Goal: Task Accomplishment & Management: Manage account settings

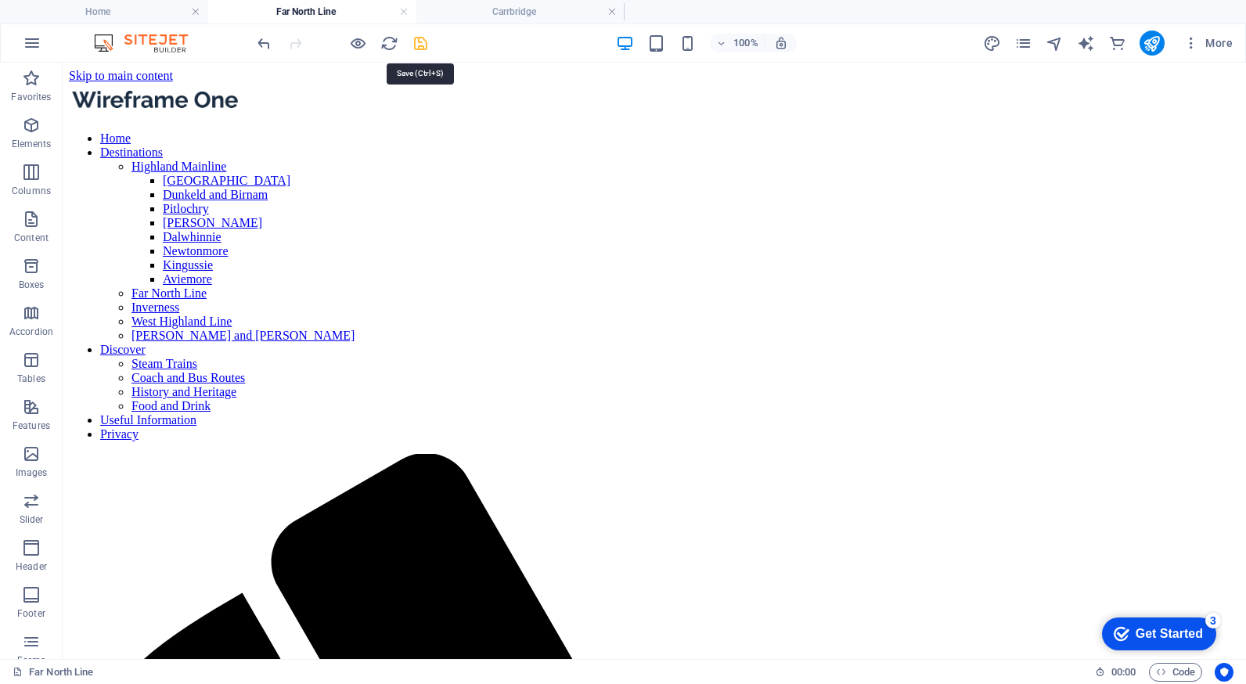
click at [419, 45] on icon "save" at bounding box center [421, 43] width 18 height 18
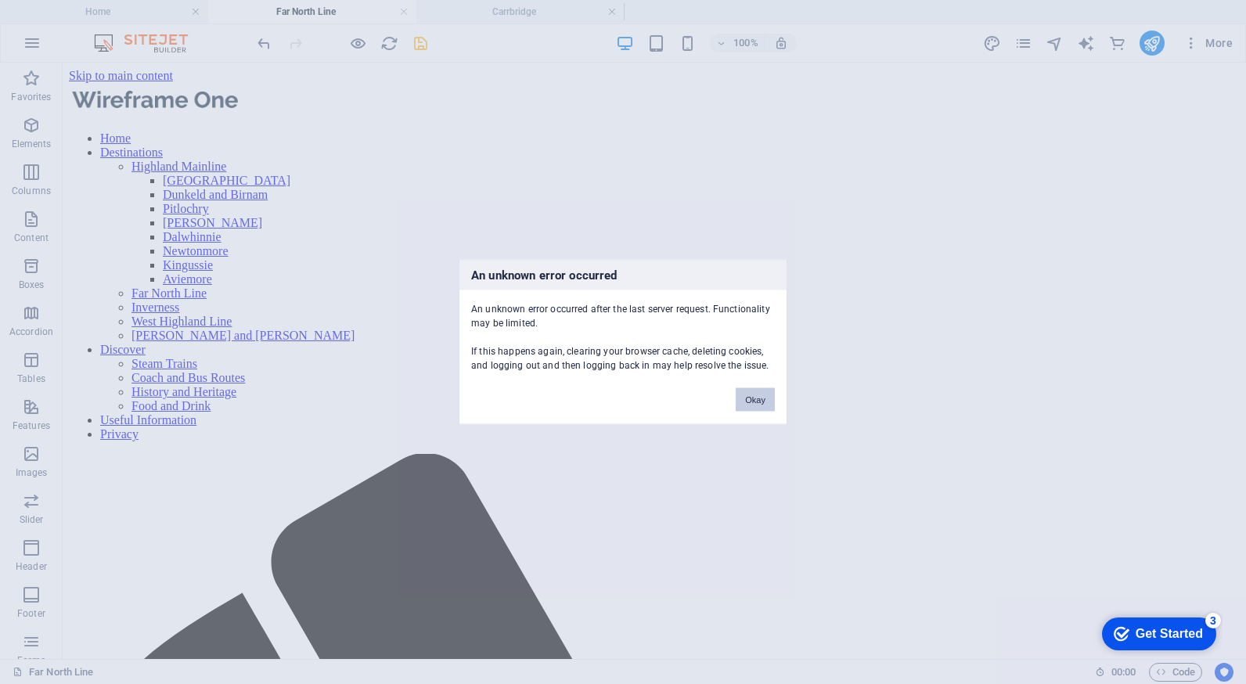
click at [750, 404] on button "Okay" at bounding box center [754, 399] width 39 height 23
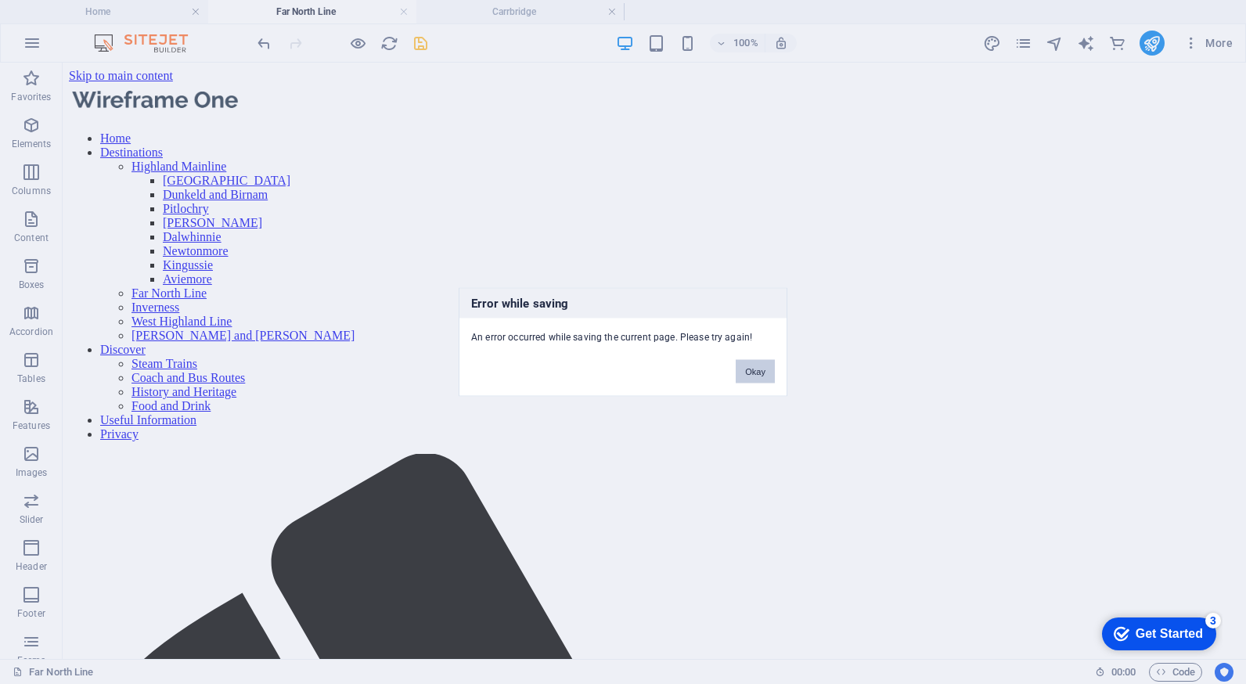
click at [746, 372] on button "Okay" at bounding box center [754, 371] width 39 height 23
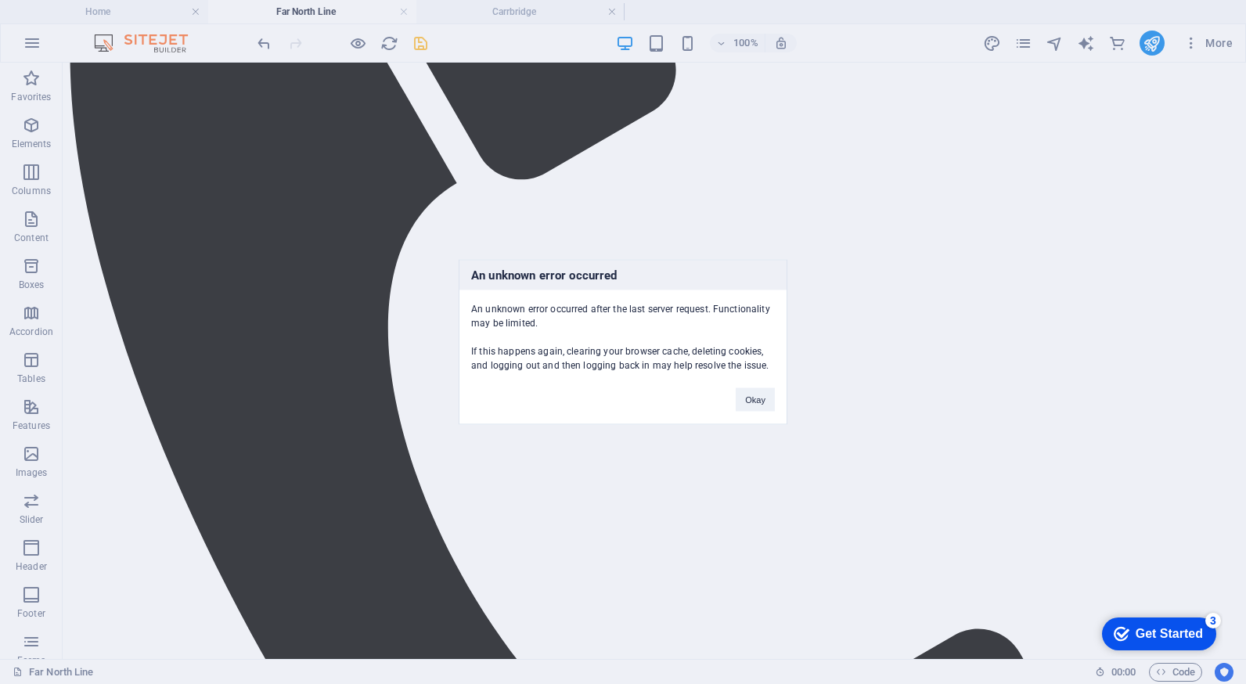
scroll to position [782, 0]
drag, startPoint x: 756, startPoint y: 397, endPoint x: 692, endPoint y: 334, distance: 89.1
click at [756, 397] on button "Okay" at bounding box center [754, 399] width 39 height 23
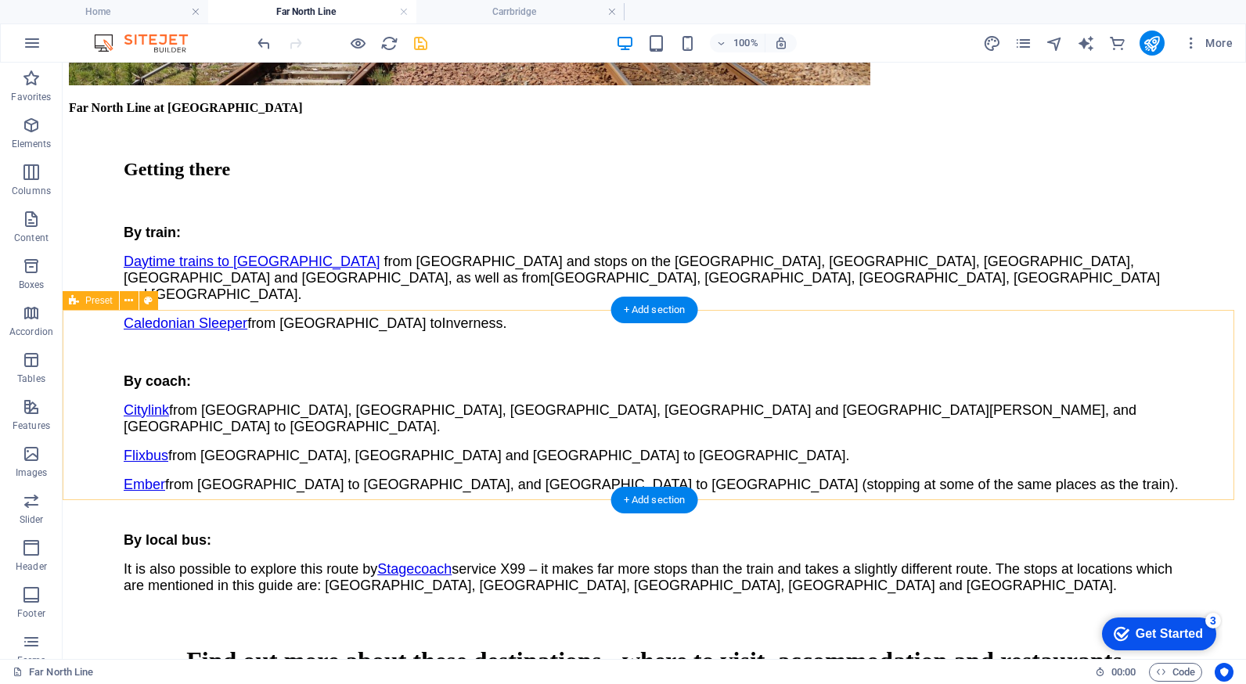
scroll to position [2895, 0]
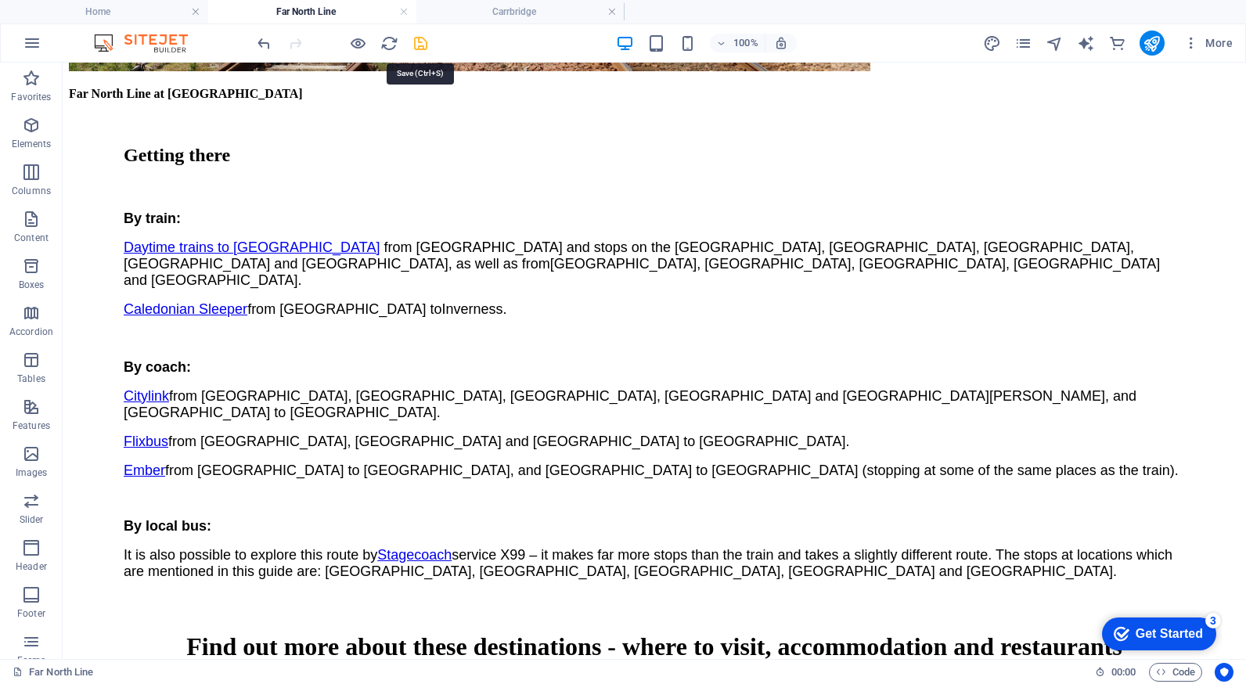
click at [416, 45] on icon "save" at bounding box center [421, 43] width 18 height 18
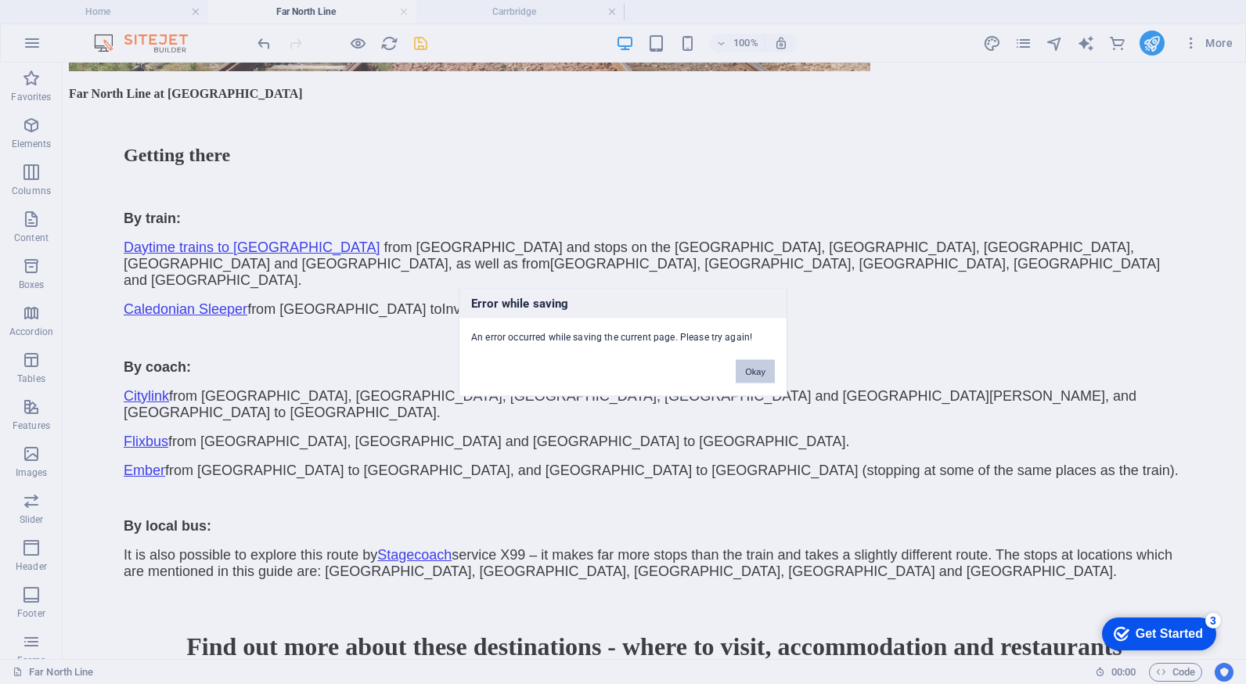
click at [748, 367] on button "Okay" at bounding box center [754, 371] width 39 height 23
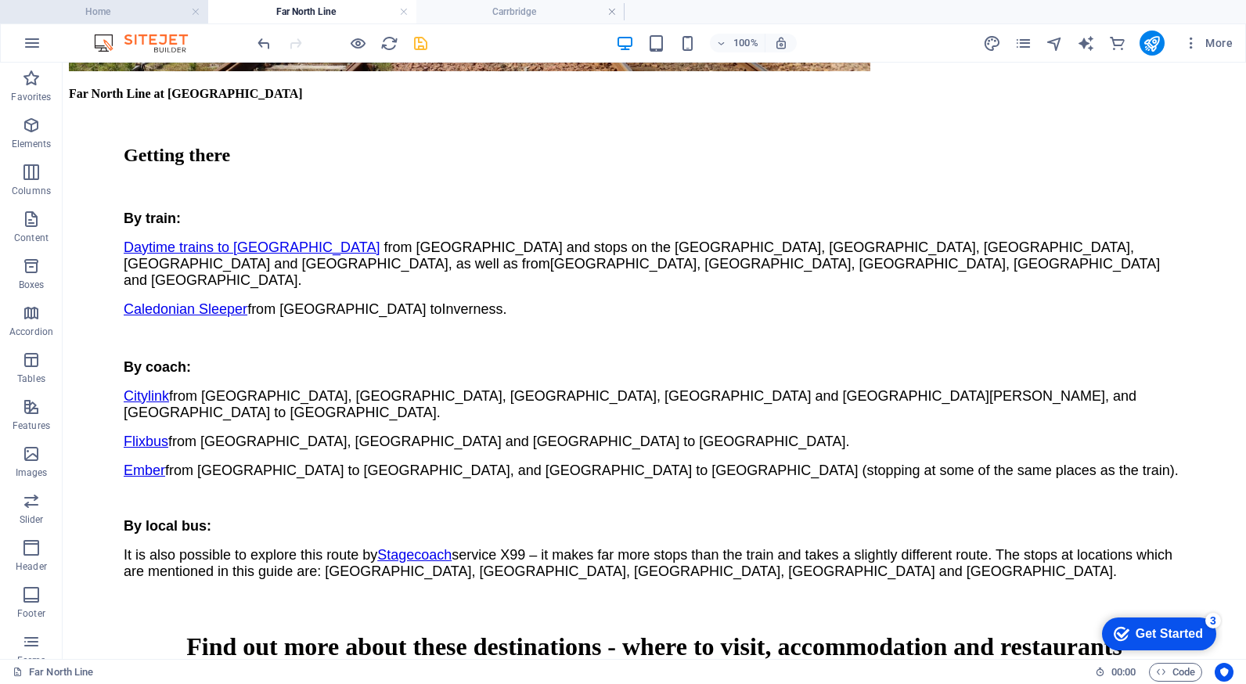
click at [150, 13] on h4 "Home" at bounding box center [104, 11] width 208 height 17
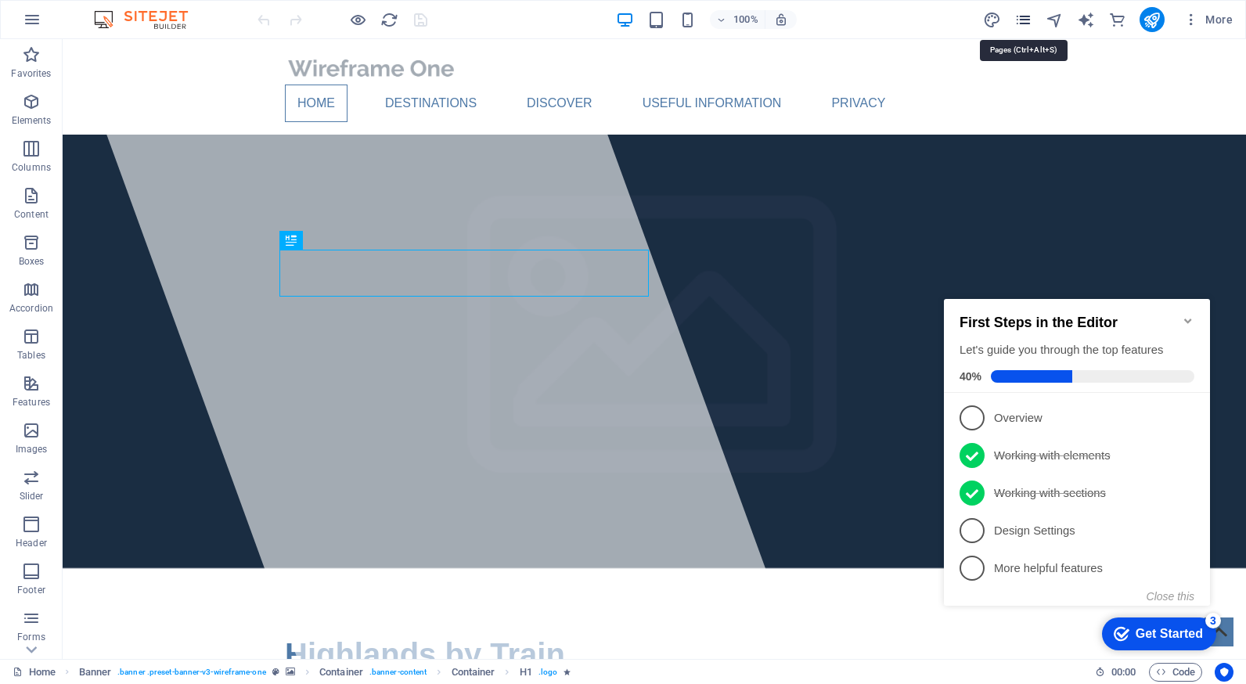
click at [1026, 16] on icon "pages" at bounding box center [1023, 20] width 18 height 18
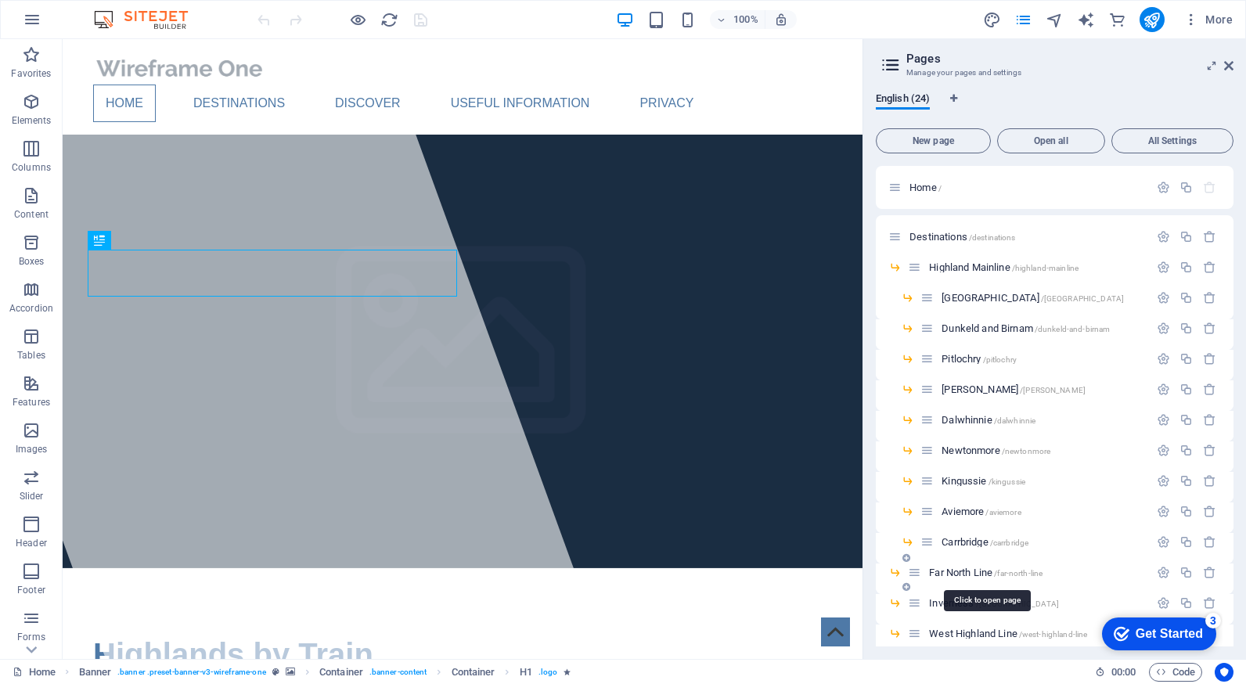
click at [961, 570] on span "Far North Line /far-north-line" at bounding box center [985, 572] width 113 height 12
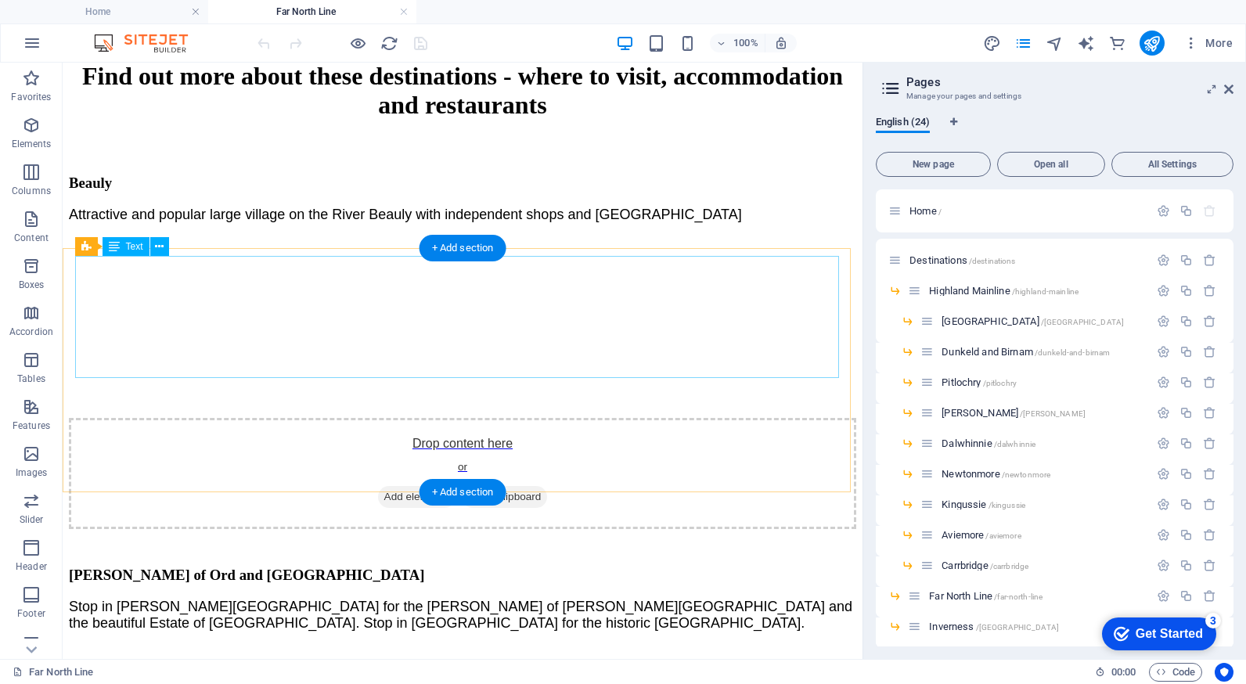
scroll to position [3208, 0]
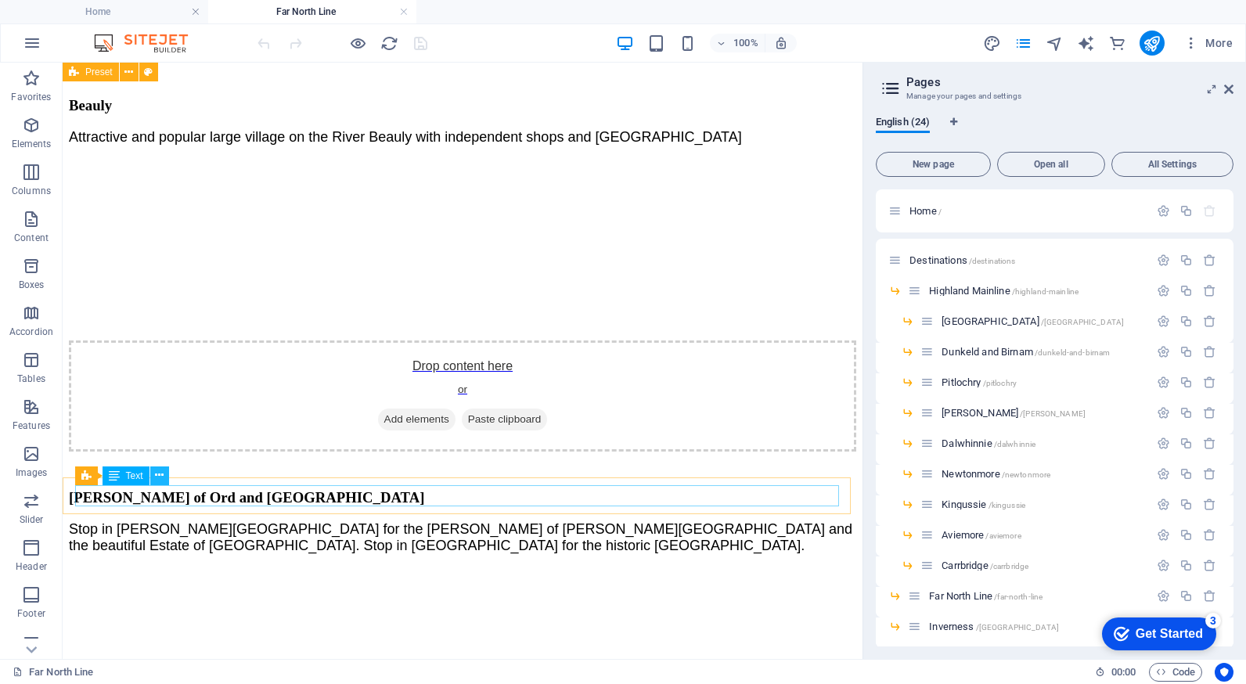
click at [157, 473] on icon at bounding box center [159, 475] width 9 height 16
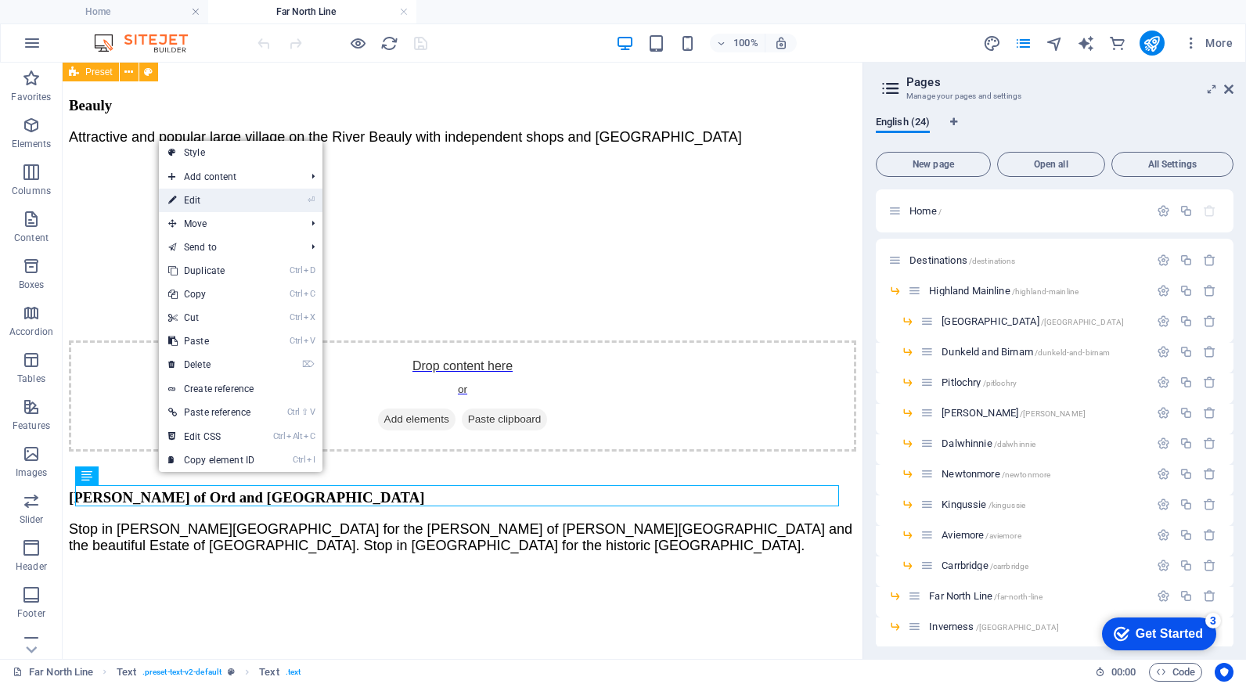
click at [267, 208] on li "⏎ Edit" at bounding box center [241, 200] width 164 height 23
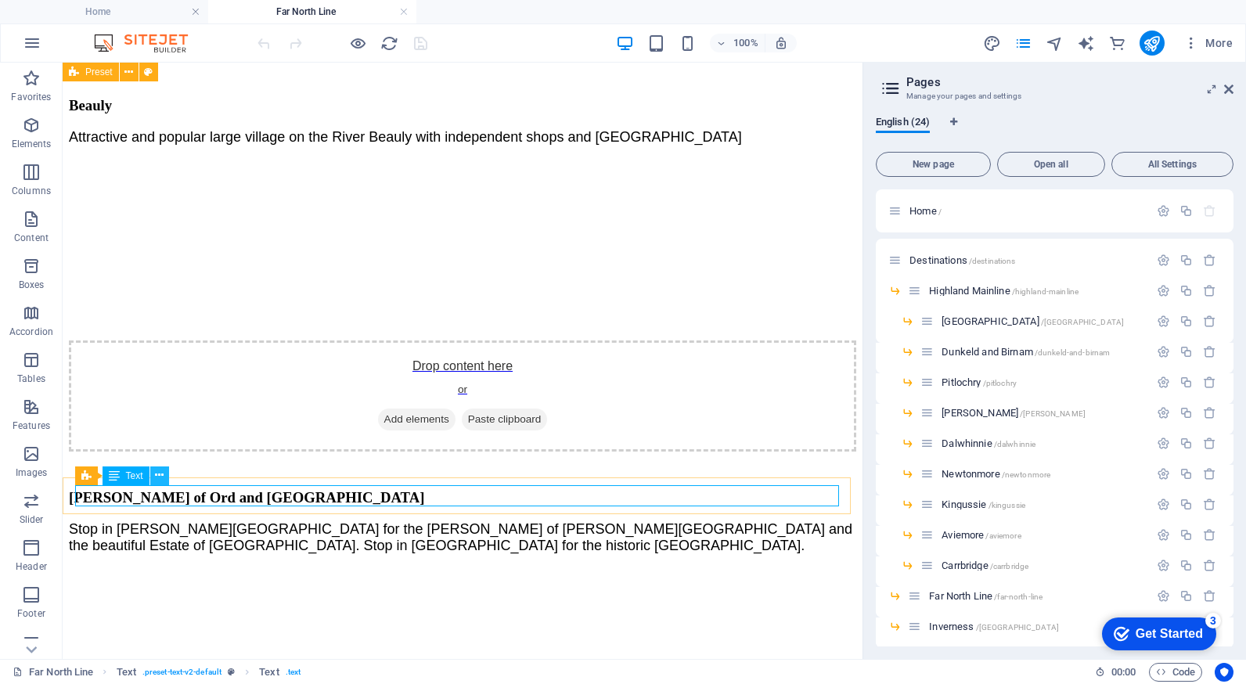
click at [161, 473] on icon at bounding box center [159, 475] width 9 height 16
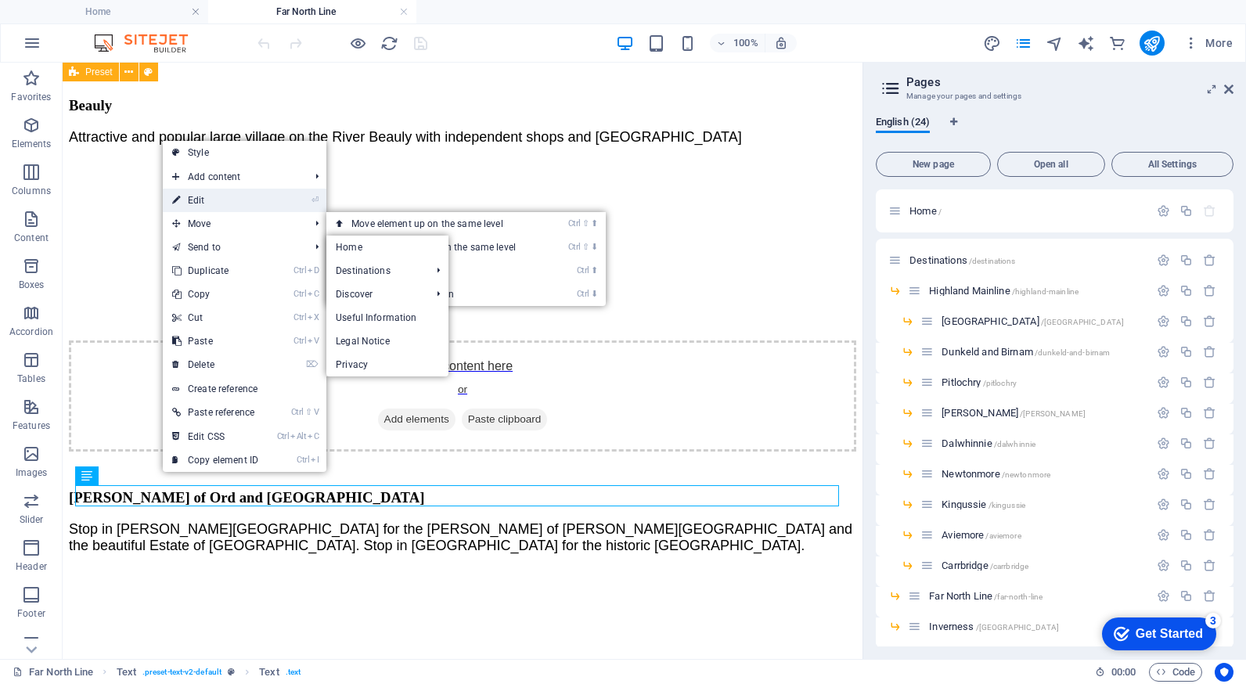
click at [271, 200] on li "⏎ Edit" at bounding box center [245, 200] width 164 height 23
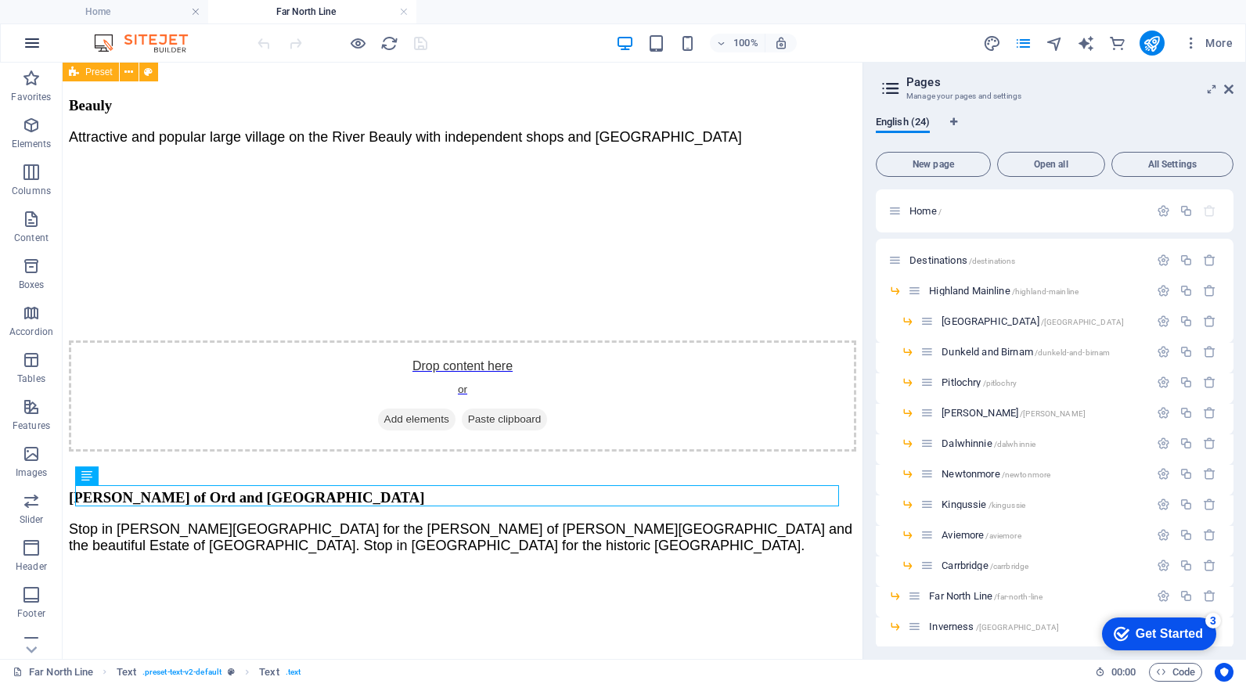
click at [30, 39] on icon "button" at bounding box center [32, 43] width 19 height 19
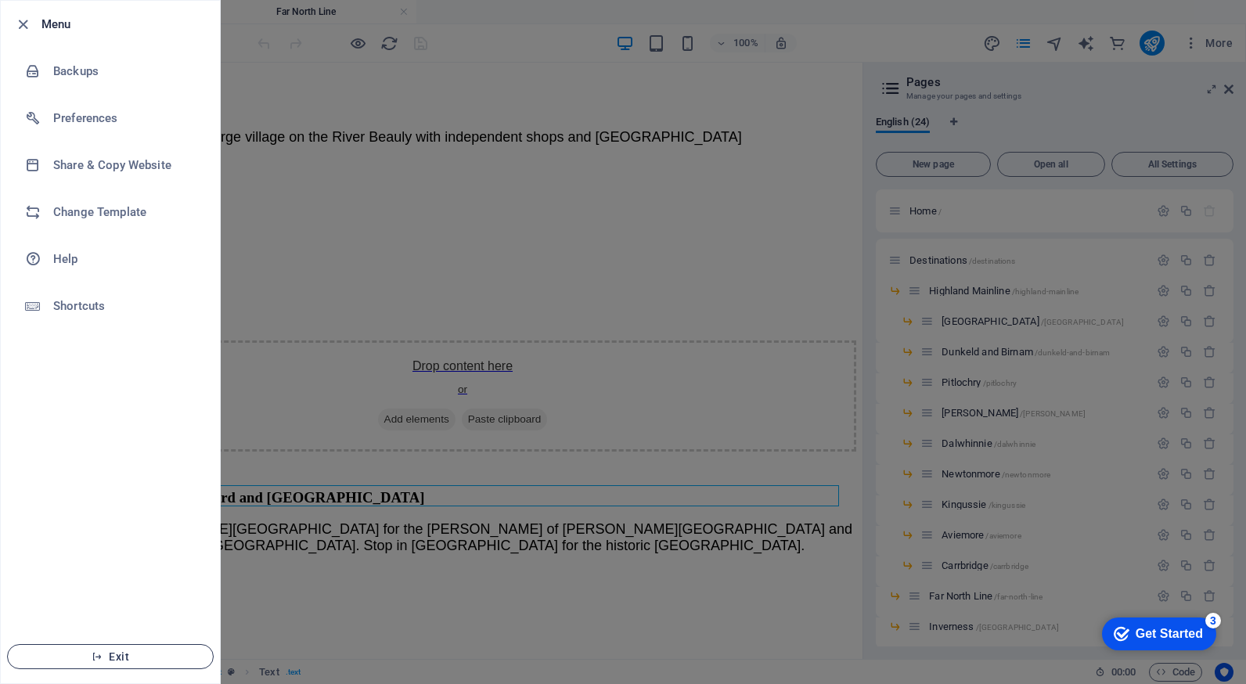
click at [112, 654] on span "Exit" at bounding box center [110, 656] width 180 height 13
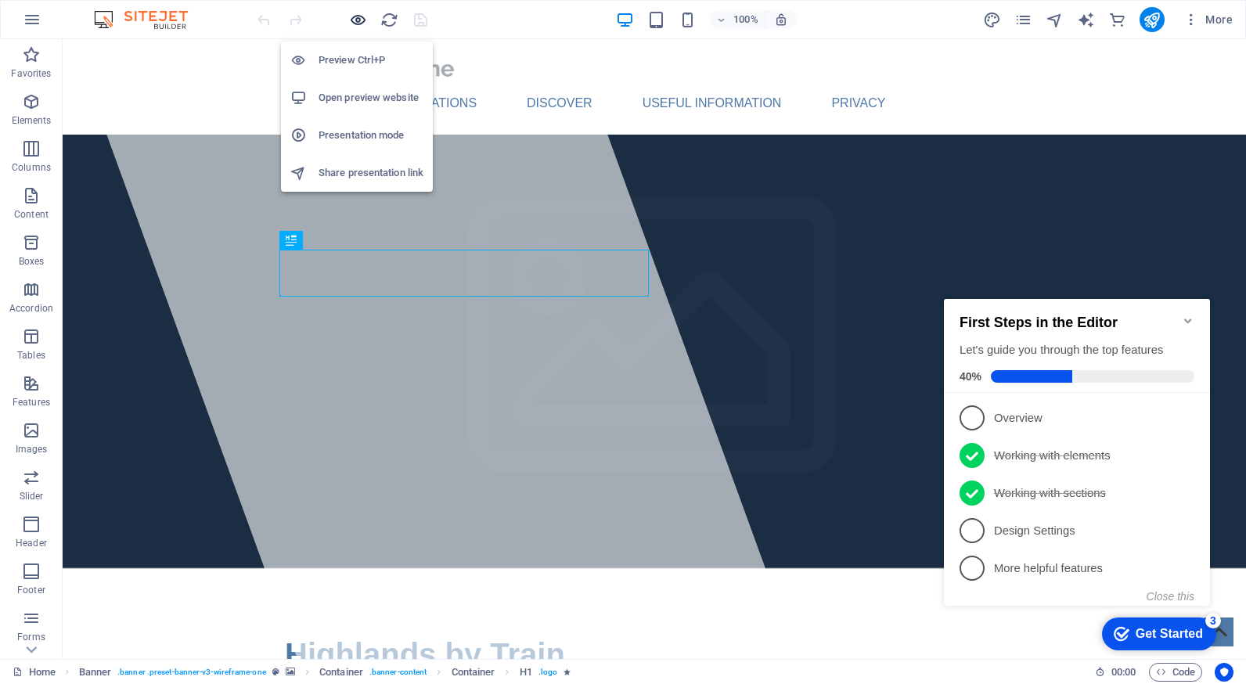
click at [357, 20] on icon "button" at bounding box center [358, 20] width 18 height 18
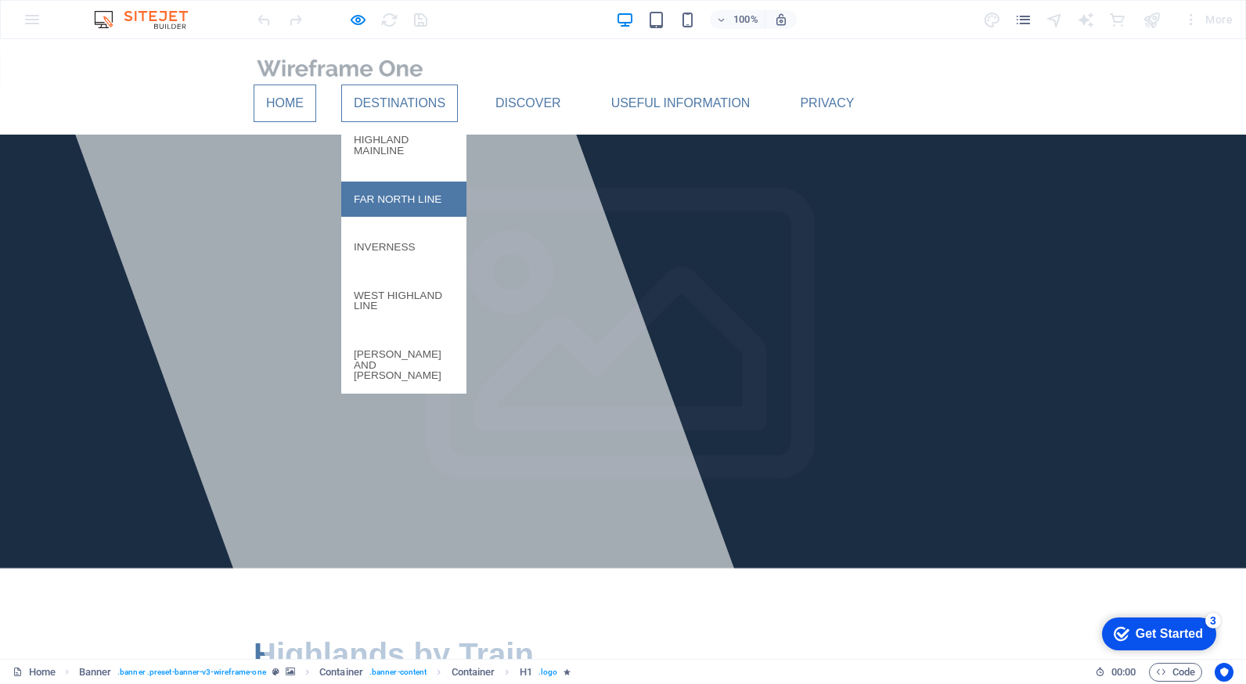
click at [411, 182] on link "Far North Line" at bounding box center [403, 200] width 125 height 36
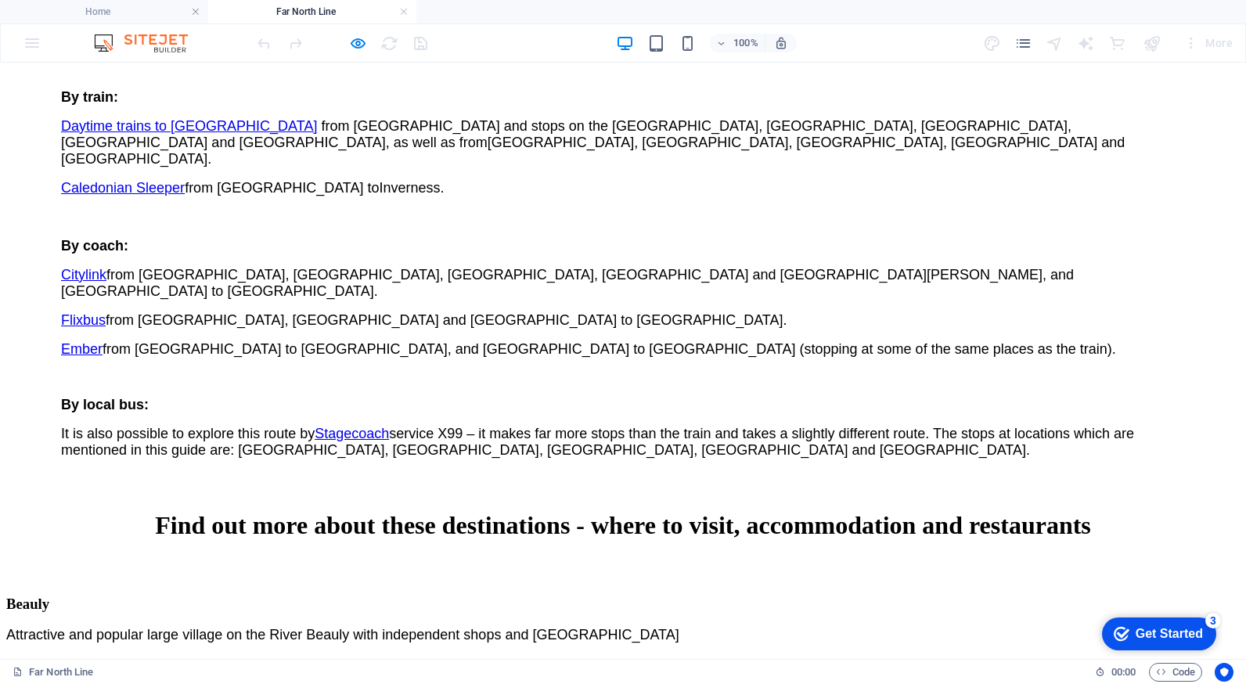
scroll to position [3208, 0]
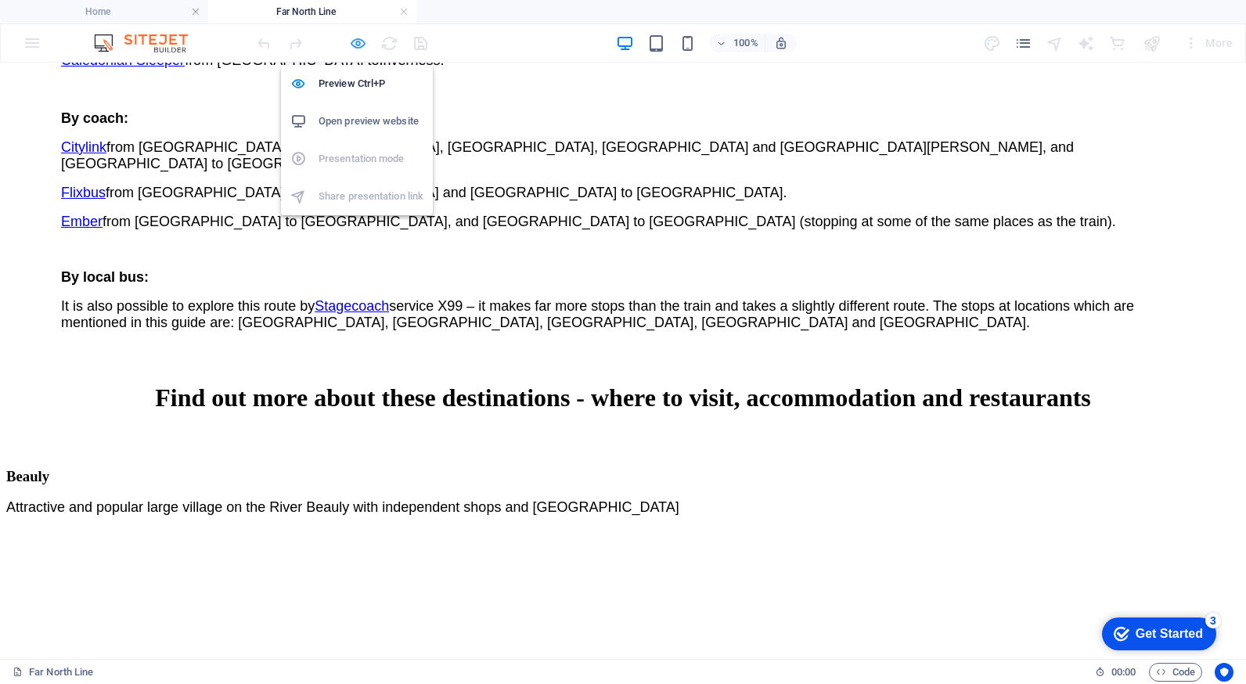
click at [355, 45] on icon "button" at bounding box center [358, 43] width 18 height 18
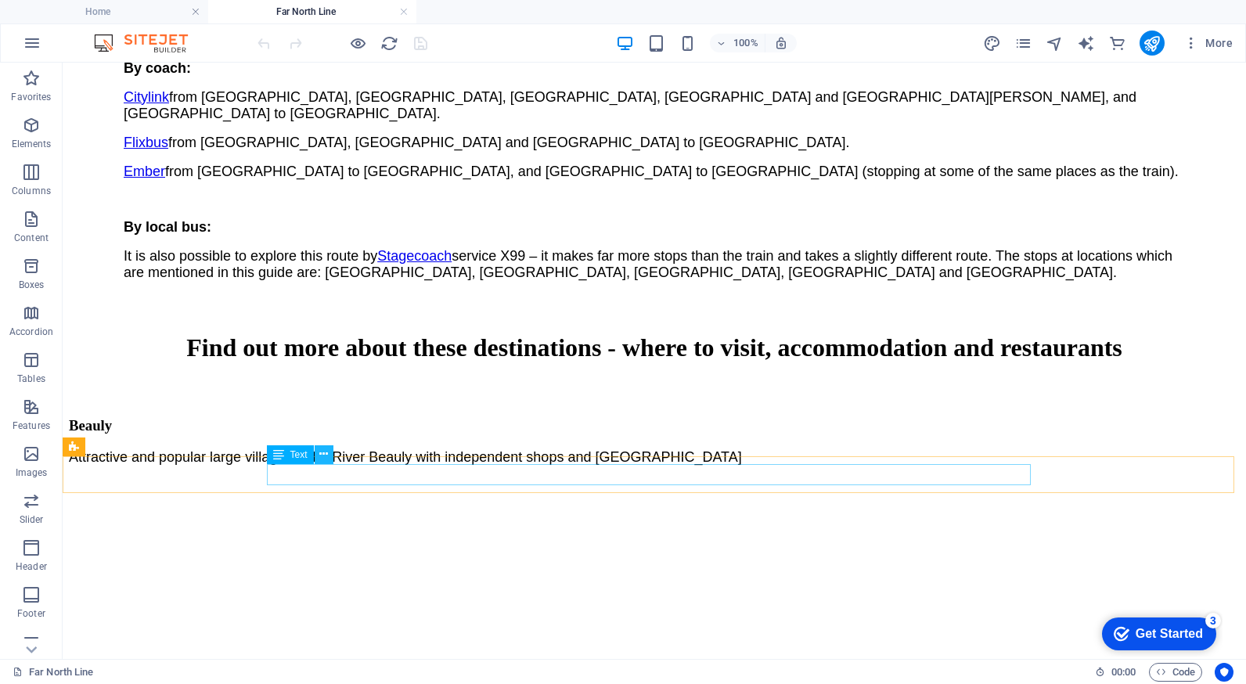
click at [321, 456] on icon at bounding box center [323, 454] width 9 height 16
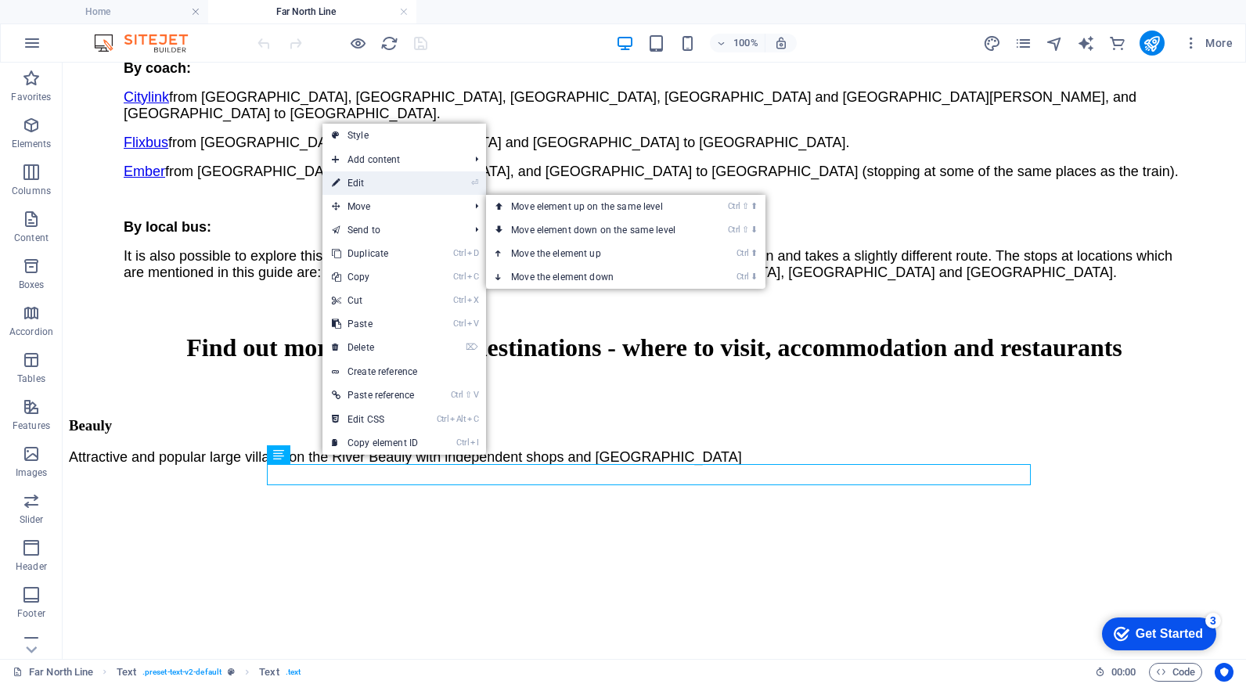
click at [374, 178] on link "⏎ Edit" at bounding box center [374, 182] width 105 height 23
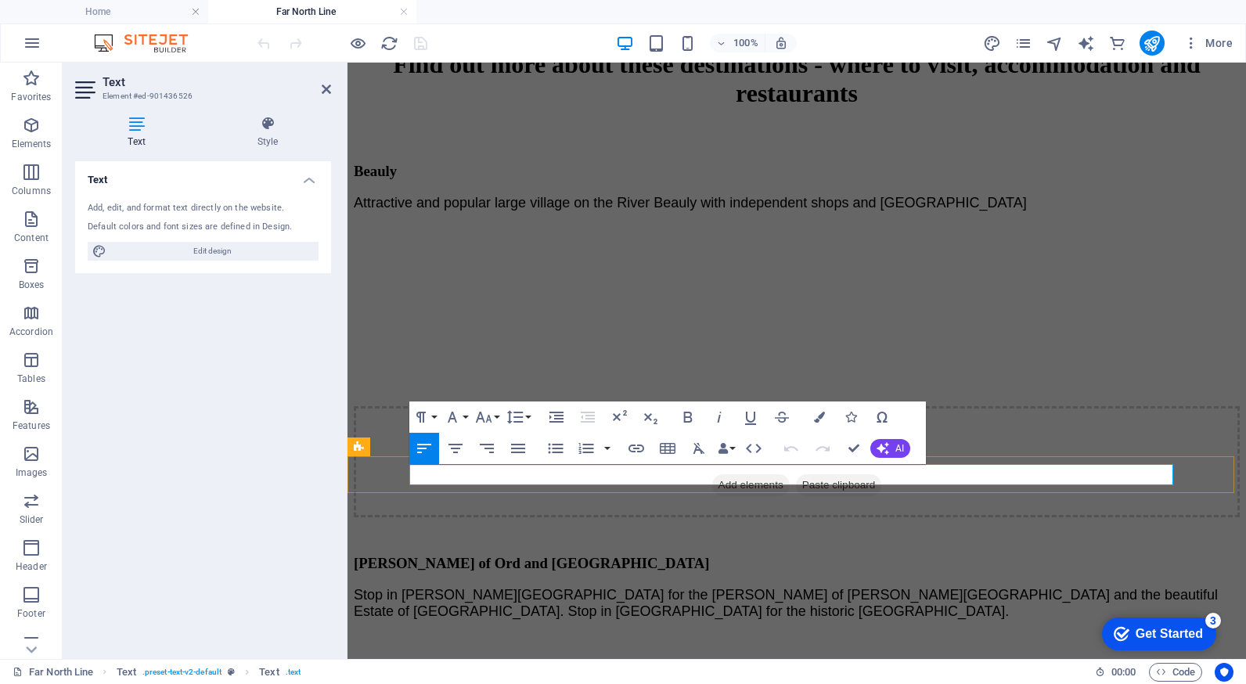
click at [325, 92] on icon at bounding box center [326, 89] width 9 height 13
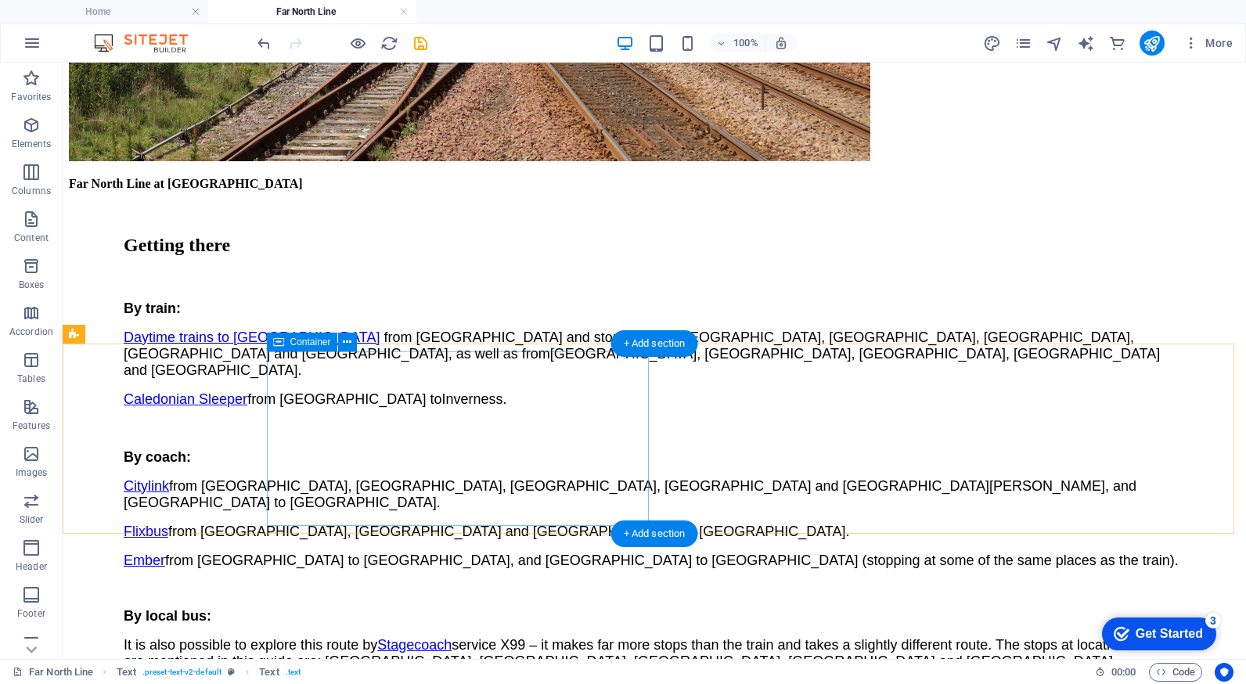
scroll to position [2817, 0]
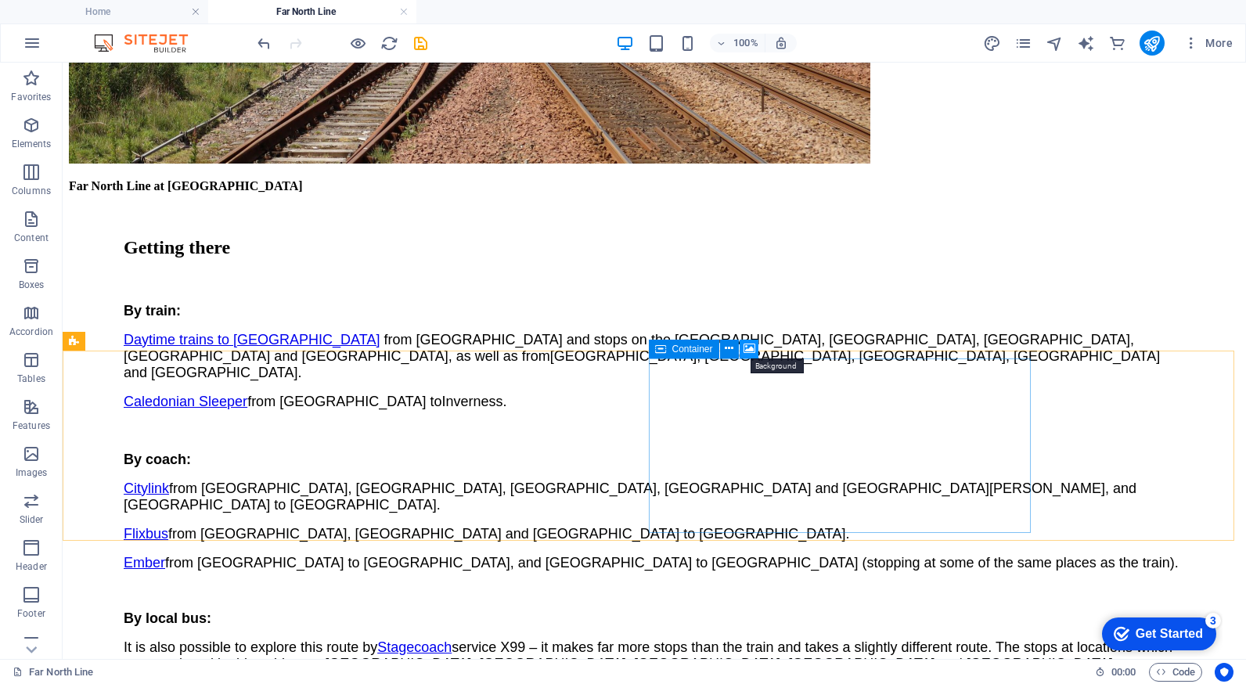
click at [751, 349] on icon at bounding box center [749, 348] width 12 height 16
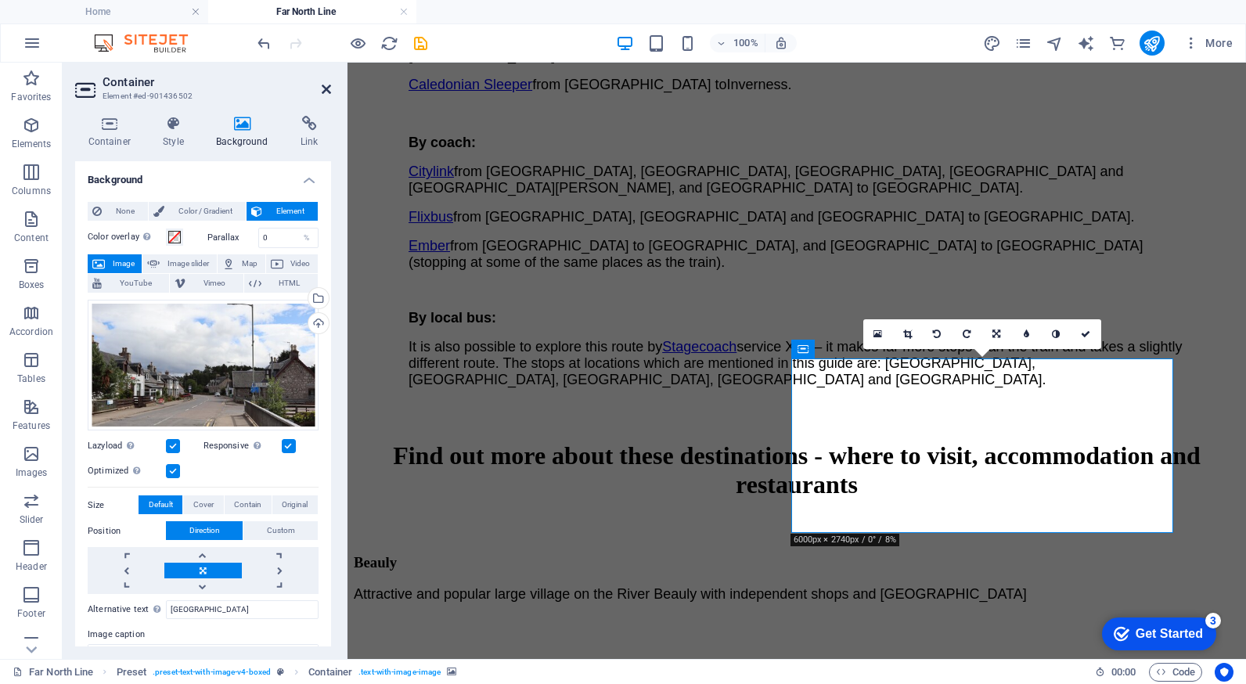
click at [325, 87] on icon at bounding box center [326, 89] width 9 height 13
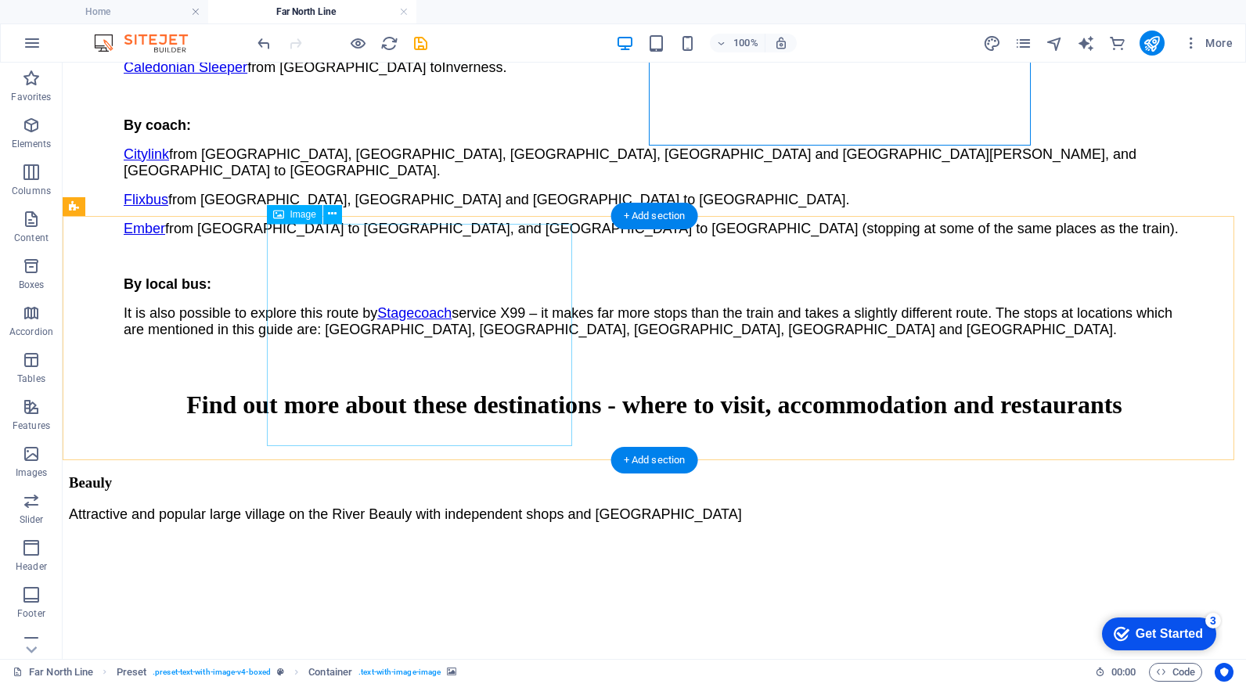
scroll to position [3208, 0]
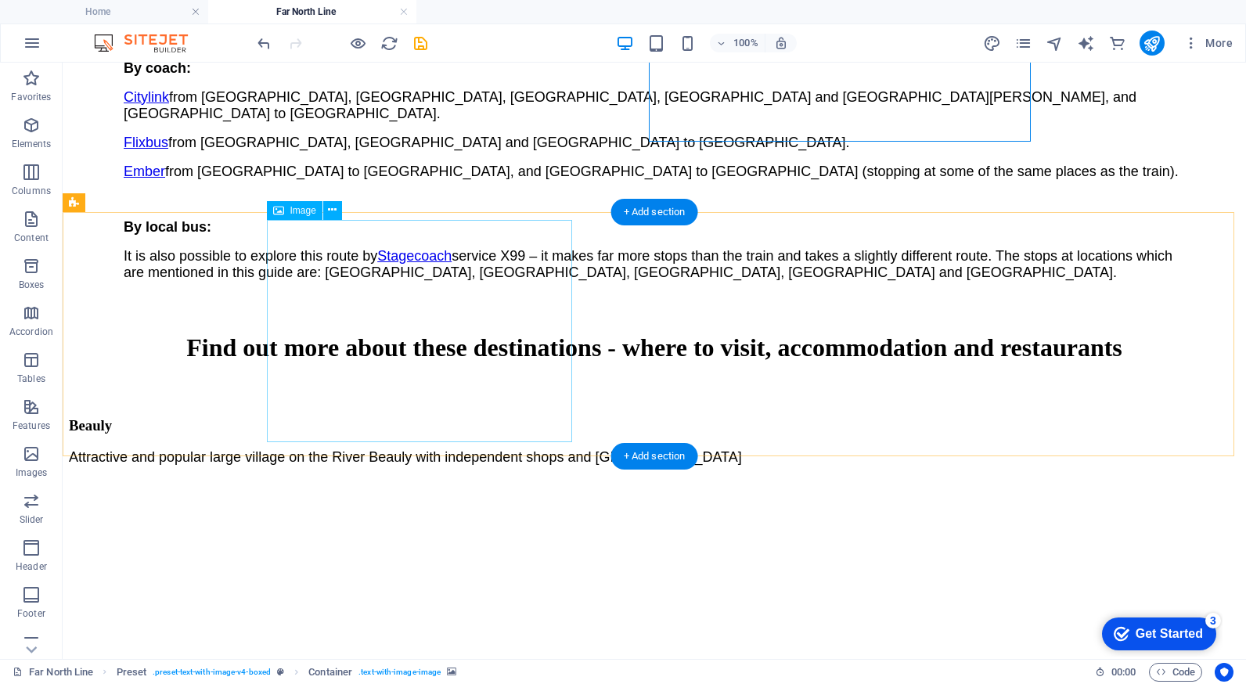
select select "%"
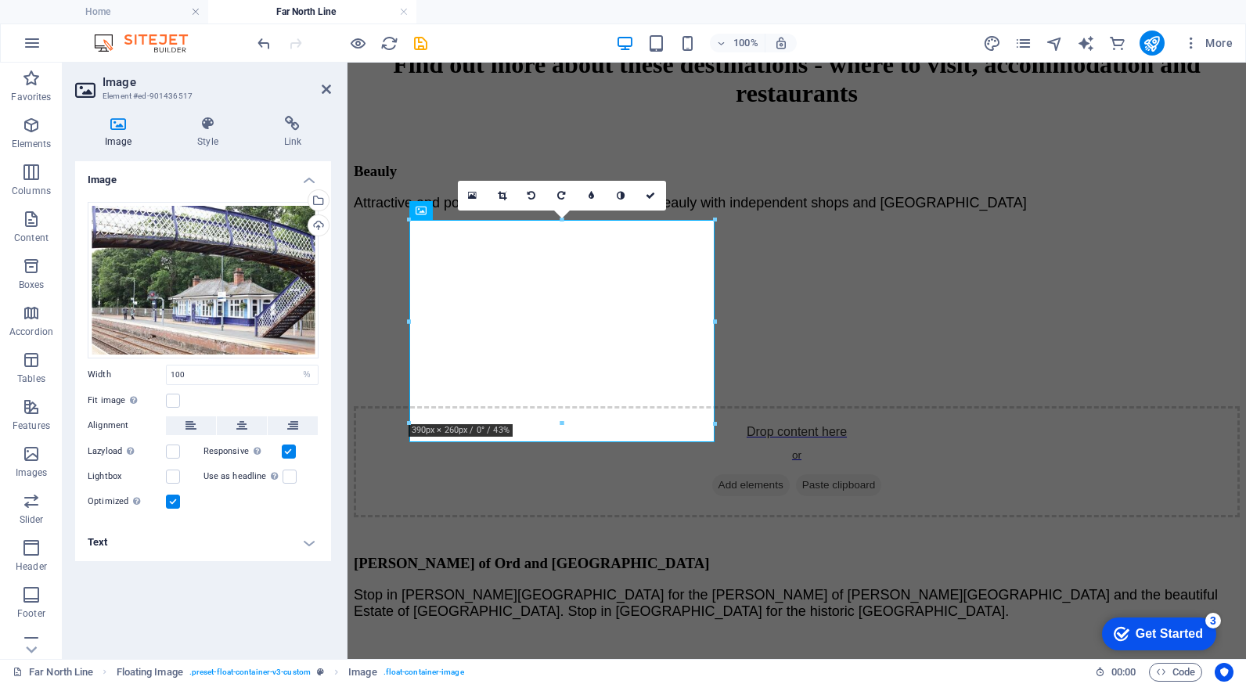
click at [308, 538] on h4 "Text" at bounding box center [203, 542] width 256 height 38
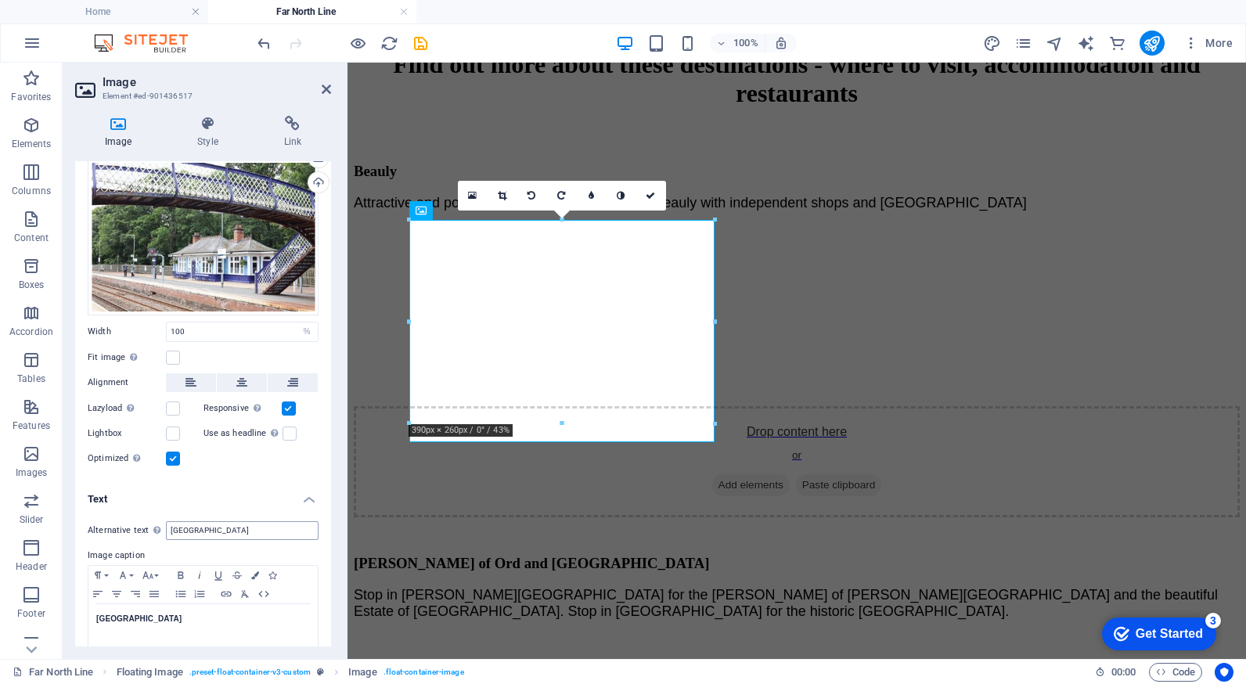
scroll to position [59, 0]
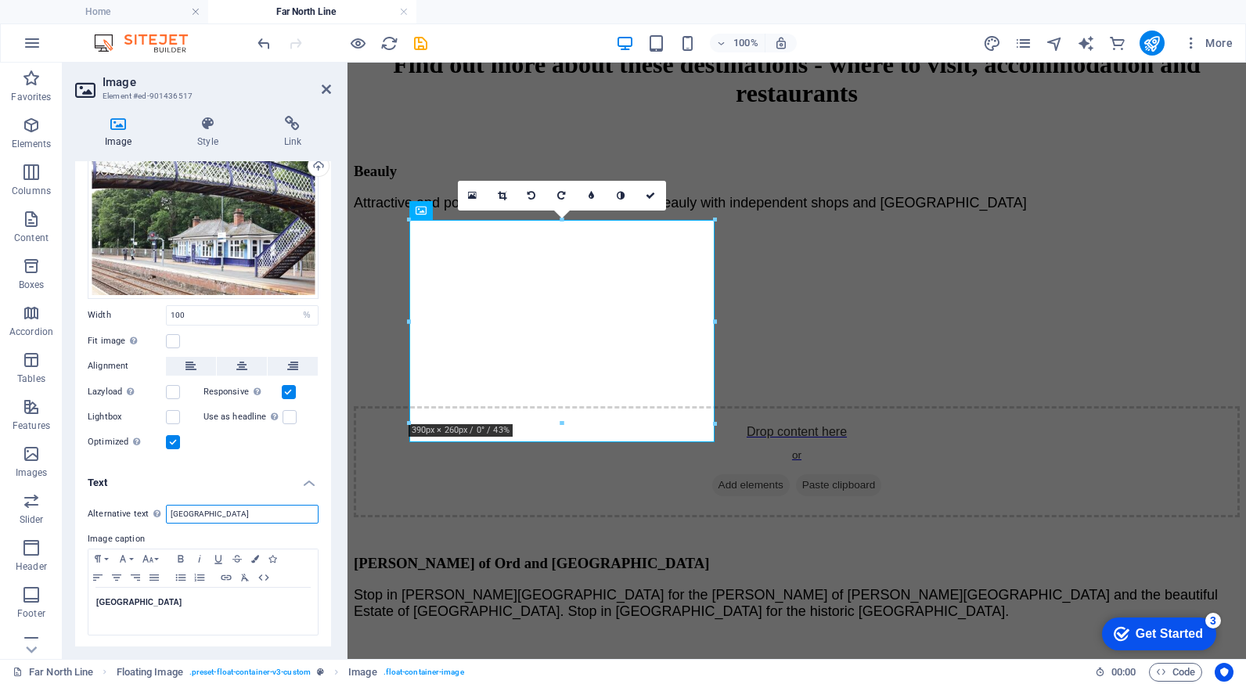
drag, startPoint x: 258, startPoint y: 510, endPoint x: 165, endPoint y: 508, distance: 93.1
click at [165, 508] on div "Alternative text The alternative text is used by devices that cannot display im…" at bounding box center [203, 514] width 231 height 19
type input "[GEOGRAPHIC_DATA]"
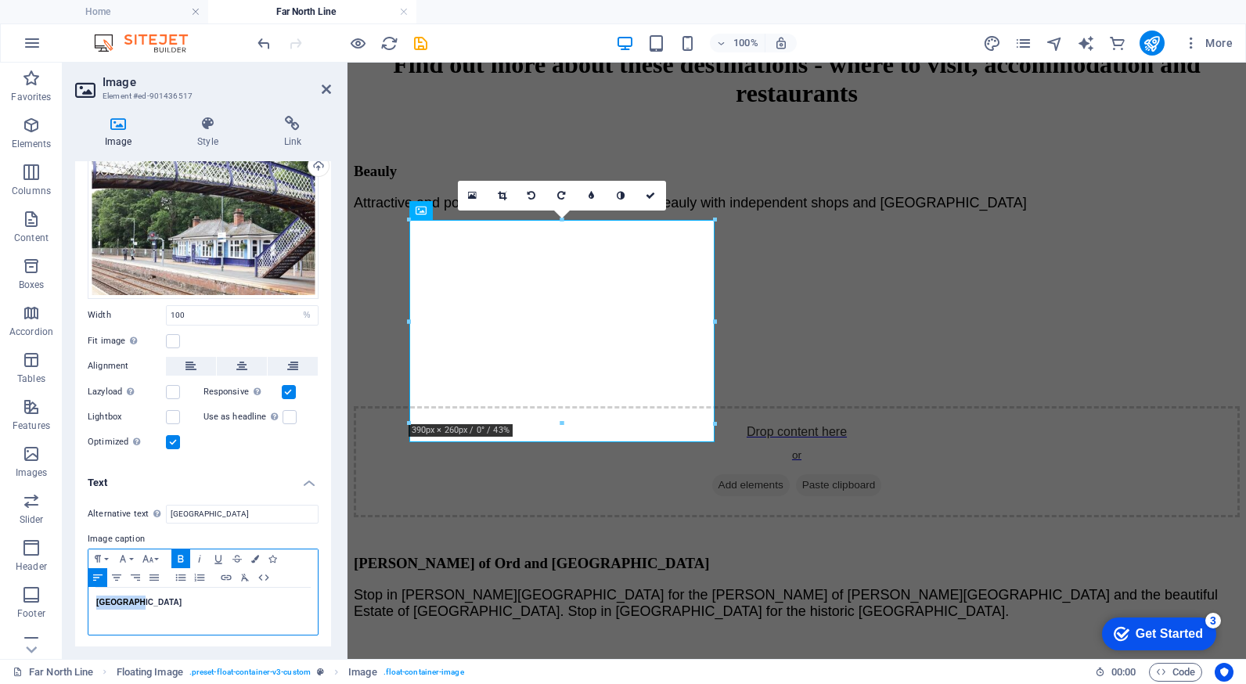
drag, startPoint x: 129, startPoint y: 599, endPoint x: 90, endPoint y: 598, distance: 39.2
click at [90, 598] on div "[GEOGRAPHIC_DATA]" at bounding box center [202, 611] width 229 height 47
click at [326, 85] on icon at bounding box center [326, 89] width 9 height 13
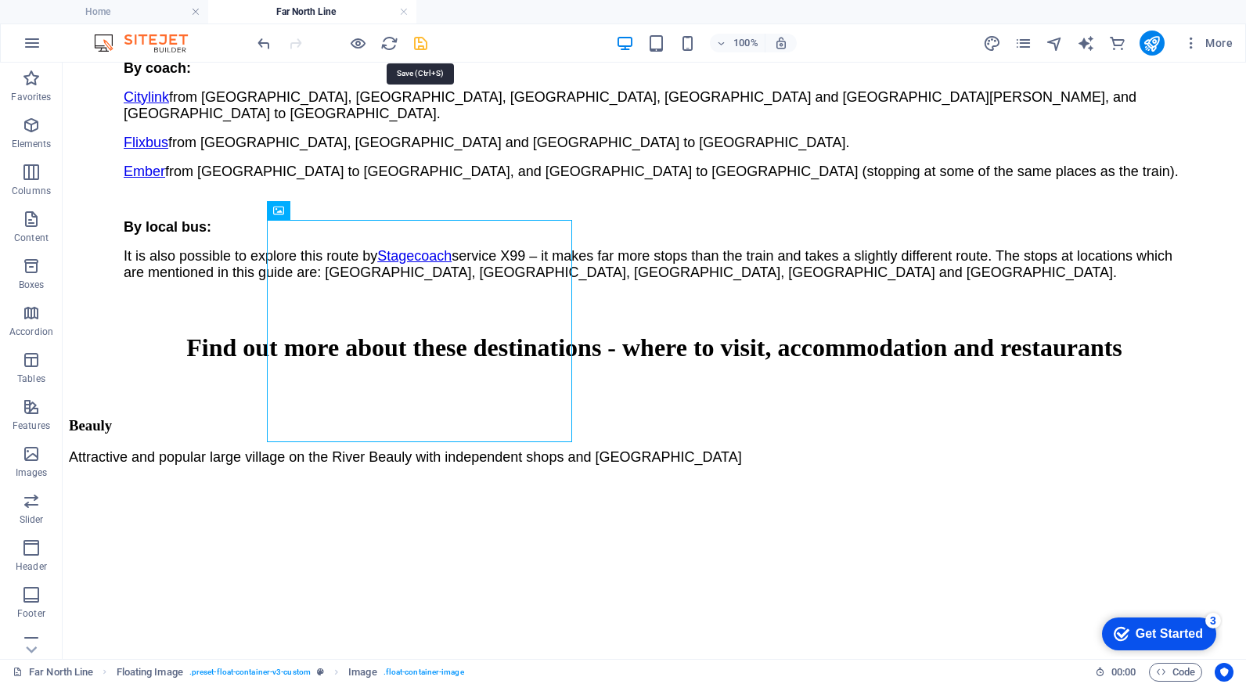
click at [418, 41] on icon "save" at bounding box center [421, 43] width 18 height 18
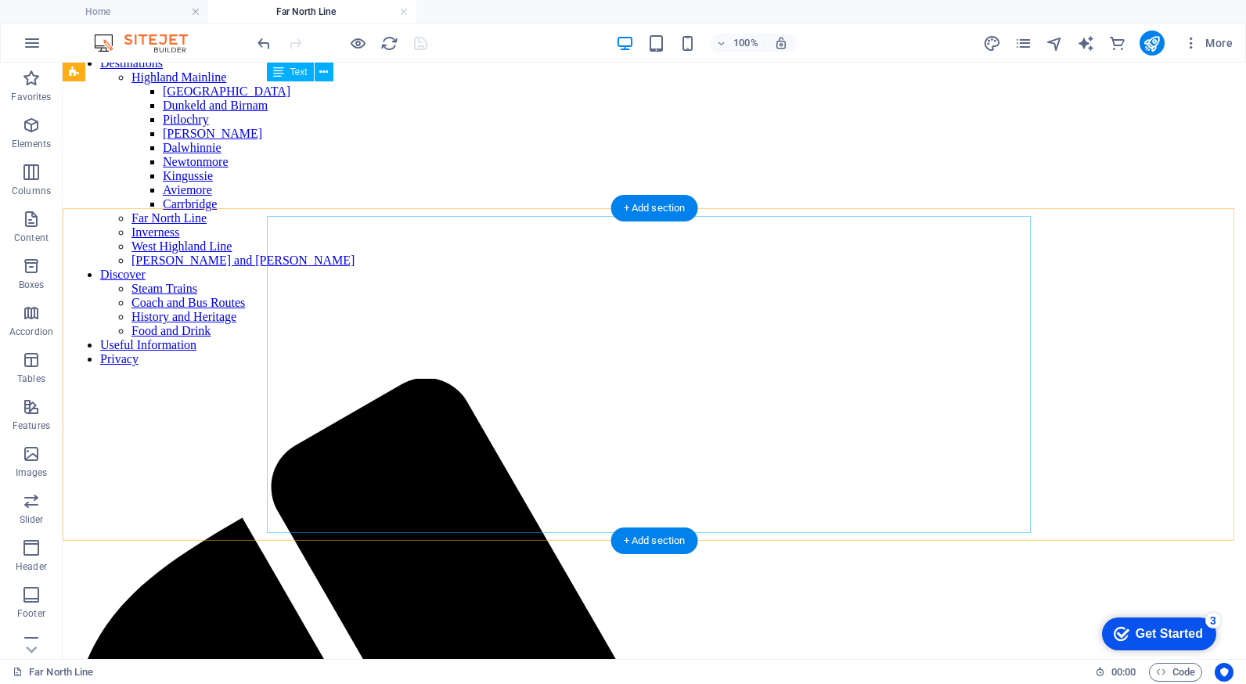
scroll to position [0, 0]
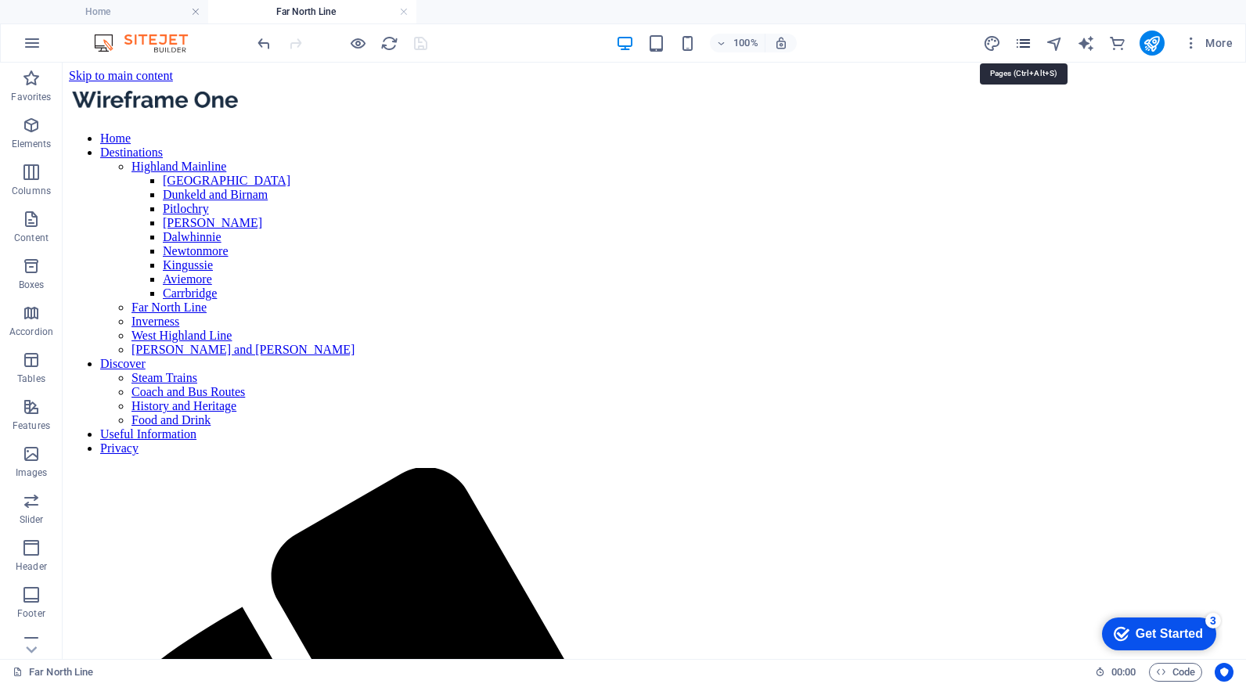
click at [1019, 43] on icon "pages" at bounding box center [1023, 43] width 18 height 18
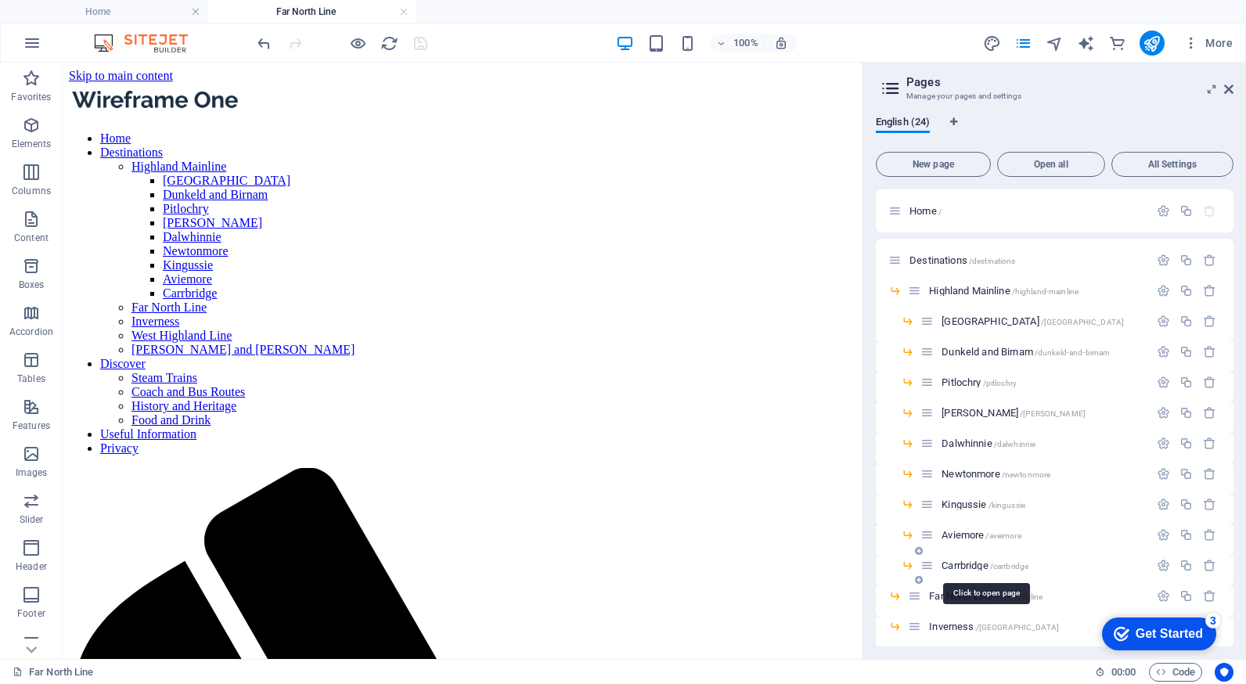
click at [970, 562] on span "Carrbridge /[GEOGRAPHIC_DATA]" at bounding box center [984, 565] width 87 height 12
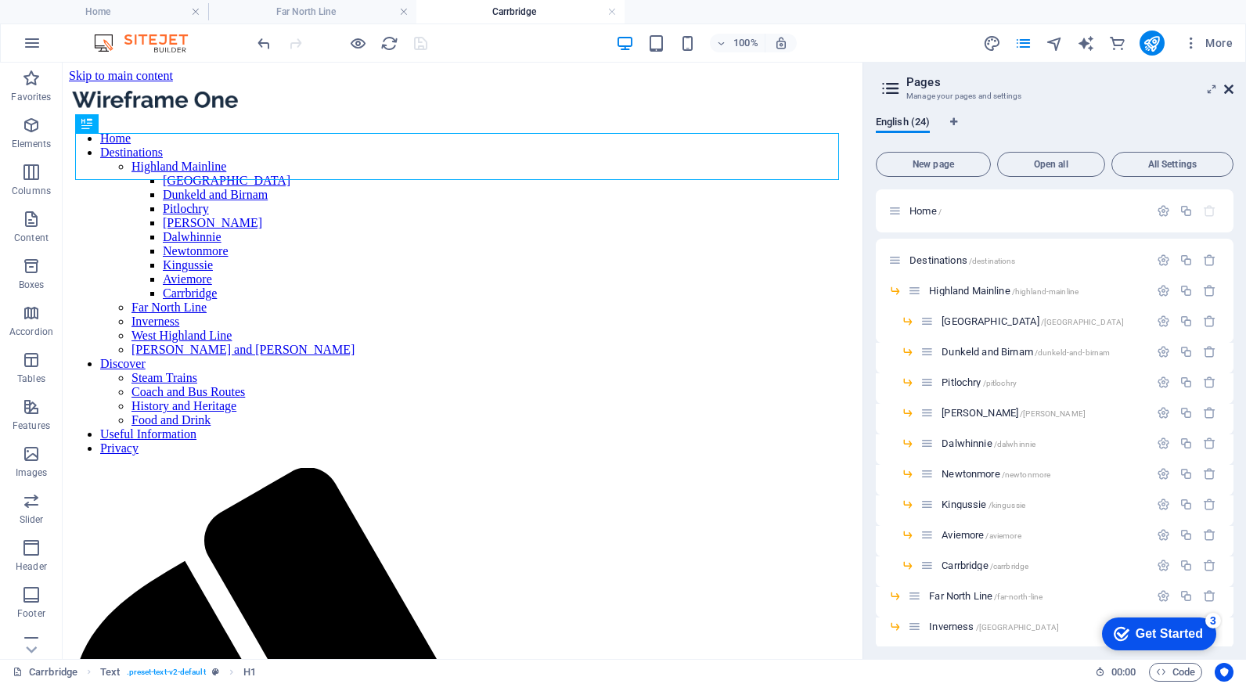
click at [1229, 89] on icon at bounding box center [1228, 89] width 9 height 13
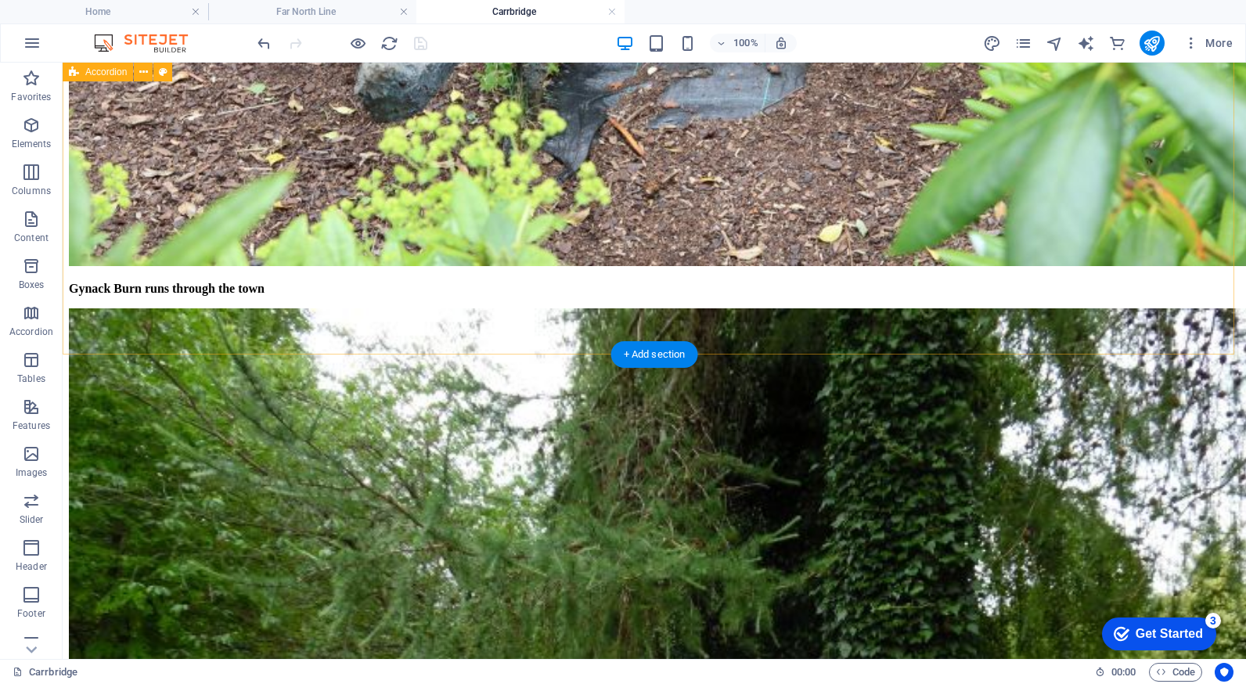
scroll to position [4068, 0]
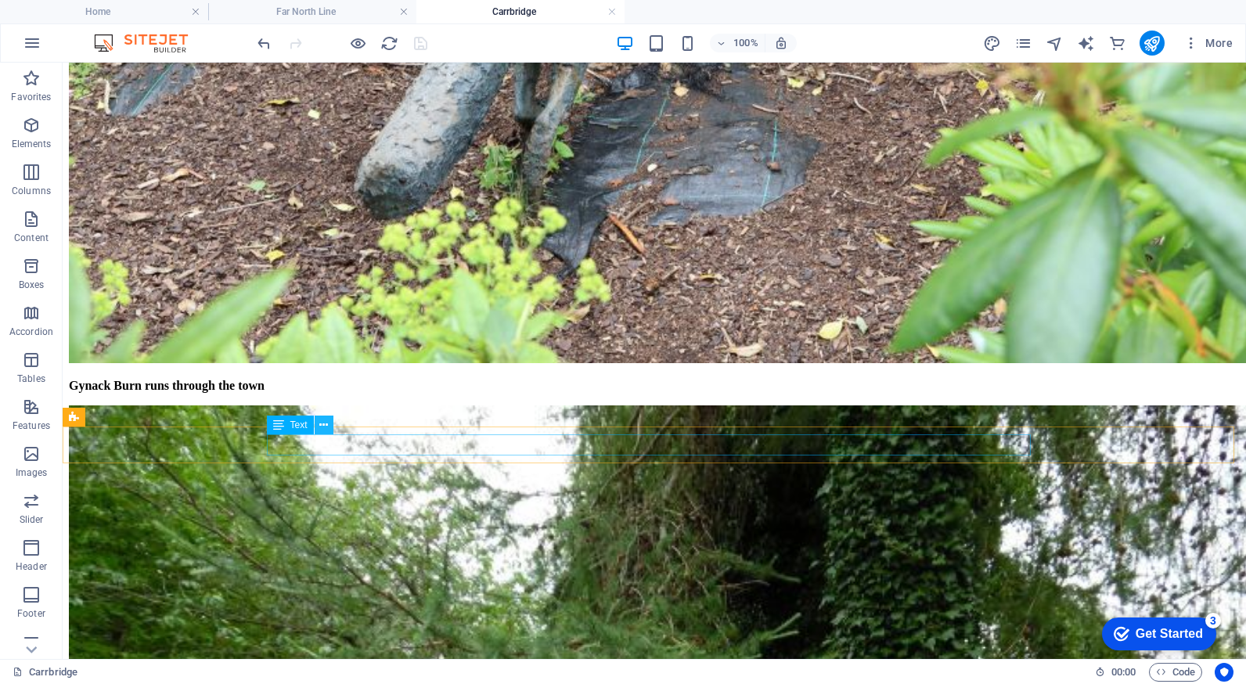
click at [325, 426] on icon at bounding box center [323, 425] width 9 height 16
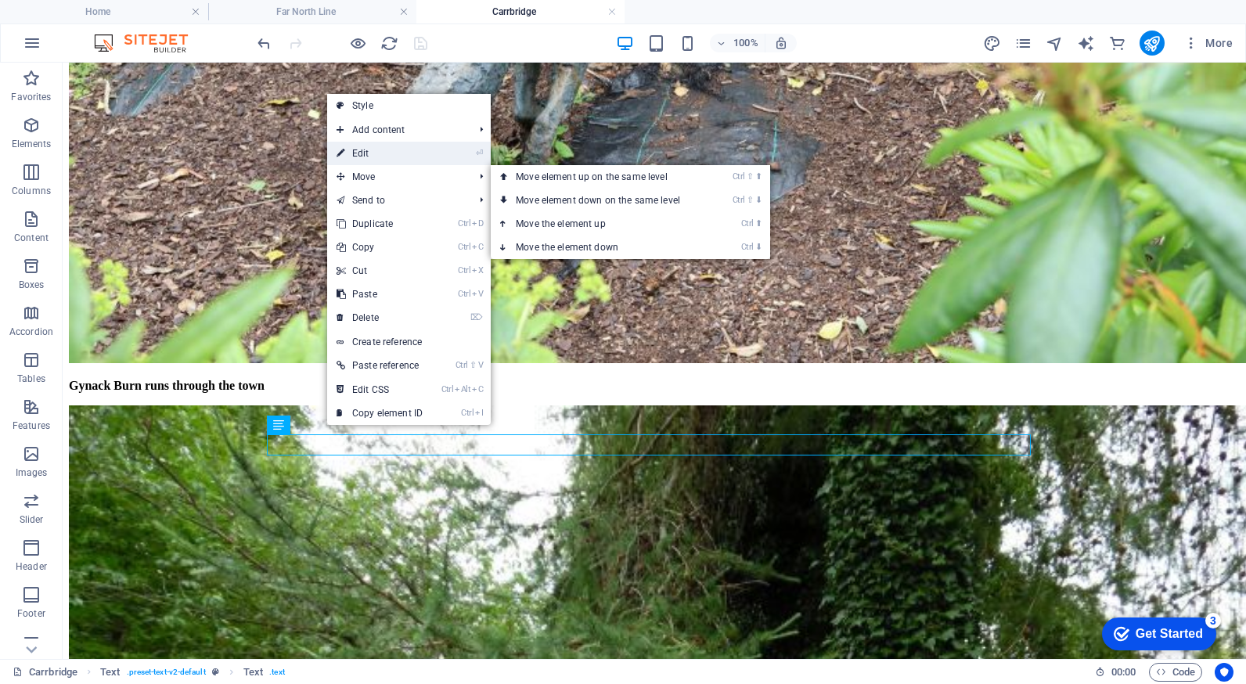
click at [385, 157] on link "⏎ Edit" at bounding box center [379, 153] width 105 height 23
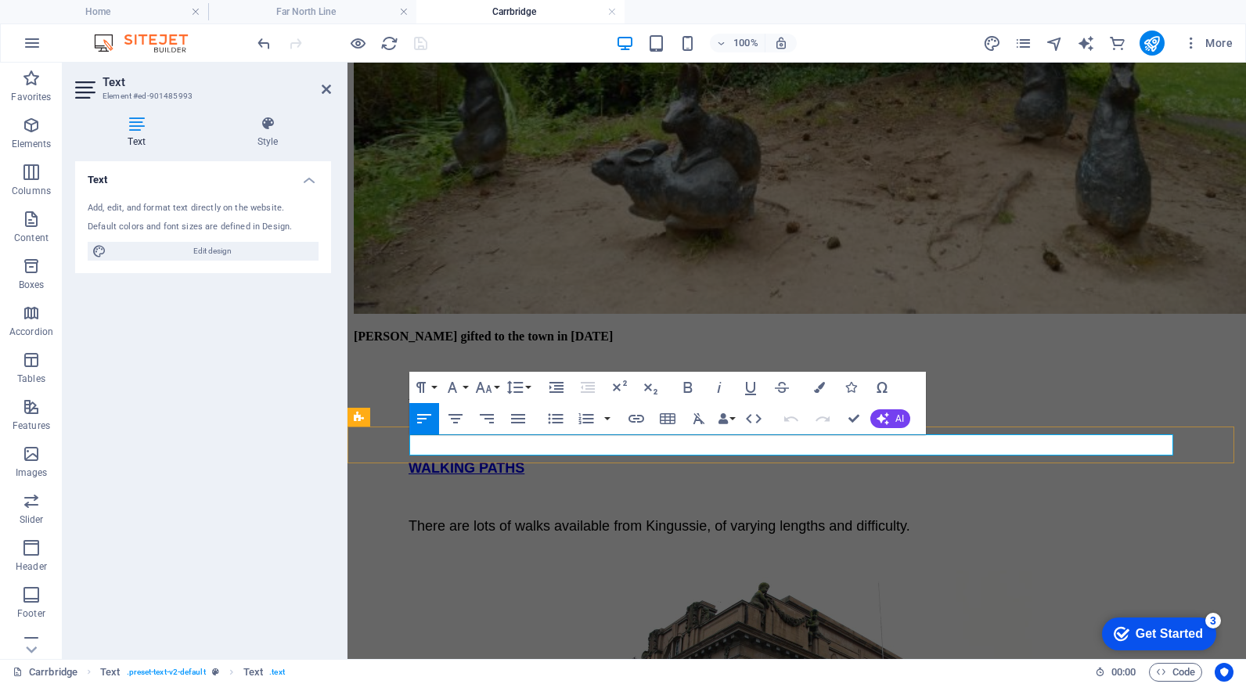
click at [328, 88] on icon at bounding box center [326, 89] width 9 height 13
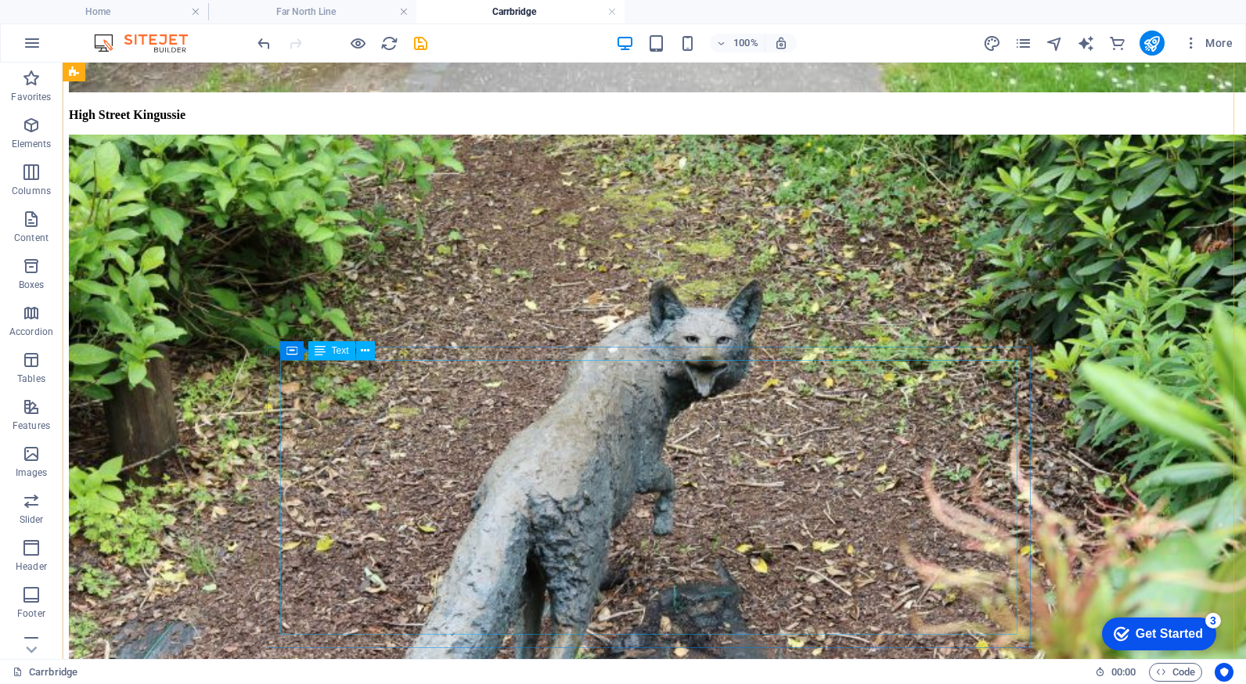
scroll to position [3677, 0]
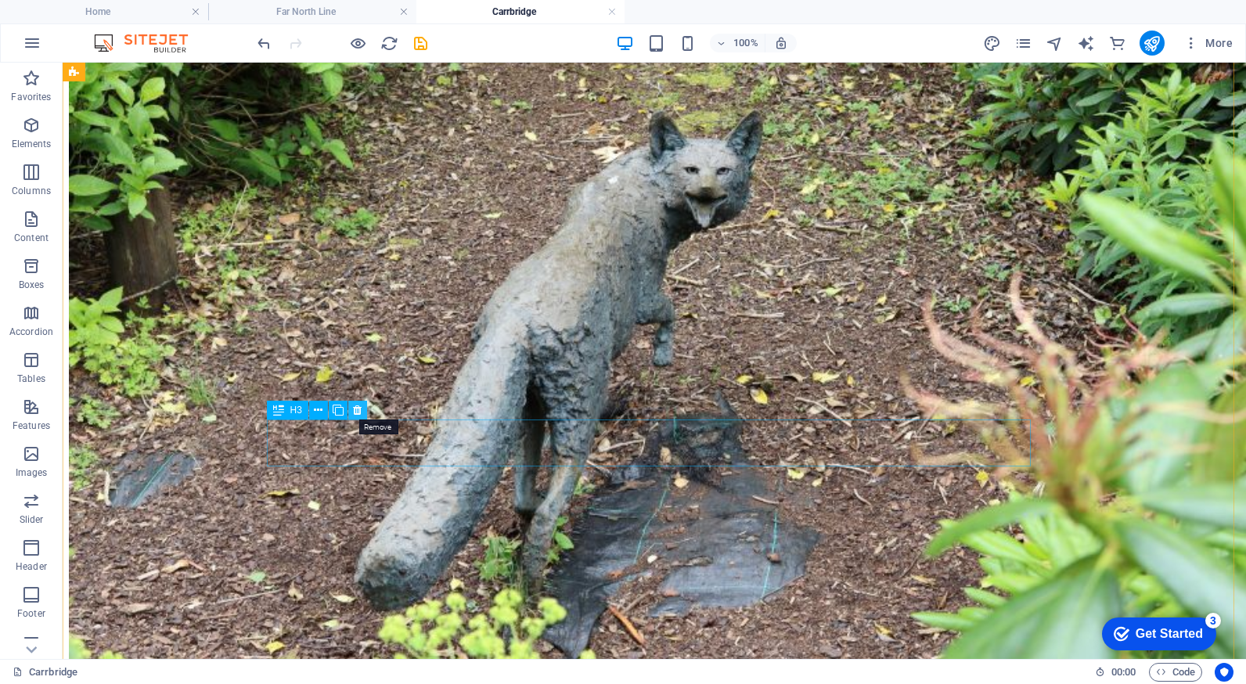
click at [355, 408] on icon at bounding box center [357, 410] width 9 height 16
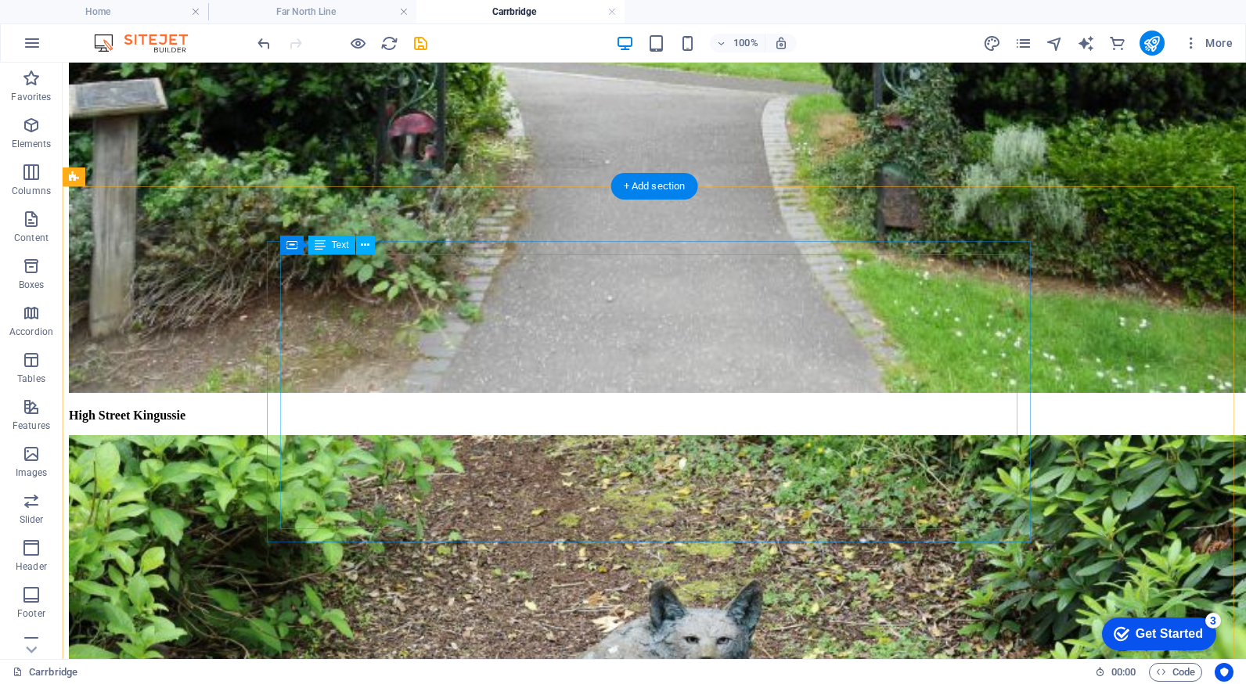
scroll to position [3051, 0]
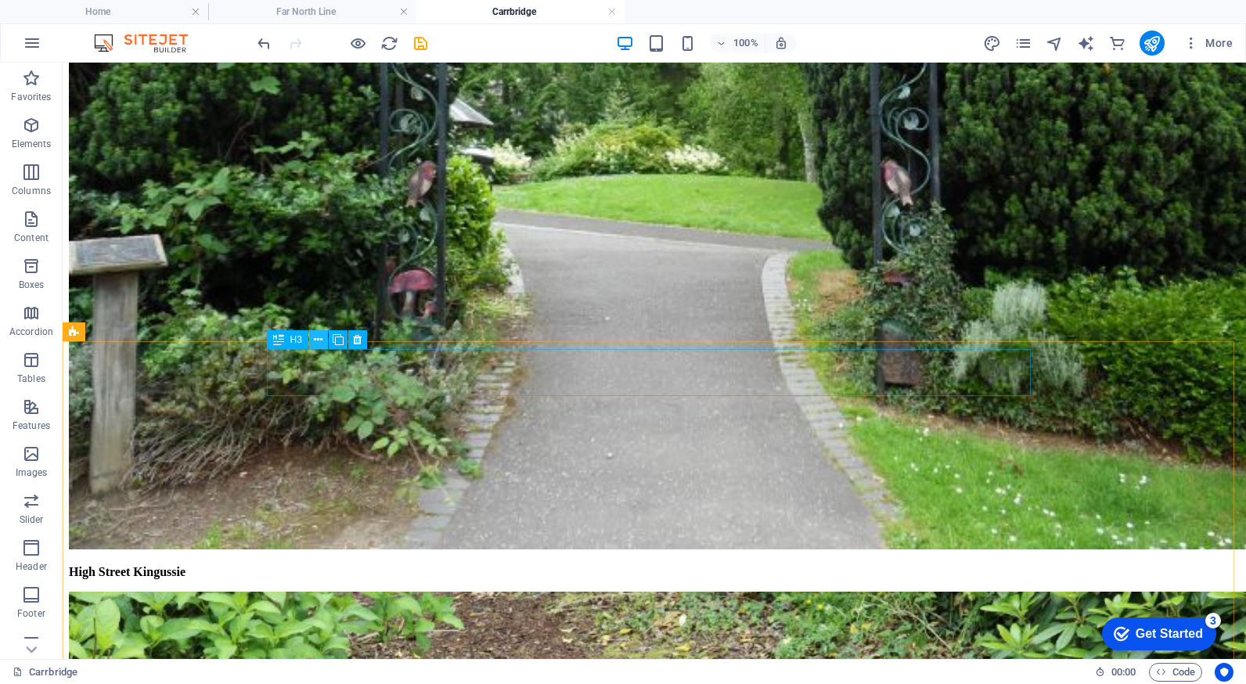
click at [316, 340] on icon at bounding box center [318, 340] width 9 height 16
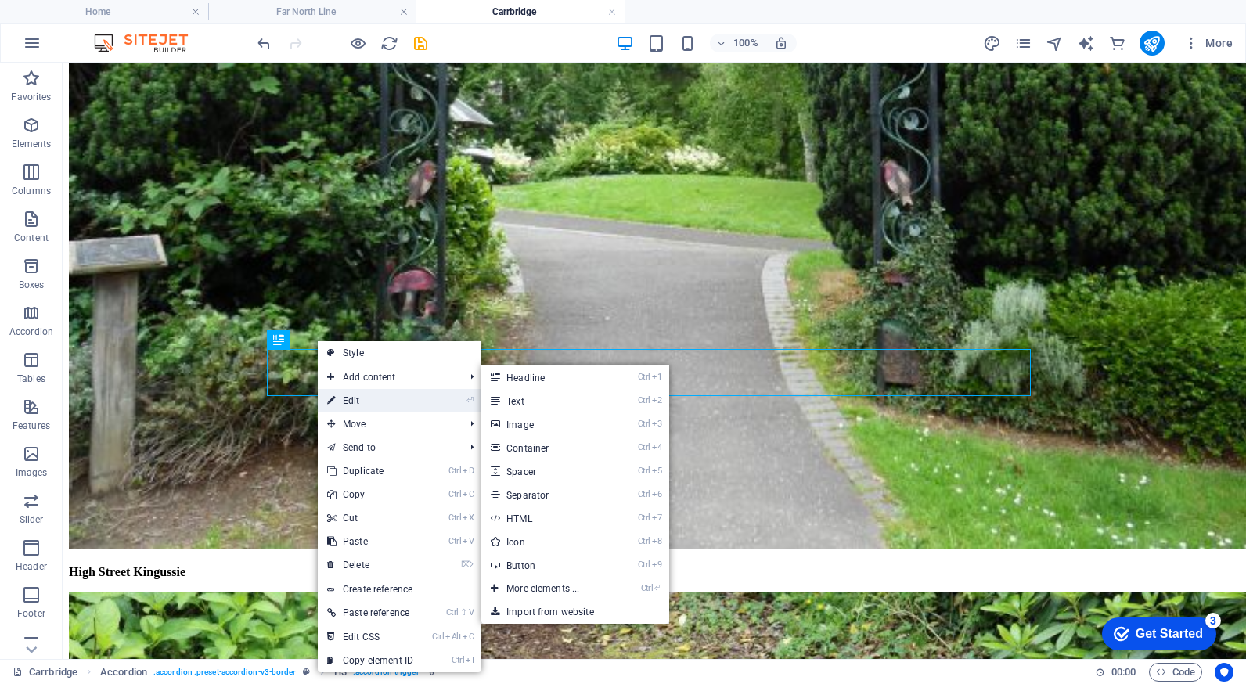
click at [356, 398] on link "⏎ Edit" at bounding box center [370, 400] width 105 height 23
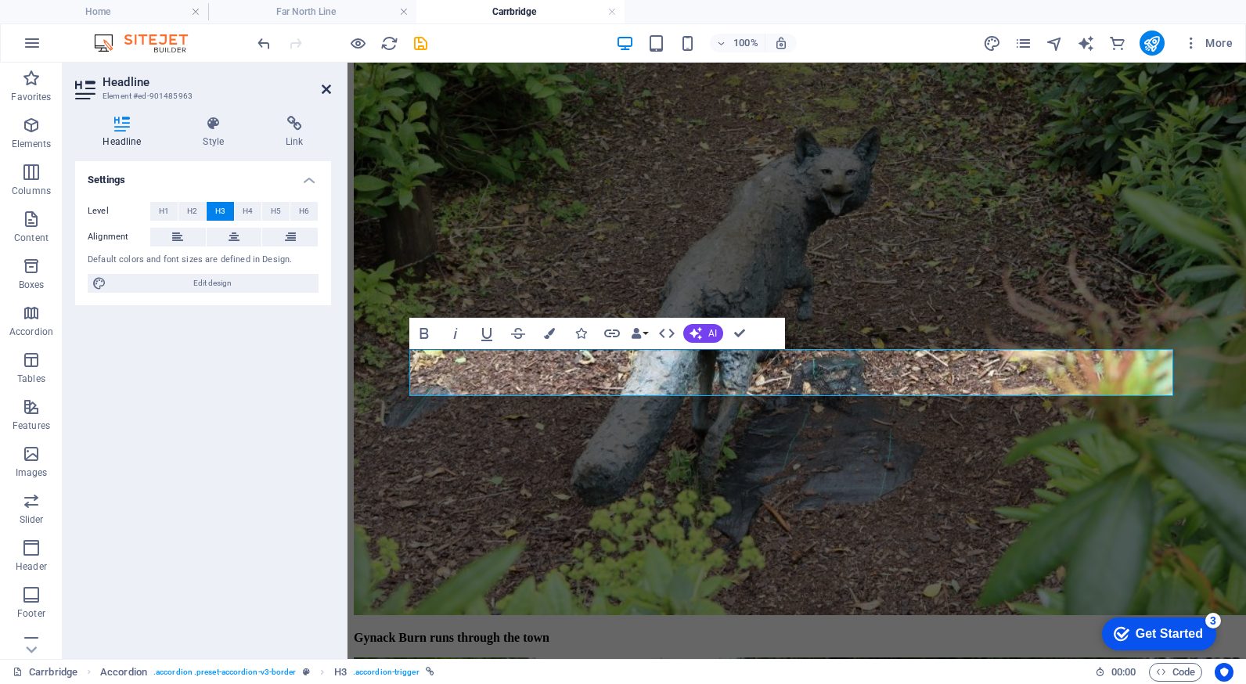
click at [325, 85] on icon at bounding box center [326, 89] width 9 height 13
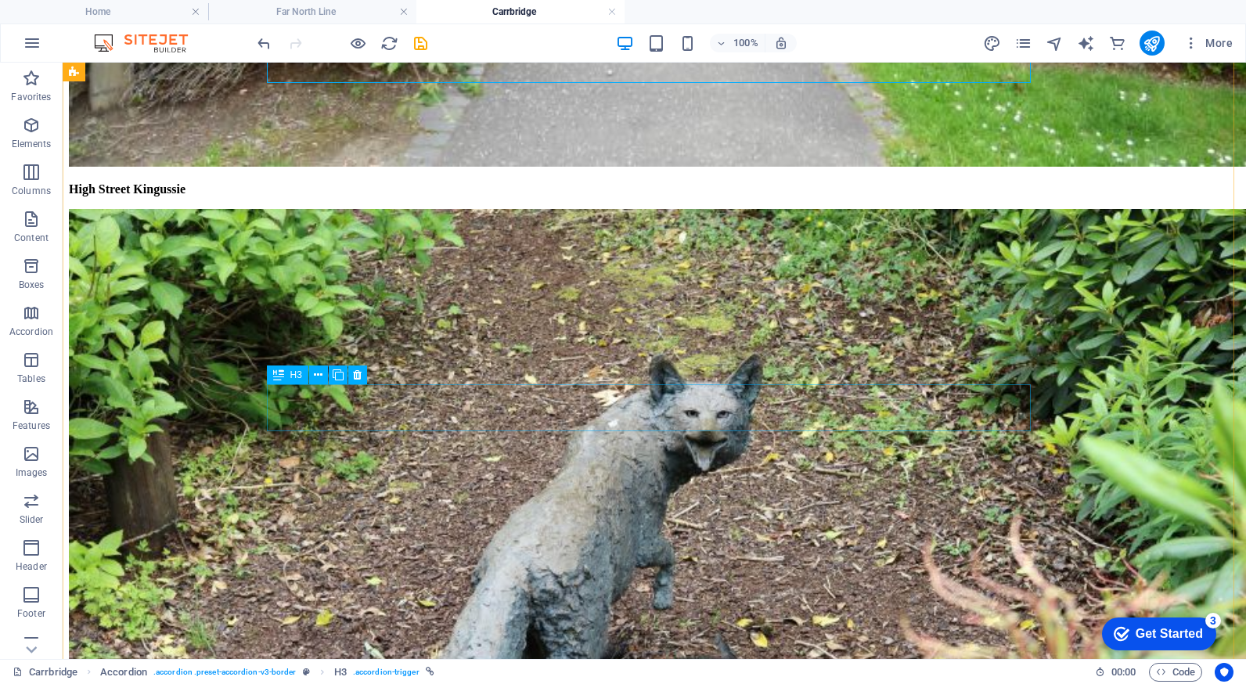
scroll to position [3443, 0]
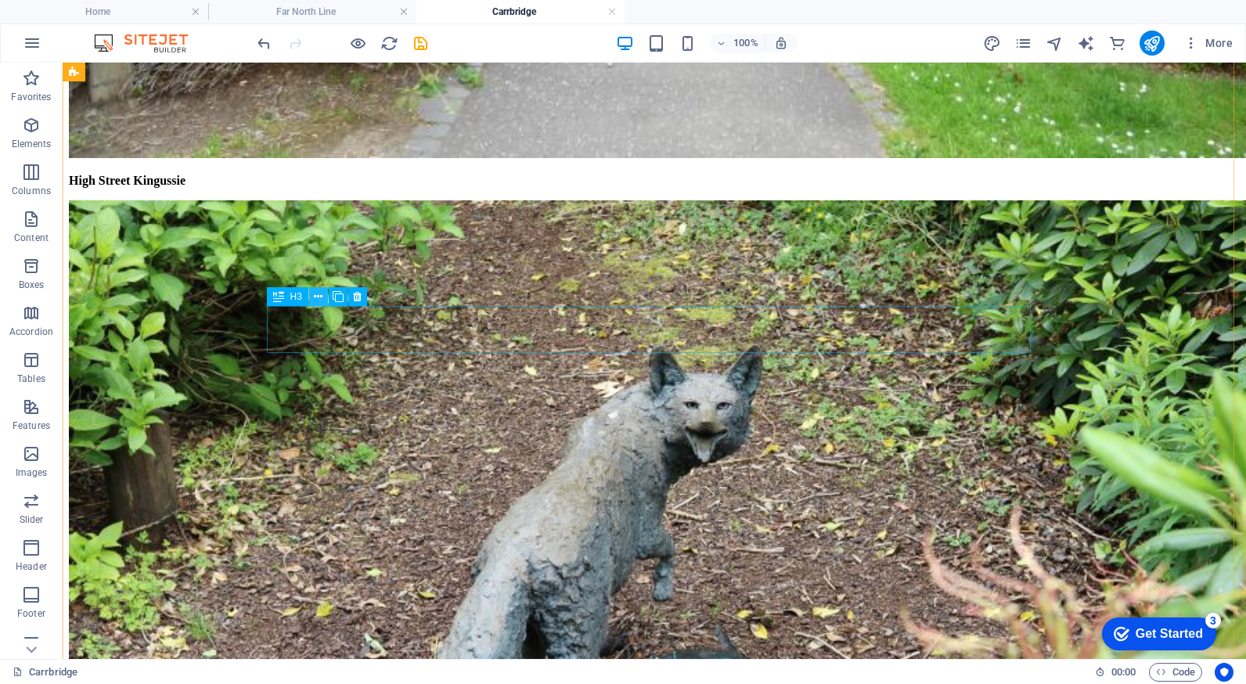
click at [317, 297] on icon at bounding box center [318, 297] width 9 height 16
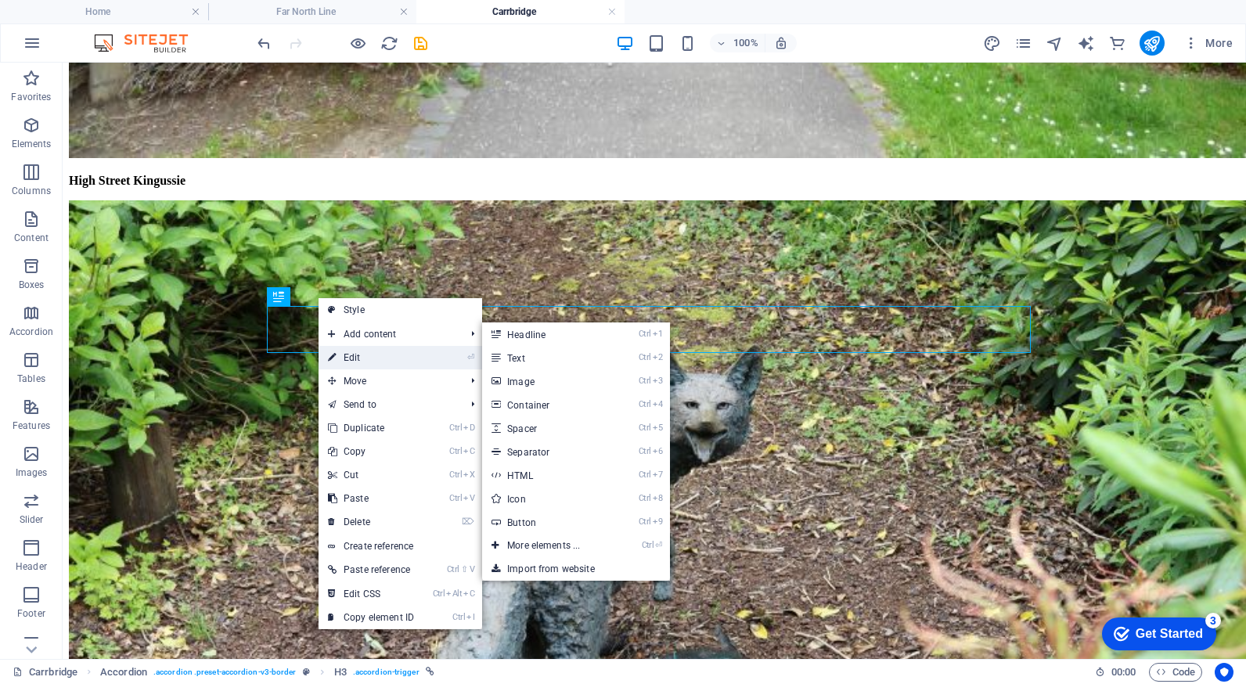
click at [358, 351] on link "⏎ Edit" at bounding box center [370, 357] width 105 height 23
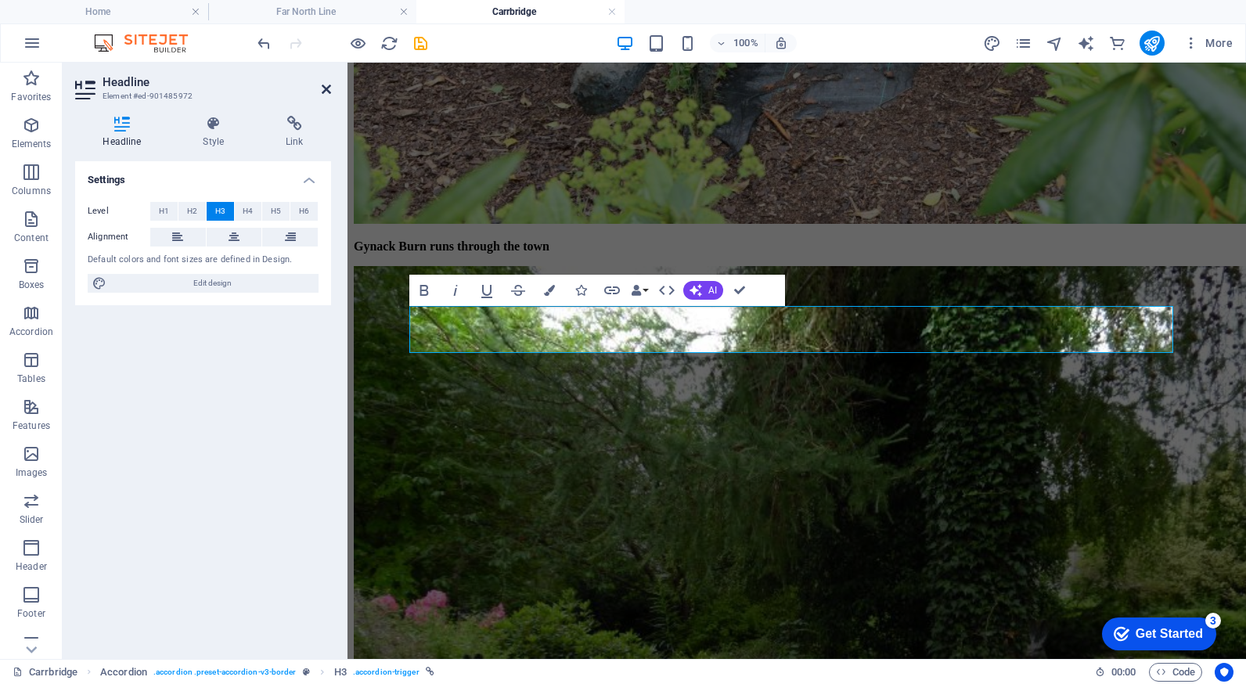
click at [323, 87] on icon at bounding box center [326, 89] width 9 height 13
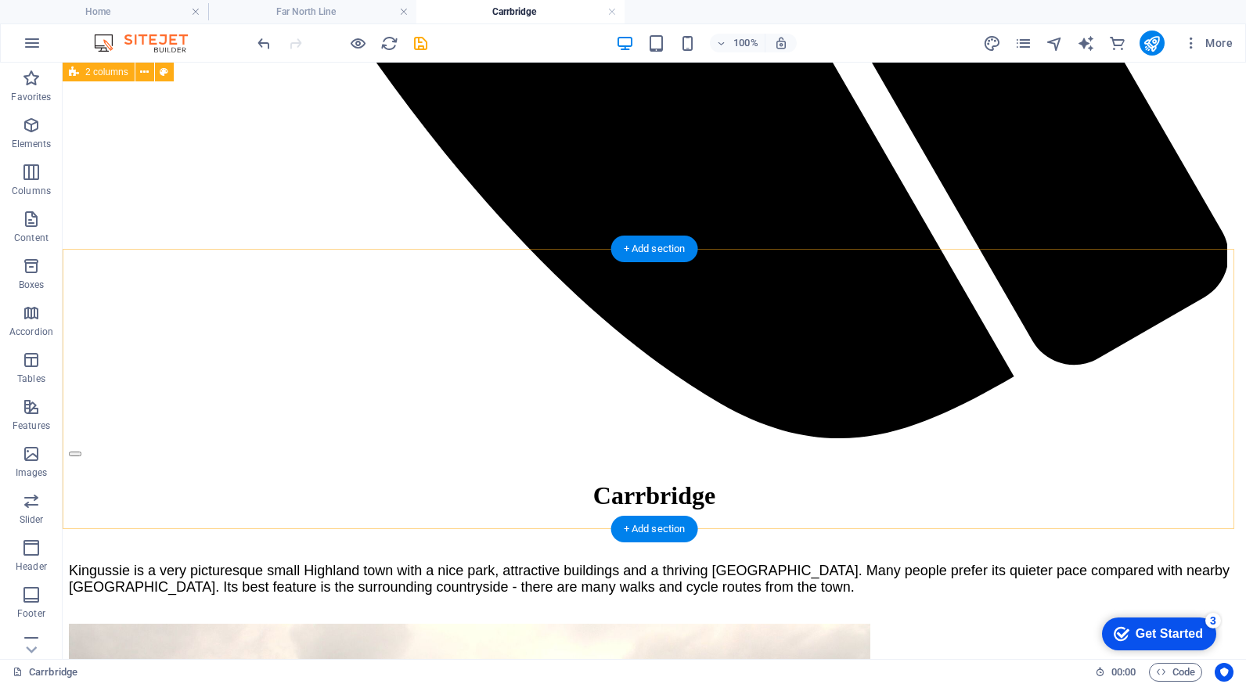
scroll to position [1330, 0]
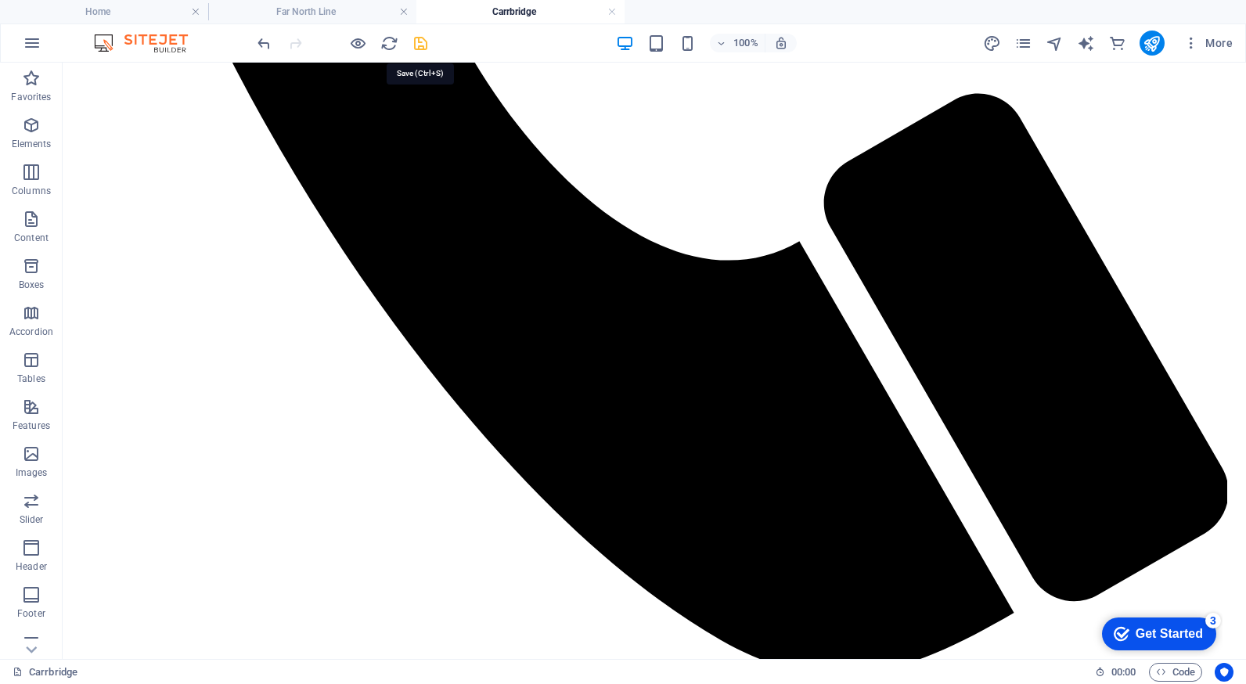
click at [415, 43] on icon "save" at bounding box center [421, 43] width 18 height 18
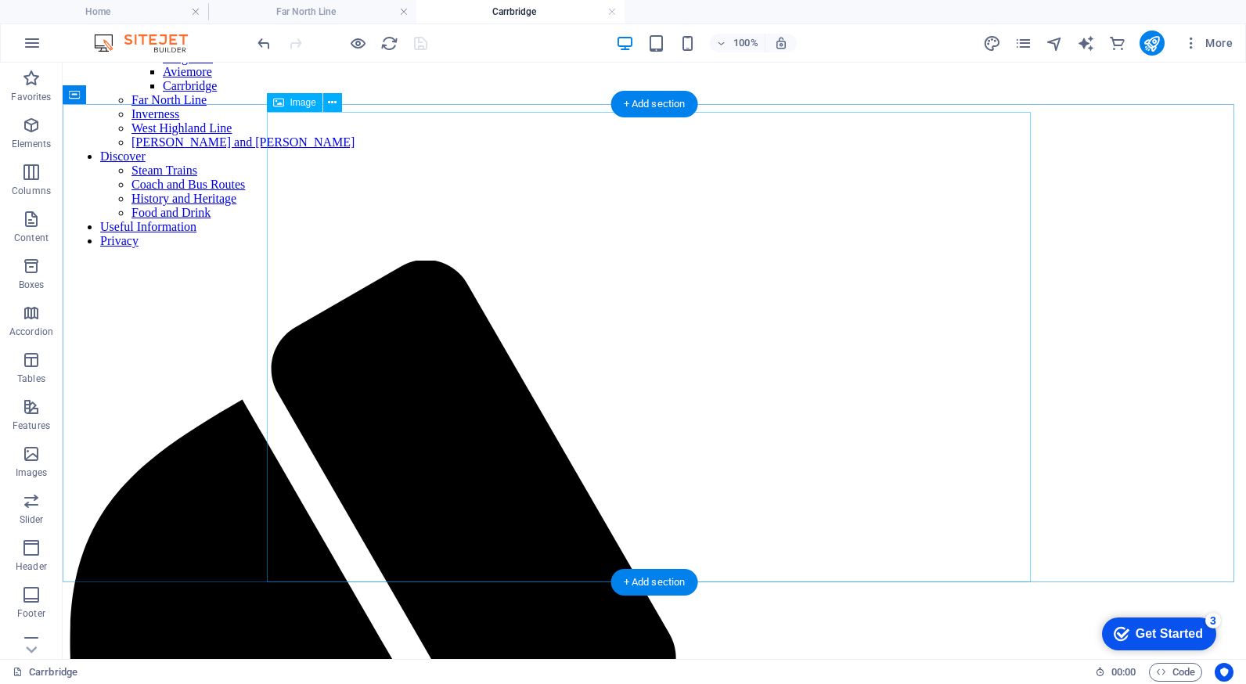
scroll to position [235, 0]
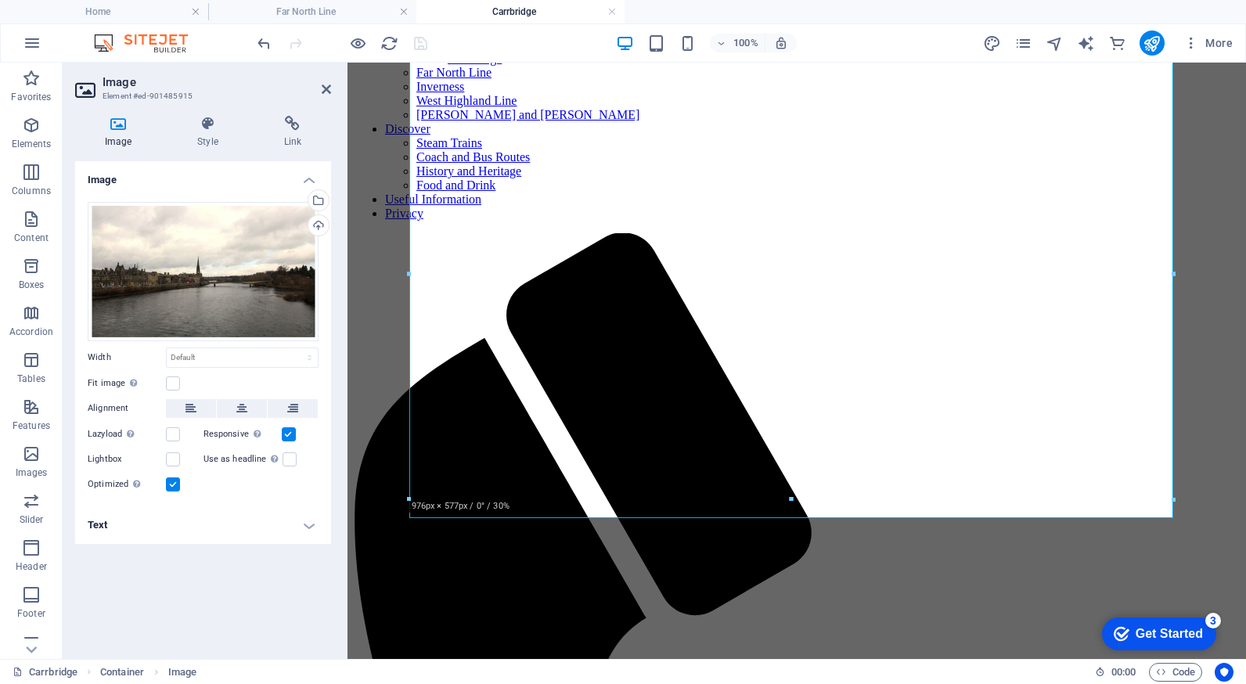
click at [308, 525] on h4 "Text" at bounding box center [203, 525] width 256 height 38
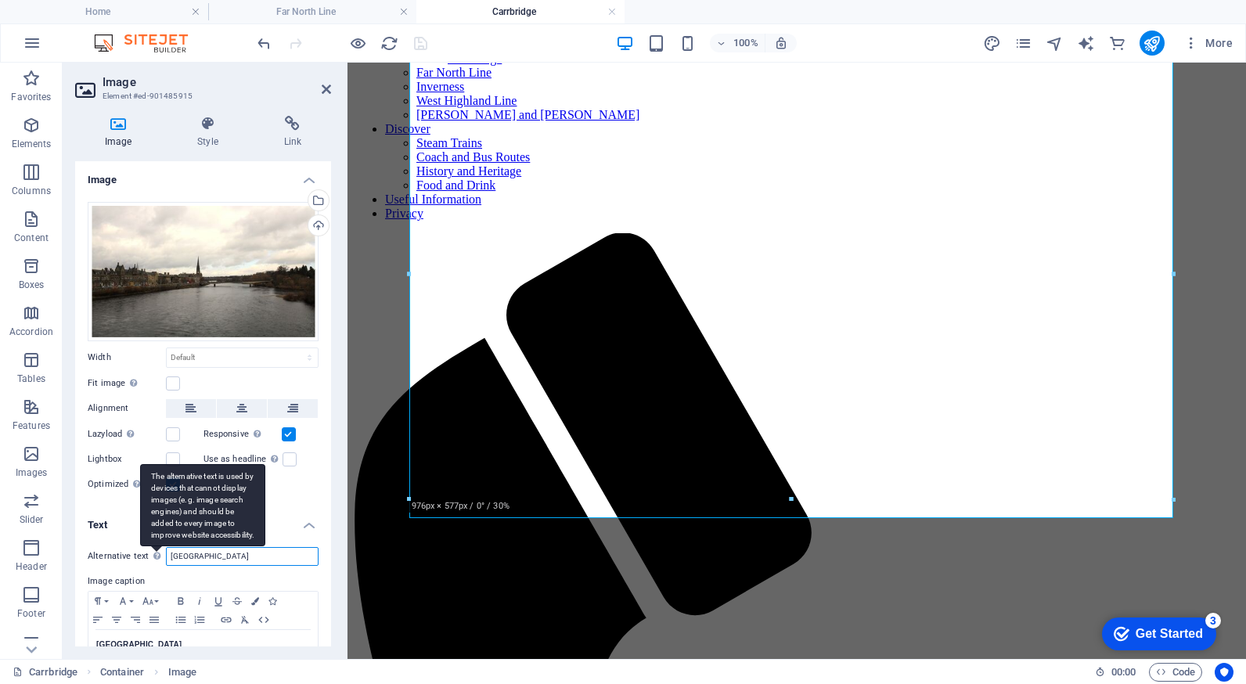
drag, startPoint x: 271, startPoint y: 555, endPoint x: 158, endPoint y: 556, distance: 112.7
click at [158, 556] on div "Alternative text The alternative text is used by devices that cannot display im…" at bounding box center [203, 556] width 231 height 19
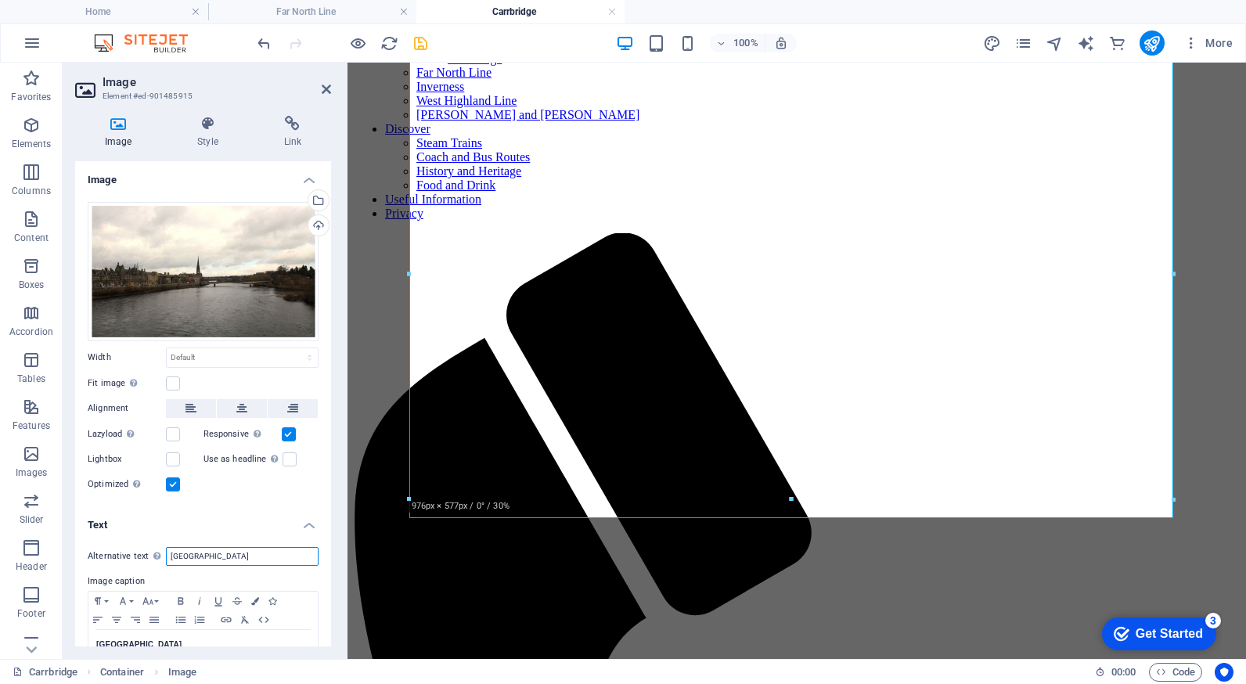
scroll to position [42, 0]
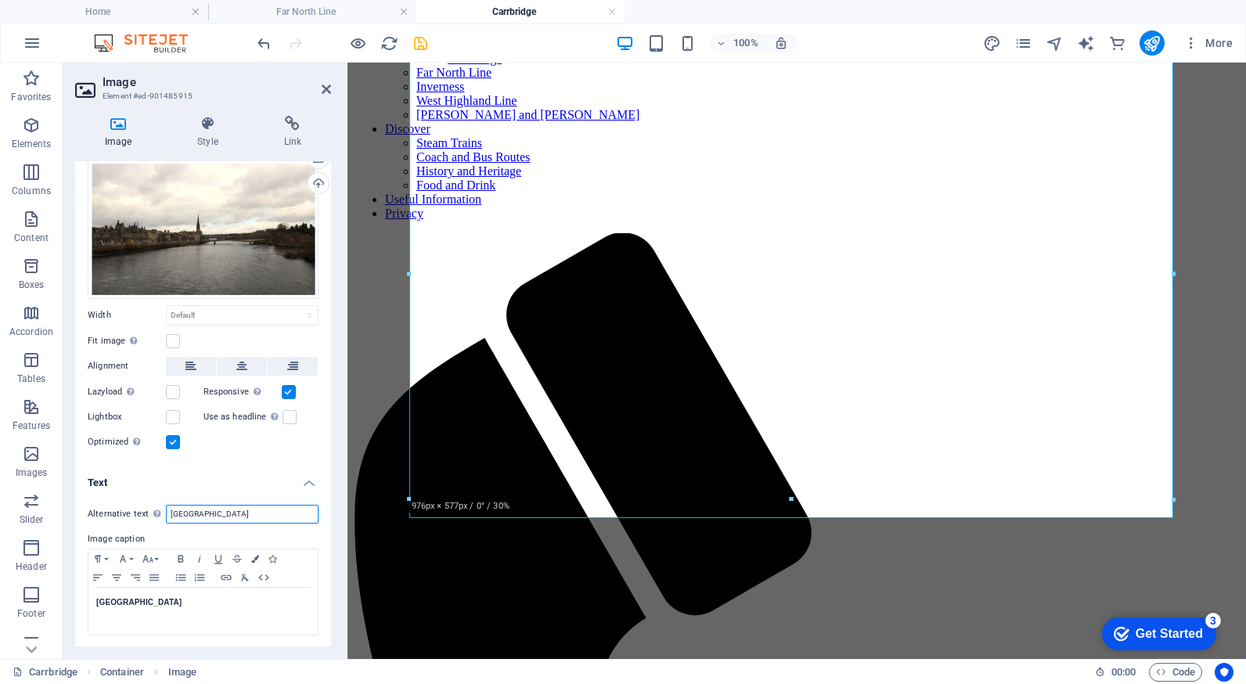
drag, startPoint x: 261, startPoint y: 513, endPoint x: 208, endPoint y: 512, distance: 52.4
click at [208, 512] on input "[GEOGRAPHIC_DATA]" at bounding box center [242, 514] width 153 height 19
type input "[GEOGRAPHIC_DATA]"
click at [214, 598] on p "[GEOGRAPHIC_DATA]" at bounding box center [203, 602] width 214 height 14
drag, startPoint x: 257, startPoint y: 509, endPoint x: 211, endPoint y: 512, distance: 45.4
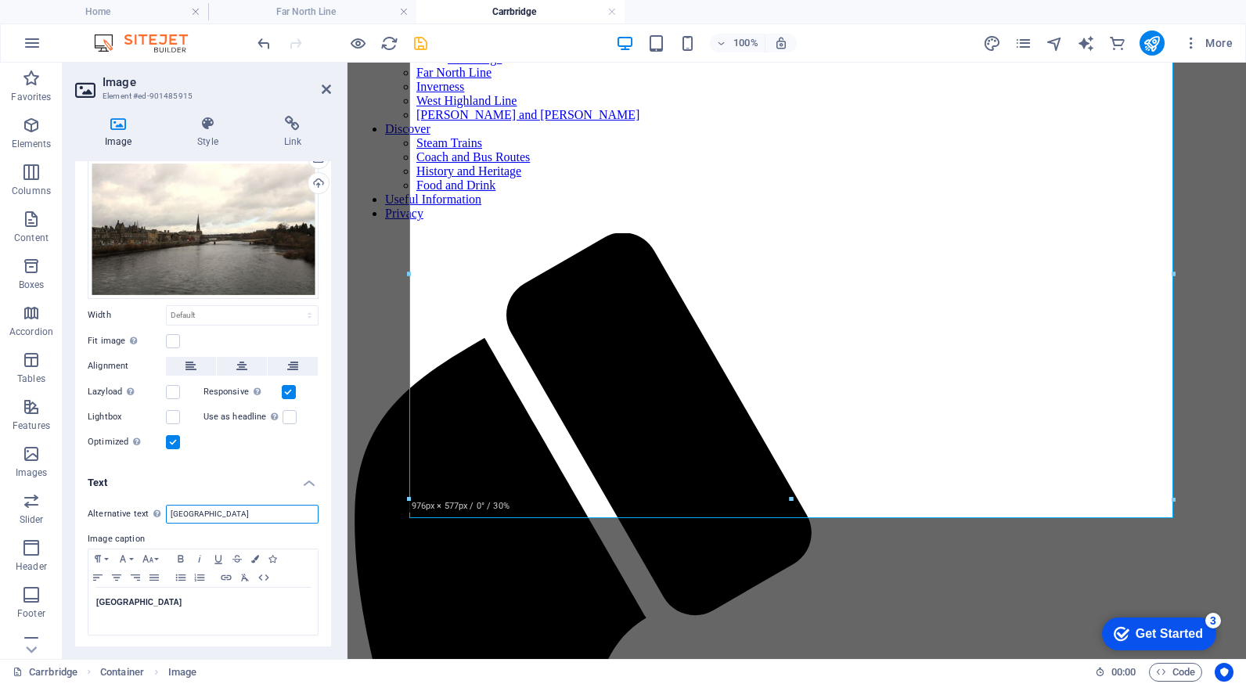
click at [211, 512] on input "[GEOGRAPHIC_DATA]" at bounding box center [242, 514] width 153 height 19
type input "[GEOGRAPHIC_DATA]"
click at [325, 88] on icon at bounding box center [326, 89] width 9 height 13
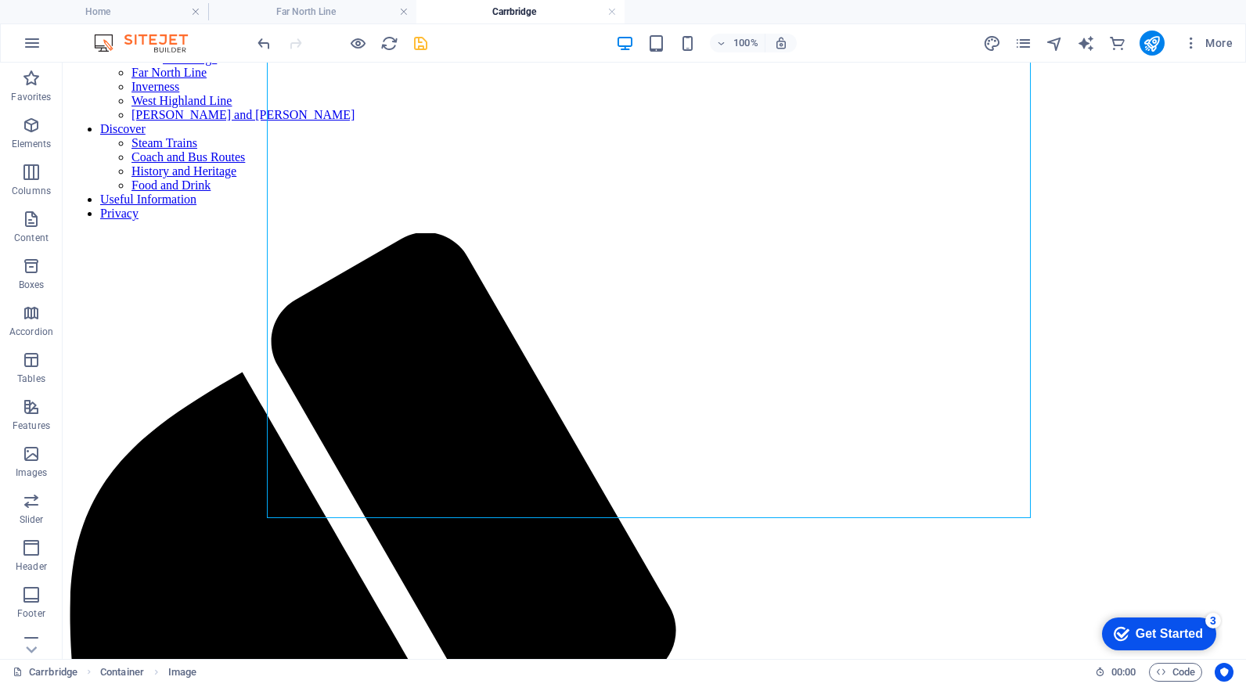
click at [420, 45] on icon "save" at bounding box center [421, 43] width 18 height 18
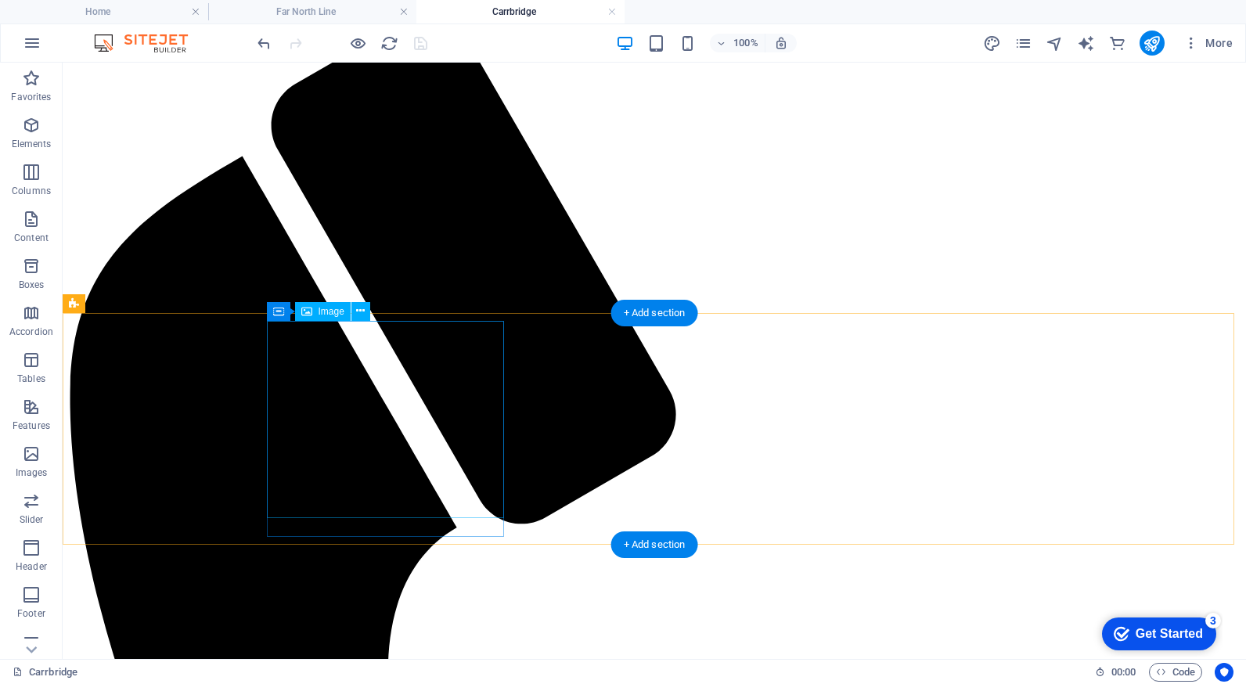
scroll to position [469, 0]
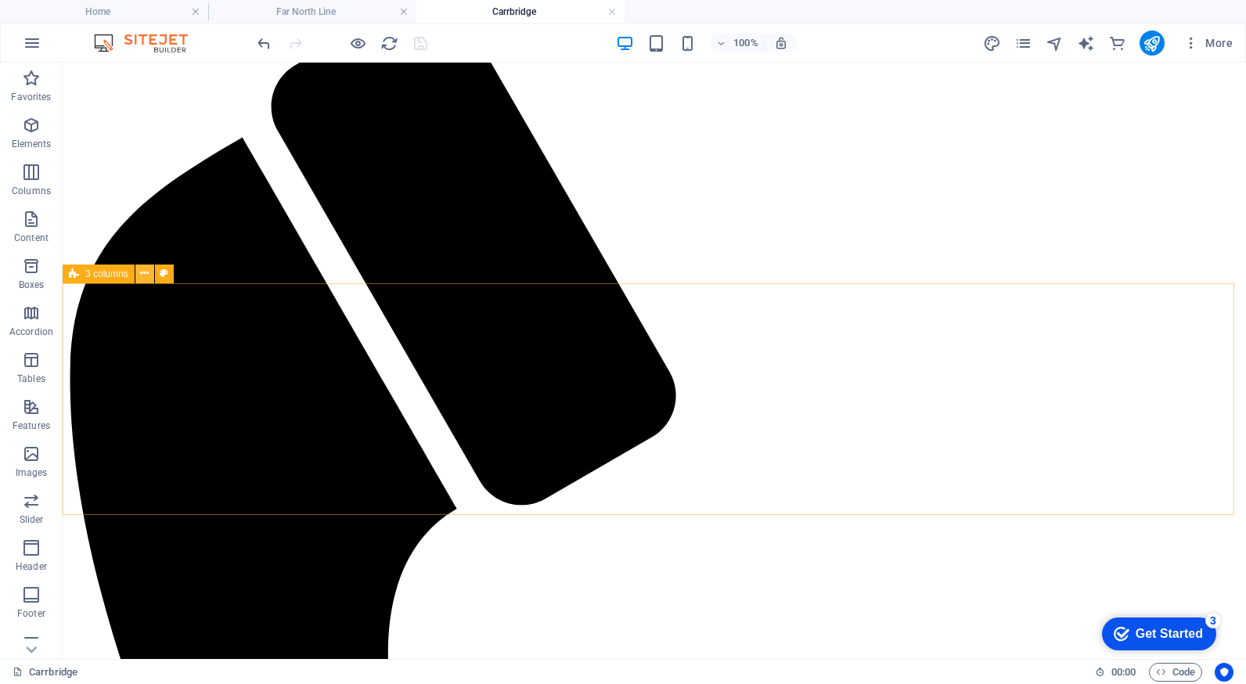
click at [142, 275] on icon at bounding box center [144, 273] width 9 height 16
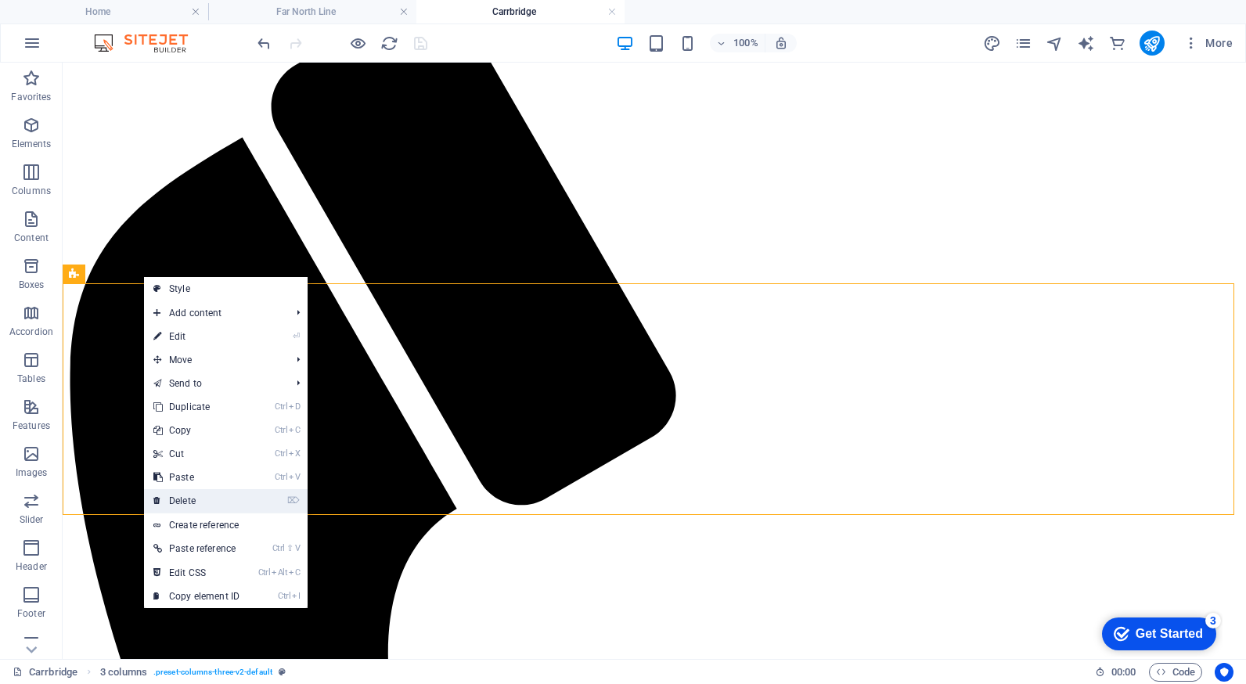
click at [200, 497] on link "⌦ Delete" at bounding box center [196, 500] width 105 height 23
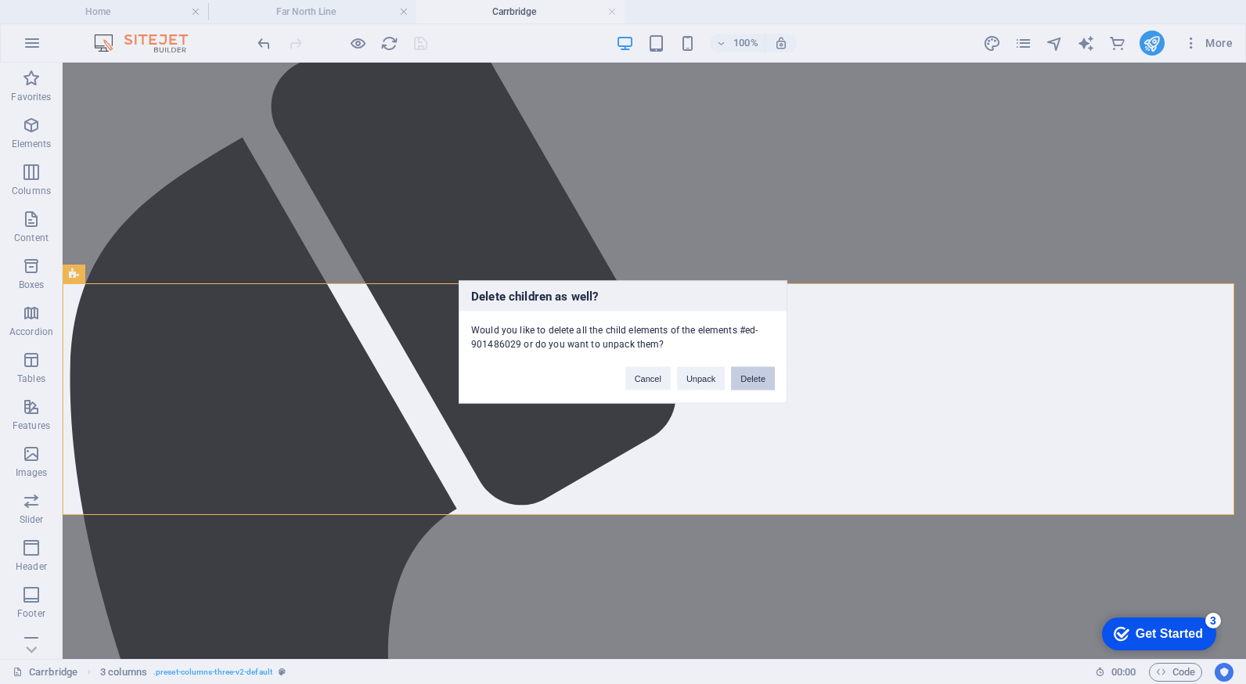
click at [742, 381] on button "Delete" at bounding box center [753, 378] width 44 height 23
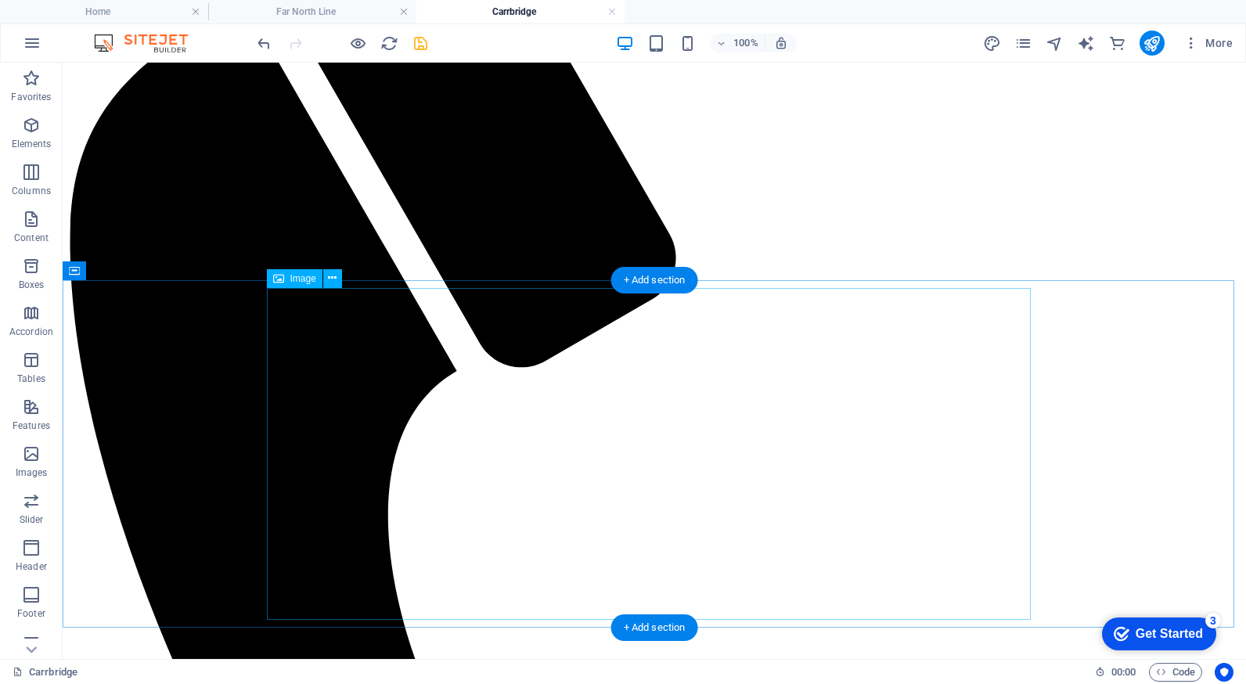
scroll to position [626, 0]
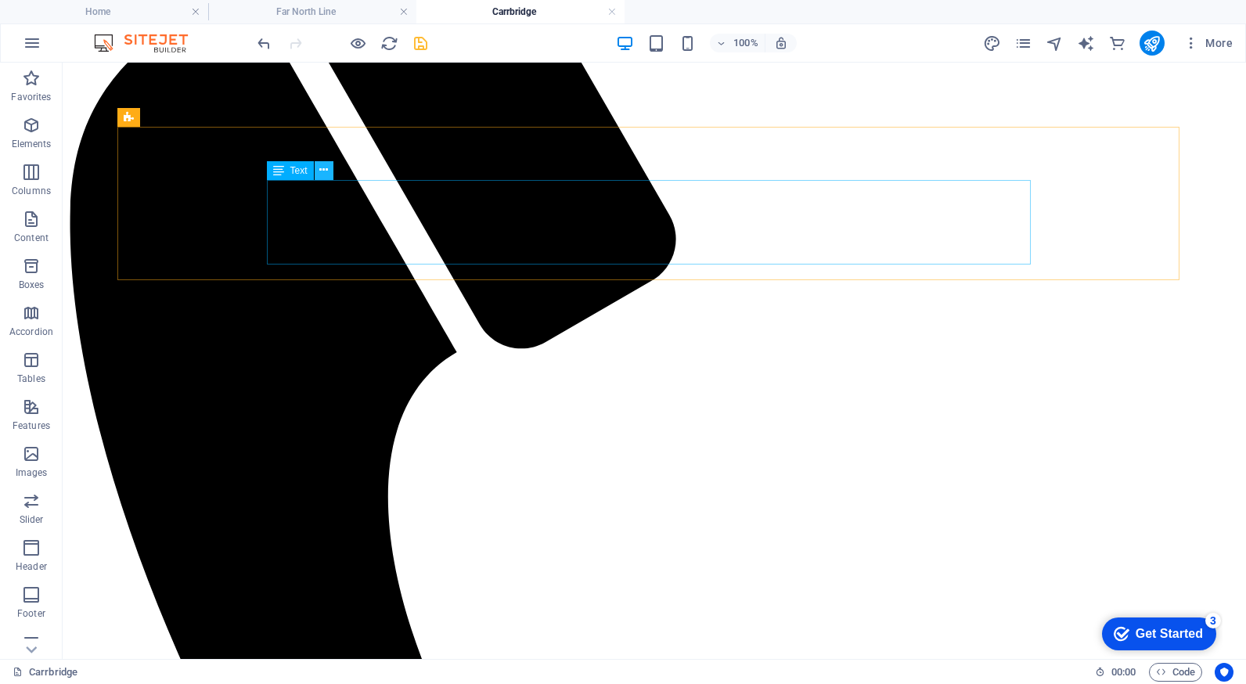
click at [324, 171] on icon at bounding box center [323, 170] width 9 height 16
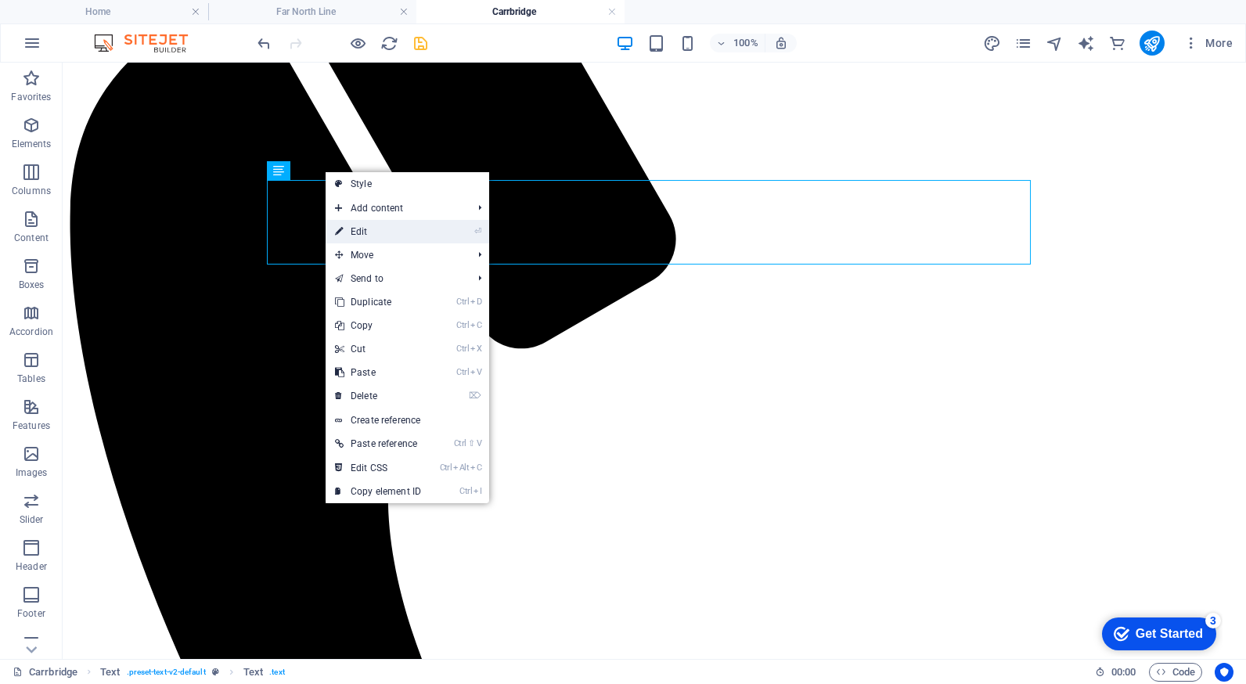
click at [356, 228] on link "⏎ Edit" at bounding box center [377, 231] width 105 height 23
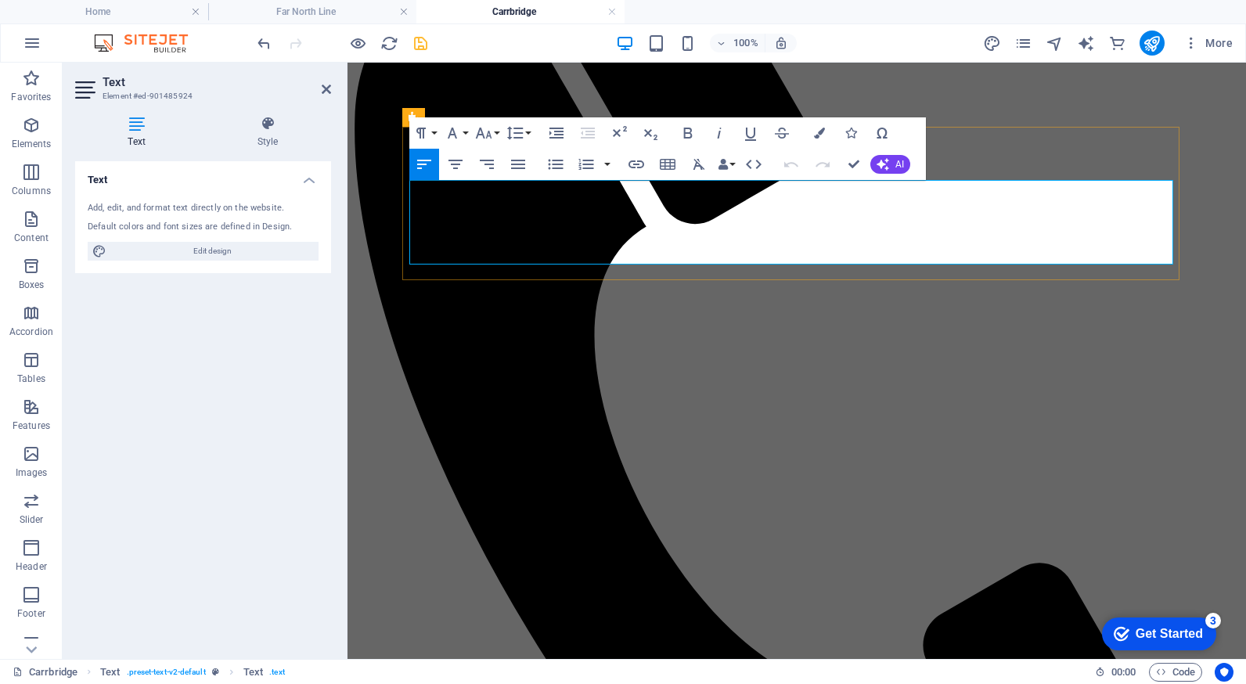
click at [508, 174] on icon "button" at bounding box center [507, 171] width 19 height 19
drag, startPoint x: 543, startPoint y: 208, endPoint x: 415, endPoint y: 207, distance: 127.5
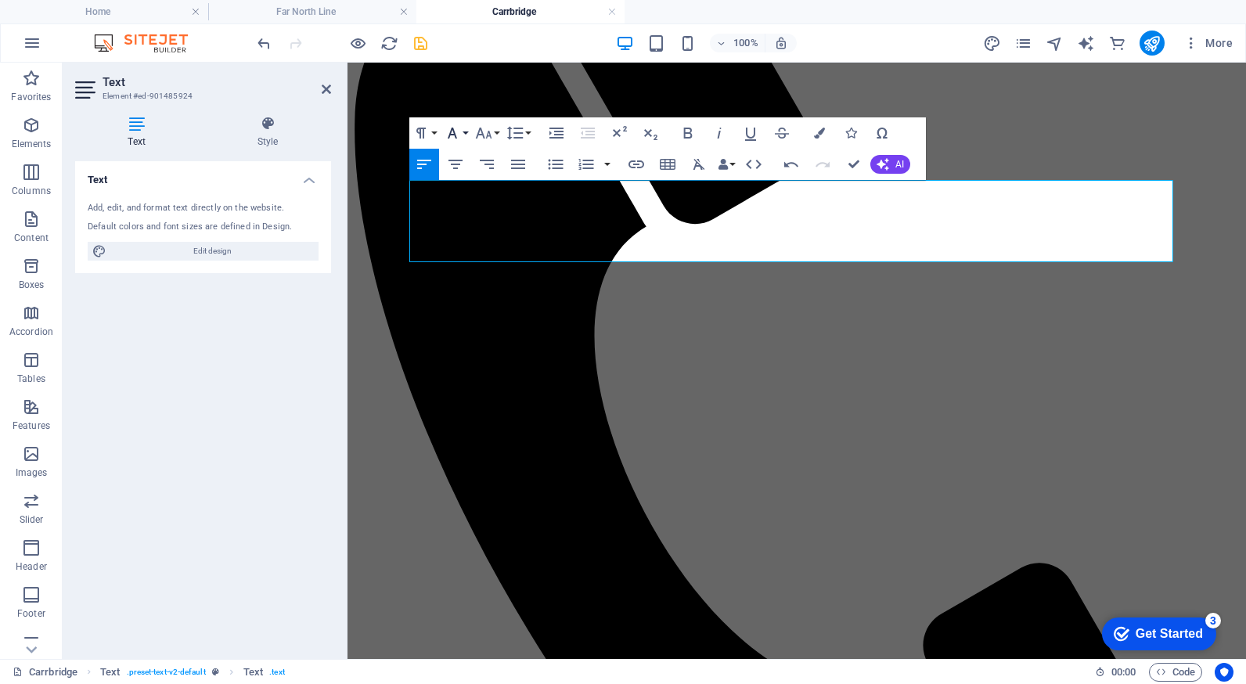
click at [454, 131] on icon "button" at bounding box center [452, 133] width 9 height 11
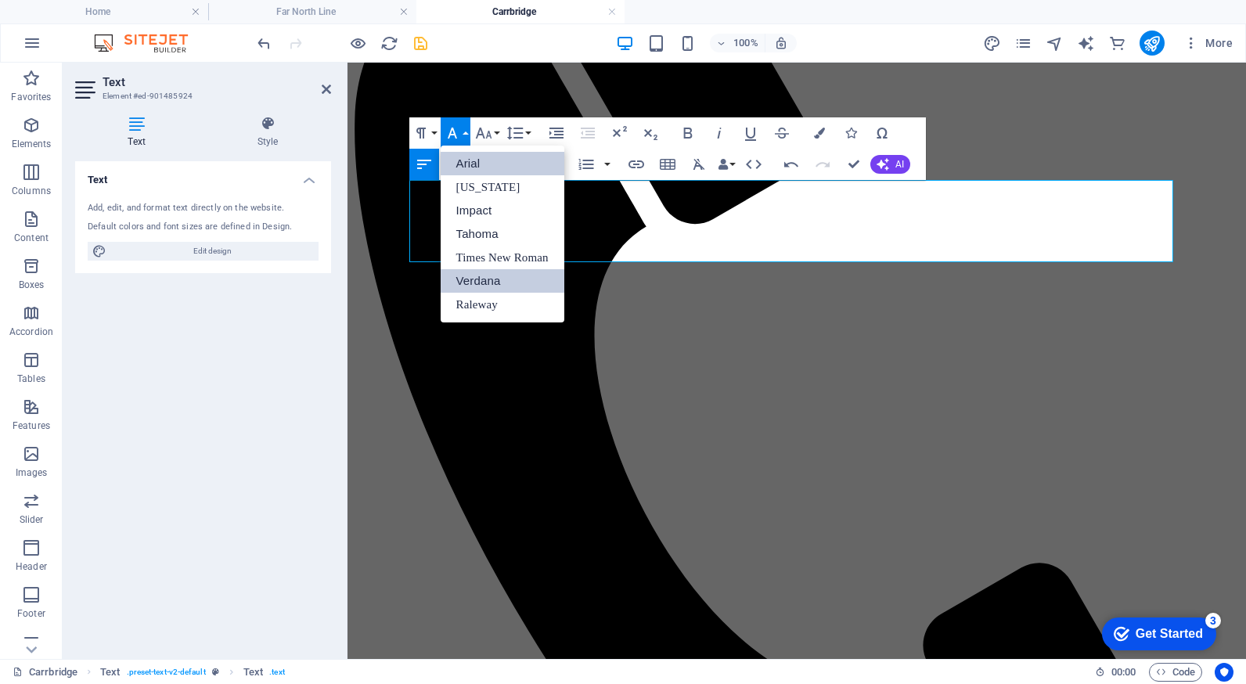
scroll to position [0, 0]
click at [478, 275] on link "Verdana" at bounding box center [502, 280] width 124 height 23
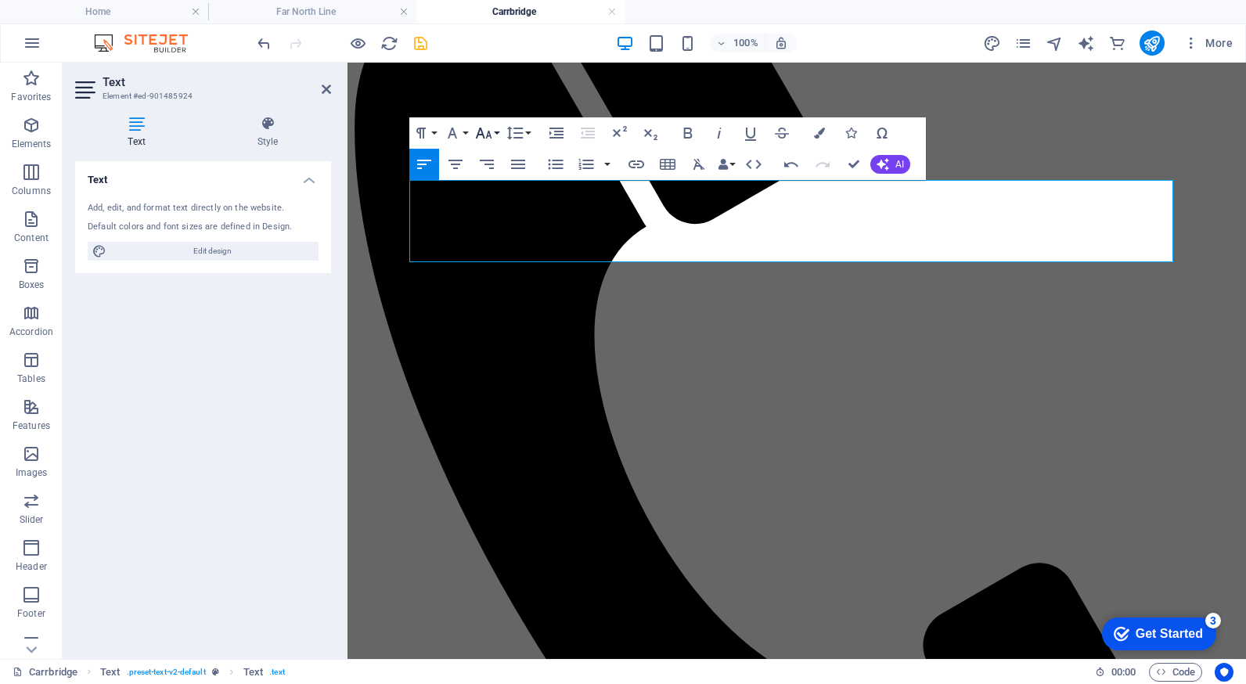
click at [484, 131] on icon "button" at bounding box center [483, 133] width 19 height 19
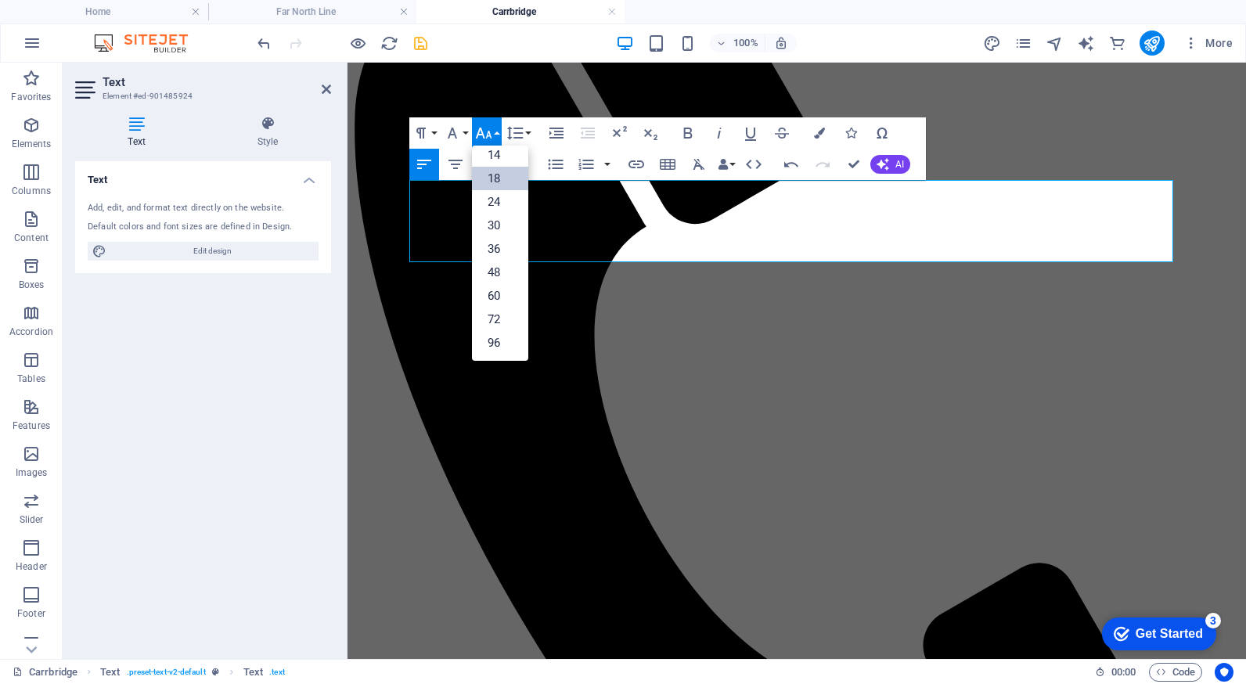
scroll to position [126, 0]
click at [497, 174] on link "18" at bounding box center [500, 178] width 56 height 23
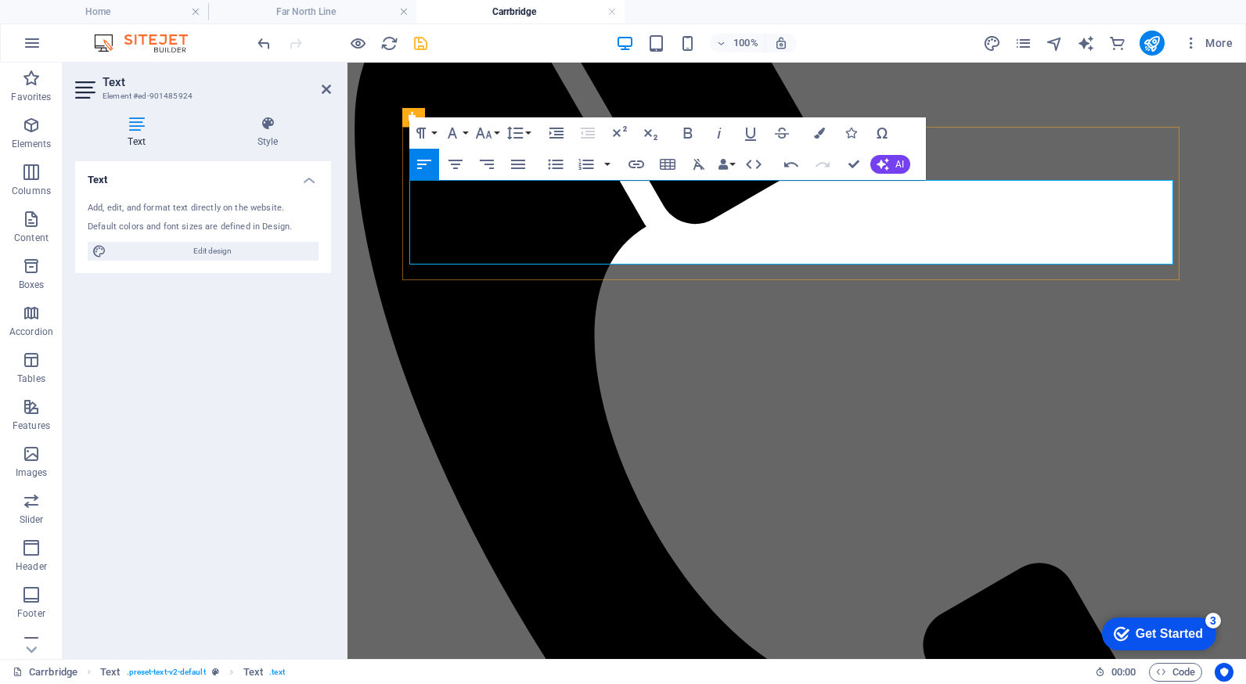
drag, startPoint x: 682, startPoint y: 210, endPoint x: 408, endPoint y: 207, distance: 273.9
click at [689, 128] on icon "button" at bounding box center [687, 133] width 9 height 11
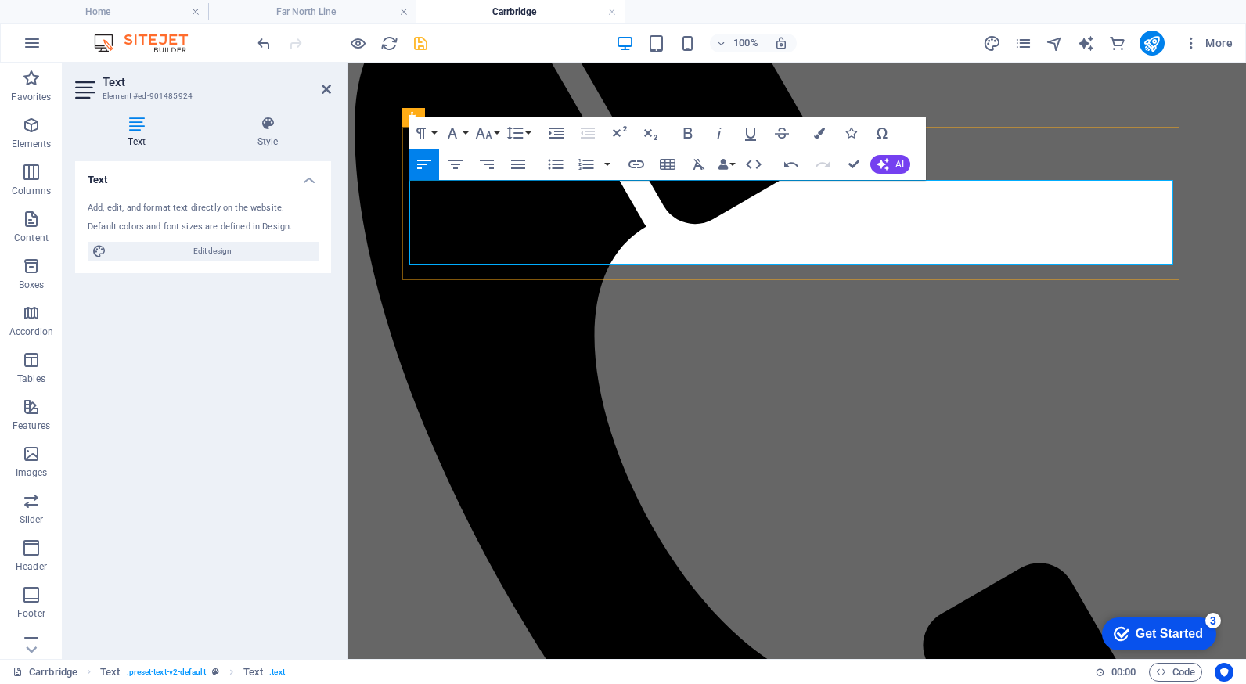
drag, startPoint x: 713, startPoint y: 210, endPoint x: 413, endPoint y: 214, distance: 299.7
click at [637, 162] on icon "button" at bounding box center [636, 164] width 19 height 19
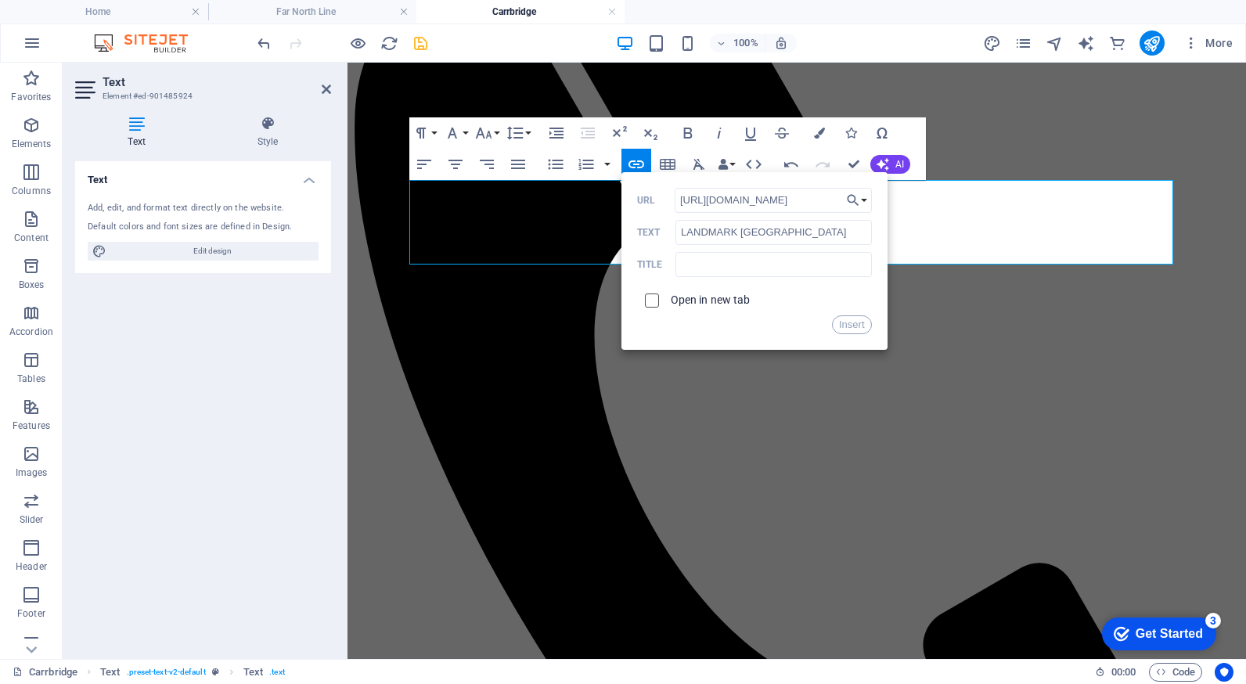
type input "[URL][DOMAIN_NAME]"
click at [654, 300] on input "checkbox" at bounding box center [649, 298] width 14 height 14
checkbox input "true"
click at [838, 321] on button "Insert" at bounding box center [852, 324] width 40 height 19
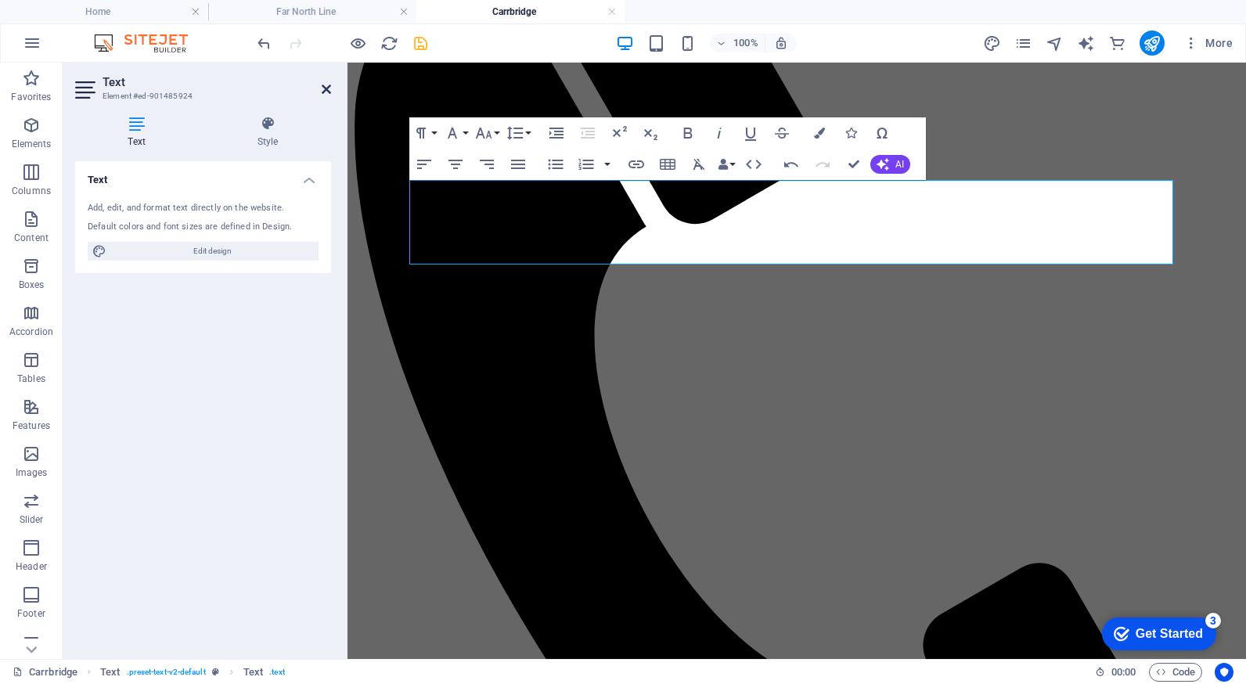
click at [322, 90] on icon at bounding box center [326, 89] width 9 height 13
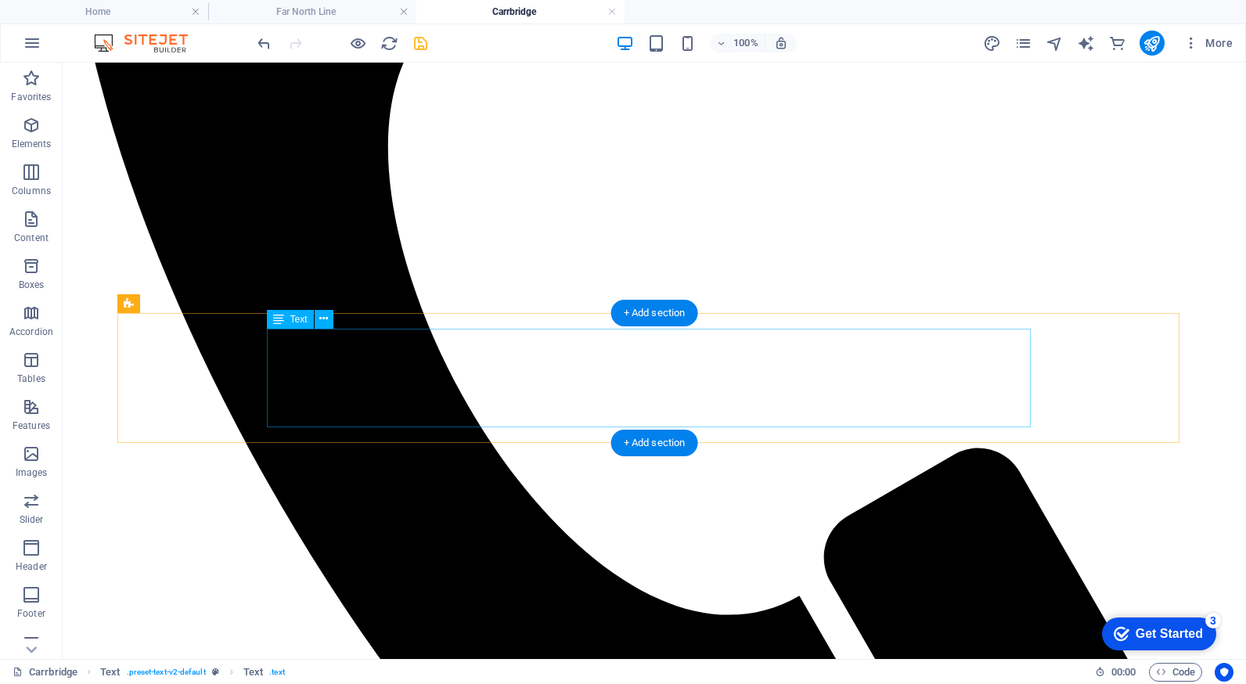
scroll to position [1017, 0]
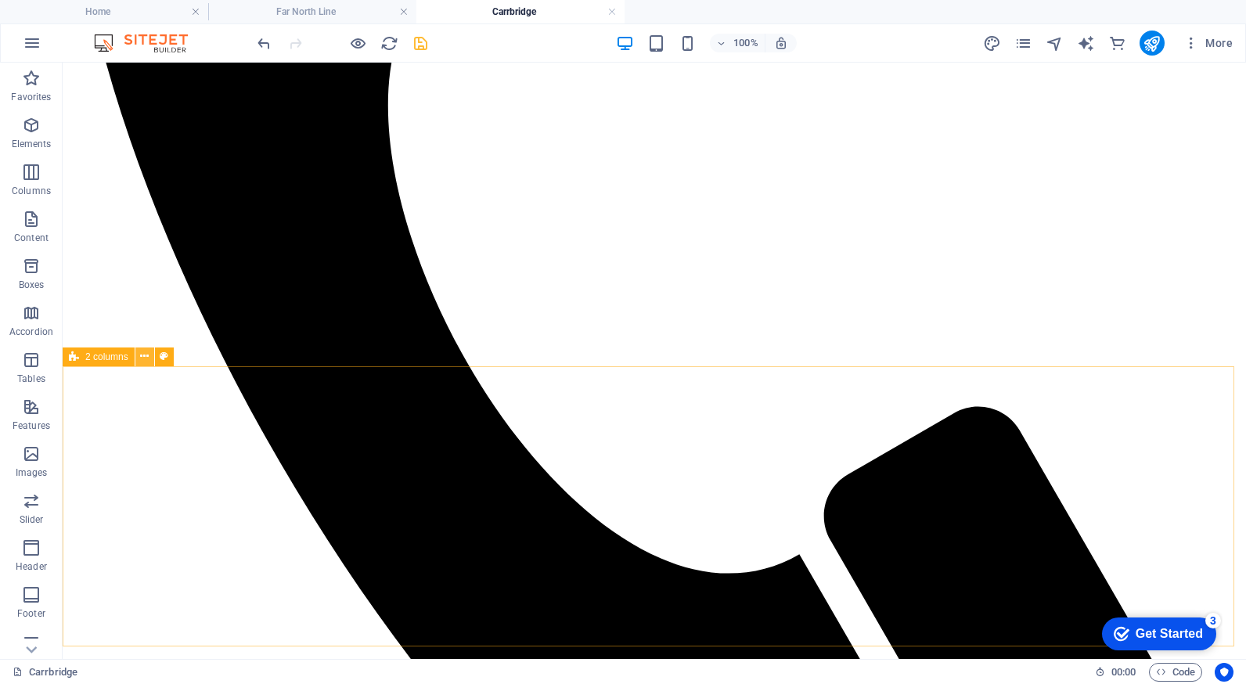
click at [143, 354] on icon at bounding box center [144, 356] width 9 height 16
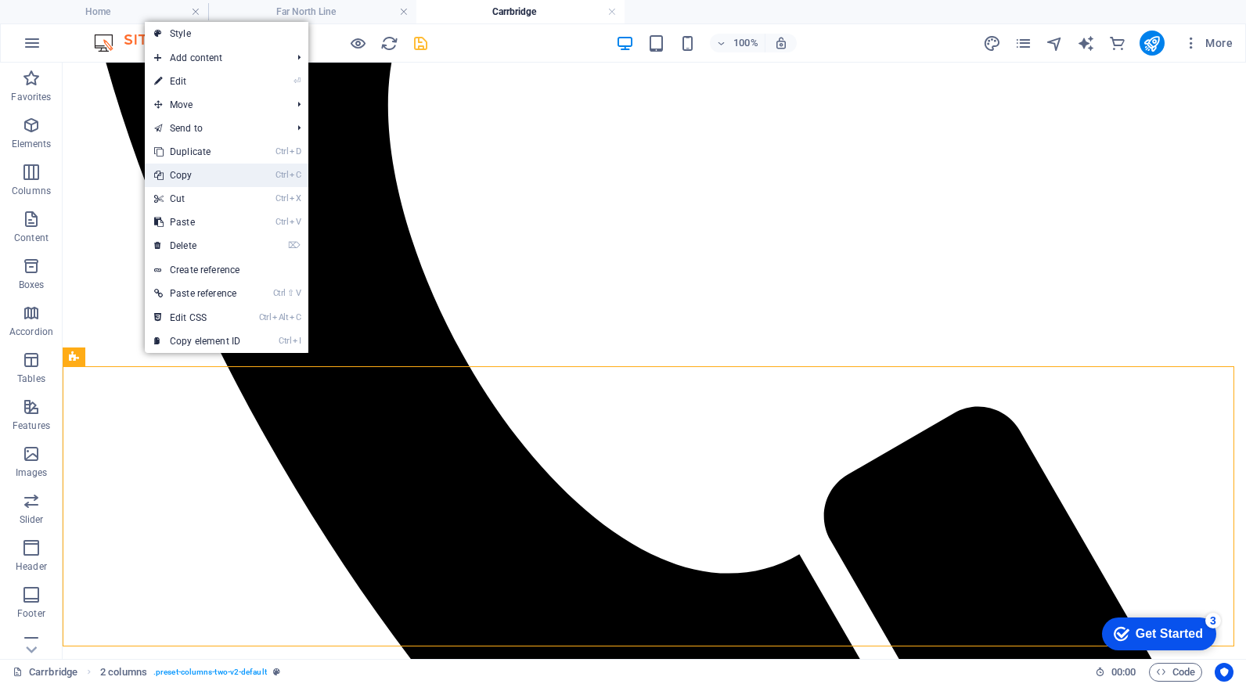
click at [195, 180] on link "Ctrl C Copy" at bounding box center [197, 175] width 105 height 23
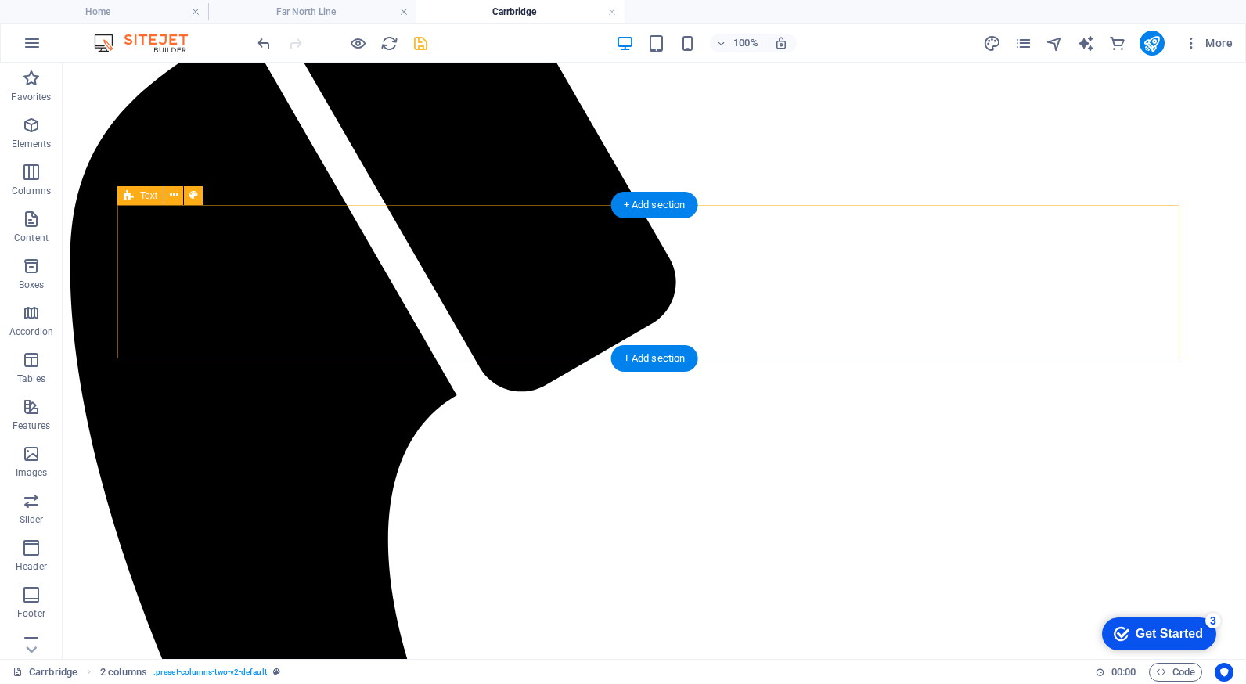
scroll to position [548, 0]
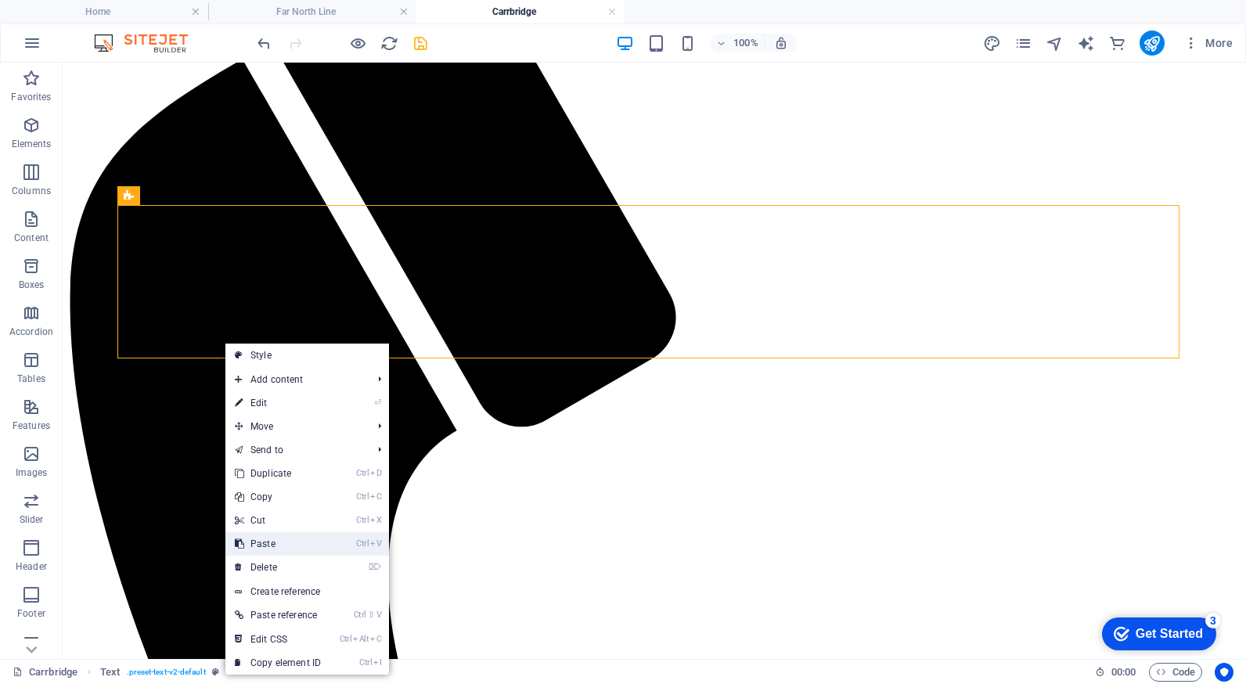
click at [284, 538] on link "Ctrl V Paste" at bounding box center [277, 543] width 105 height 23
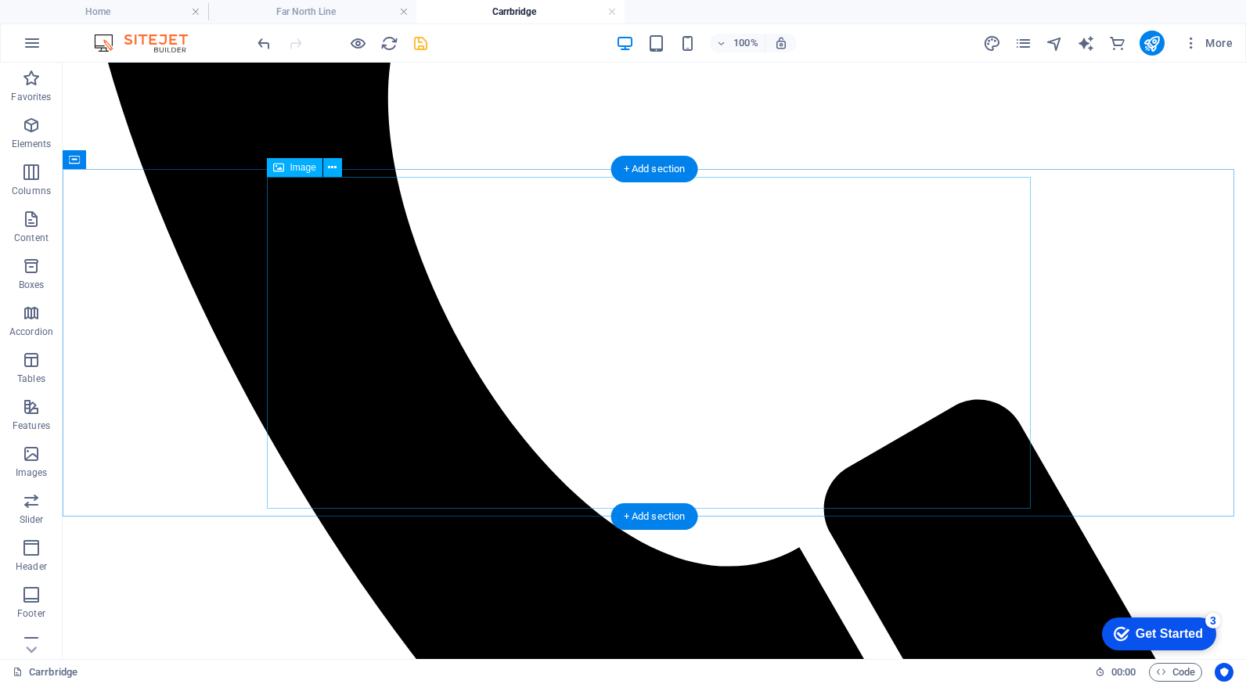
scroll to position [1017, 0]
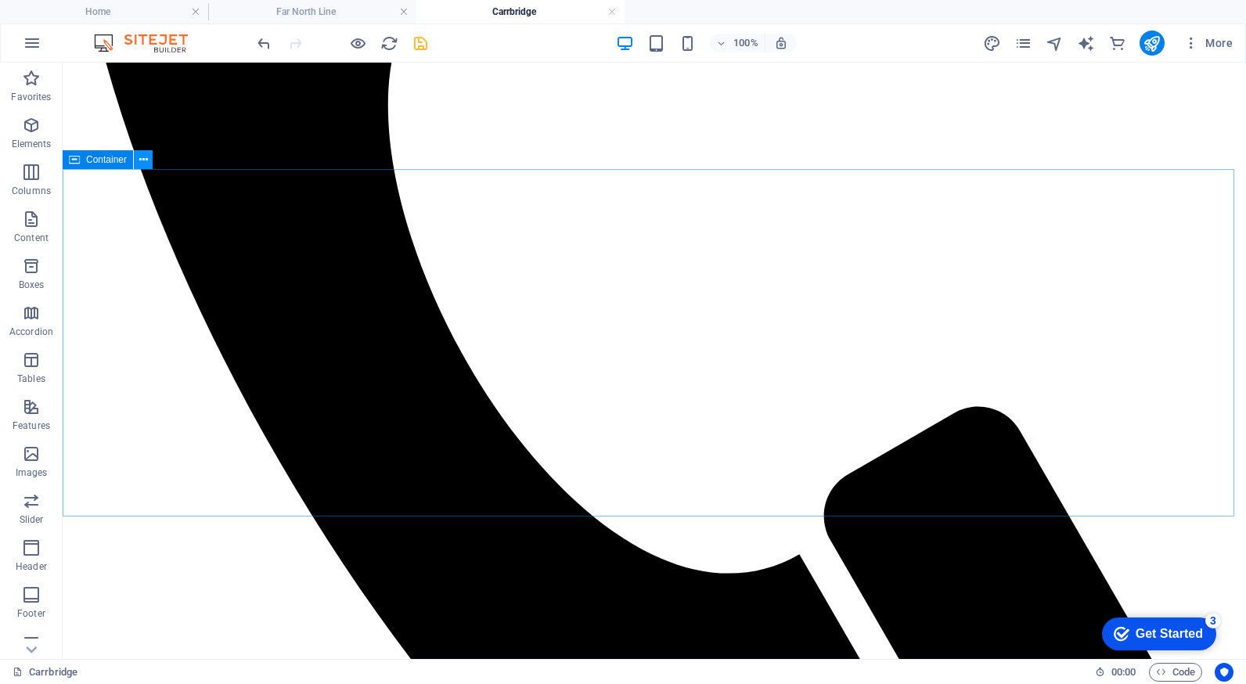
click at [140, 160] on icon at bounding box center [143, 160] width 9 height 16
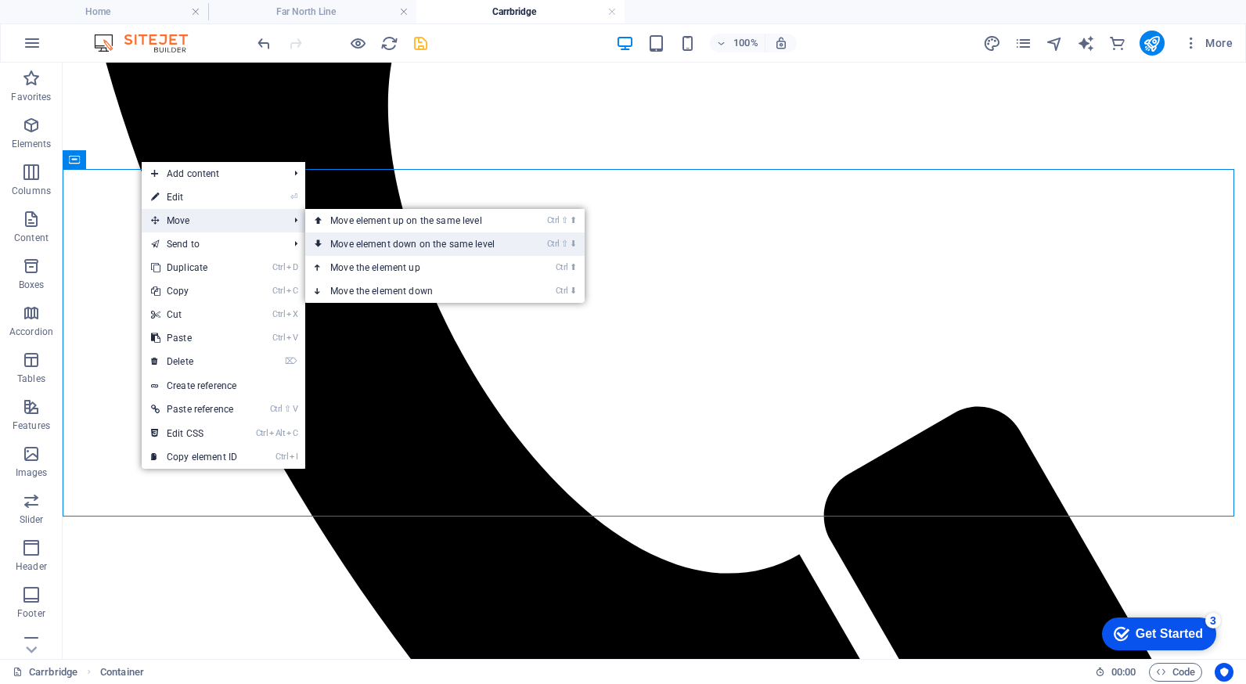
click at [372, 243] on link "Ctrl ⇧ ⬇ Move element down on the same level" at bounding box center [415, 243] width 221 height 23
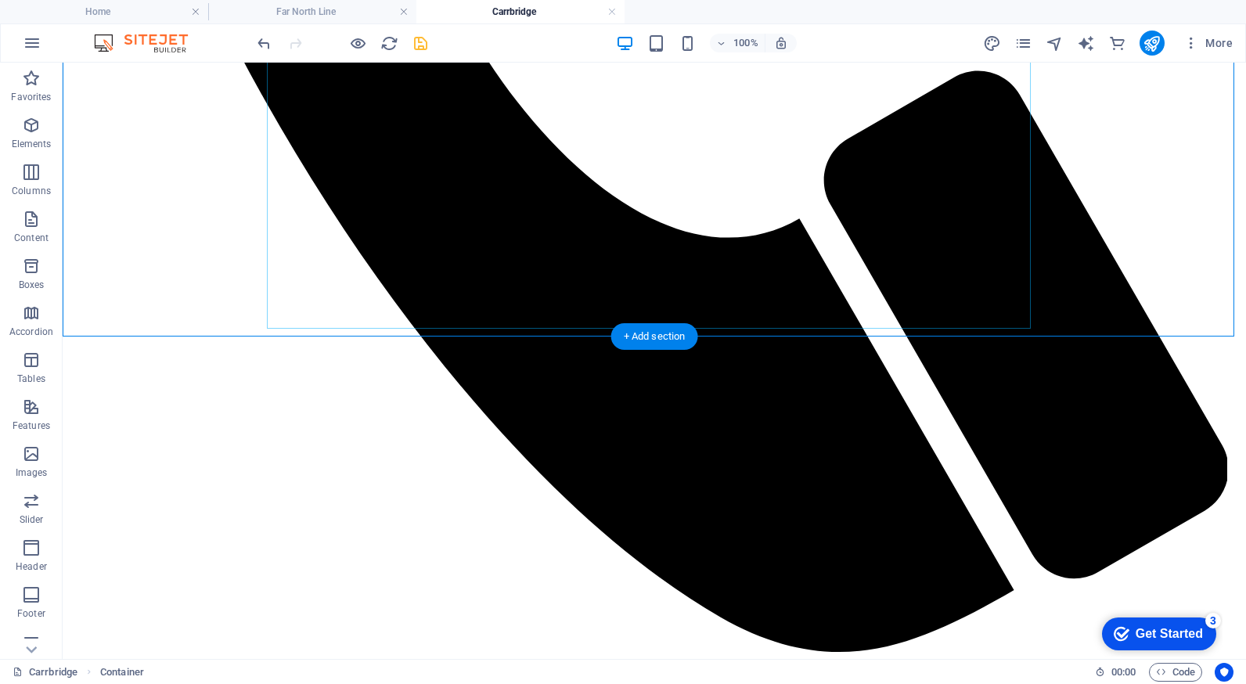
scroll to position [1408, 0]
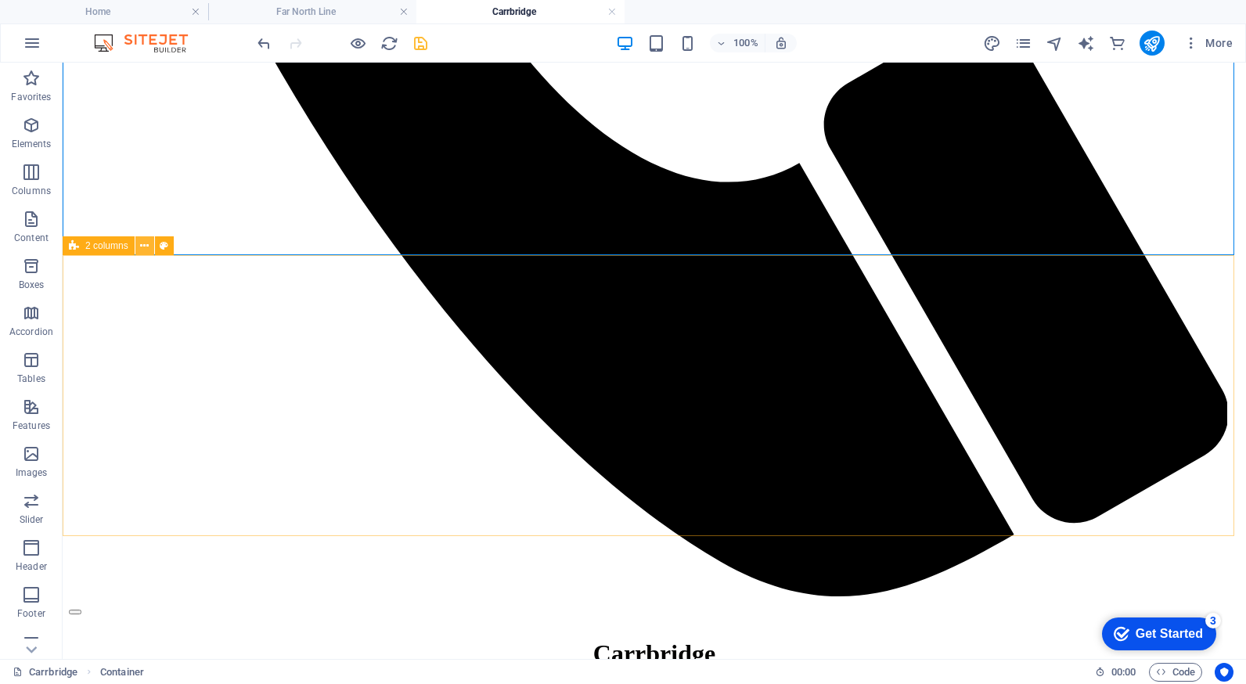
click at [145, 246] on icon at bounding box center [144, 246] width 9 height 16
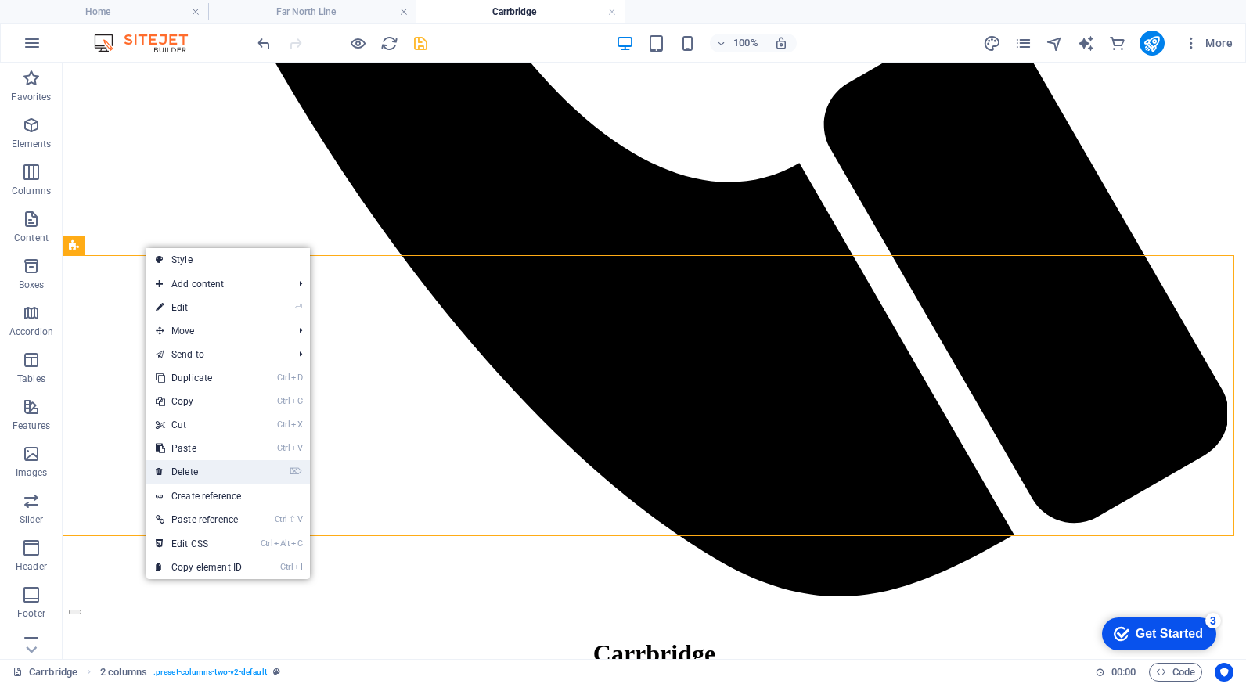
click at [221, 466] on link "⌦ Delete" at bounding box center [198, 471] width 105 height 23
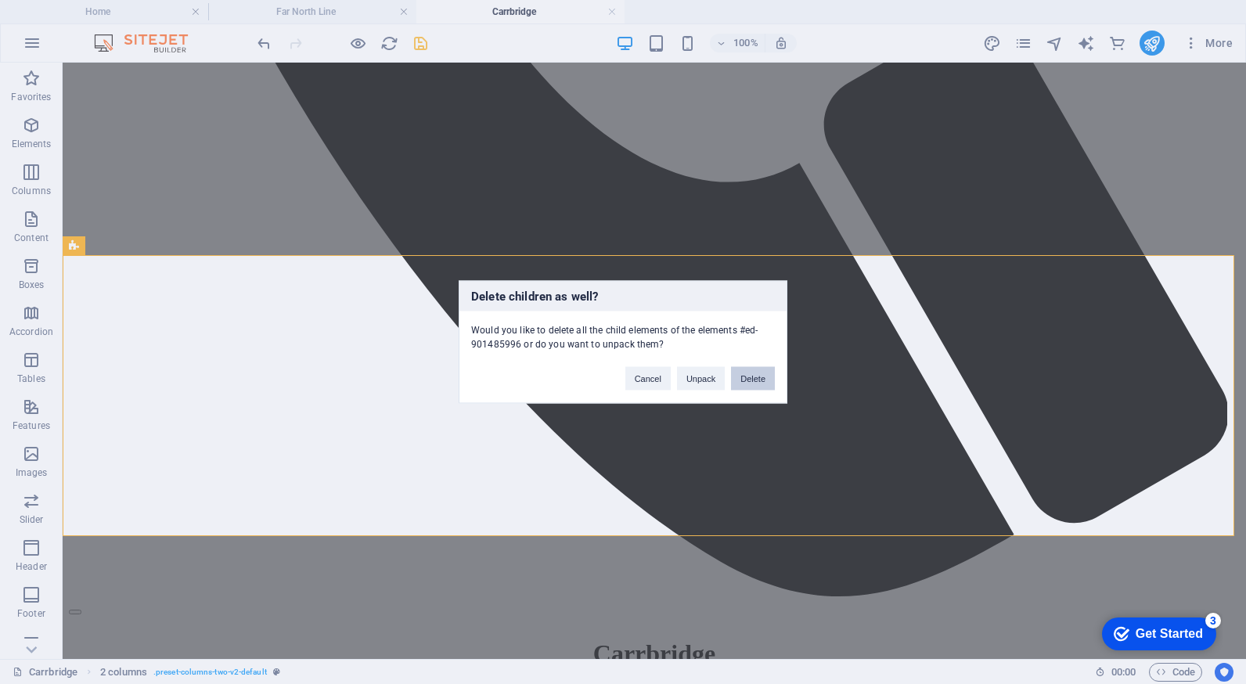
click at [744, 370] on button "Delete" at bounding box center [753, 378] width 44 height 23
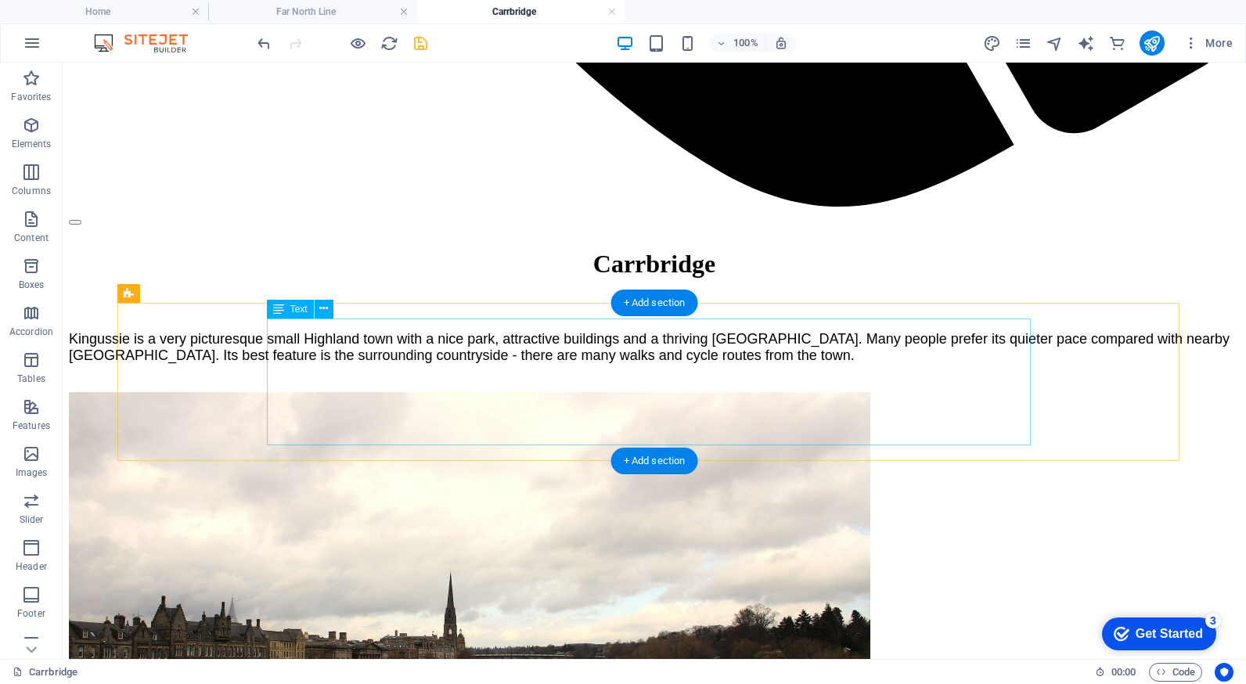
scroll to position [1799, 0]
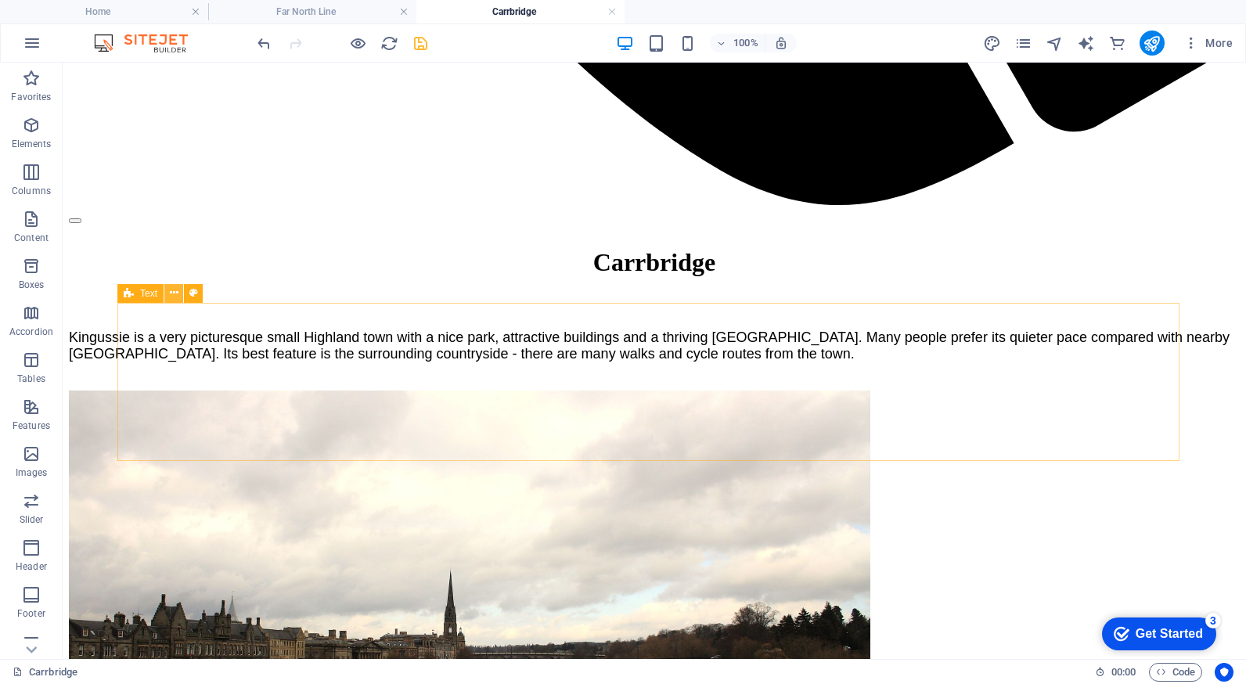
click at [175, 297] on icon at bounding box center [174, 293] width 9 height 16
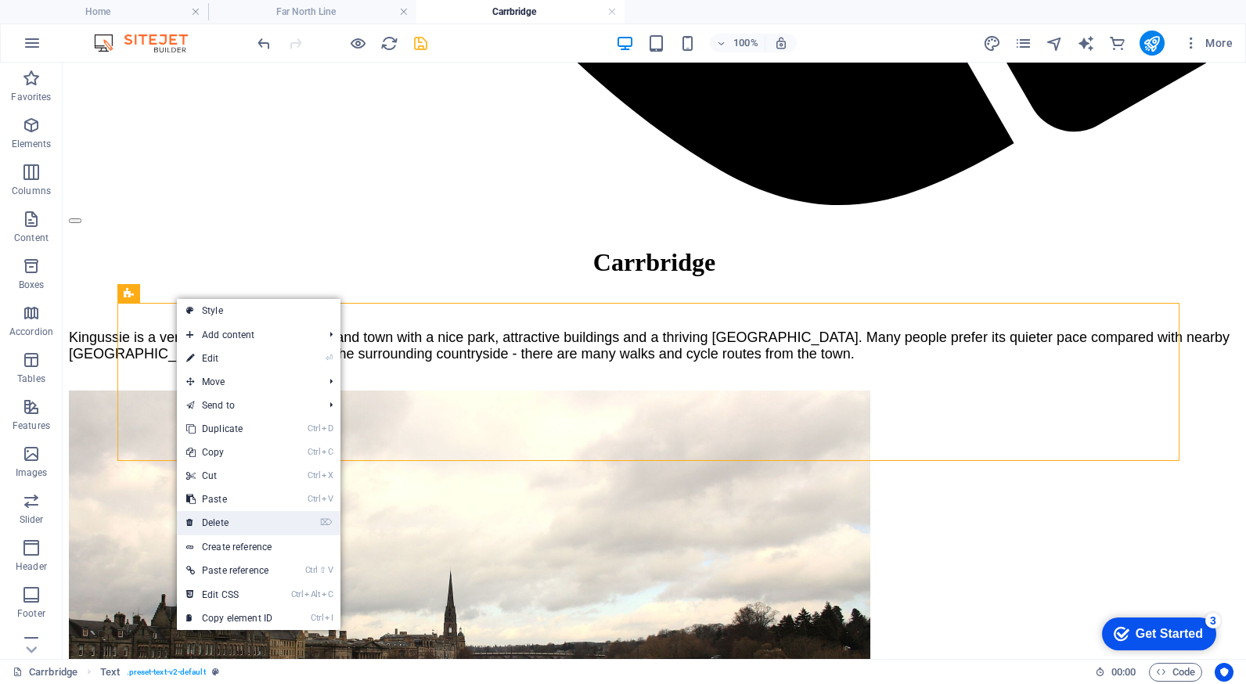
click at [247, 519] on link "⌦ Delete" at bounding box center [229, 522] width 105 height 23
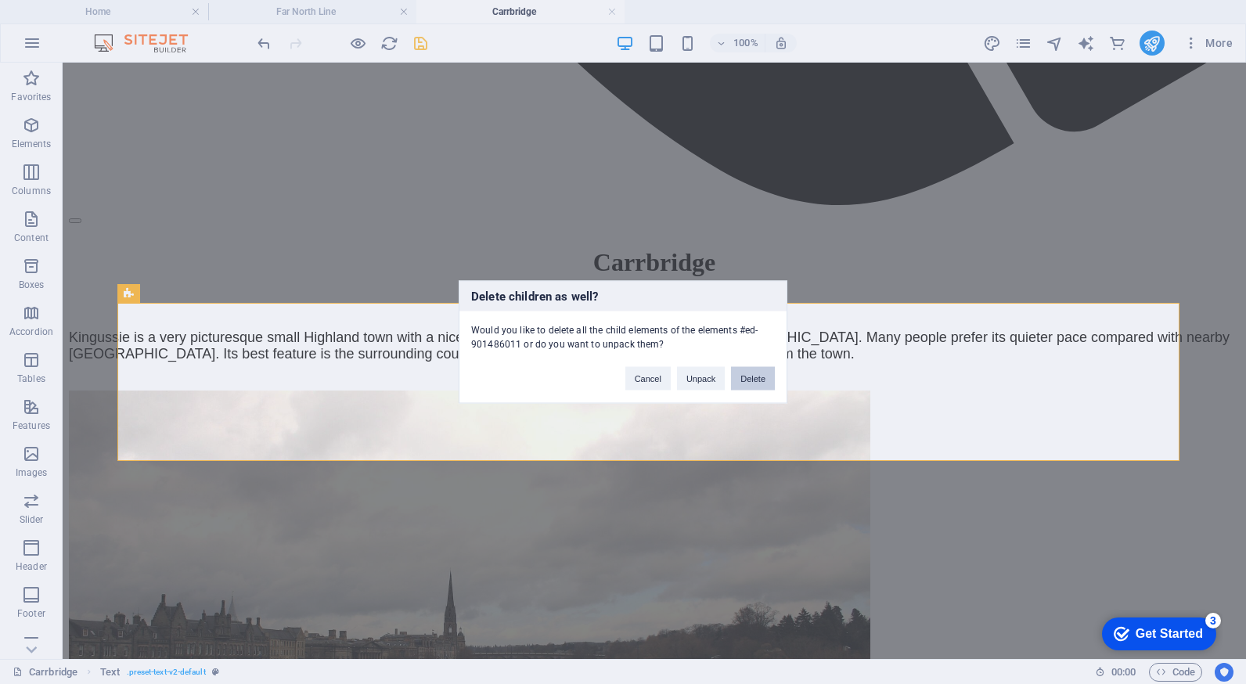
click at [743, 378] on button "Delete" at bounding box center [753, 378] width 44 height 23
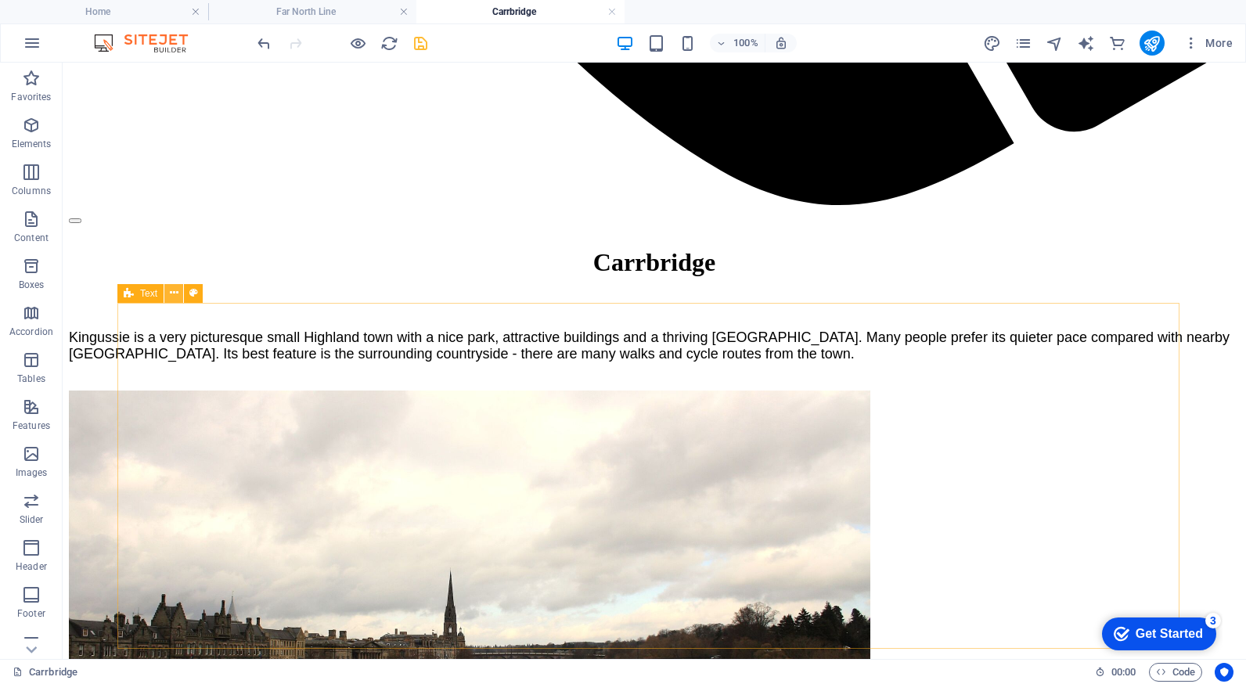
click at [176, 293] on icon at bounding box center [174, 293] width 9 height 16
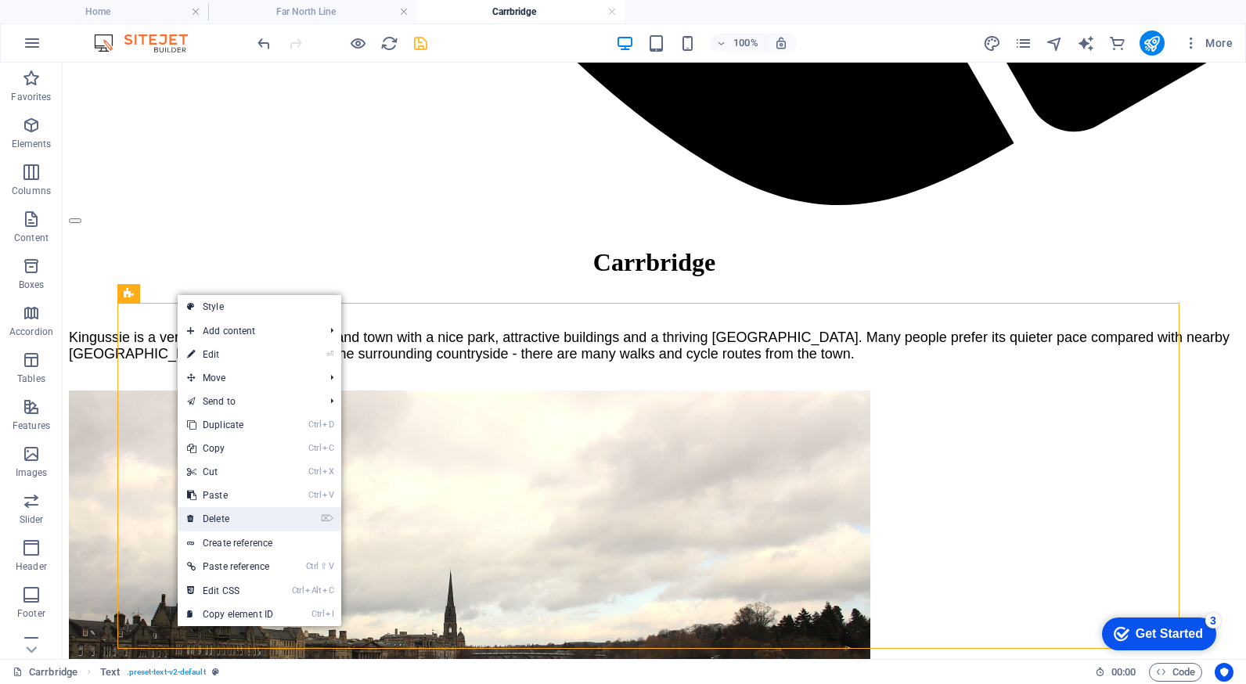
click at [235, 516] on link "⌦ Delete" at bounding box center [230, 518] width 105 height 23
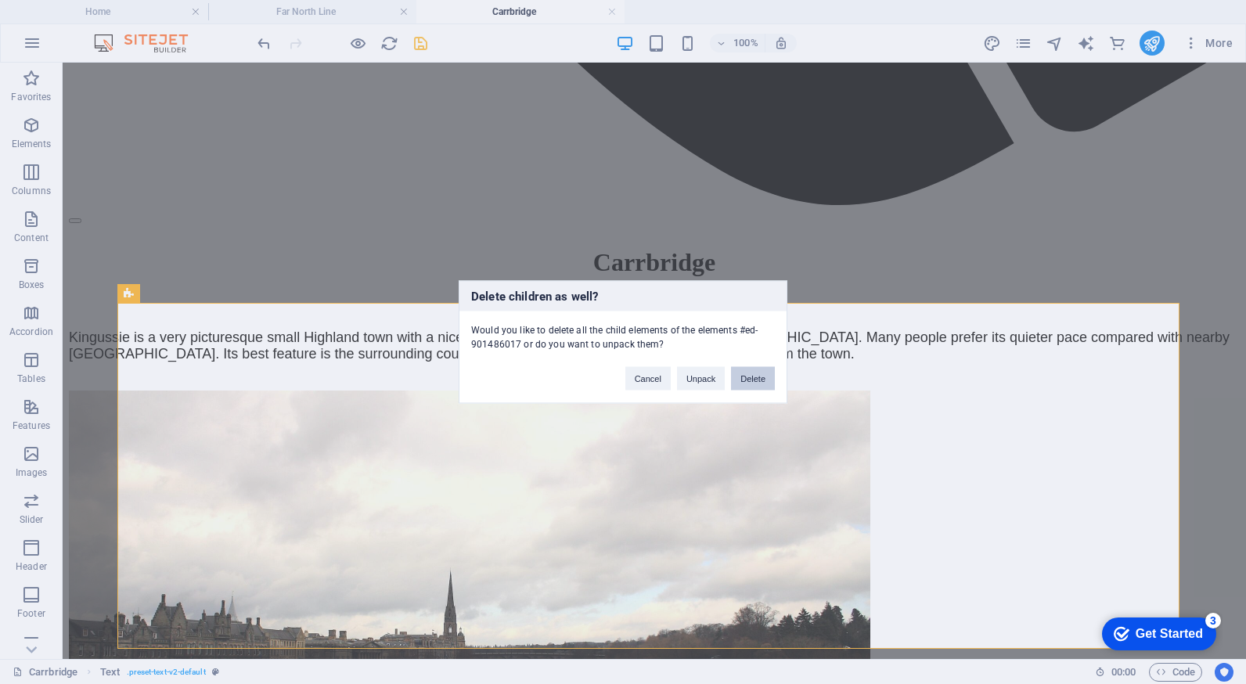
click at [754, 379] on button "Delete" at bounding box center [753, 378] width 44 height 23
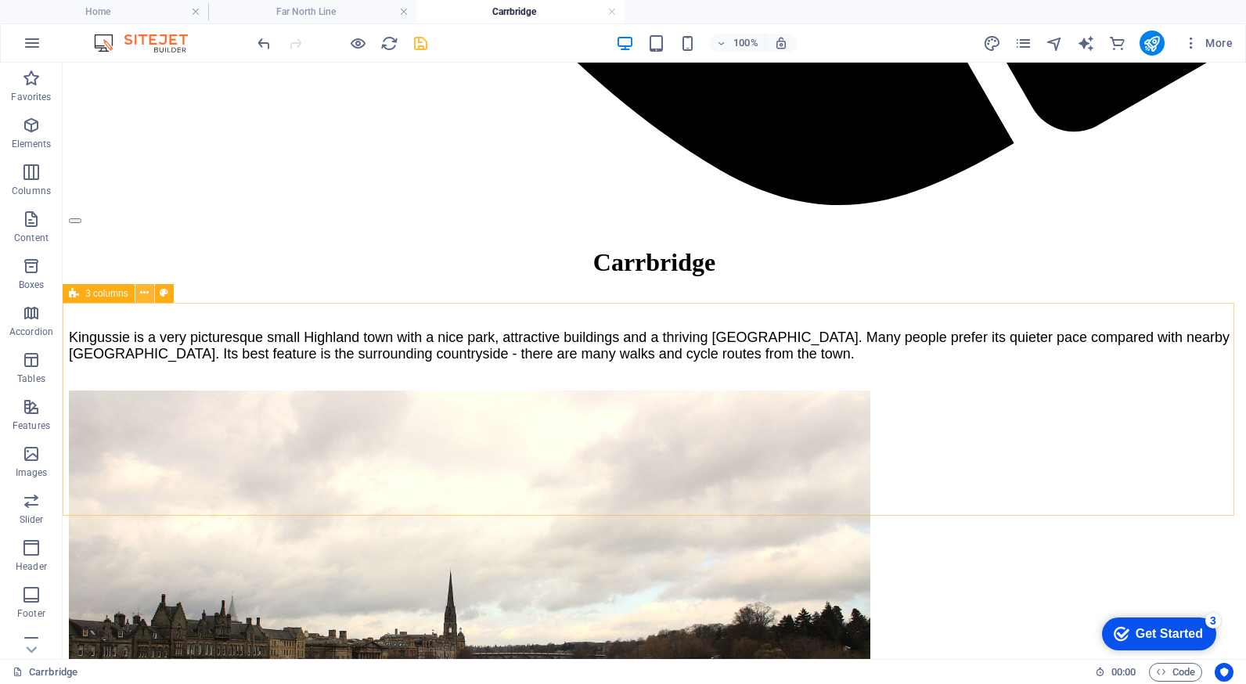
click at [147, 292] on icon at bounding box center [144, 293] width 9 height 16
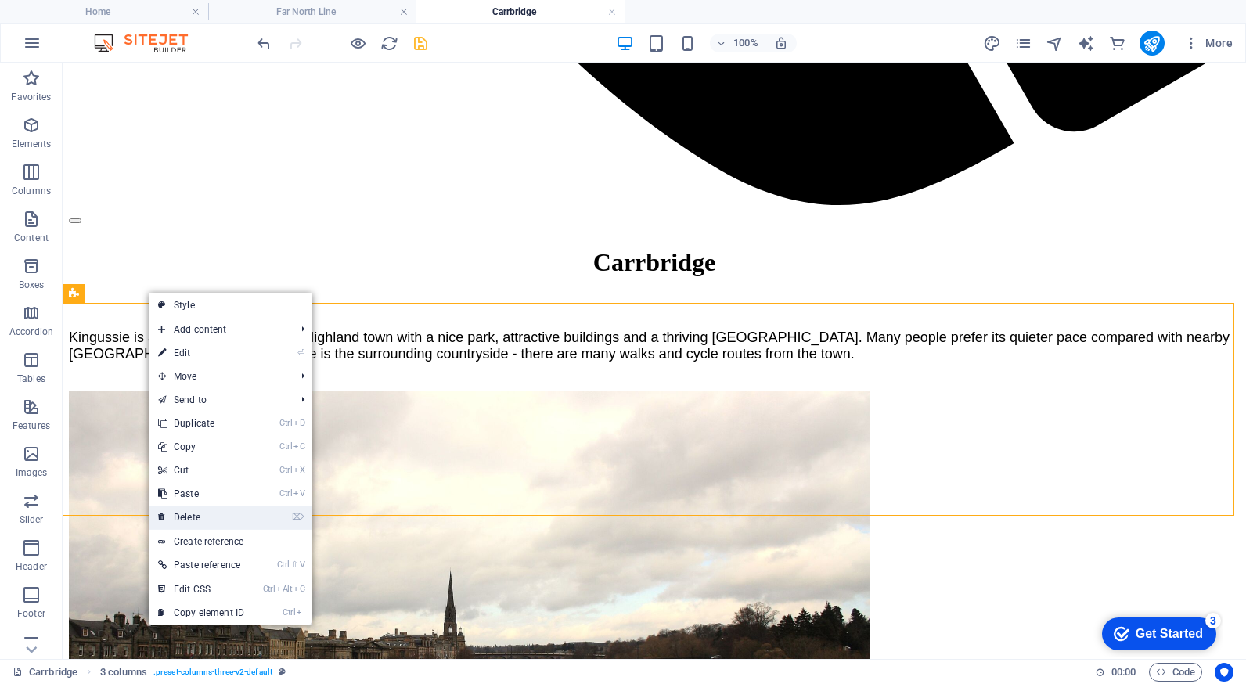
click at [206, 511] on link "⌦ Delete" at bounding box center [201, 516] width 105 height 23
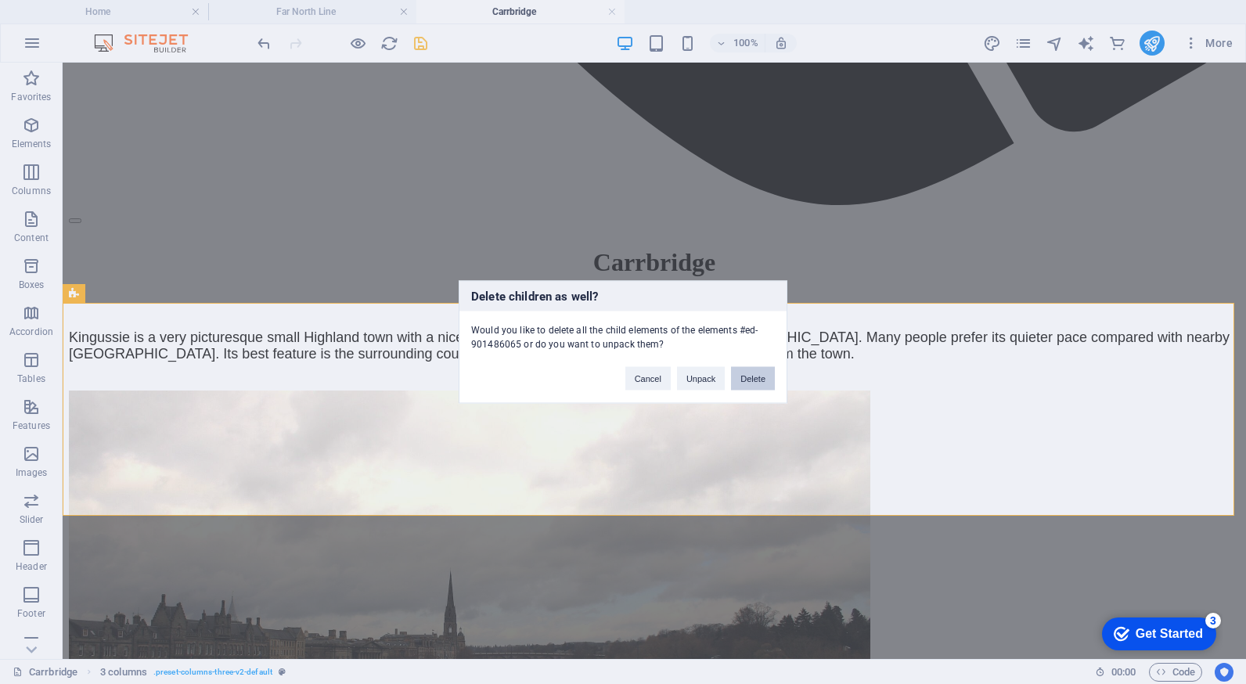
click at [757, 378] on button "Delete" at bounding box center [753, 378] width 44 height 23
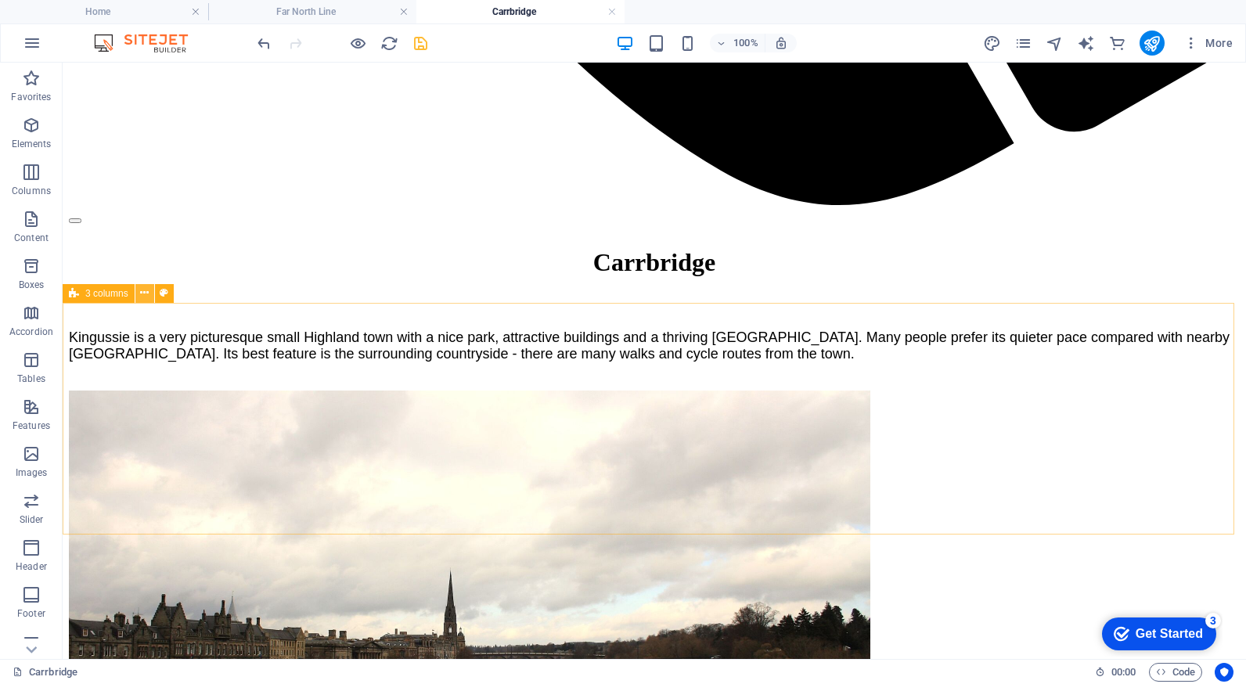
click at [143, 293] on icon at bounding box center [144, 293] width 9 height 16
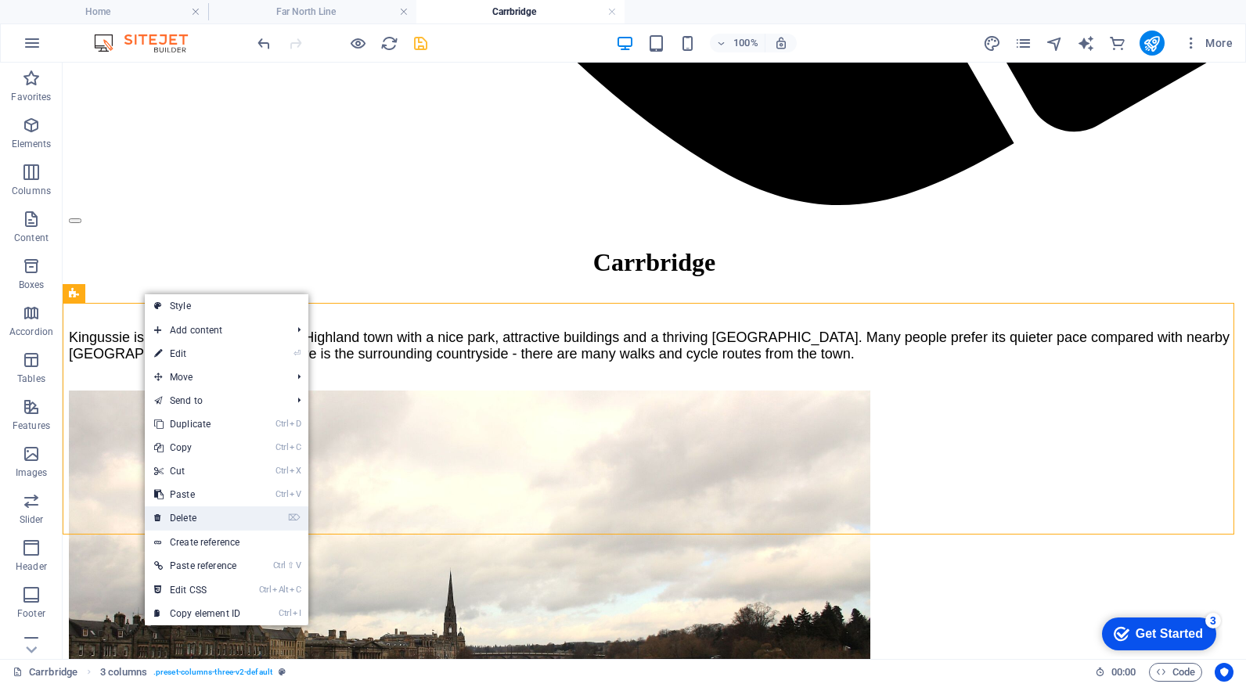
click at [209, 508] on link "⌦ Delete" at bounding box center [197, 517] width 105 height 23
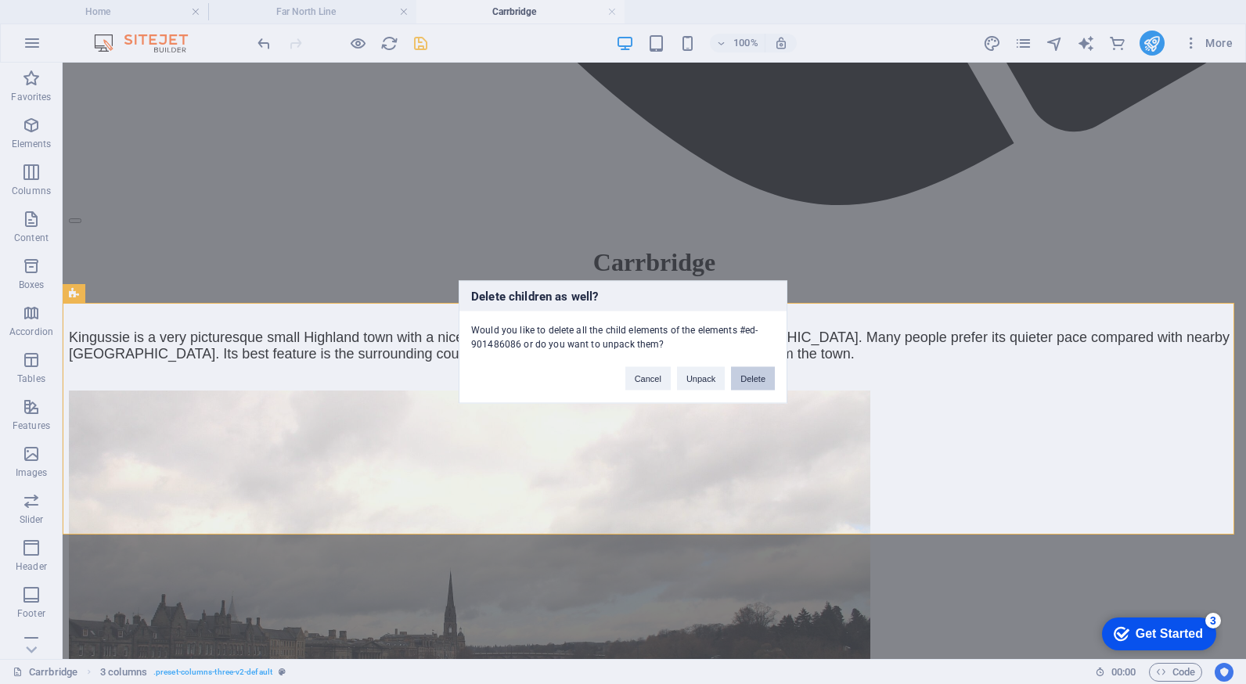
click at [741, 383] on button "Delete" at bounding box center [753, 378] width 44 height 23
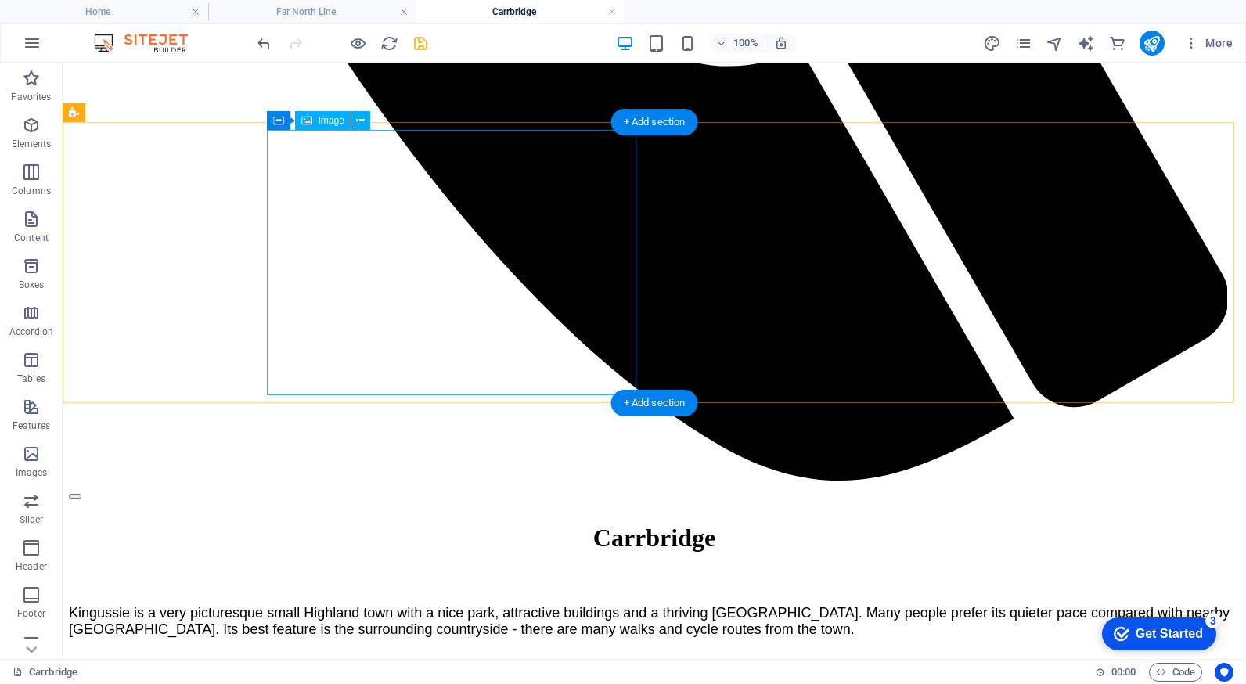
scroll to position [1487, 0]
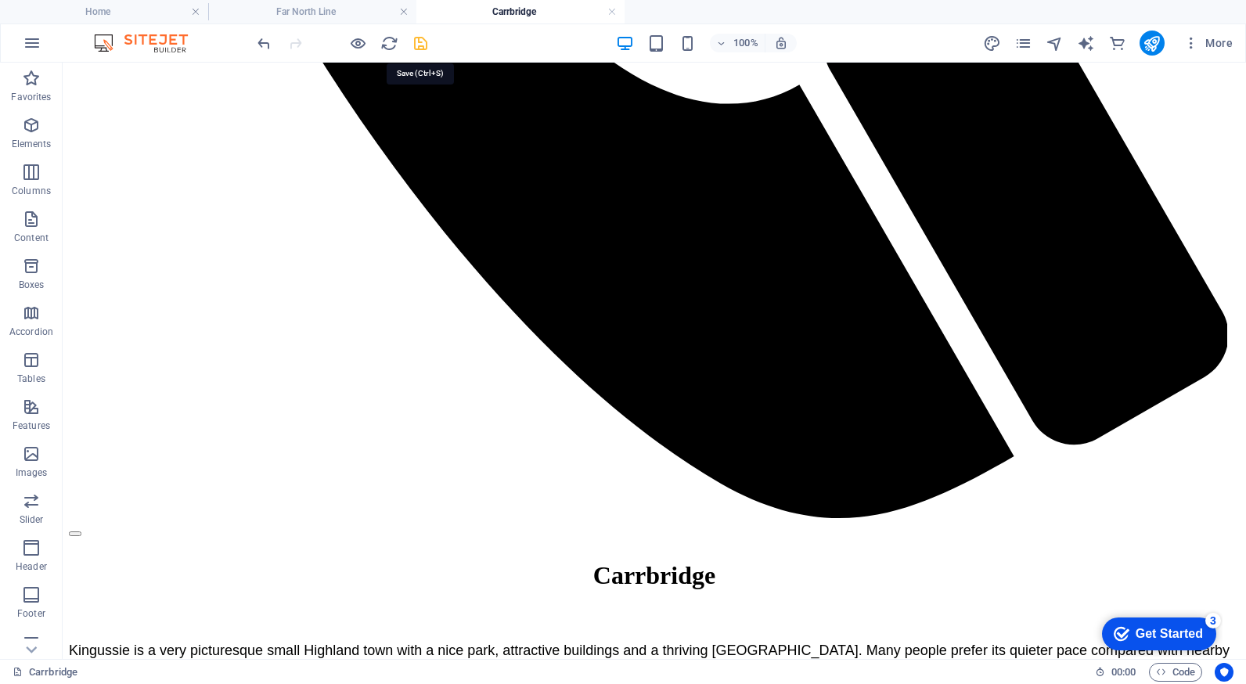
click at [421, 45] on icon "save" at bounding box center [421, 43] width 18 height 18
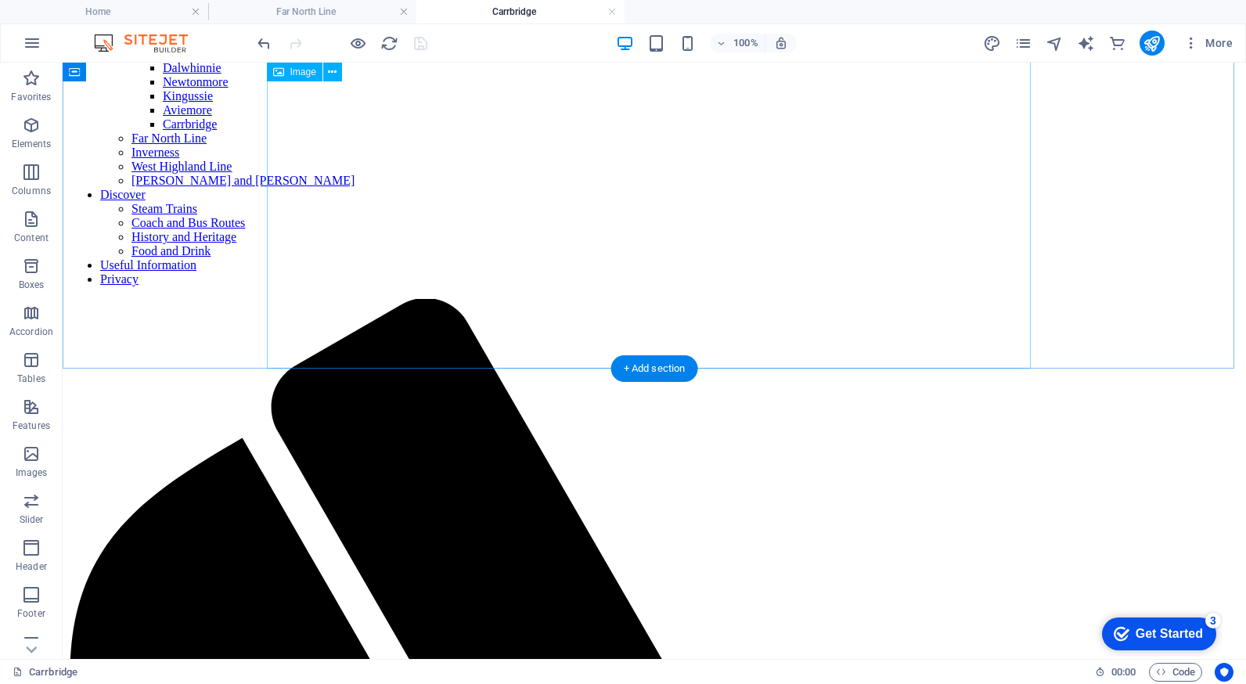
scroll to position [0, 0]
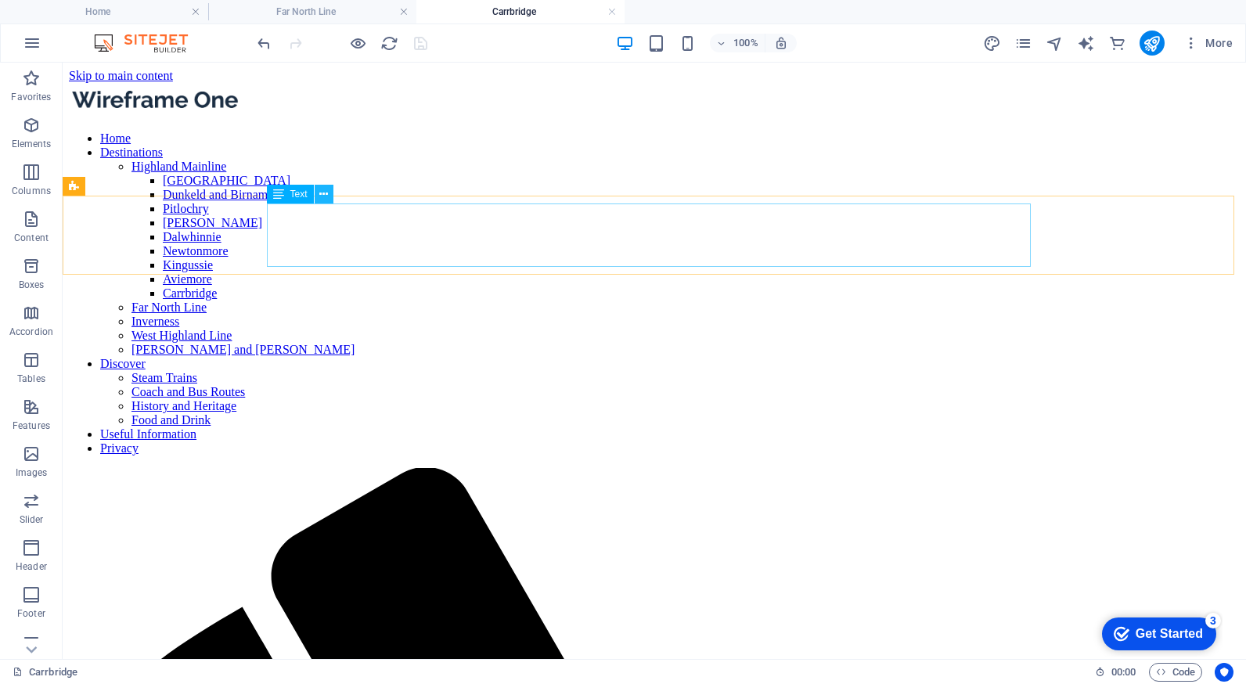
click at [325, 194] on icon at bounding box center [323, 194] width 9 height 16
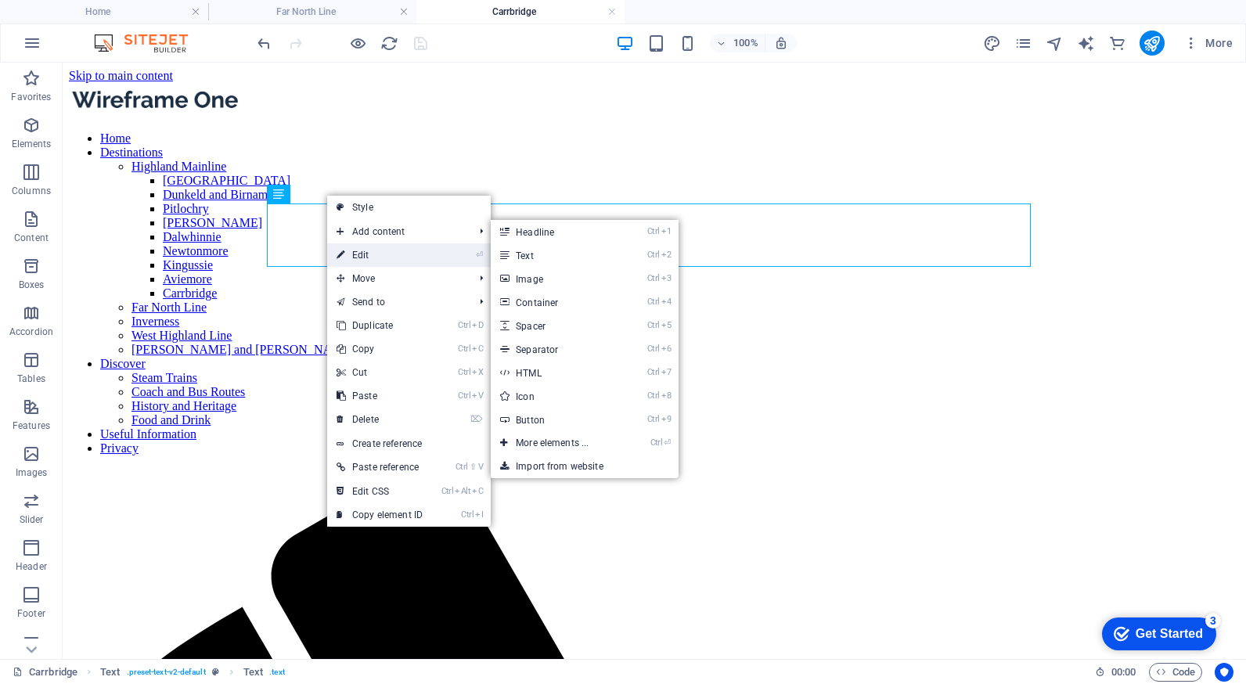
click at [362, 249] on link "⏎ Edit" at bounding box center [379, 254] width 105 height 23
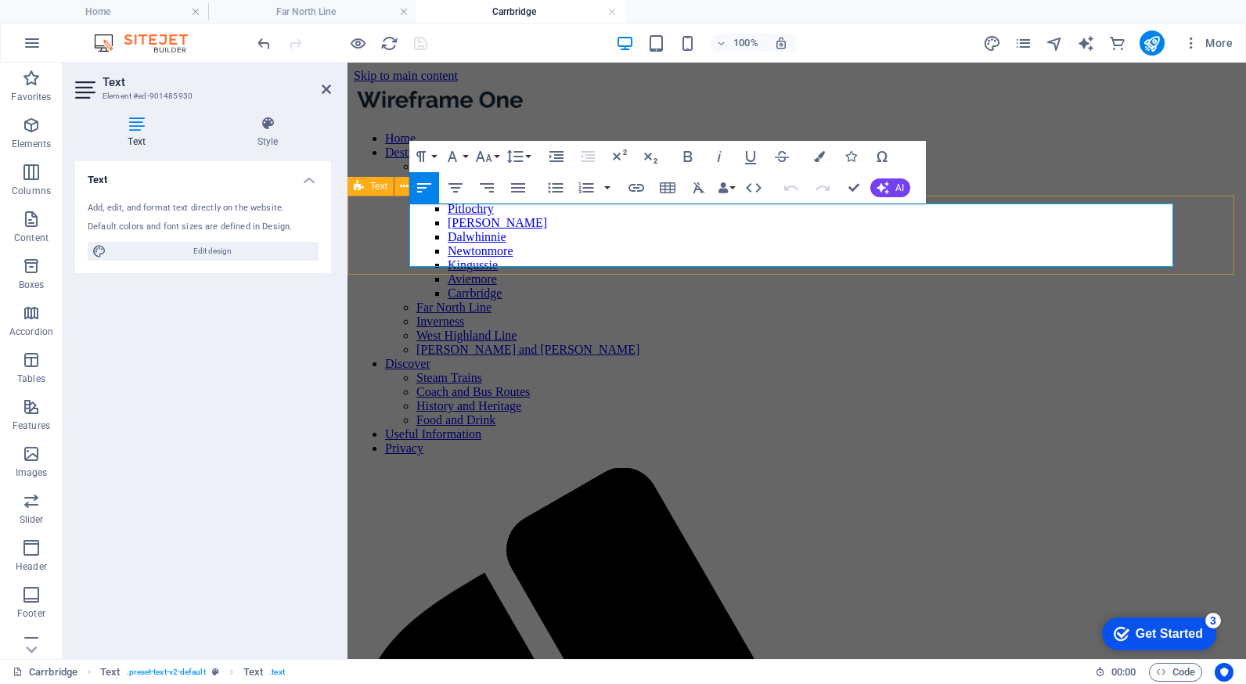
drag, startPoint x: 988, startPoint y: 254, endPoint x: 377, endPoint y: 208, distance: 612.8
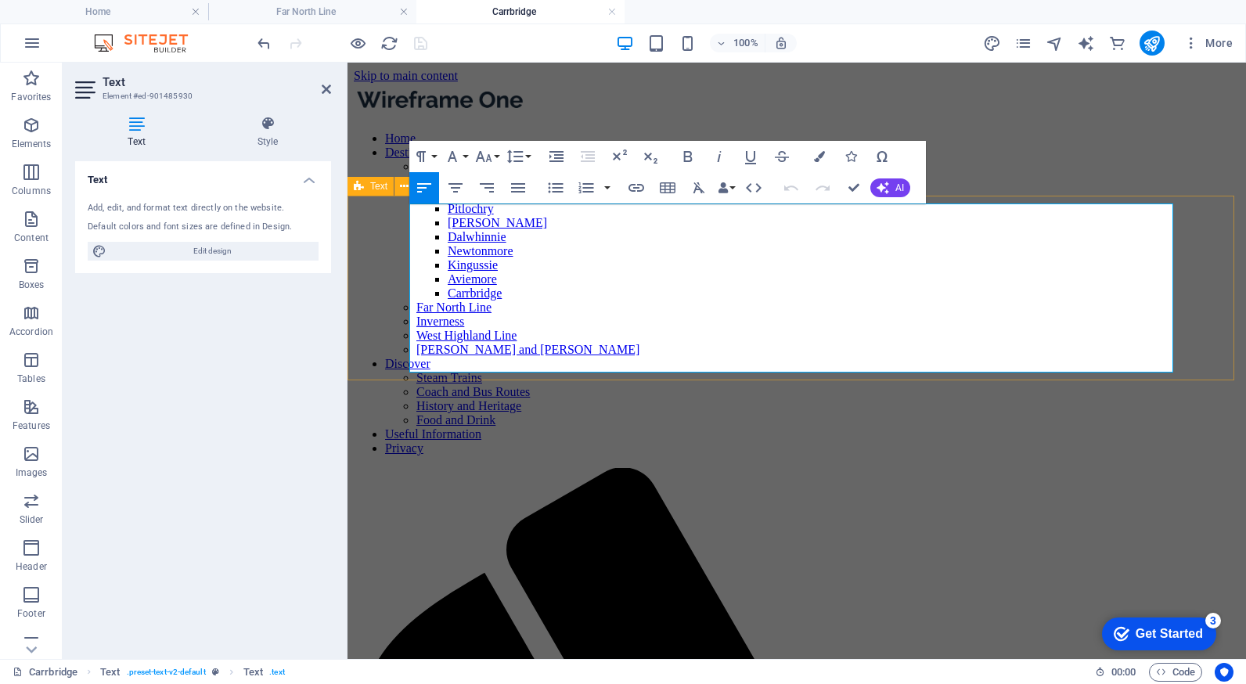
scroll to position [13579, 2]
click at [455, 148] on icon "button" at bounding box center [452, 156] width 19 height 19
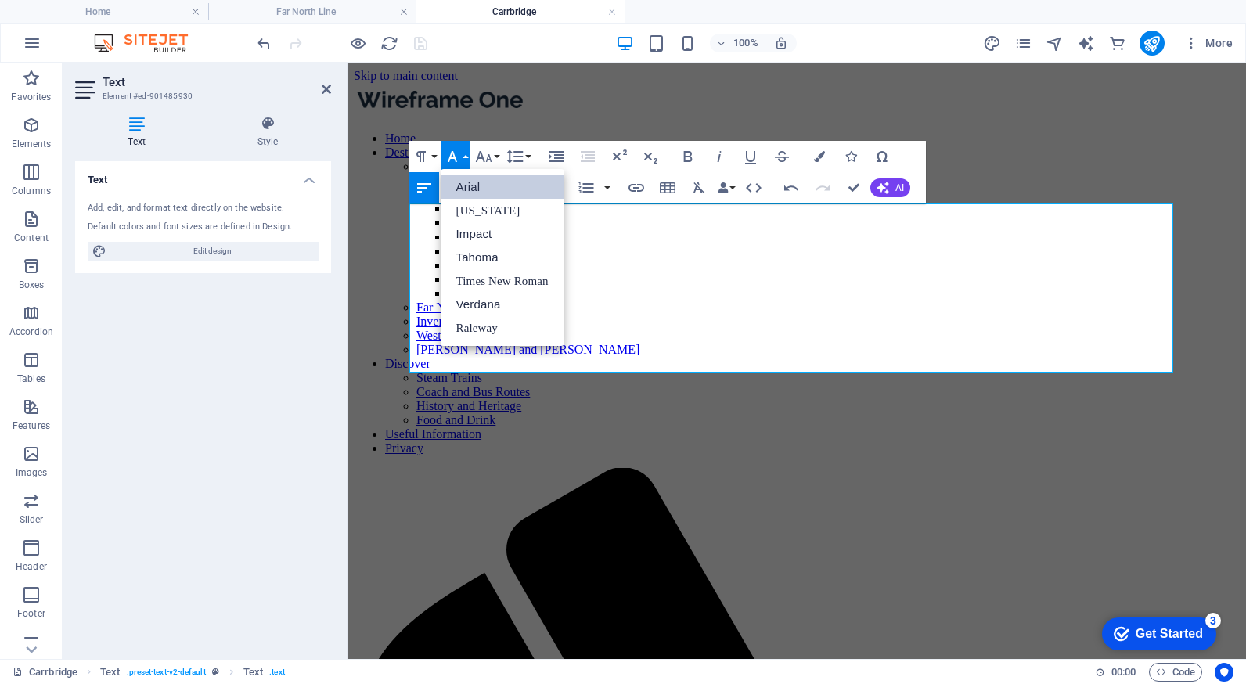
scroll to position [0, 0]
click at [473, 301] on link "Verdana" at bounding box center [502, 304] width 124 height 23
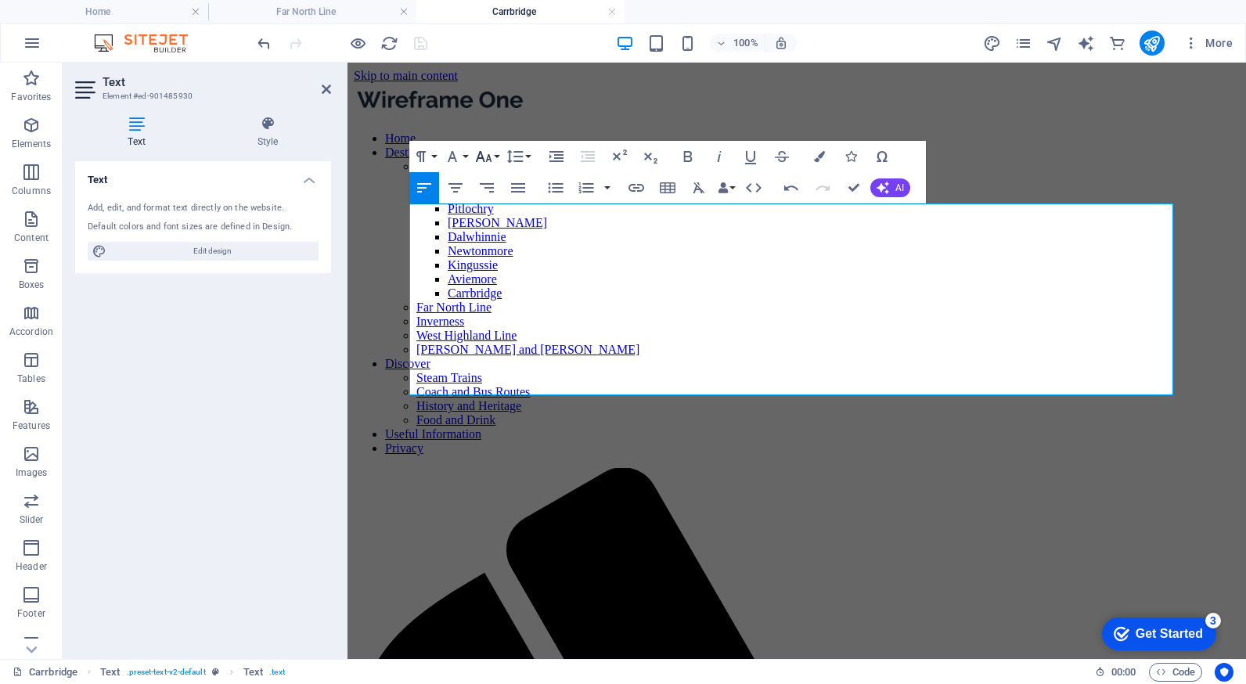
click at [486, 160] on icon "button" at bounding box center [483, 156] width 16 height 11
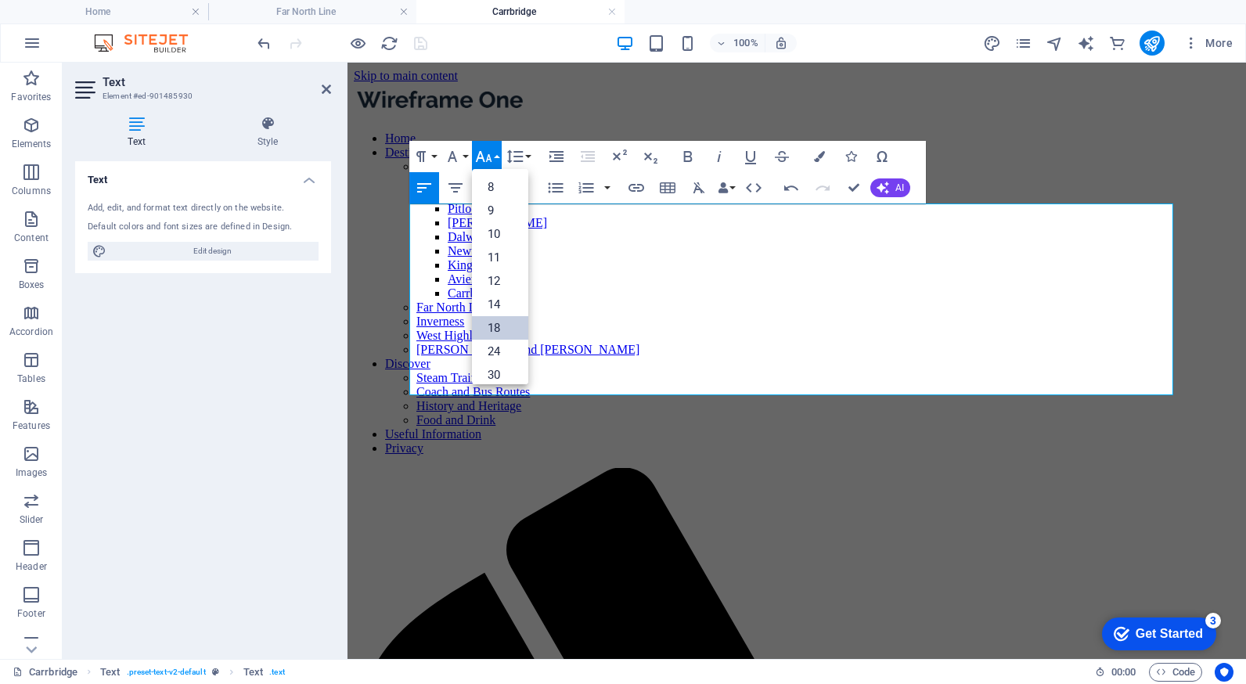
click at [496, 322] on link "18" at bounding box center [500, 327] width 56 height 23
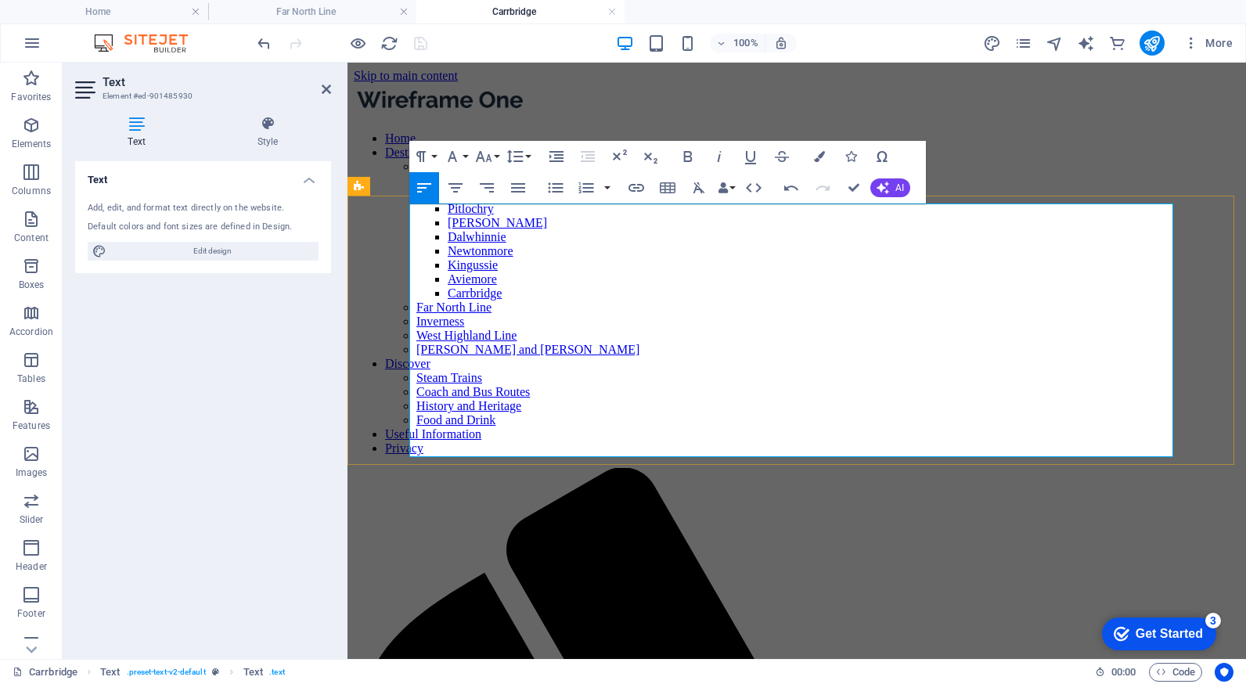
click at [325, 88] on icon at bounding box center [326, 89] width 9 height 13
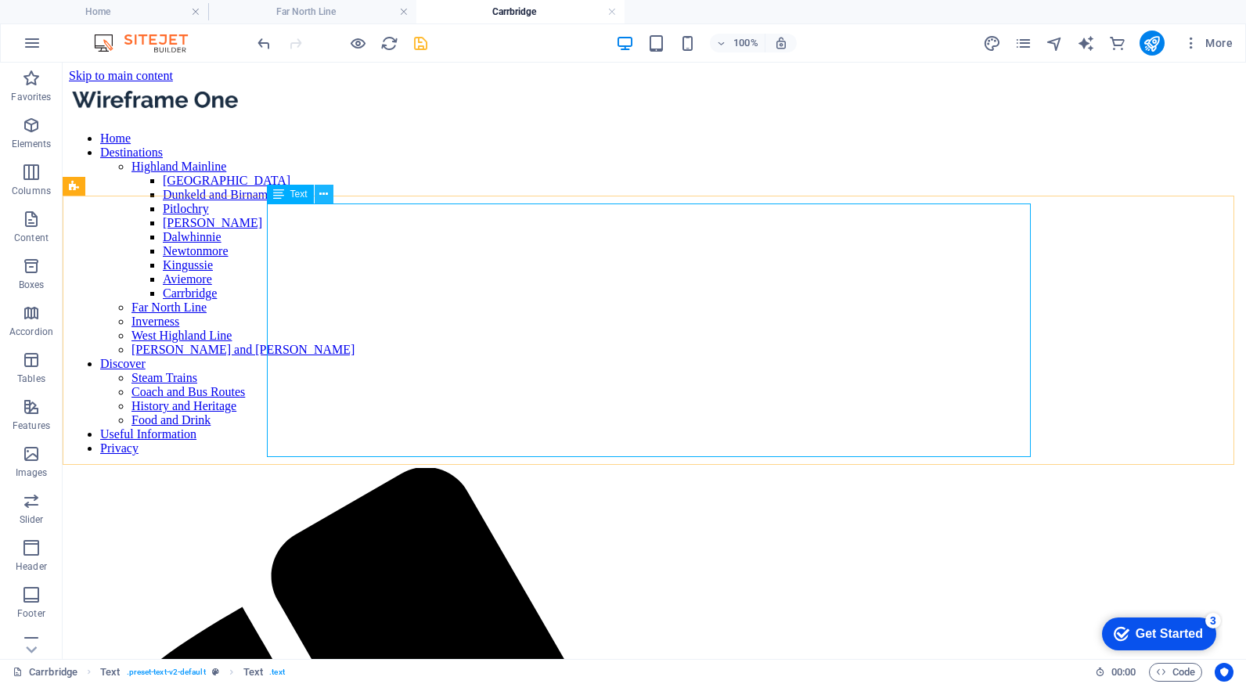
click at [322, 191] on icon at bounding box center [323, 194] width 9 height 16
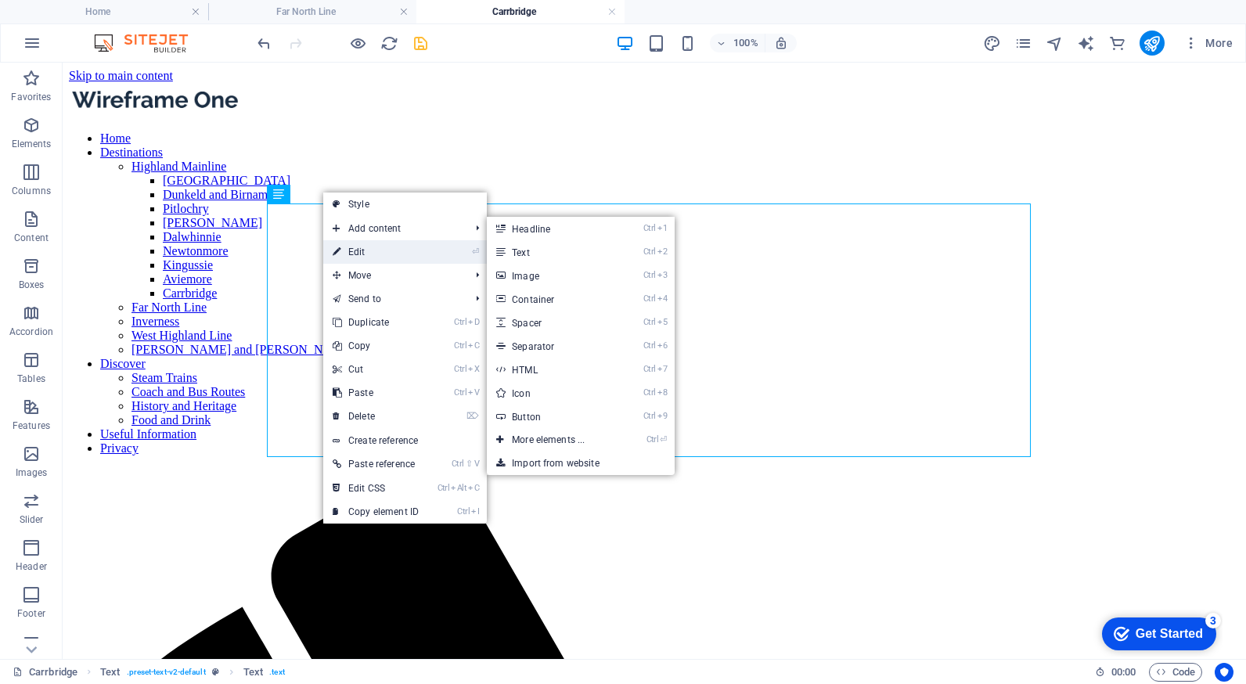
click at [357, 246] on link "⏎ Edit" at bounding box center [375, 251] width 105 height 23
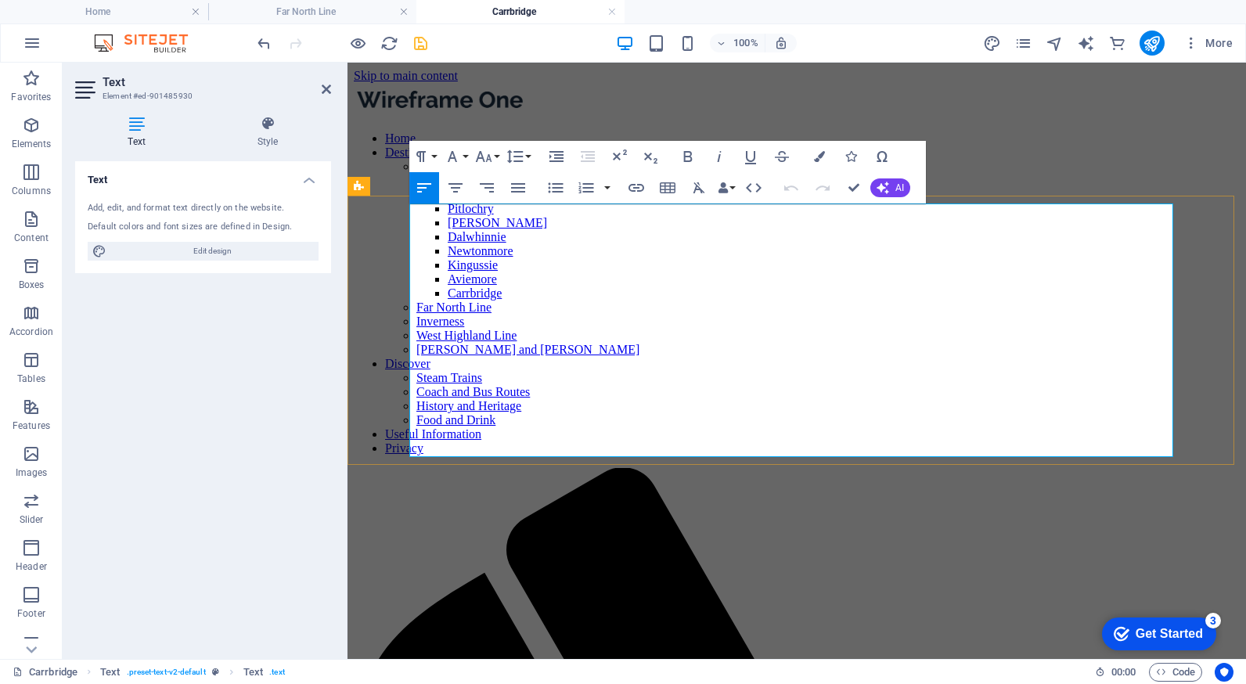
drag, startPoint x: 468, startPoint y: 445, endPoint x: 412, endPoint y: 343, distance: 116.3
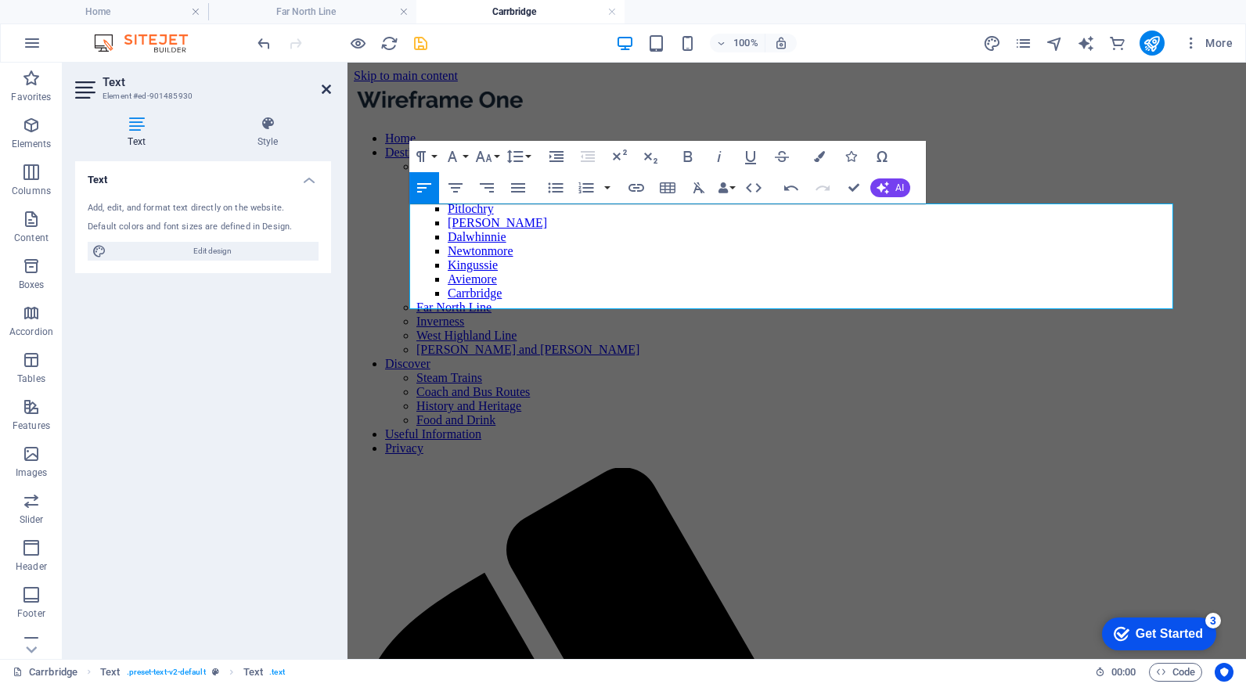
click at [325, 92] on icon at bounding box center [326, 89] width 9 height 13
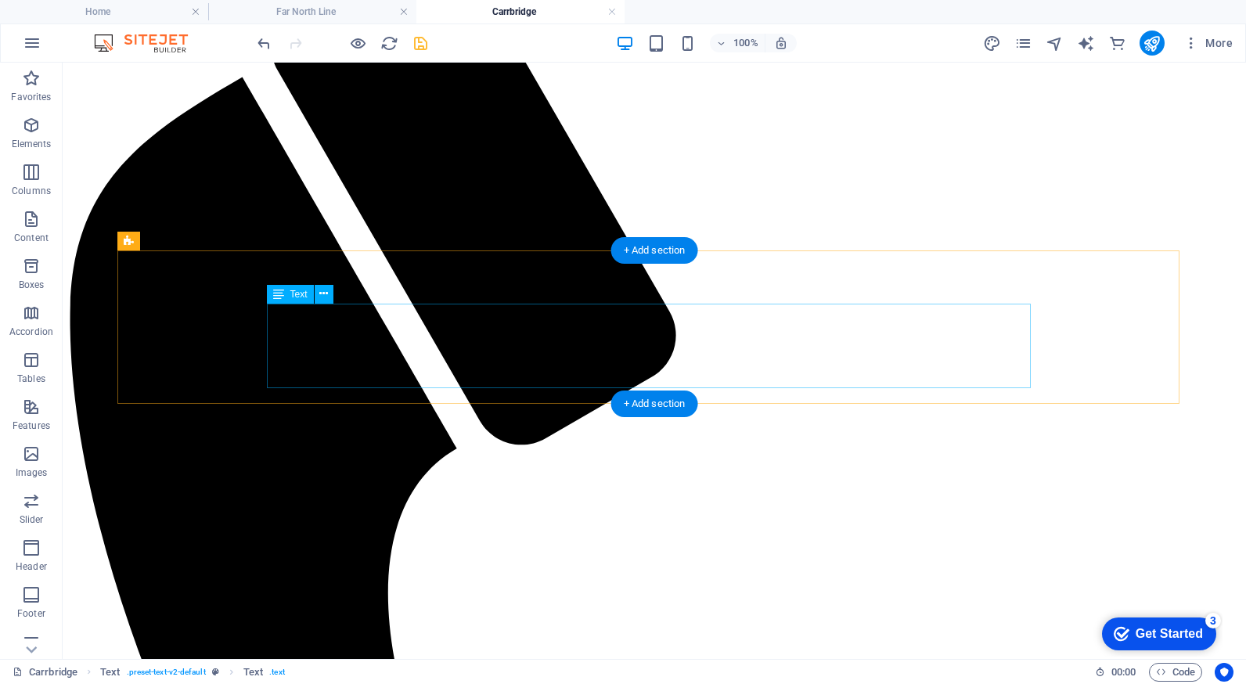
scroll to position [548, 0]
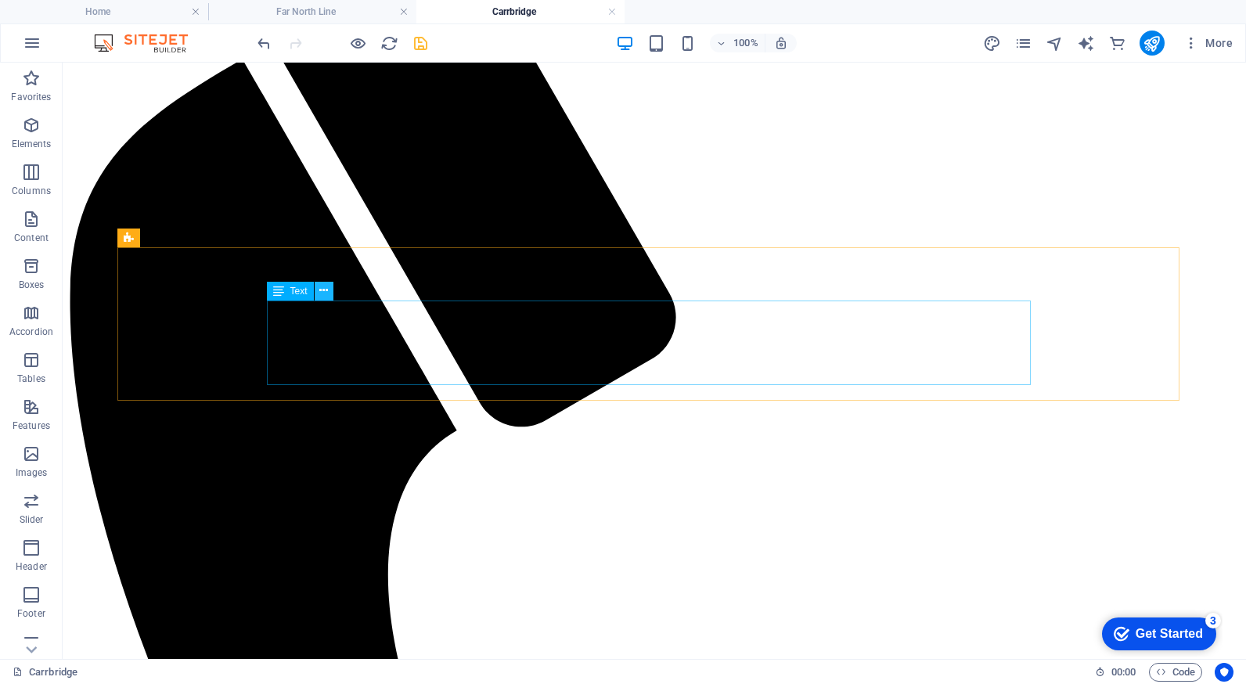
click at [323, 290] on icon at bounding box center [323, 290] width 9 height 16
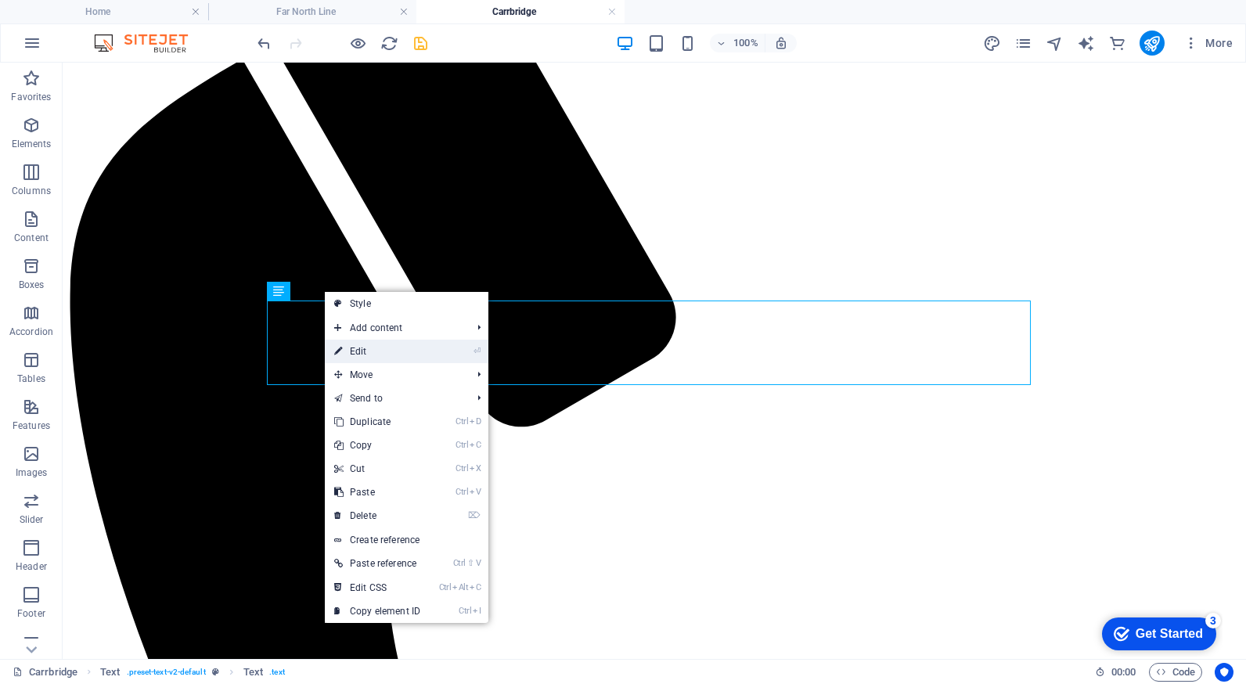
click at [361, 349] on link "⏎ Edit" at bounding box center [377, 351] width 105 height 23
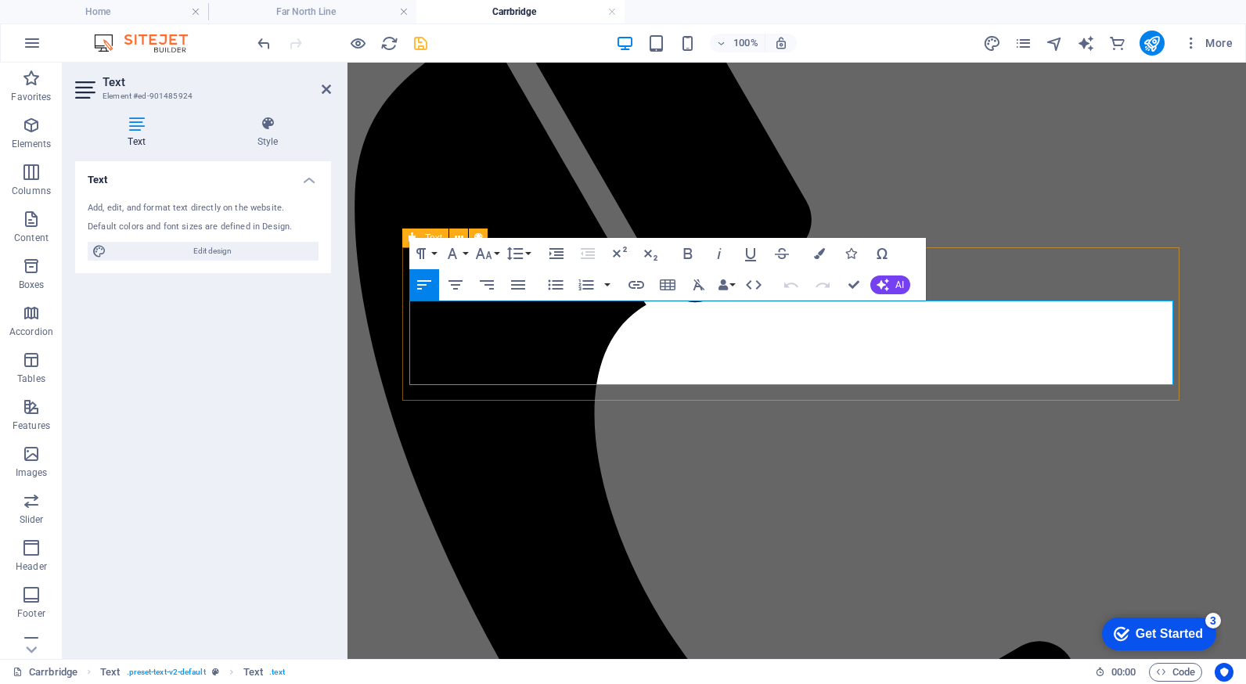
drag, startPoint x: 996, startPoint y: 373, endPoint x: 409, endPoint y: 385, distance: 586.9
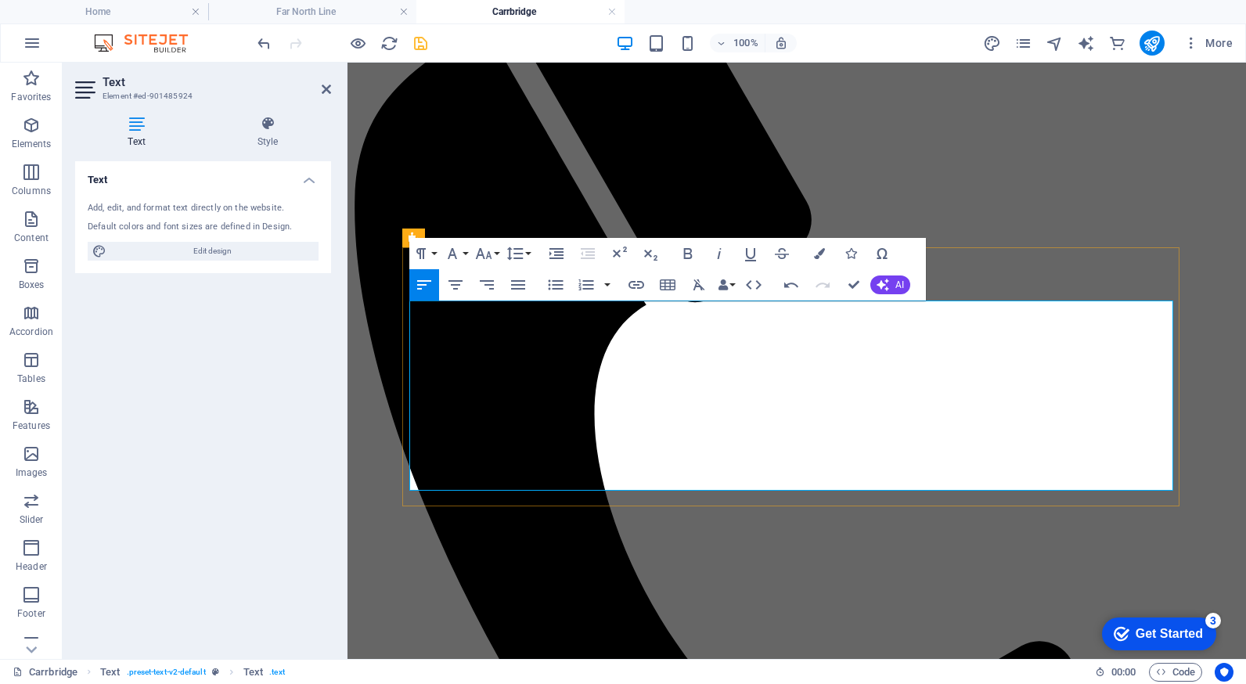
drag, startPoint x: 656, startPoint y: 375, endPoint x: 885, endPoint y: 372, distance: 228.5
click at [635, 284] on icon "button" at bounding box center [636, 285] width 16 height 8
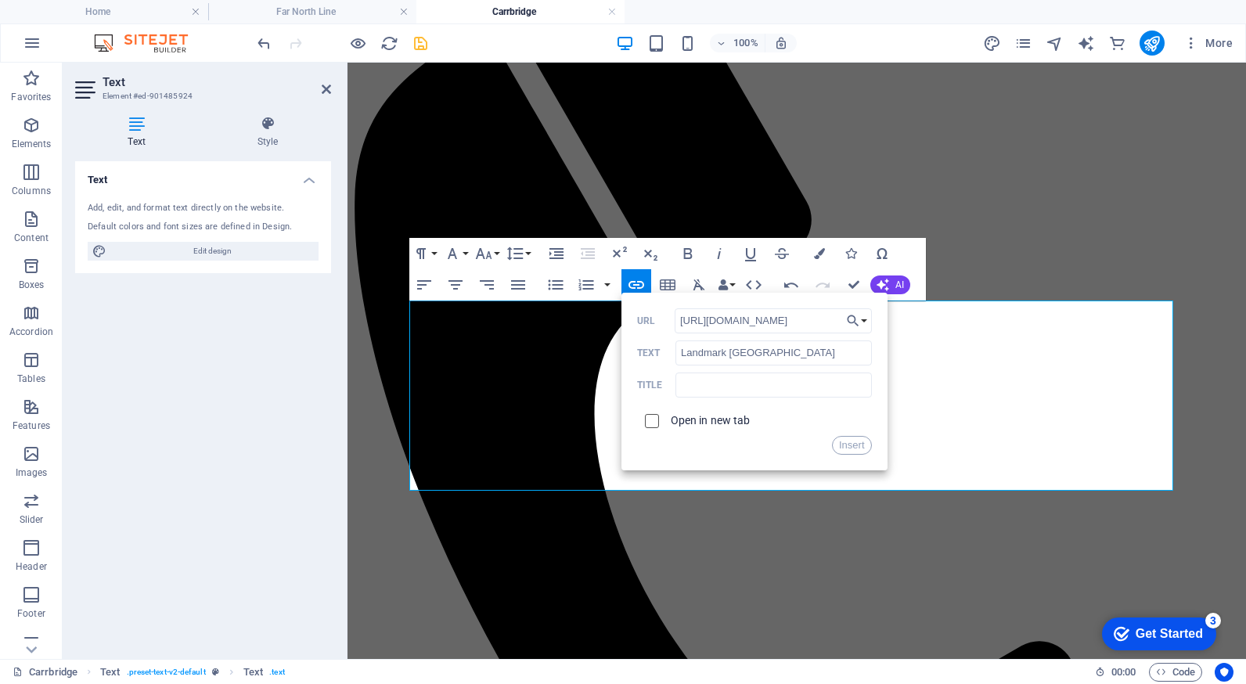
type input "[URL][DOMAIN_NAME]"
click at [653, 421] on input "checkbox" at bounding box center [649, 419] width 14 height 14
checkbox input "true"
click at [843, 440] on button "Insert" at bounding box center [852, 445] width 40 height 19
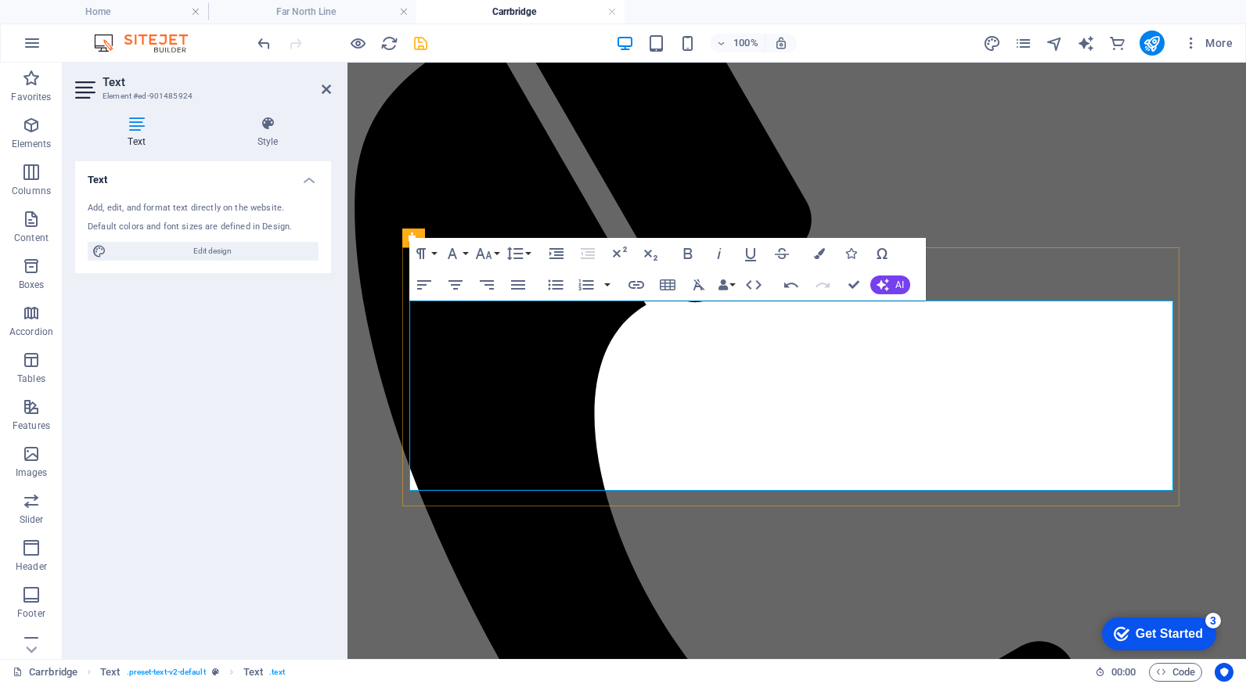
click at [588, 291] on icon "button" at bounding box center [593, 291] width 19 height 19
drag, startPoint x: 724, startPoint y: 336, endPoint x: 412, endPoint y: 336, distance: 311.4
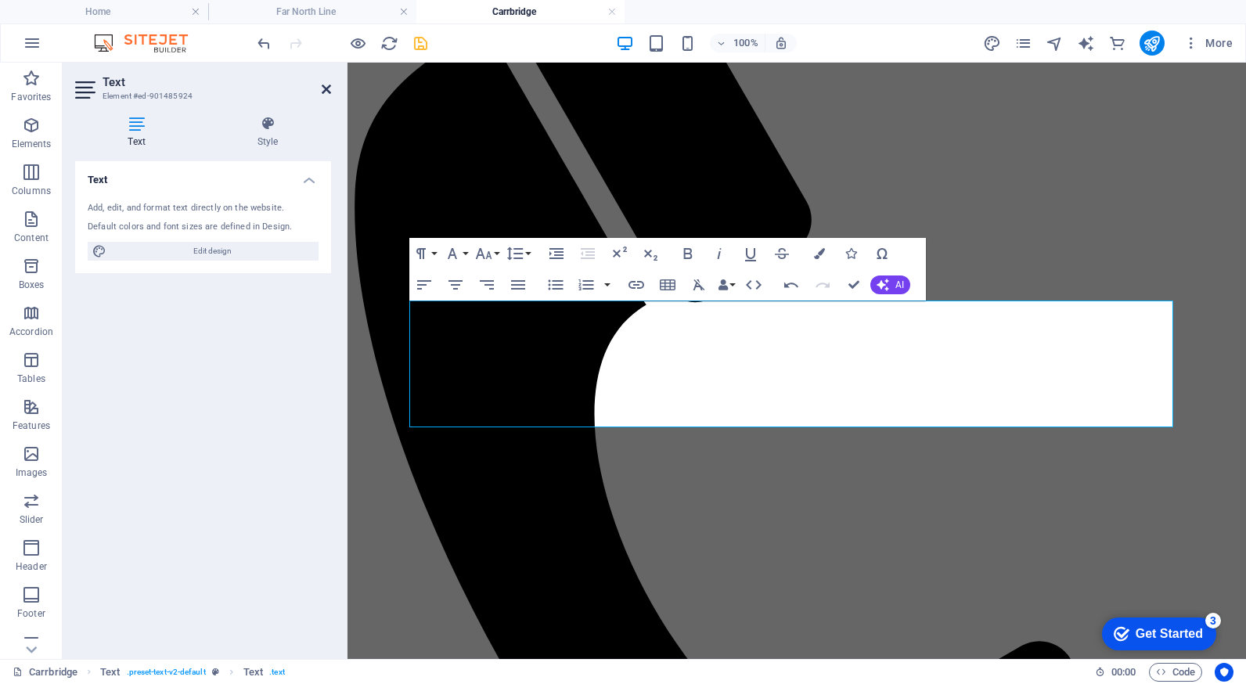
click at [325, 85] on icon at bounding box center [326, 89] width 9 height 13
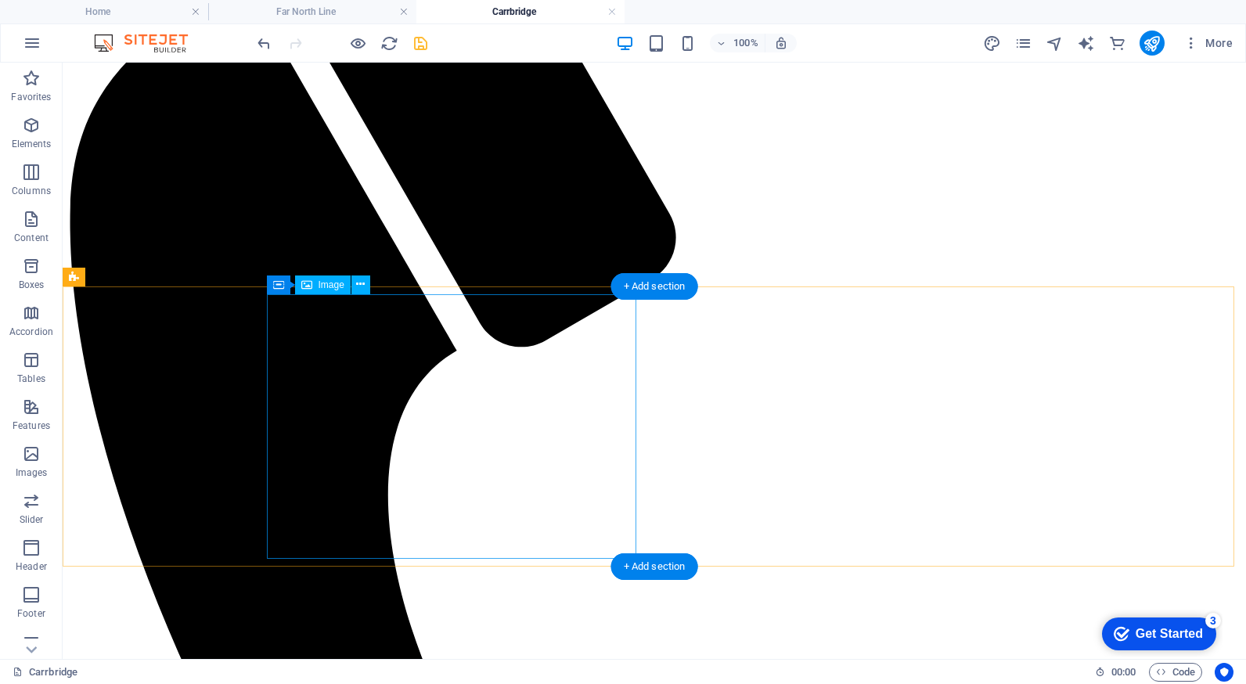
scroll to position [704, 0]
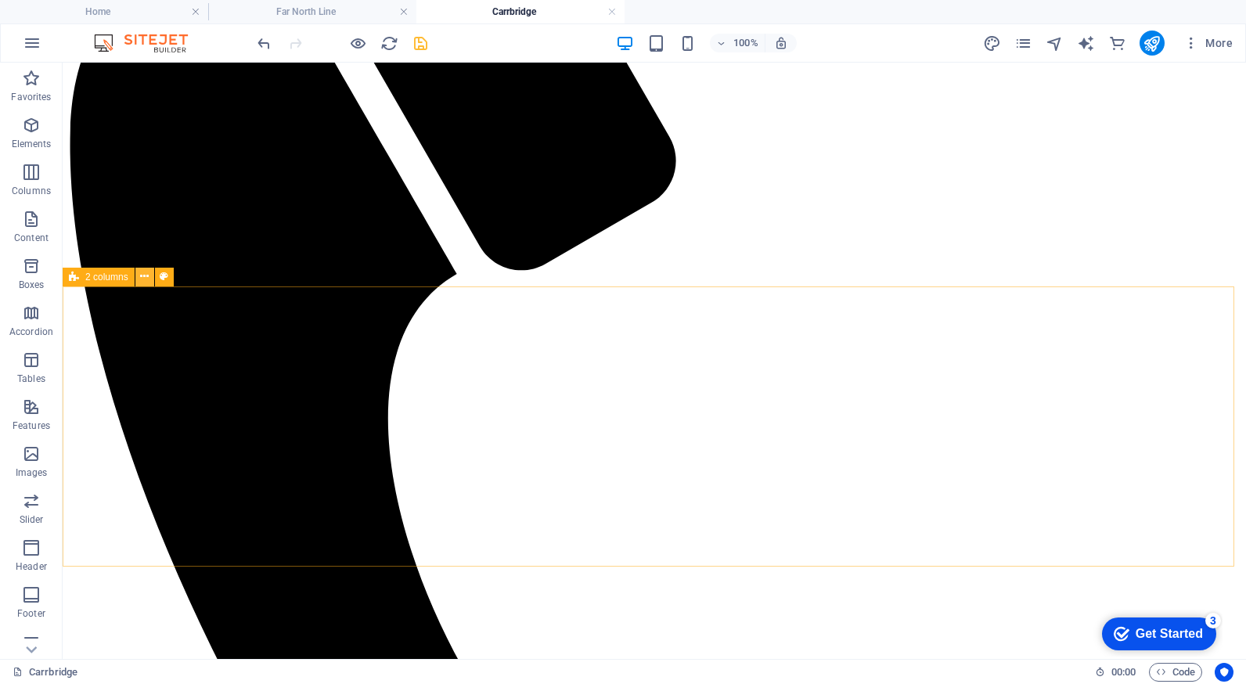
click at [146, 279] on icon at bounding box center [144, 276] width 9 height 16
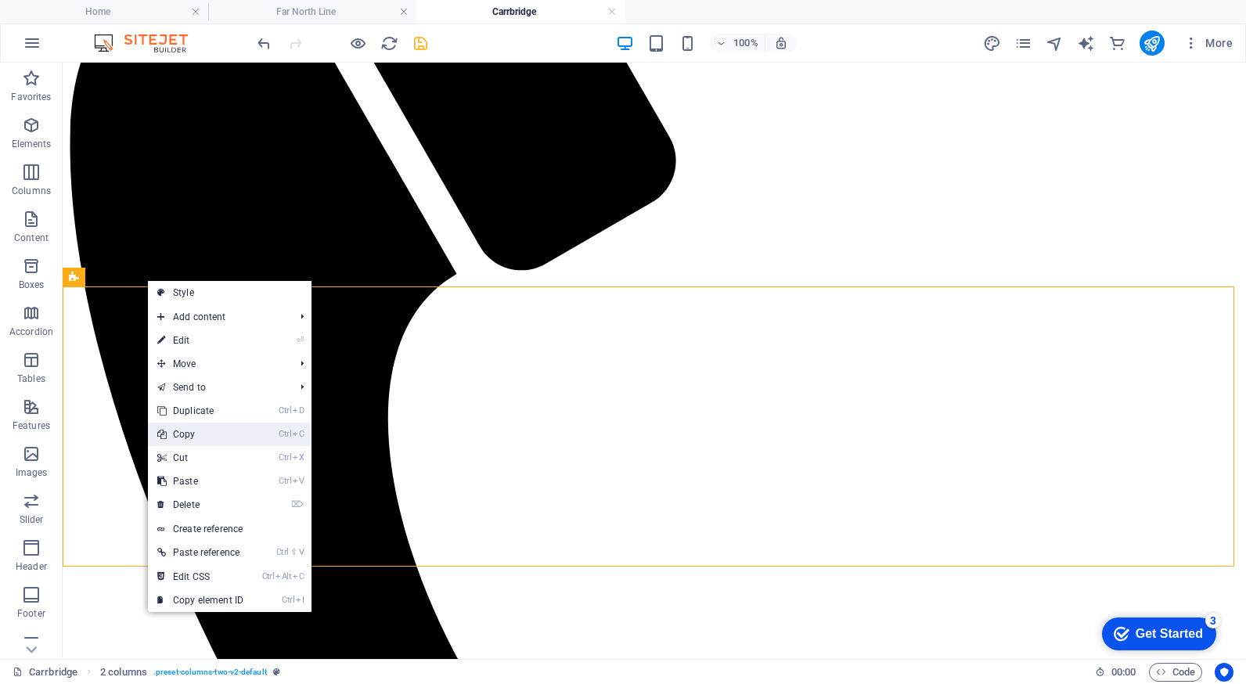
click at [213, 432] on link "Ctrl C Copy" at bounding box center [200, 433] width 105 height 23
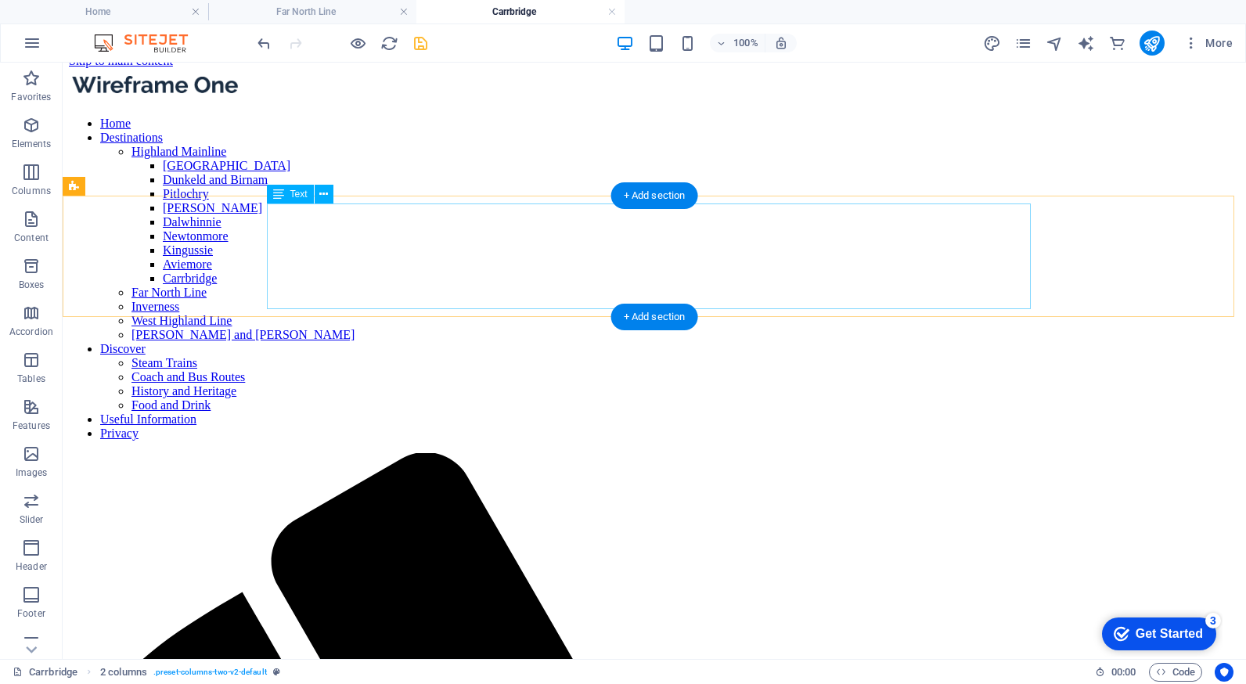
scroll to position [0, 0]
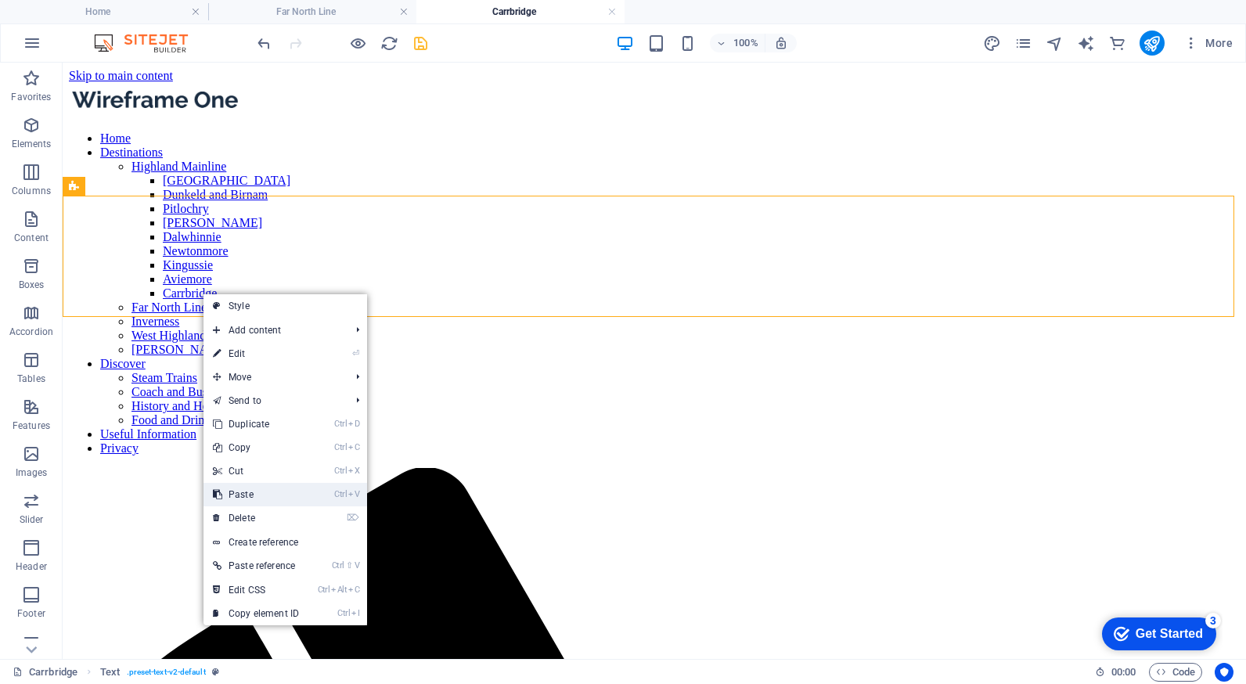
click at [270, 497] on link "Ctrl V Paste" at bounding box center [255, 494] width 105 height 23
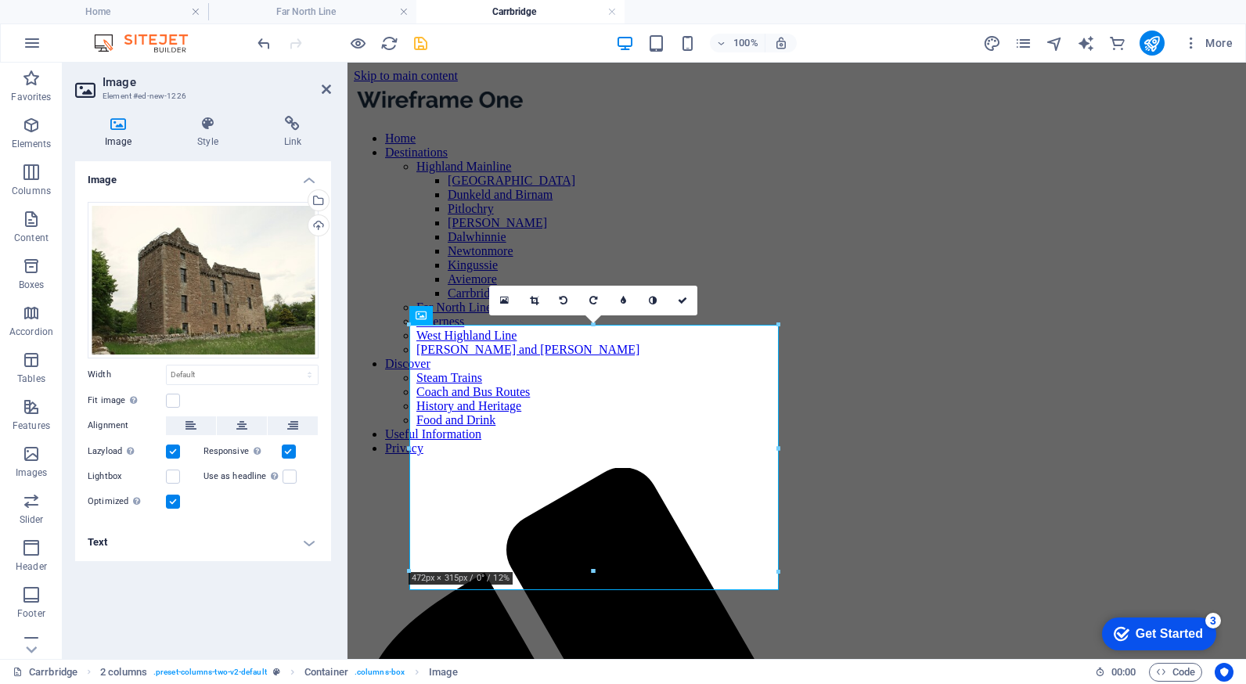
click at [309, 539] on h4 "Text" at bounding box center [203, 542] width 256 height 38
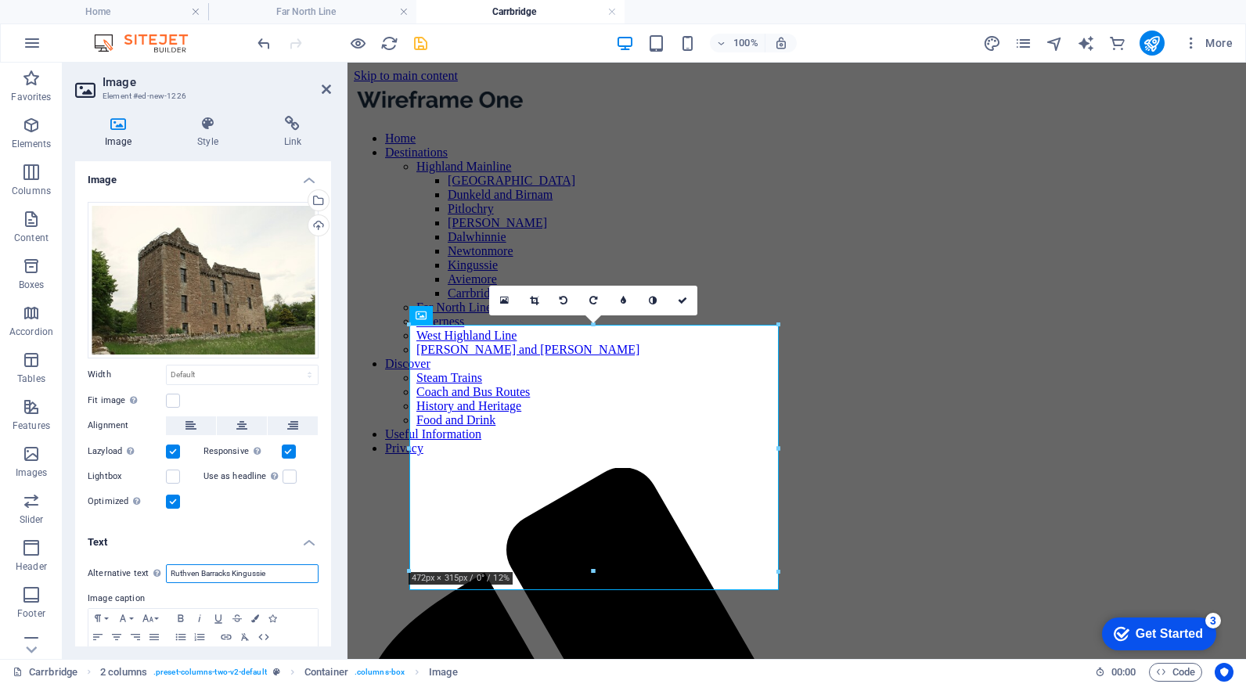
drag, startPoint x: 268, startPoint y: 567, endPoint x: 169, endPoint y: 566, distance: 99.4
click at [169, 566] on input "Ruthven Barracks Kingussie" at bounding box center [242, 573] width 153 height 19
type input "[GEOGRAPHIC_DATA]"
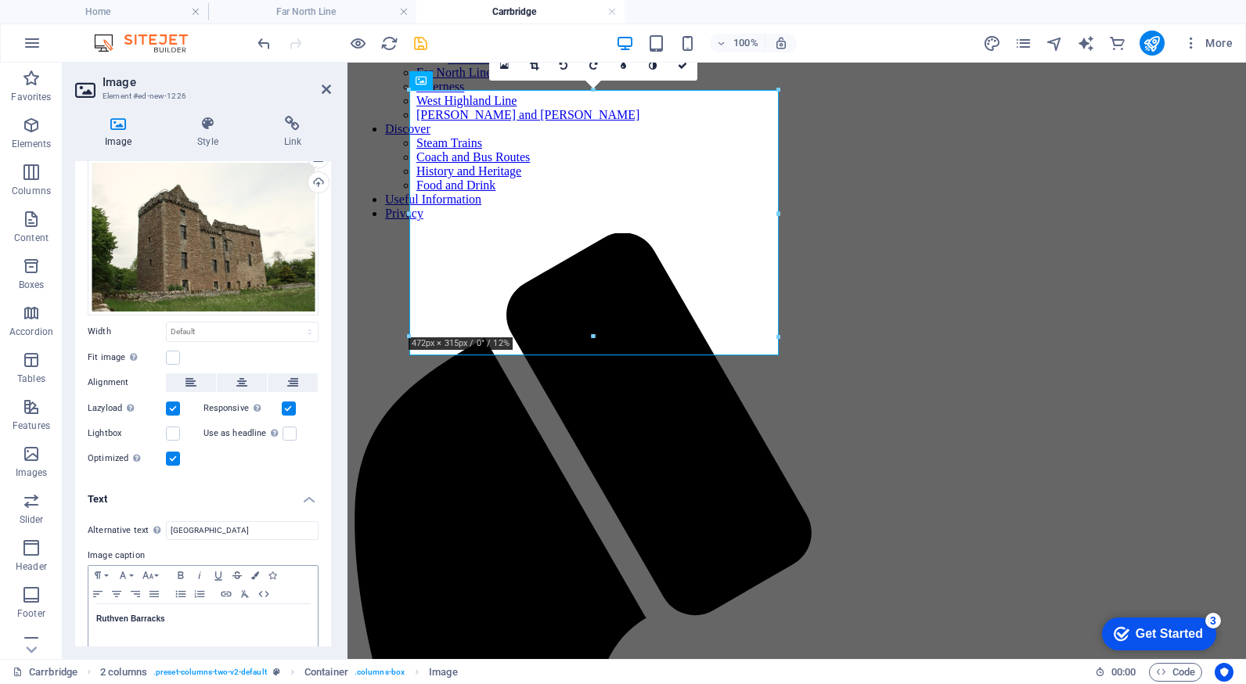
scroll to position [59, 0]
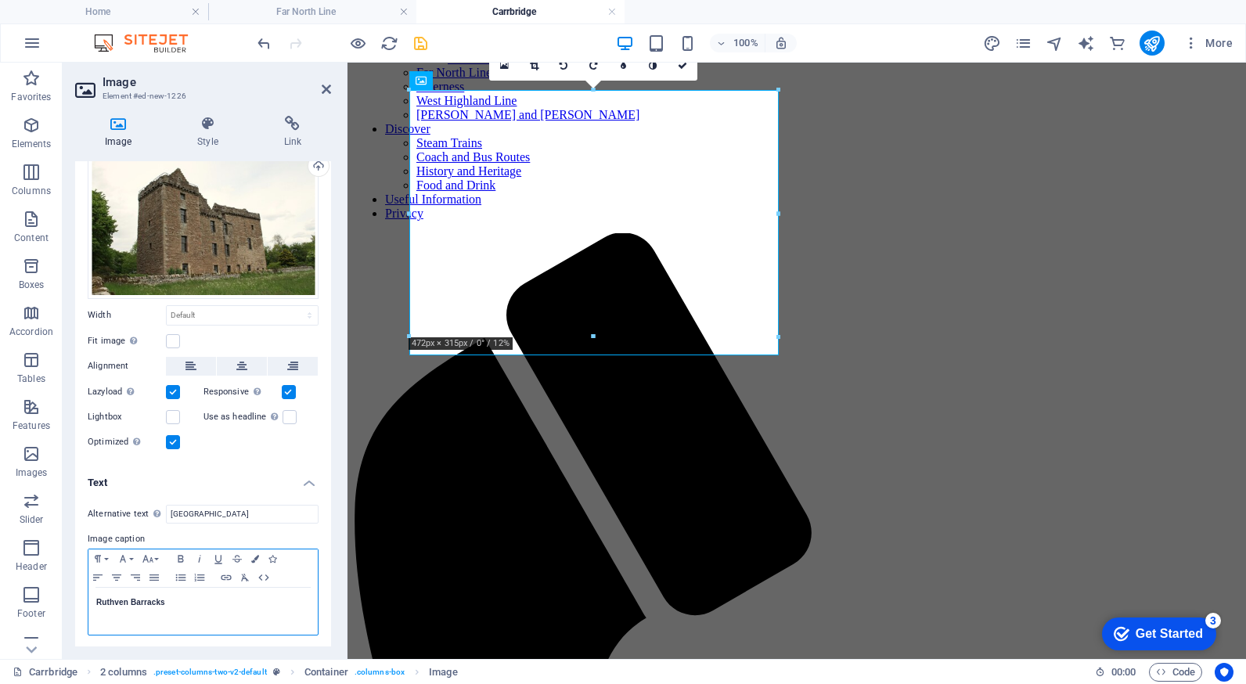
click at [162, 599] on strong "Ruthven Barracks" at bounding box center [130, 602] width 69 height 9
click at [167, 599] on p "Ruthven Barracks" at bounding box center [203, 602] width 214 height 14
click at [324, 84] on icon at bounding box center [326, 89] width 9 height 13
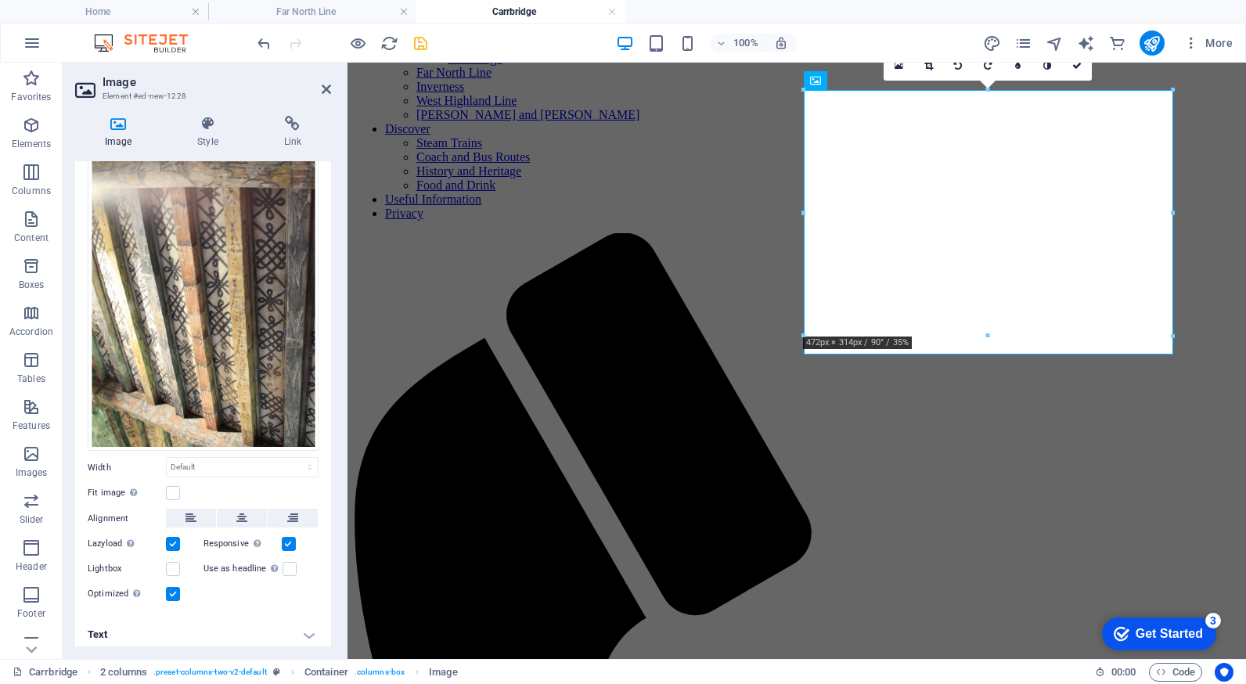
scroll to position [95, 0]
click at [306, 627] on h4 "Text" at bounding box center [203, 632] width 256 height 38
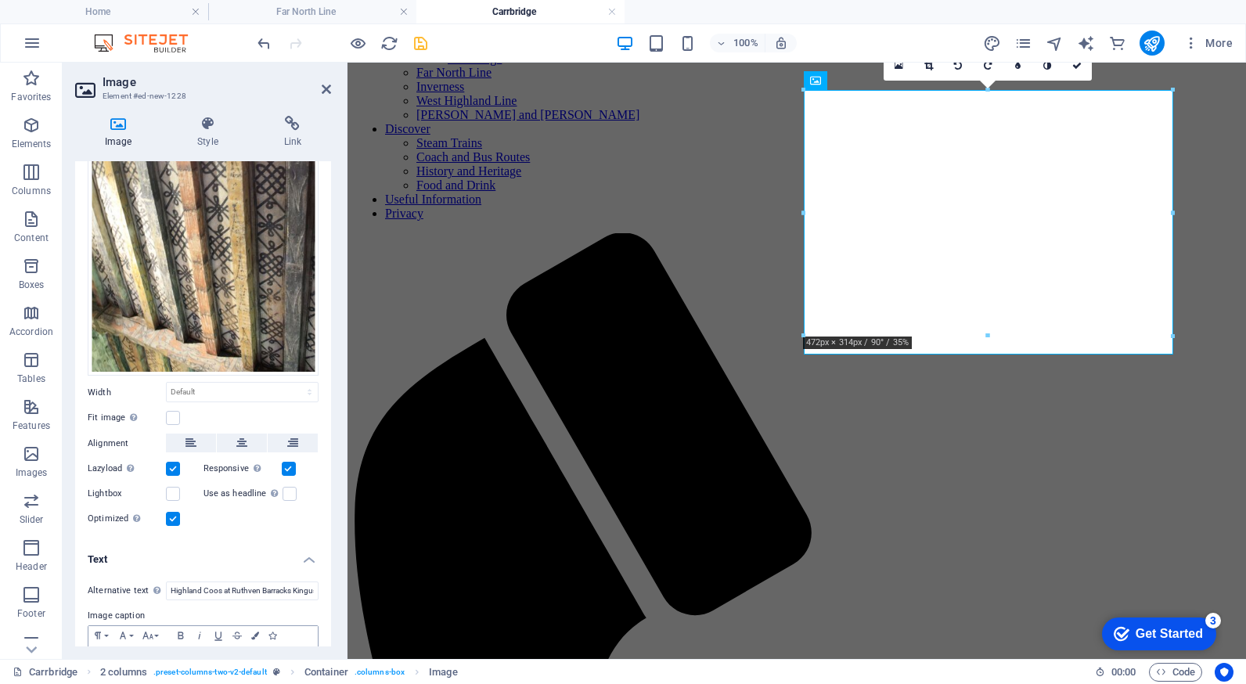
scroll to position [243, 0]
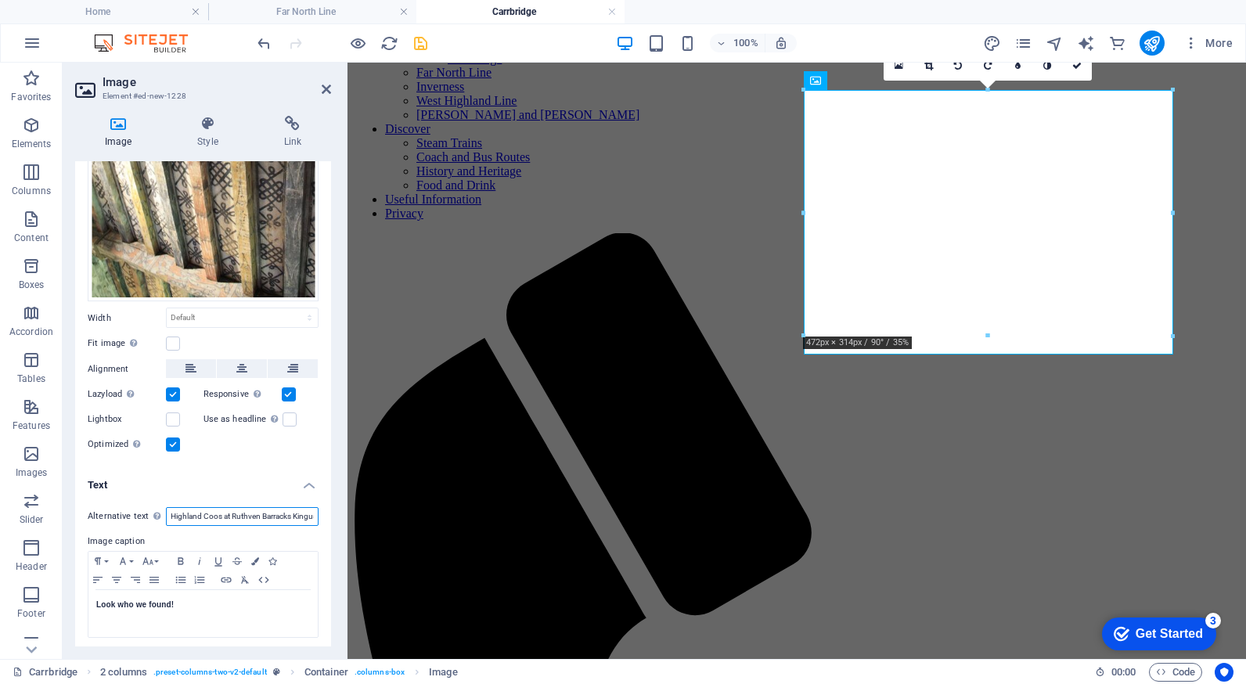
drag, startPoint x: 297, startPoint y: 512, endPoint x: 203, endPoint y: 515, distance: 93.9
click at [203, 515] on input "Highland Coos at Ruthven Barracks Kingussie" at bounding box center [242, 516] width 153 height 19
type input "Highland Kingussie"
drag, startPoint x: 259, startPoint y: 516, endPoint x: 172, endPoint y: 518, distance: 86.9
click at [172, 518] on input "Highland Kingussie" at bounding box center [242, 516] width 153 height 19
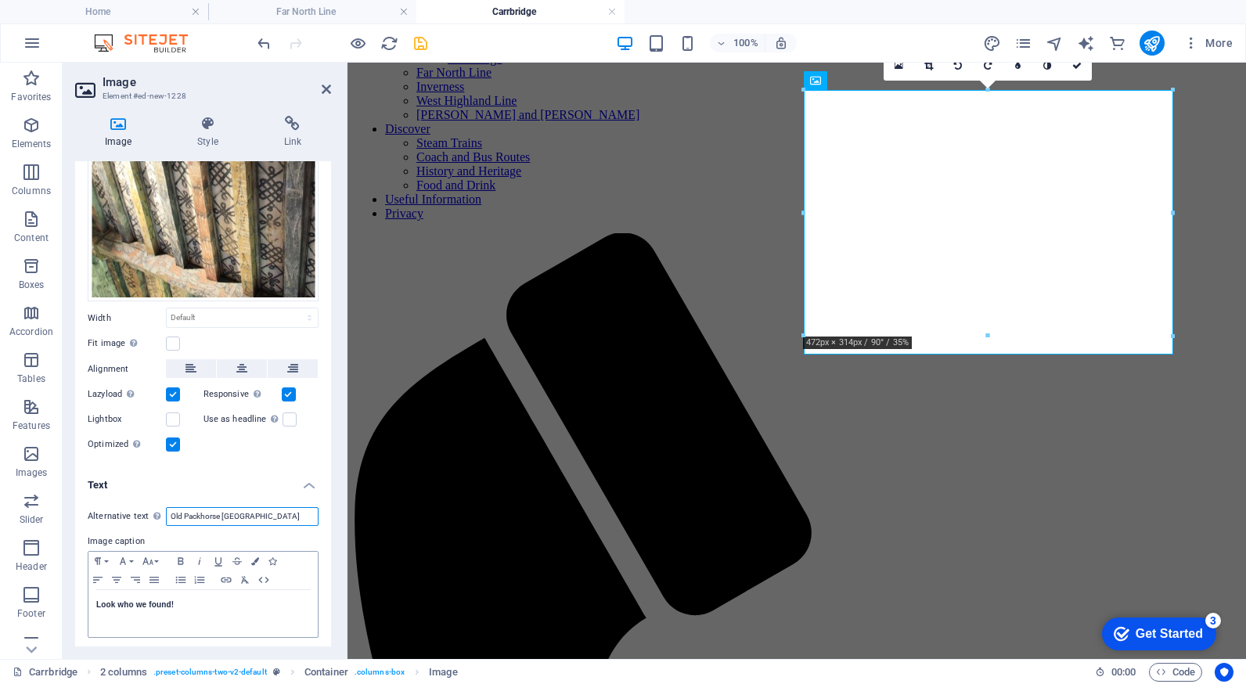
type input "Old Packhorse [GEOGRAPHIC_DATA]"
drag, startPoint x: 173, startPoint y: 602, endPoint x: 100, endPoint y: 597, distance: 72.9
click at [100, 600] on strong "Look who we found!" at bounding box center [134, 604] width 77 height 9
click at [324, 88] on icon at bounding box center [326, 89] width 9 height 13
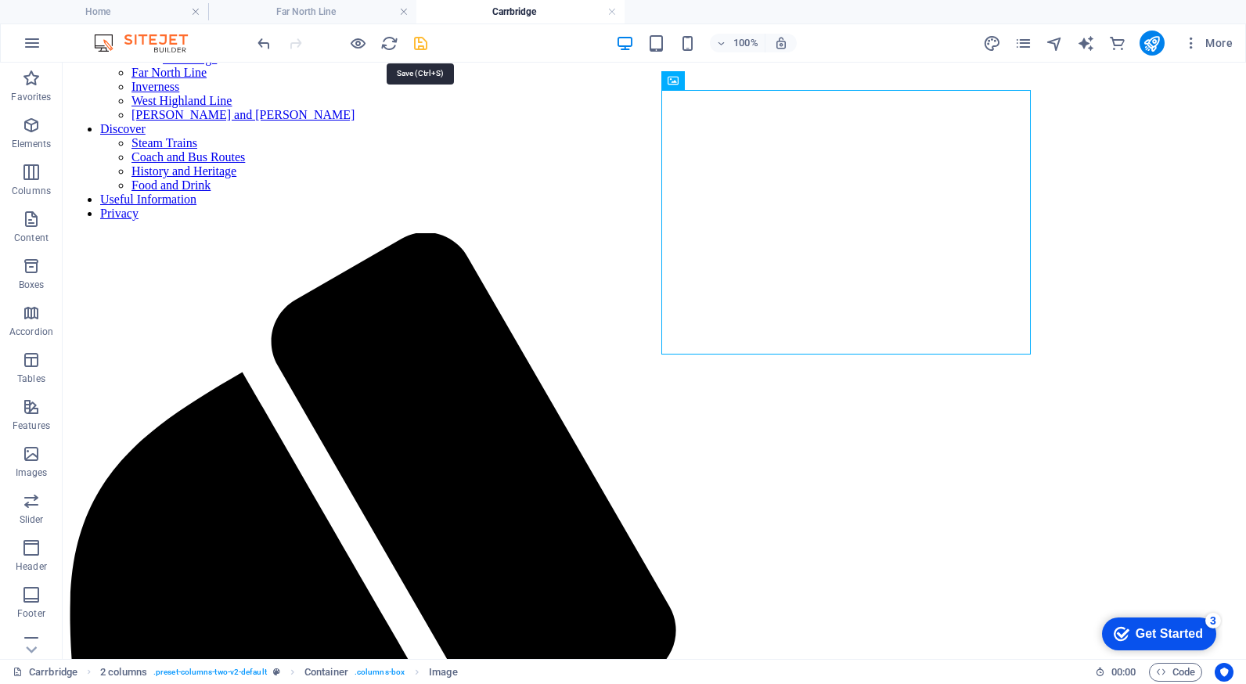
click at [425, 38] on icon "save" at bounding box center [421, 43] width 18 height 18
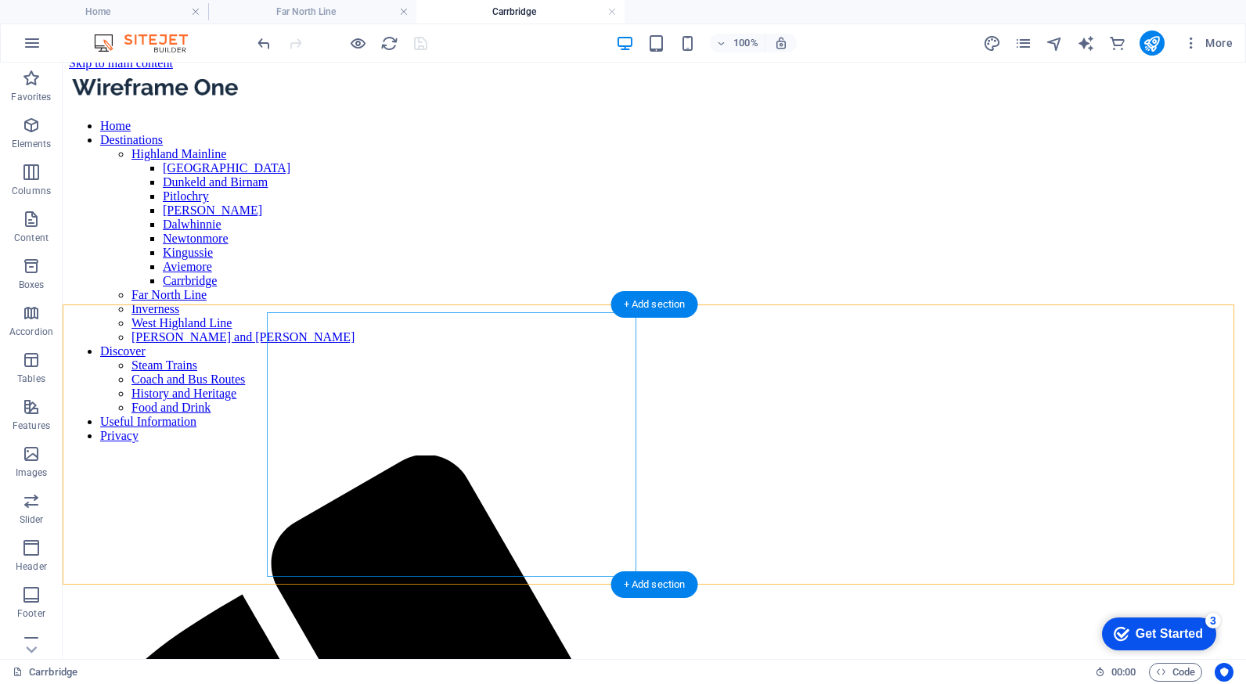
scroll to position [0, 0]
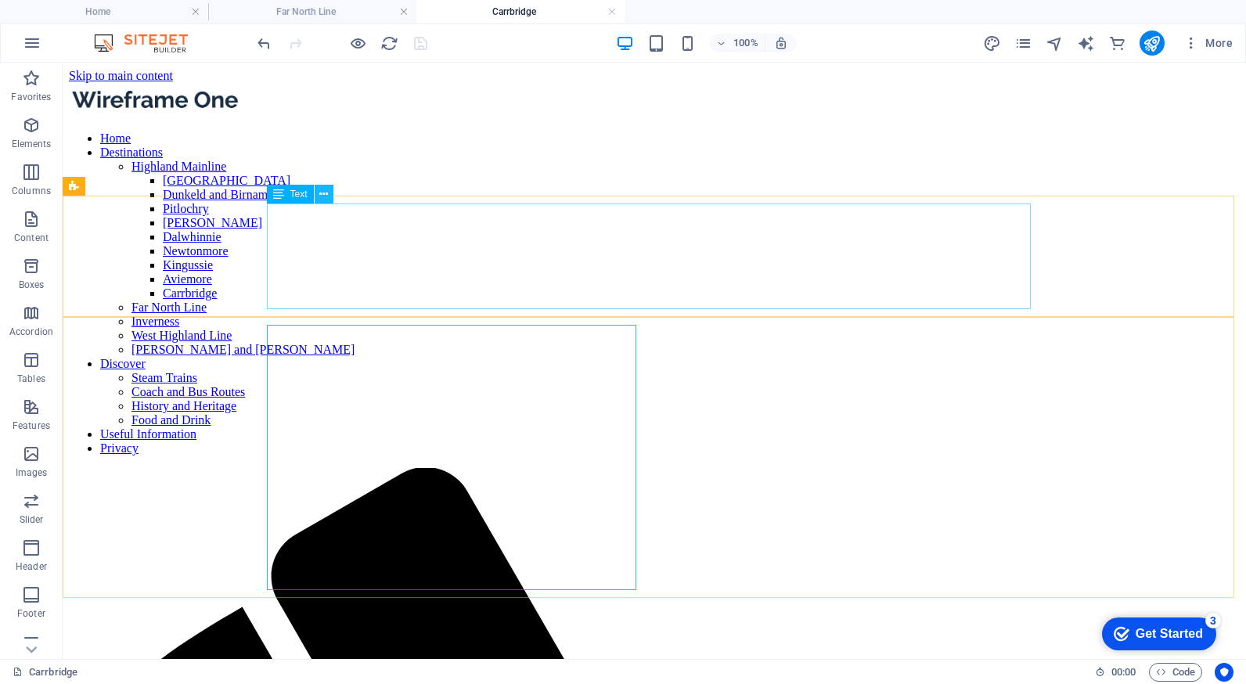
click at [326, 193] on icon at bounding box center [323, 194] width 9 height 16
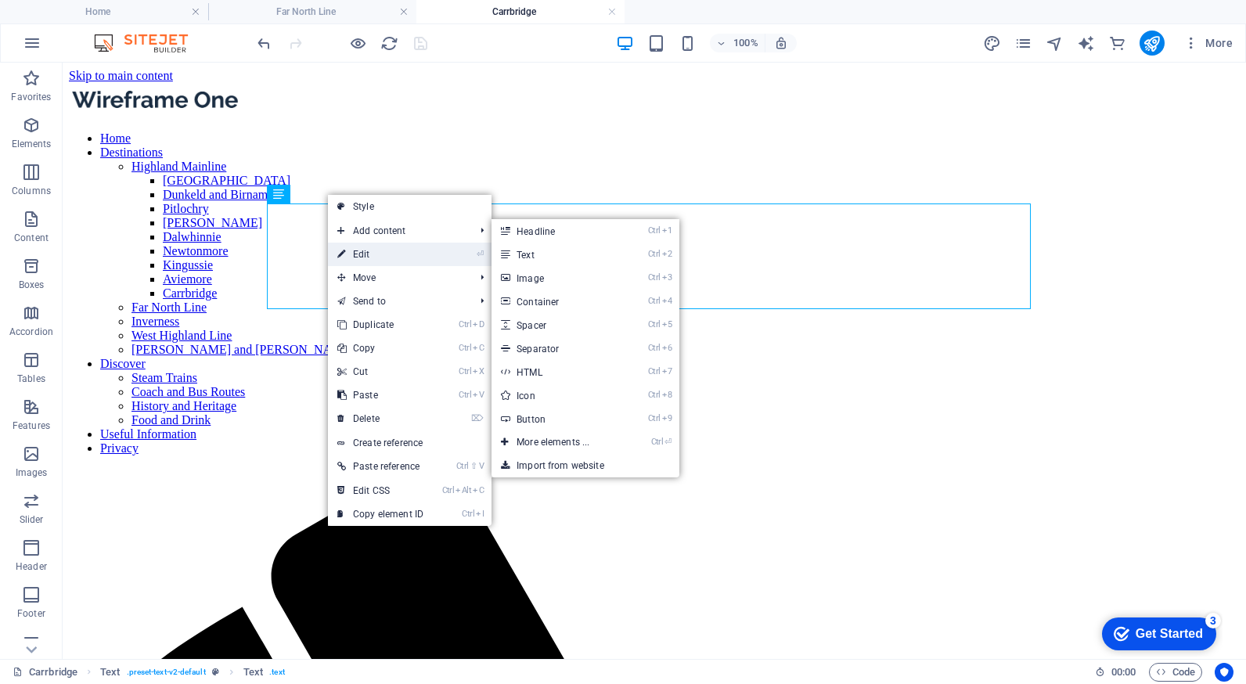
click at [362, 250] on link "⏎ Edit" at bounding box center [380, 254] width 105 height 23
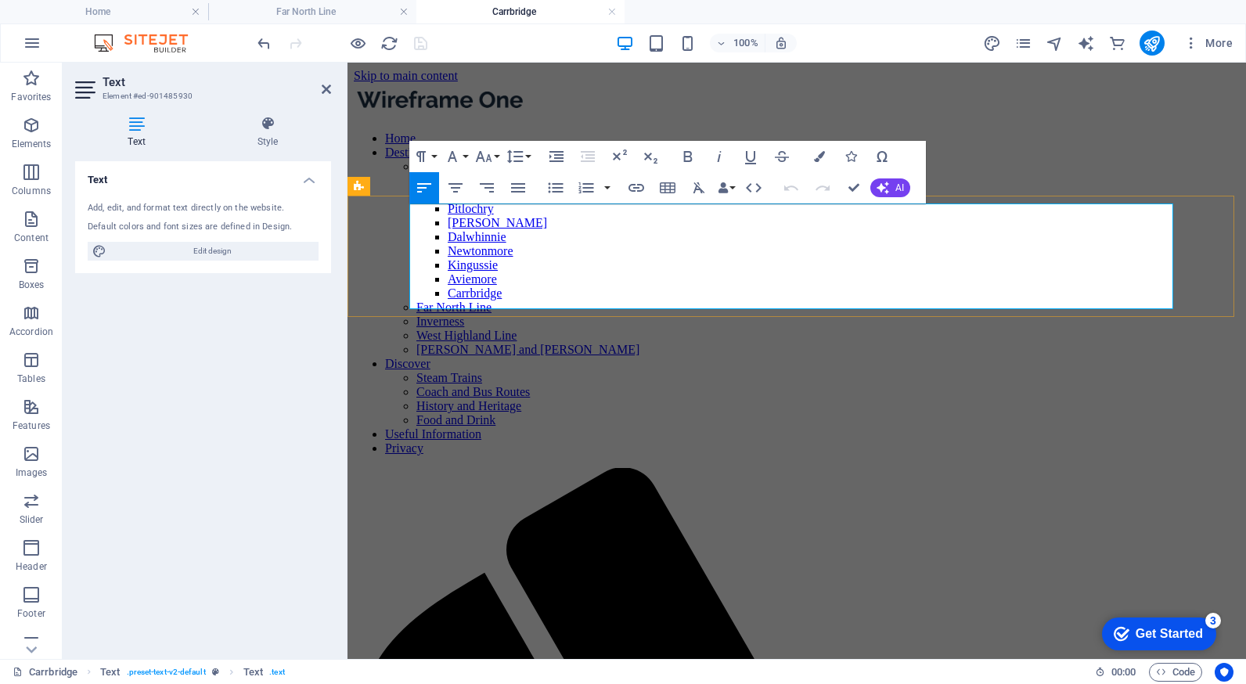
click at [322, 88] on icon at bounding box center [326, 89] width 9 height 13
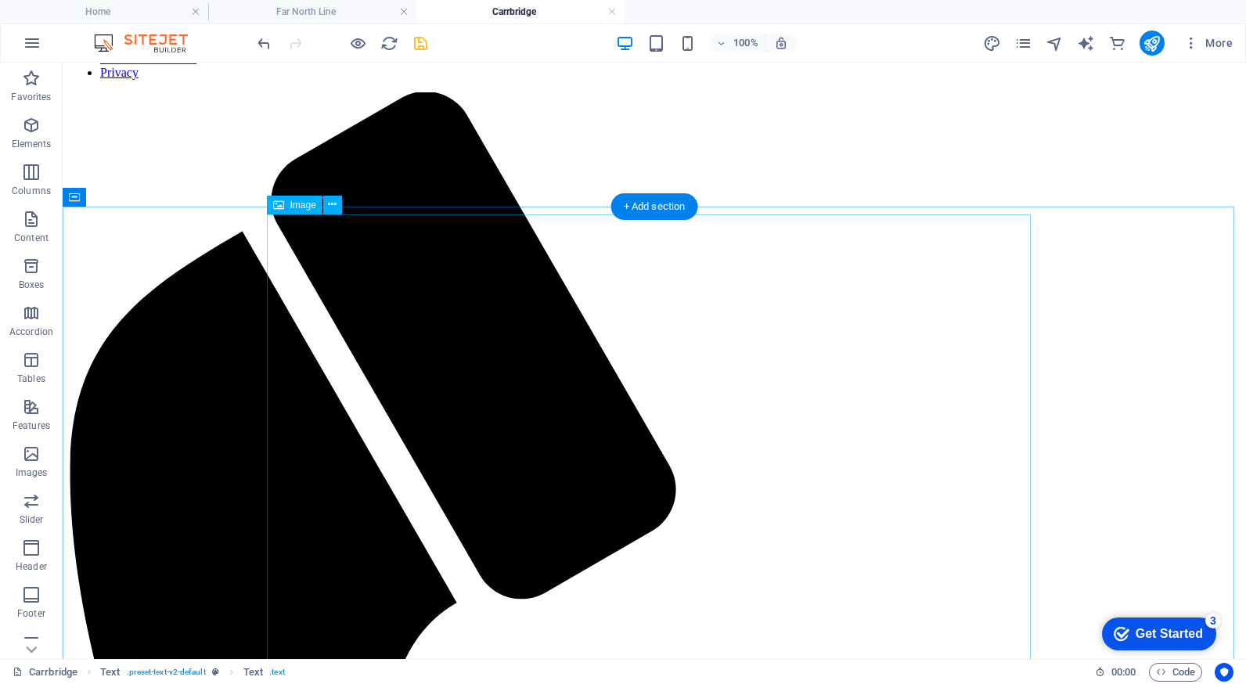
scroll to position [391, 0]
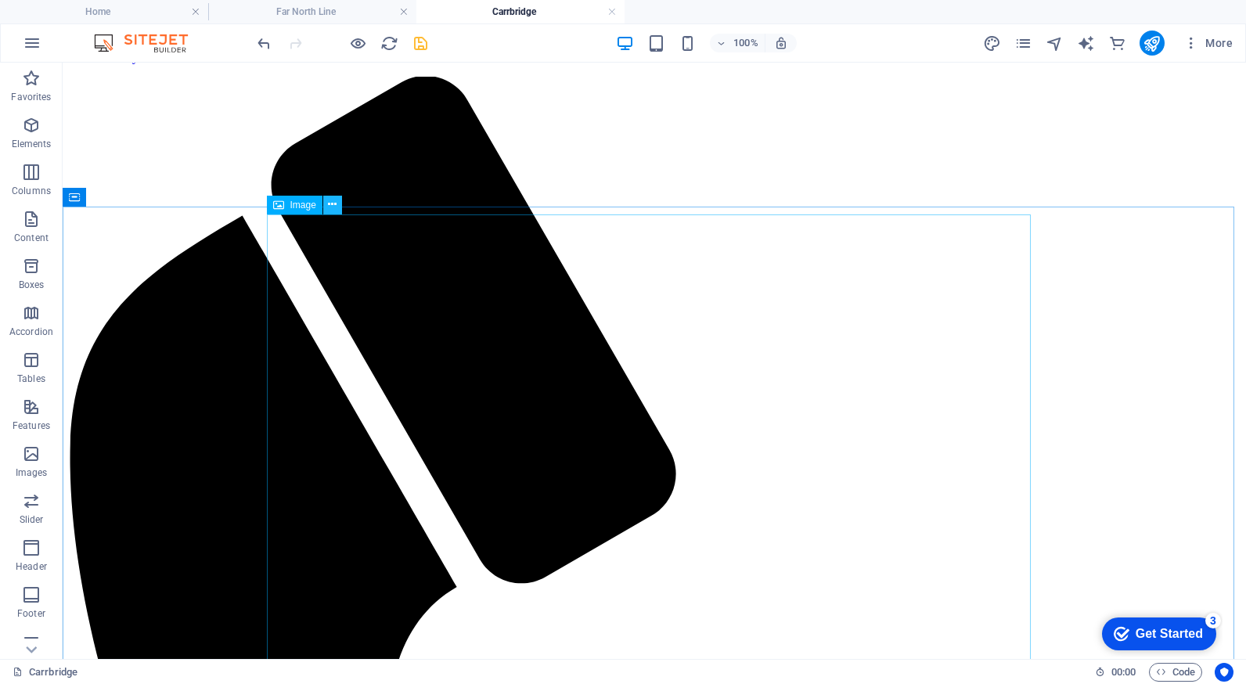
click at [334, 206] on icon at bounding box center [332, 204] width 9 height 16
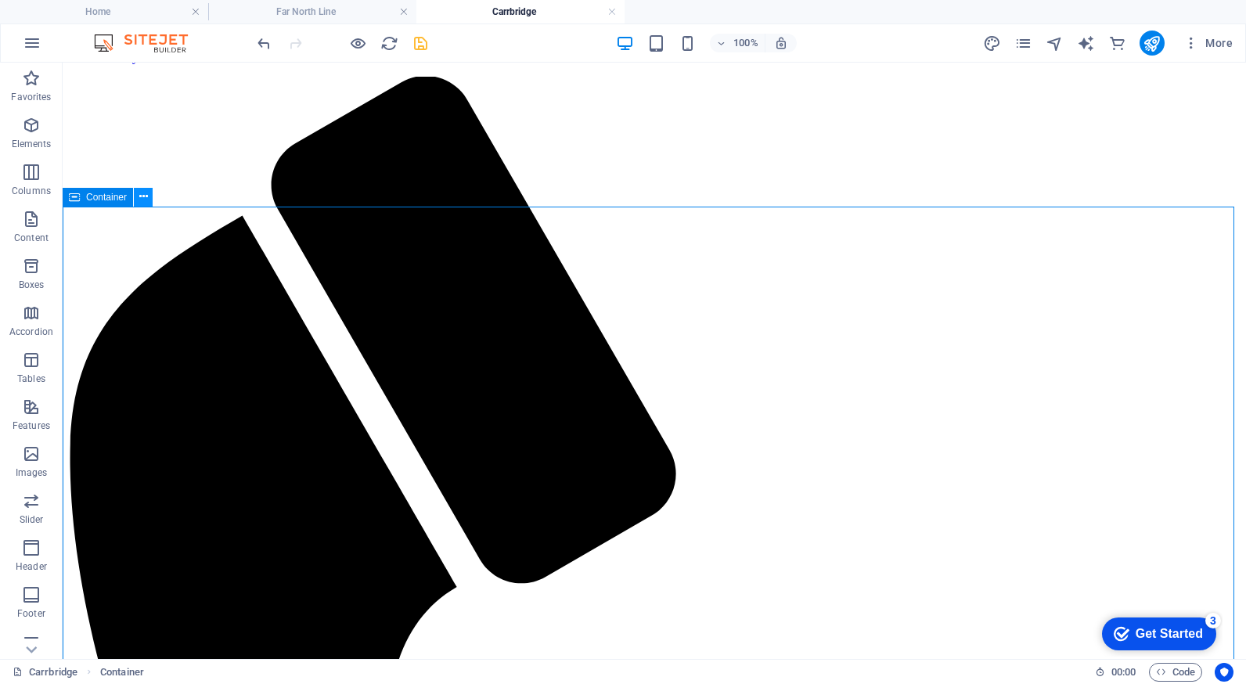
click at [144, 192] on icon at bounding box center [143, 197] width 9 height 16
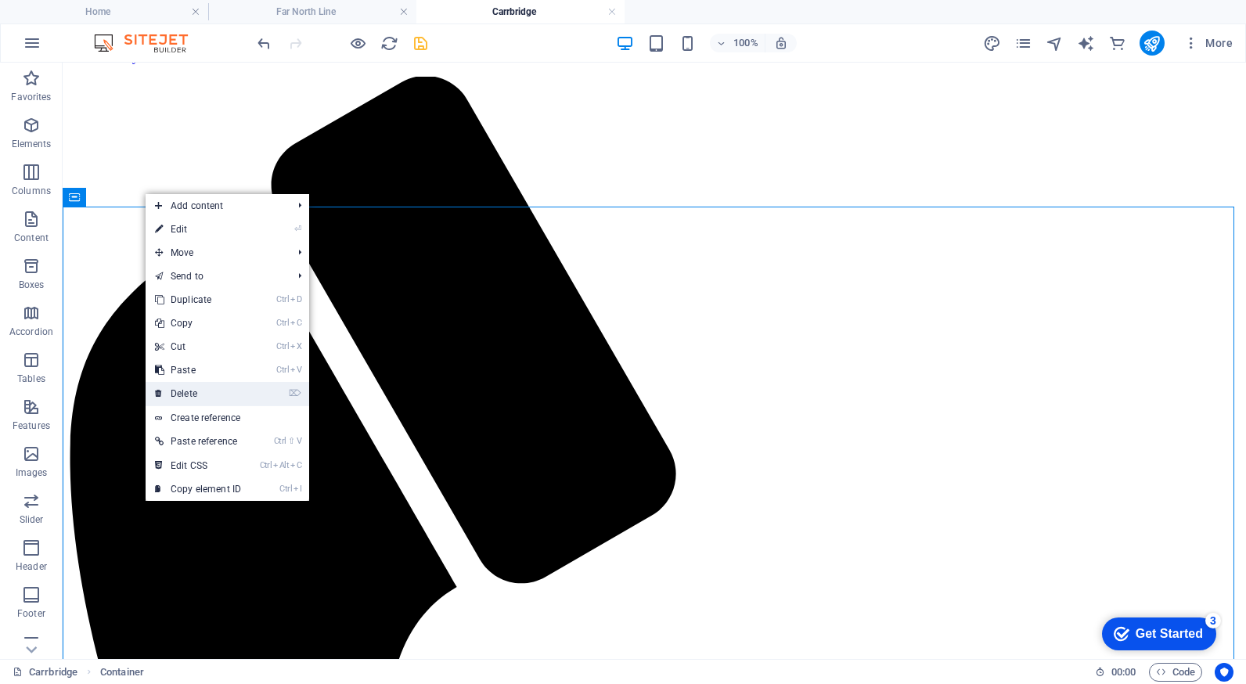
click at [186, 393] on link "⌦ Delete" at bounding box center [198, 393] width 105 height 23
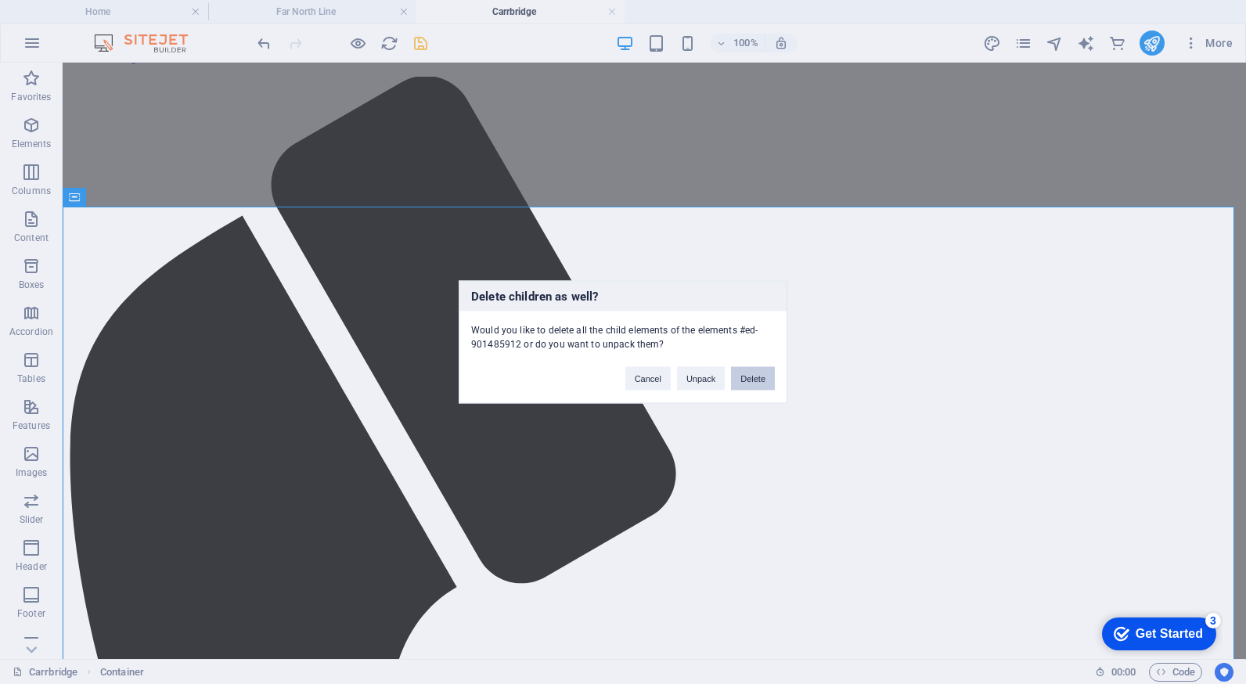
click at [740, 376] on button "Delete" at bounding box center [753, 378] width 44 height 23
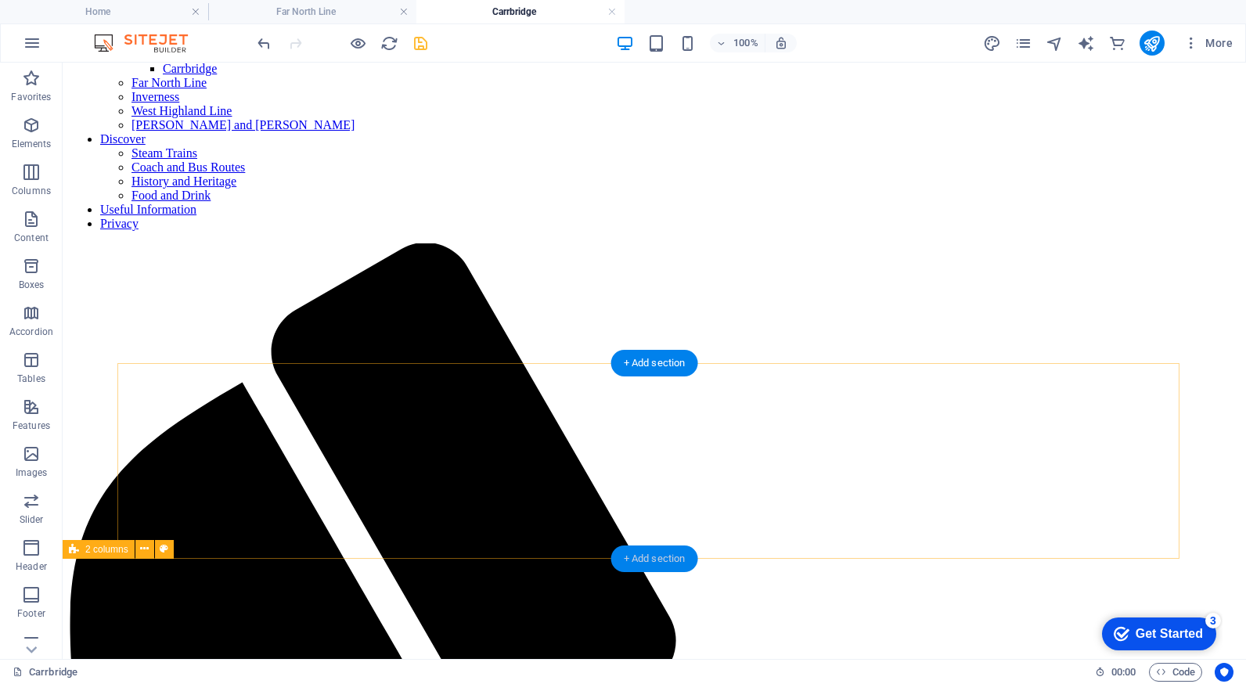
scroll to position [235, 0]
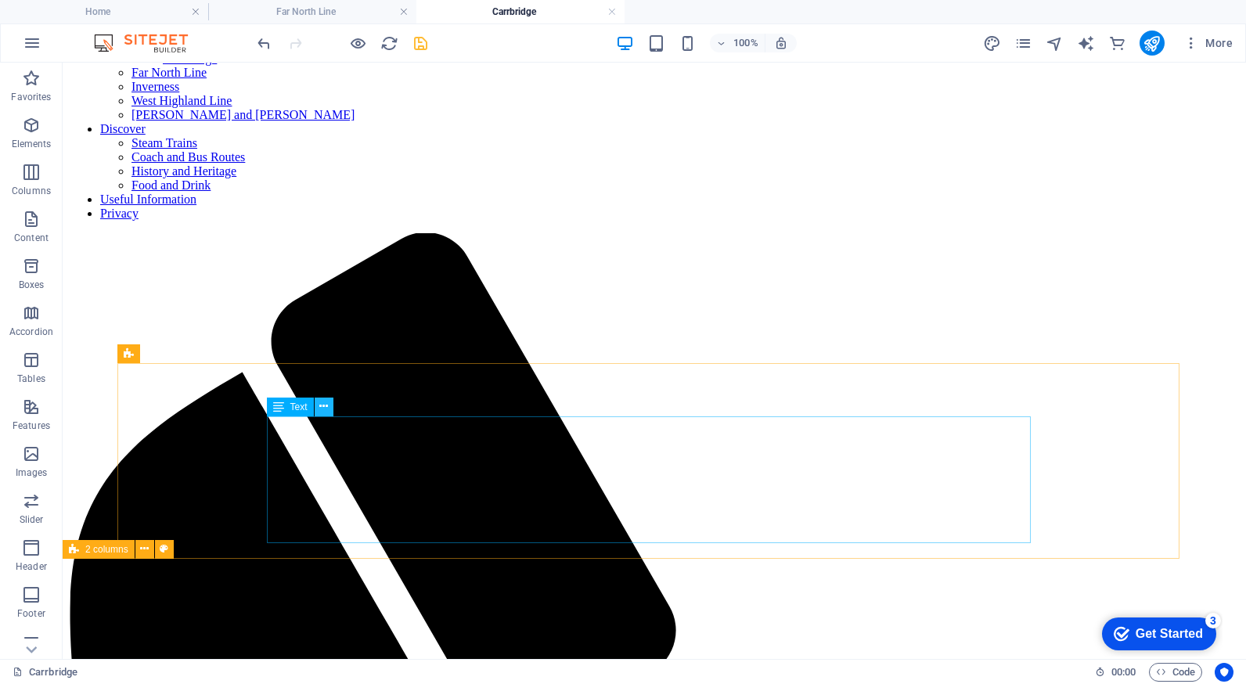
click at [328, 407] on button at bounding box center [324, 406] width 19 height 19
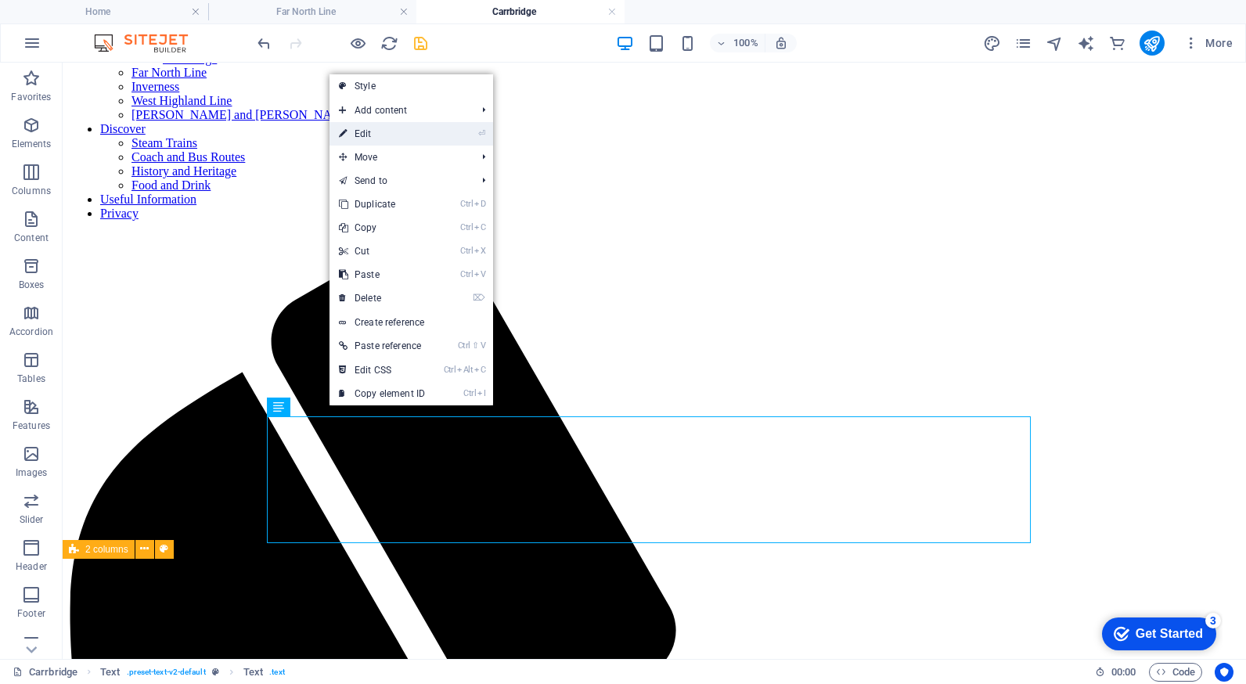
click at [442, 135] on li "⏎ Edit" at bounding box center [411, 133] width 164 height 23
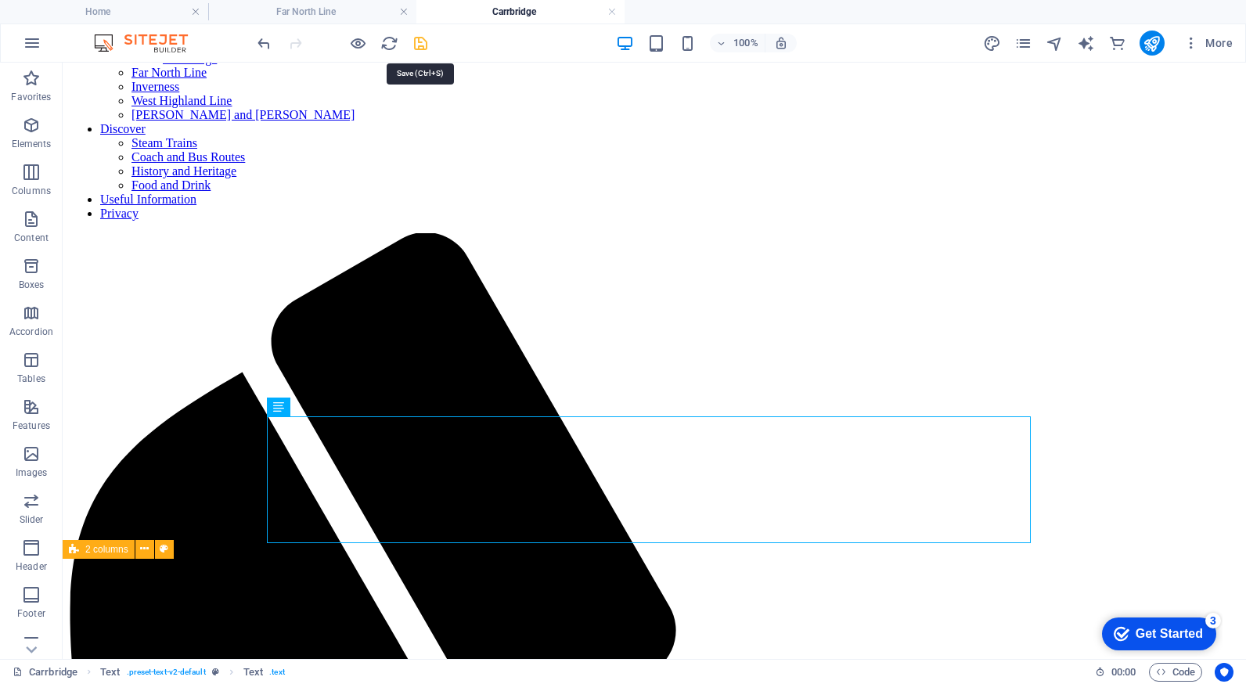
click at [422, 45] on icon "save" at bounding box center [421, 43] width 18 height 18
click at [320, 404] on icon at bounding box center [323, 406] width 9 height 16
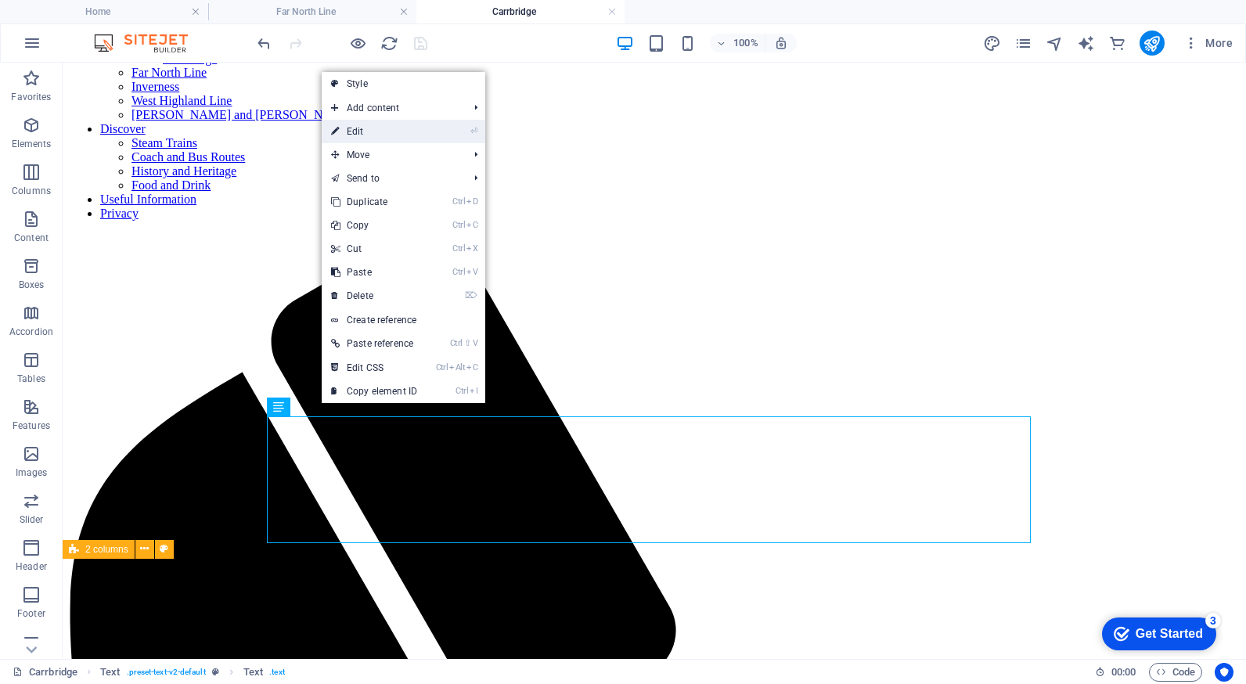
click at [411, 133] on link "⏎ Edit" at bounding box center [374, 131] width 105 height 23
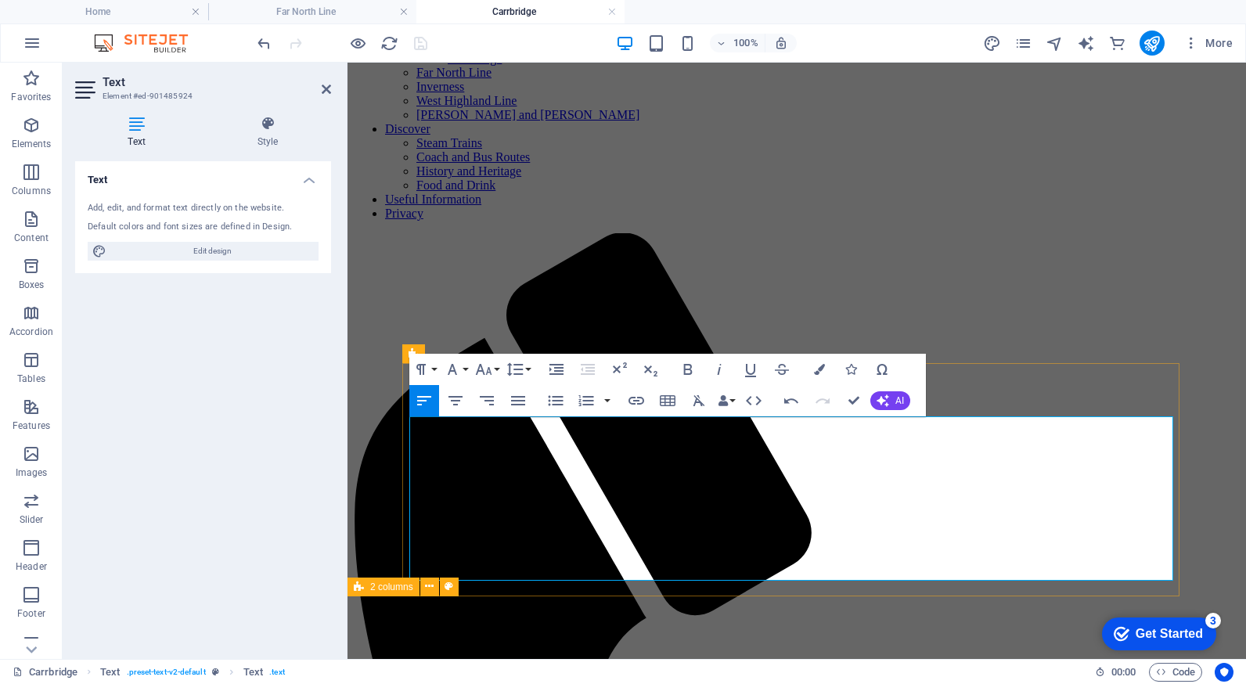
drag, startPoint x: 629, startPoint y: 422, endPoint x: 408, endPoint y: 419, distance: 221.5
click at [689, 367] on icon "button" at bounding box center [687, 369] width 19 height 19
click at [451, 363] on icon "button" at bounding box center [452, 369] width 19 height 19
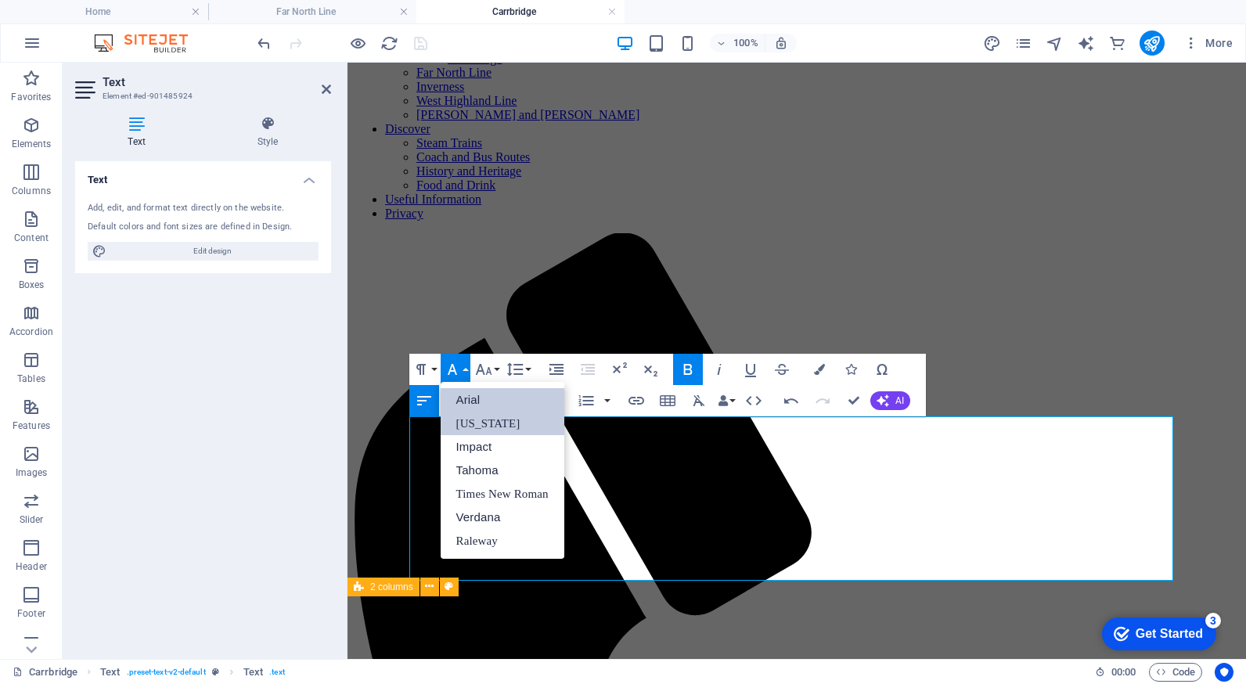
scroll to position [0, 0]
click at [478, 512] on link "Verdana" at bounding box center [502, 516] width 124 height 23
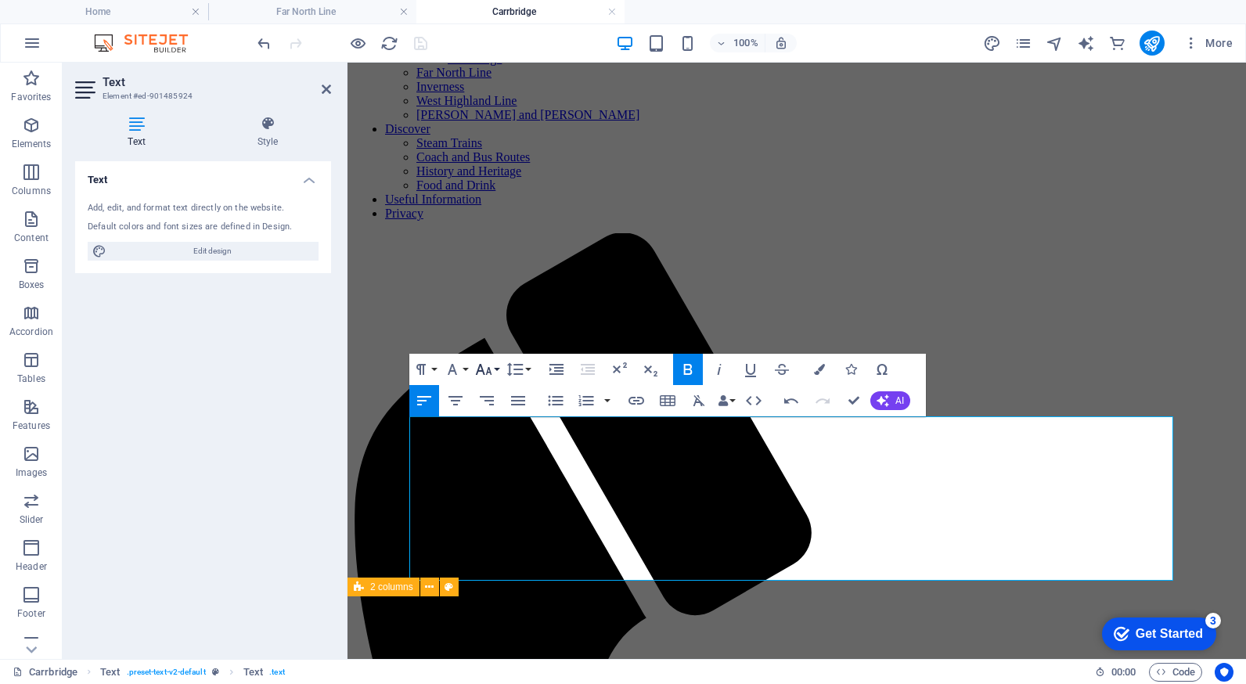
click at [482, 366] on icon "button" at bounding box center [483, 369] width 19 height 19
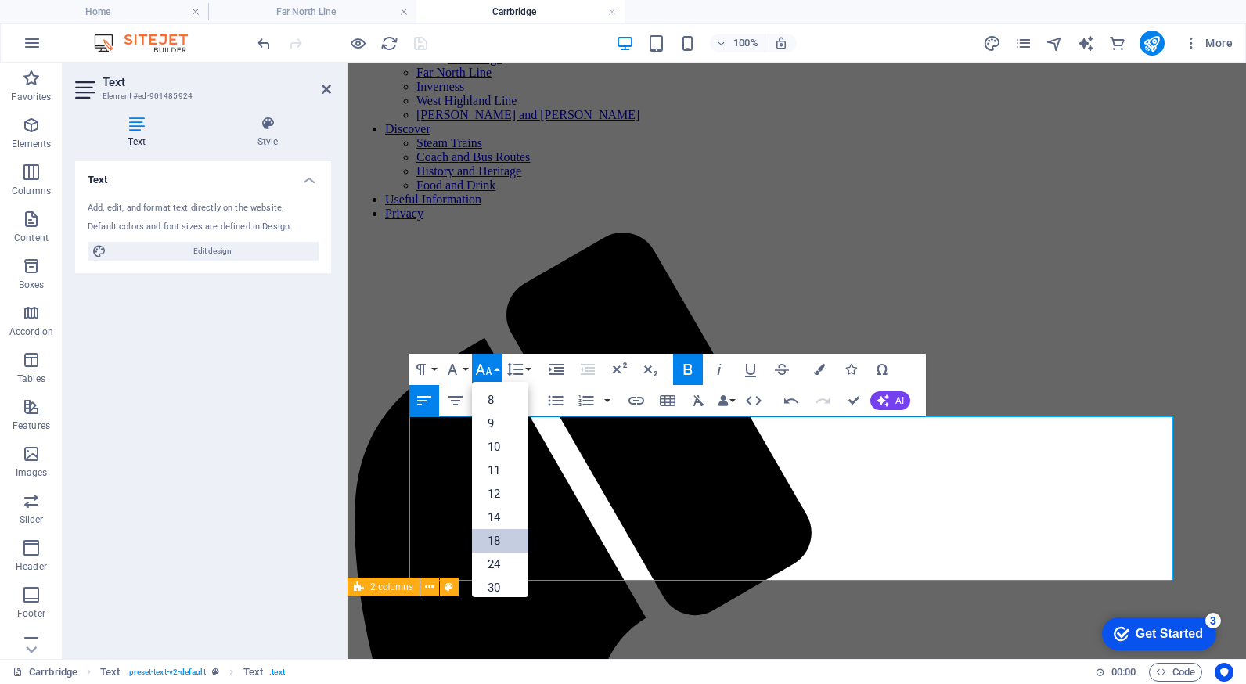
click at [495, 530] on link "18" at bounding box center [500, 540] width 56 height 23
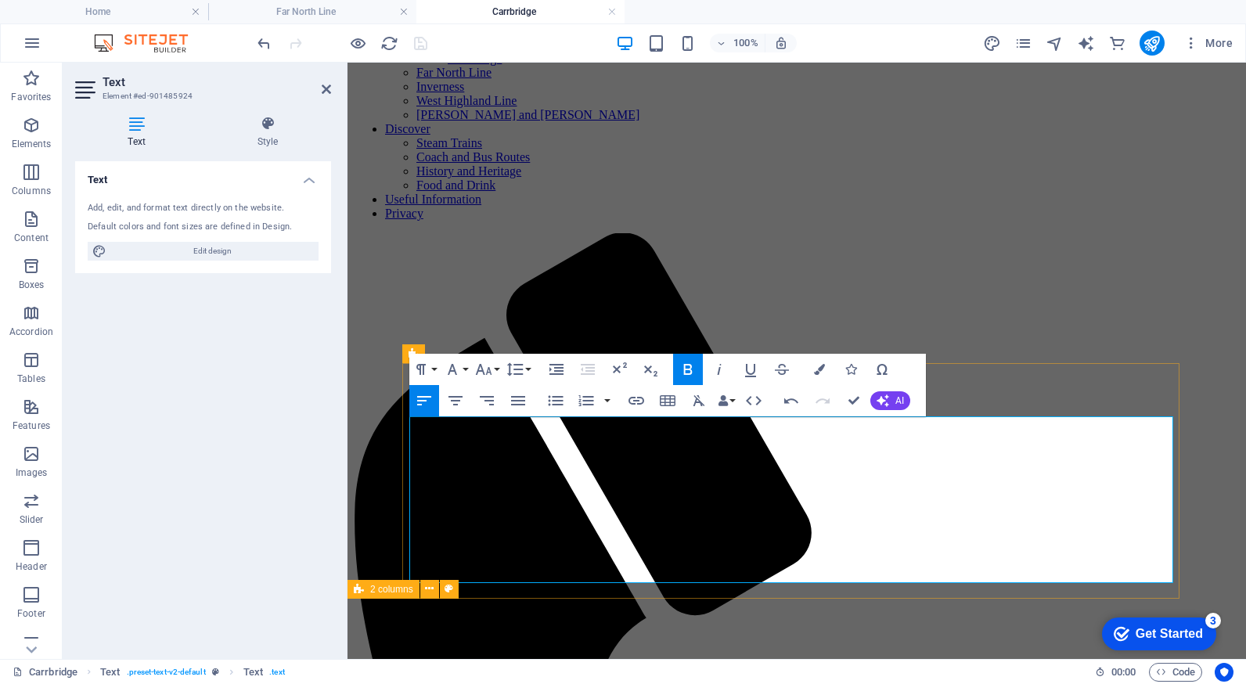
drag, startPoint x: 712, startPoint y: 426, endPoint x: 411, endPoint y: 419, distance: 301.3
click at [635, 396] on icon "button" at bounding box center [636, 400] width 19 height 19
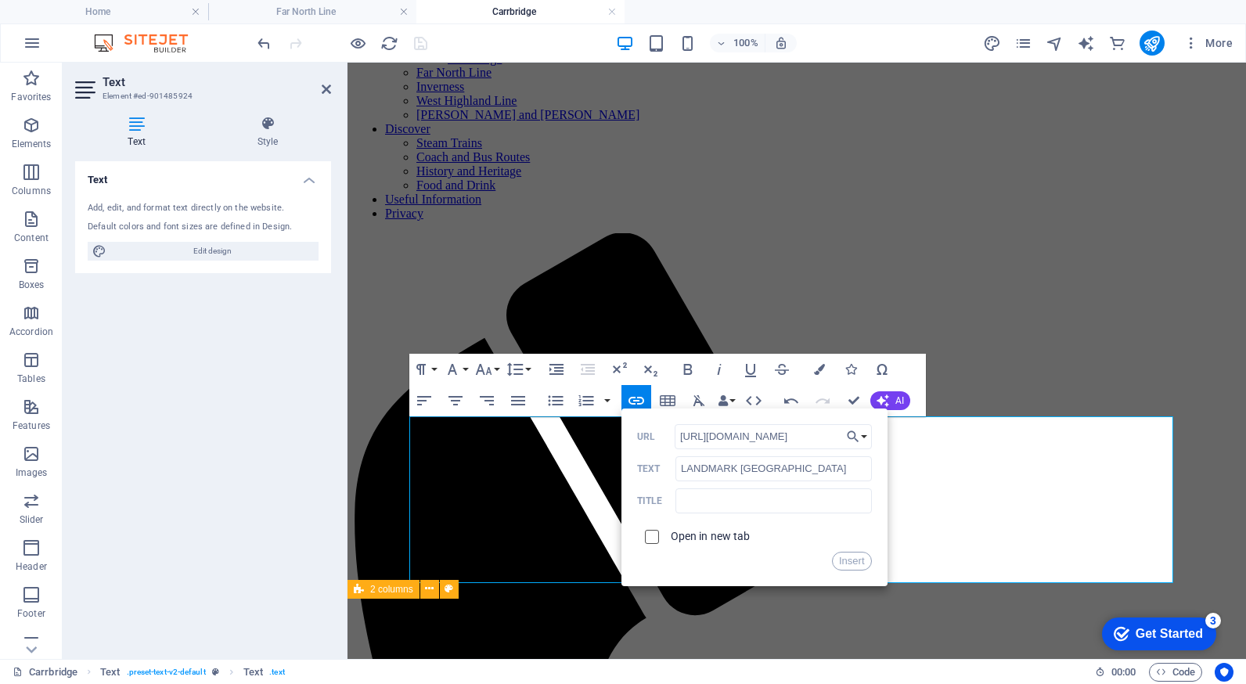
type input "[URL][DOMAIN_NAME]"
click at [653, 530] on input "checkbox" at bounding box center [649, 534] width 14 height 14
checkbox input "true"
click at [854, 561] on button "Insert" at bounding box center [852, 561] width 40 height 19
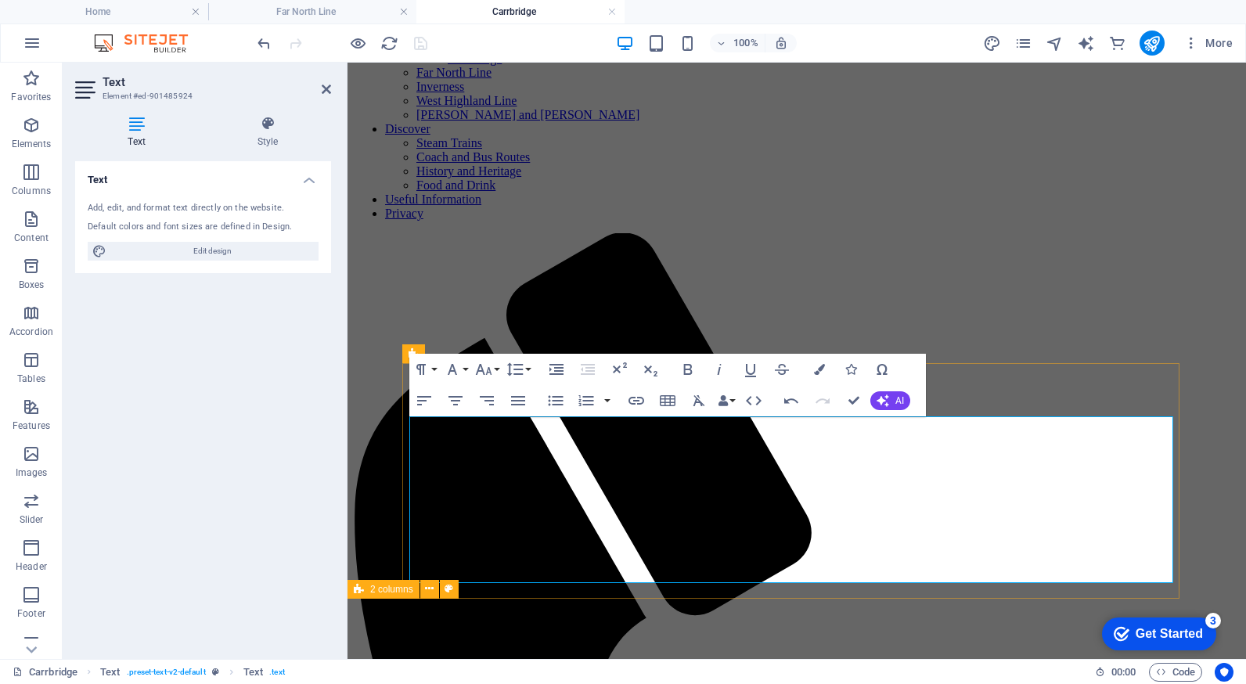
click at [805, 419] on icon "button" at bounding box center [802, 426] width 19 height 19
drag, startPoint x: 930, startPoint y: 463, endPoint x: 443, endPoint y: 476, distance: 487.6
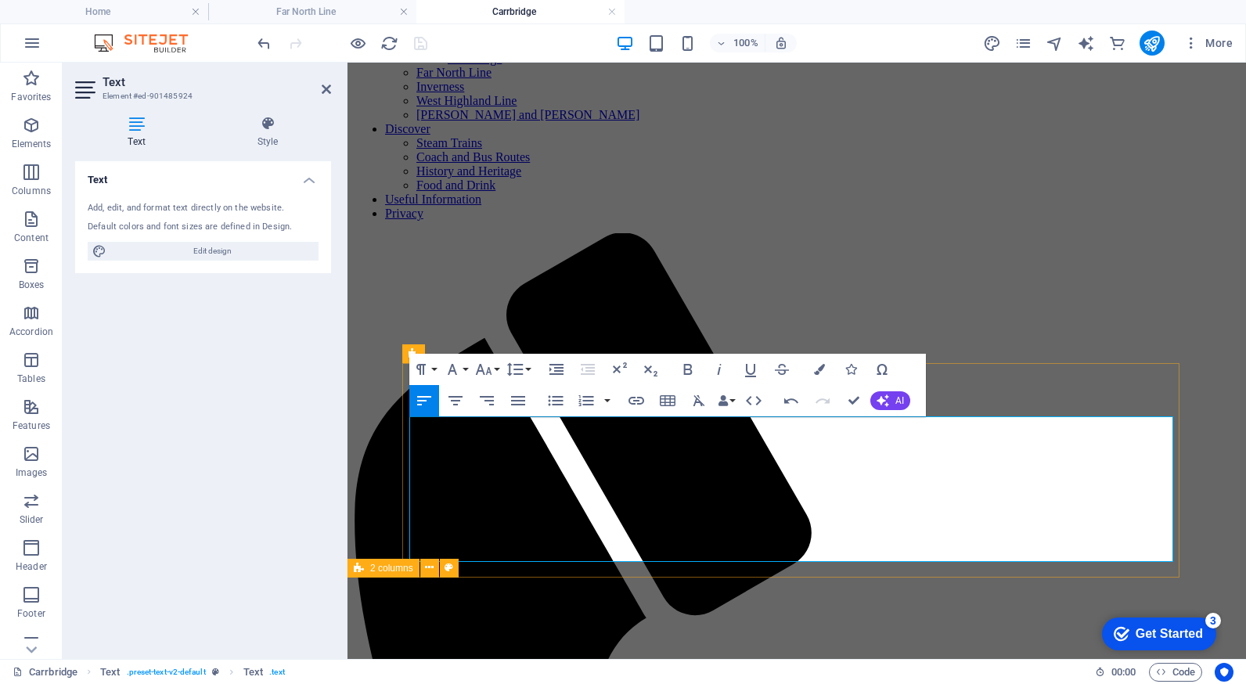
drag, startPoint x: 328, startPoint y: 85, endPoint x: 271, endPoint y: 38, distance: 73.3
click at [328, 85] on icon at bounding box center [326, 89] width 9 height 13
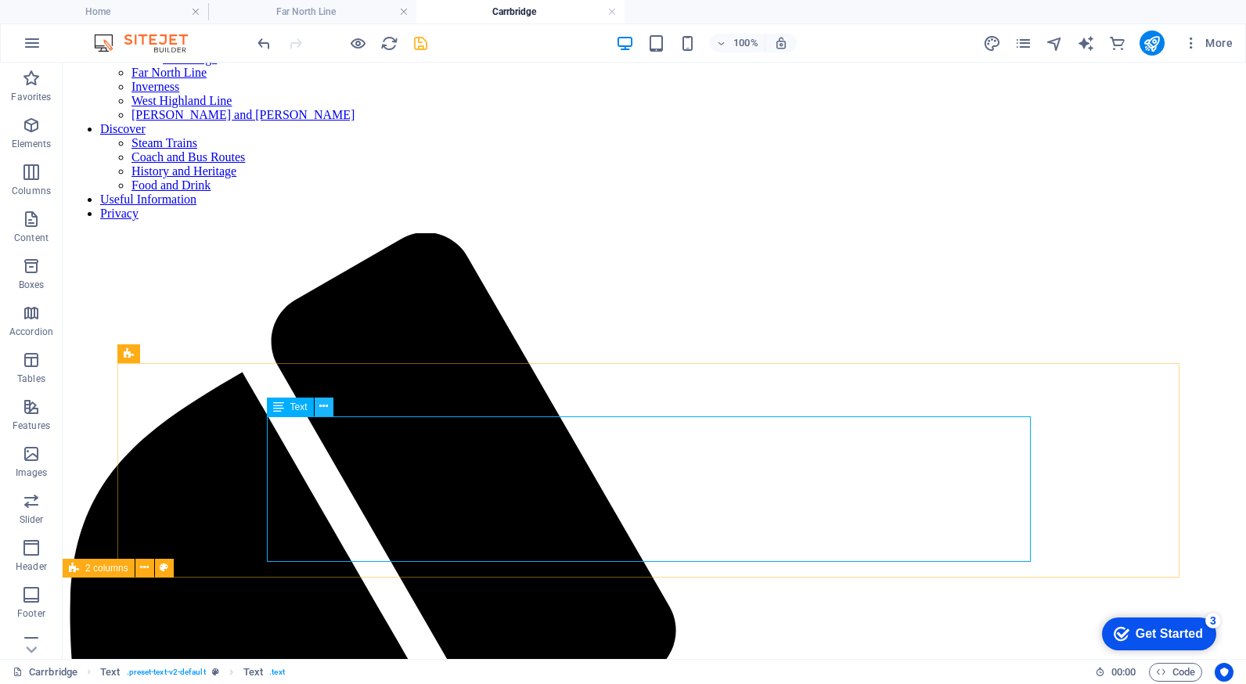
click at [328, 406] on button at bounding box center [324, 406] width 19 height 19
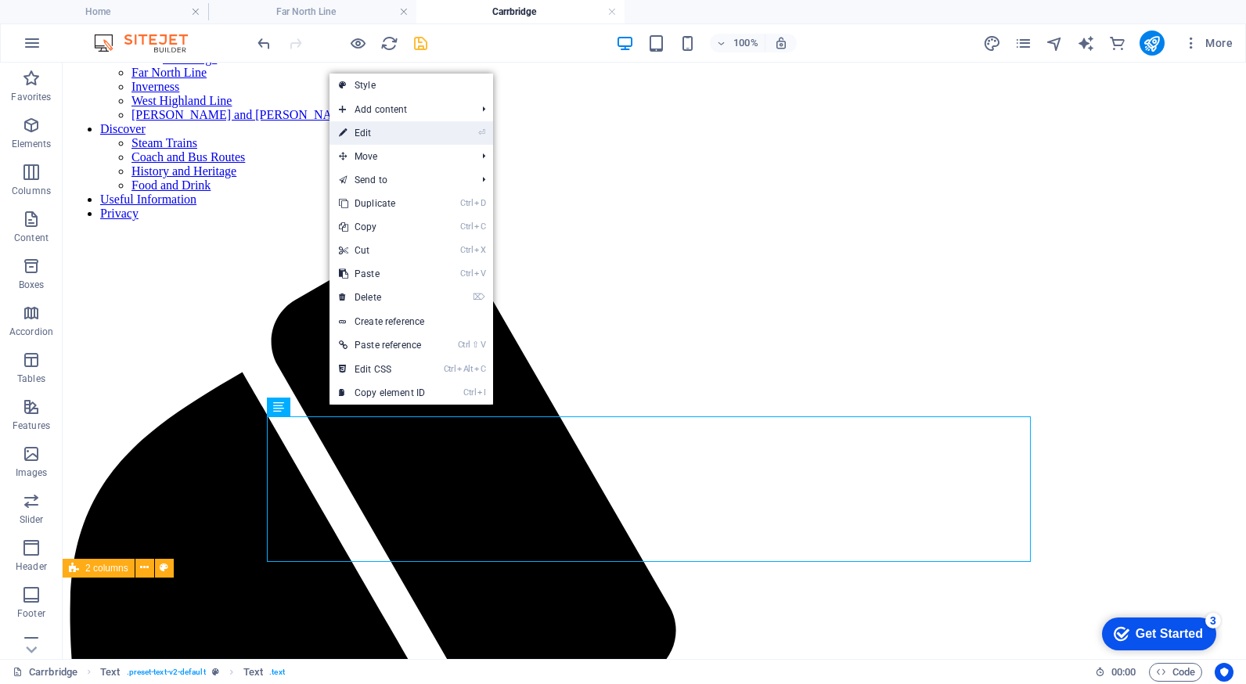
click at [434, 131] on link "⏎ Edit" at bounding box center [381, 132] width 105 height 23
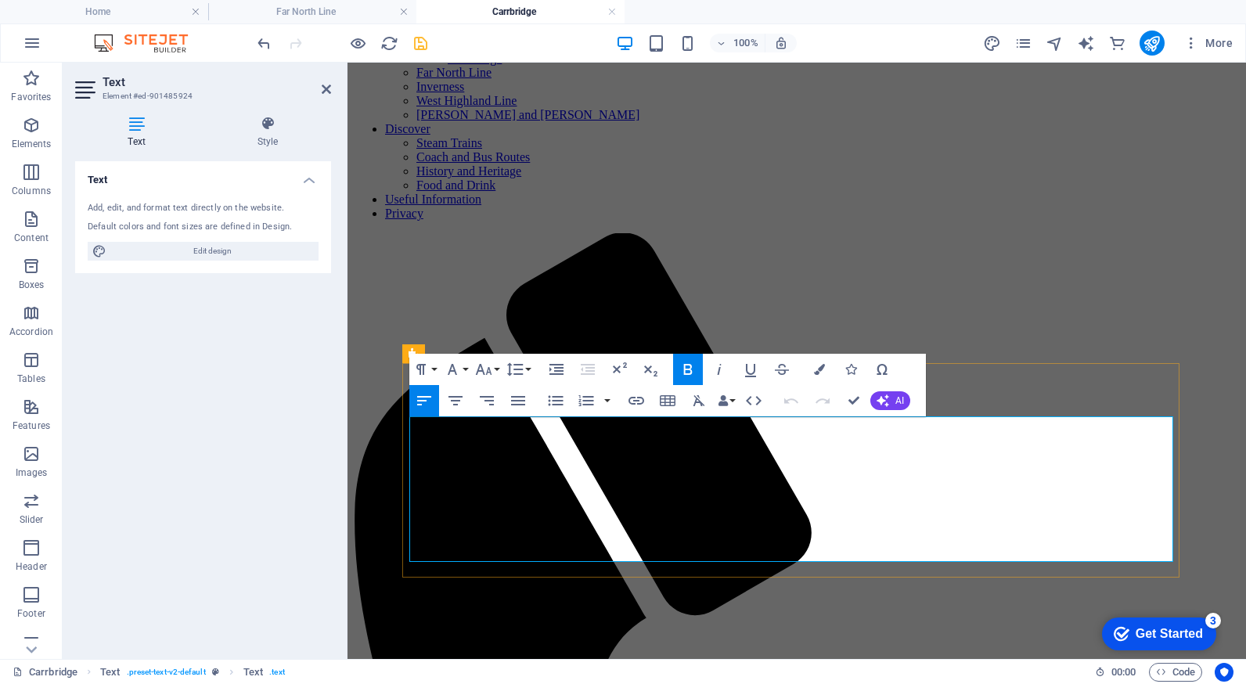
drag, startPoint x: 692, startPoint y: 551, endPoint x: 612, endPoint y: 553, distance: 80.6
click at [325, 85] on icon at bounding box center [326, 89] width 9 height 13
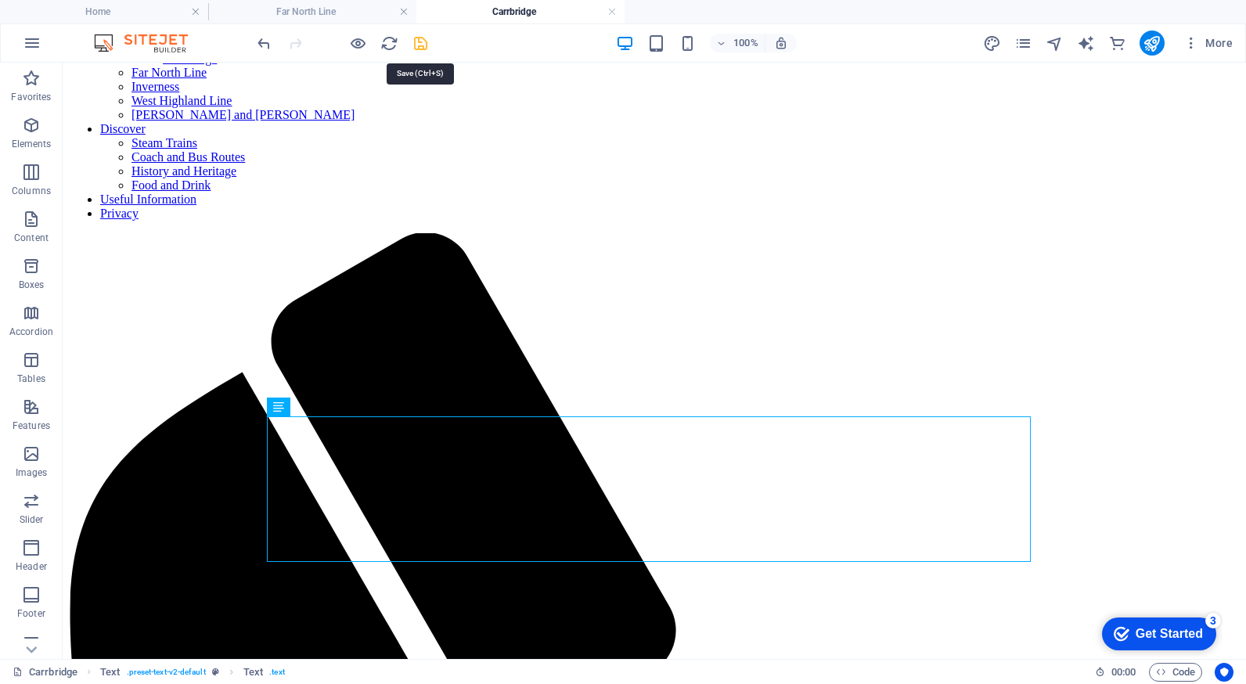
click at [418, 41] on icon "save" at bounding box center [421, 43] width 18 height 18
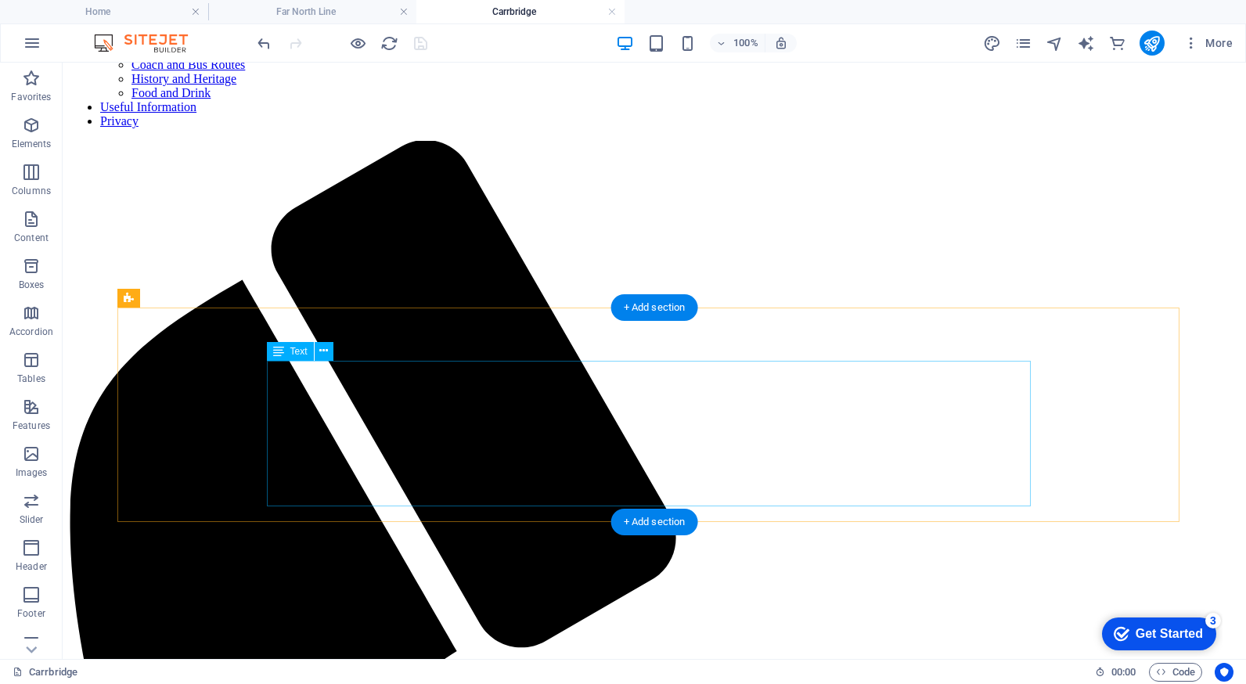
scroll to position [391, 0]
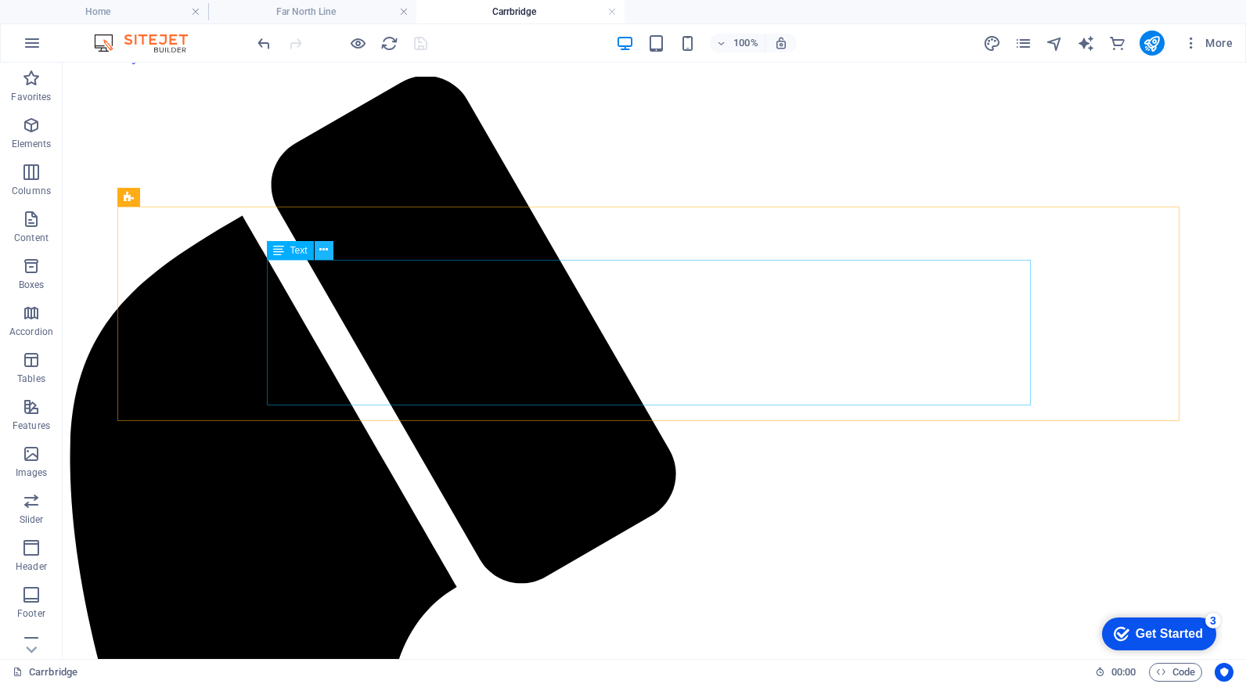
click at [325, 252] on icon at bounding box center [323, 250] width 9 height 16
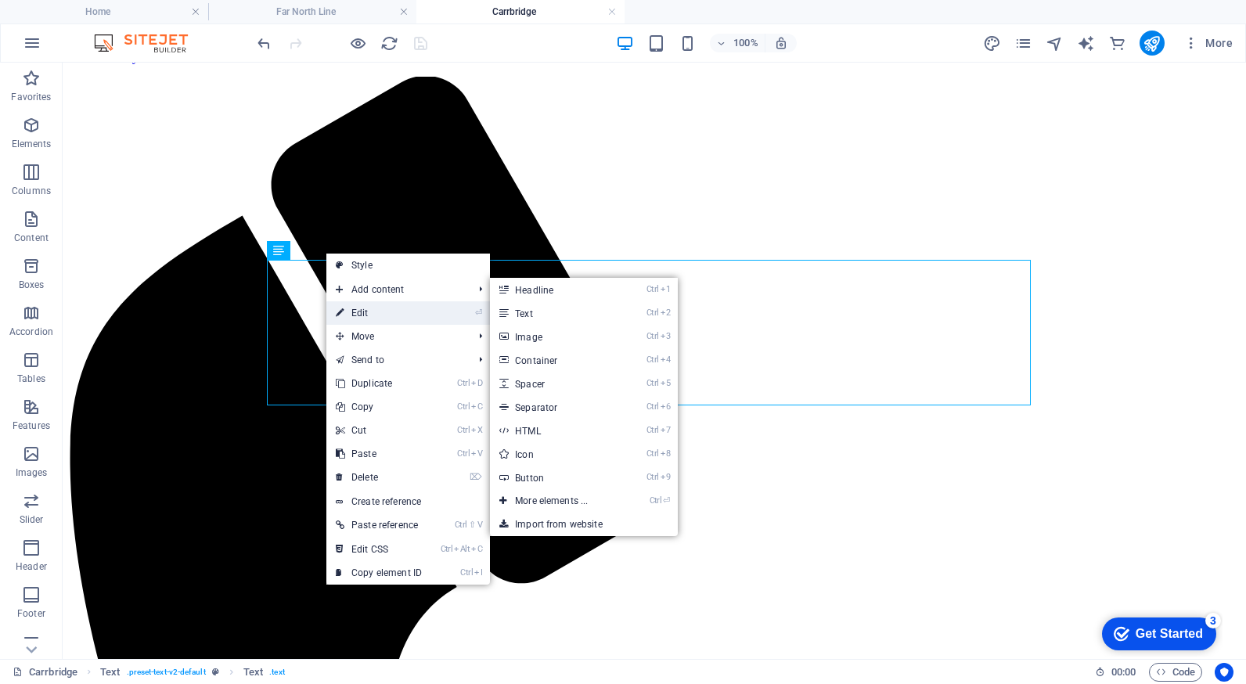
click at [367, 309] on link "⏎ Edit" at bounding box center [378, 312] width 105 height 23
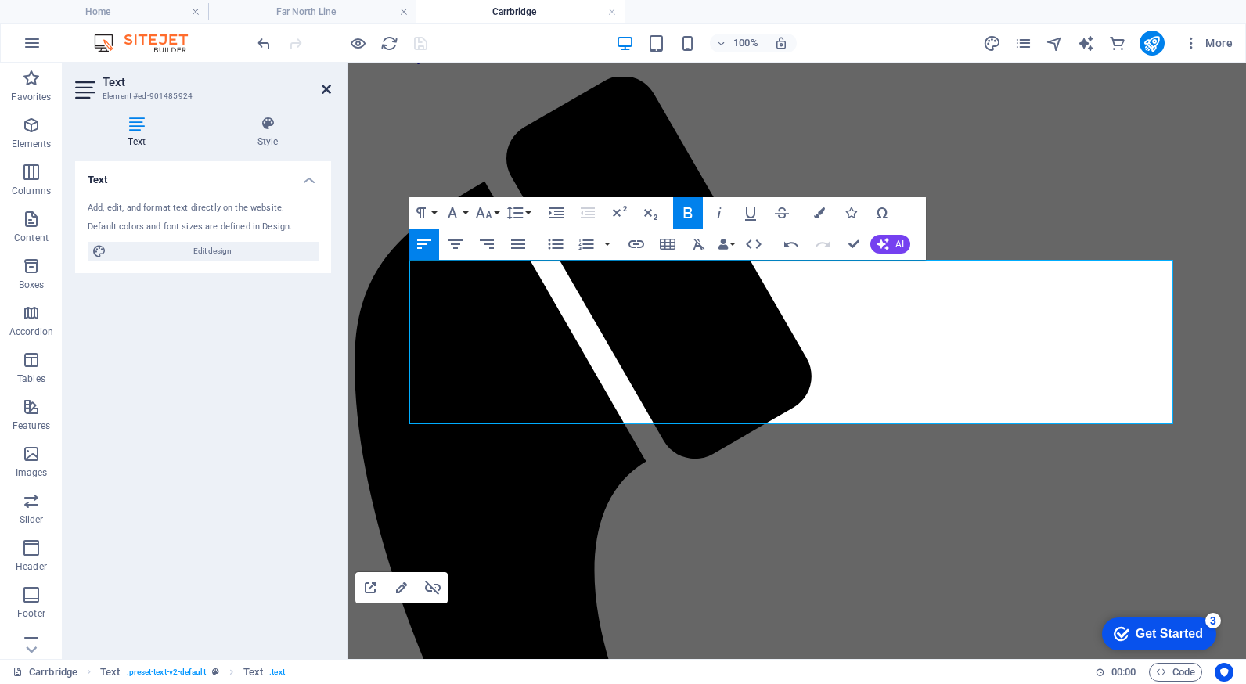
click at [326, 87] on icon at bounding box center [326, 89] width 9 height 13
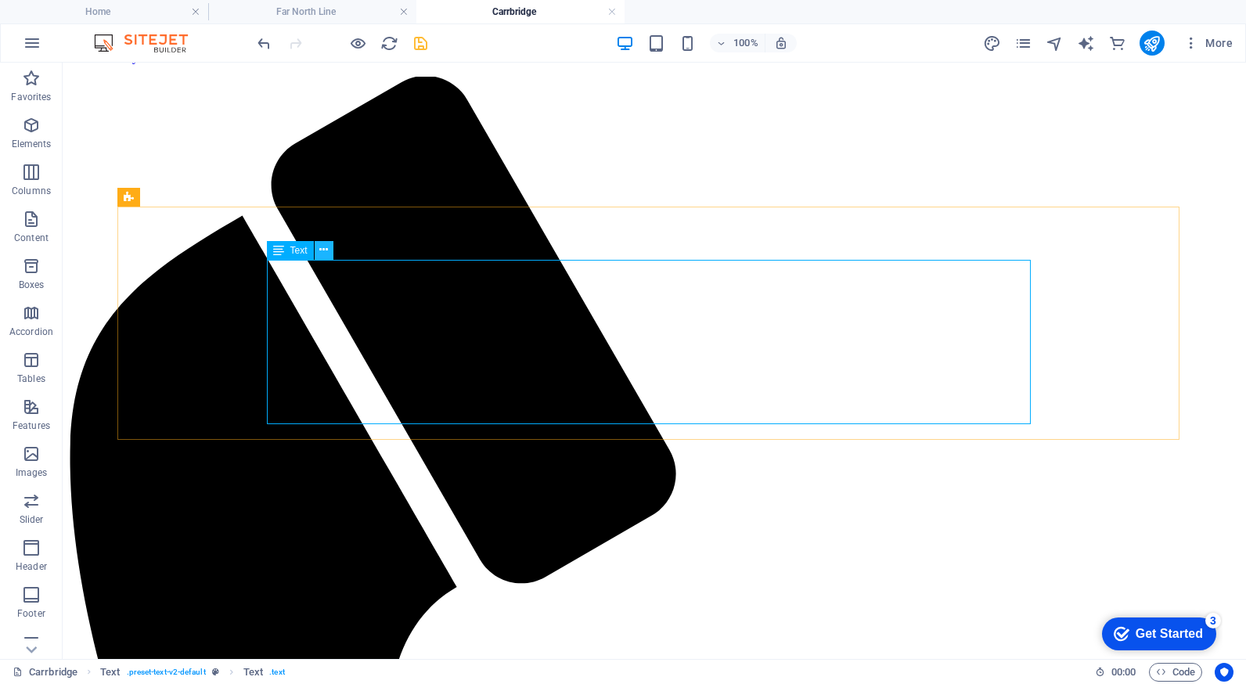
click at [322, 250] on icon at bounding box center [323, 250] width 9 height 16
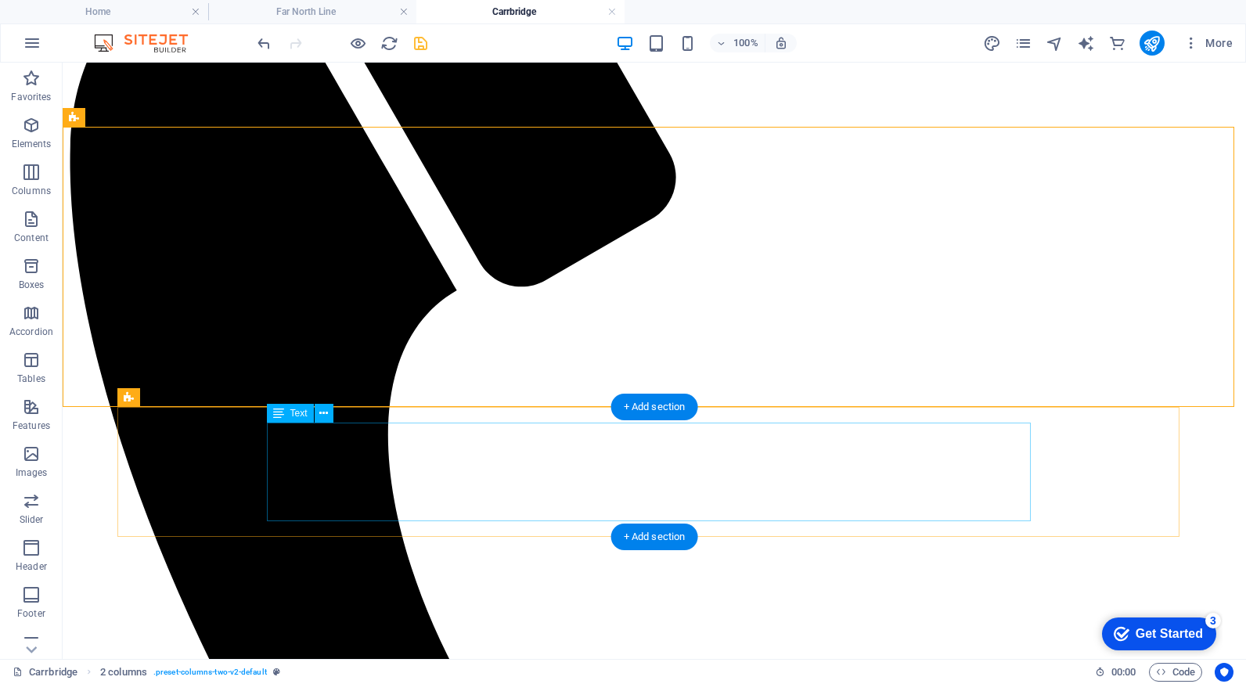
scroll to position [704, 0]
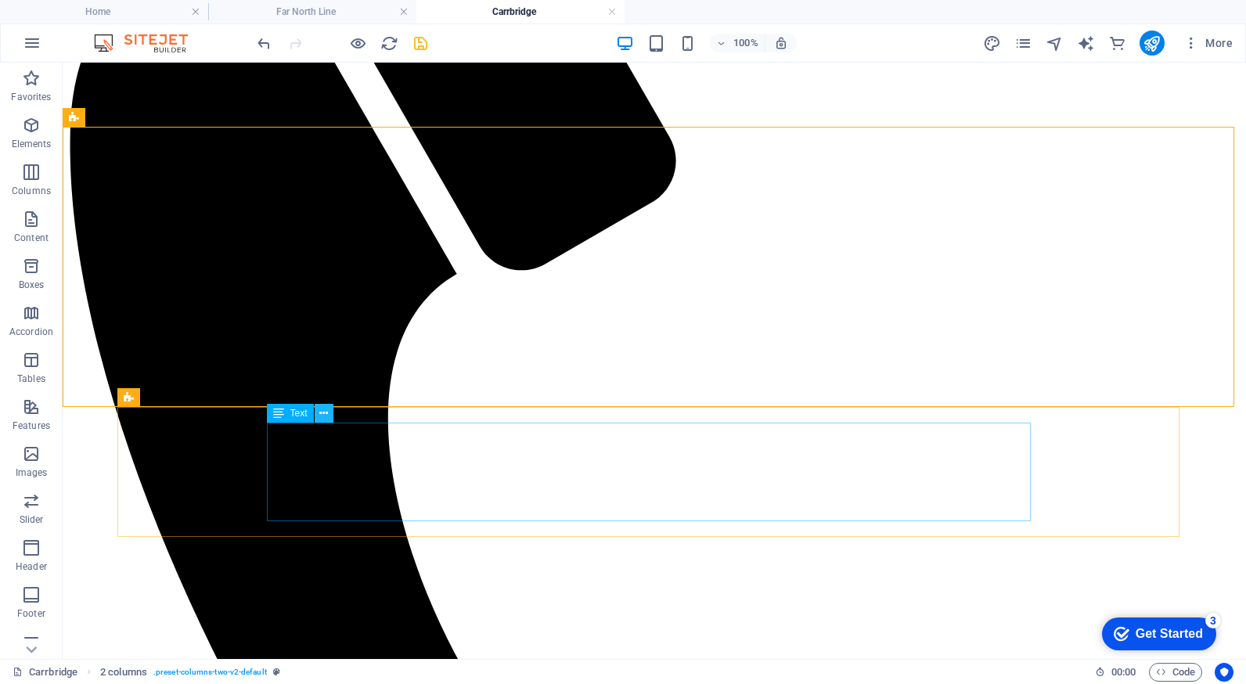
click at [323, 412] on icon at bounding box center [323, 413] width 9 height 16
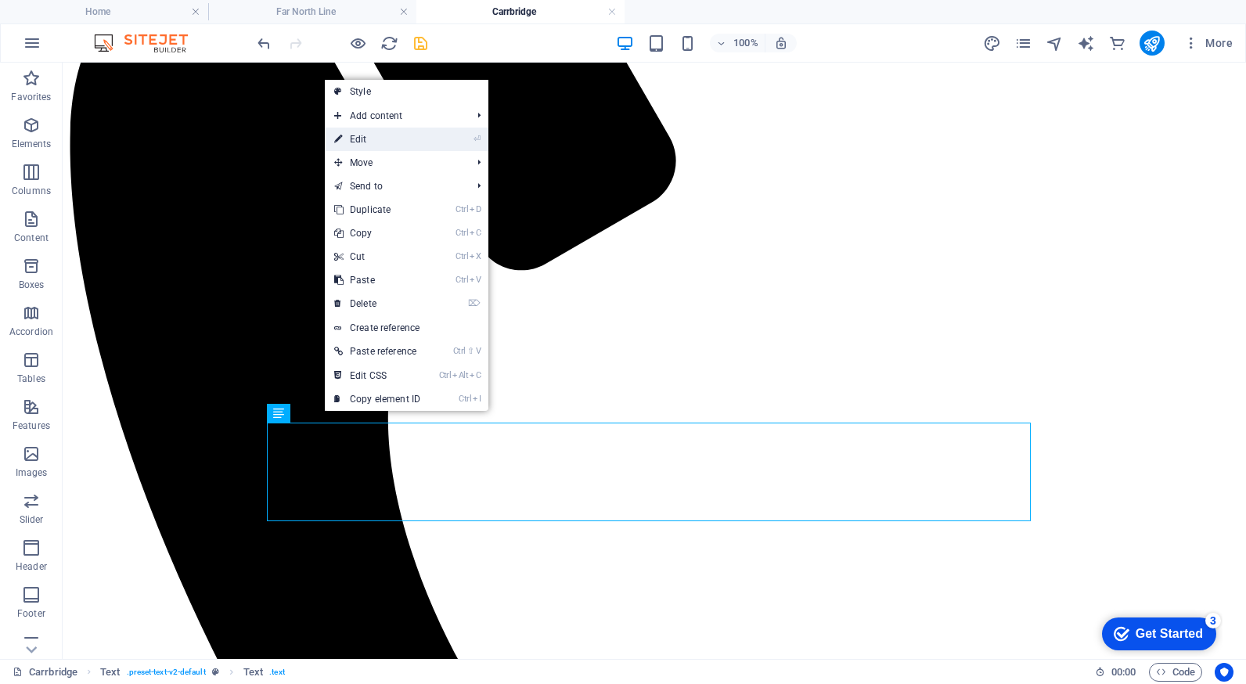
click at [414, 146] on link "⏎ Edit" at bounding box center [377, 139] width 105 height 23
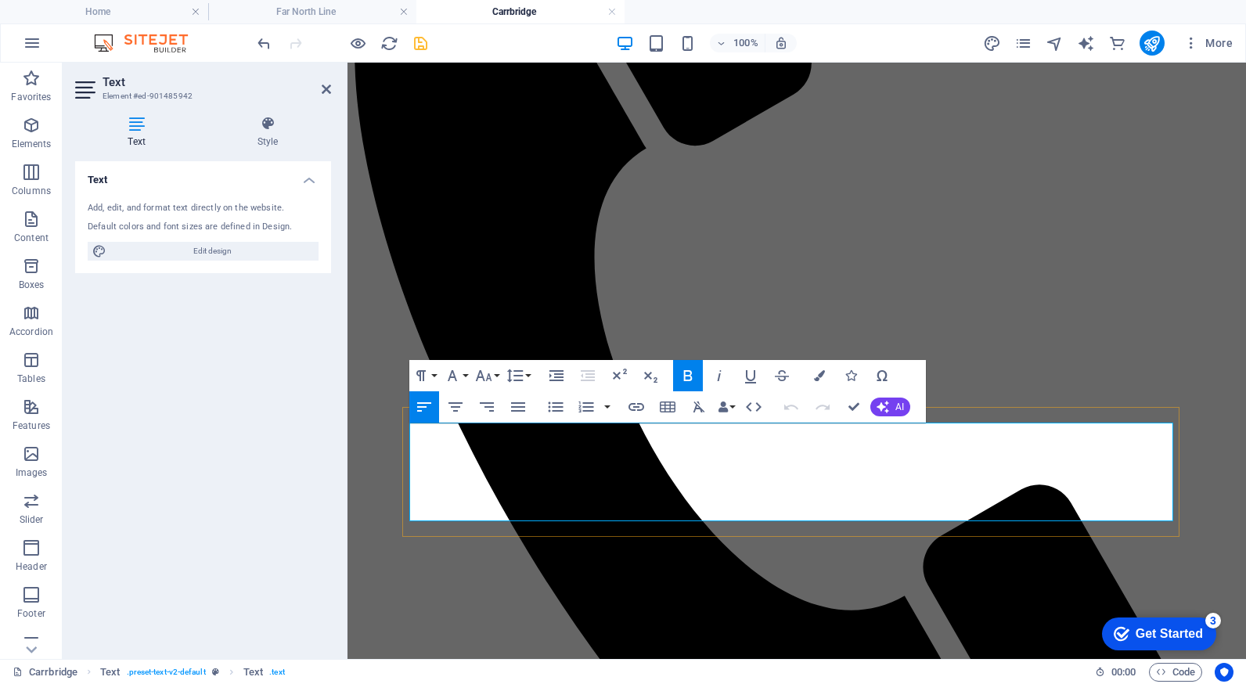
click at [519, 390] on icon "button" at bounding box center [523, 396] width 19 height 19
drag, startPoint x: 573, startPoint y: 433, endPoint x: 423, endPoint y: 434, distance: 150.2
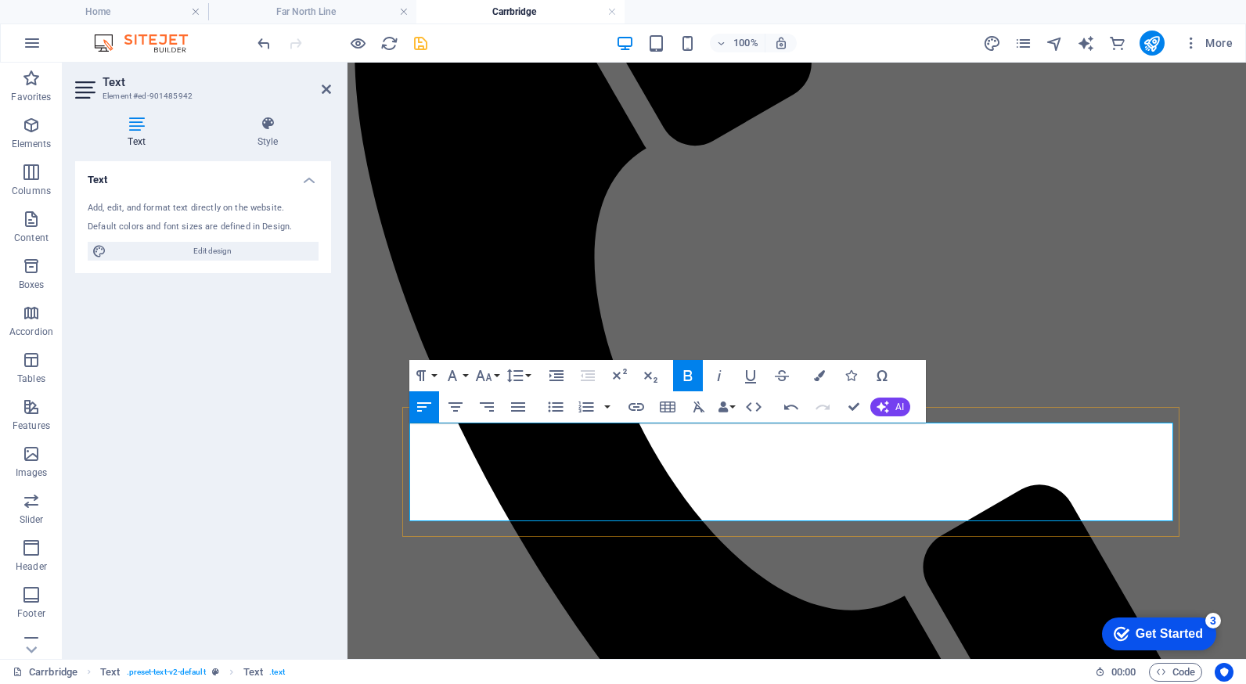
drag, startPoint x: 545, startPoint y: 433, endPoint x: 412, endPoint y: 433, distance: 132.2
click at [630, 406] on icon "button" at bounding box center [636, 406] width 19 height 19
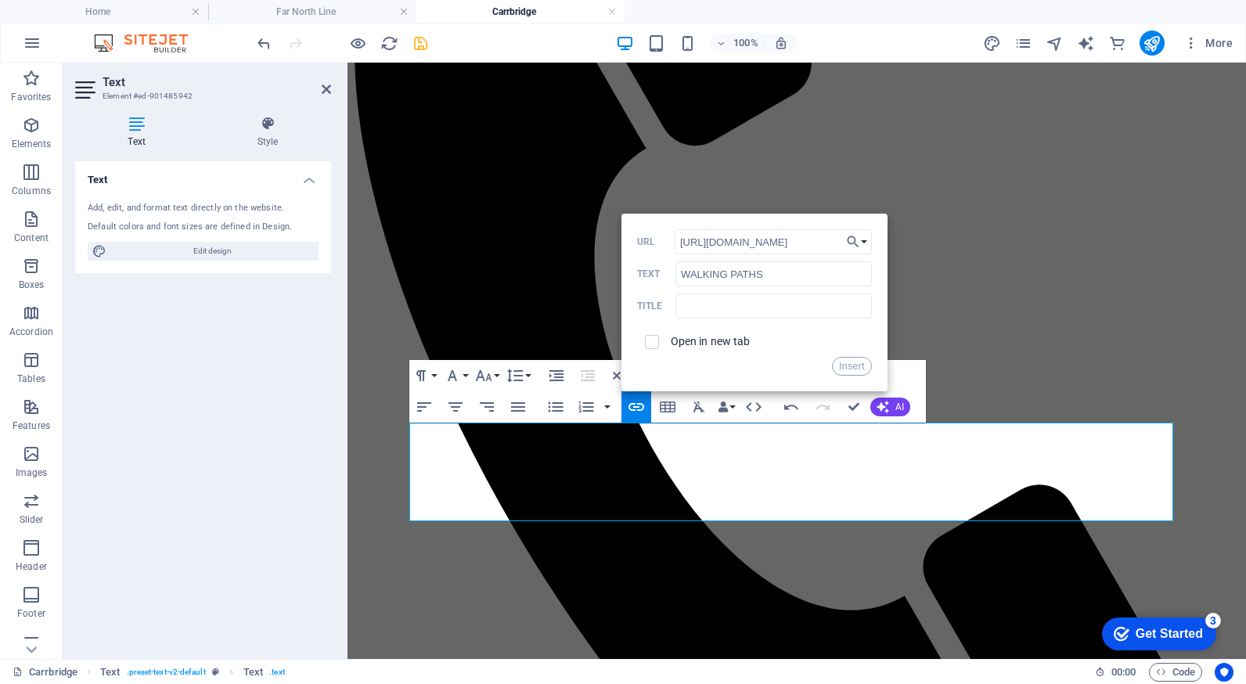
scroll to position [0, 100]
type input "[URL][DOMAIN_NAME]"
click at [653, 342] on input "checkbox" at bounding box center [649, 340] width 14 height 14
checkbox input "true"
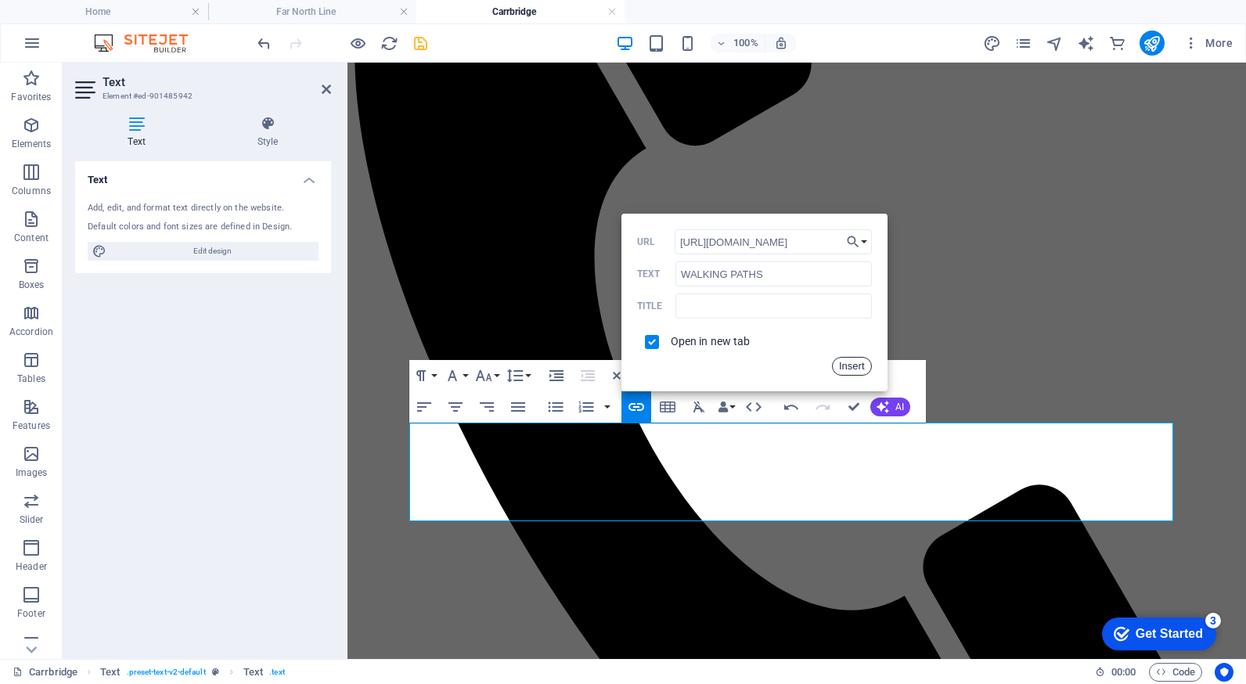
click at [840, 361] on button "Insert" at bounding box center [852, 366] width 40 height 19
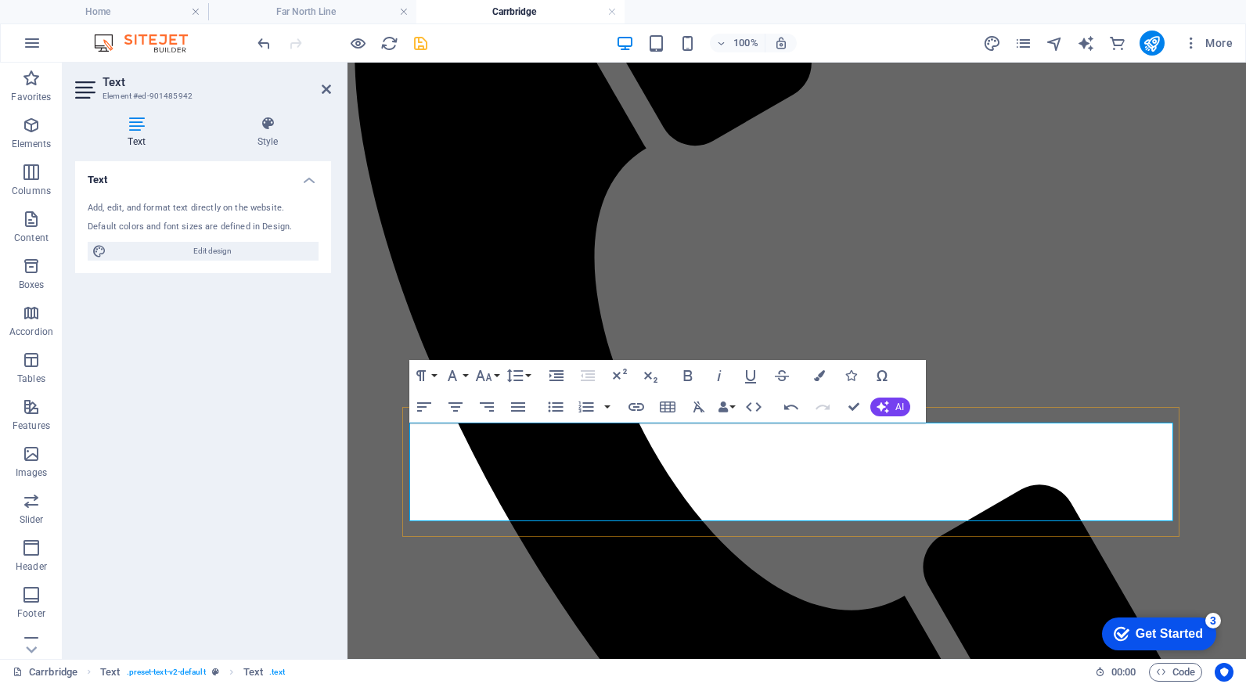
drag, startPoint x: 1014, startPoint y: 509, endPoint x: 408, endPoint y: 470, distance: 606.8
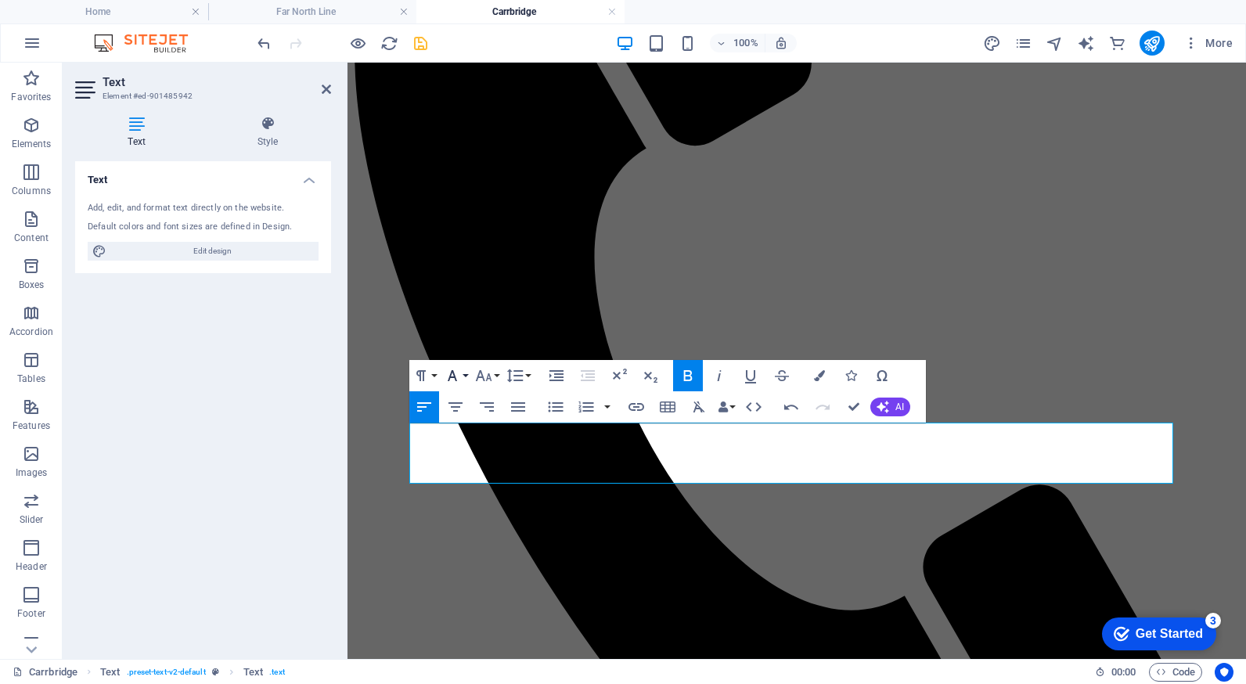
click at [456, 374] on icon "button" at bounding box center [452, 375] width 19 height 19
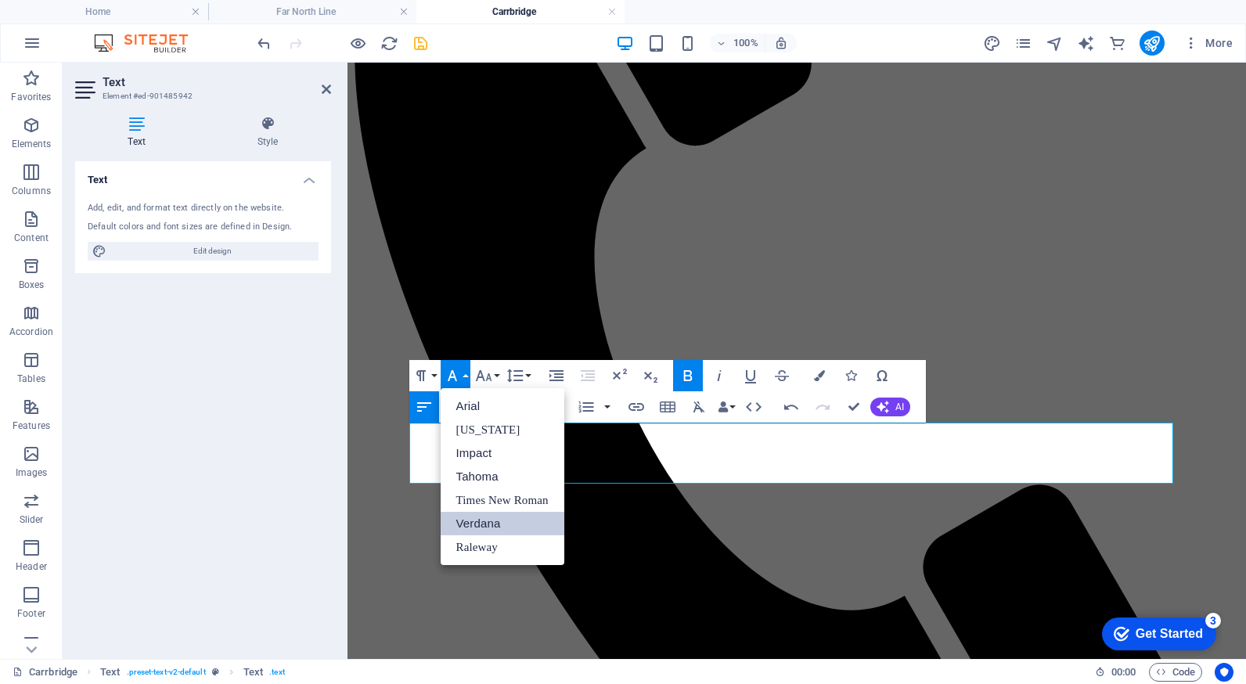
click at [474, 516] on link "Verdana" at bounding box center [502, 523] width 124 height 23
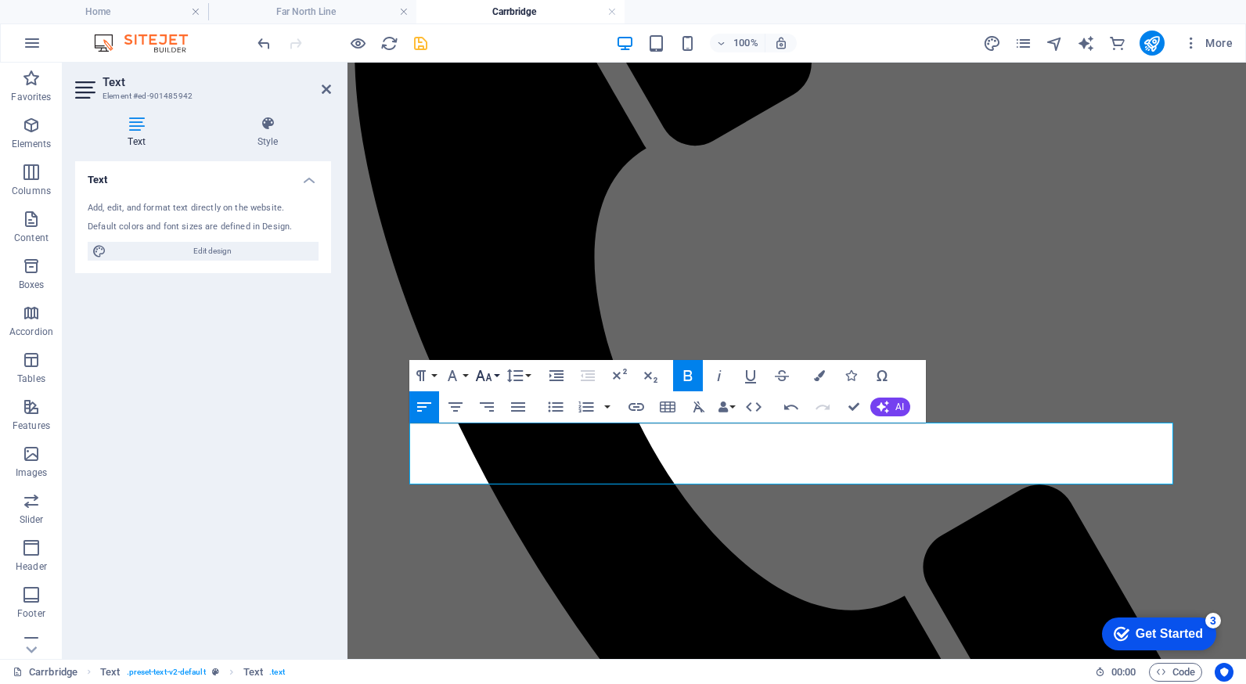
click at [489, 372] on icon "button" at bounding box center [483, 375] width 19 height 19
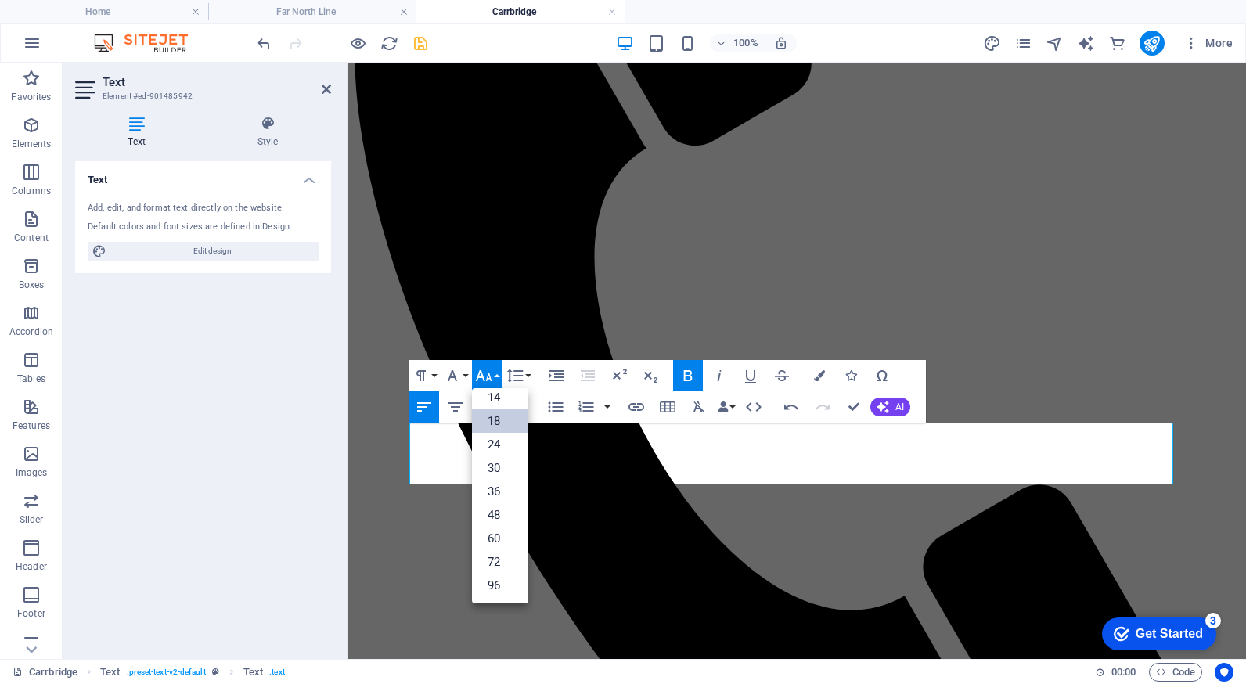
scroll to position [126, 0]
click at [492, 417] on link "18" at bounding box center [500, 420] width 56 height 23
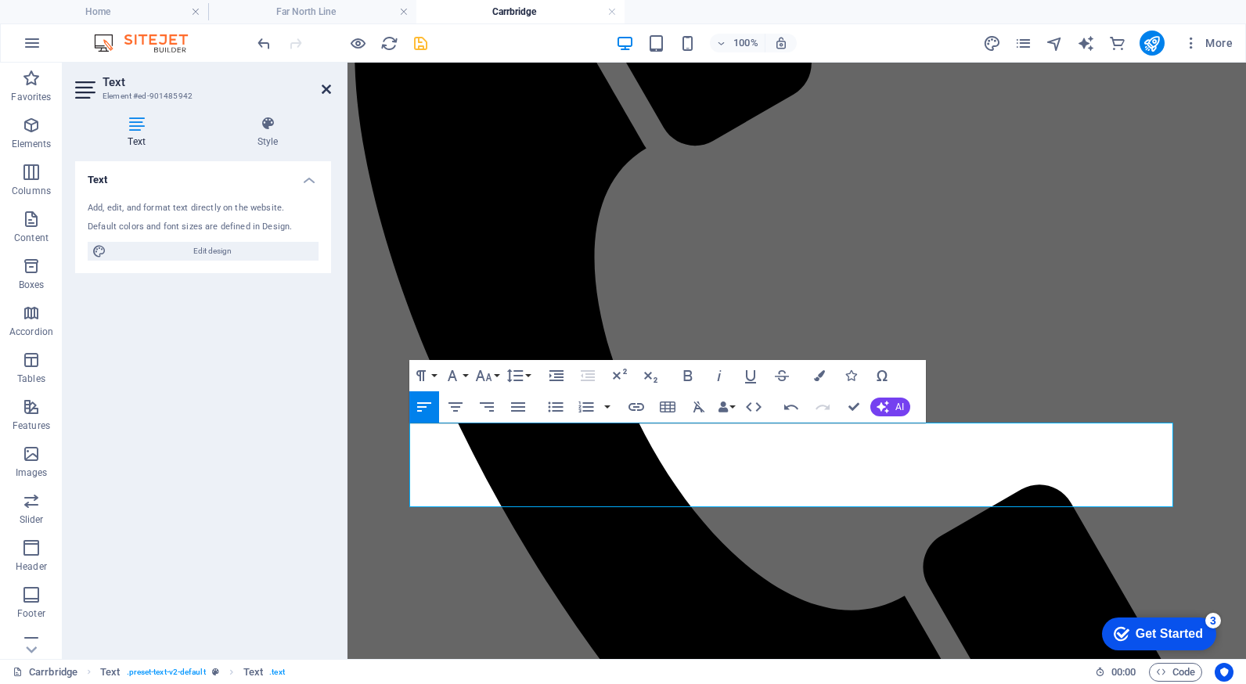
click at [329, 88] on icon at bounding box center [326, 89] width 9 height 13
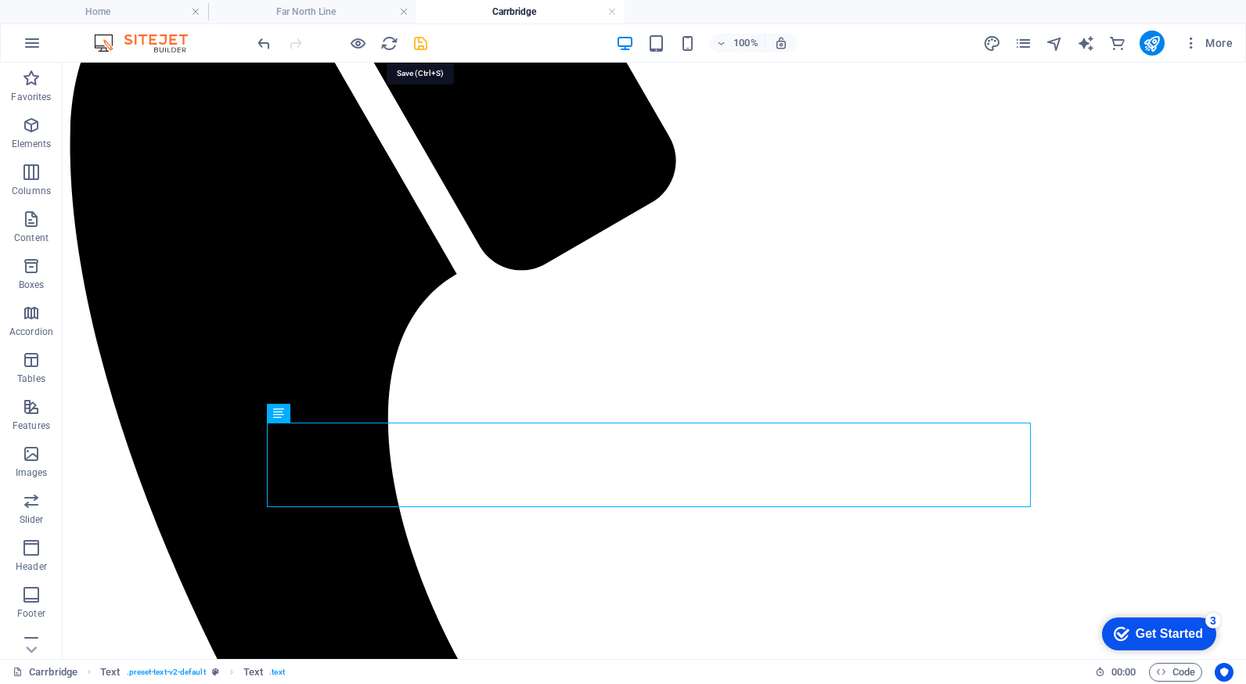
click at [424, 41] on icon "save" at bounding box center [421, 43] width 18 height 18
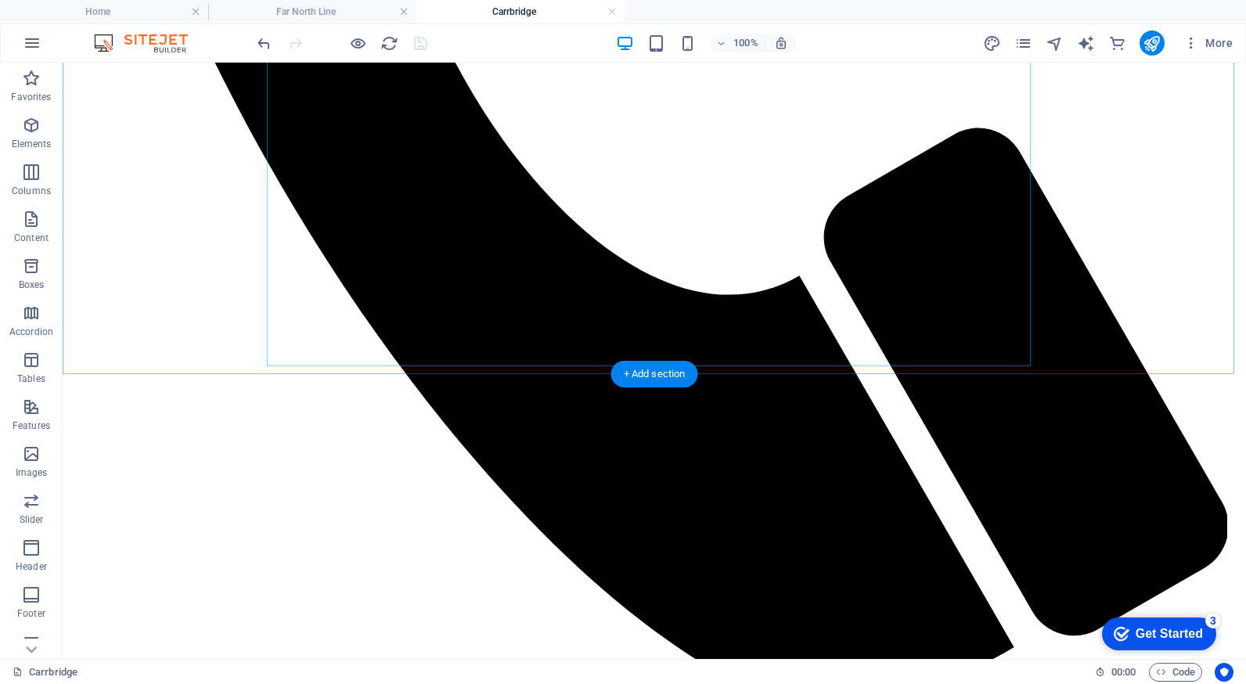
scroll to position [1330, 0]
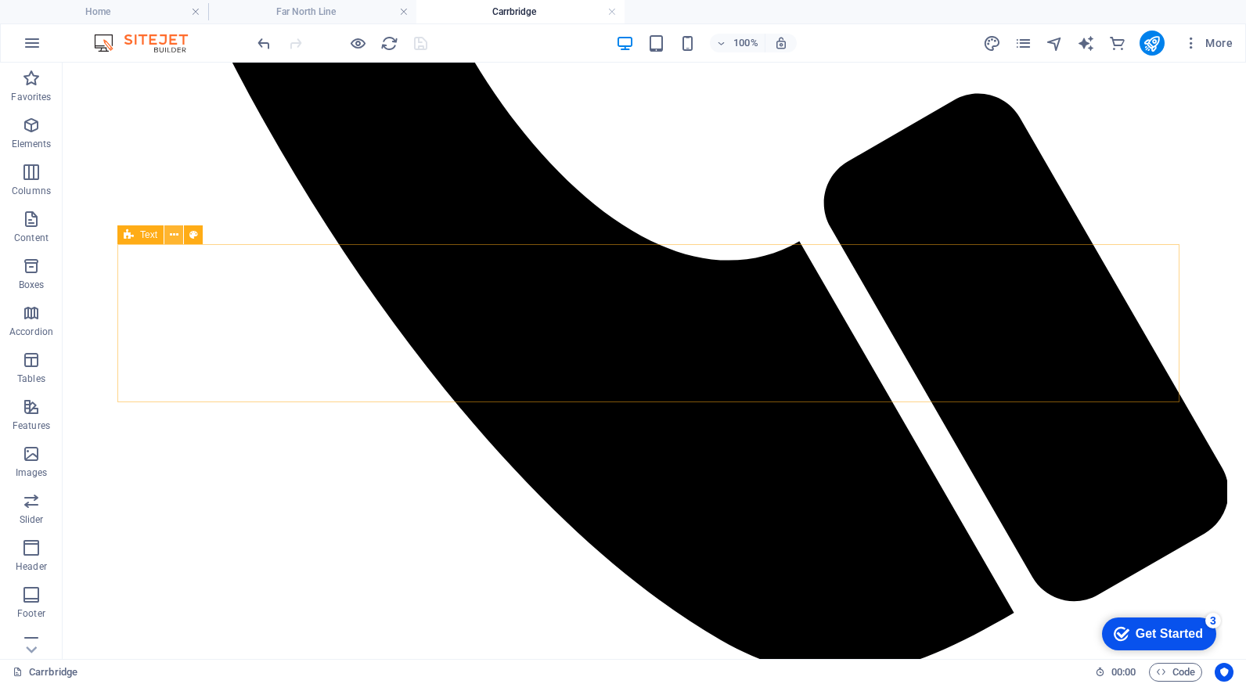
click at [173, 235] on icon at bounding box center [174, 235] width 9 height 16
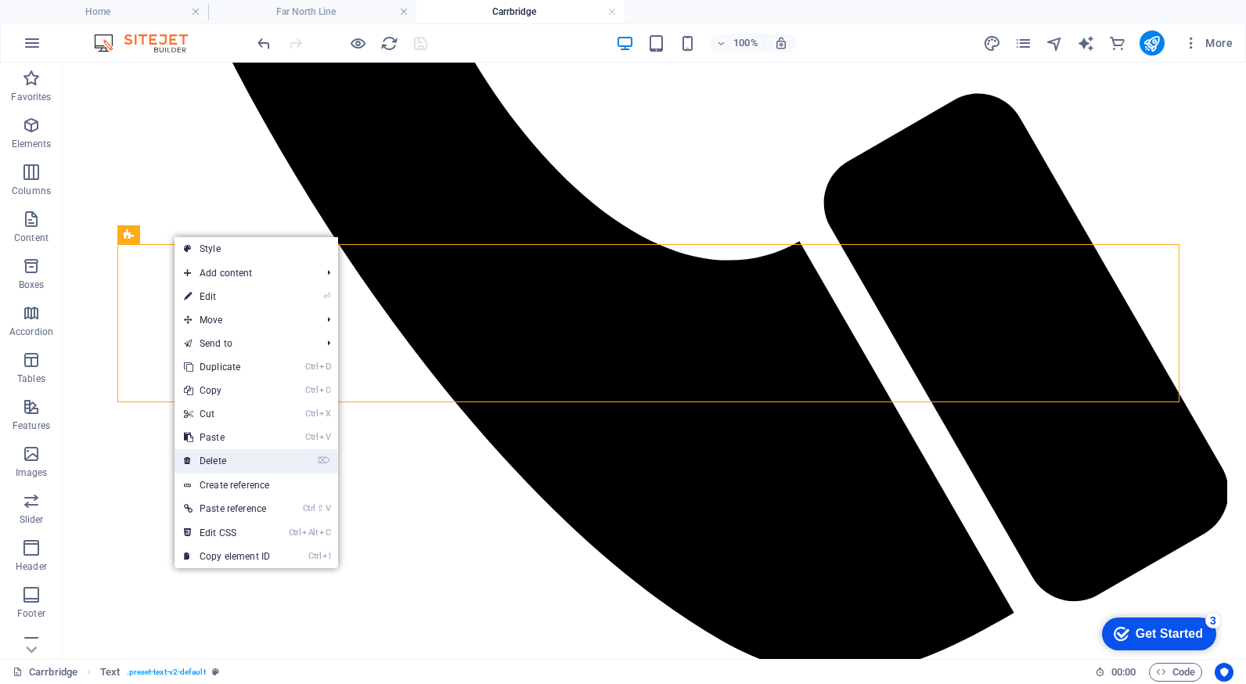
click at [250, 460] on link "⌦ Delete" at bounding box center [226, 460] width 105 height 23
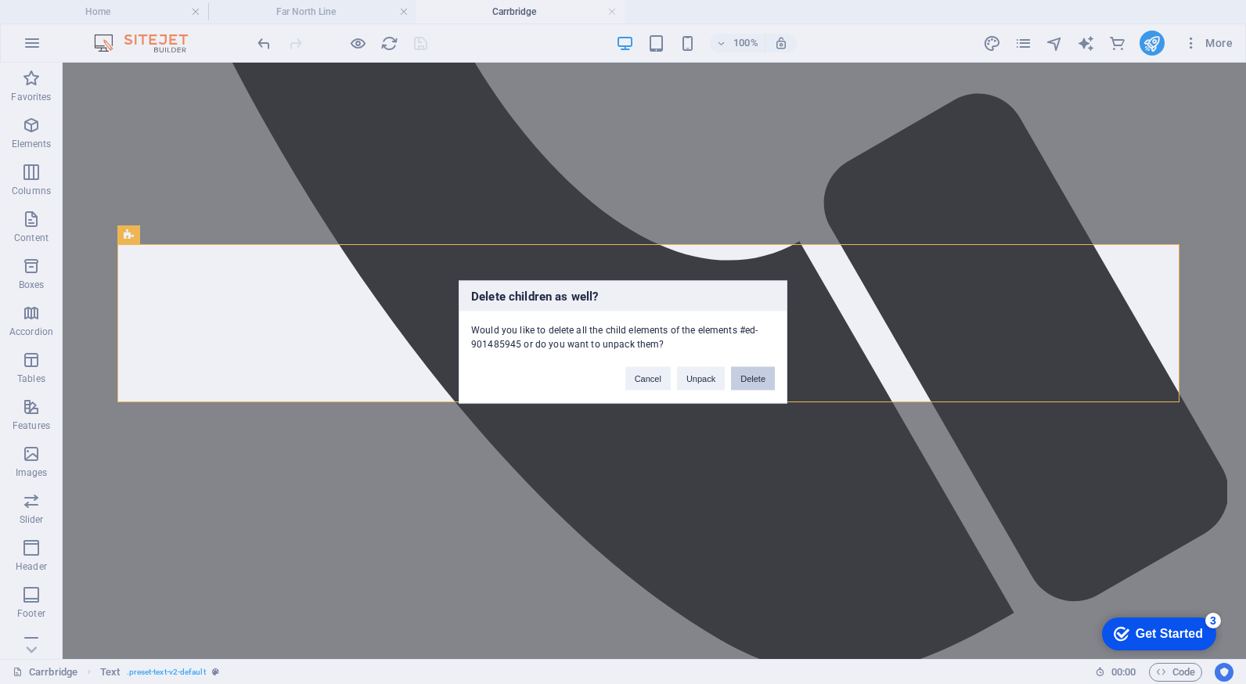
click at [739, 379] on button "Delete" at bounding box center [753, 378] width 44 height 23
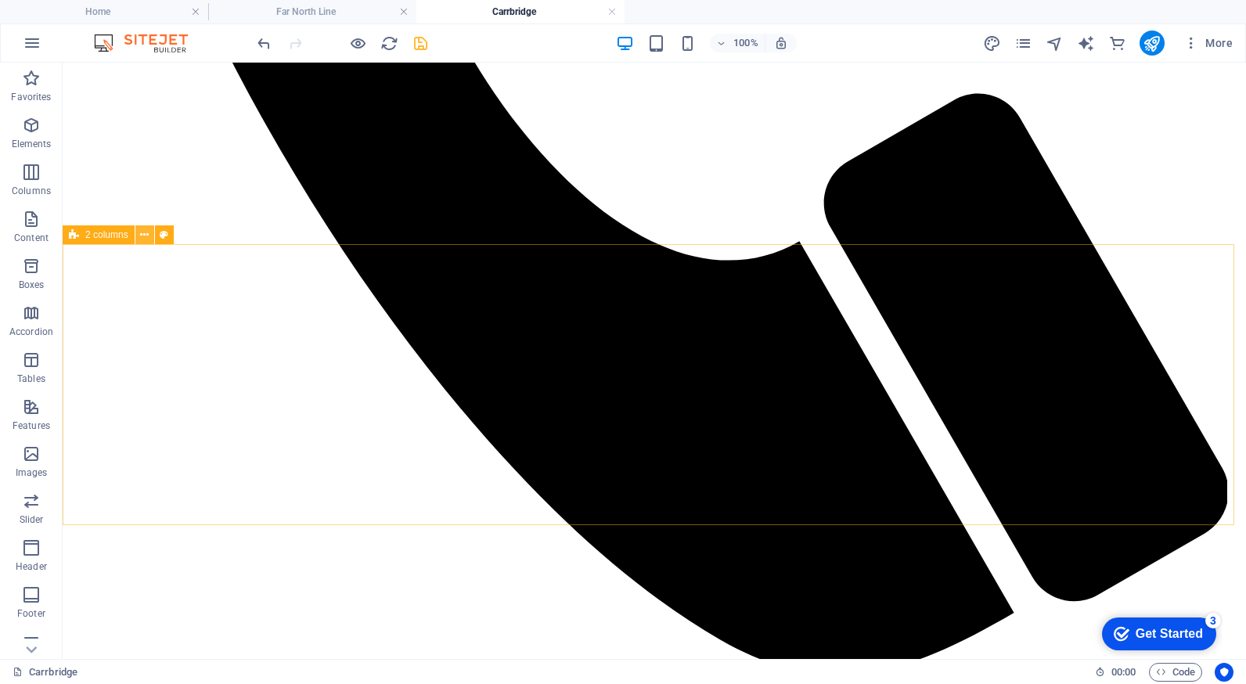
click at [146, 235] on icon at bounding box center [144, 235] width 9 height 16
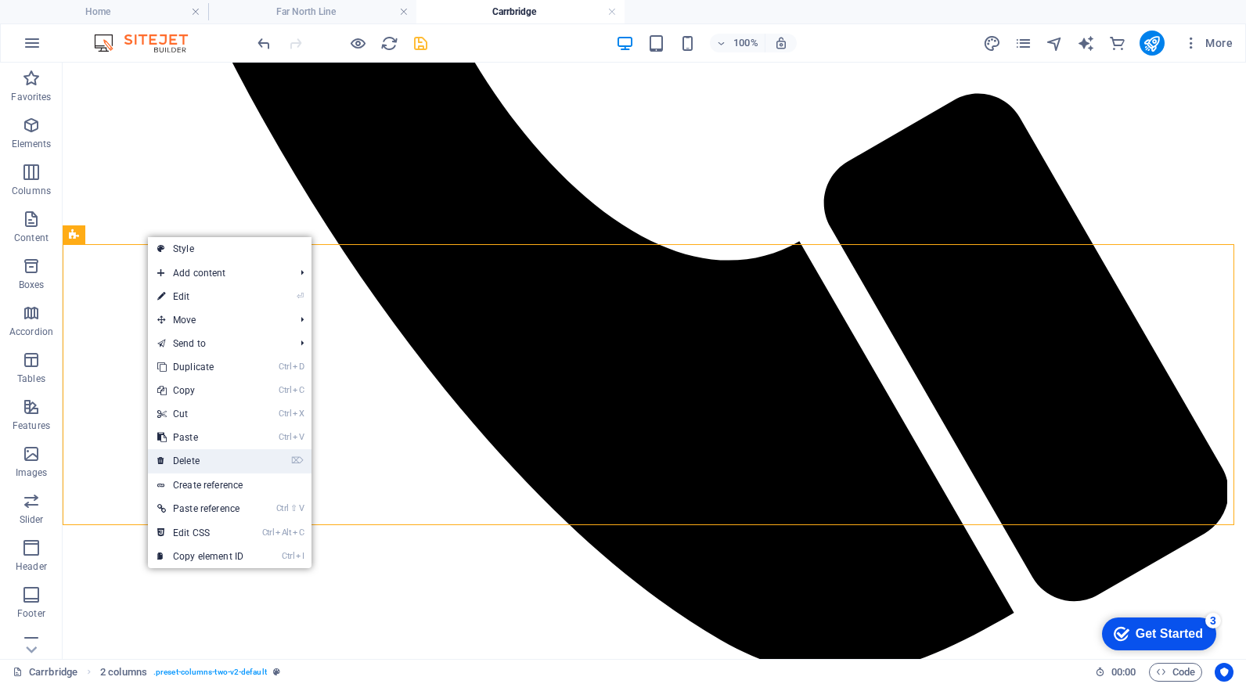
click at [213, 459] on link "⌦ Delete" at bounding box center [200, 460] width 105 height 23
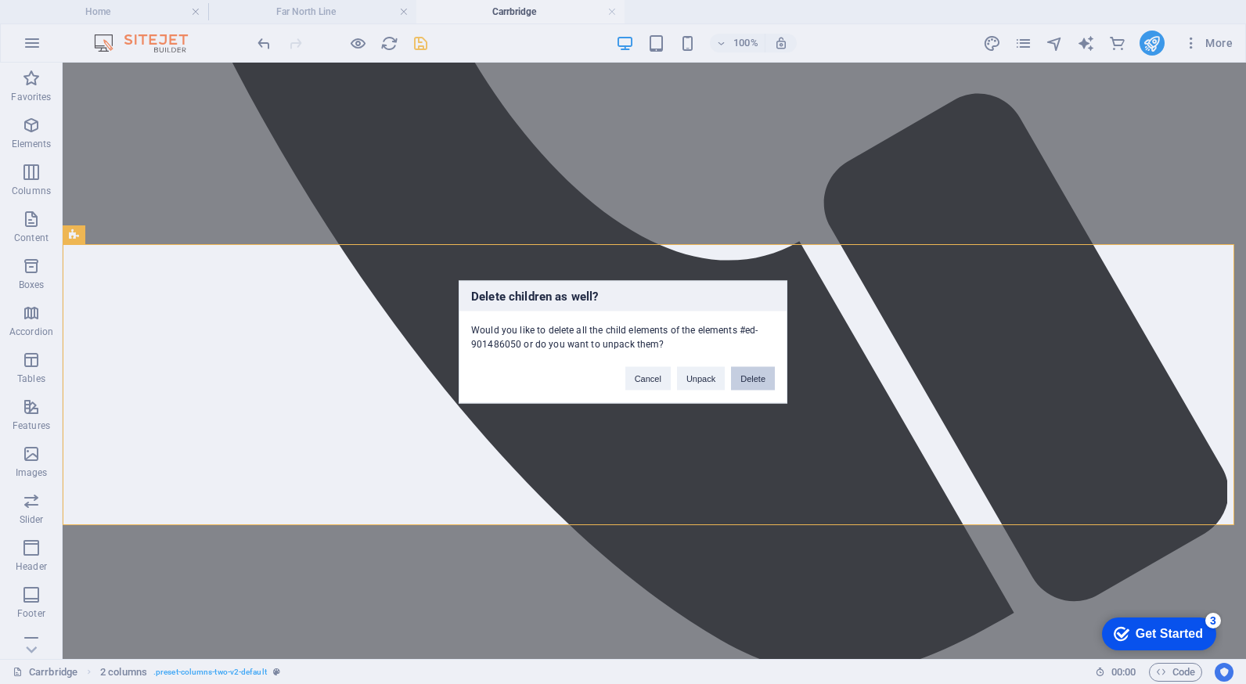
click at [746, 379] on button "Delete" at bounding box center [753, 378] width 44 height 23
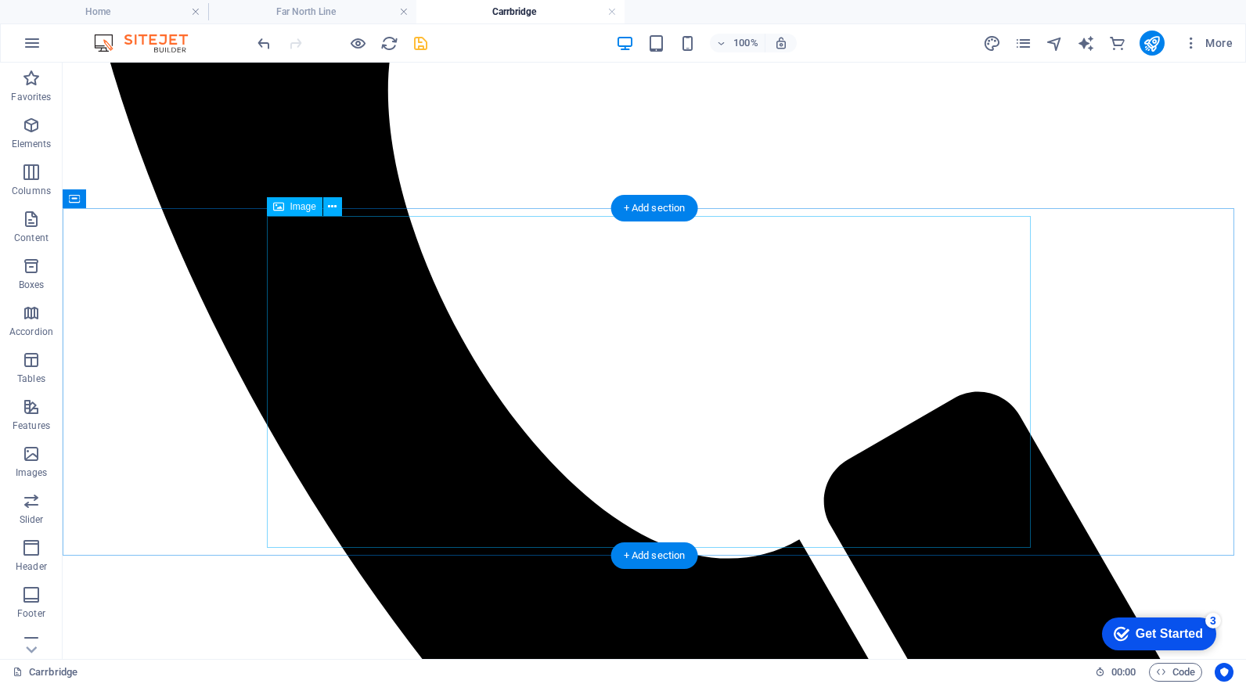
scroll to position [1017, 0]
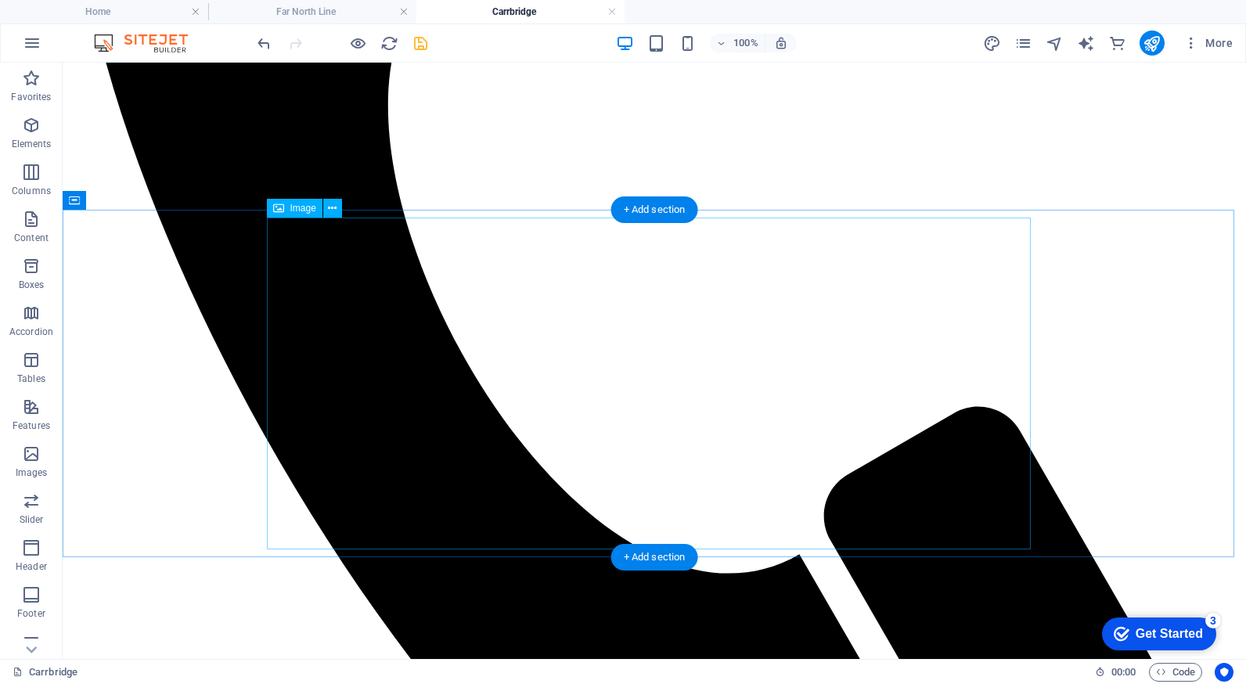
select select "px"
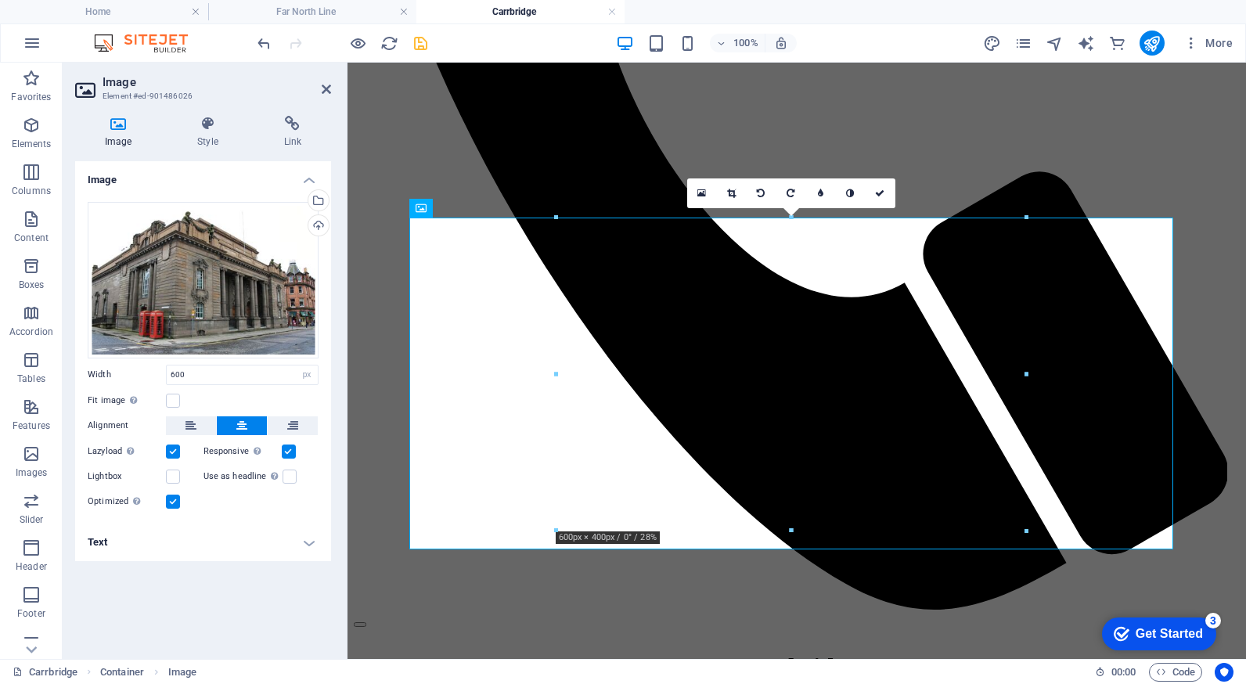
click at [308, 541] on h4 "Text" at bounding box center [203, 542] width 256 height 38
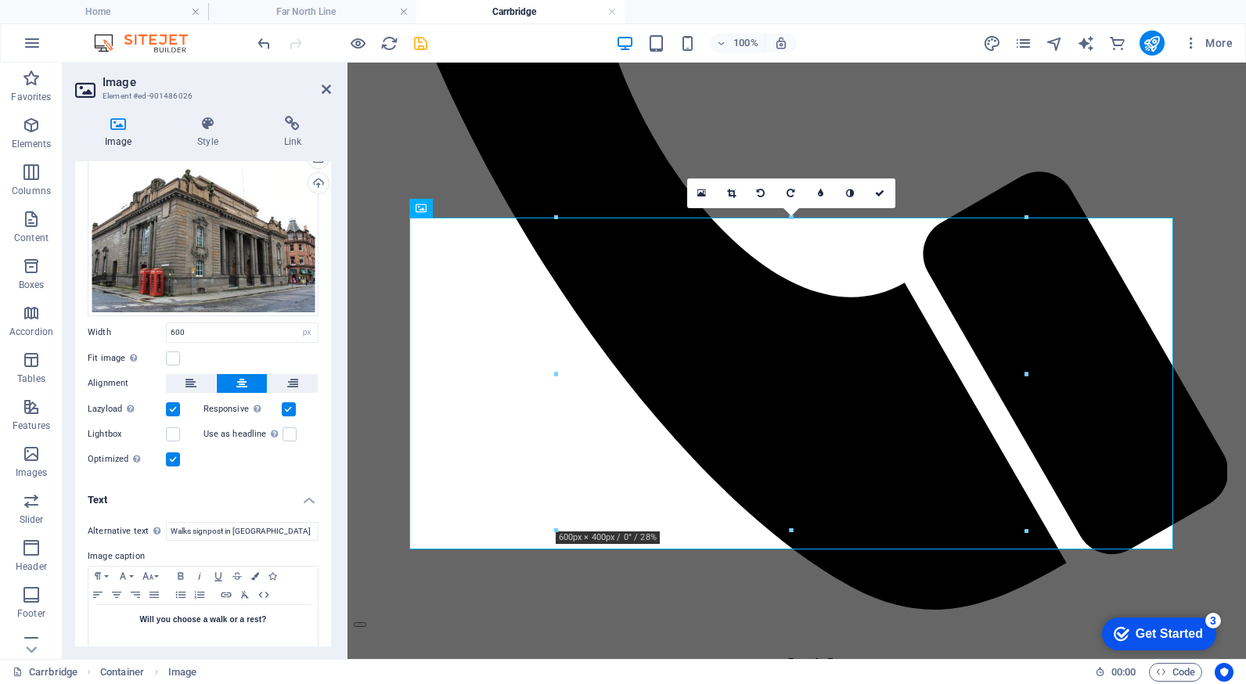
scroll to position [59, 0]
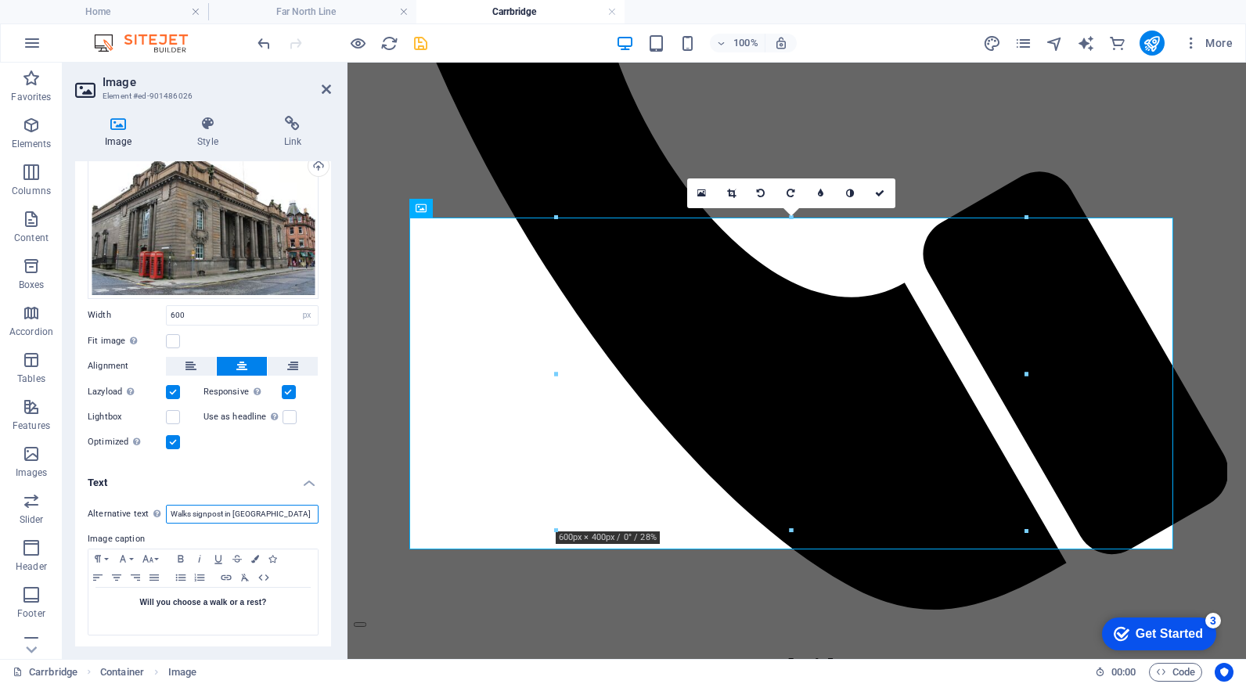
click at [266, 512] on input "Walks signpost in [GEOGRAPHIC_DATA]" at bounding box center [242, 514] width 153 height 19
type input "W"
type input "River Dulnain at [GEOGRAPHIC_DATA]"
click at [328, 88] on icon at bounding box center [326, 89] width 9 height 13
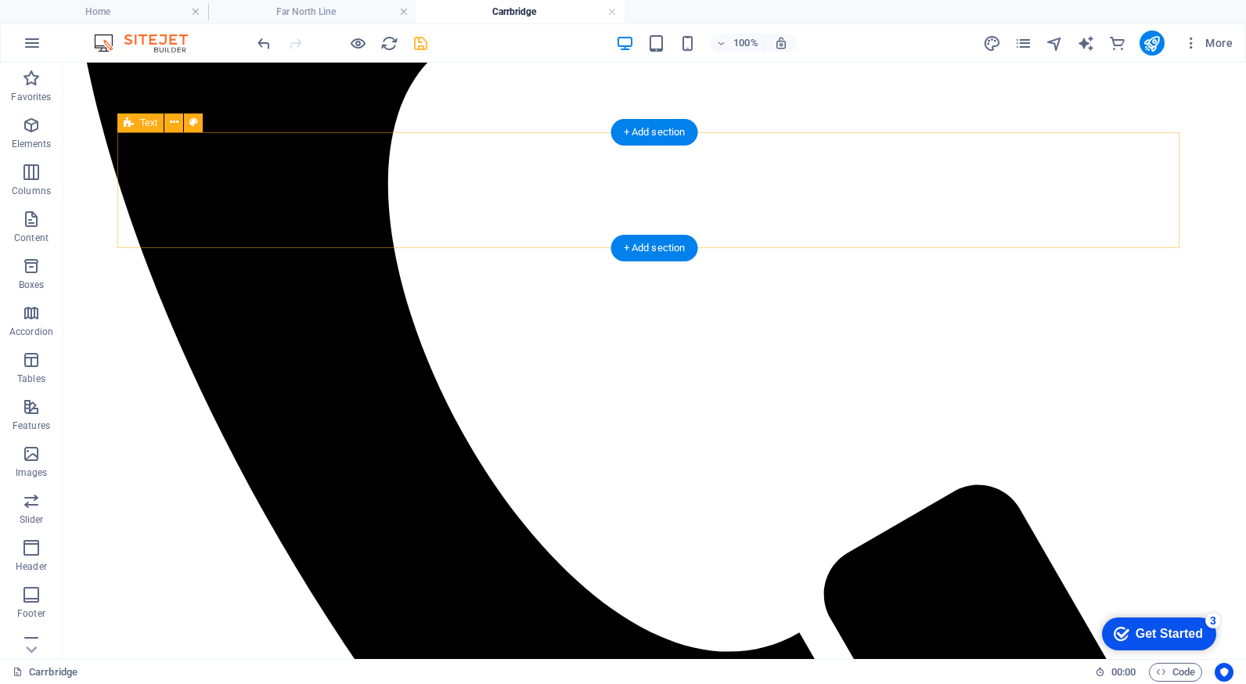
scroll to position [1017, 0]
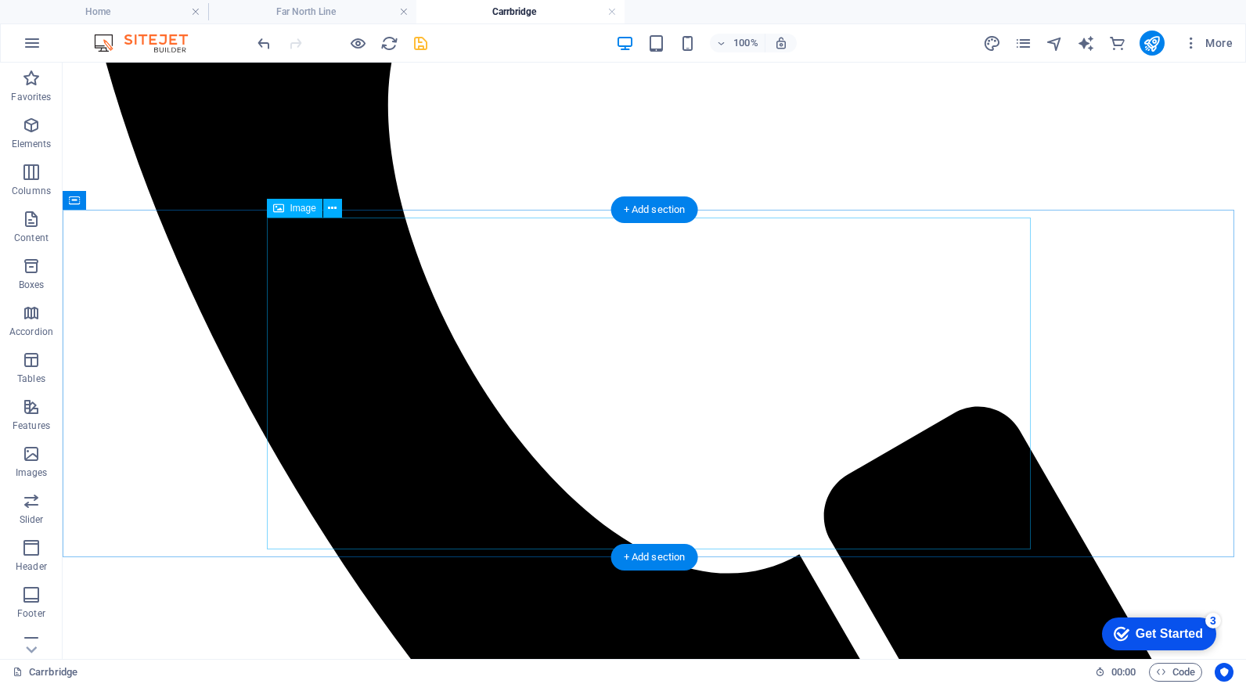
select select "px"
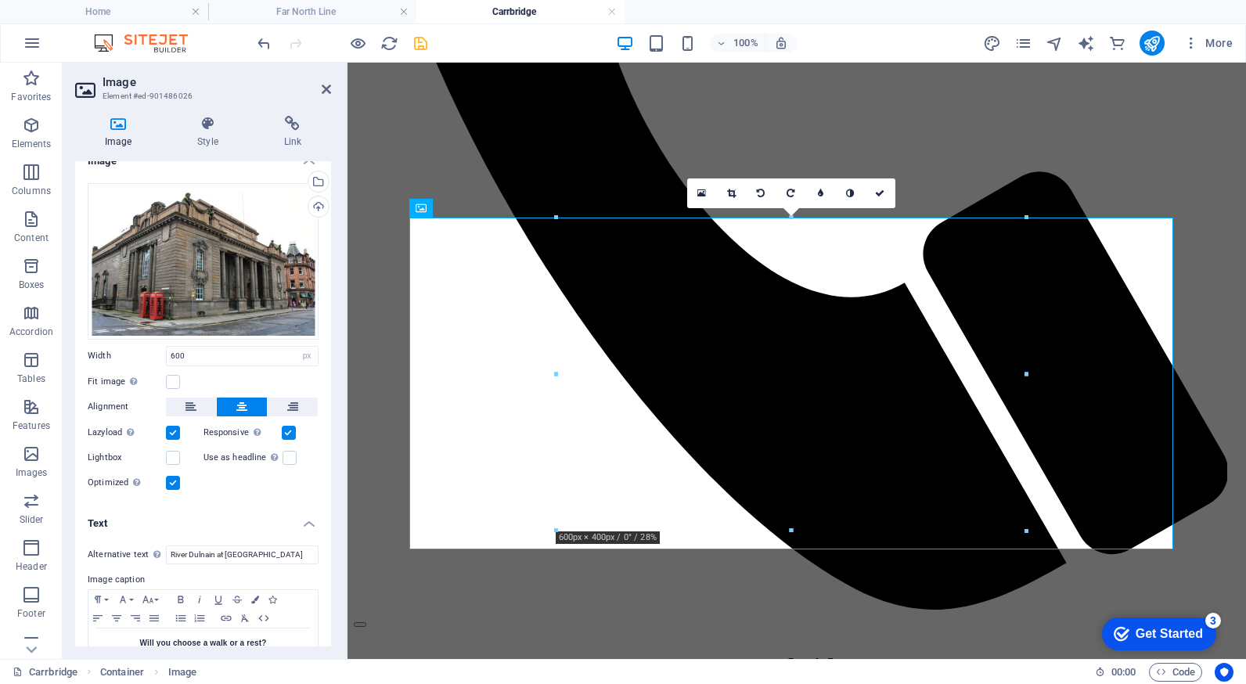
scroll to position [59, 0]
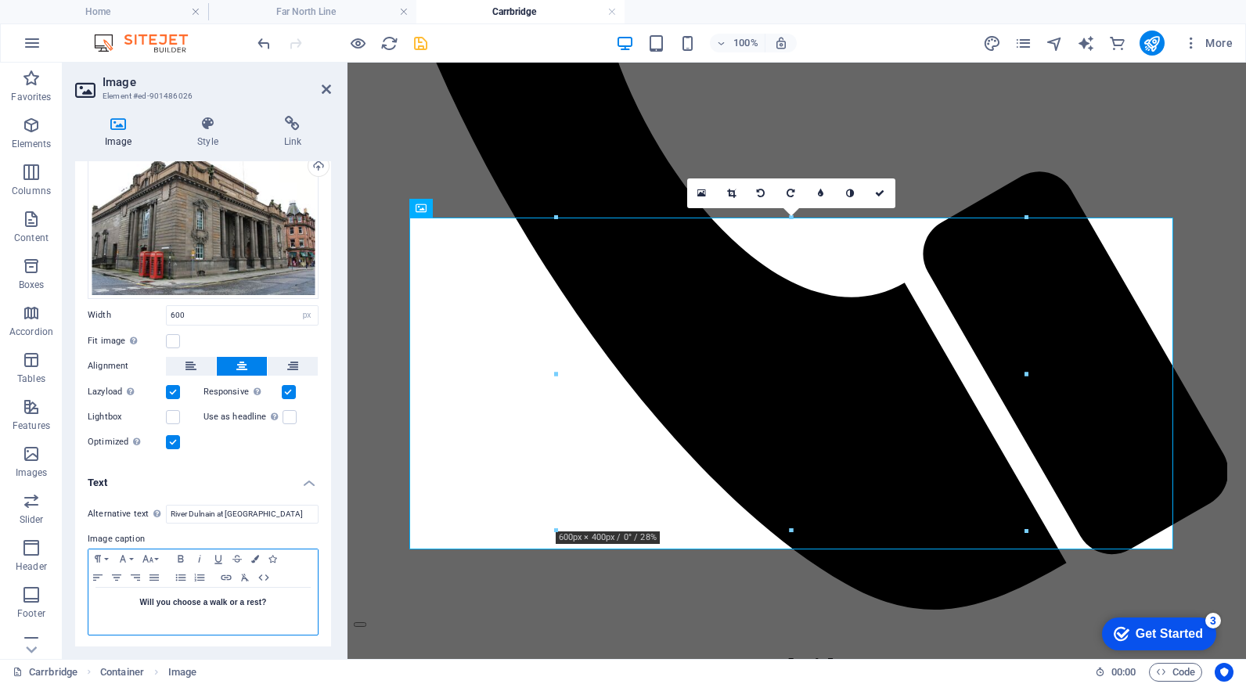
click at [265, 601] on p "Will you choose a walk or a rest?" at bounding box center [203, 602] width 214 height 14
click at [324, 86] on icon at bounding box center [326, 89] width 9 height 13
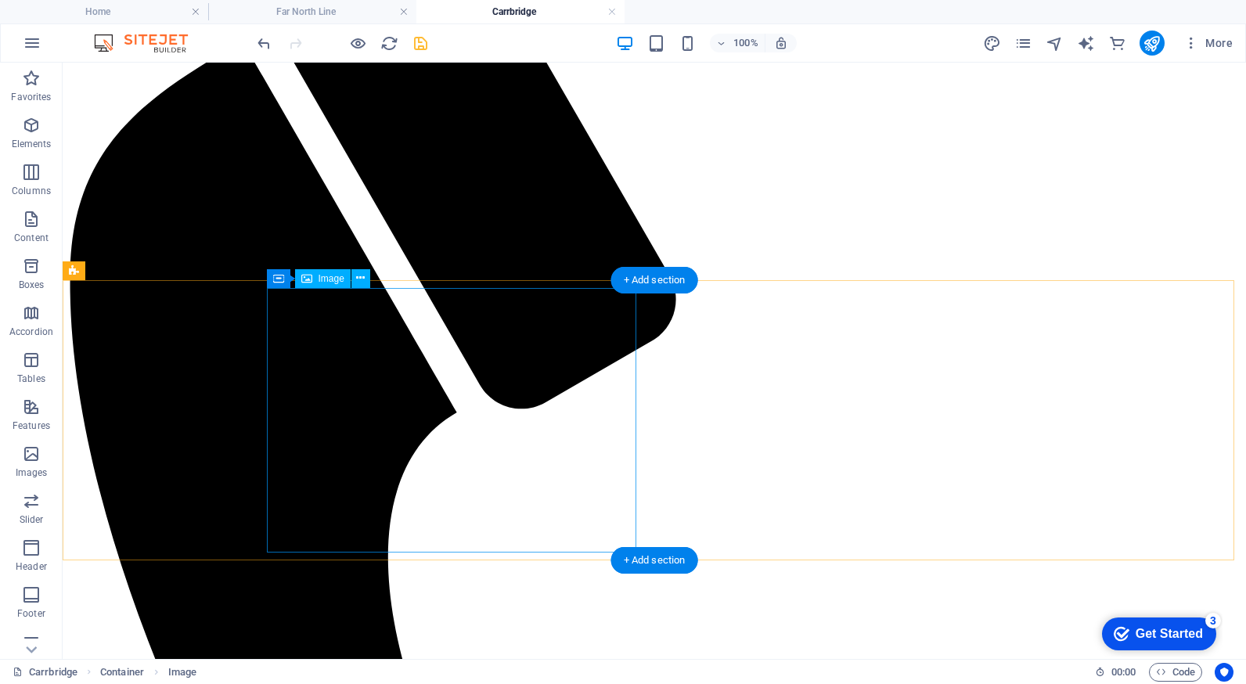
scroll to position [548, 0]
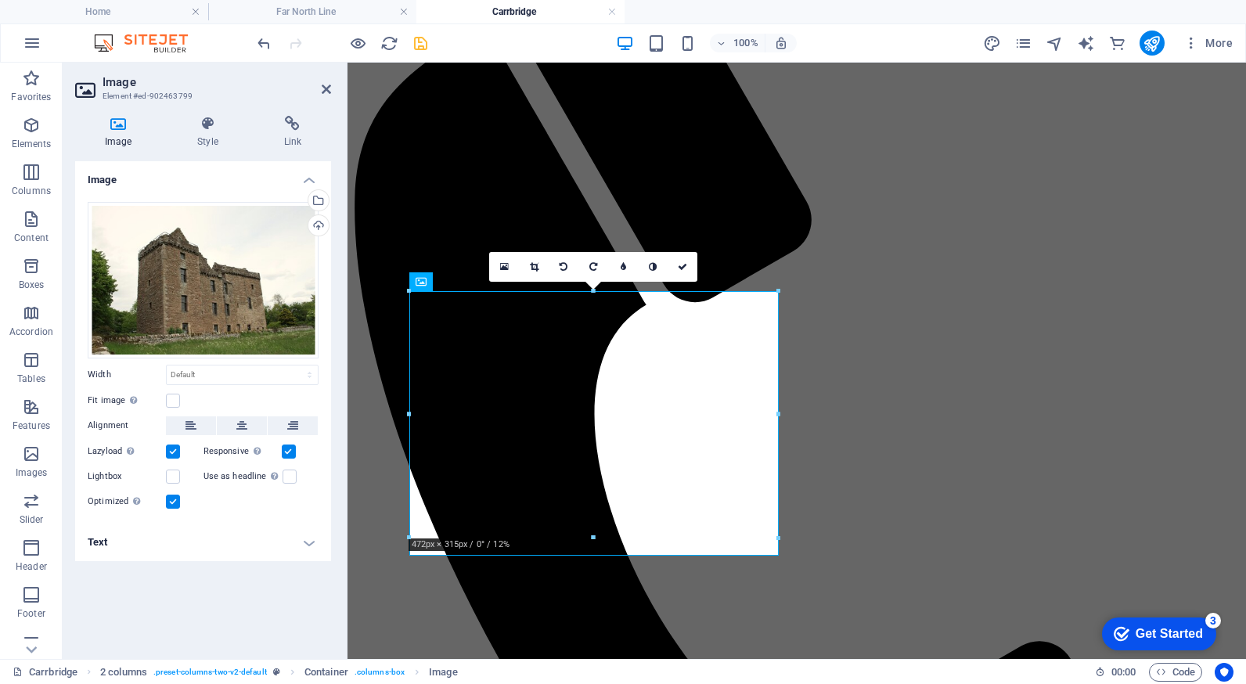
click at [310, 539] on h4 "Text" at bounding box center [203, 542] width 256 height 38
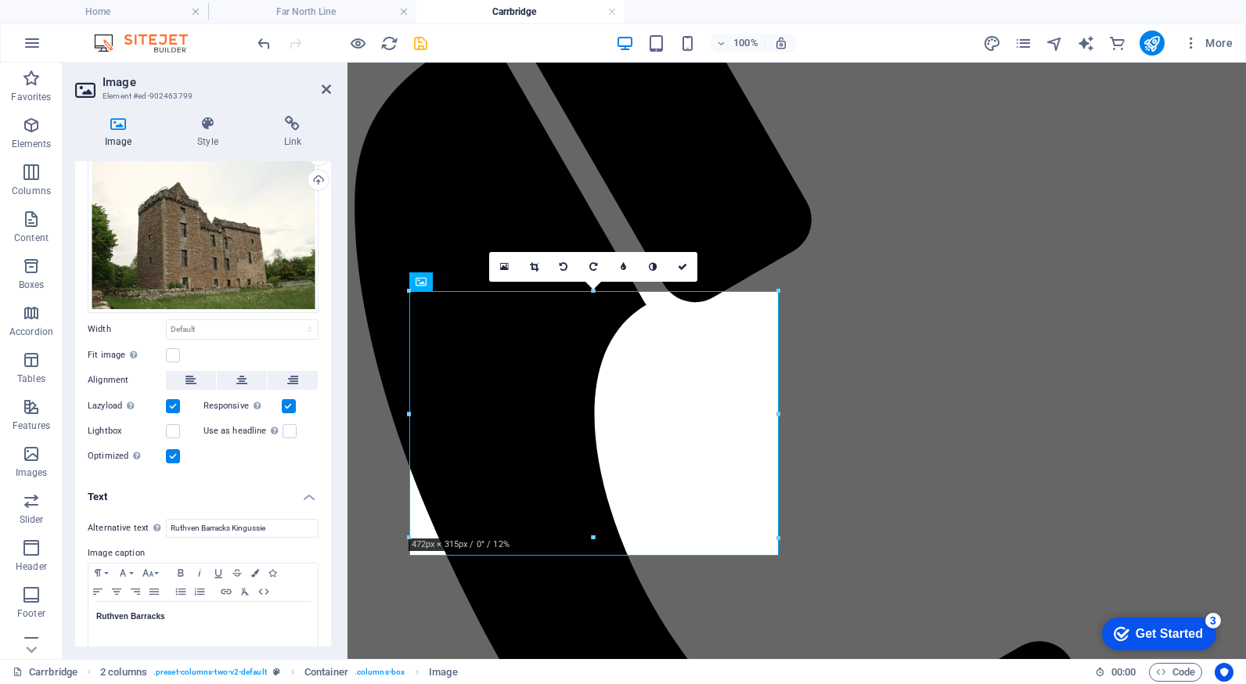
scroll to position [59, 0]
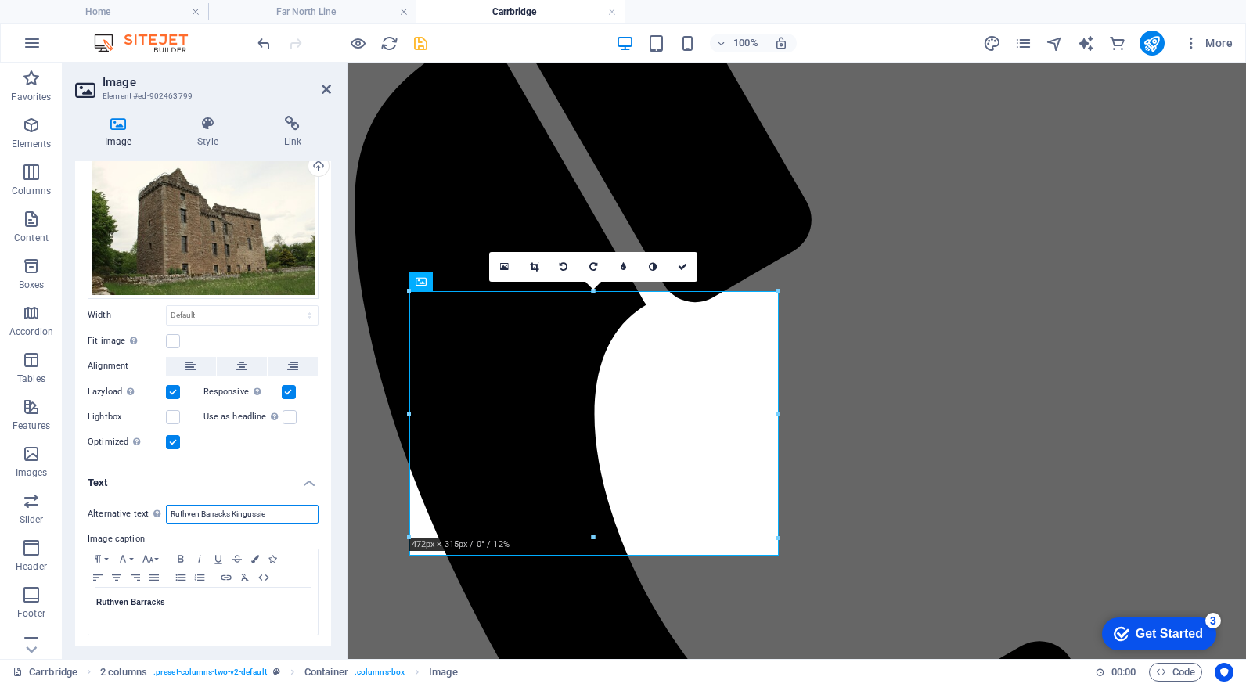
drag, startPoint x: 270, startPoint y: 510, endPoint x: 168, endPoint y: 507, distance: 101.8
click at [168, 507] on input "Ruthven Barracks Kingussie" at bounding box center [242, 514] width 153 height 19
click at [177, 512] on input "Landmark [GEOGRAPHIC_DATA] [GEOGRAPHIC_DATA]" at bounding box center [242, 514] width 153 height 19
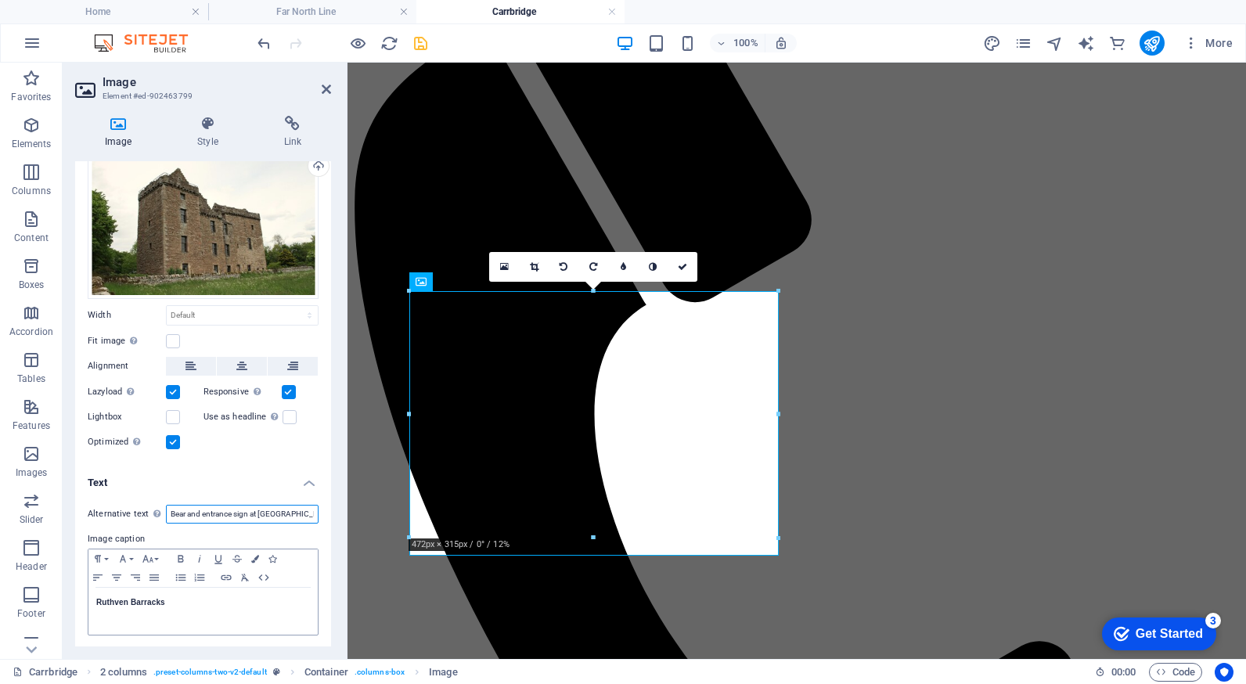
type input "Bear and entrance sign at [GEOGRAPHIC_DATA] [GEOGRAPHIC_DATA]"
click at [162, 600] on strong "Ruthven Barracks" at bounding box center [130, 602] width 69 height 9
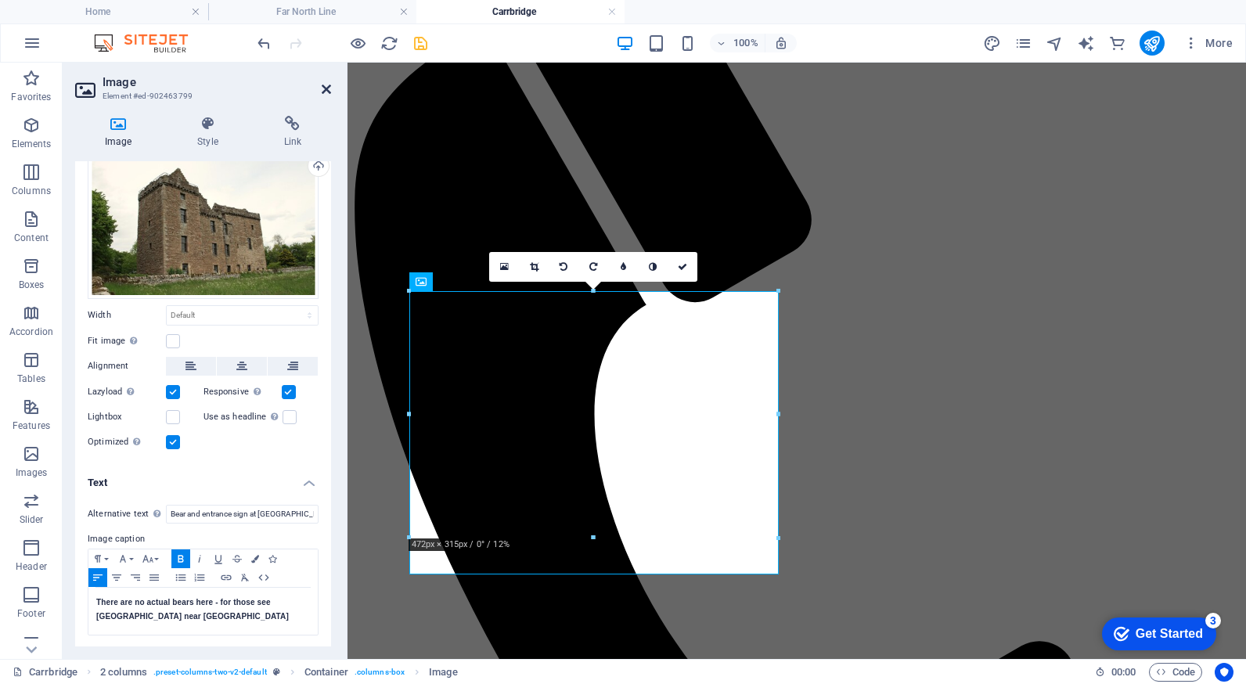
click at [325, 87] on icon at bounding box center [326, 89] width 9 height 13
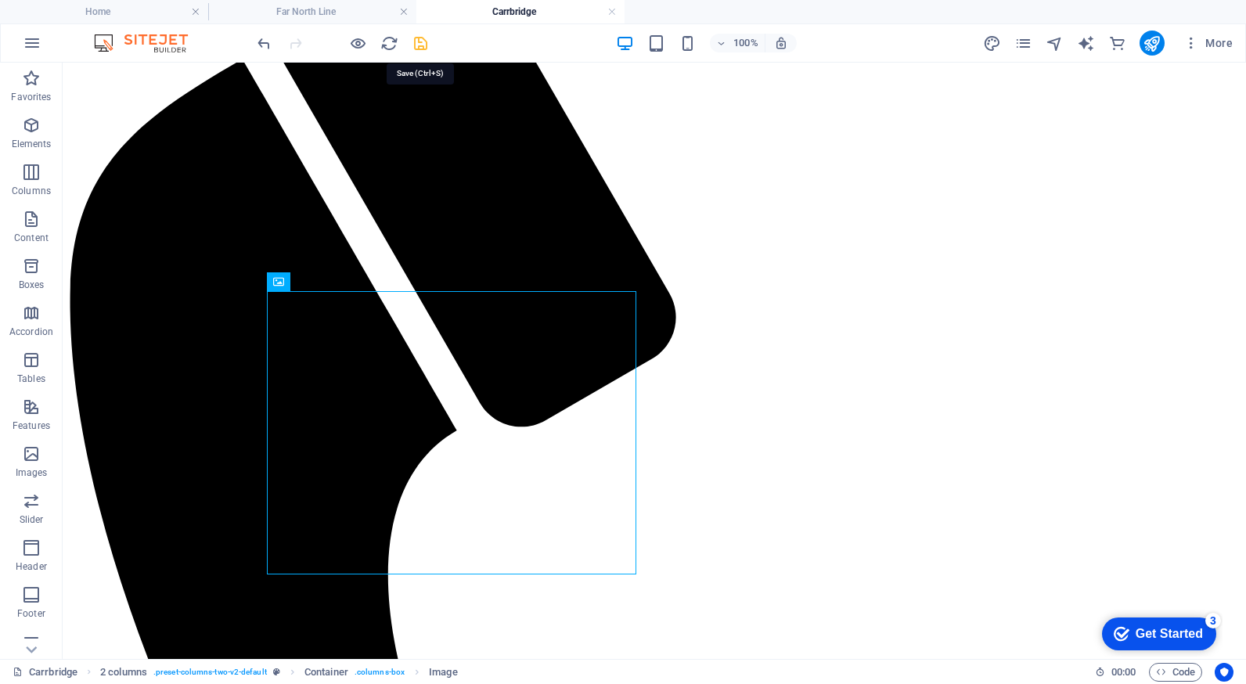
click at [420, 39] on icon "save" at bounding box center [421, 43] width 18 height 18
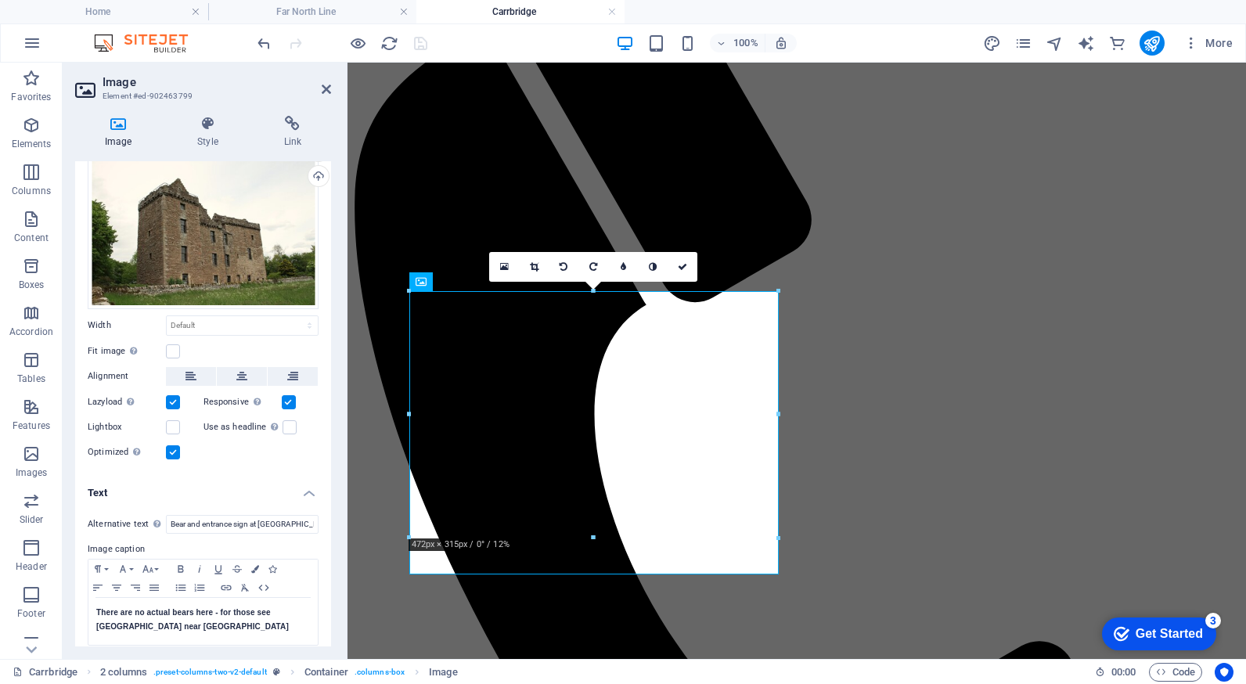
scroll to position [59, 0]
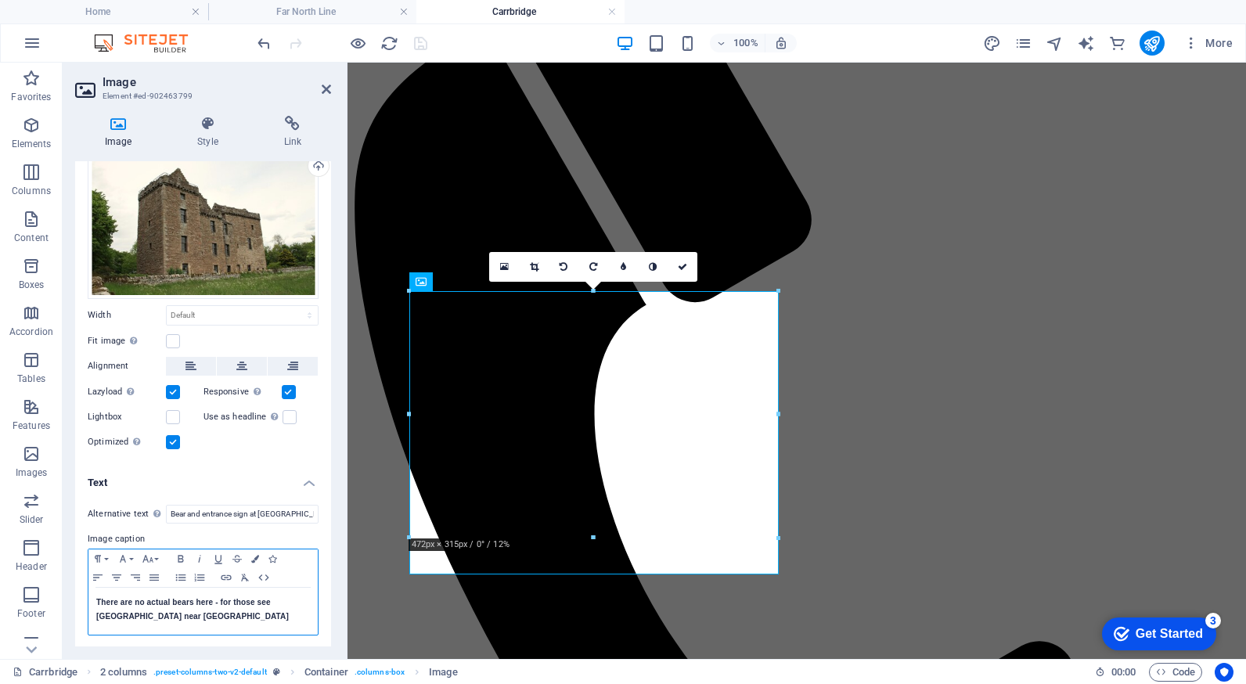
click at [270, 599] on strong "There are no actual bears here - for those see [GEOGRAPHIC_DATA] near [GEOGRAPH…" at bounding box center [192, 609] width 192 height 23
click at [325, 85] on icon at bounding box center [326, 89] width 9 height 13
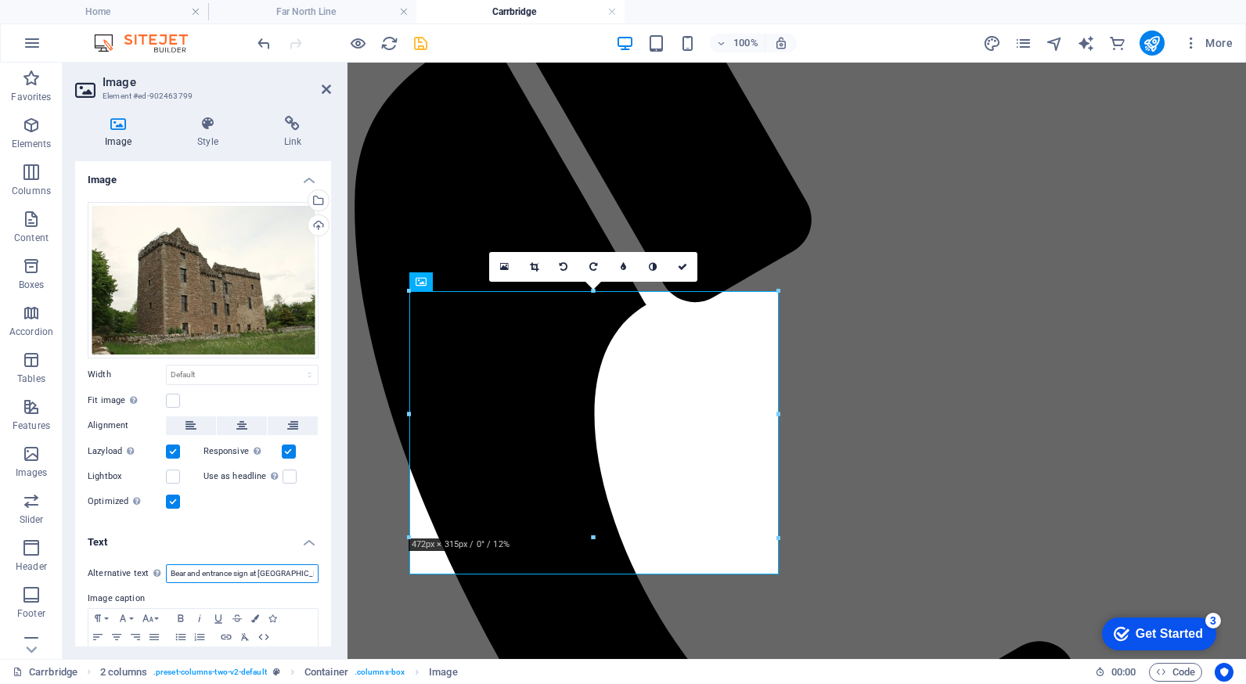
click at [203, 570] on input "Bear and entrance sign at [GEOGRAPHIC_DATA] [GEOGRAPHIC_DATA]" at bounding box center [242, 573] width 153 height 19
type input "Bear and welcome sign at [GEOGRAPHIC_DATA] [GEOGRAPHIC_DATA]"
click at [323, 90] on icon at bounding box center [326, 89] width 9 height 13
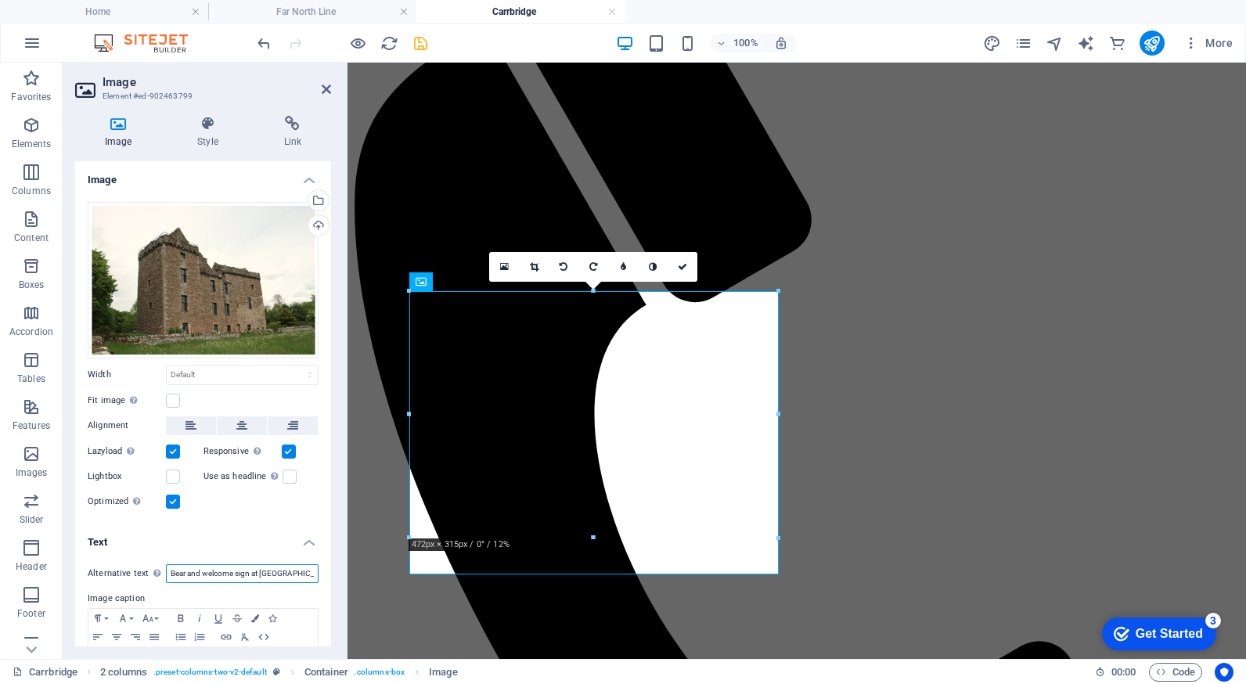
click at [188, 568] on input "Bear and welcome sign at [GEOGRAPHIC_DATA] [GEOGRAPHIC_DATA]" at bounding box center [242, 573] width 153 height 19
type input "Bear sculpture and welcome sign at [GEOGRAPHIC_DATA] [GEOGRAPHIC_DATA]"
click at [325, 86] on icon at bounding box center [326, 89] width 9 height 13
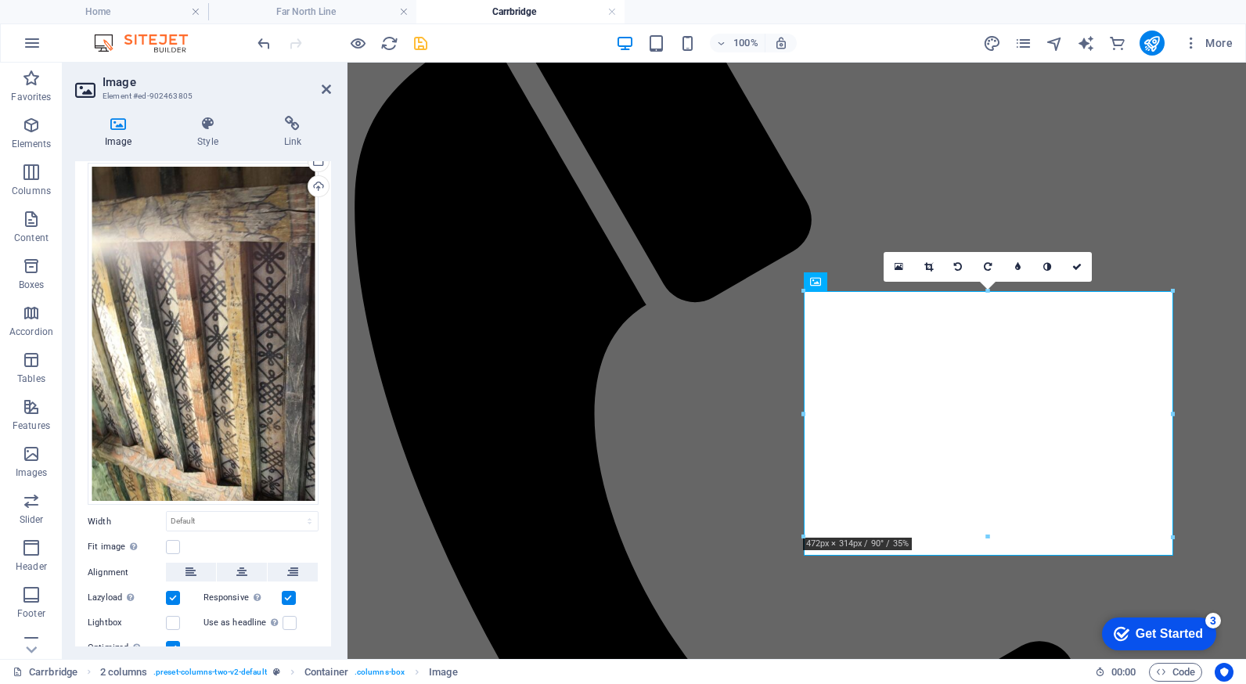
scroll to position [95, 0]
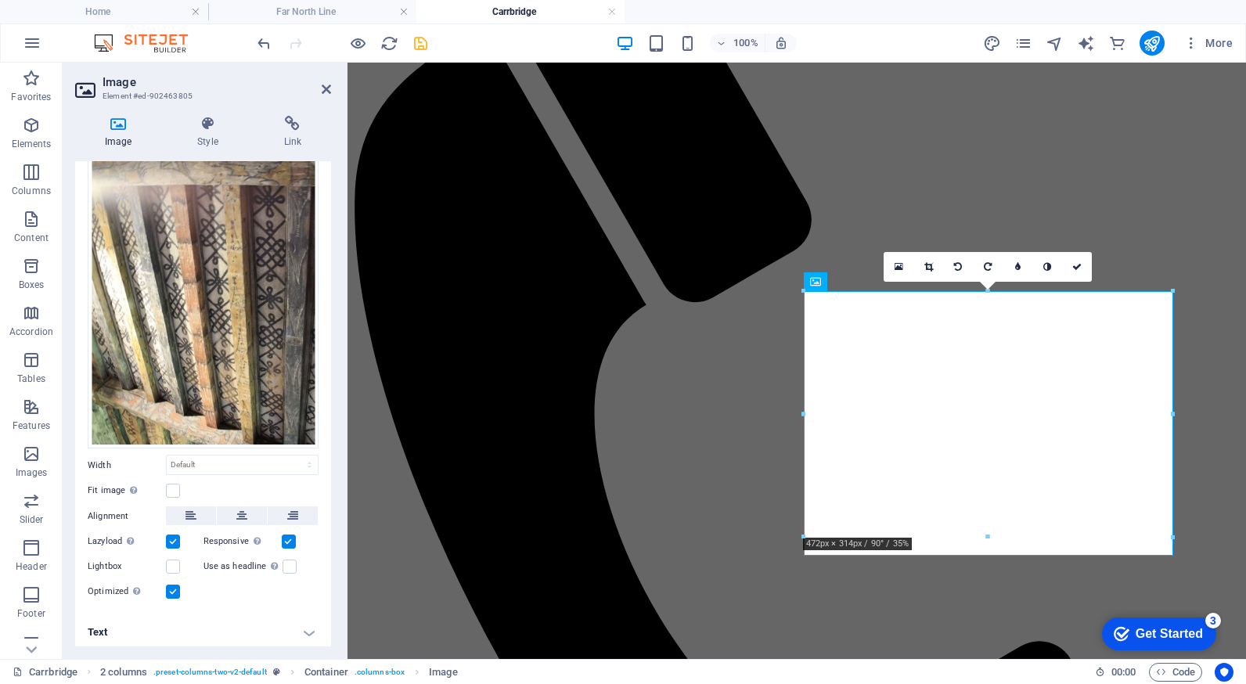
click at [307, 627] on h4 "Text" at bounding box center [203, 632] width 256 height 38
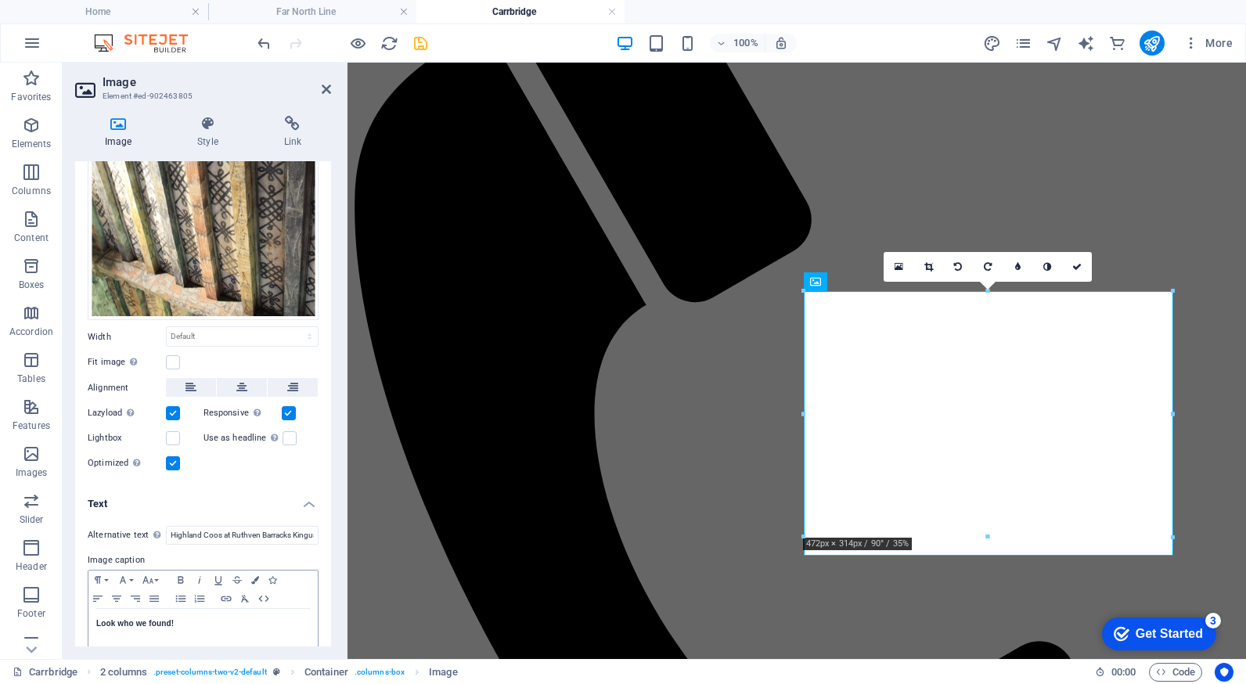
scroll to position [243, 0]
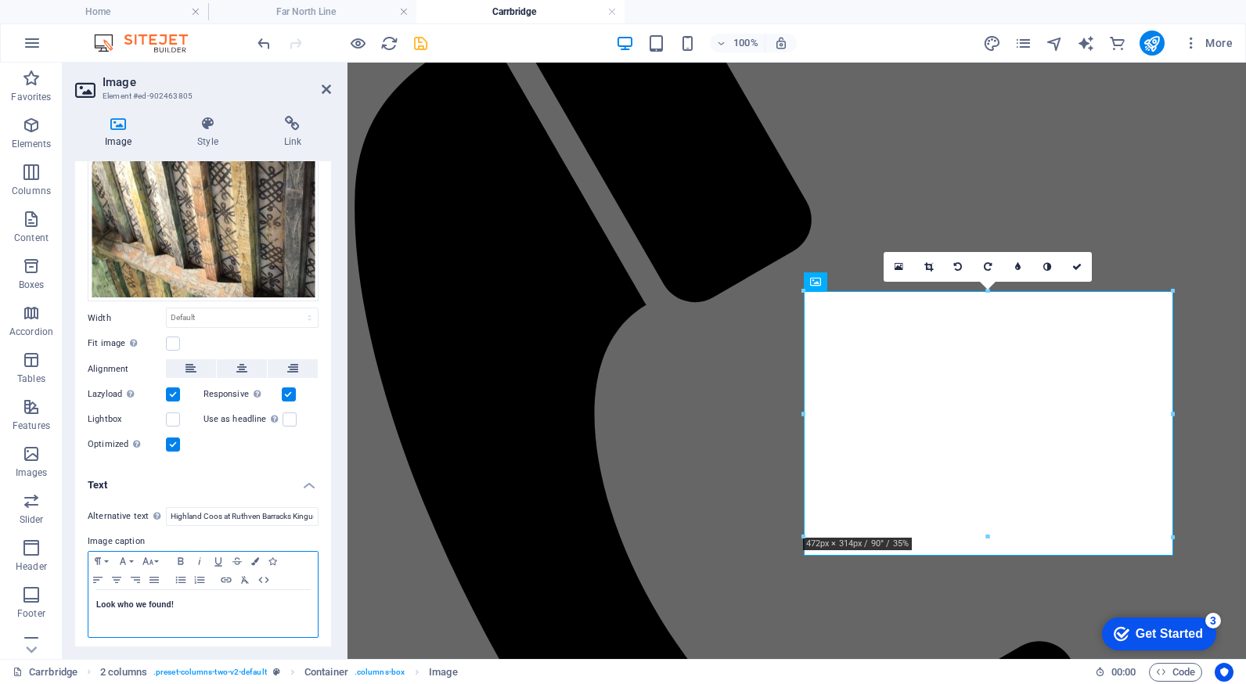
click at [179, 599] on p "Look who we found!" at bounding box center [203, 605] width 214 height 14
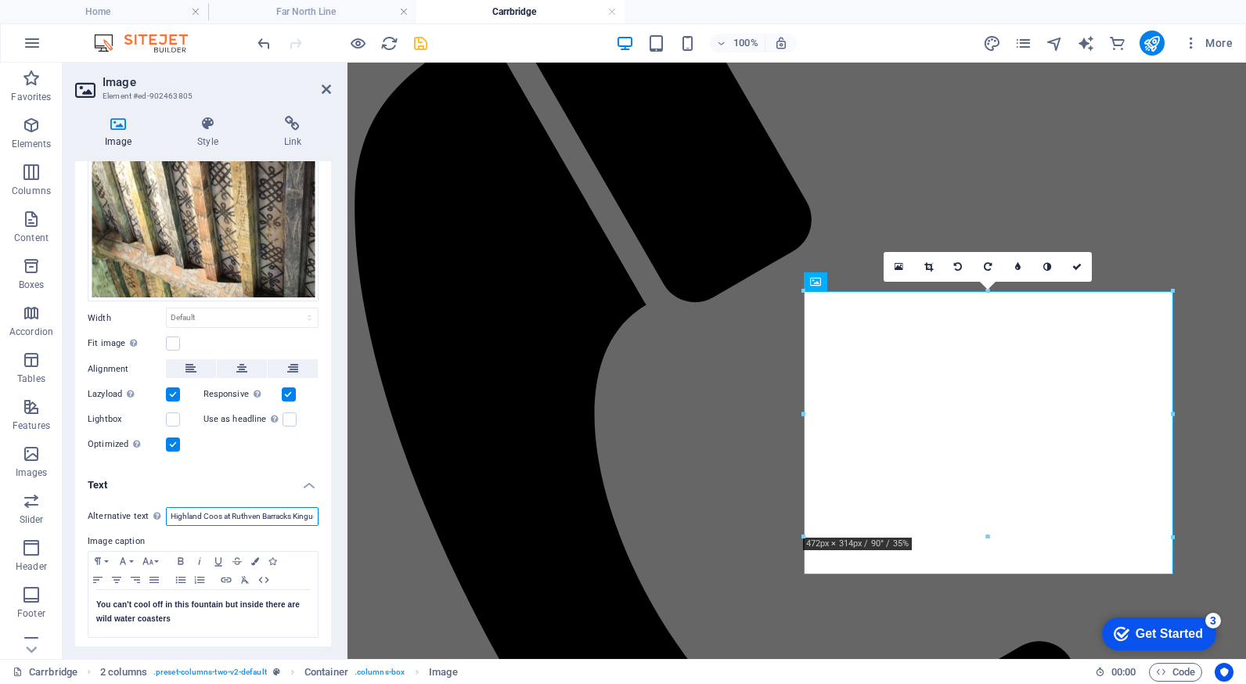
drag, startPoint x: 285, startPoint y: 512, endPoint x: 206, endPoint y: 509, distance: 79.1
click at [206, 509] on input "Highland Coos at Ruthven Barracks Kingussie" at bounding box center [242, 516] width 153 height 19
type input "Highland ks Kingussie"
drag, startPoint x: 250, startPoint y: 509, endPoint x: 167, endPoint y: 510, distance: 82.9
click at [167, 510] on input "Highland ks Kingussie" at bounding box center [242, 516] width 153 height 19
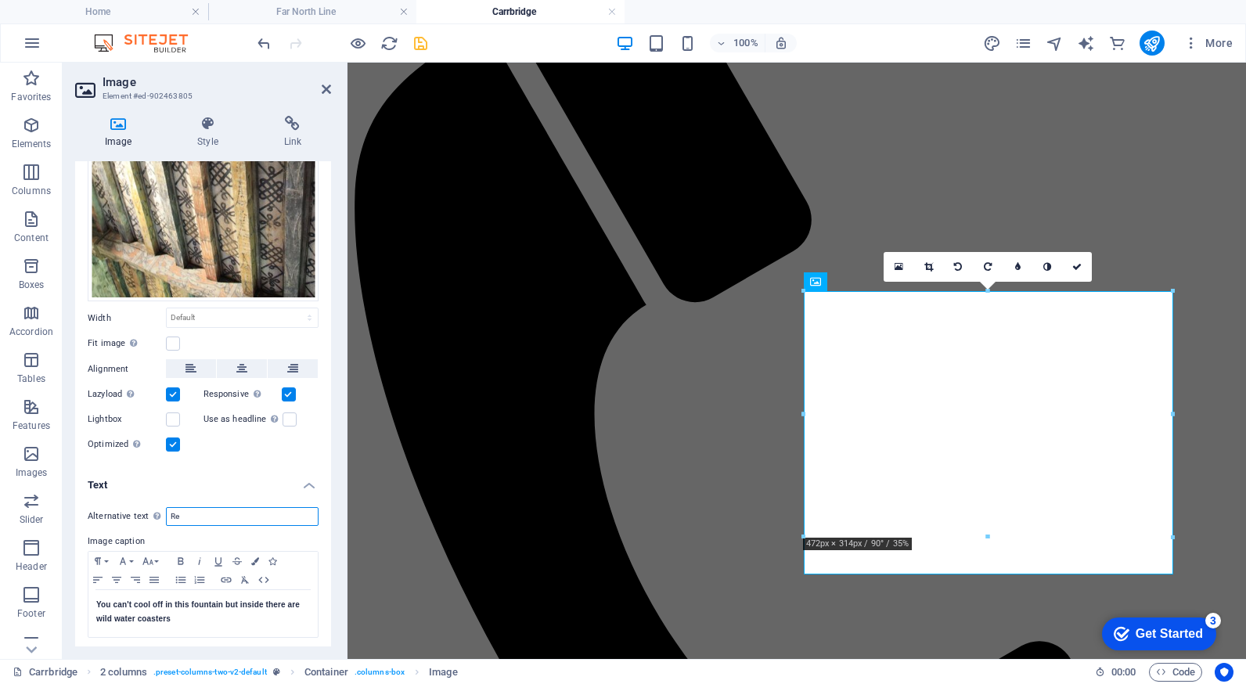
type input "R"
type input "Reception at [GEOGRAPHIC_DATA] [GEOGRAPHIC_DATA]"
click at [325, 89] on icon at bounding box center [326, 89] width 9 height 13
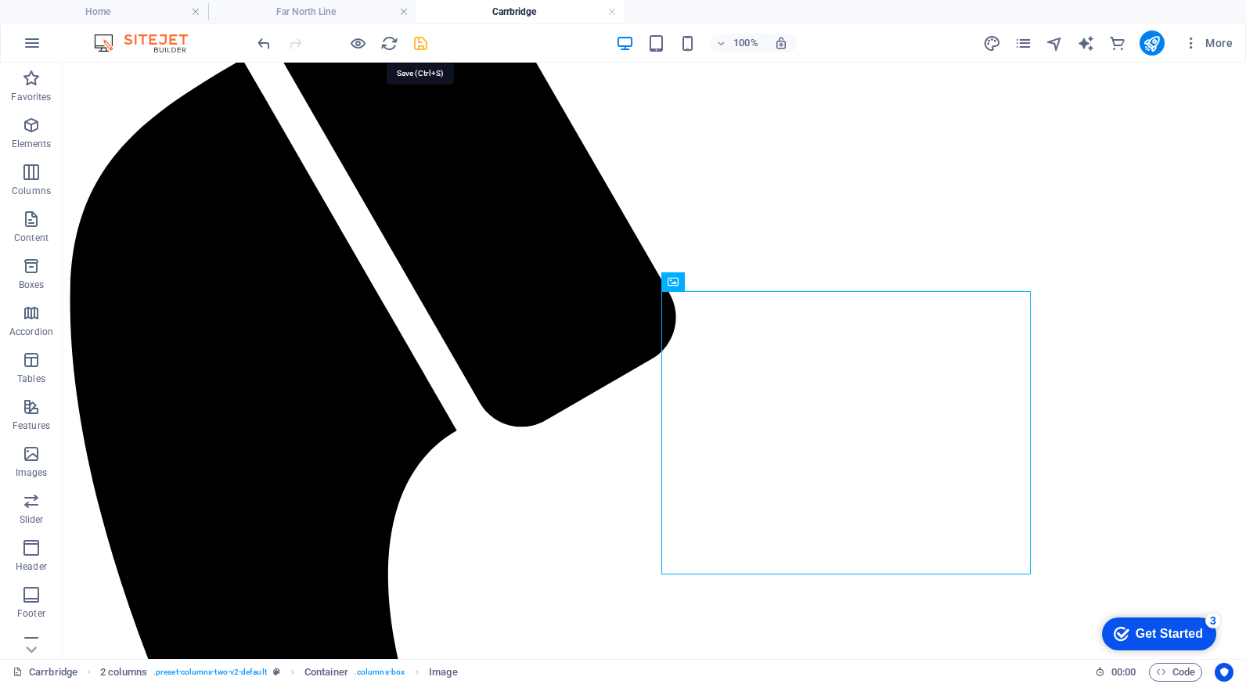
click at [422, 42] on icon "save" at bounding box center [421, 43] width 18 height 18
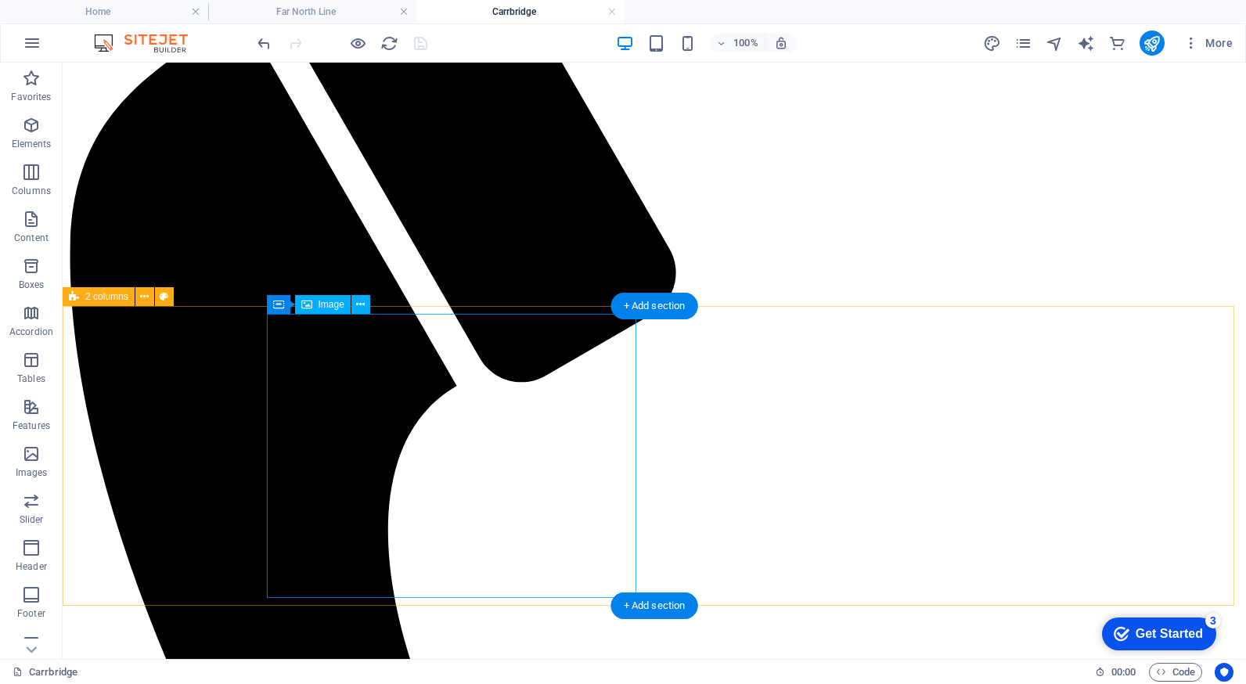
scroll to position [626, 0]
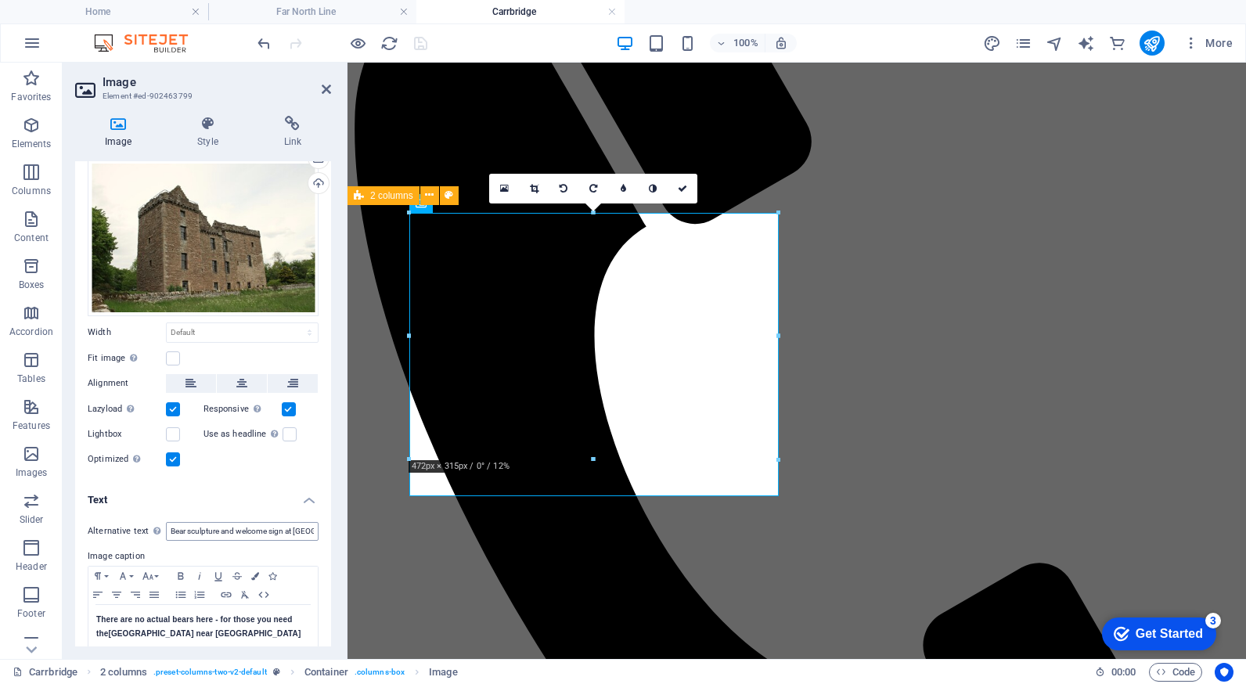
scroll to position [59, 0]
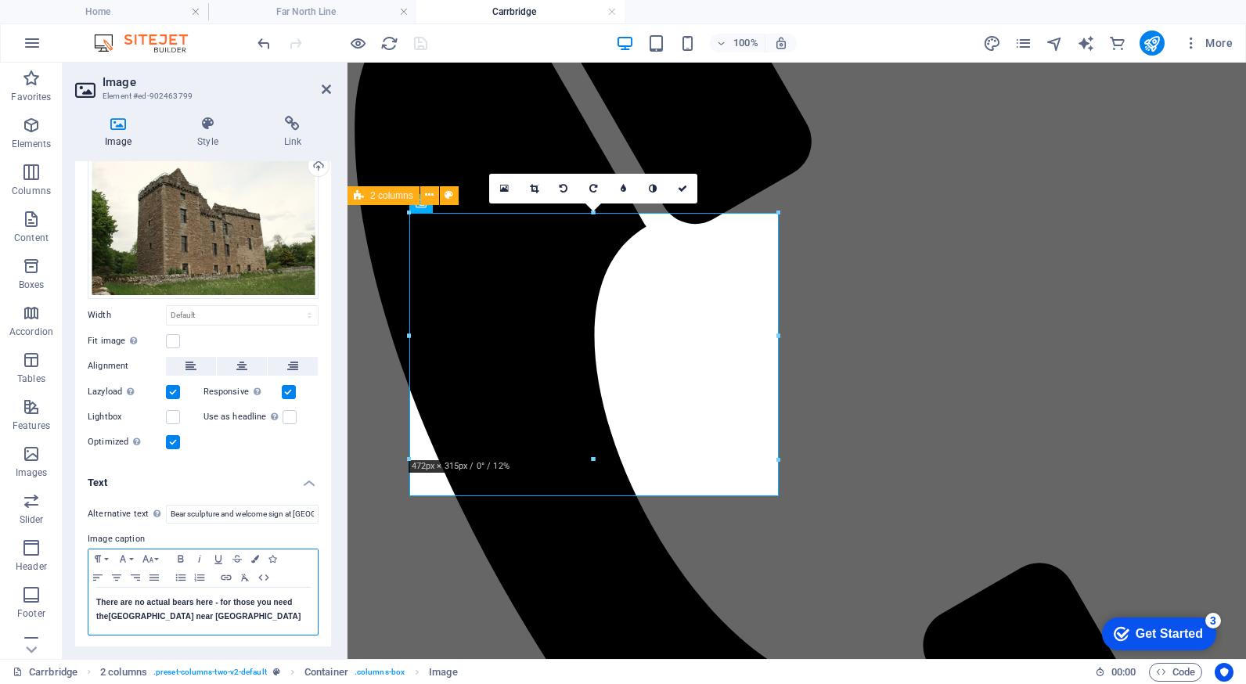
click at [144, 600] on strong "There are no actual bears here - for those you need the [GEOGRAPHIC_DATA] near …" at bounding box center [198, 609] width 204 height 23
click at [325, 86] on icon at bounding box center [326, 89] width 9 height 13
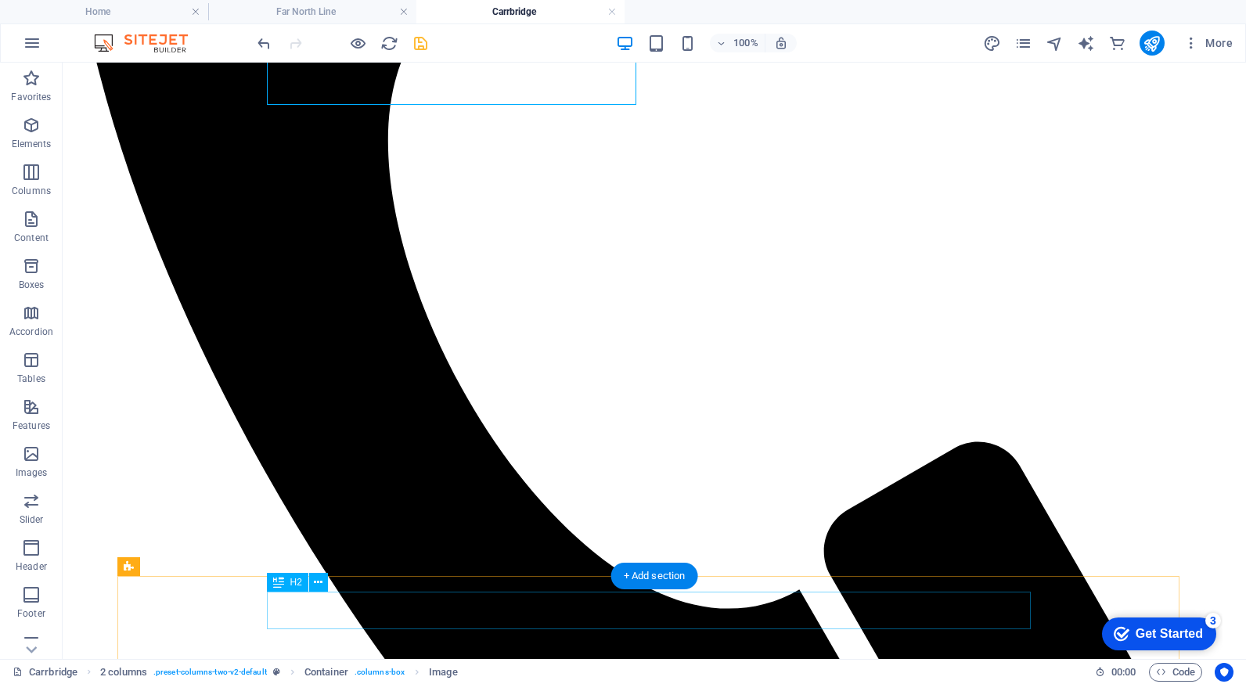
scroll to position [1017, 0]
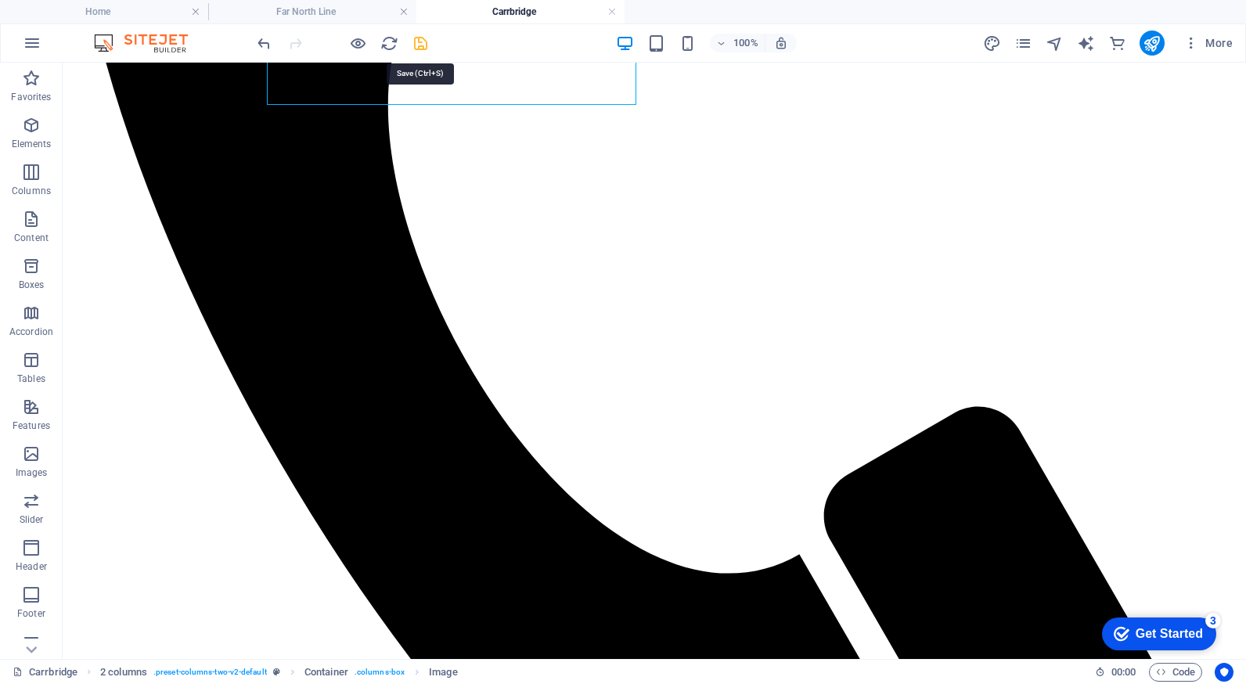
click at [414, 40] on icon "save" at bounding box center [421, 43] width 18 height 18
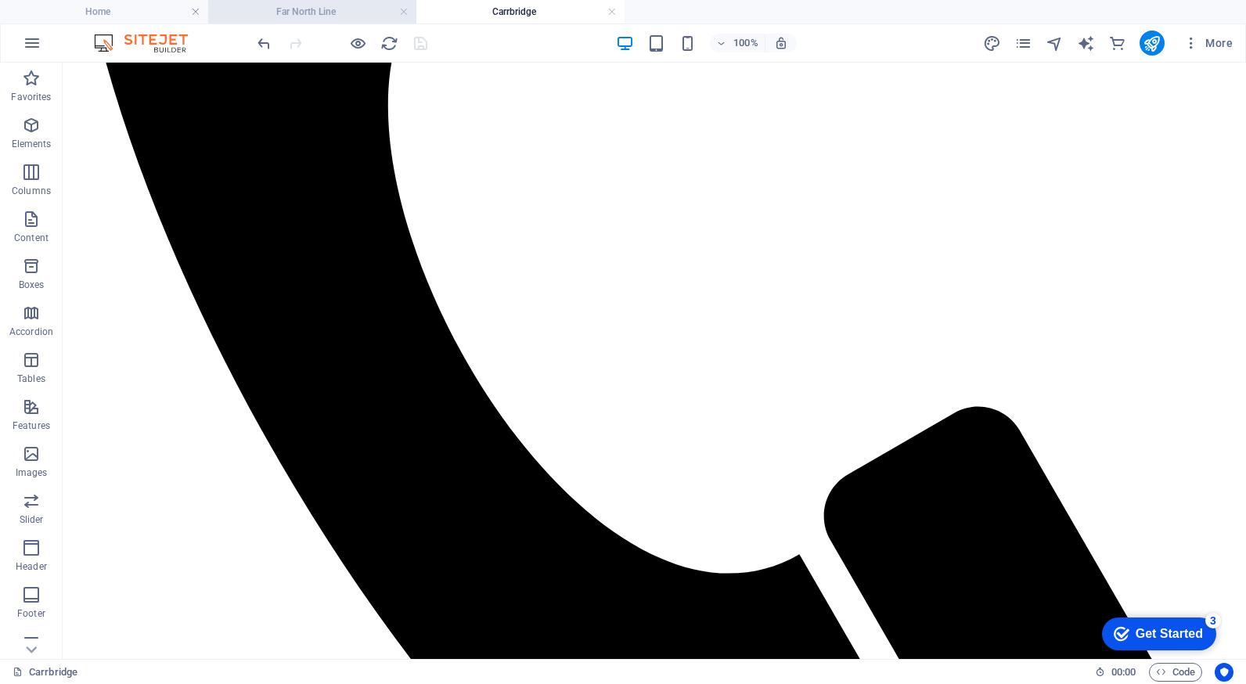
click at [347, 9] on h4 "Far North Line" at bounding box center [312, 11] width 208 height 17
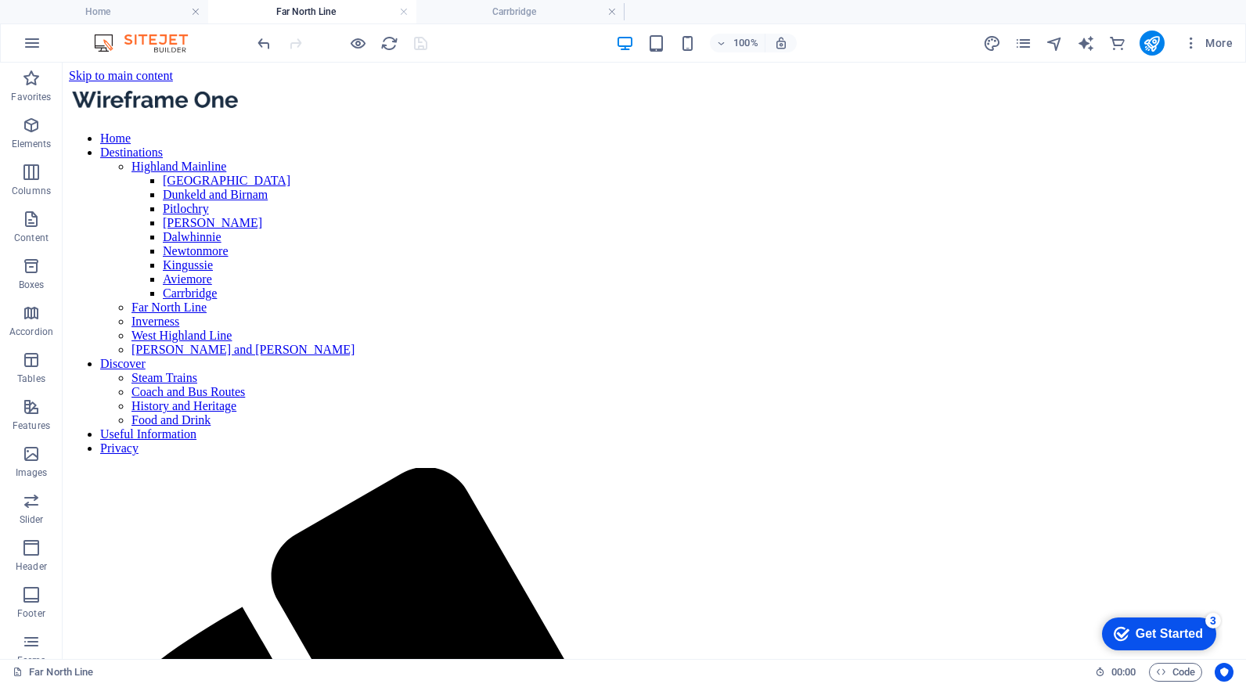
scroll to position [0, 0]
click at [455, 12] on h4 "Carrbridge" at bounding box center [520, 11] width 208 height 17
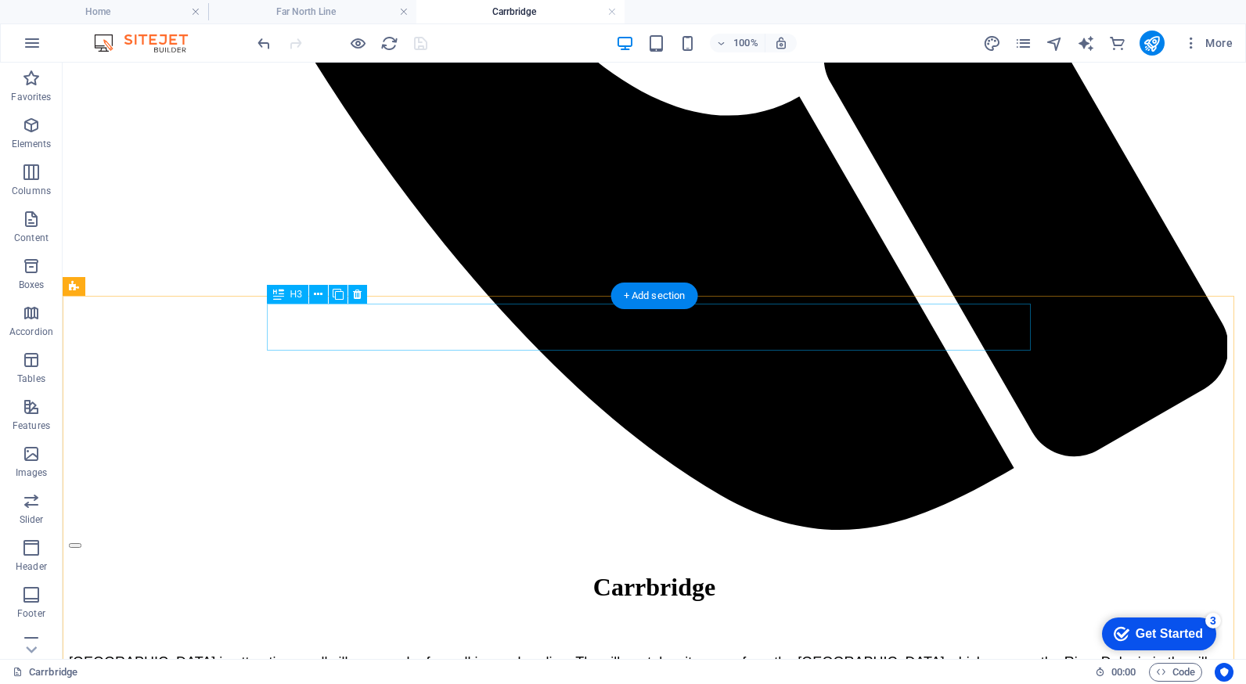
scroll to position [1487, 0]
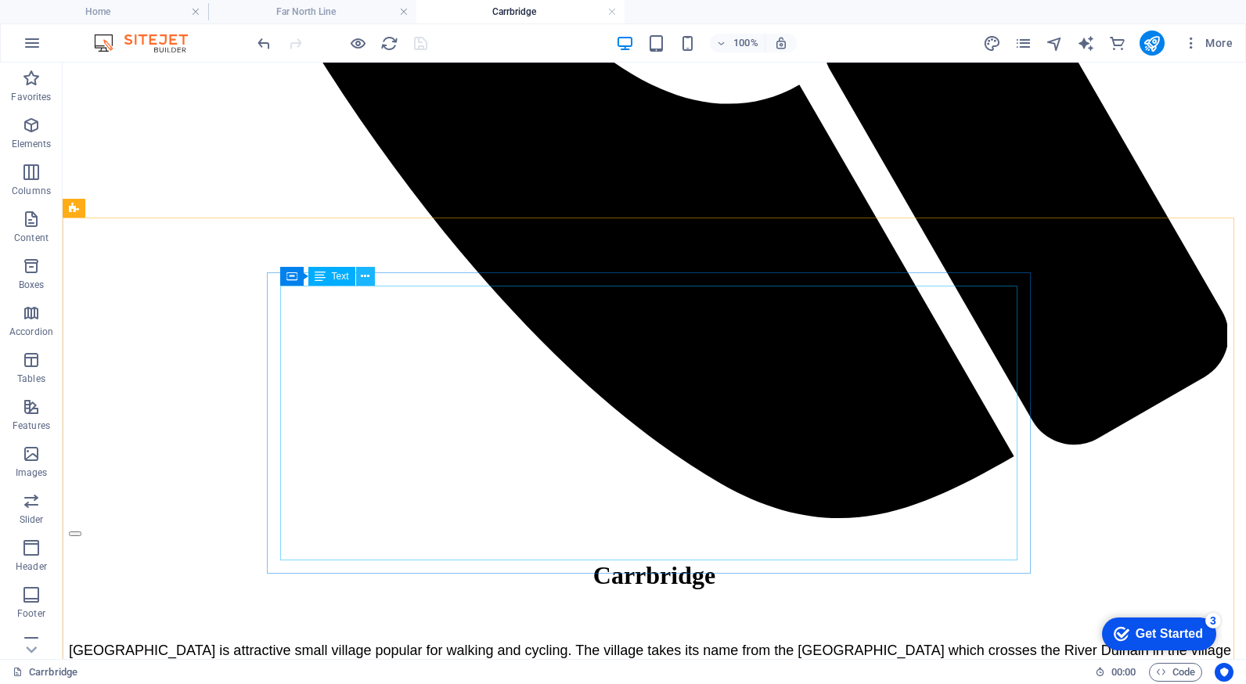
click at [367, 273] on icon at bounding box center [365, 276] width 9 height 16
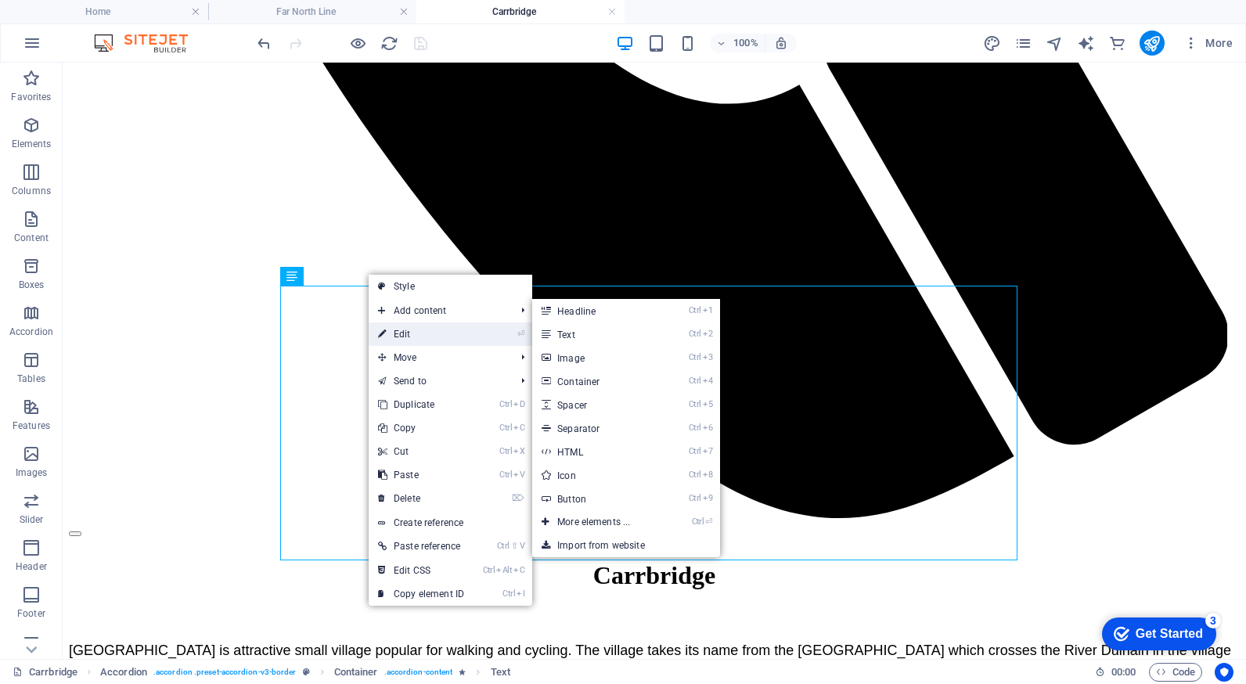
click at [406, 330] on link "⏎ Edit" at bounding box center [421, 333] width 105 height 23
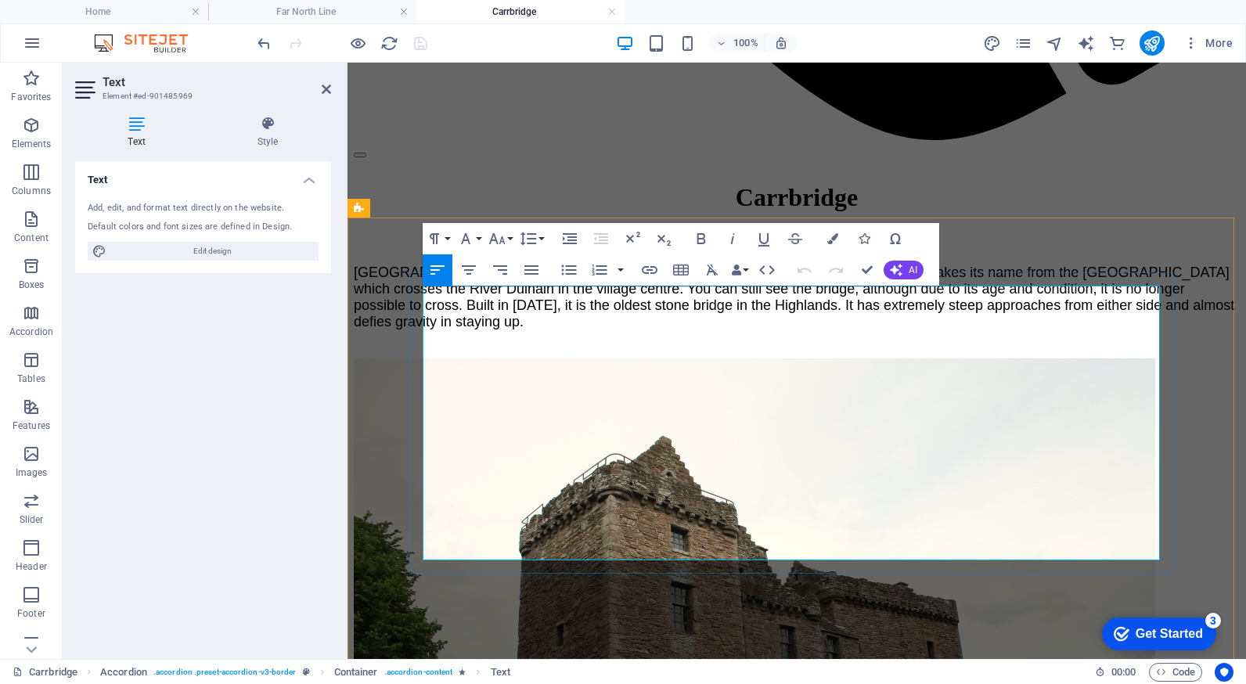
drag, startPoint x: 733, startPoint y: 553, endPoint x: 422, endPoint y: 289, distance: 408.0
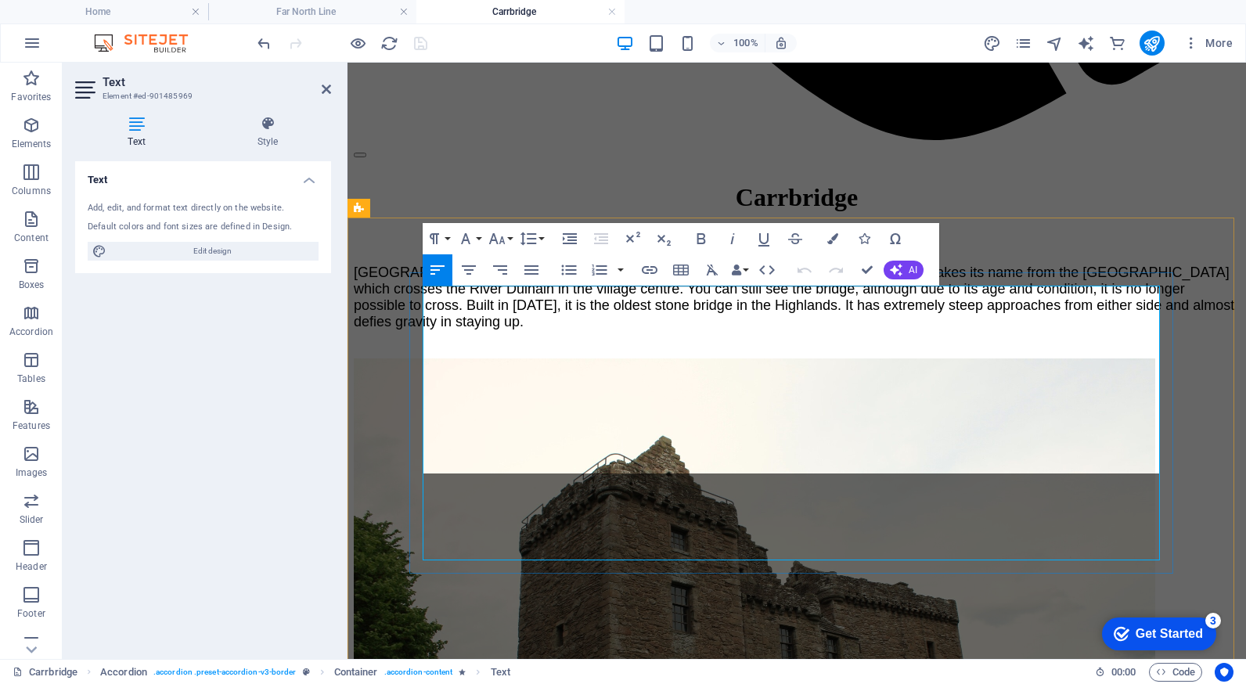
scroll to position [3661, 3]
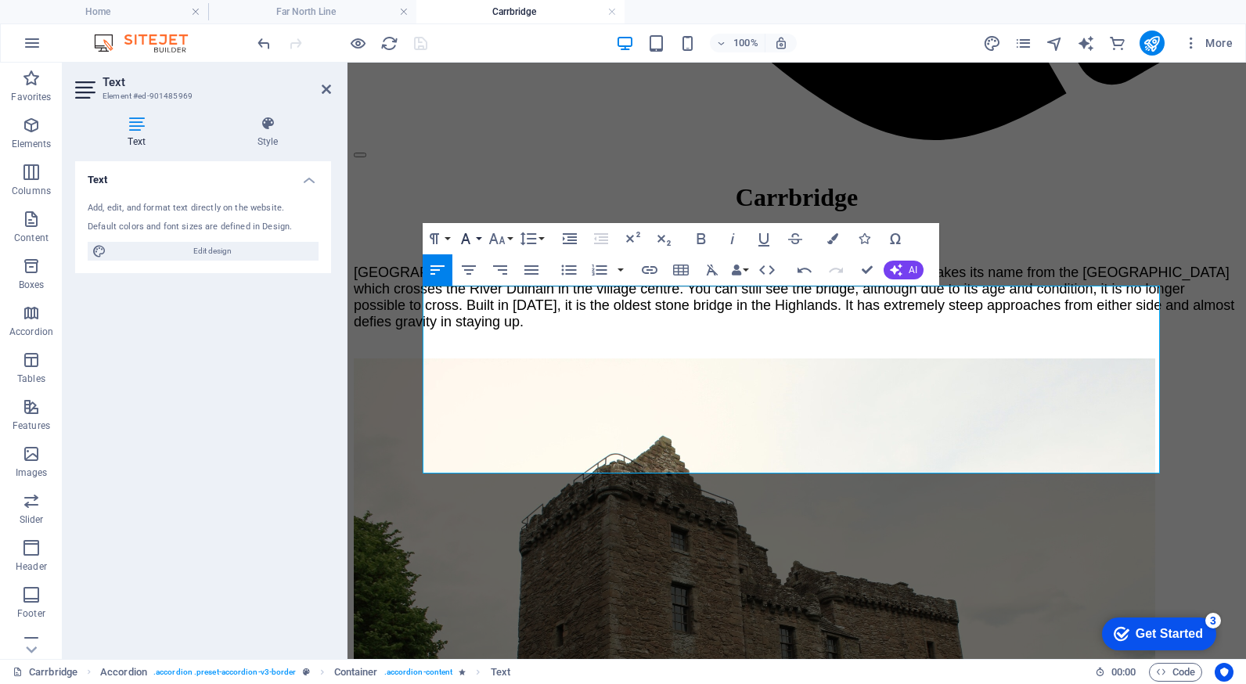
click at [464, 237] on icon "button" at bounding box center [465, 238] width 9 height 11
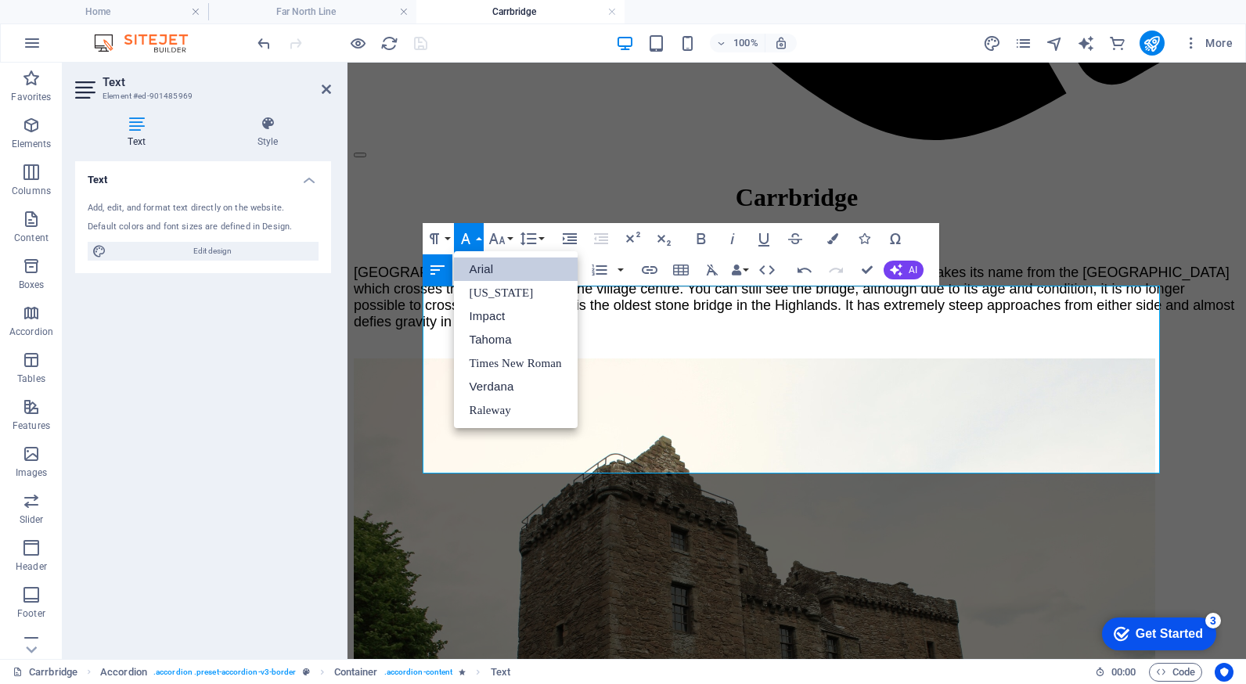
scroll to position [0, 0]
click at [493, 380] on link "Verdana" at bounding box center [516, 386] width 124 height 23
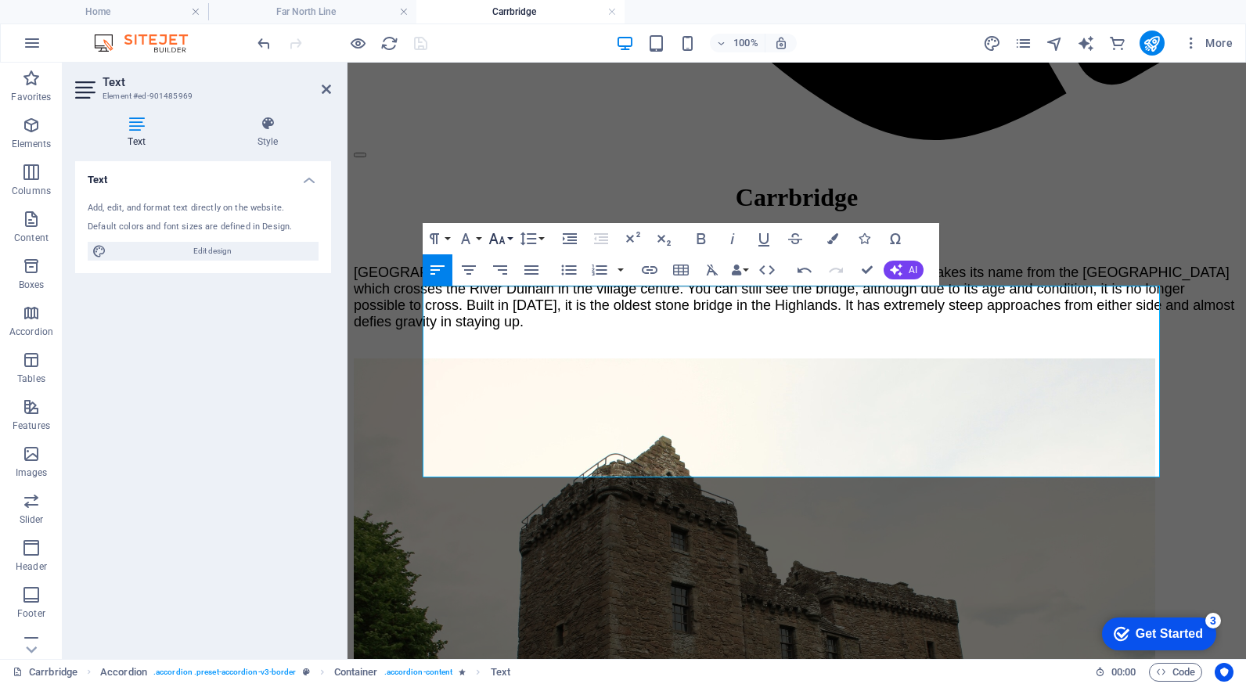
click at [495, 235] on icon "button" at bounding box center [496, 238] width 19 height 19
click at [511, 402] on link "18" at bounding box center [513, 409] width 56 height 23
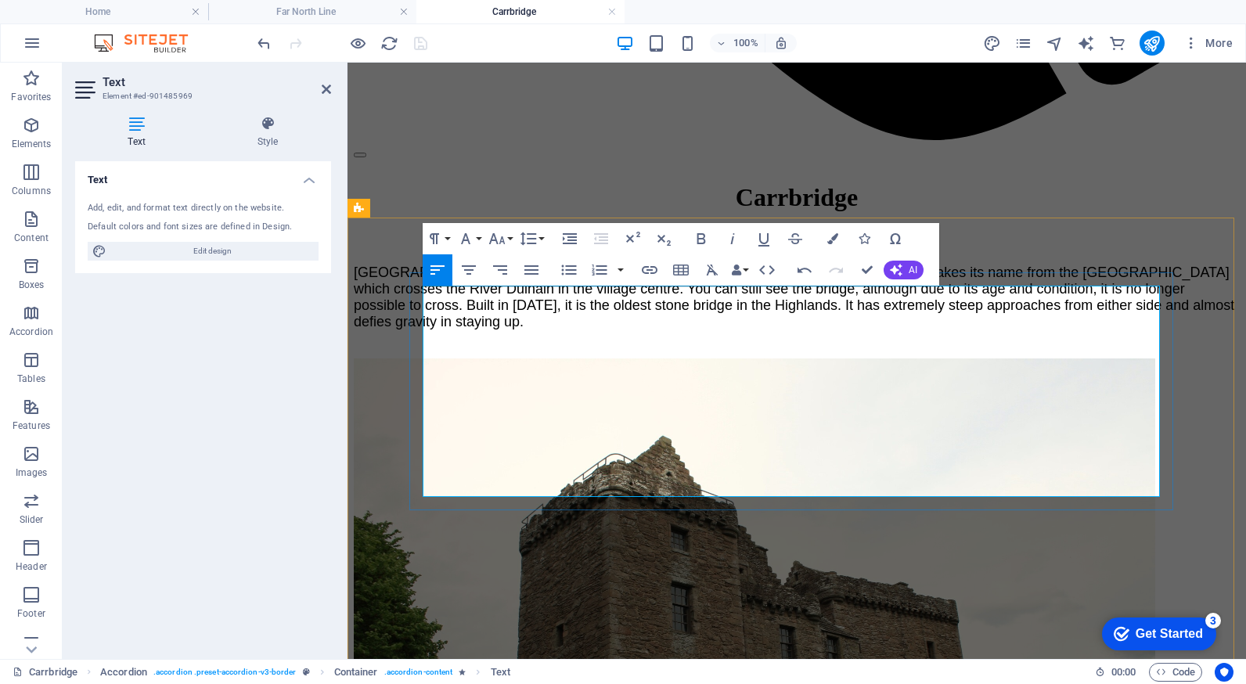
drag, startPoint x: 545, startPoint y: 317, endPoint x: 421, endPoint y: 318, distance: 123.6
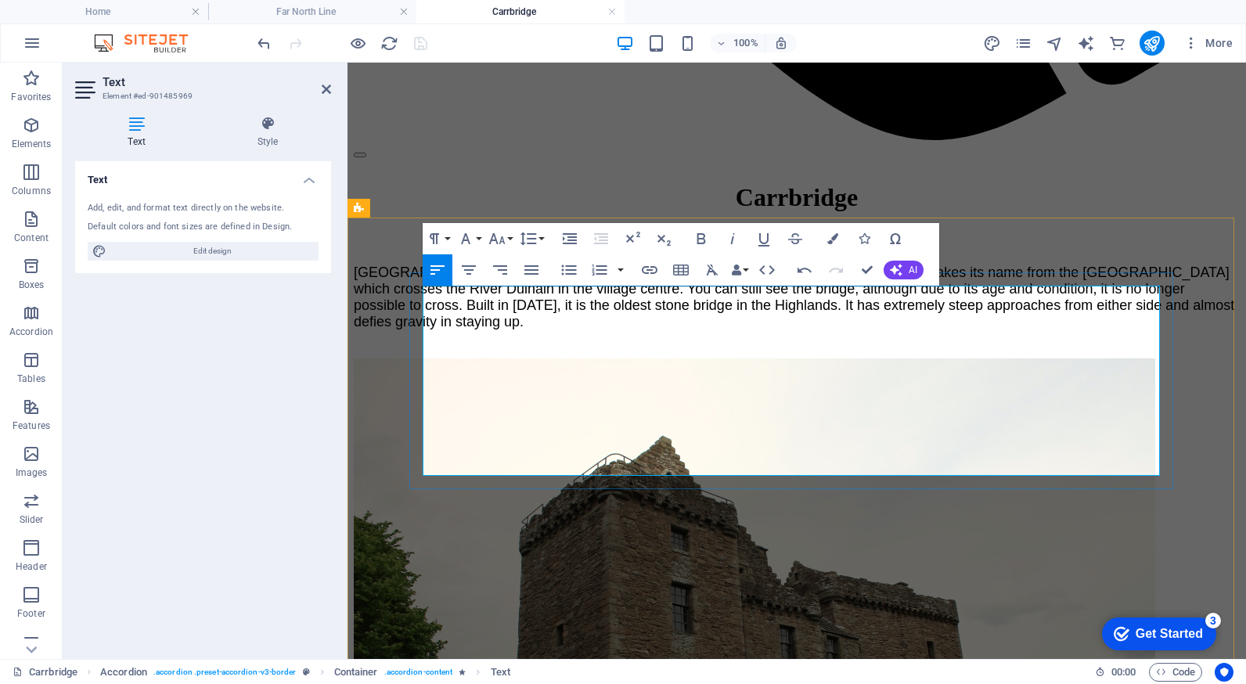
drag, startPoint x: 558, startPoint y: 379, endPoint x: 423, endPoint y: 381, distance: 134.6
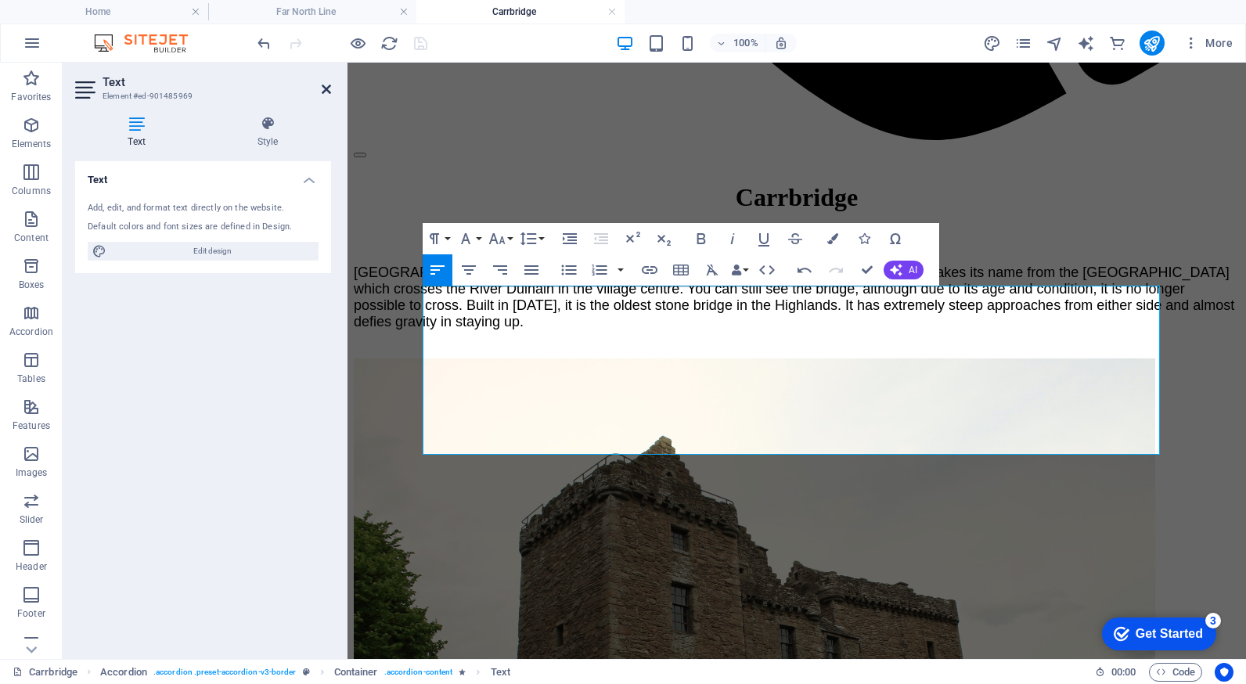
click at [324, 86] on icon at bounding box center [326, 89] width 9 height 13
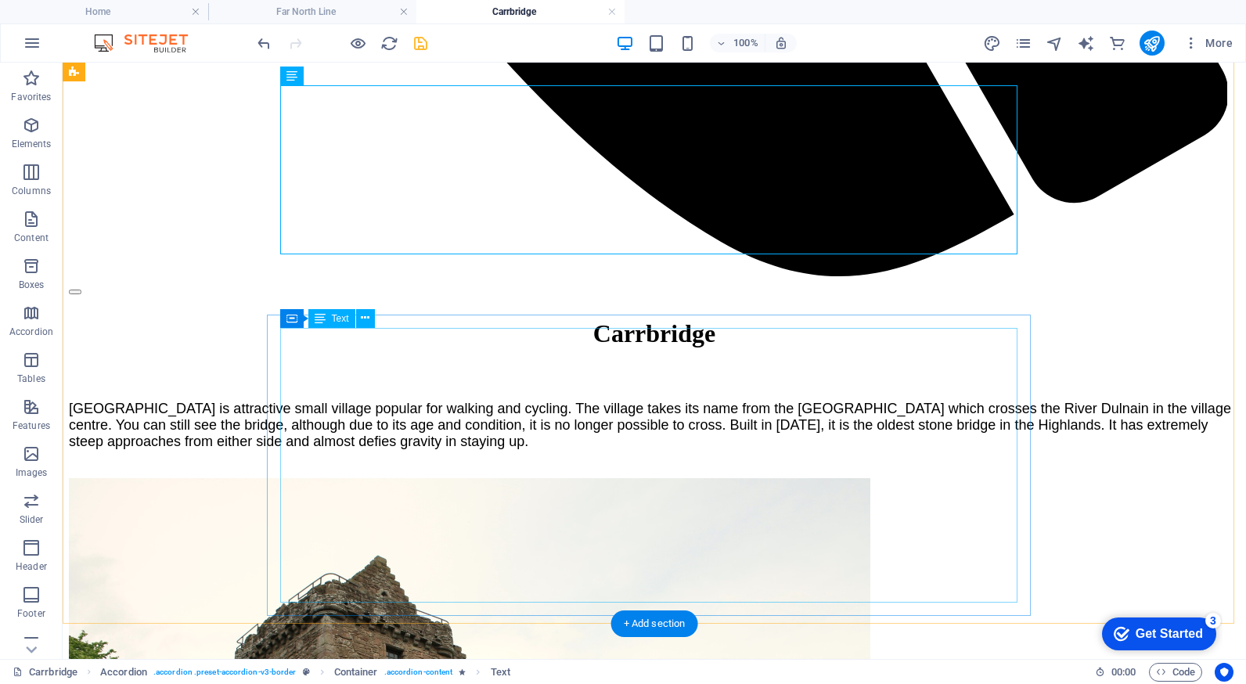
scroll to position [1799, 0]
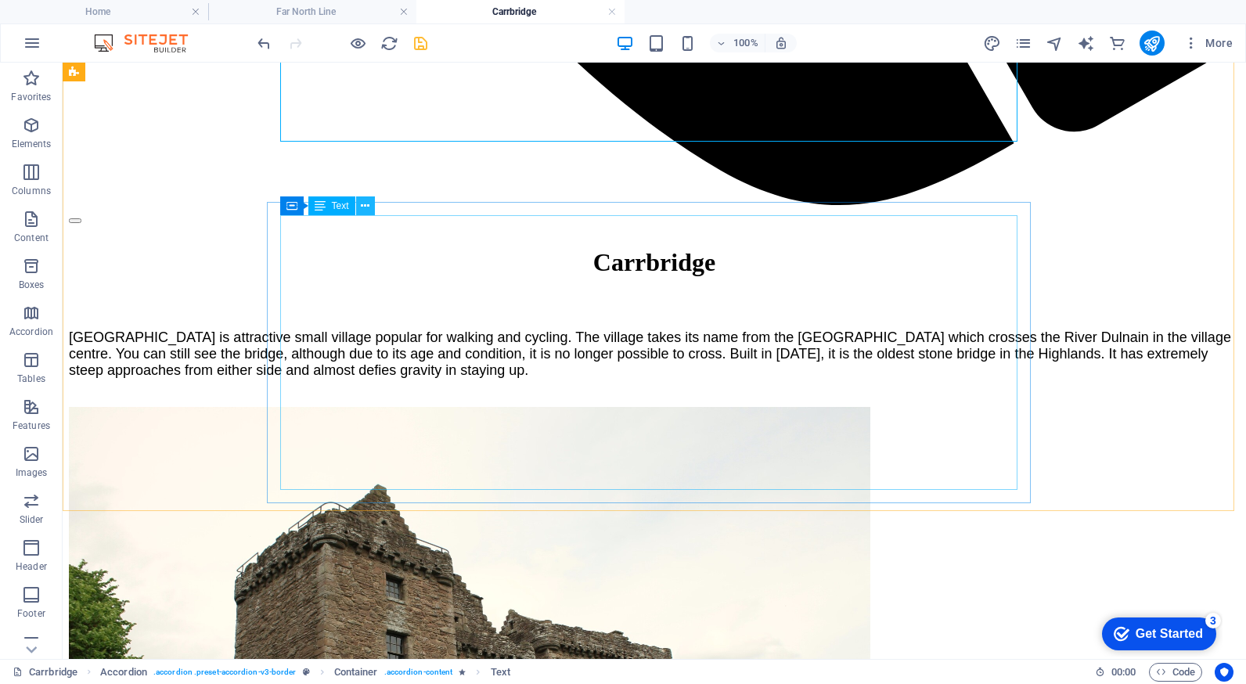
click at [362, 205] on icon at bounding box center [365, 206] width 9 height 16
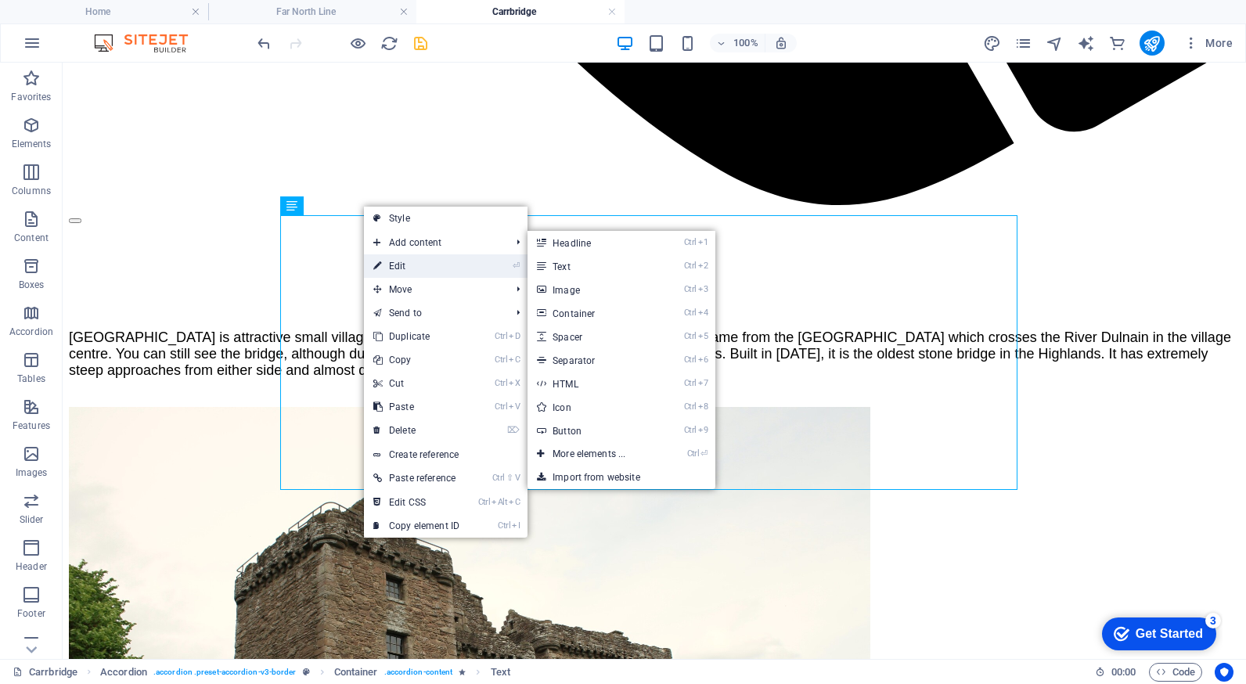
click at [397, 260] on link "⏎ Edit" at bounding box center [416, 265] width 105 height 23
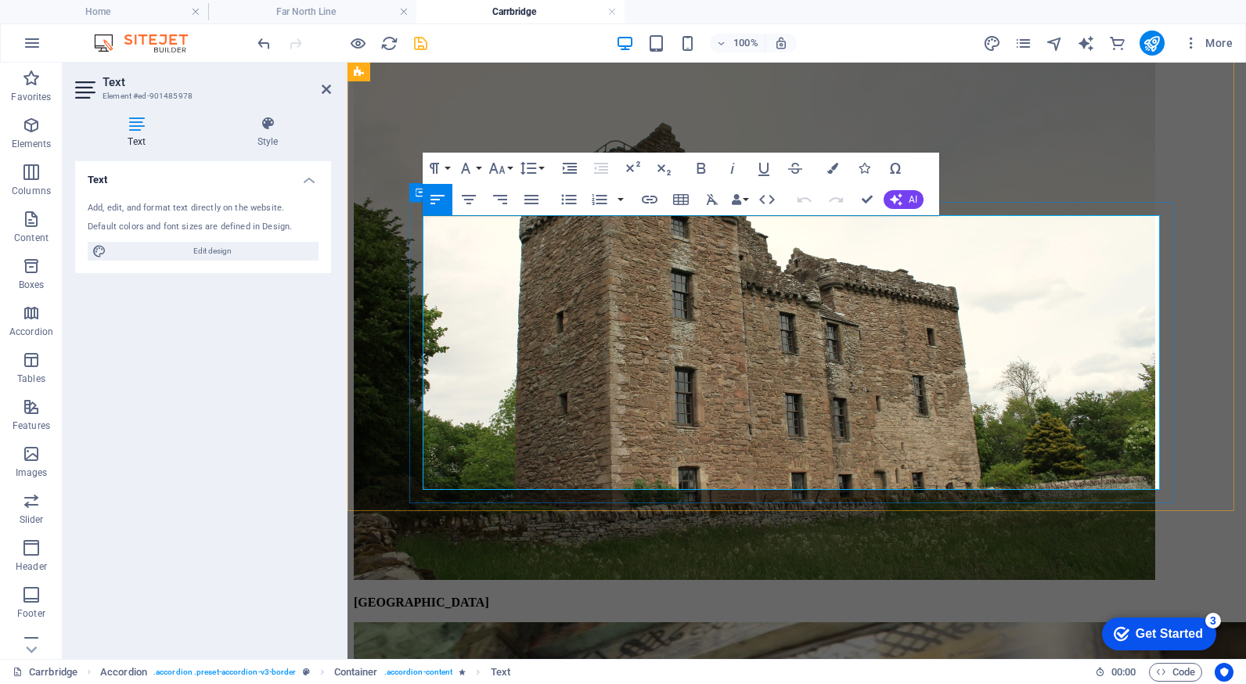
drag, startPoint x: 732, startPoint y: 477, endPoint x: 417, endPoint y: 232, distance: 399.7
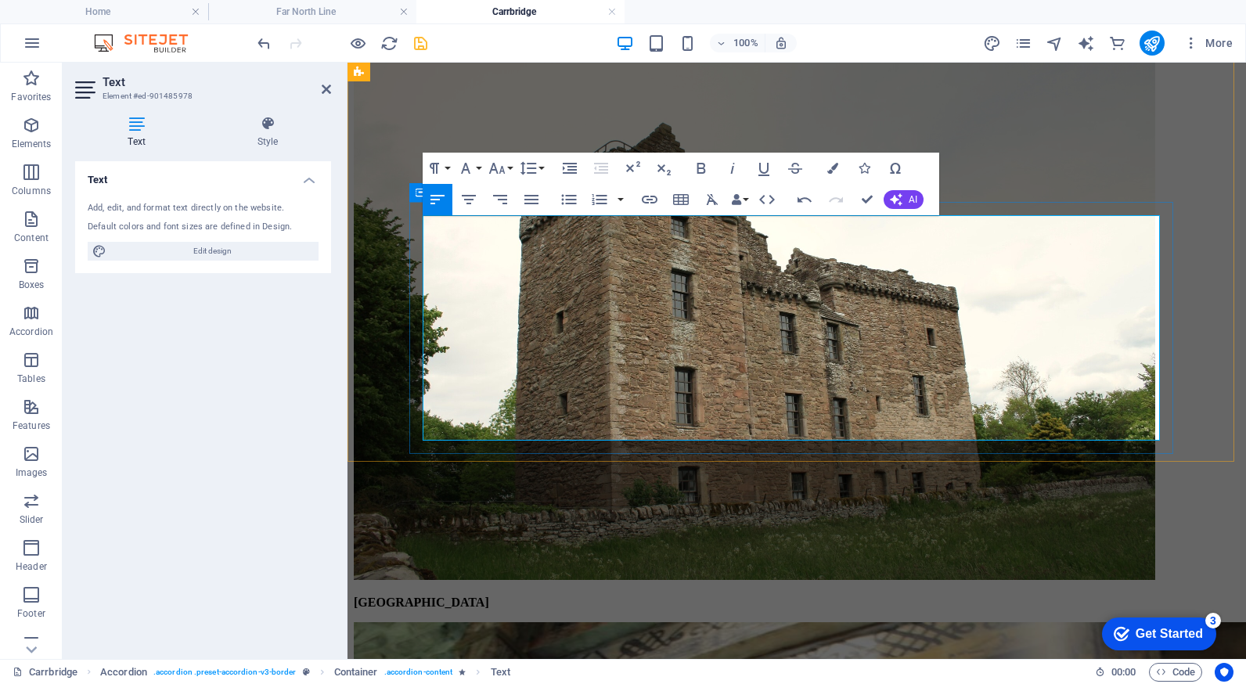
scroll to position [5132, 5]
click at [473, 167] on icon "button" at bounding box center [465, 168] width 19 height 19
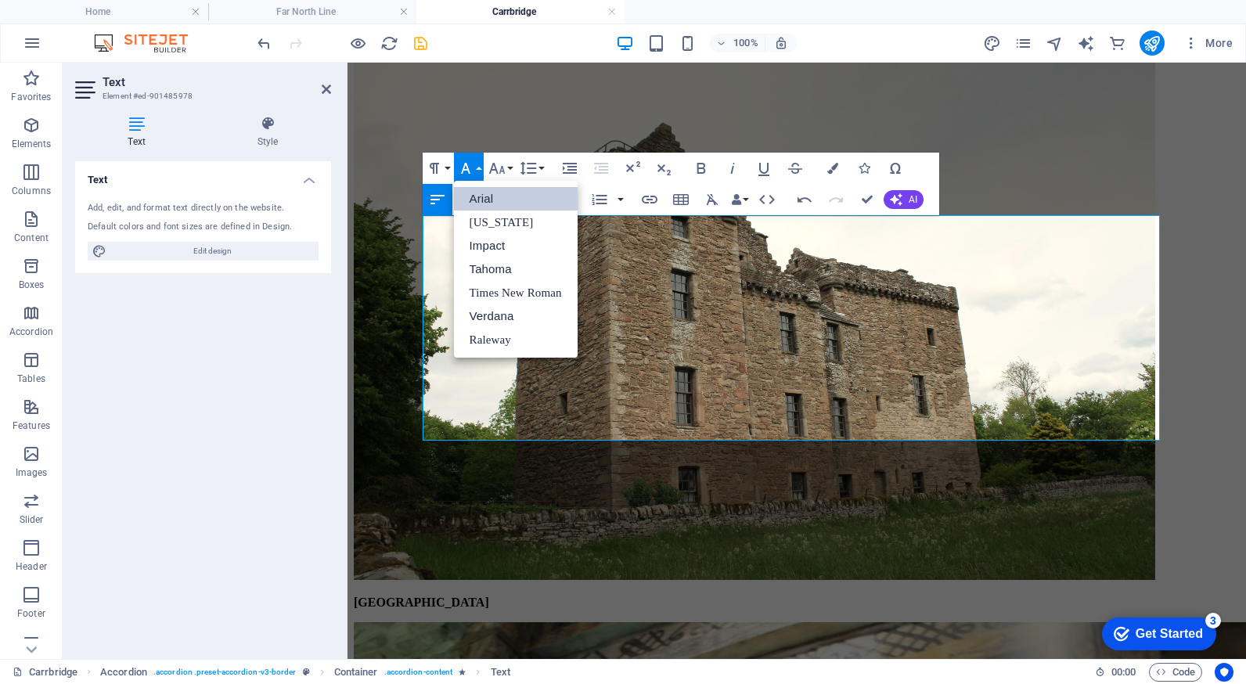
scroll to position [0, 0]
click at [496, 315] on link "Verdana" at bounding box center [516, 315] width 124 height 23
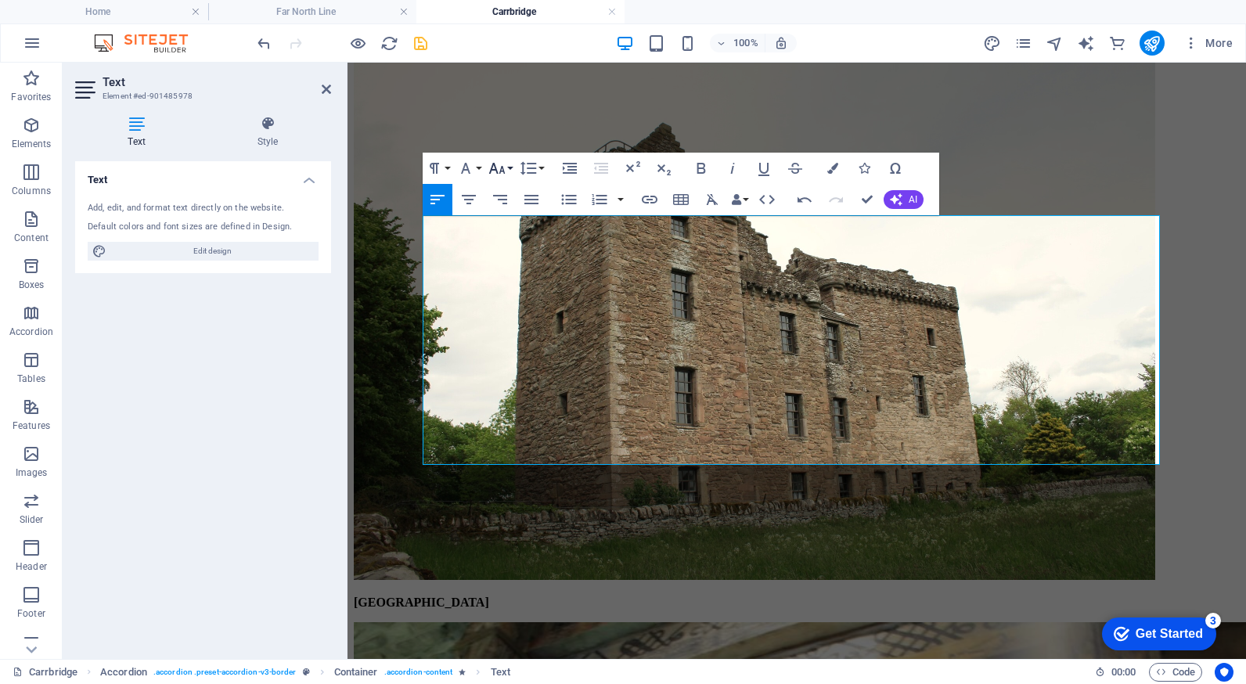
click at [503, 167] on icon "button" at bounding box center [496, 168] width 19 height 19
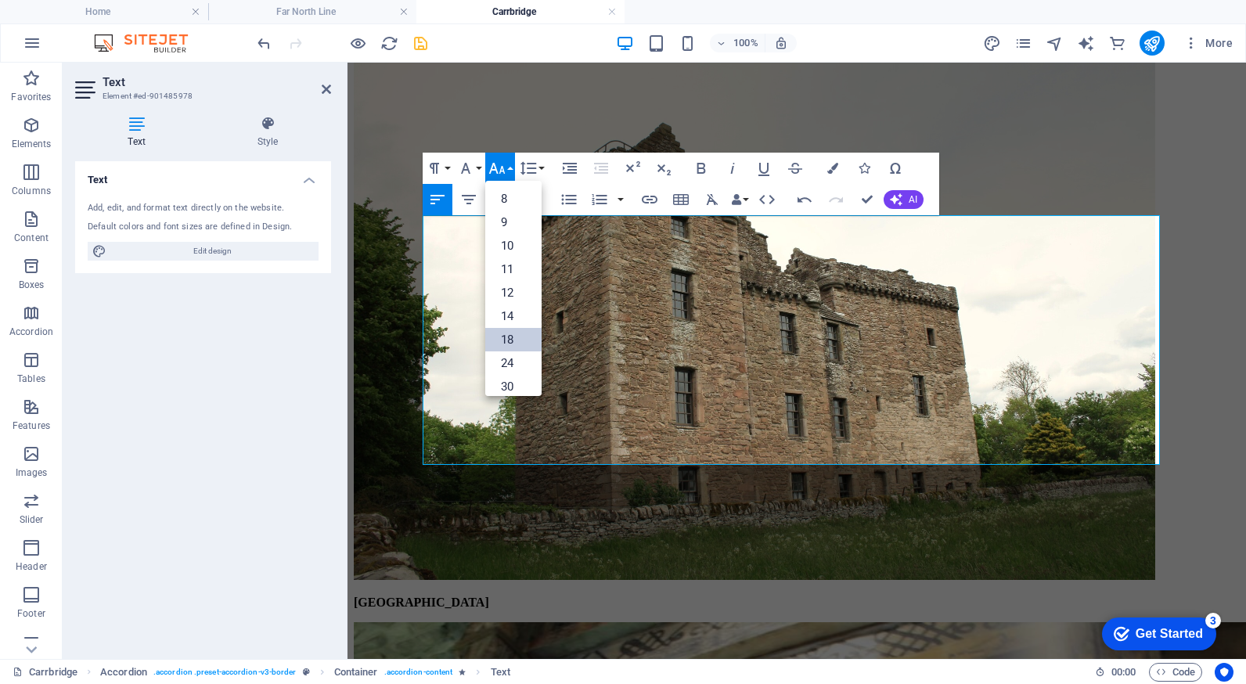
click at [517, 334] on link "18" at bounding box center [513, 339] width 56 height 23
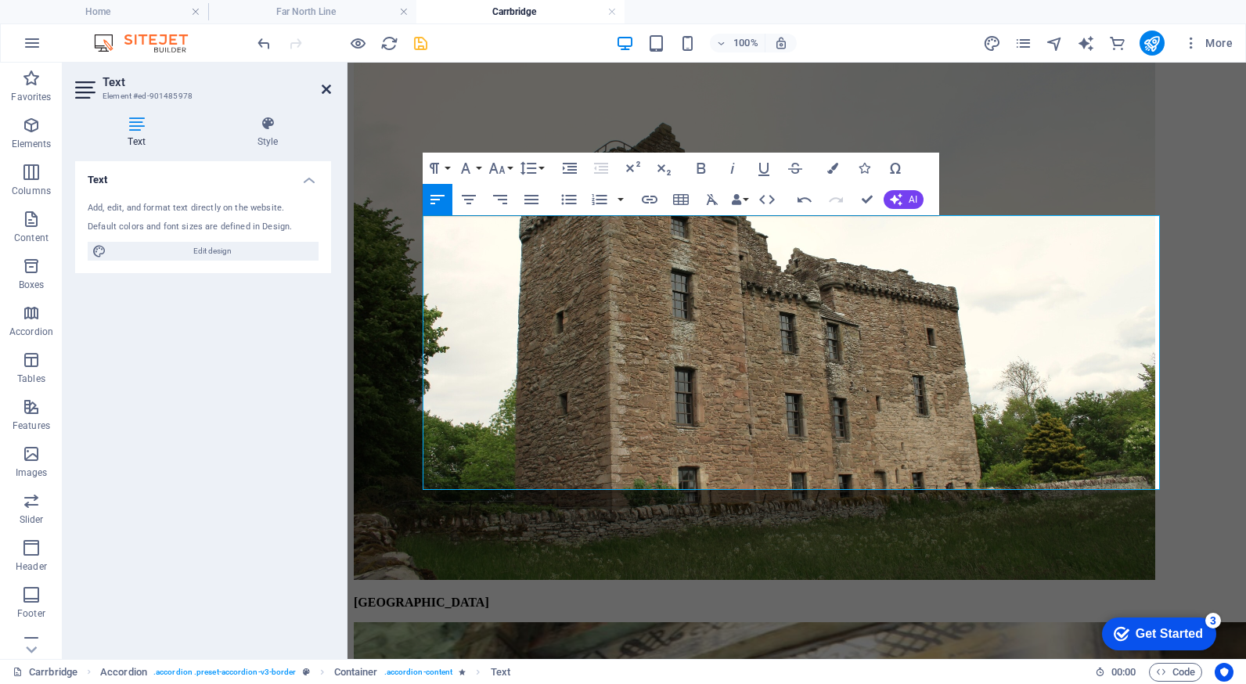
click at [325, 87] on icon at bounding box center [326, 89] width 9 height 13
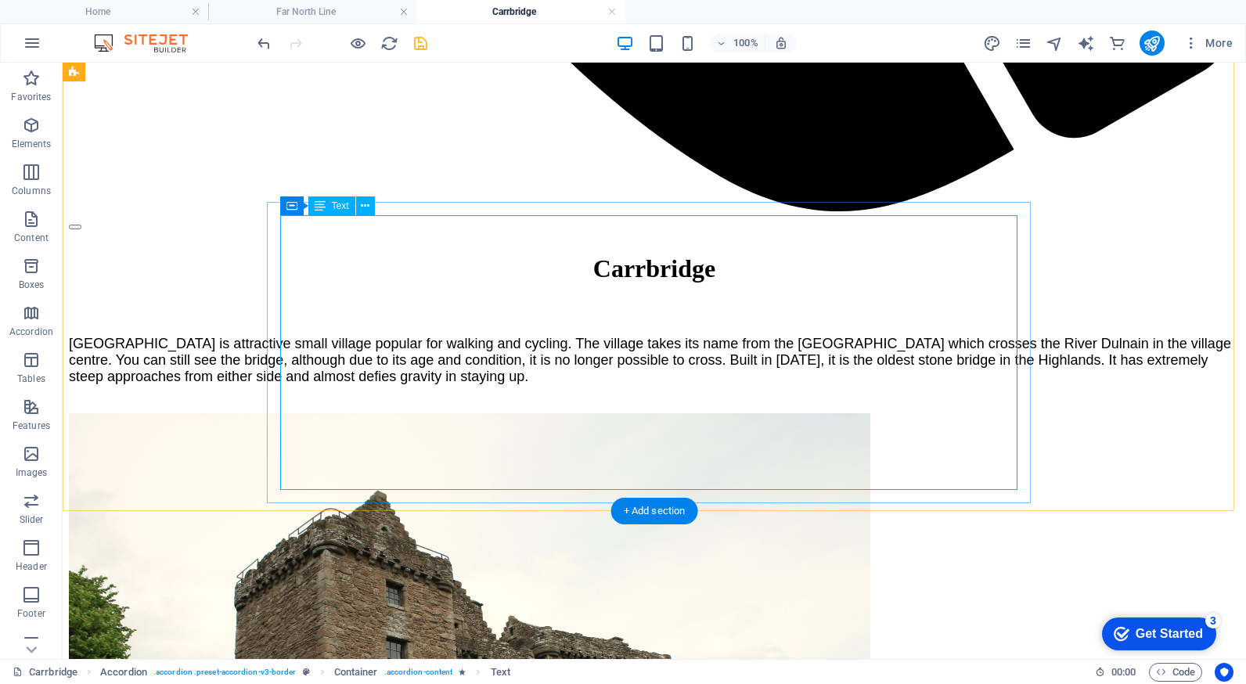
scroll to position [1565, 0]
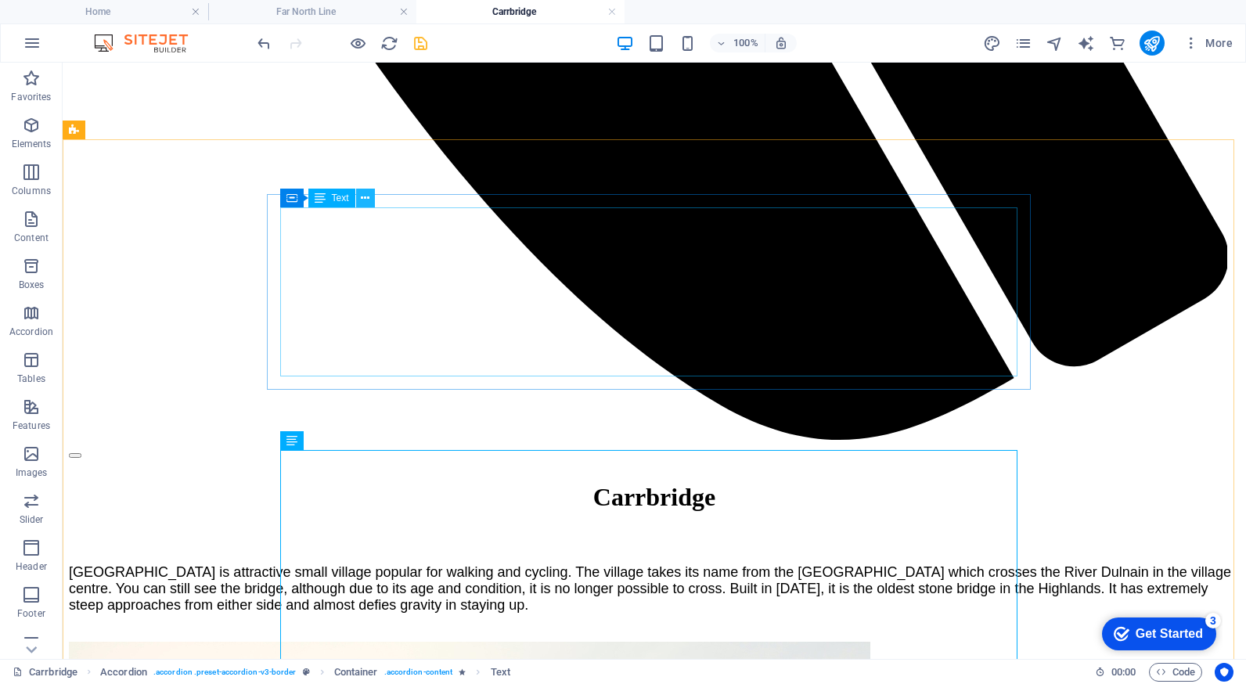
click at [366, 197] on icon at bounding box center [365, 198] width 9 height 16
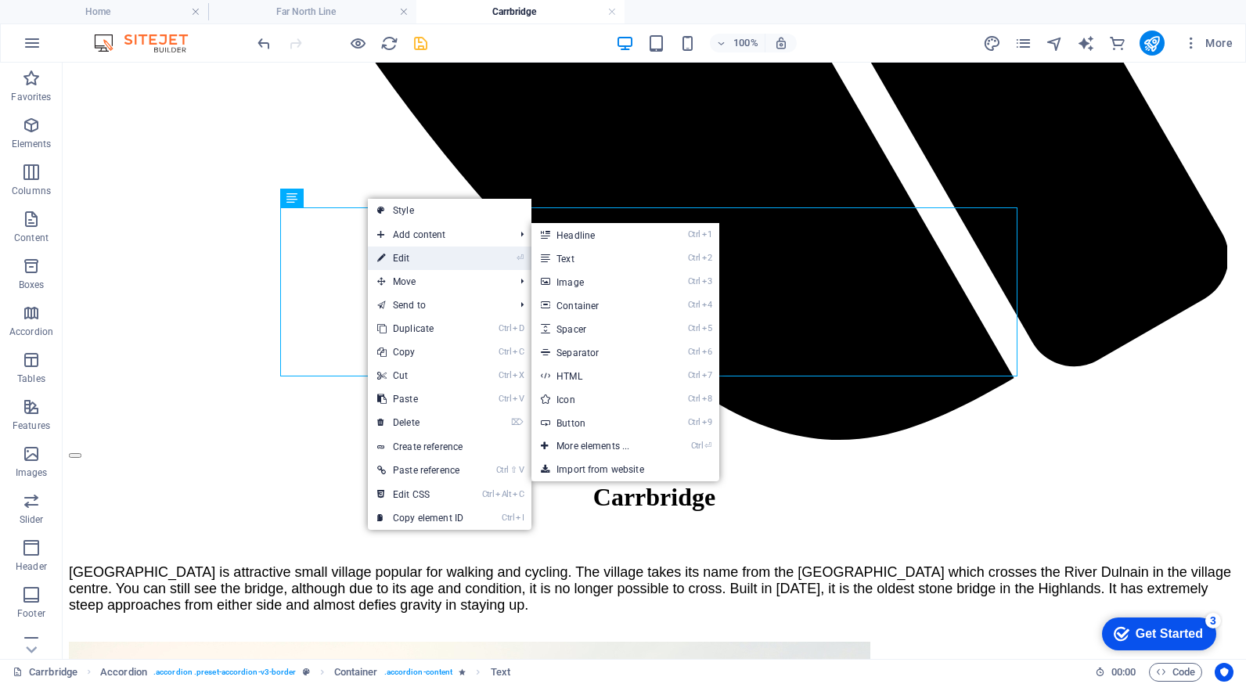
drag, startPoint x: 403, startPoint y: 253, endPoint x: 66, endPoint y: 195, distance: 342.1
click at [403, 253] on link "⏎ Edit" at bounding box center [420, 257] width 105 height 23
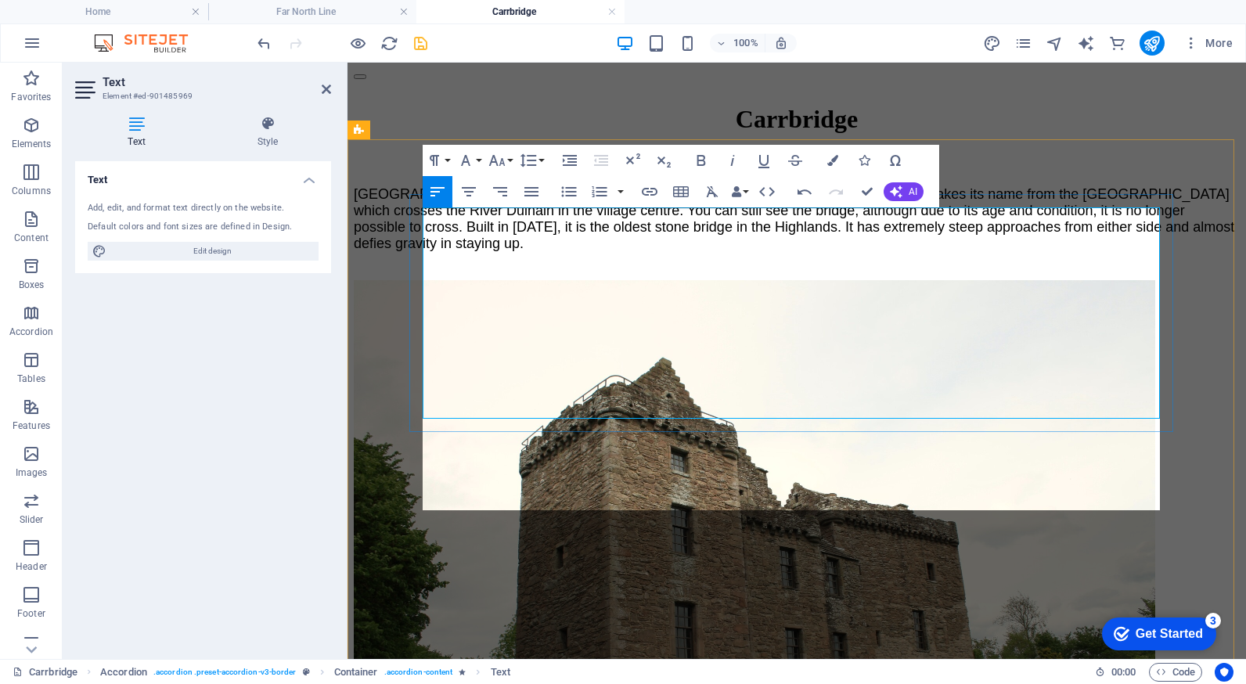
scroll to position [5711, 3]
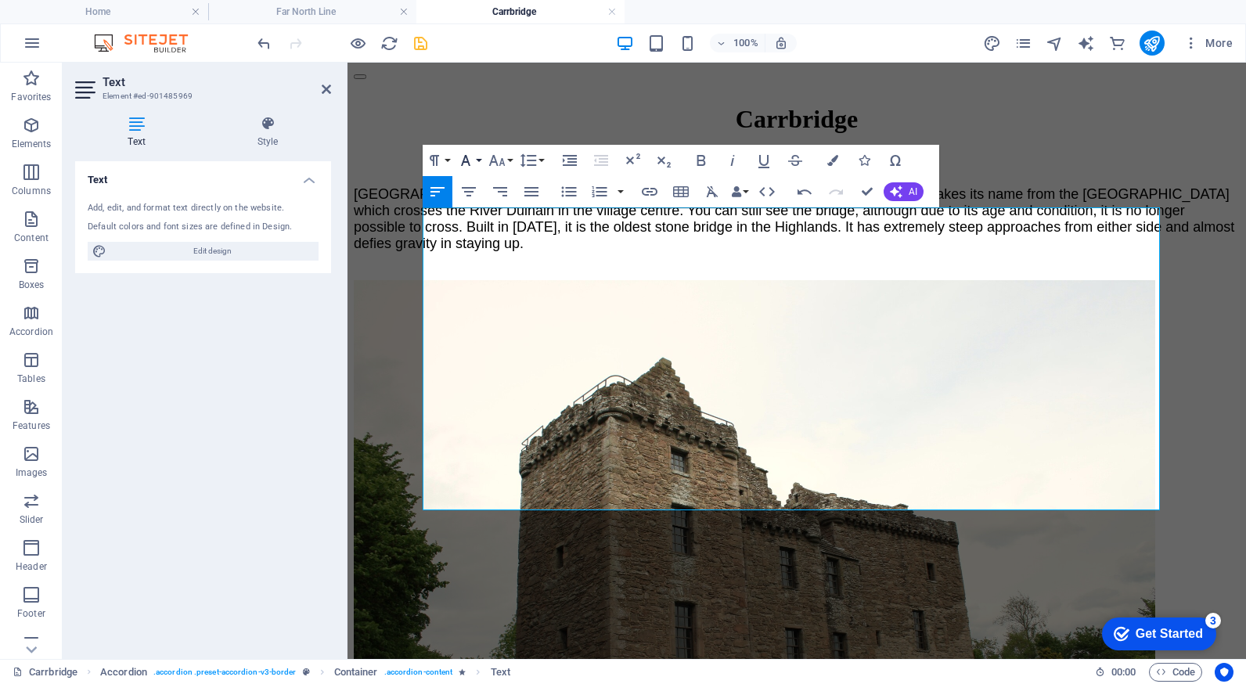
click at [468, 158] on icon "button" at bounding box center [465, 160] width 19 height 19
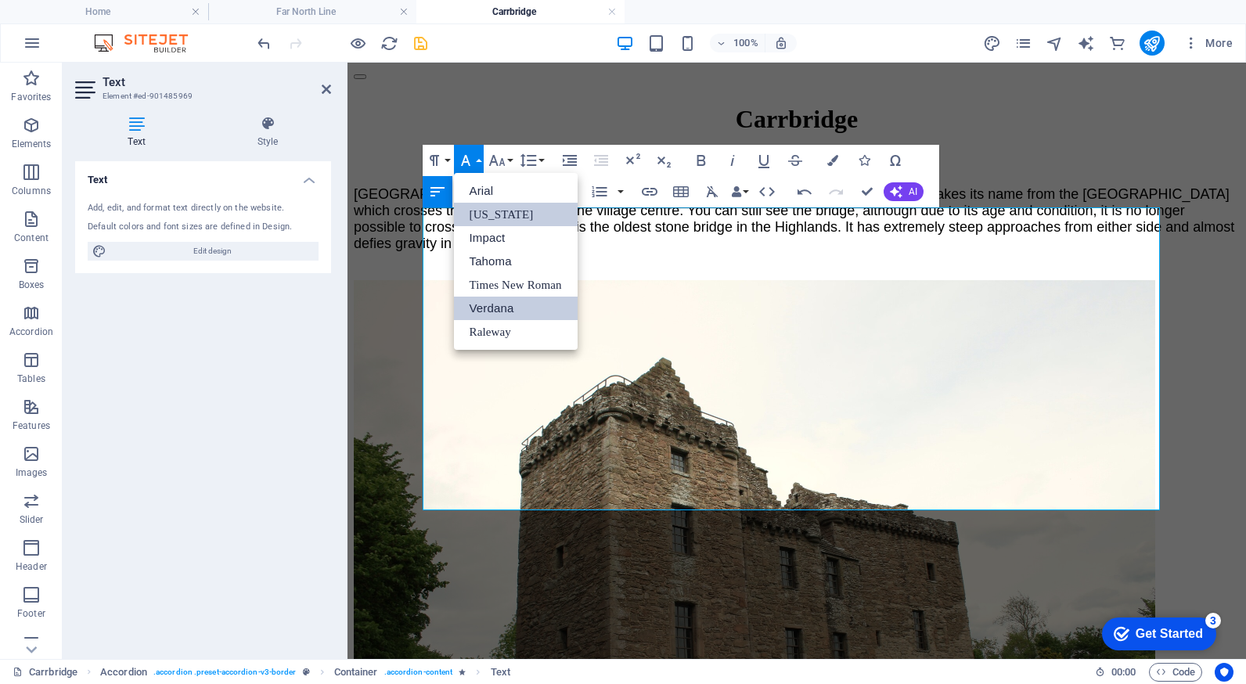
scroll to position [0, 0]
click at [494, 307] on link "Verdana" at bounding box center [516, 308] width 124 height 23
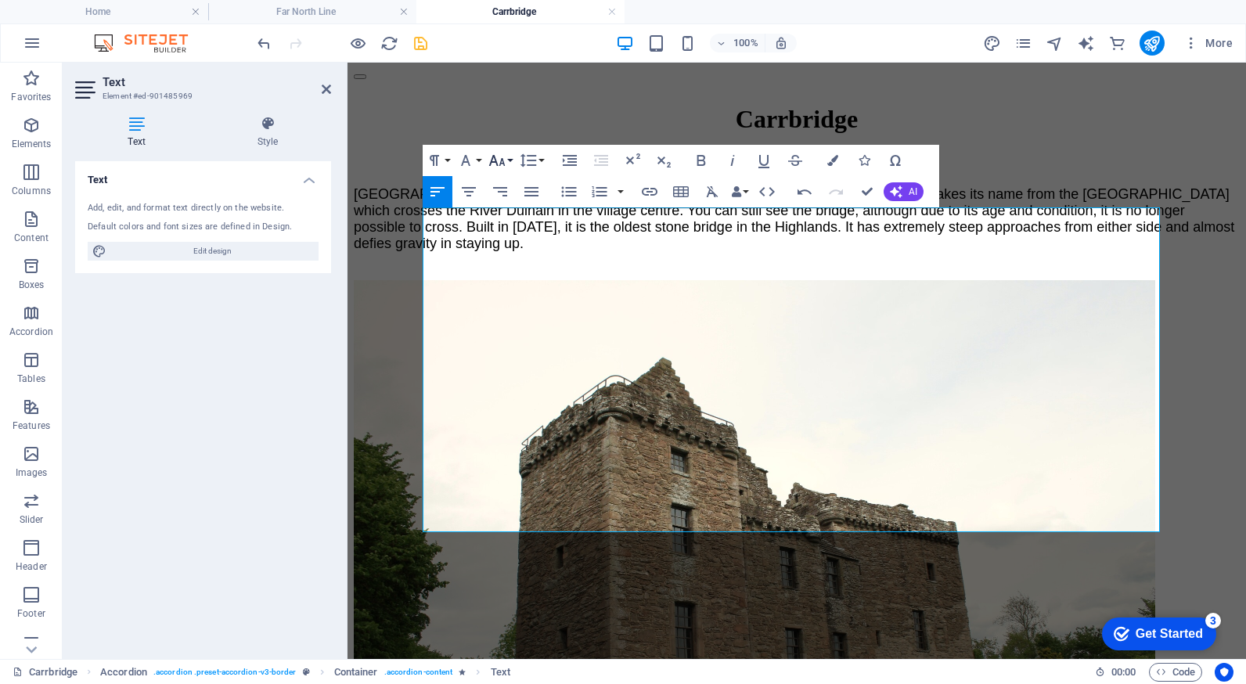
click at [502, 161] on icon "button" at bounding box center [496, 160] width 16 height 11
click at [502, 201] on link "18" at bounding box center [513, 205] width 56 height 23
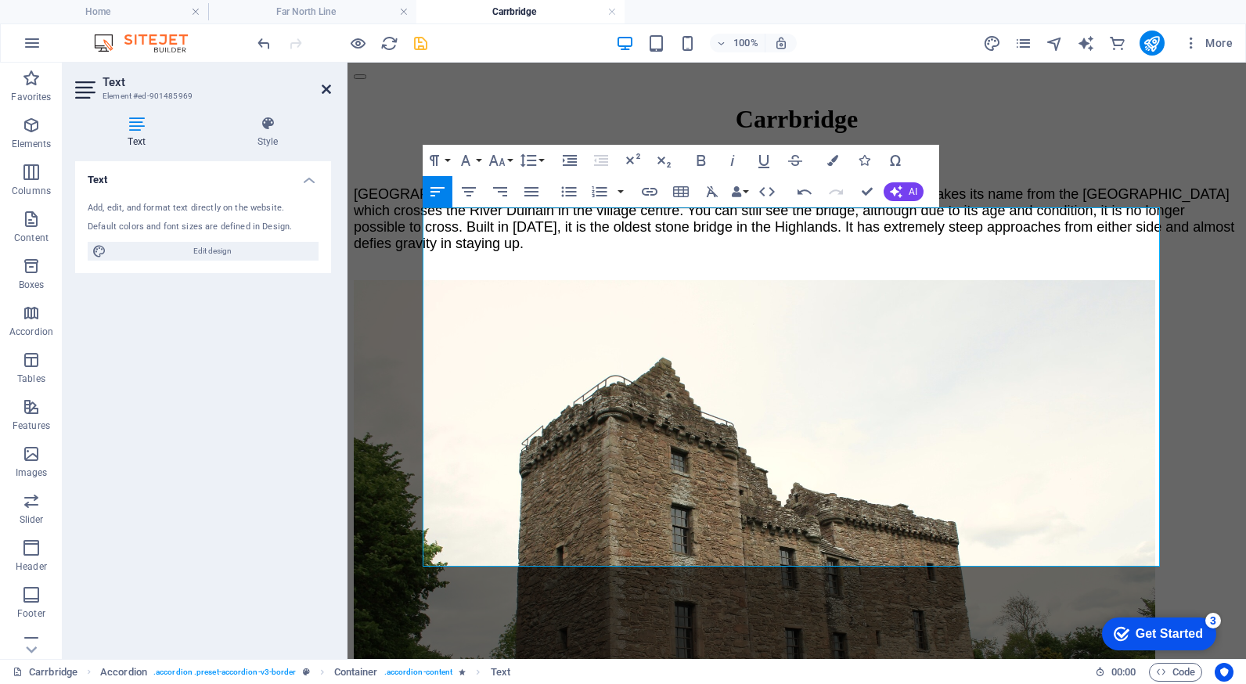
click at [325, 89] on icon at bounding box center [326, 89] width 9 height 13
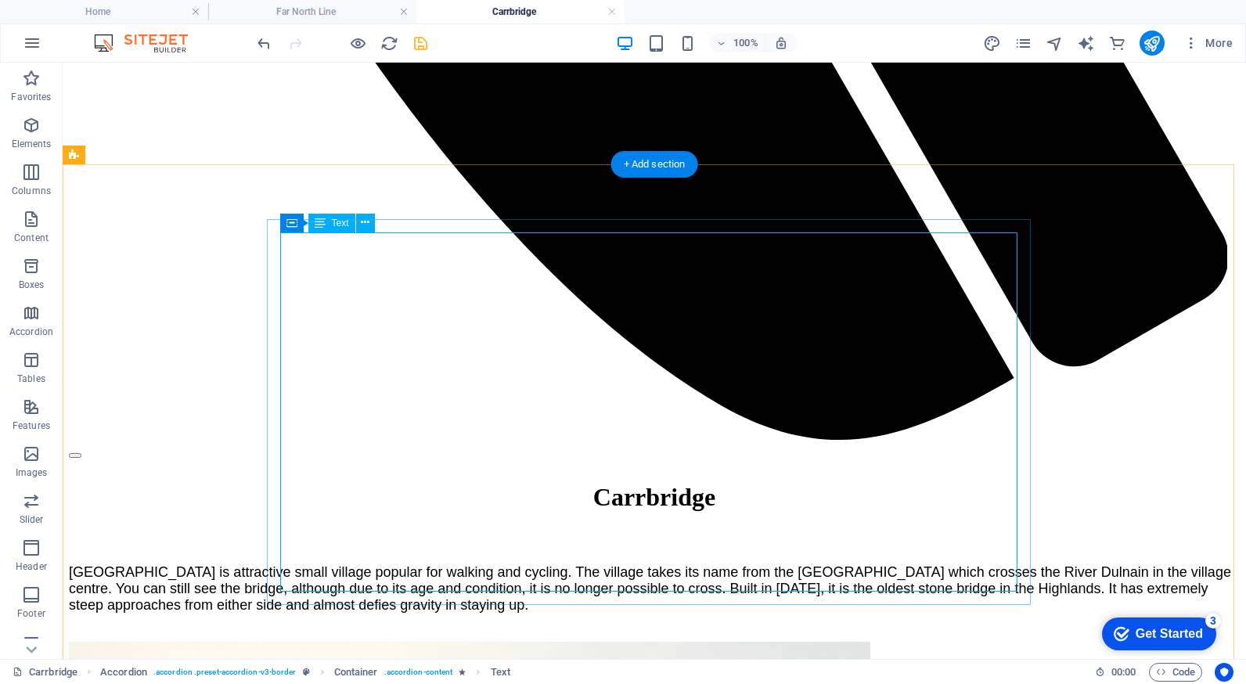
scroll to position [1487, 0]
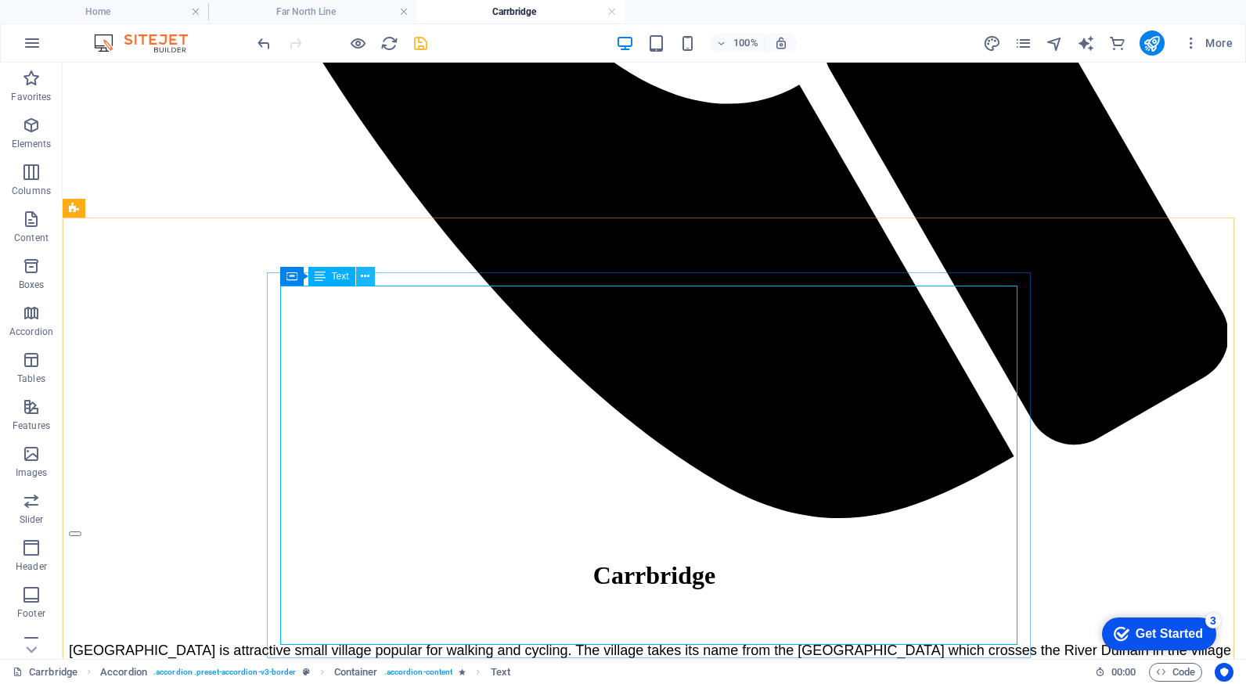
click at [368, 273] on icon at bounding box center [365, 276] width 9 height 16
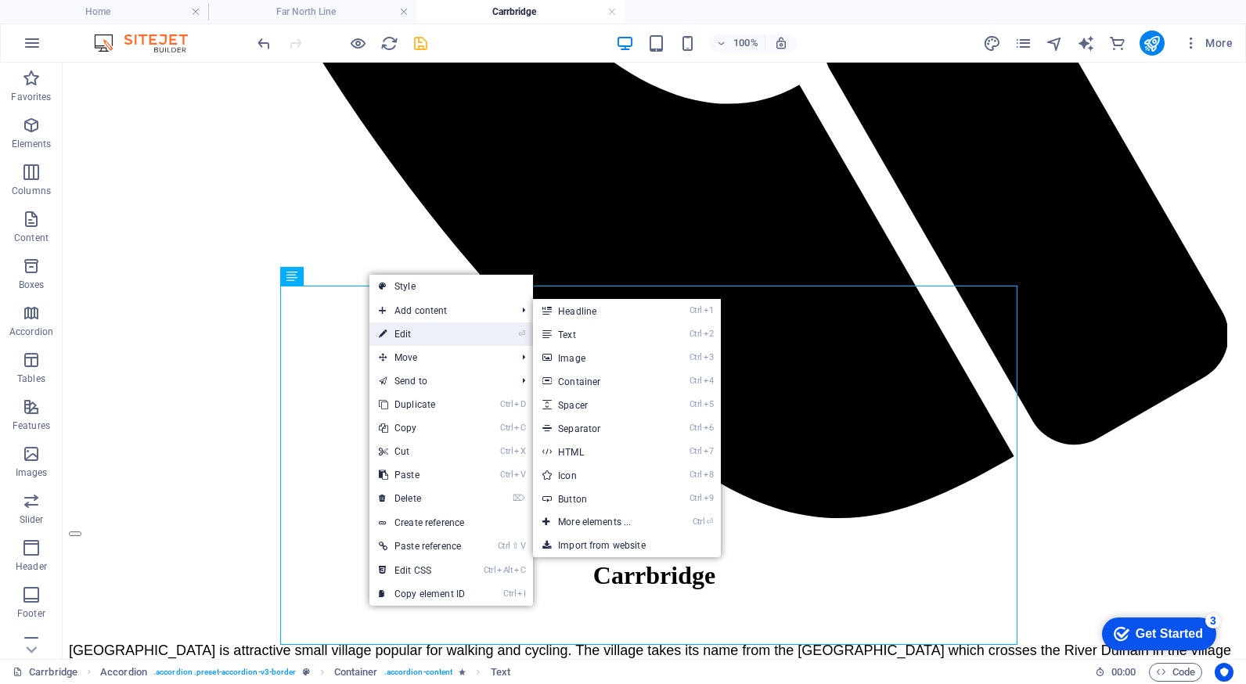
click at [404, 326] on link "⏎ Edit" at bounding box center [421, 333] width 105 height 23
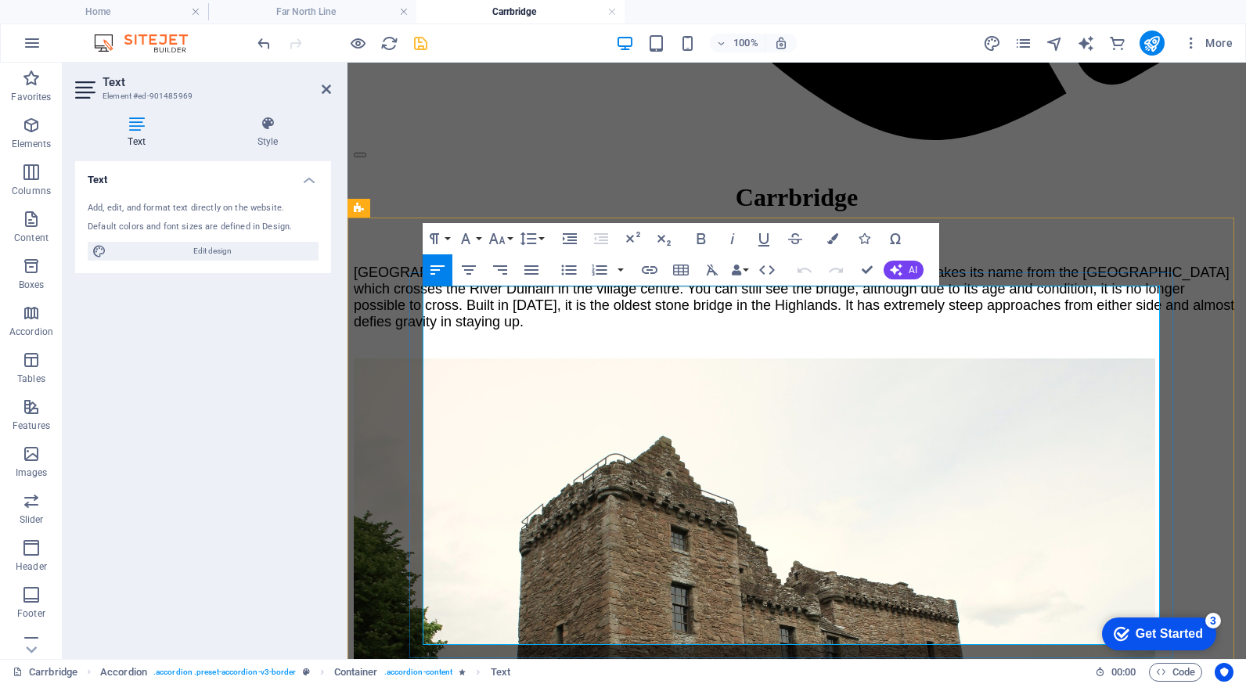
drag, startPoint x: 425, startPoint y: 296, endPoint x: 537, endPoint y: 294, distance: 111.9
click at [649, 273] on icon "button" at bounding box center [649, 270] width 19 height 19
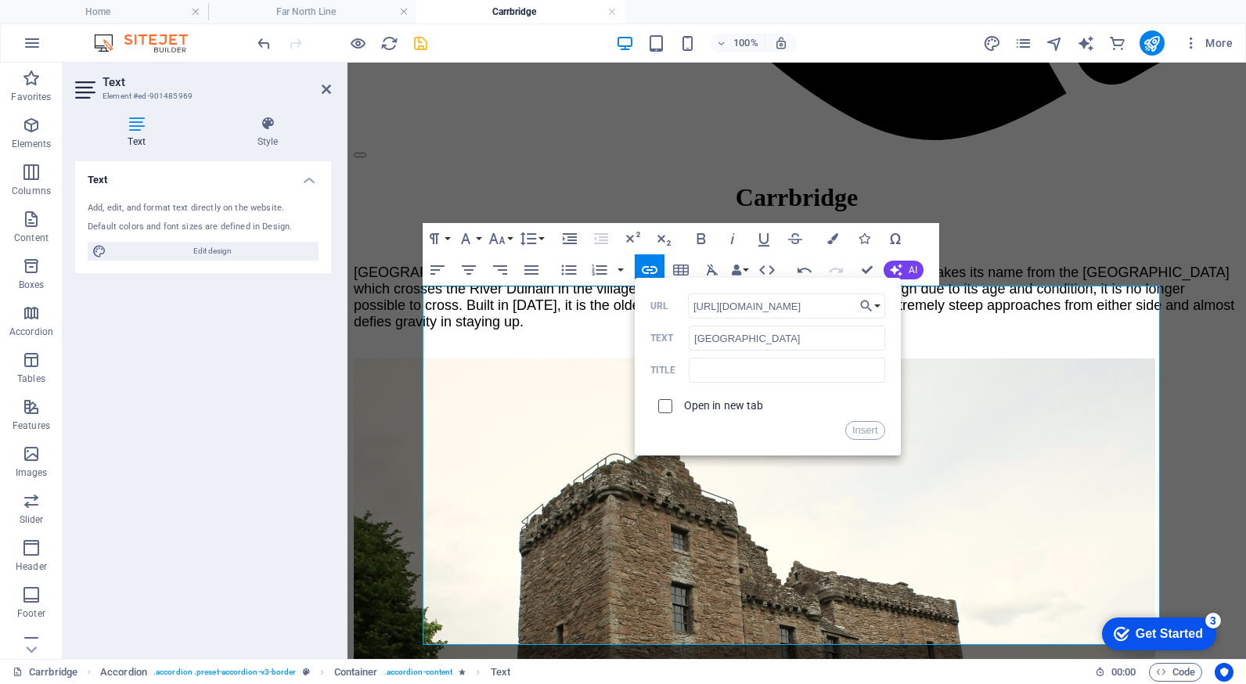
type input "[URL][DOMAIN_NAME]"
click at [662, 404] on input "checkbox" at bounding box center [663, 404] width 14 height 14
checkbox input "true"
click at [857, 431] on button "Insert" at bounding box center [865, 430] width 40 height 19
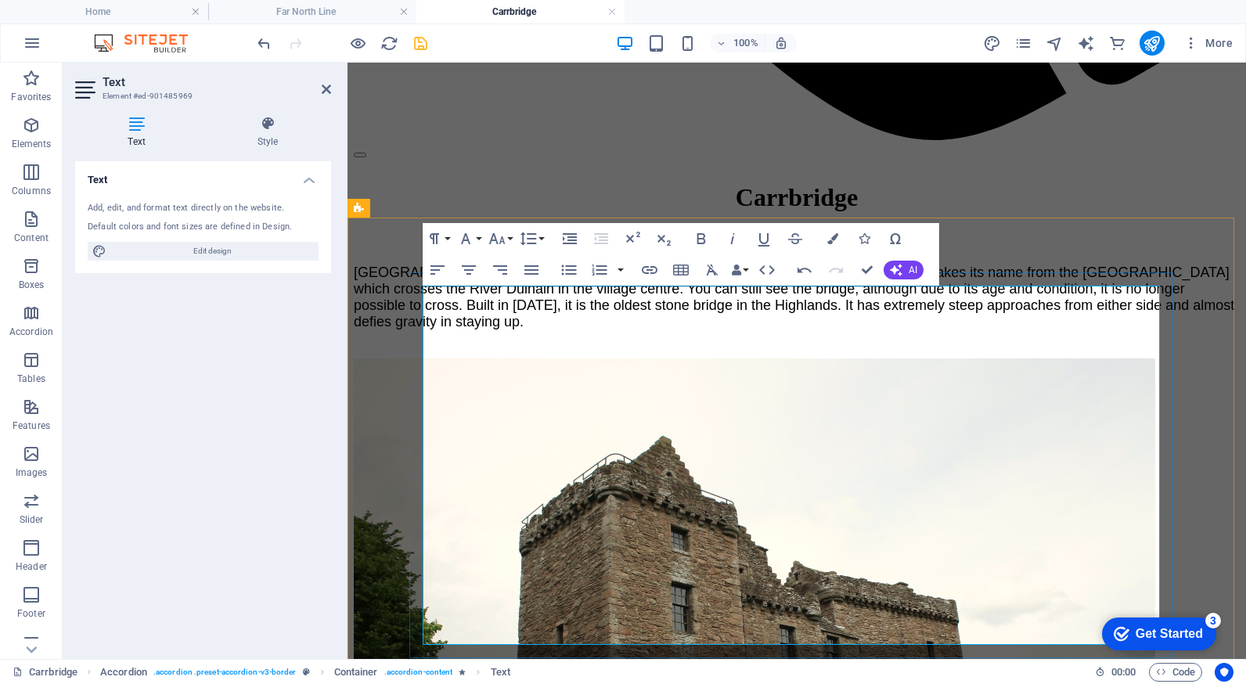
drag, startPoint x: 492, startPoint y: 316, endPoint x: 587, endPoint y: 317, distance: 94.7
type input "4.0 on Google"
checkbox input "false"
click at [652, 270] on icon "button" at bounding box center [650, 270] width 16 height 8
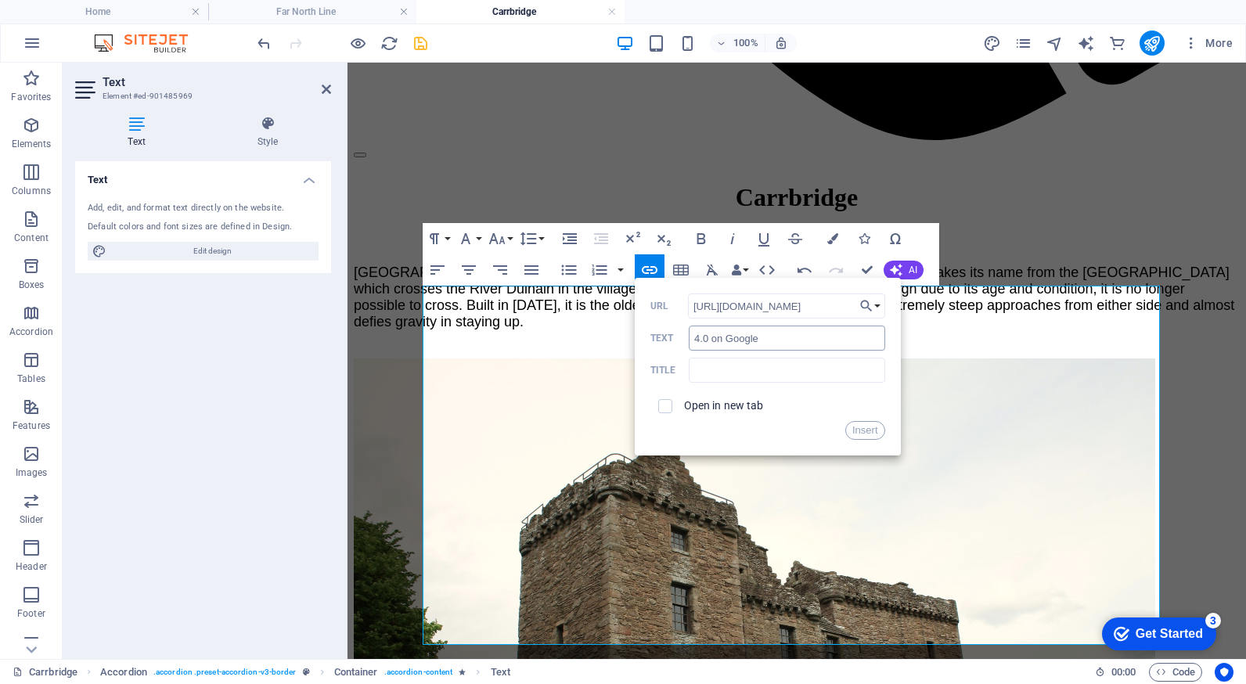
scroll to position [0, 3198]
type input "[URL][DOMAIN_NAME]"
click at [668, 404] on input "checkbox" at bounding box center [663, 404] width 14 height 14
checkbox input "true"
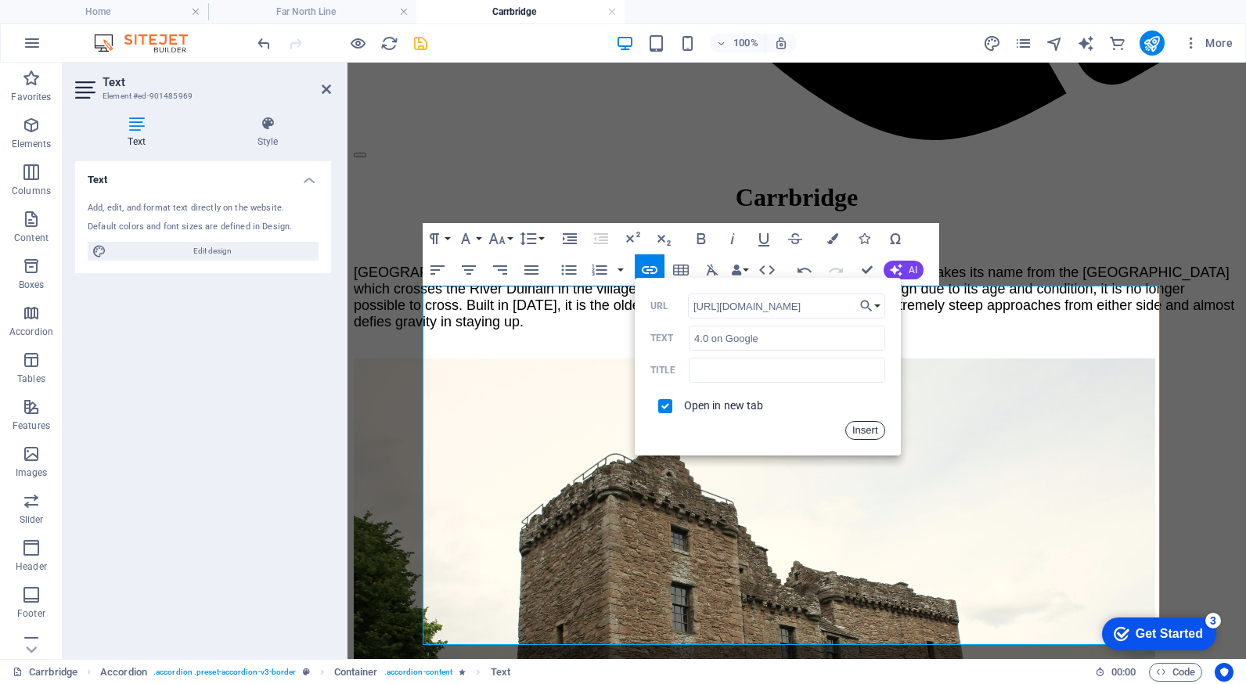
click at [857, 426] on button "Insert" at bounding box center [865, 430] width 40 height 19
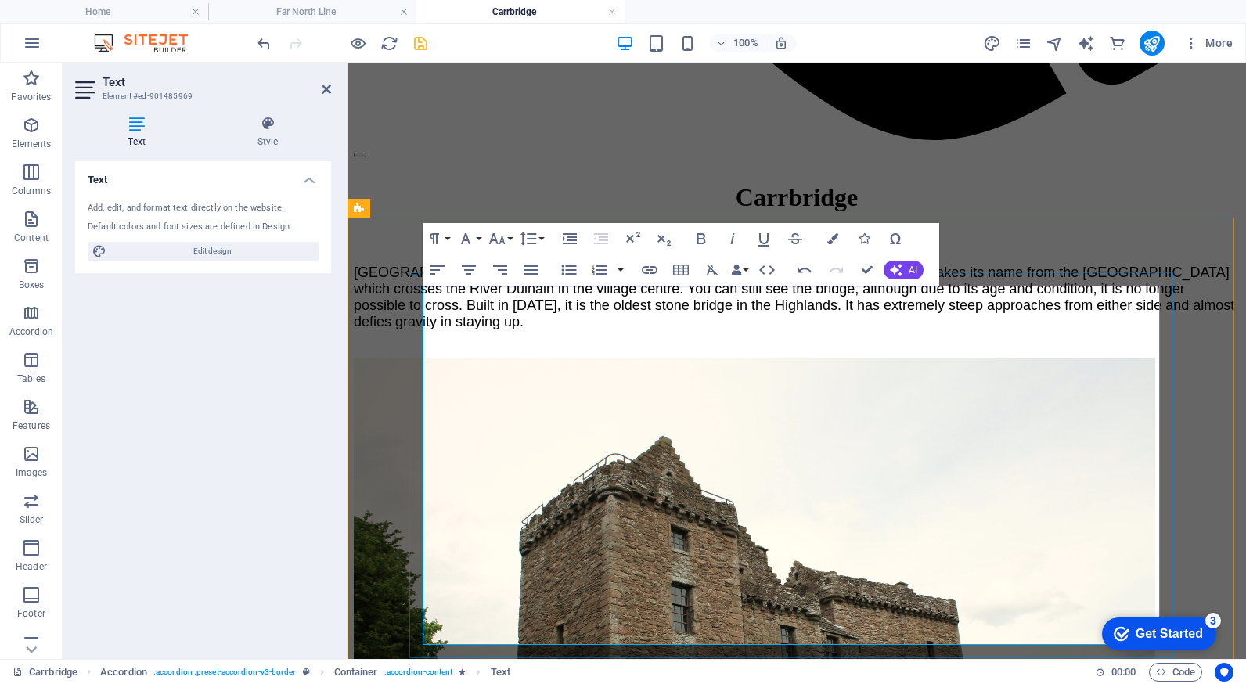
drag, startPoint x: 602, startPoint y: 314, endPoint x: 726, endPoint y: 321, distance: 124.6
type input "3.5 on TripAdvisor"
checkbox input "false"
click at [652, 273] on icon "button" at bounding box center [650, 270] width 16 height 8
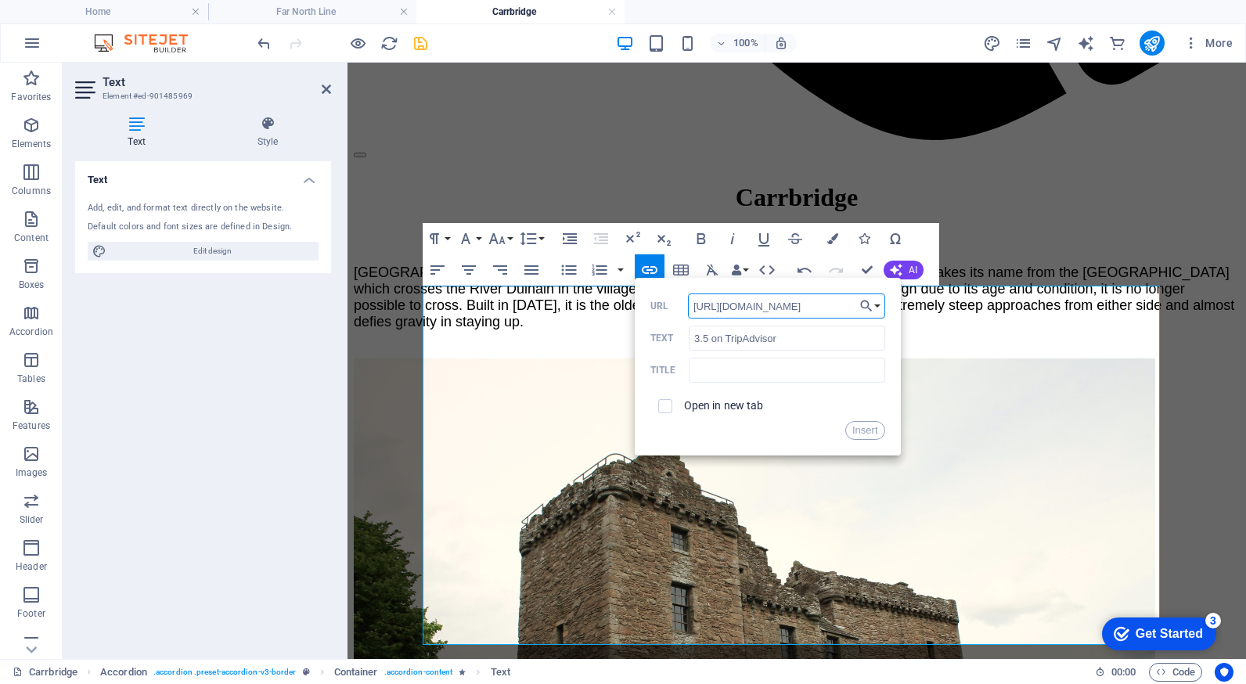
scroll to position [0, 631]
type input "[URL][DOMAIN_NAME]"
click at [663, 407] on input "checkbox" at bounding box center [663, 404] width 14 height 14
checkbox input "true"
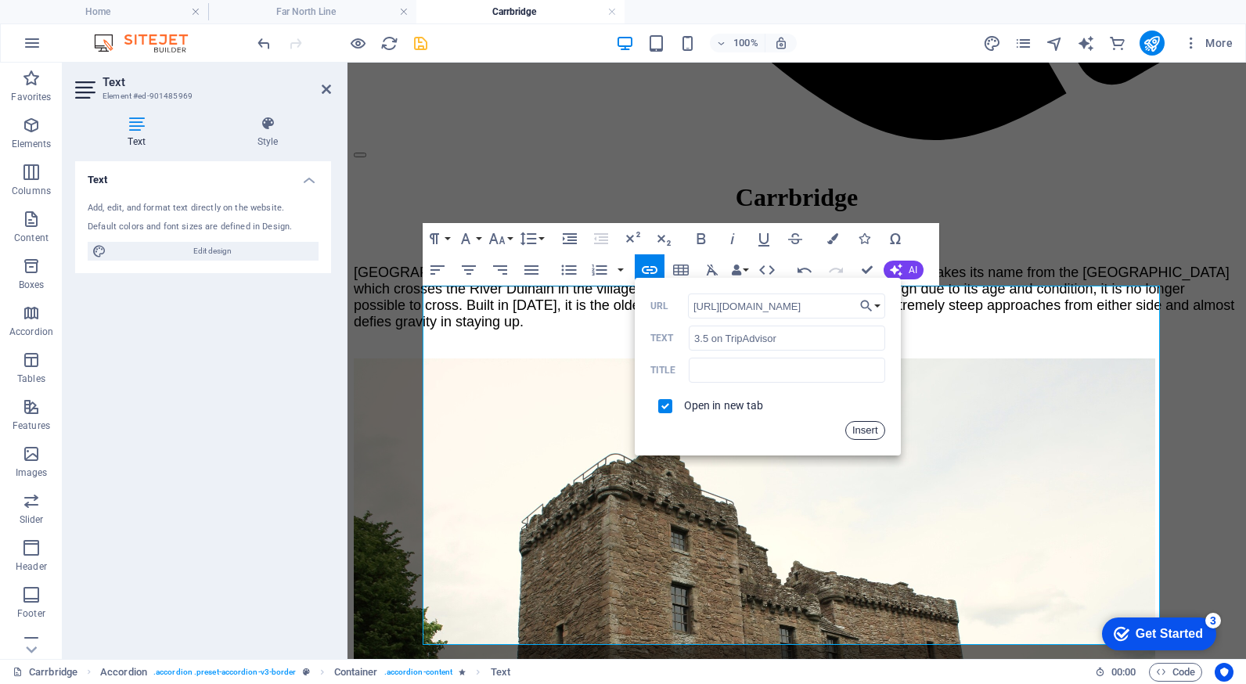
click at [857, 429] on button "Insert" at bounding box center [865, 430] width 40 height 19
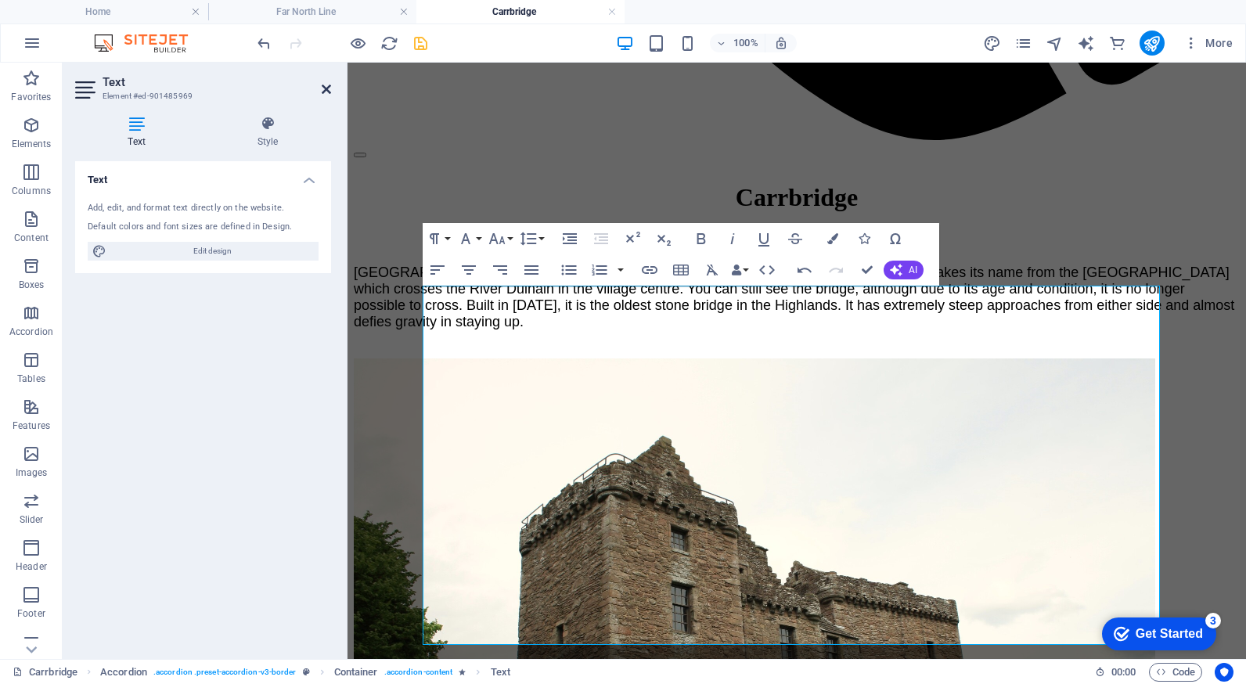
click at [322, 86] on icon at bounding box center [326, 89] width 9 height 13
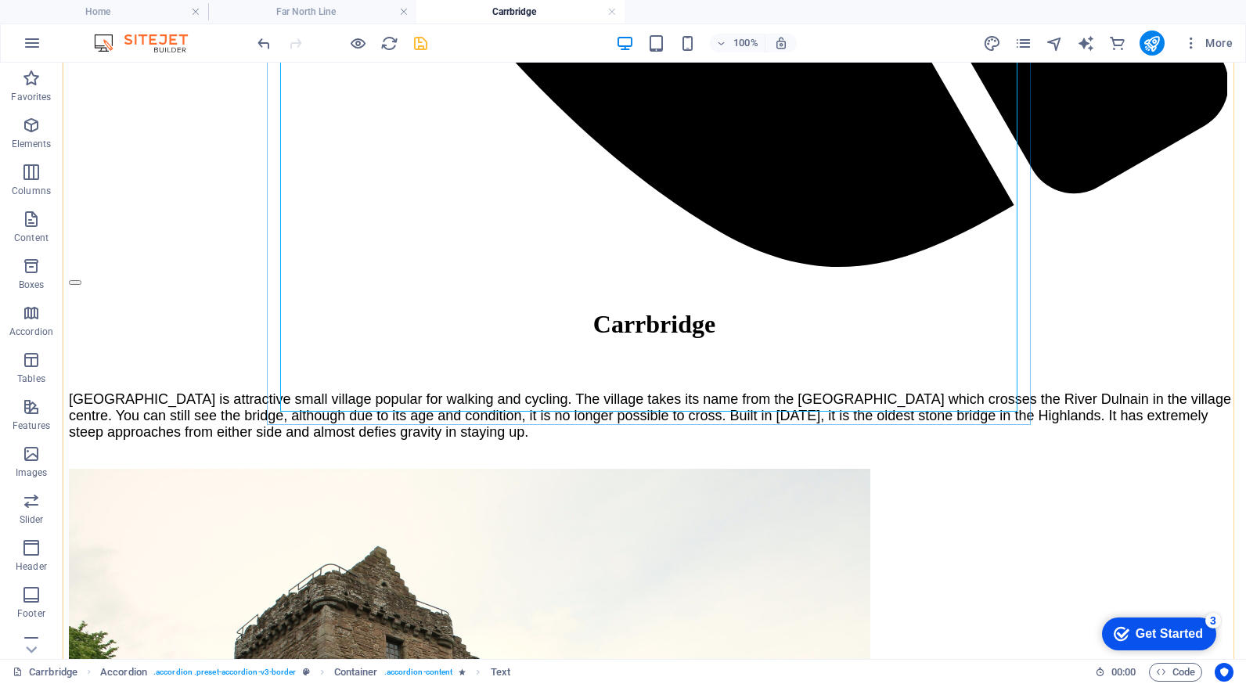
scroll to position [1799, 0]
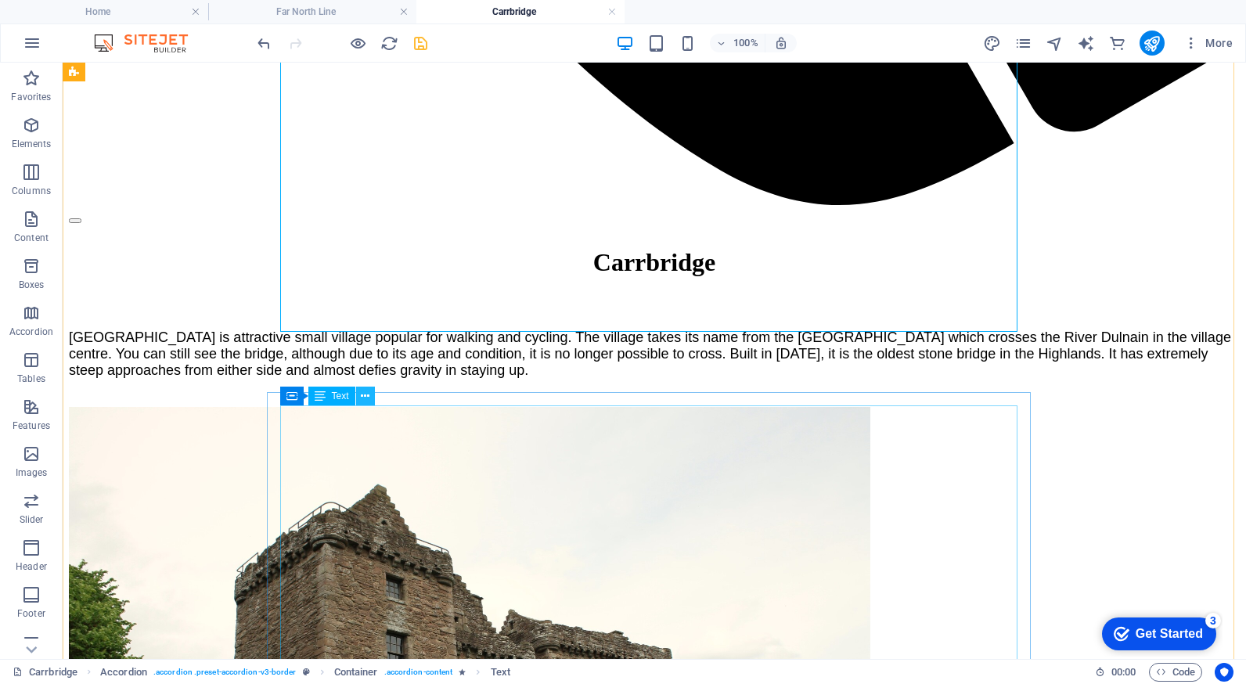
click at [363, 397] on icon at bounding box center [365, 396] width 9 height 16
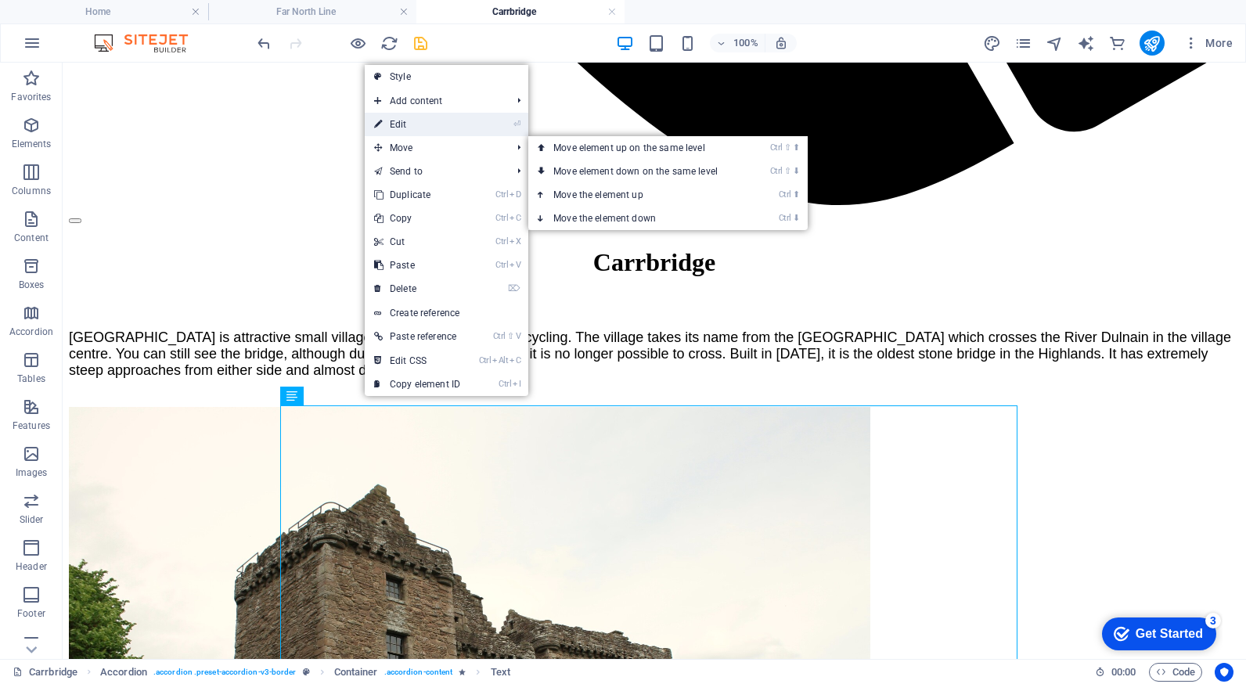
click at [422, 124] on link "⏎ Edit" at bounding box center [417, 124] width 105 height 23
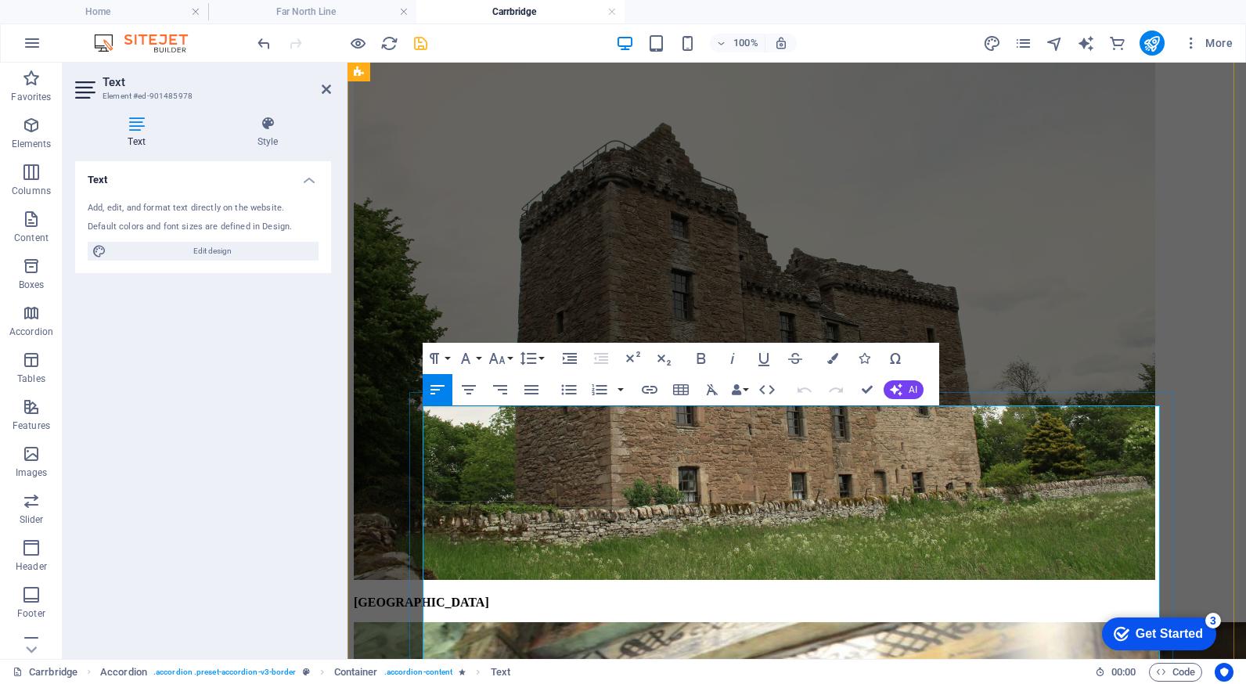
drag, startPoint x: 425, startPoint y: 414, endPoint x: 553, endPoint y: 412, distance: 128.3
click at [647, 391] on icon "button" at bounding box center [649, 389] width 19 height 19
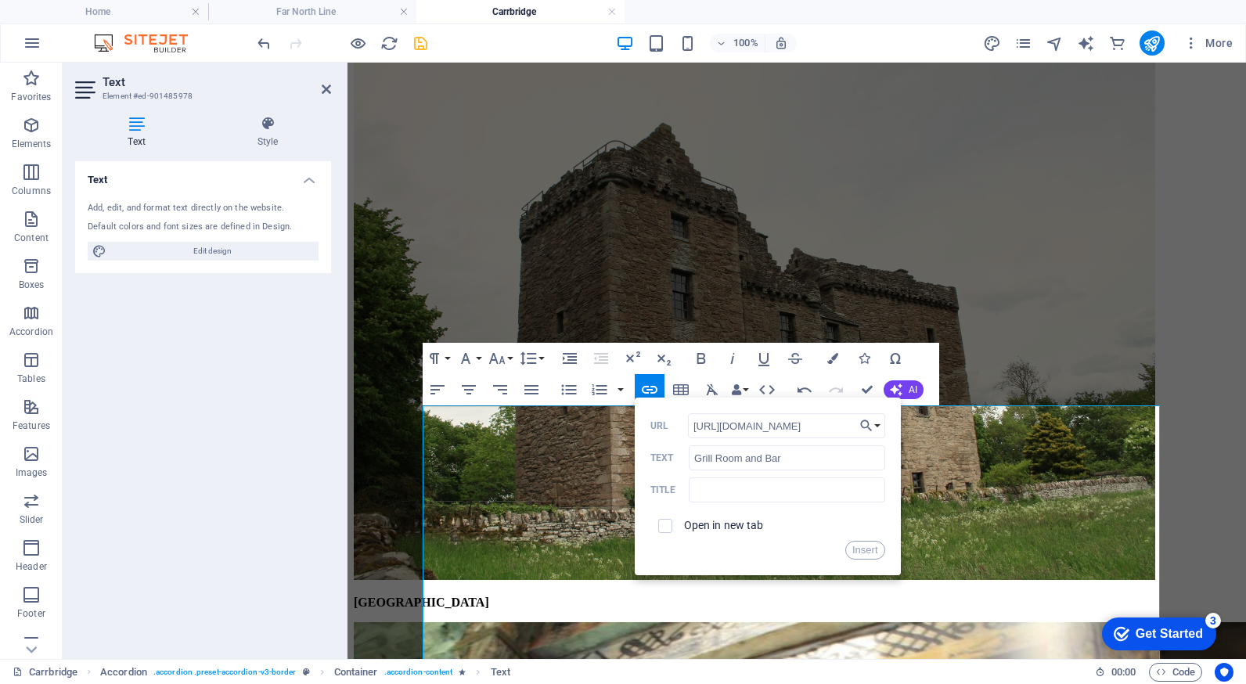
scroll to position [0, 20]
type input "[URL][DOMAIN_NAME]"
click at [662, 522] on input "checkbox" at bounding box center [663, 523] width 14 height 14
checkbox input "true"
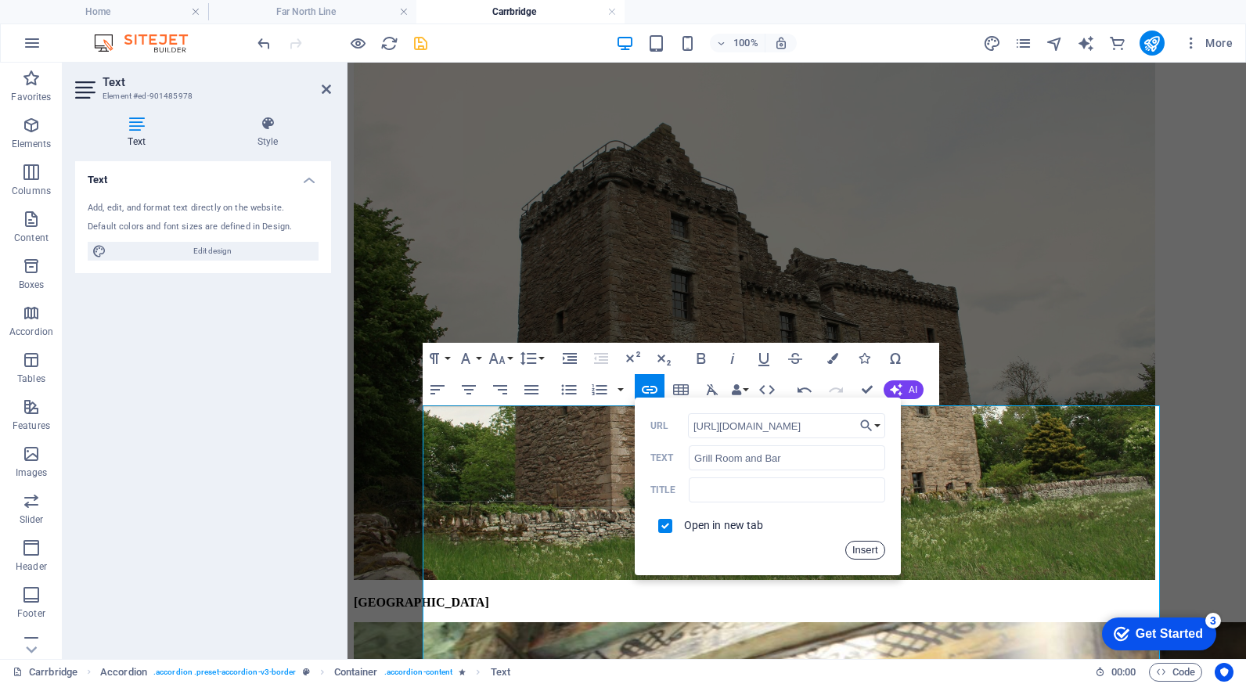
click at [856, 550] on button "Insert" at bounding box center [865, 550] width 40 height 19
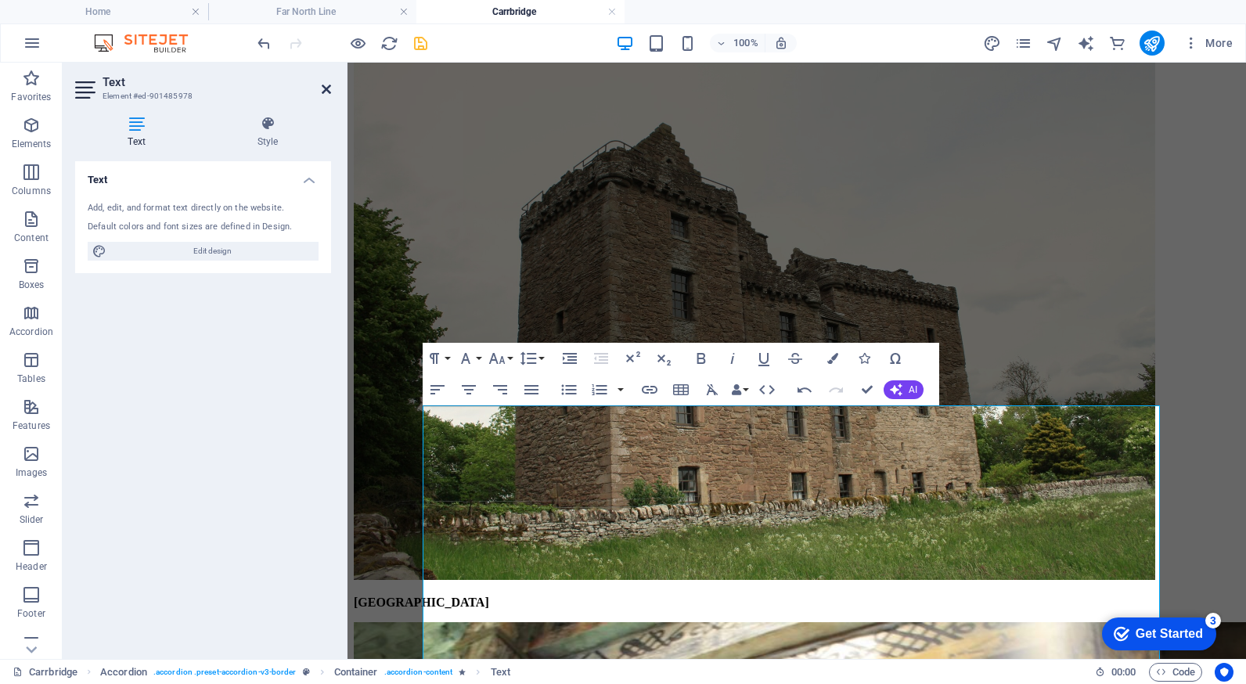
click at [326, 89] on icon at bounding box center [326, 89] width 9 height 13
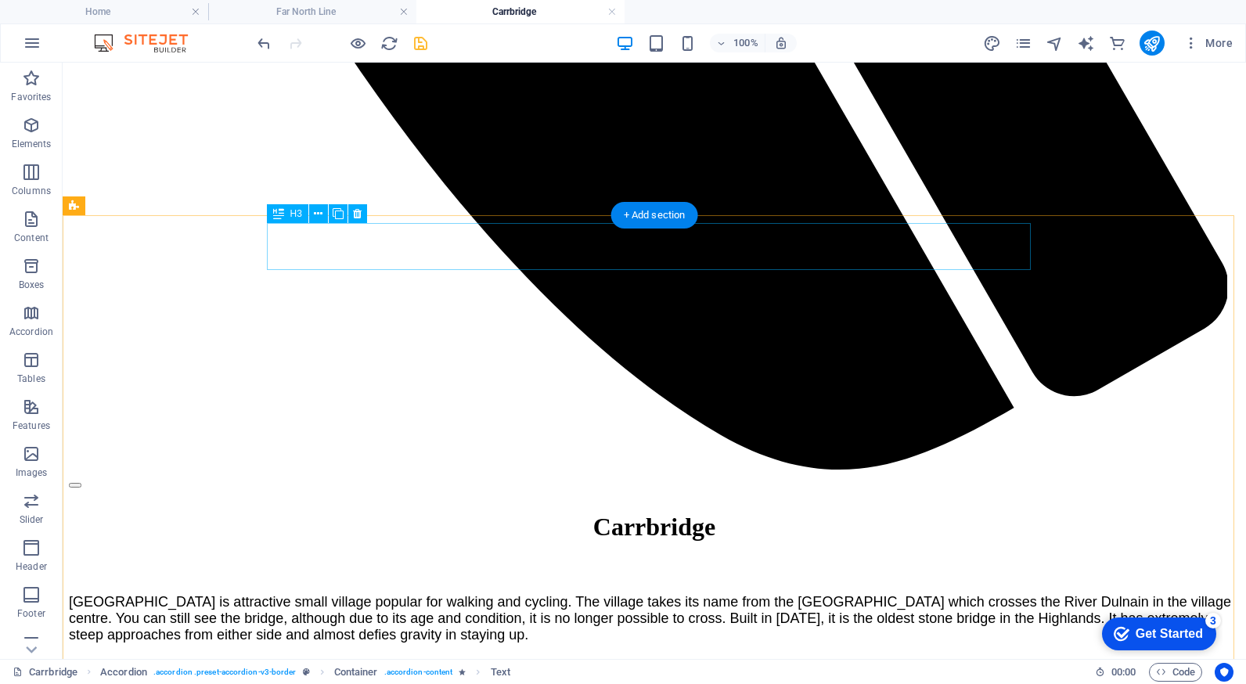
scroll to position [1487, 0]
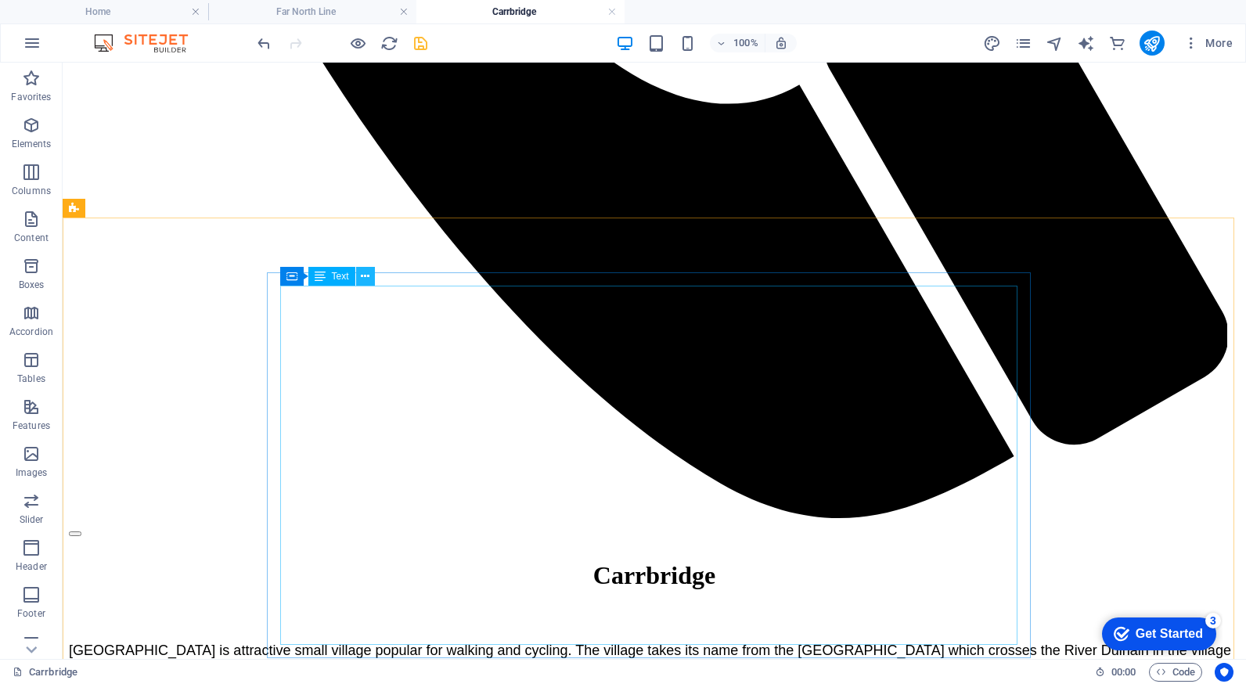
click at [365, 274] on icon at bounding box center [365, 276] width 9 height 16
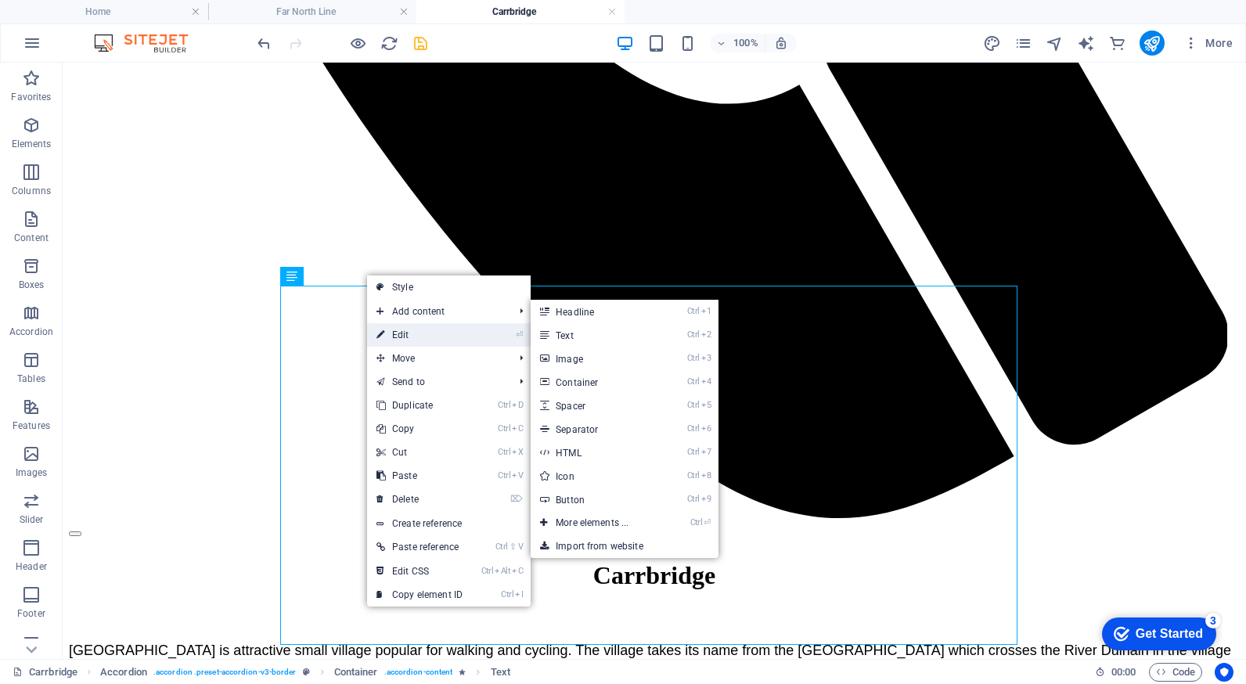
drag, startPoint x: 407, startPoint y: 333, endPoint x: 72, endPoint y: 268, distance: 341.0
click at [407, 333] on link "⏎ Edit" at bounding box center [419, 334] width 105 height 23
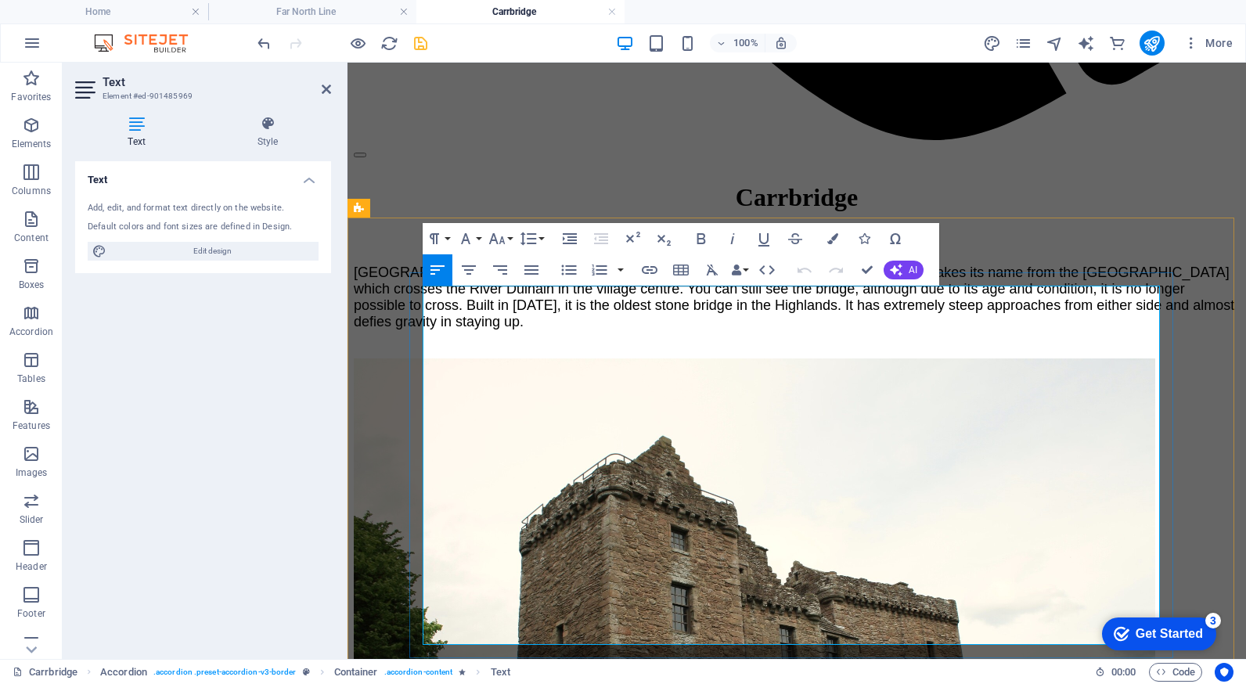
drag, startPoint x: 730, startPoint y: 316, endPoint x: 426, endPoint y: 315, distance: 303.6
copy p "Reviews: 4.0 on Google , 3.5 on TripAdvisor"
click at [322, 88] on icon at bounding box center [326, 89] width 9 height 13
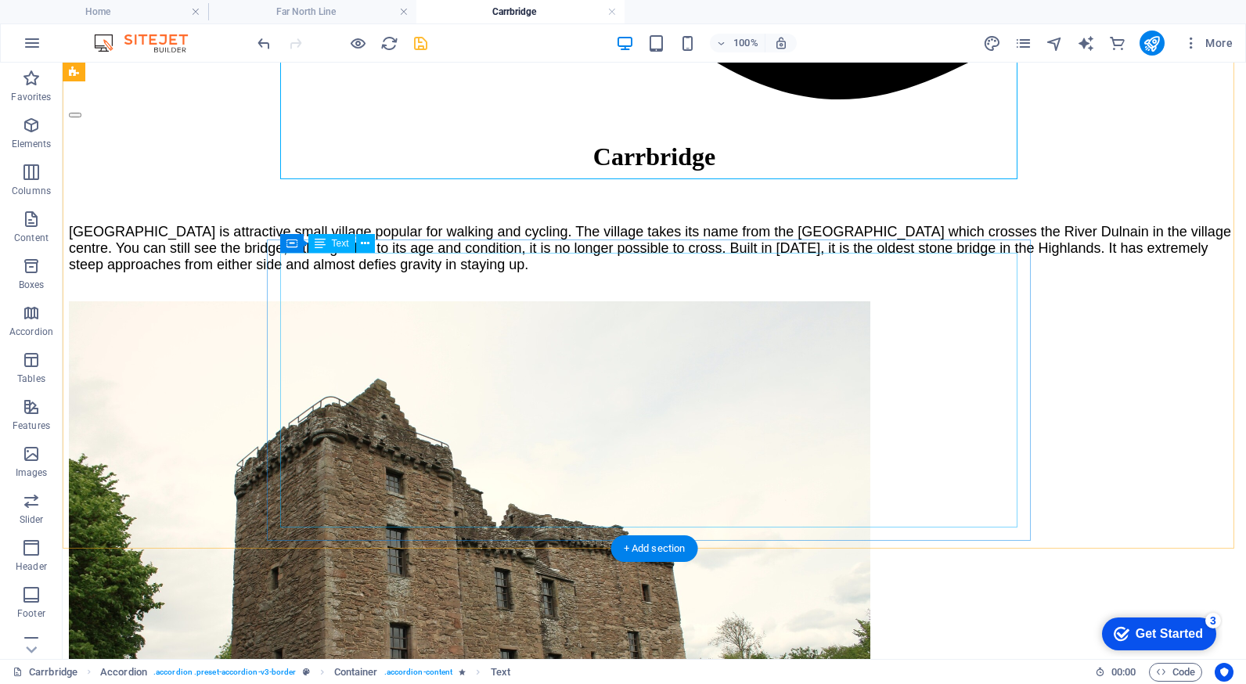
scroll to position [1956, 0]
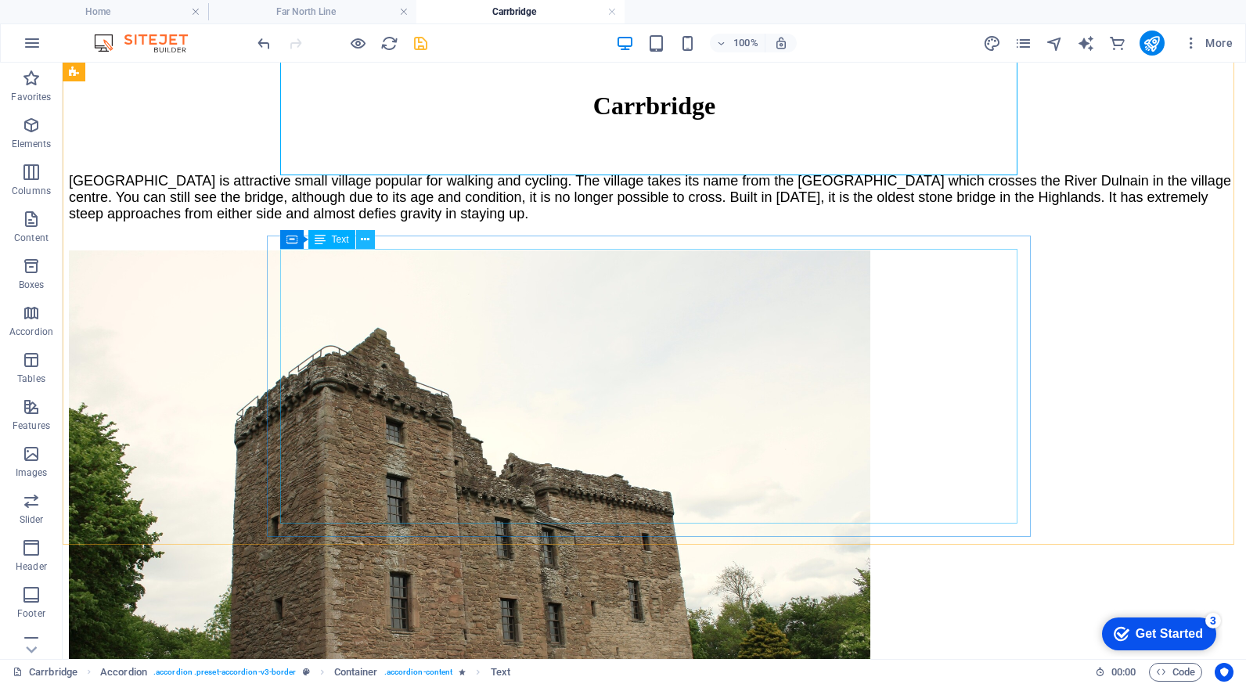
click at [366, 241] on icon at bounding box center [365, 240] width 9 height 16
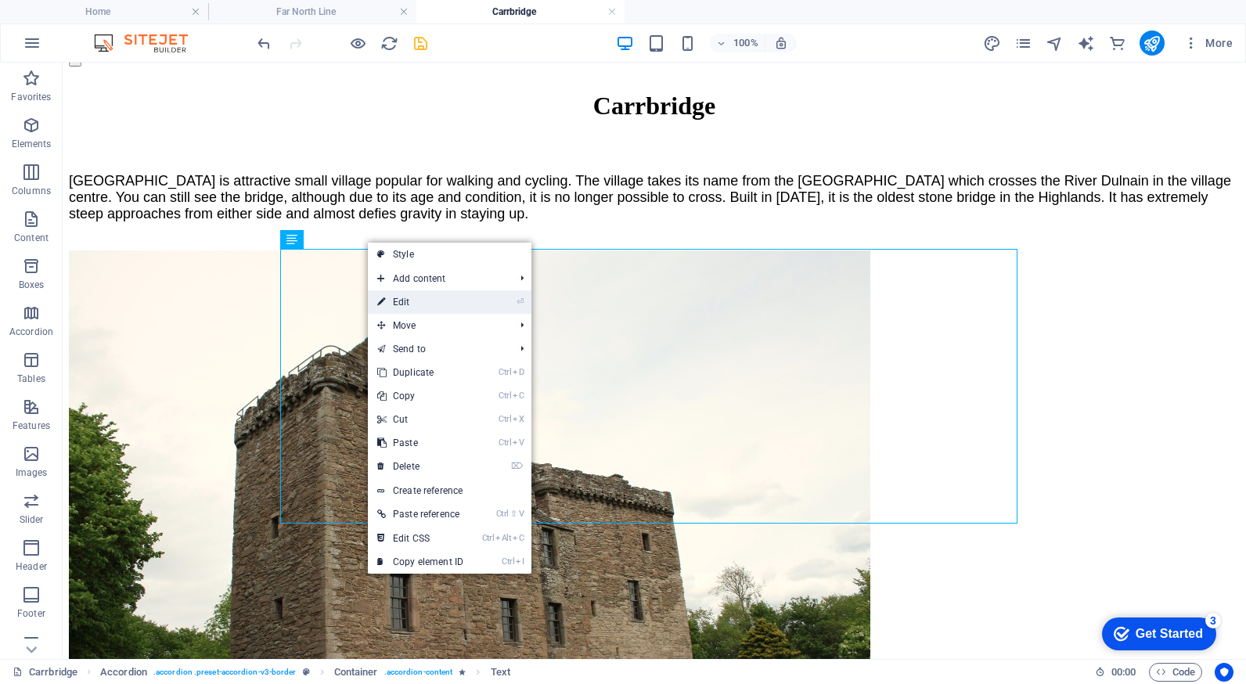
click at [401, 303] on link "⏎ Edit" at bounding box center [420, 301] width 105 height 23
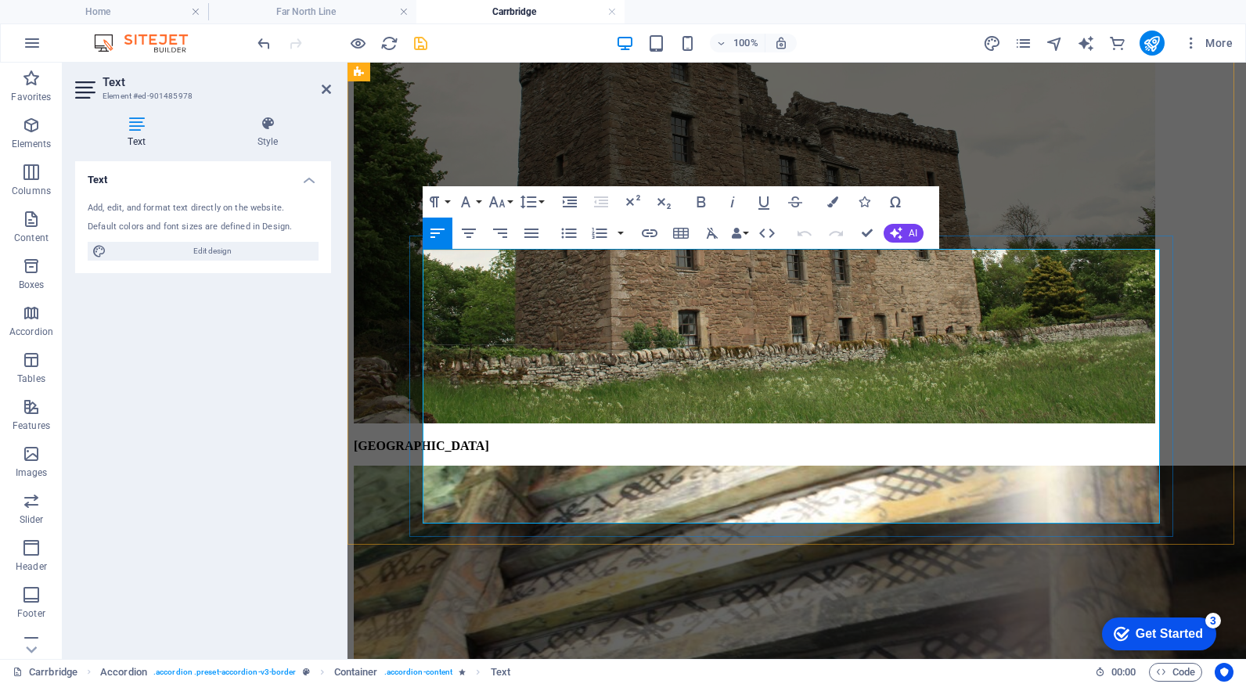
drag, startPoint x: 730, startPoint y: 282, endPoint x: 424, endPoint y: 276, distance: 306.0
drag, startPoint x: 426, startPoint y: 322, endPoint x: 440, endPoint y: 322, distance: 14.1
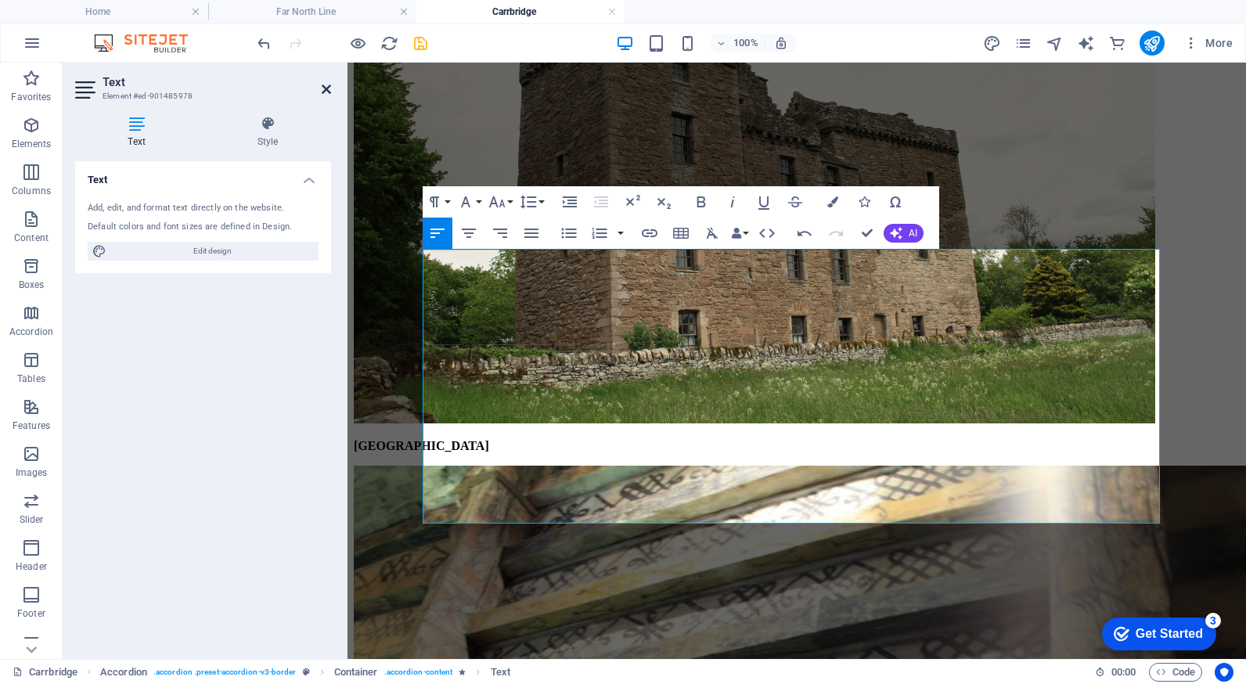
click at [325, 89] on icon at bounding box center [326, 89] width 9 height 13
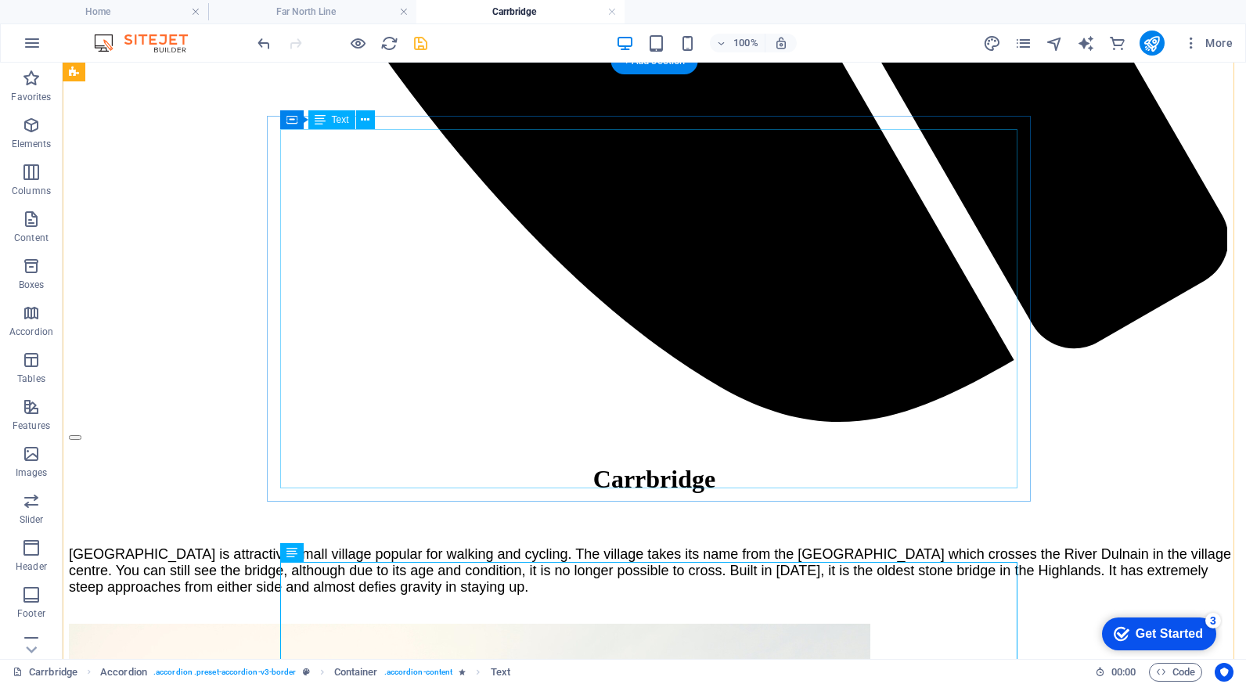
scroll to position [1565, 0]
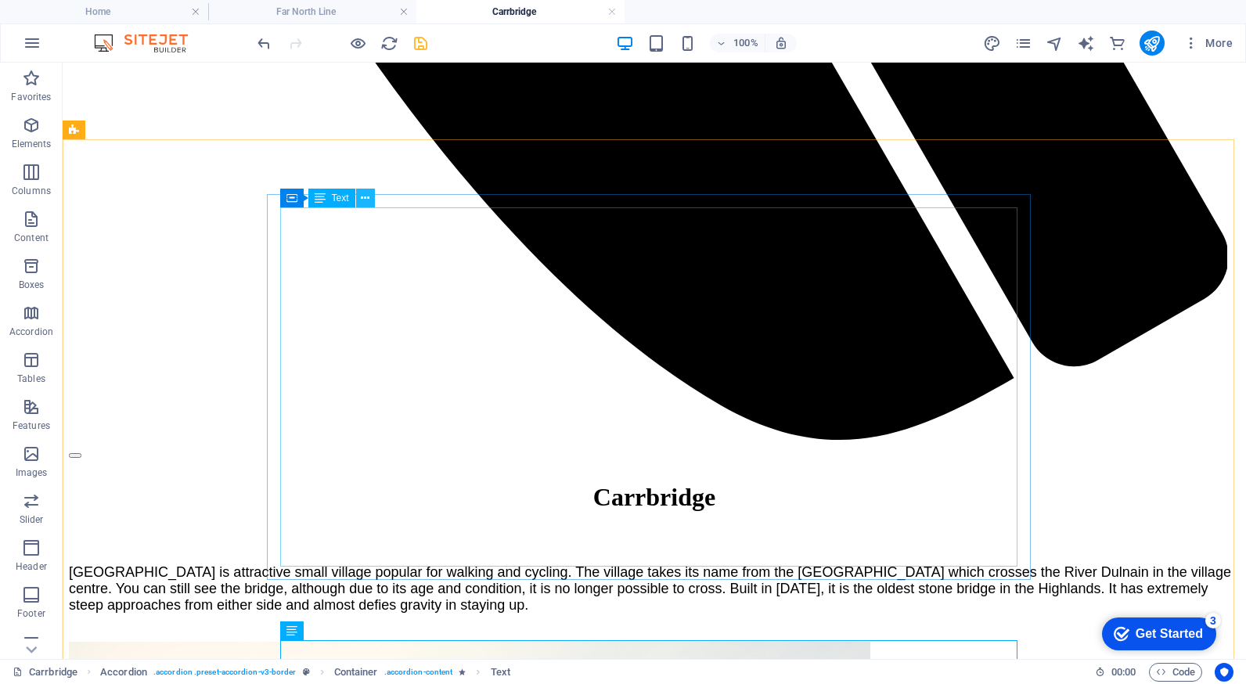
click at [366, 196] on icon at bounding box center [365, 198] width 9 height 16
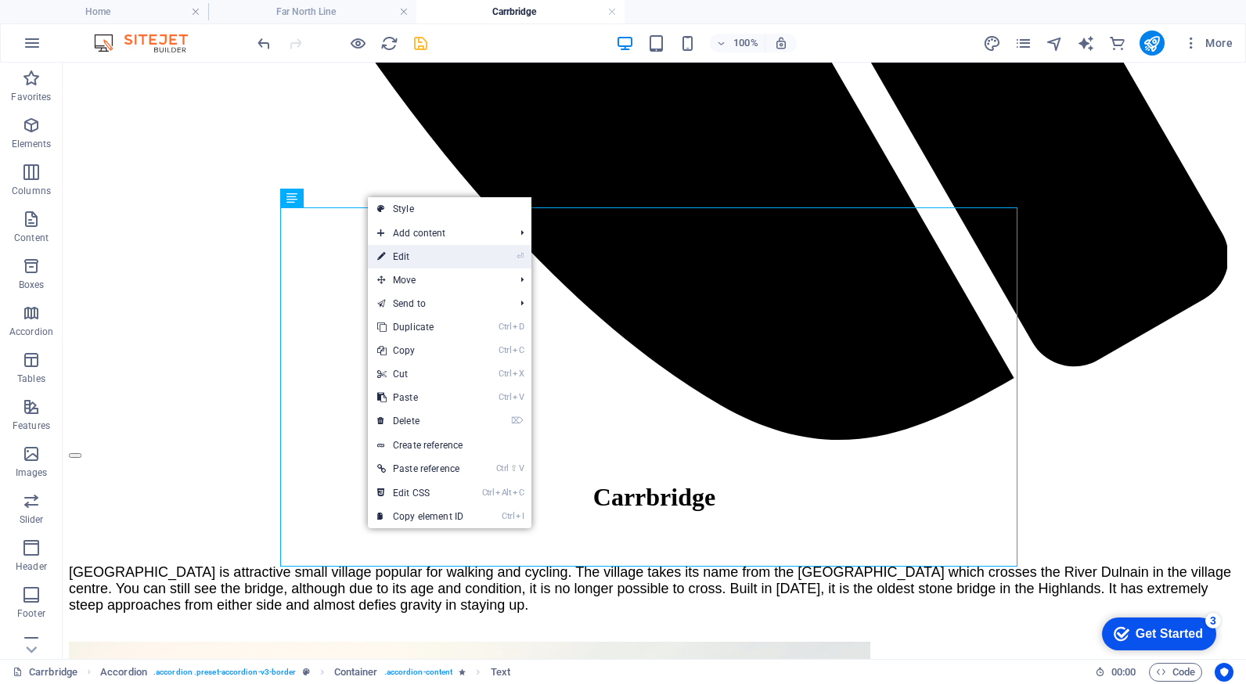
click at [398, 254] on link "⏎ Edit" at bounding box center [420, 256] width 105 height 23
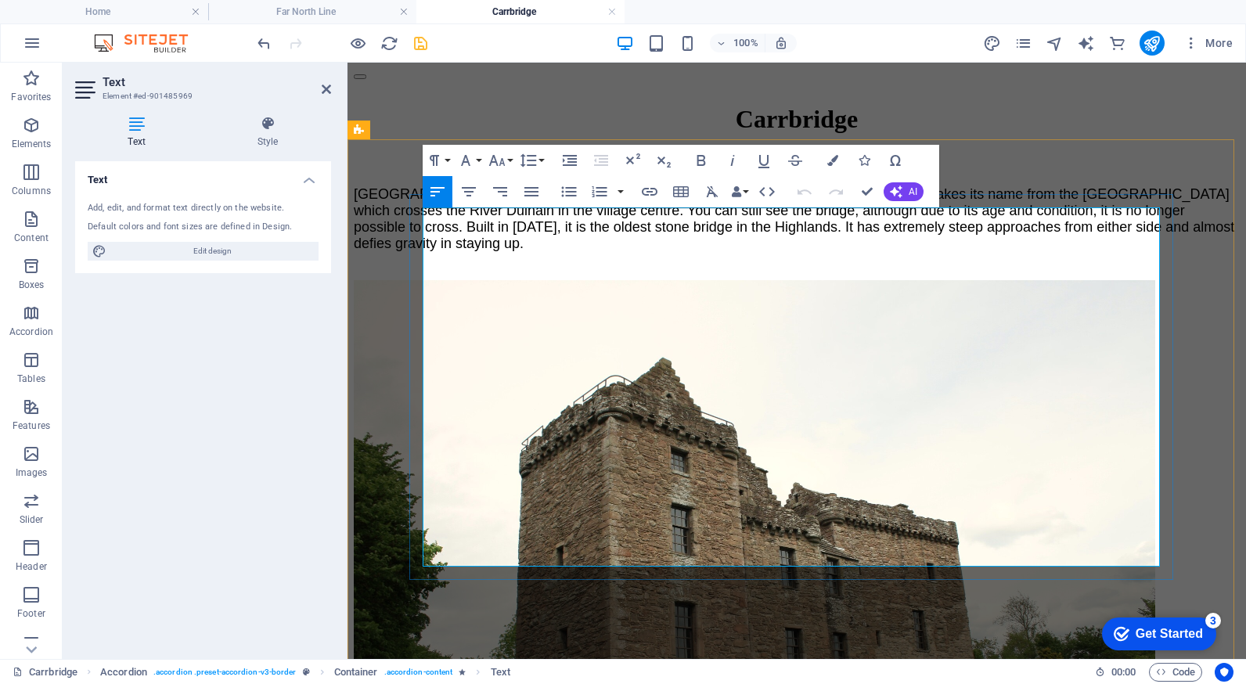
drag, startPoint x: 423, startPoint y: 281, endPoint x: 501, endPoint y: 280, distance: 77.5
click at [648, 188] on icon "button" at bounding box center [649, 191] width 19 height 19
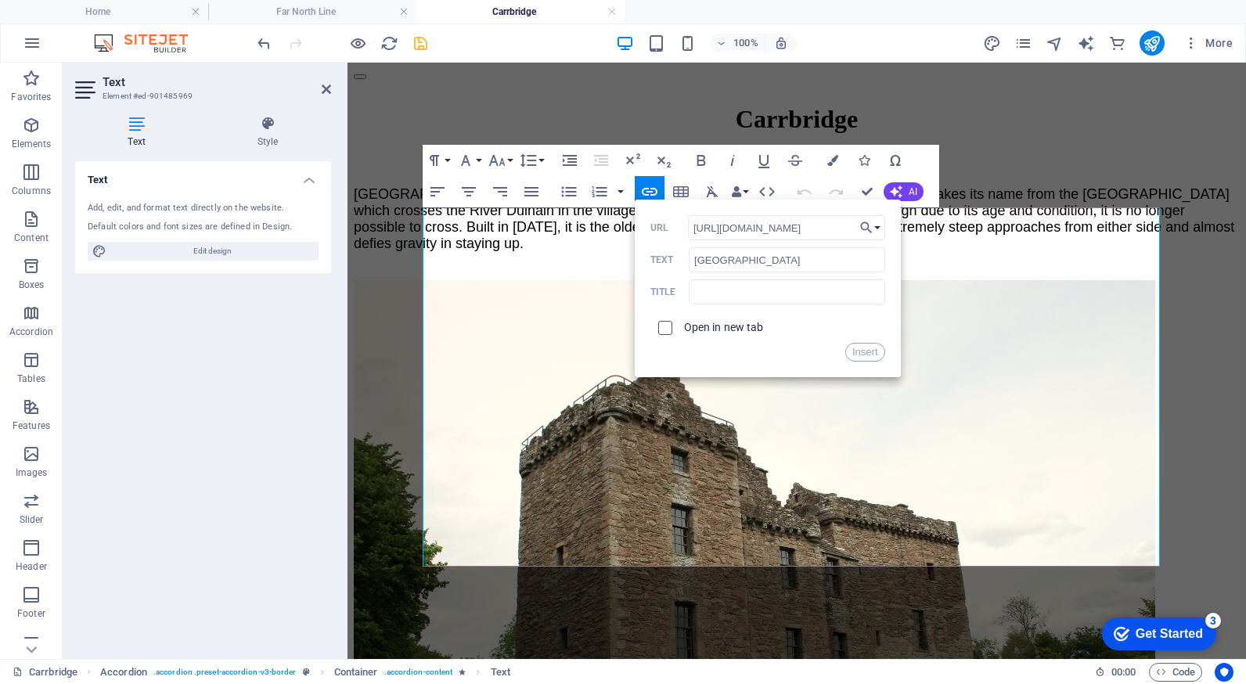
type input "[URL][DOMAIN_NAME]"
click at [665, 325] on input "checkbox" at bounding box center [663, 325] width 14 height 14
checkbox input "true"
click at [854, 354] on button "Insert" at bounding box center [865, 352] width 40 height 19
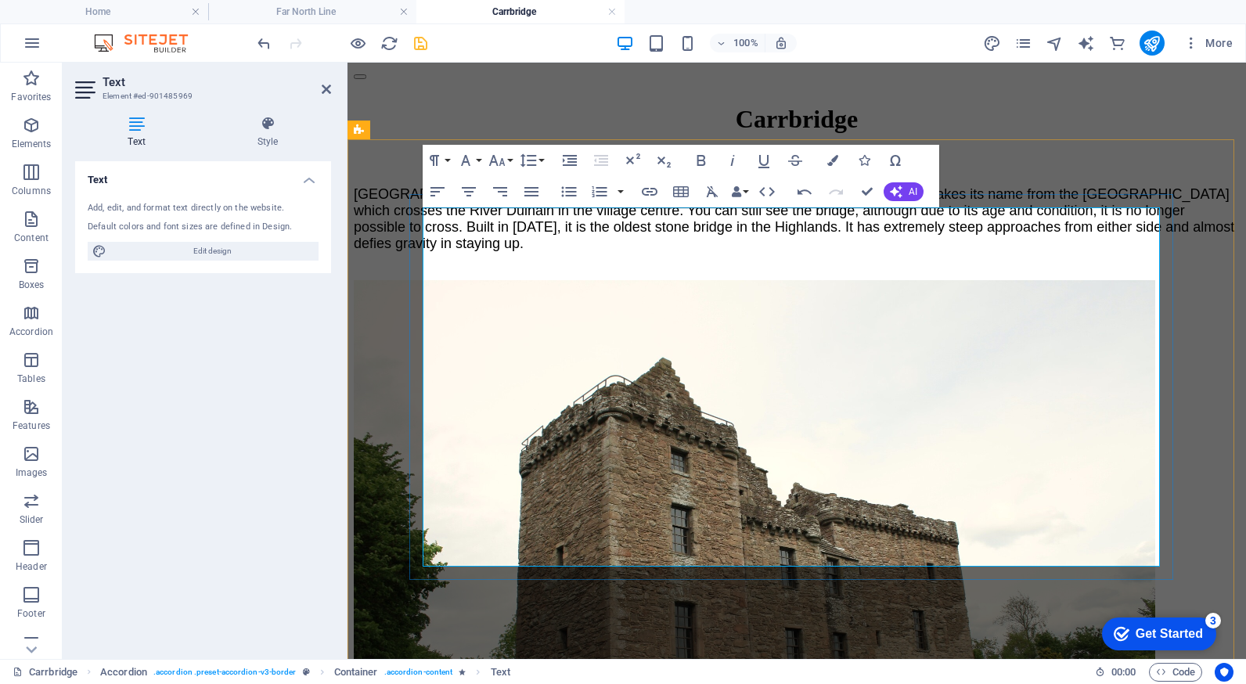
drag, startPoint x: 493, startPoint y: 301, endPoint x: 589, endPoint y: 306, distance: 96.3
type input "4.6 on Google"
checkbox input "false"
click at [647, 185] on icon "button" at bounding box center [649, 191] width 19 height 19
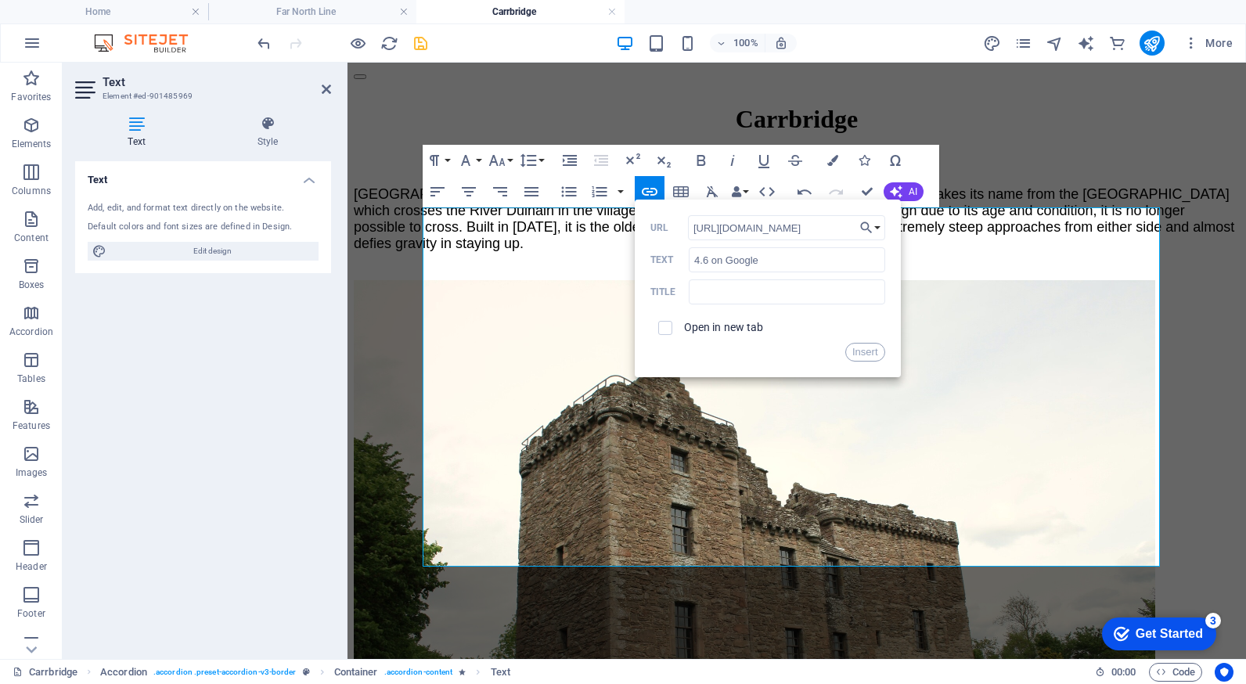
scroll to position [0, 1198]
type input "[URL][DOMAIN_NAME]"
click at [668, 328] on input "checkbox" at bounding box center [663, 325] width 14 height 14
checkbox input "true"
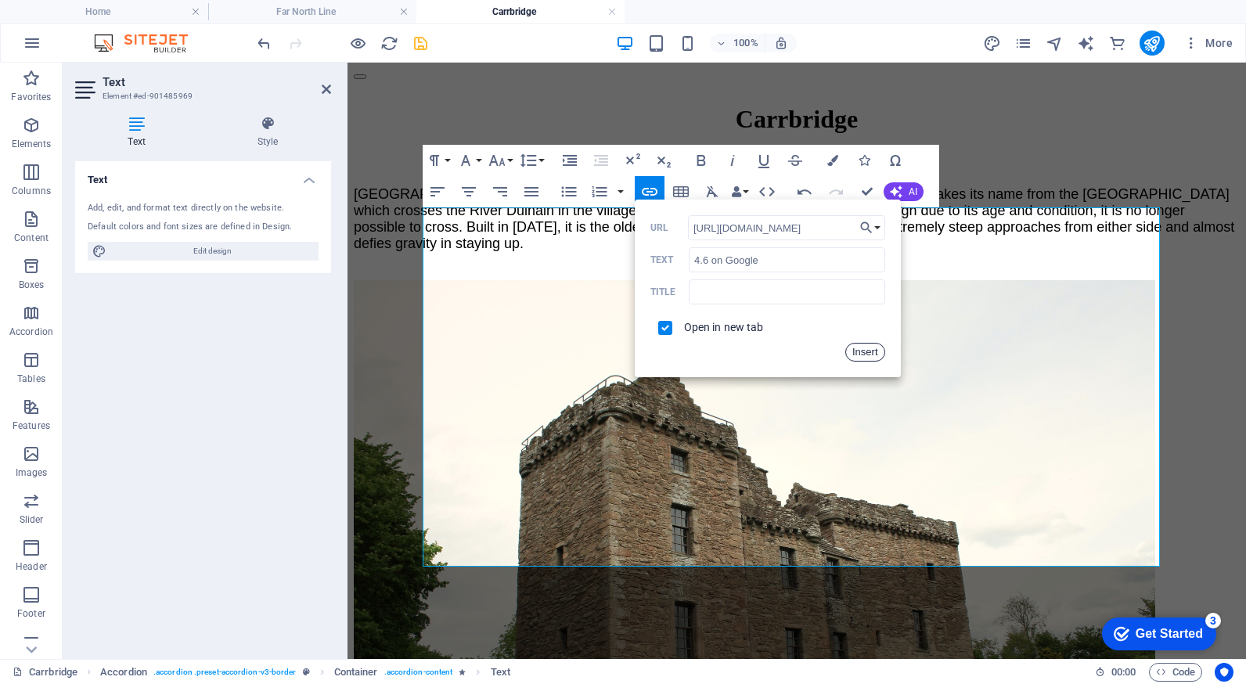
click at [860, 353] on button "Insert" at bounding box center [865, 352] width 40 height 19
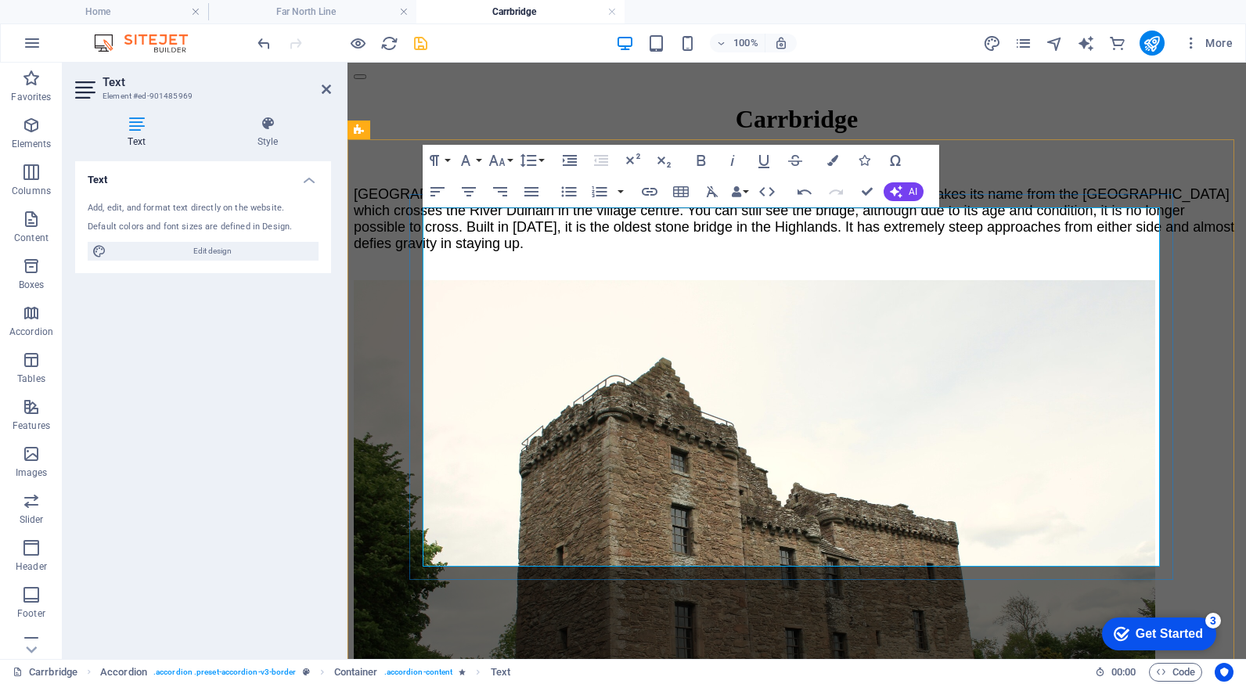
drag, startPoint x: 601, startPoint y: 300, endPoint x: 727, endPoint y: 306, distance: 126.1
type input "4.4 on TripAdvisor"
checkbox input "false"
click at [644, 189] on icon "button" at bounding box center [650, 192] width 16 height 8
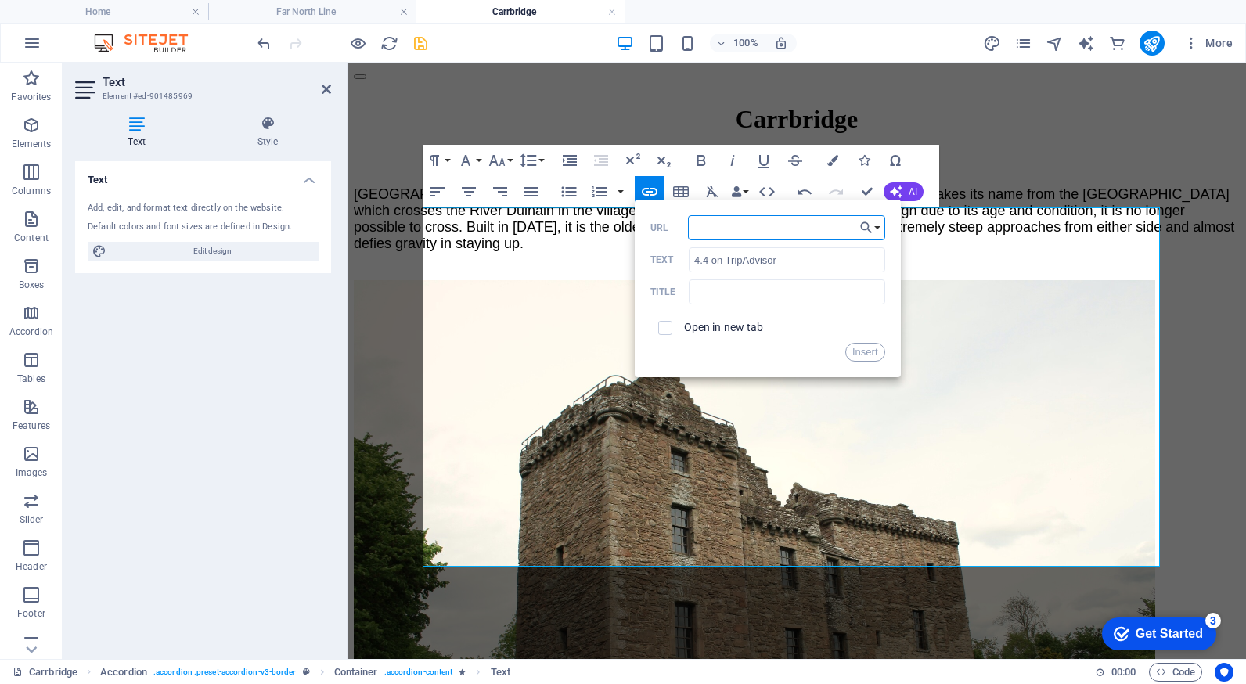
paste input "[URL][DOMAIN_NAME]"
type input "[URL][DOMAIN_NAME]"
click at [667, 327] on input "checkbox" at bounding box center [663, 325] width 14 height 14
checkbox input "true"
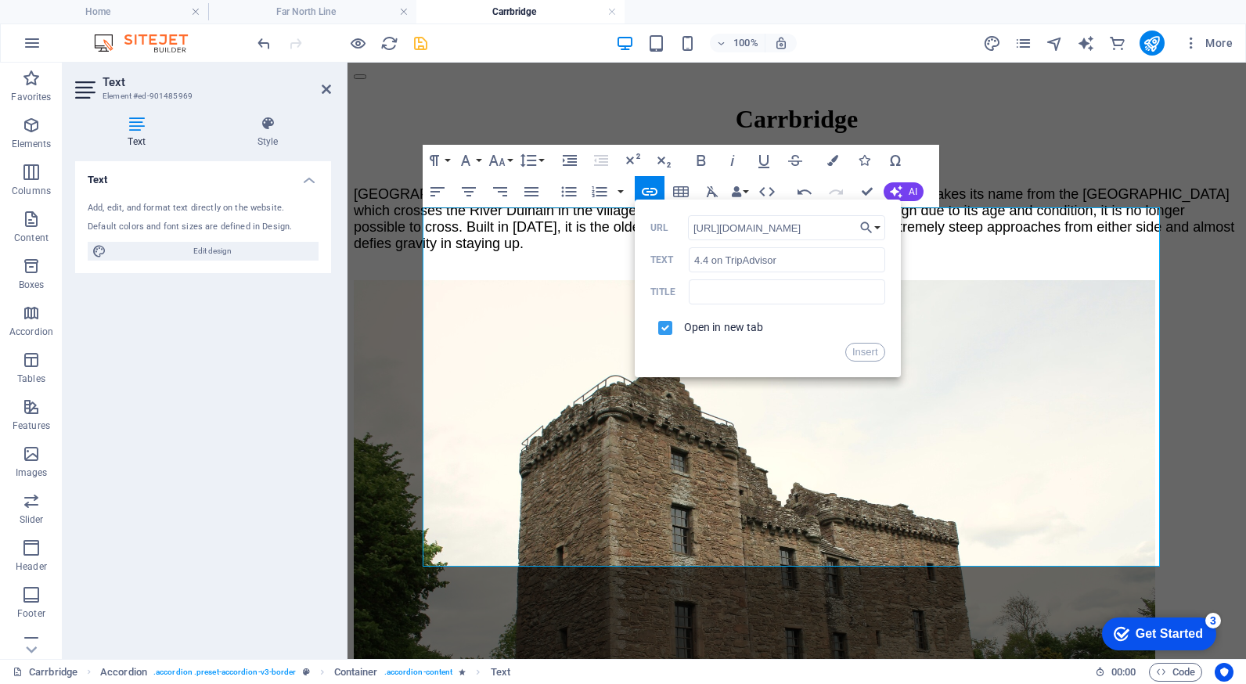
scroll to position [0, 0]
click at [867, 352] on button "Insert" at bounding box center [865, 352] width 40 height 19
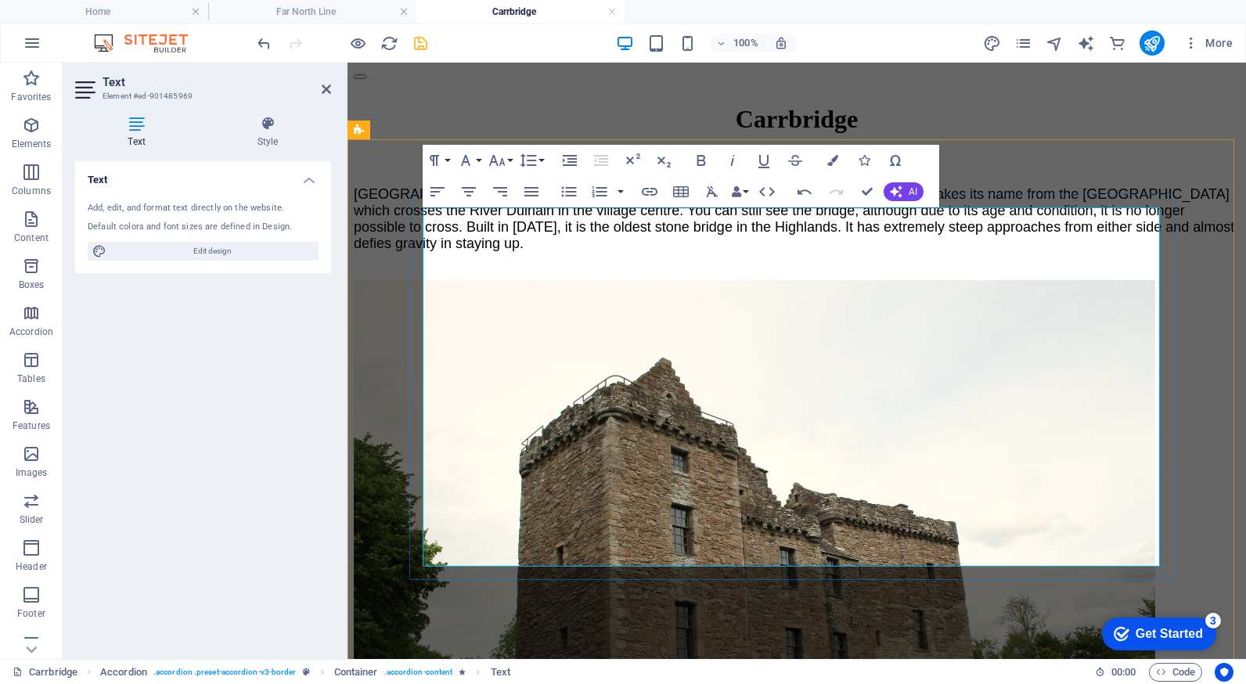
drag, startPoint x: 730, startPoint y: 303, endPoint x: 426, endPoint y: 307, distance: 304.4
copy p "Reviews: 4.6 on Google , 4.4 on TripAdvisor"
click at [328, 88] on icon at bounding box center [326, 89] width 9 height 13
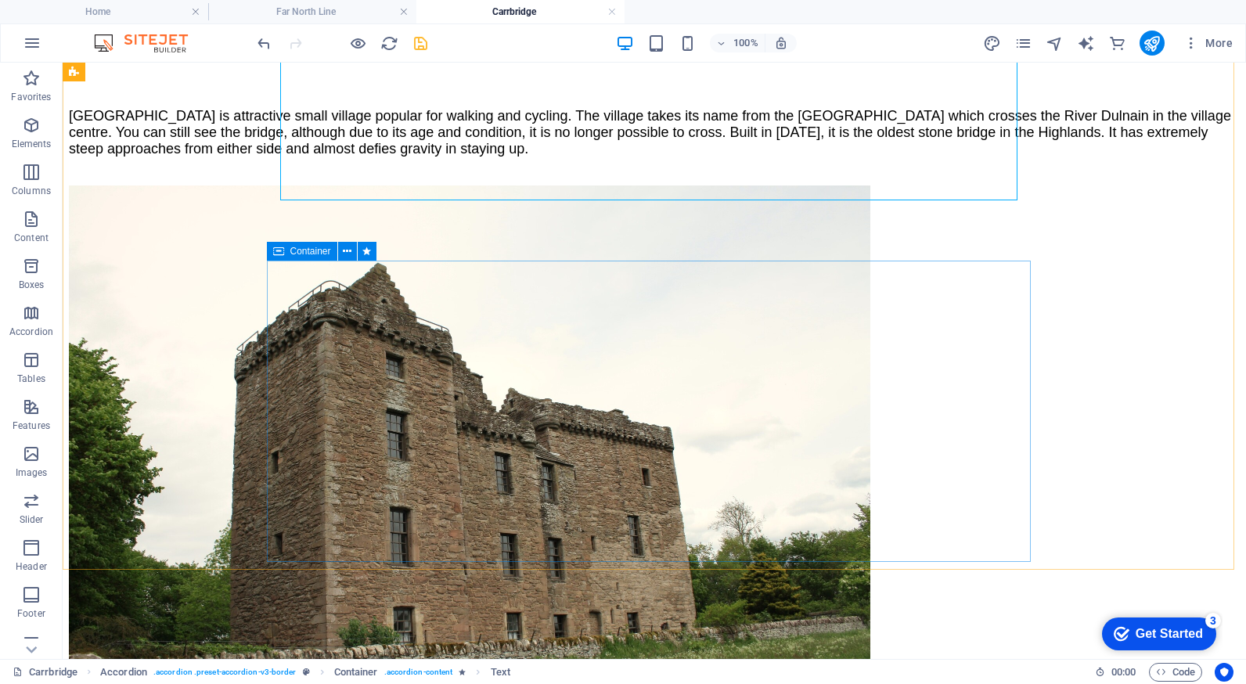
scroll to position [2034, 0]
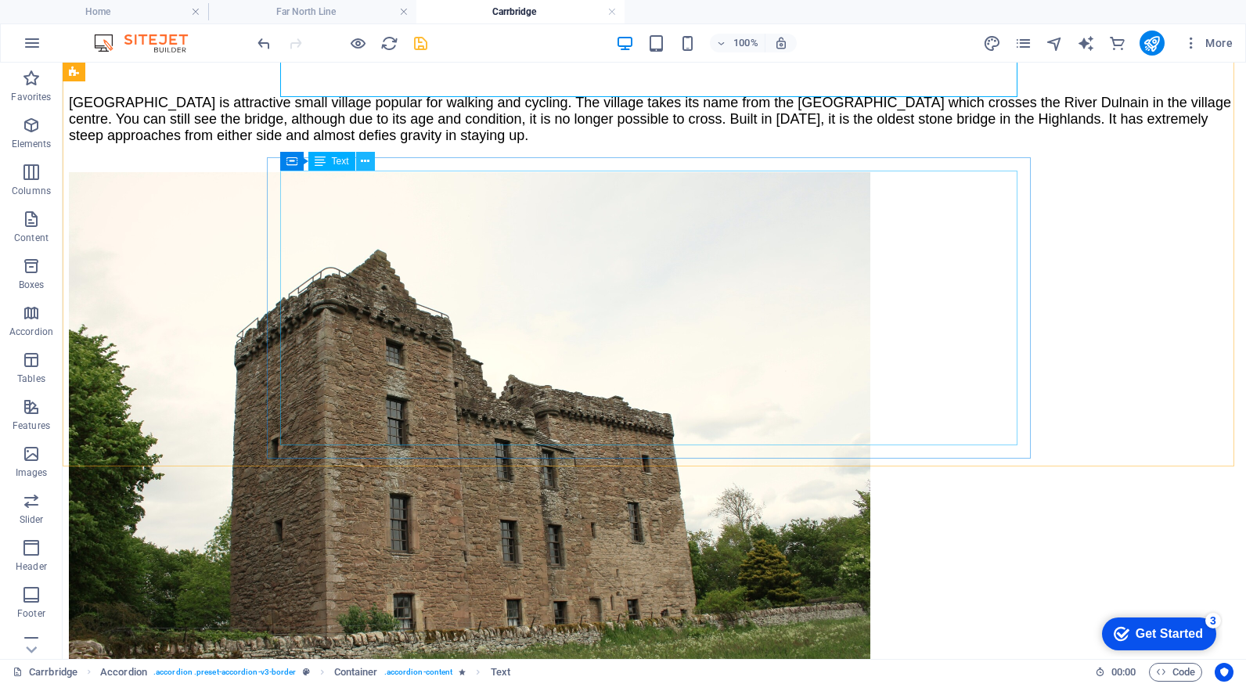
click at [365, 162] on icon at bounding box center [365, 161] width 9 height 16
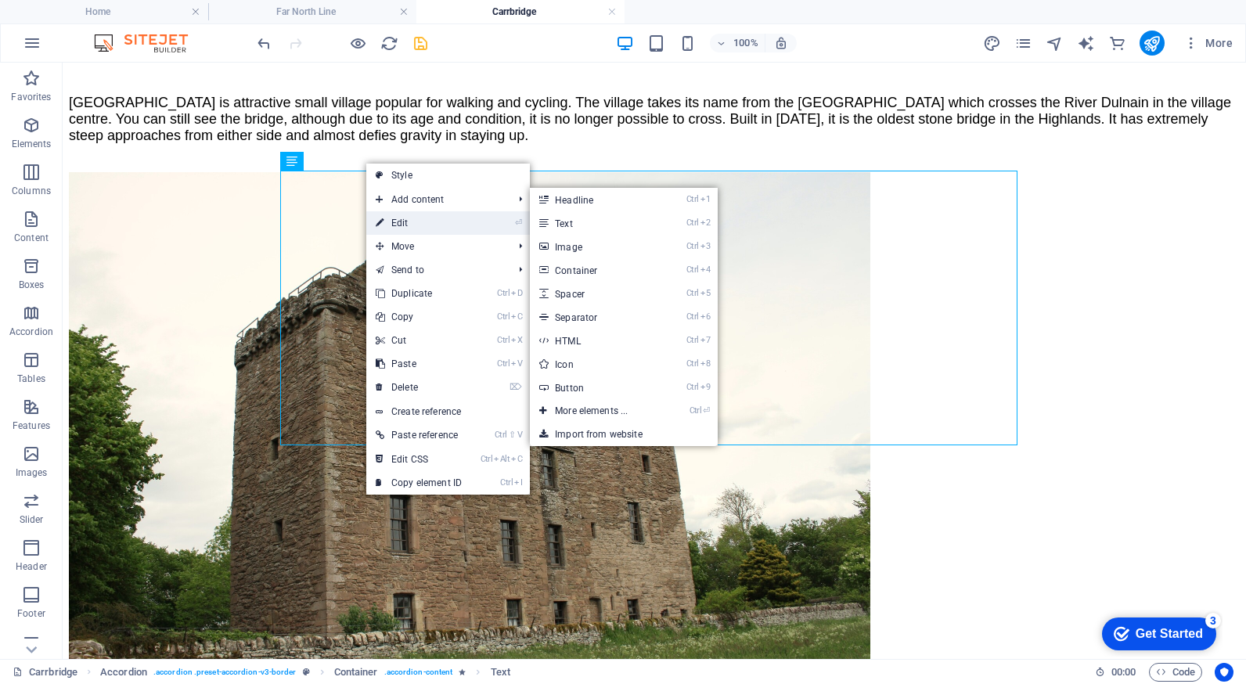
drag, startPoint x: 398, startPoint y: 219, endPoint x: 54, endPoint y: 160, distance: 349.2
click at [398, 219] on link "⏎ Edit" at bounding box center [418, 222] width 105 height 23
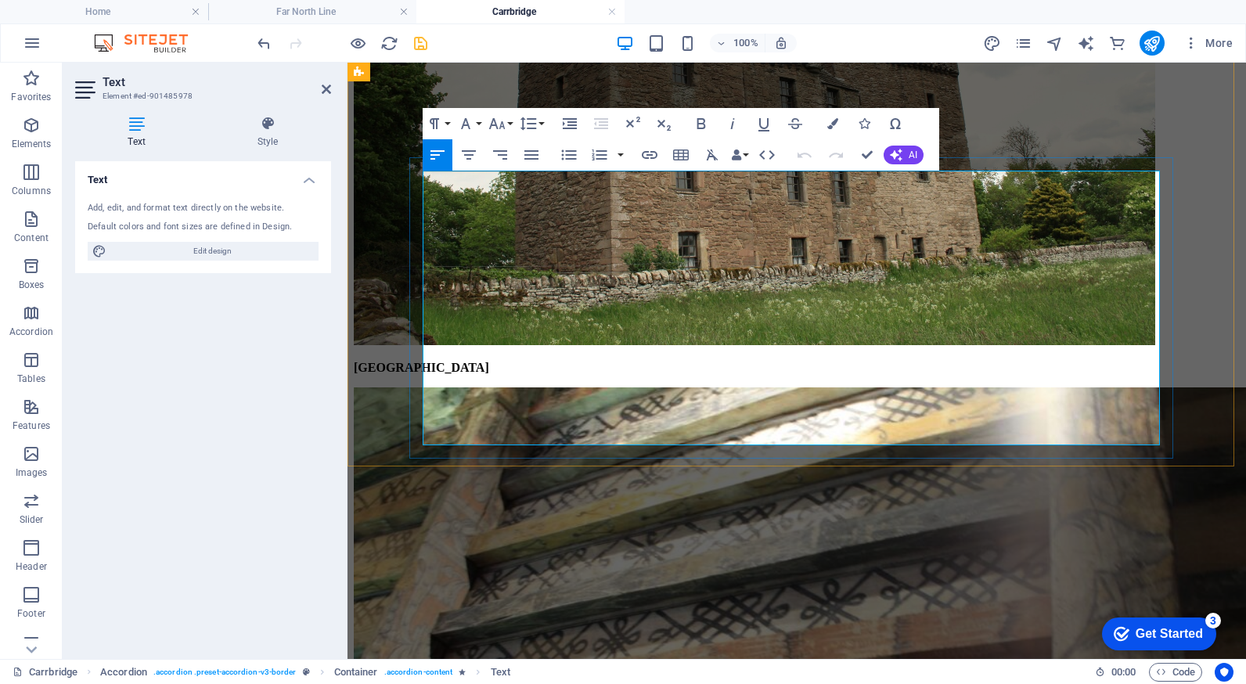
drag, startPoint x: 730, startPoint y: 264, endPoint x: 422, endPoint y: 255, distance: 308.4
drag, startPoint x: 426, startPoint y: 243, endPoint x: 503, endPoint y: 241, distance: 77.5
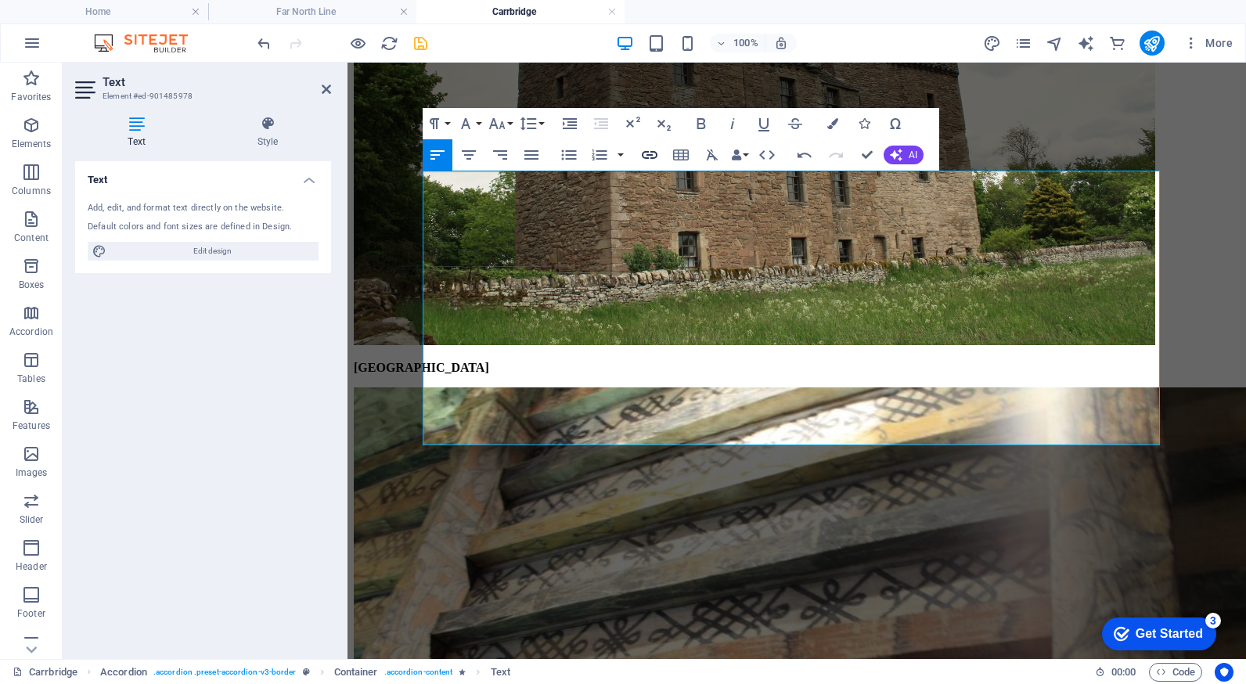
click at [648, 150] on icon "button" at bounding box center [649, 155] width 19 height 19
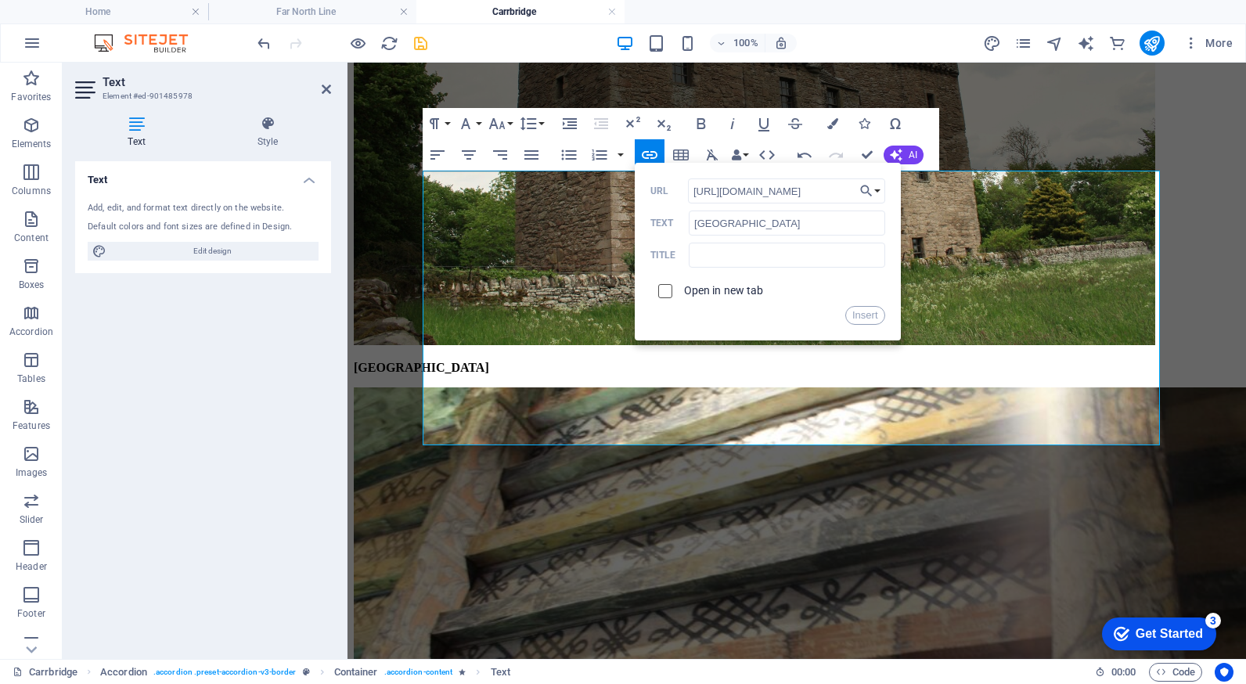
type input "[URL][DOMAIN_NAME]"
click at [663, 285] on input "checkbox" at bounding box center [663, 289] width 14 height 14
checkbox input "true"
click at [861, 309] on button "Insert" at bounding box center [865, 315] width 40 height 19
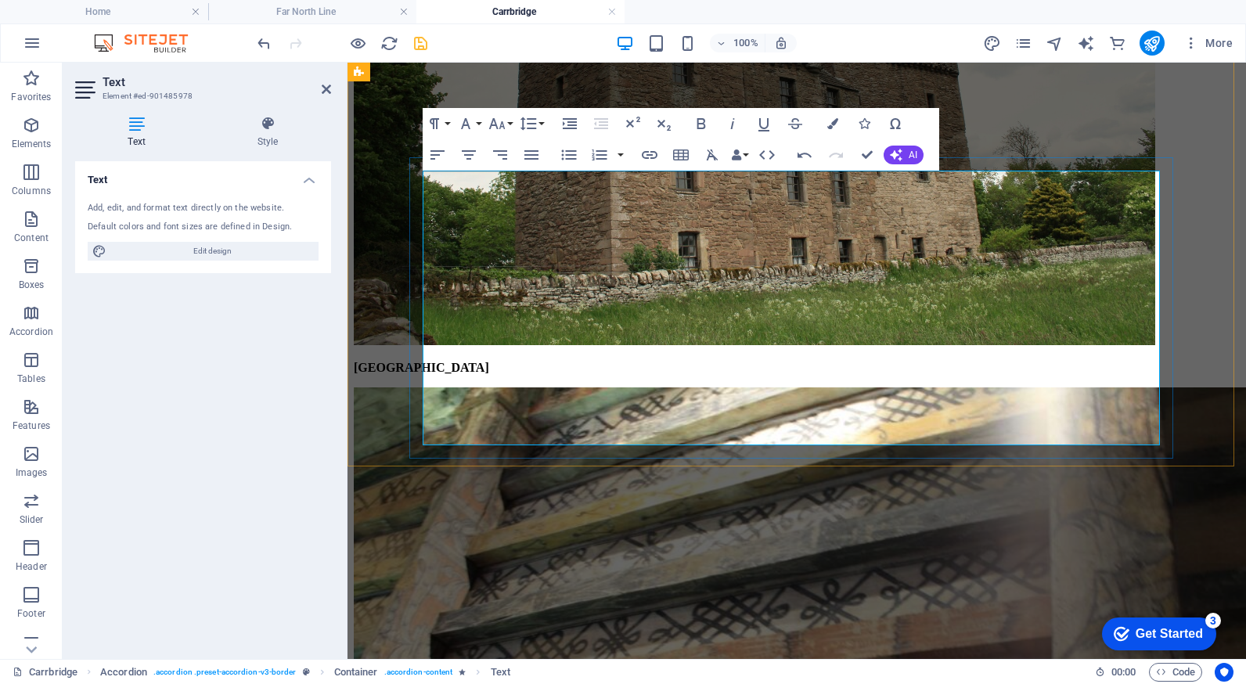
drag, startPoint x: 423, startPoint y: 305, endPoint x: 550, endPoint y: 306, distance: 126.7
type input "Carrbridge Kitchen"
checkbox input "false"
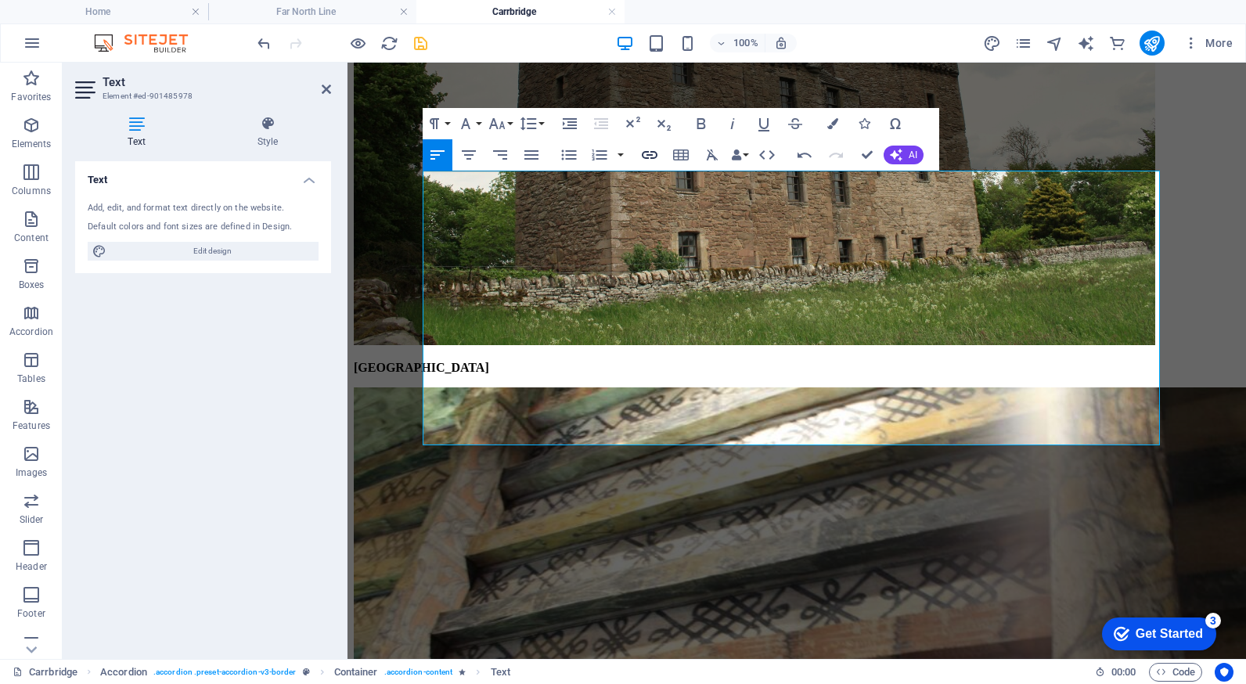
click at [643, 152] on icon "button" at bounding box center [650, 155] width 16 height 8
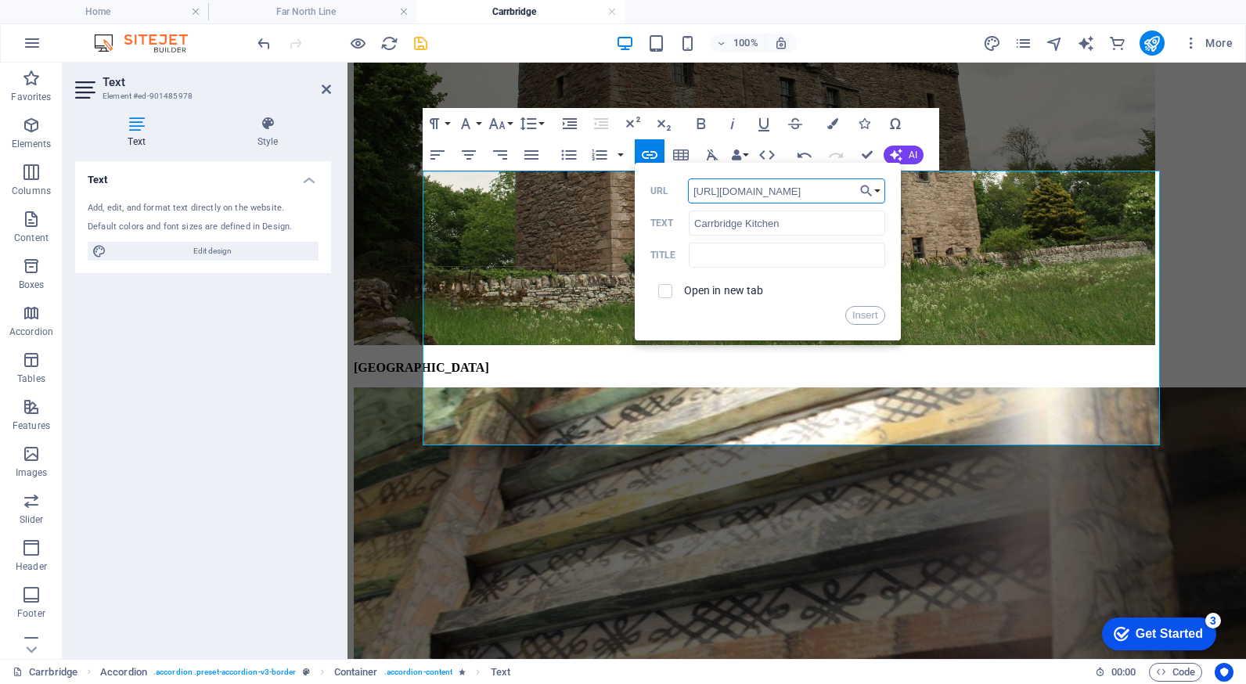
scroll to position [0, 117]
type input "[URL][DOMAIN_NAME]"
click at [667, 286] on input "checkbox" at bounding box center [663, 289] width 14 height 14
checkbox input "true"
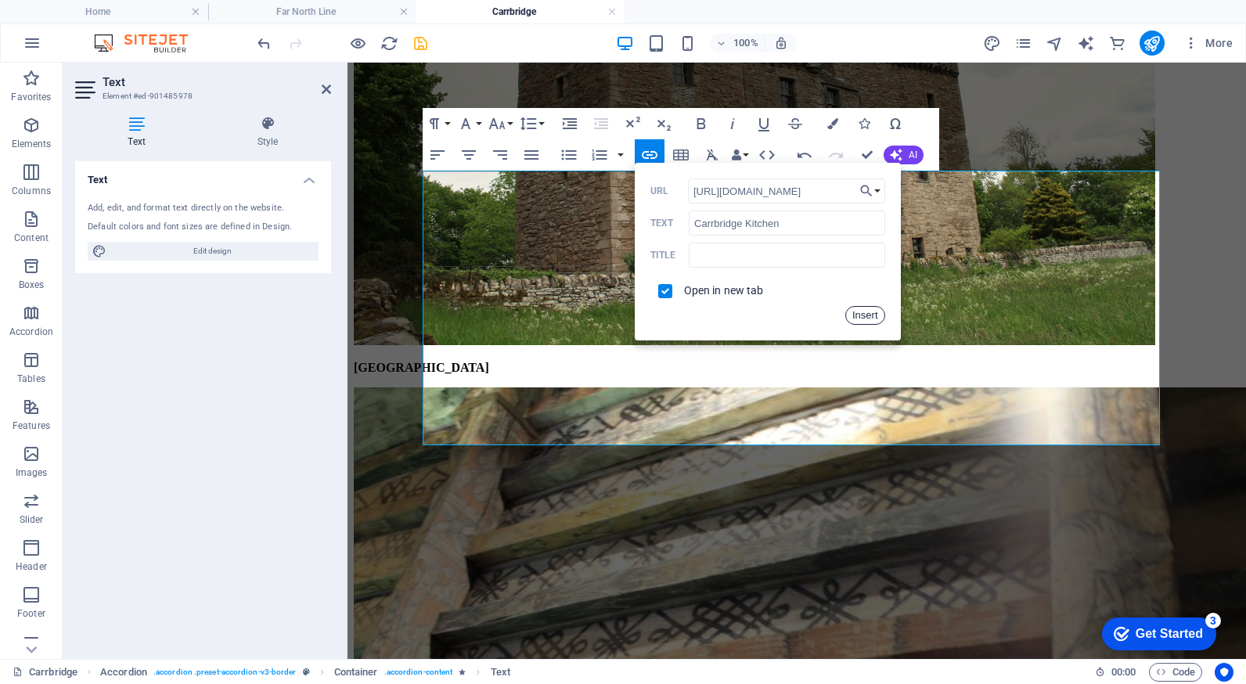
click at [858, 316] on button "Insert" at bounding box center [865, 315] width 40 height 19
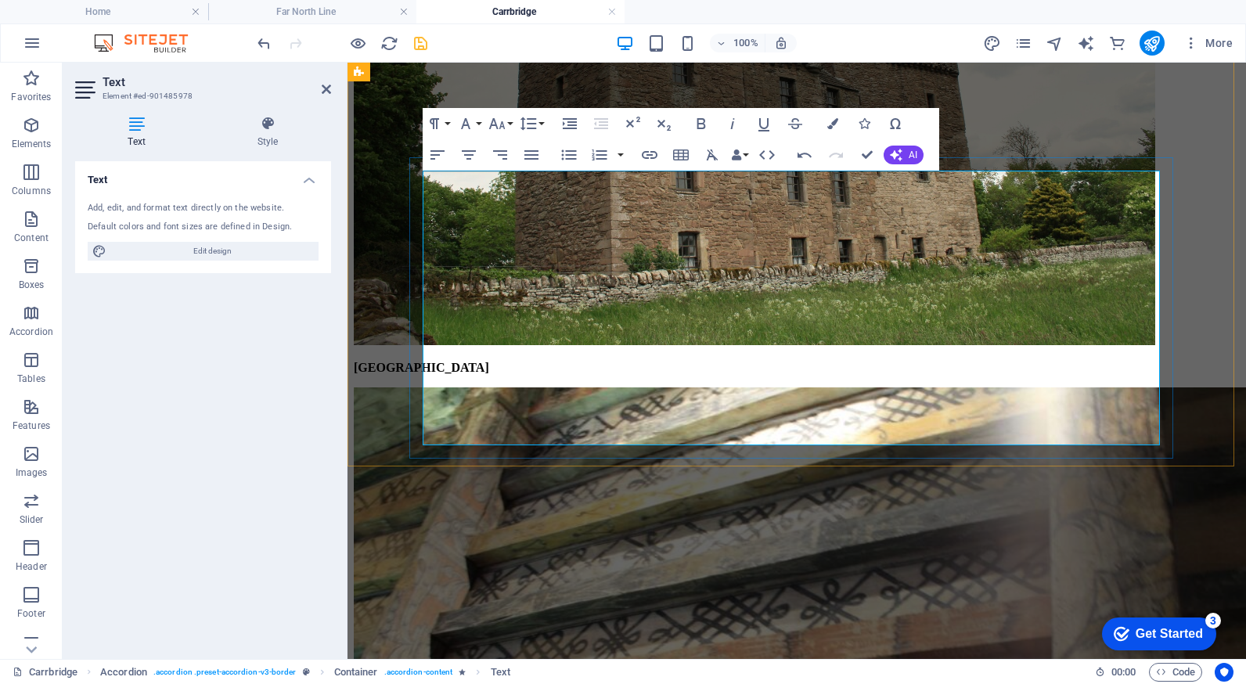
drag, startPoint x: 492, startPoint y: 325, endPoint x: 587, endPoint y: 328, distance: 94.7
type input "4.4 on Google"
checkbox input "false"
click at [650, 155] on icon "button" at bounding box center [650, 155] width 16 height 8
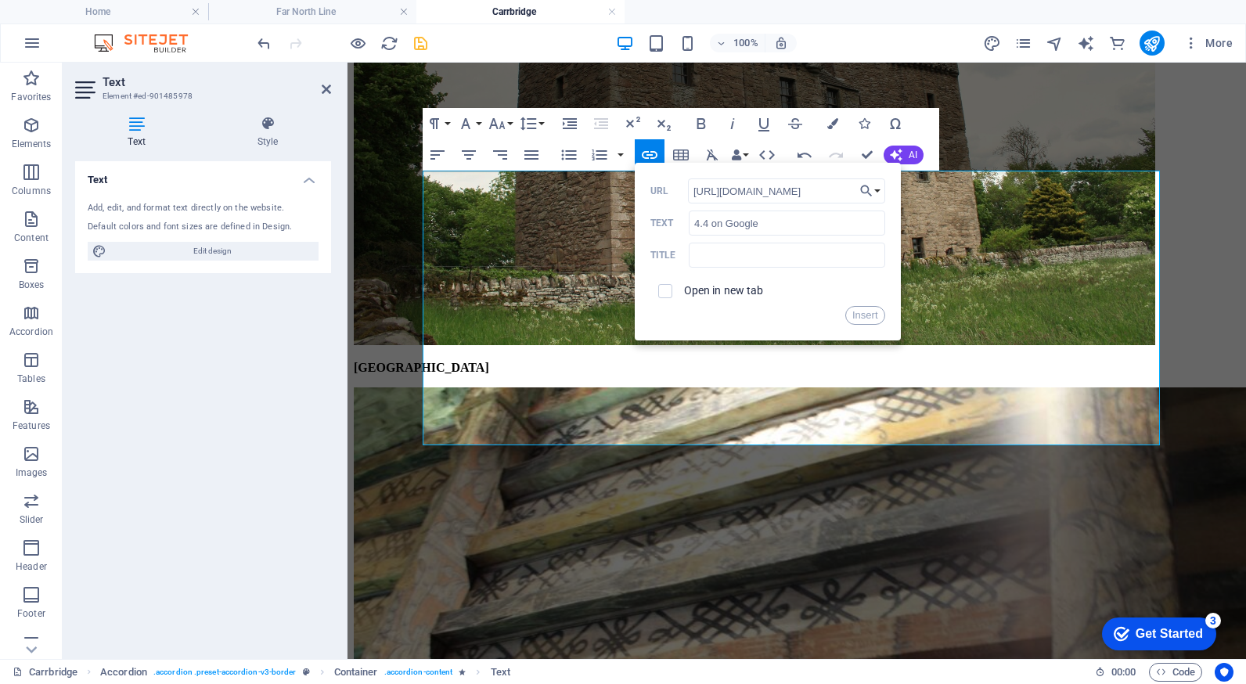
scroll to position [0, 1564]
type input "[URL][DOMAIN_NAME]"
click at [666, 290] on input "checkbox" at bounding box center [663, 289] width 14 height 14
checkbox input "true"
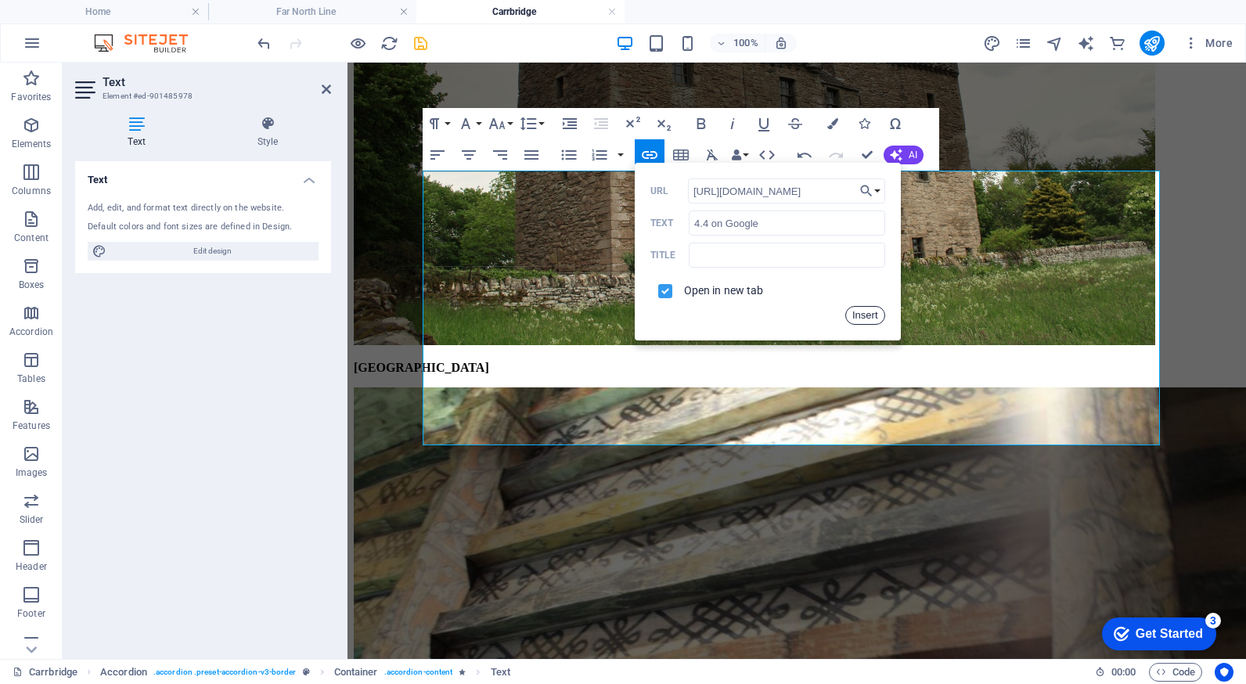
drag, startPoint x: 859, startPoint y: 310, endPoint x: 498, endPoint y: 246, distance: 367.1
click at [859, 310] on button "Insert" at bounding box center [865, 315] width 40 height 19
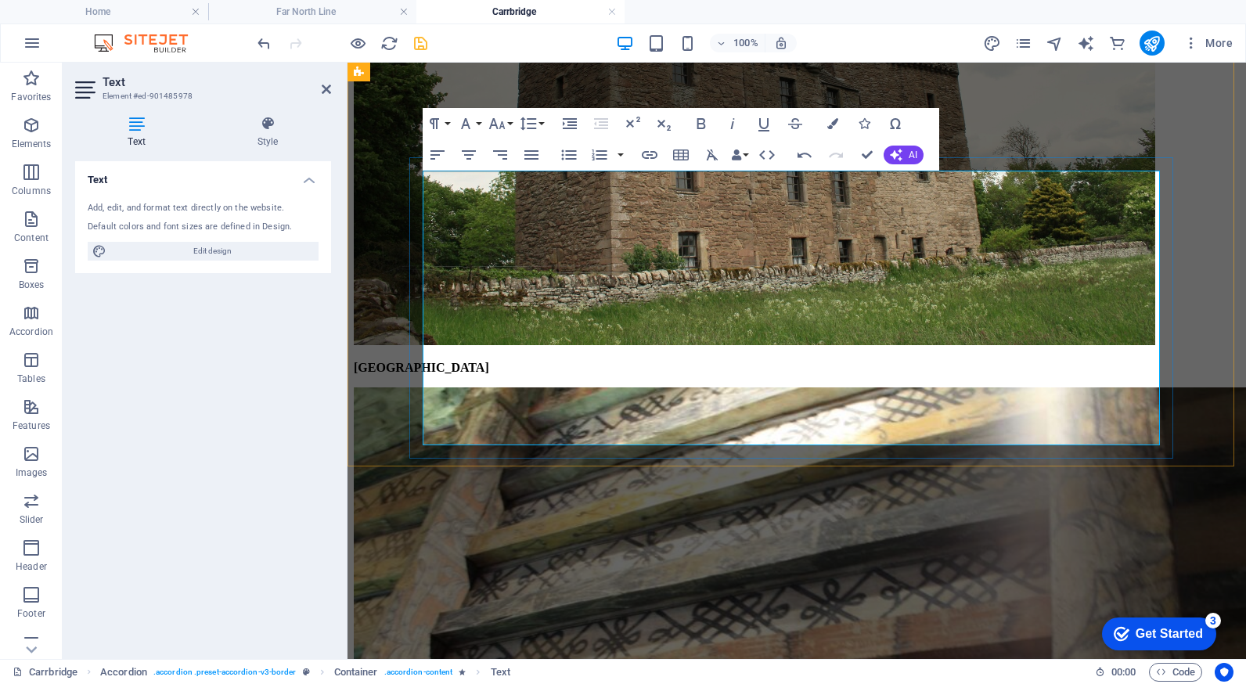
drag, startPoint x: 602, startPoint y: 328, endPoint x: 726, endPoint y: 333, distance: 124.5
type input "4.1 on TripAdvisor"
checkbox input "false"
click at [652, 157] on icon "button" at bounding box center [649, 155] width 19 height 19
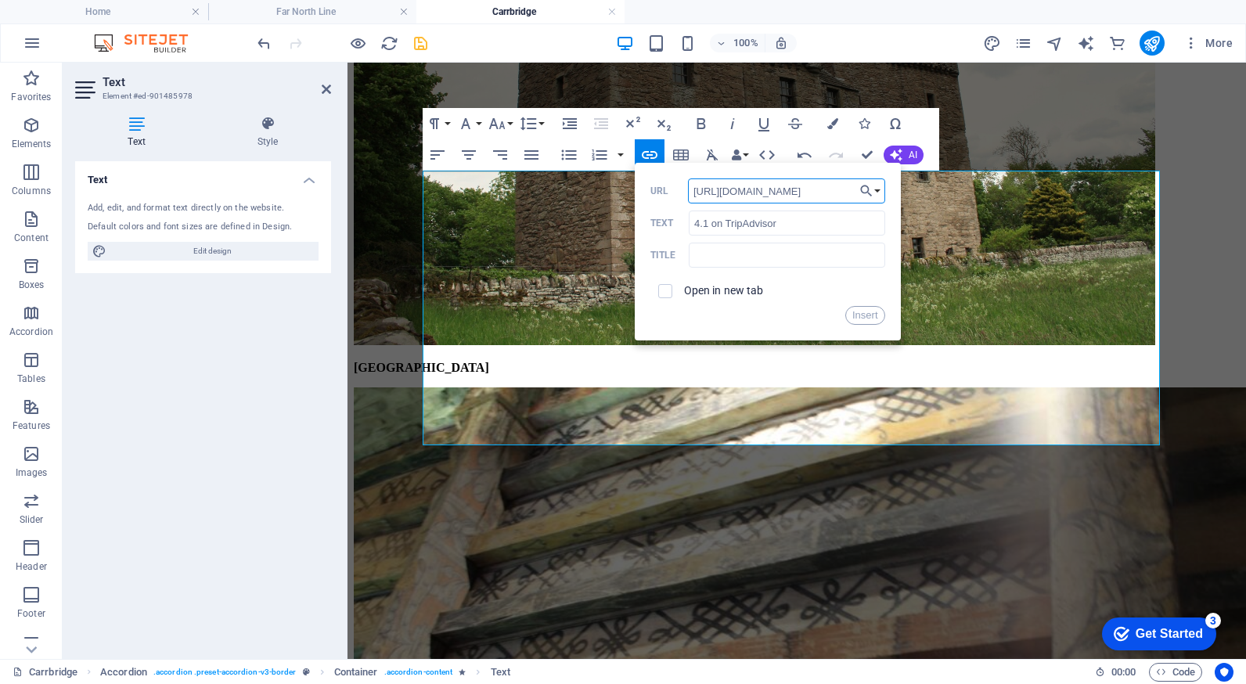
scroll to position [0, 631]
type input "[URL][DOMAIN_NAME]"
click at [667, 289] on input "checkbox" at bounding box center [663, 289] width 14 height 14
checkbox input "true"
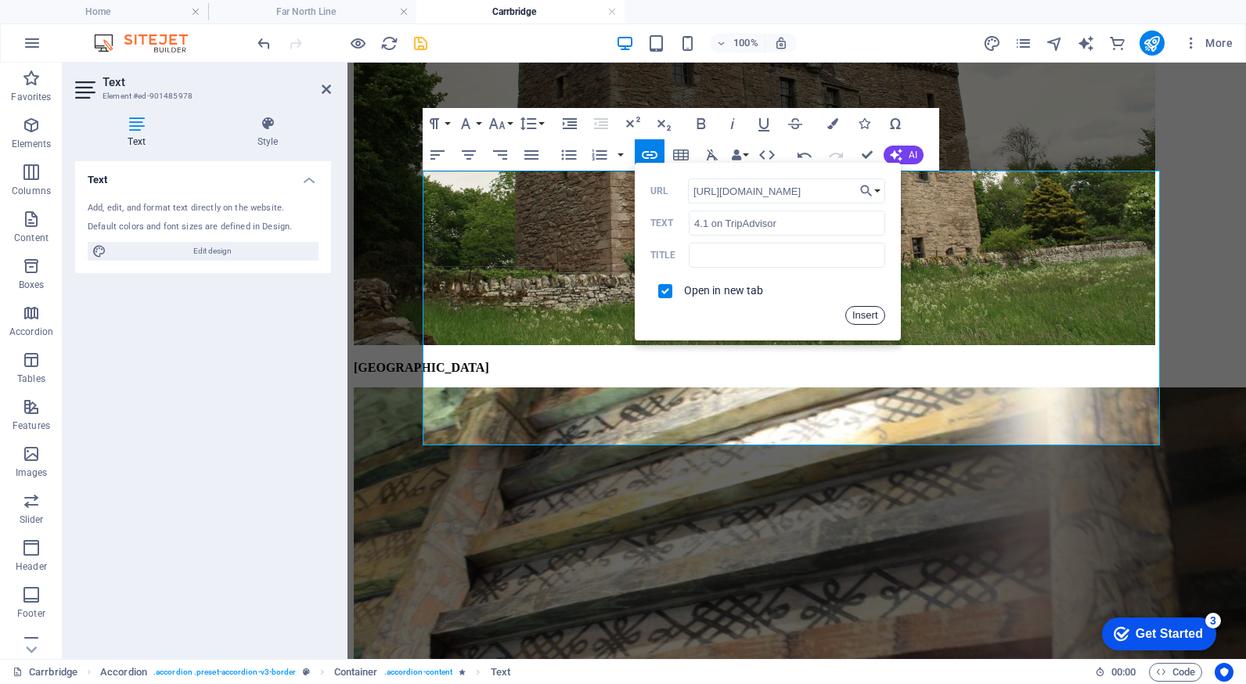
click at [865, 315] on button "Insert" at bounding box center [865, 315] width 40 height 19
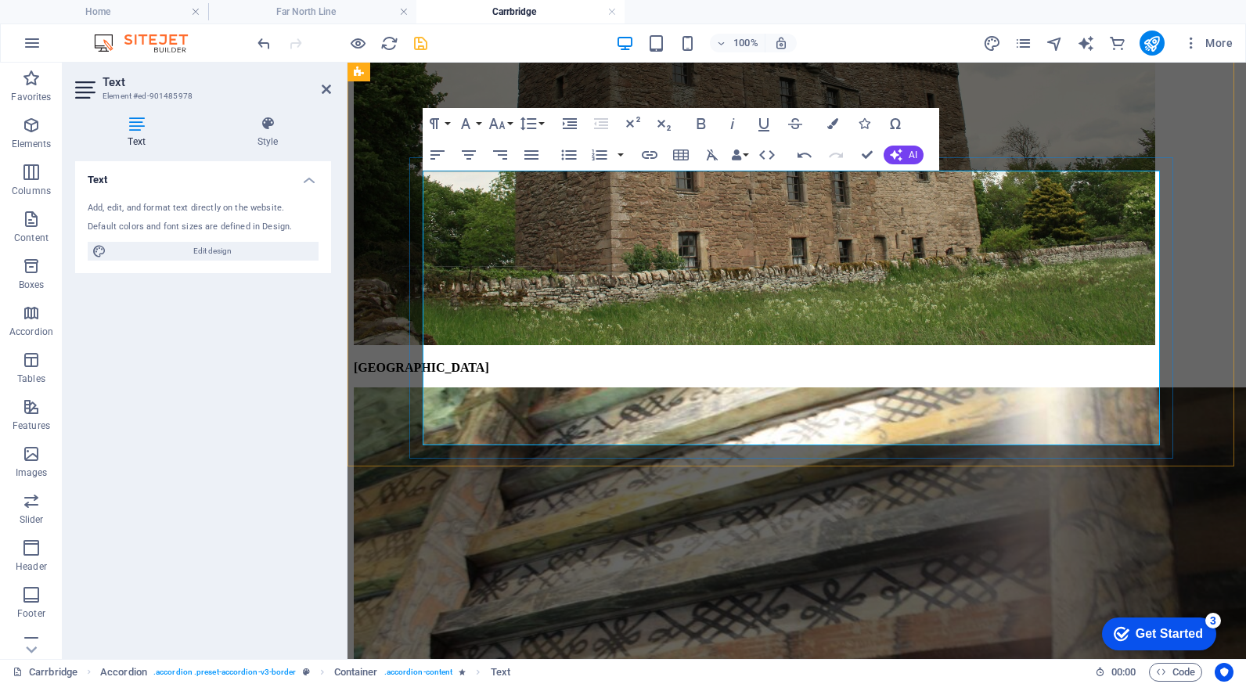
drag, startPoint x: 796, startPoint y: 433, endPoint x: 424, endPoint y: 437, distance: 371.7
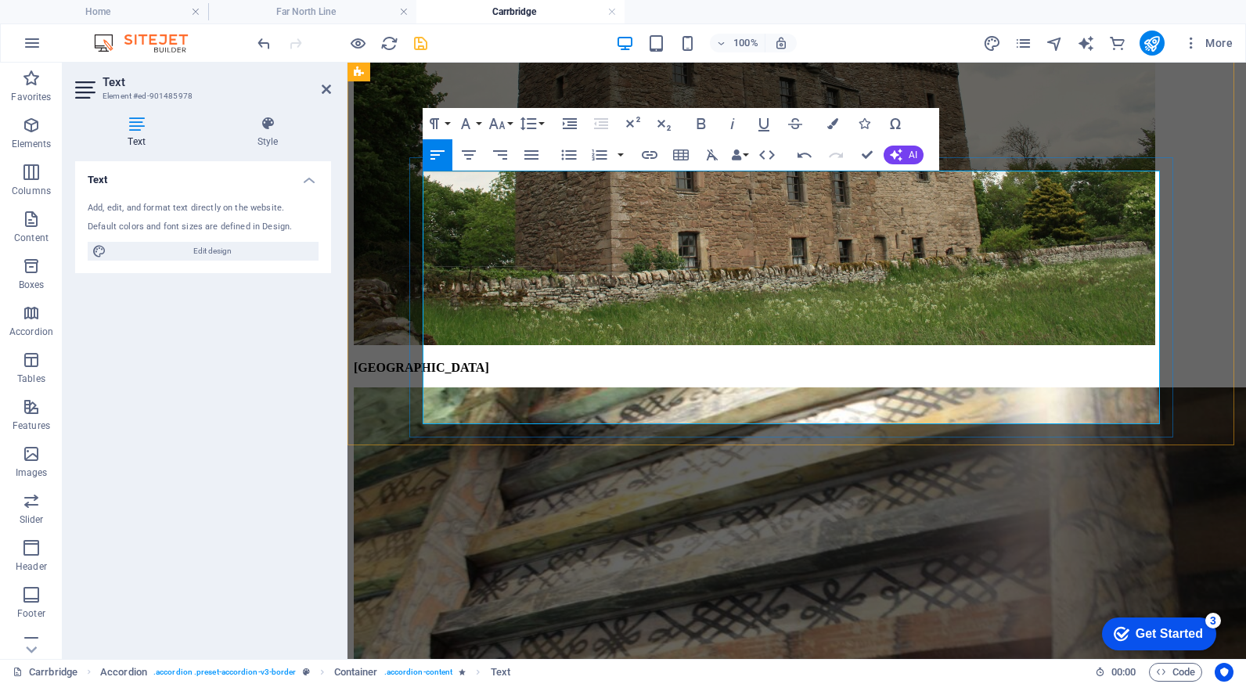
drag, startPoint x: 585, startPoint y: 369, endPoint x: 425, endPoint y: 378, distance: 160.7
type input "Cairn Coffee and Cakes"
checkbox input "false"
click at [652, 153] on icon "button" at bounding box center [649, 155] width 19 height 19
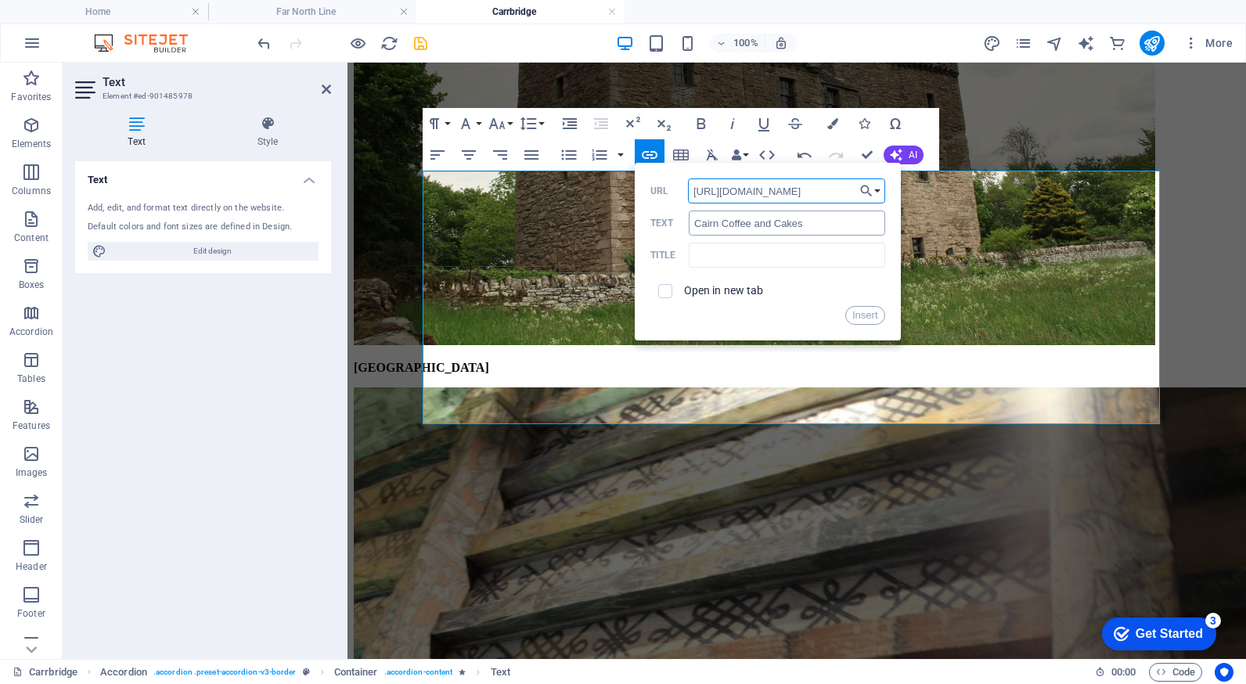
scroll to position [0, 74]
type input "[URL][DOMAIN_NAME]"
click at [663, 289] on input "checkbox" at bounding box center [663, 289] width 14 height 14
checkbox input "true"
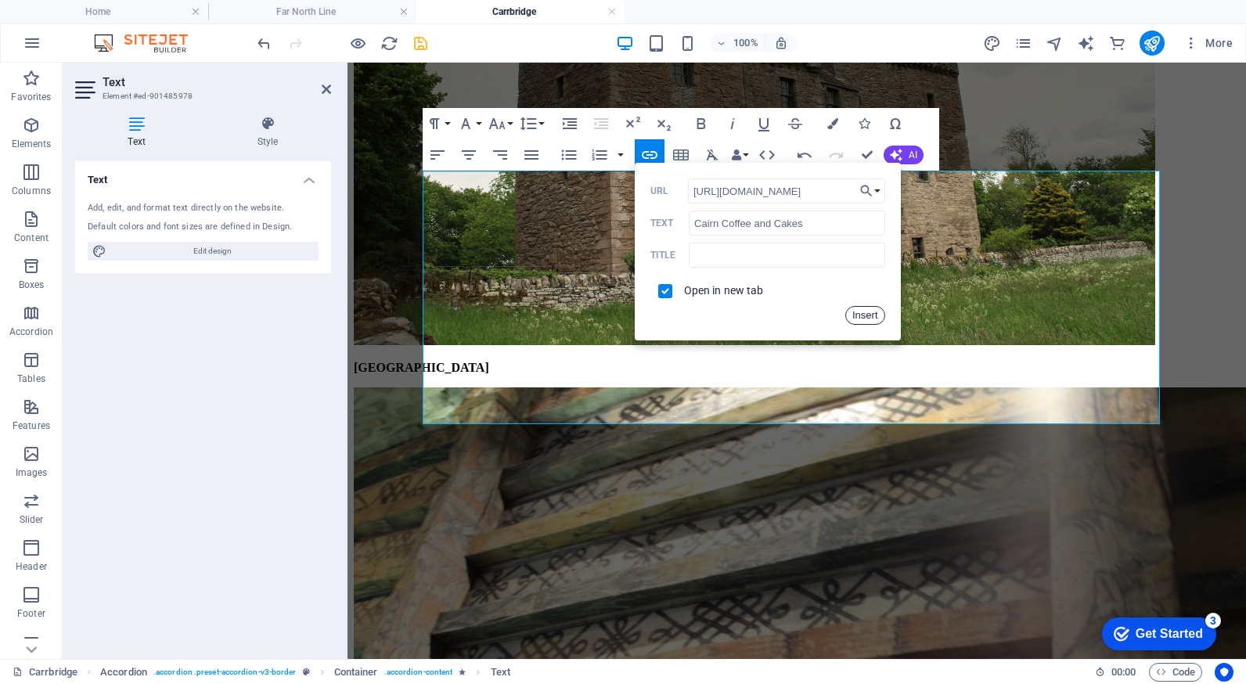
click at [857, 315] on button "Insert" at bounding box center [865, 315] width 40 height 19
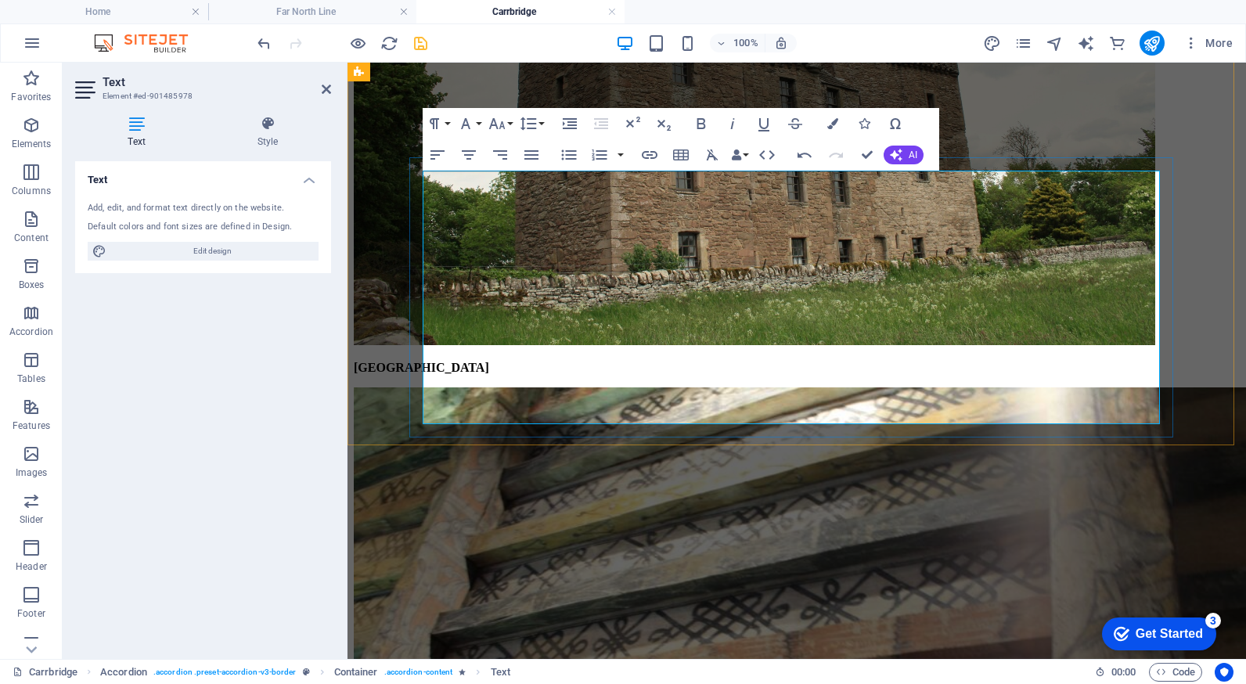
click at [327, 88] on icon at bounding box center [326, 89] width 9 height 13
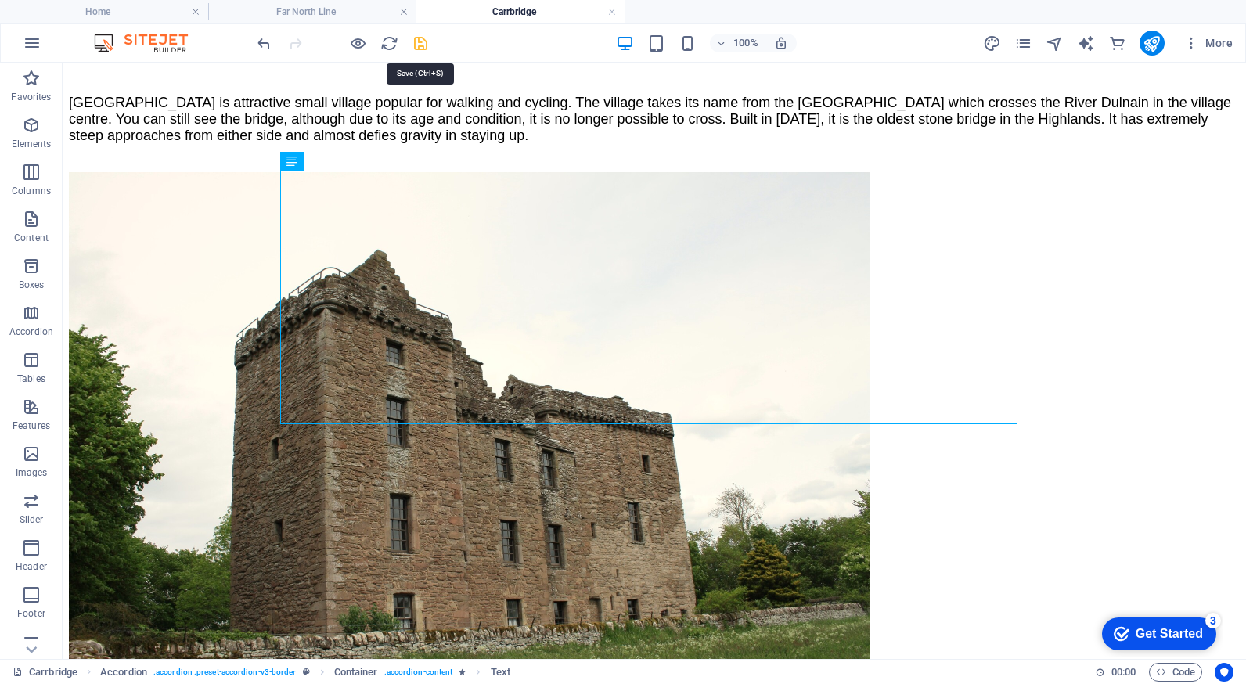
click at [416, 41] on icon "save" at bounding box center [421, 43] width 18 height 18
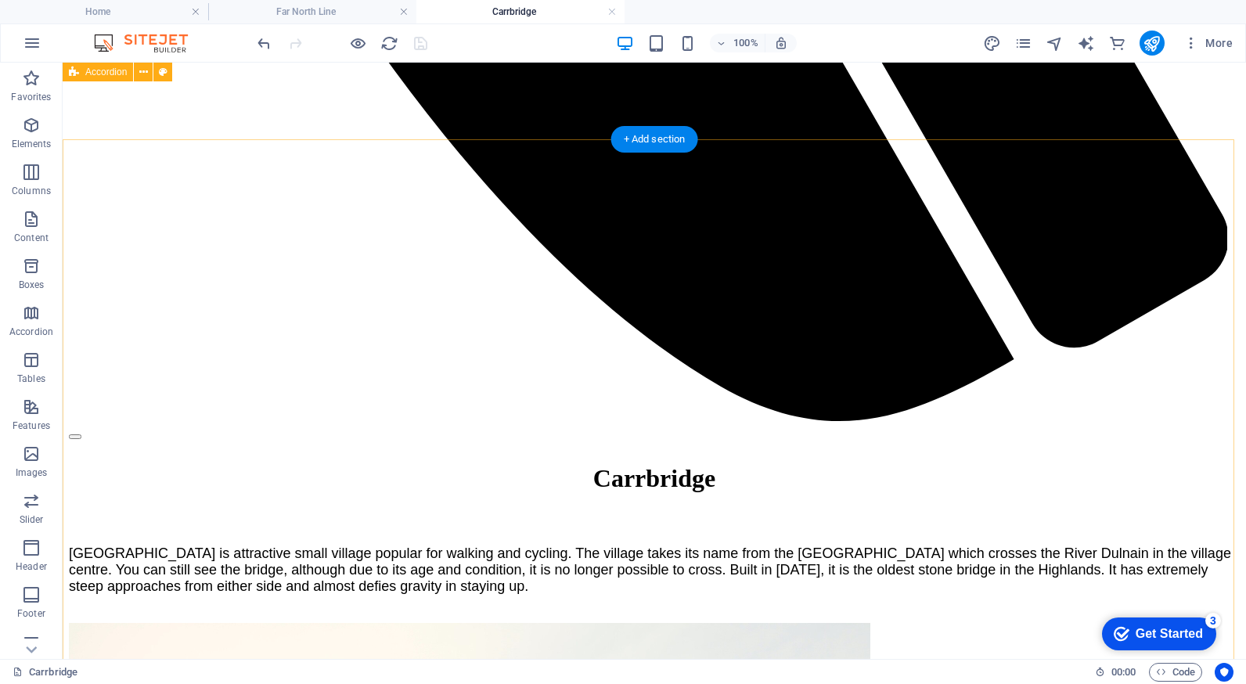
scroll to position [1565, 0]
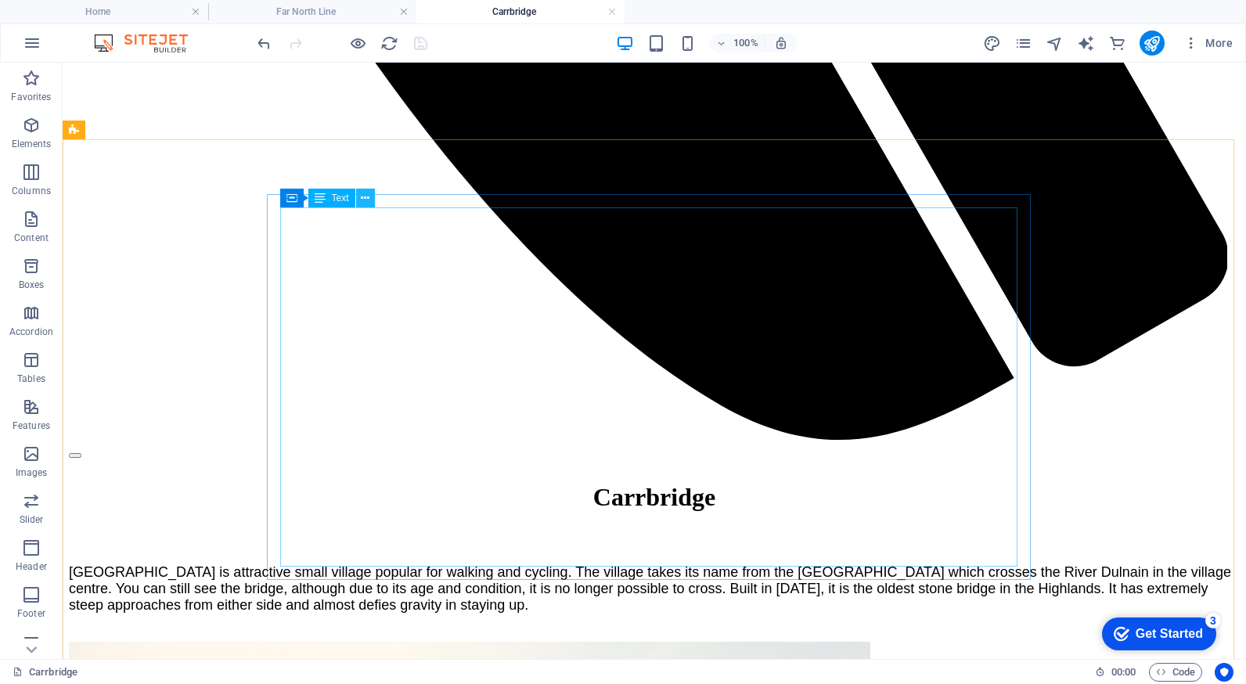
click at [366, 193] on icon at bounding box center [365, 198] width 9 height 16
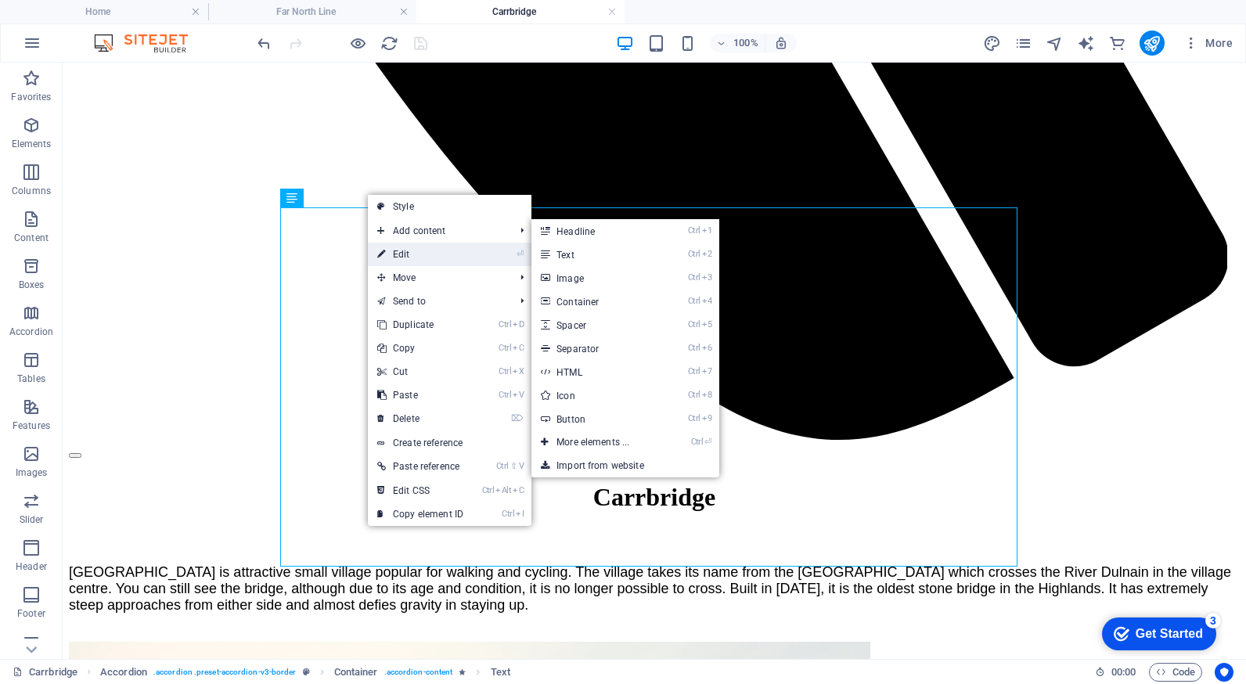
click at [408, 250] on link "⏎ Edit" at bounding box center [420, 254] width 105 height 23
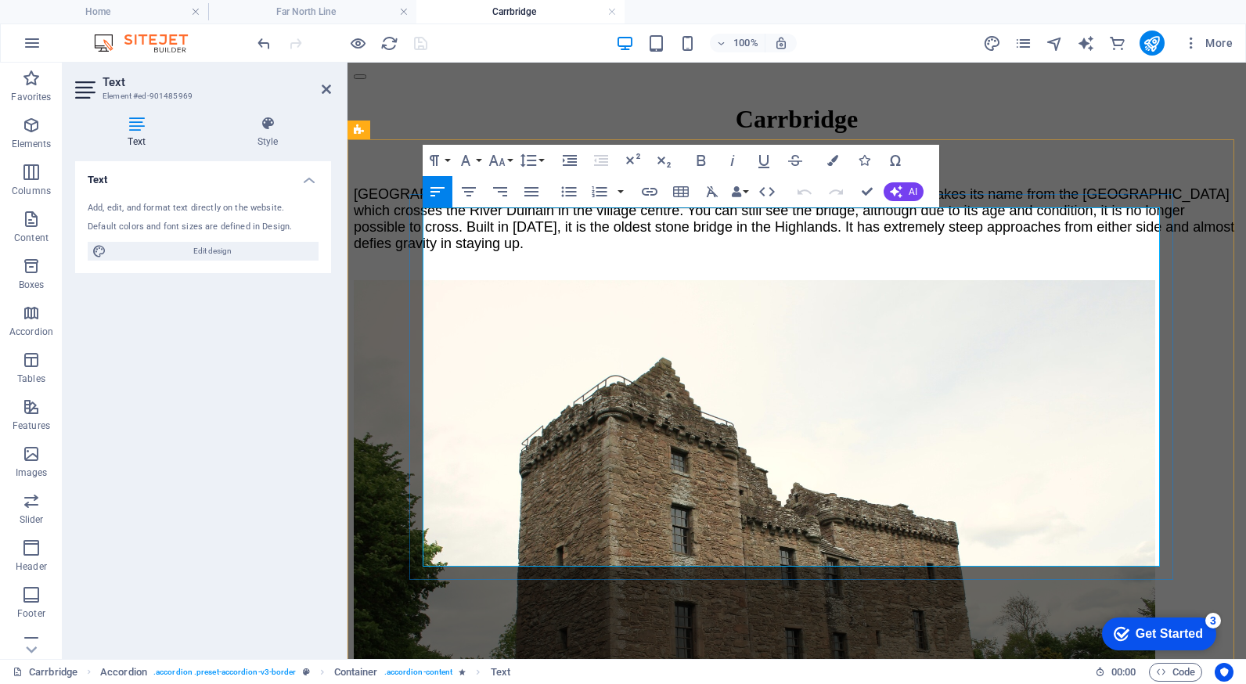
drag, startPoint x: 425, startPoint y: 343, endPoint x: 589, endPoint y: 341, distance: 164.3
click at [651, 192] on icon "button" at bounding box center [650, 192] width 16 height 8
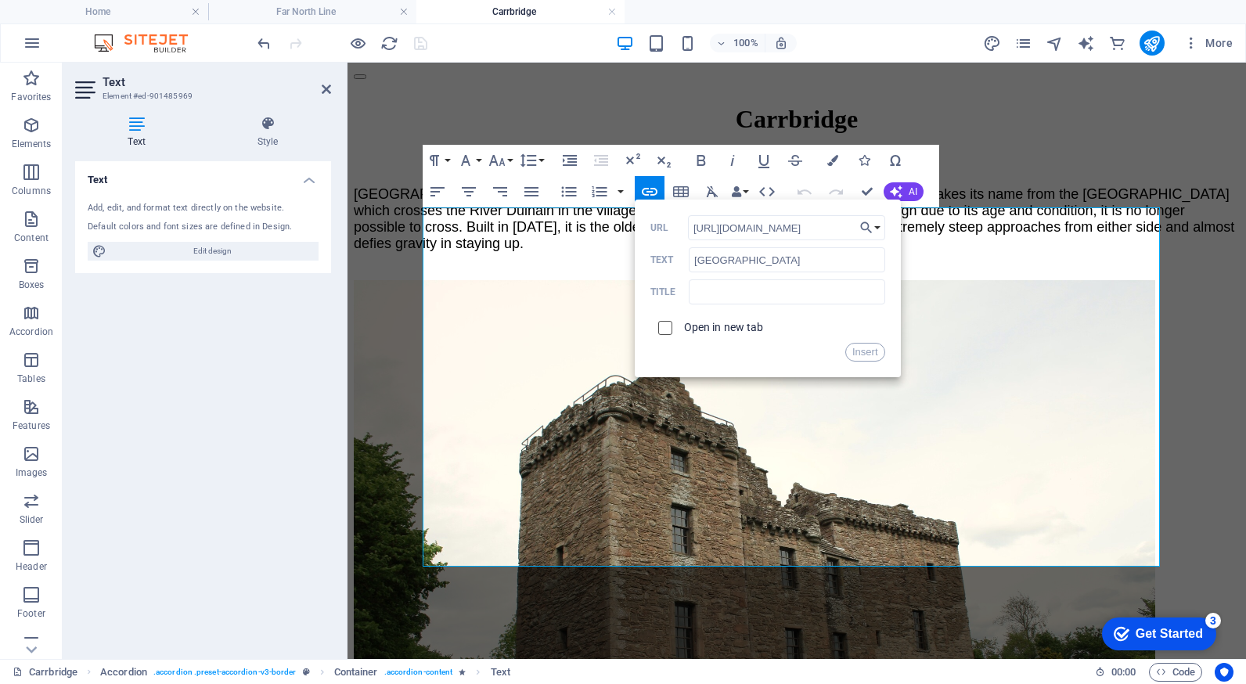
type input "[URL][DOMAIN_NAME]"
click at [667, 326] on input "checkbox" at bounding box center [663, 325] width 14 height 14
checkbox input "true"
click at [858, 351] on button "Insert" at bounding box center [865, 352] width 40 height 19
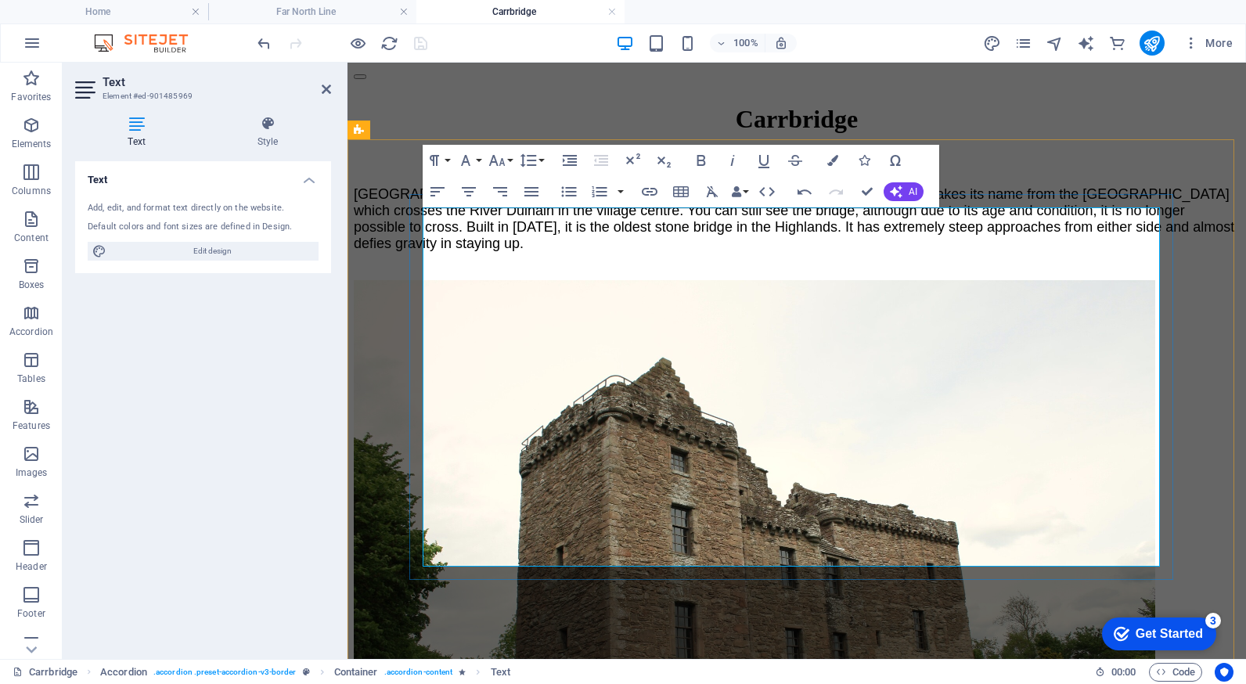
drag, startPoint x: 491, startPoint y: 365, endPoint x: 587, endPoint y: 365, distance: 96.2
type input "5.0 on Google"
checkbox input "false"
click at [648, 192] on icon "button" at bounding box center [650, 192] width 16 height 8
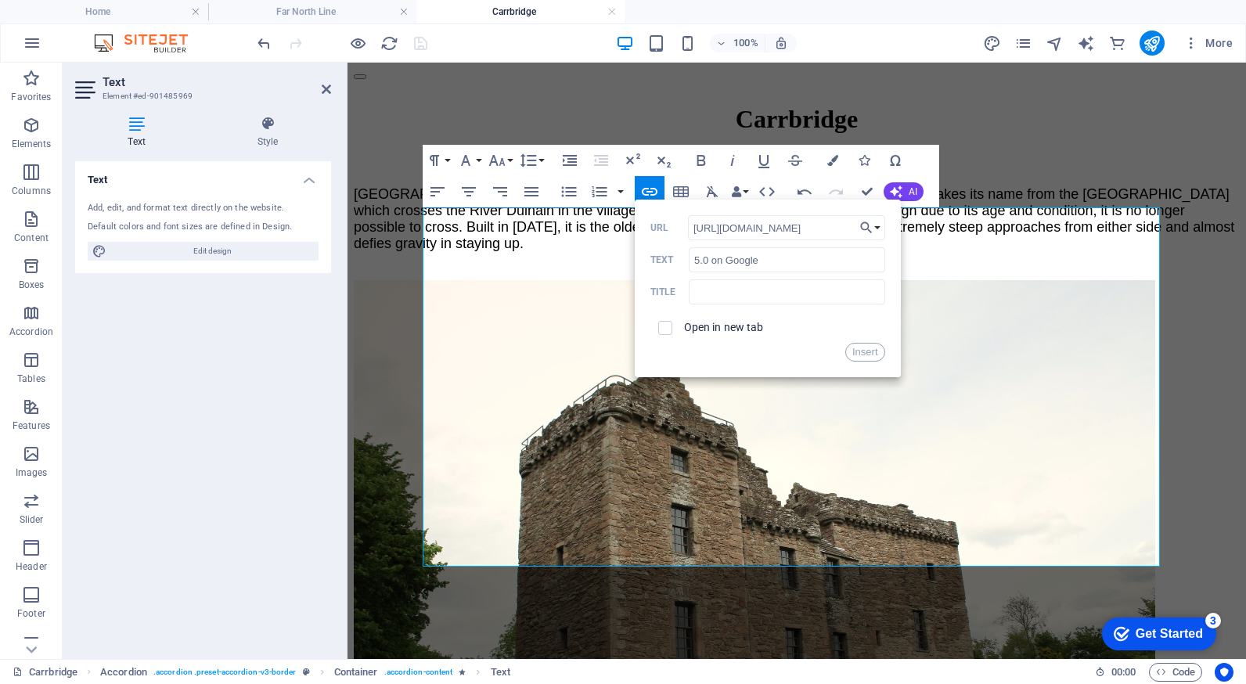
scroll to position [0, 3289]
type input "[URL][DOMAIN_NAME]"
drag, startPoint x: 667, startPoint y: 323, endPoint x: 682, endPoint y: 329, distance: 16.9
click at [667, 324] on input "checkbox" at bounding box center [663, 325] width 14 height 14
checkbox input "true"
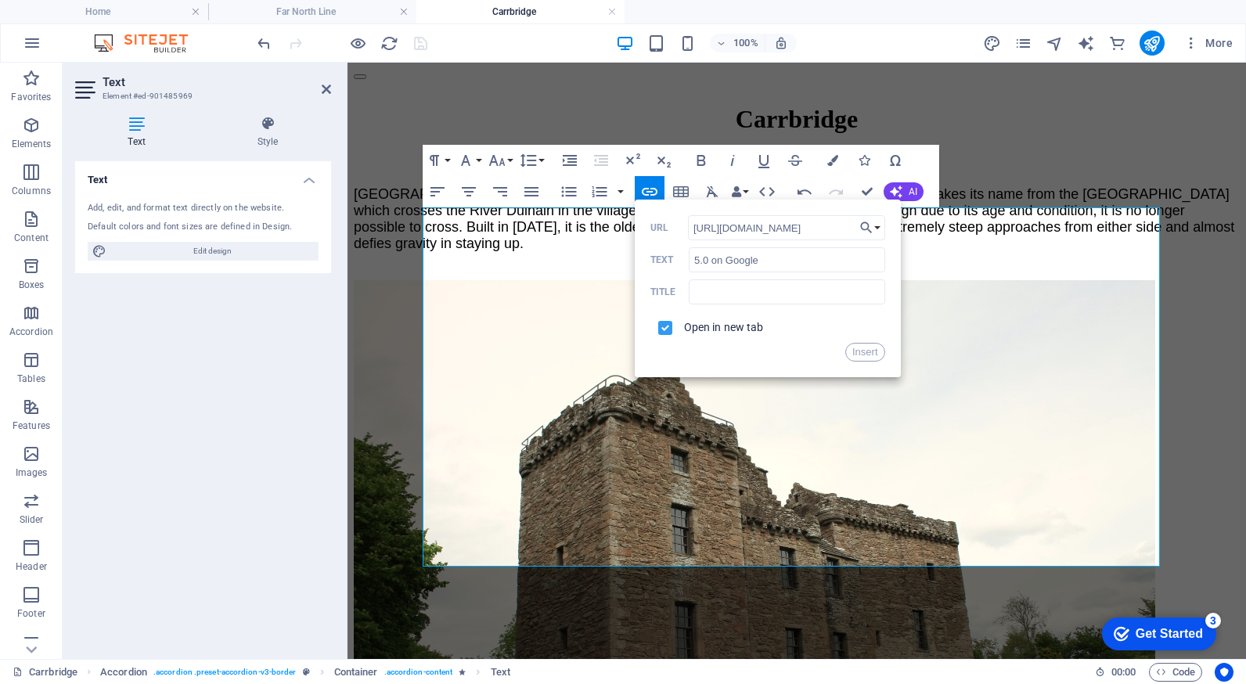
scroll to position [0, 0]
click at [854, 351] on button "Insert" at bounding box center [865, 352] width 40 height 19
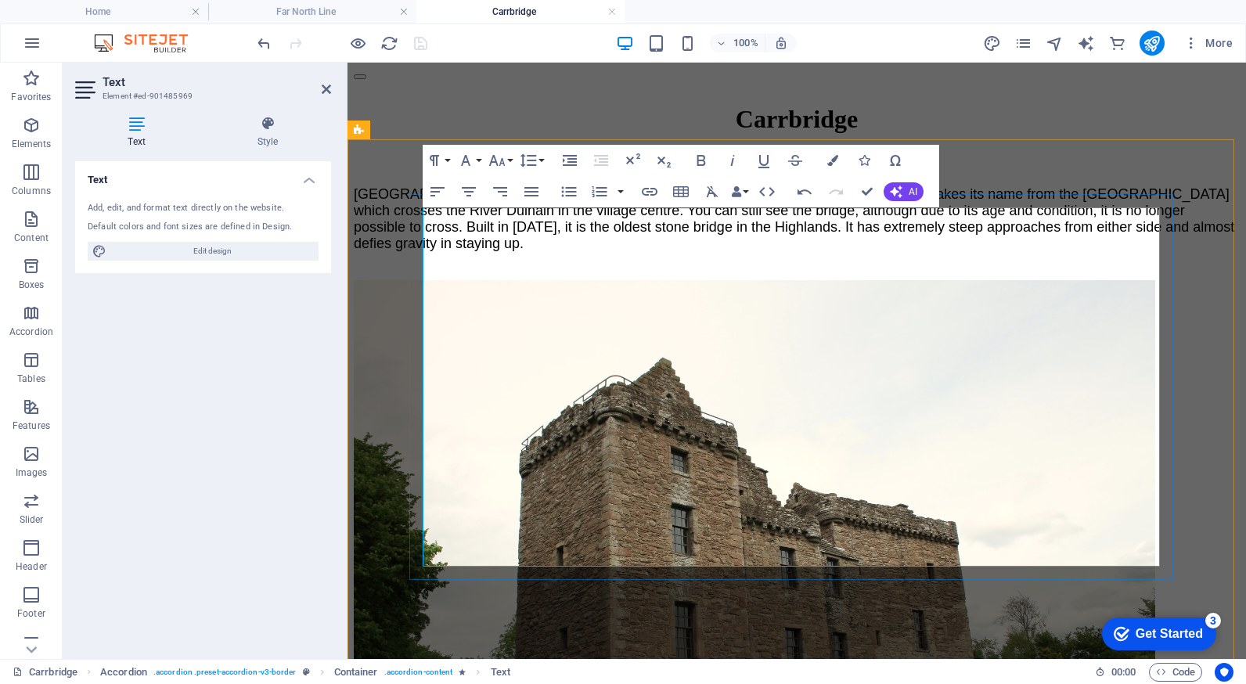
drag, startPoint x: 601, startPoint y: 364, endPoint x: 727, endPoint y: 370, distance: 126.1
type input "4.7 on TripAdvisor"
checkbox input "false"
click at [646, 192] on icon "button" at bounding box center [650, 192] width 16 height 8
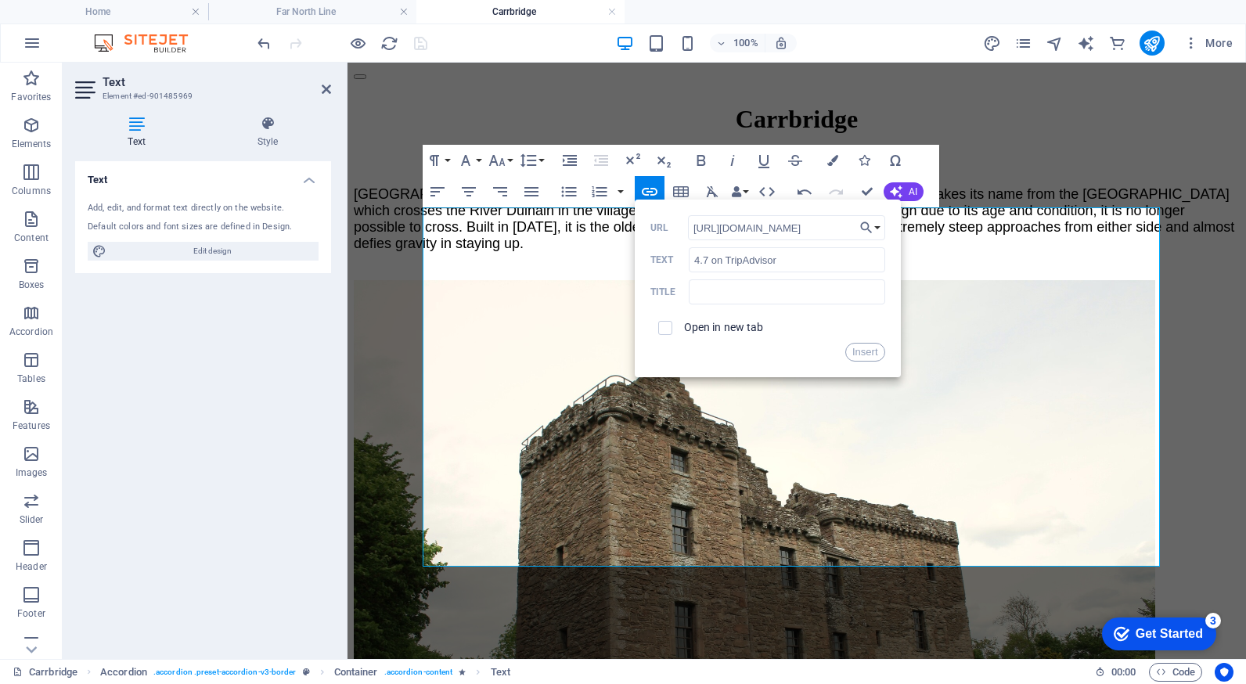
scroll to position [0, 635]
type input "[URL][DOMAIN_NAME]"
click at [668, 327] on input "checkbox" at bounding box center [663, 325] width 14 height 14
checkbox input "true"
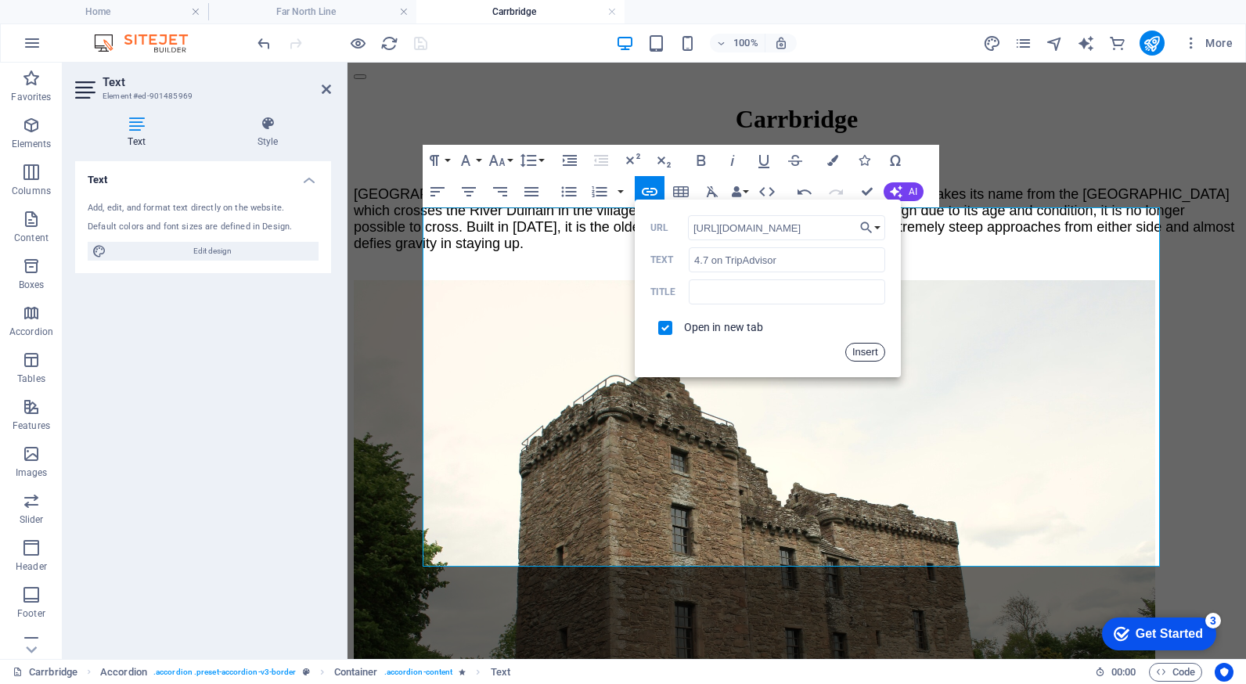
click at [859, 351] on button "Insert" at bounding box center [865, 352] width 40 height 19
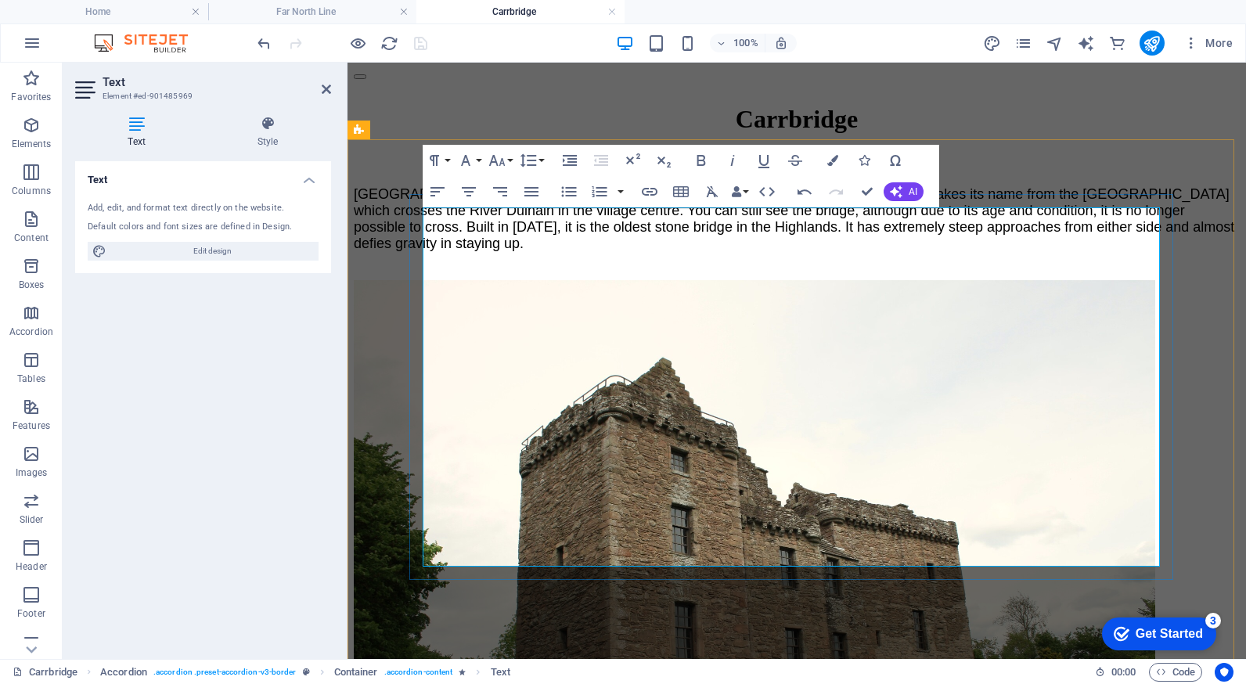
drag, startPoint x: 425, startPoint y: 471, endPoint x: 637, endPoint y: 468, distance: 212.1
type input "[PERSON_NAME][GEOGRAPHIC_DATA]"
checkbox input "false"
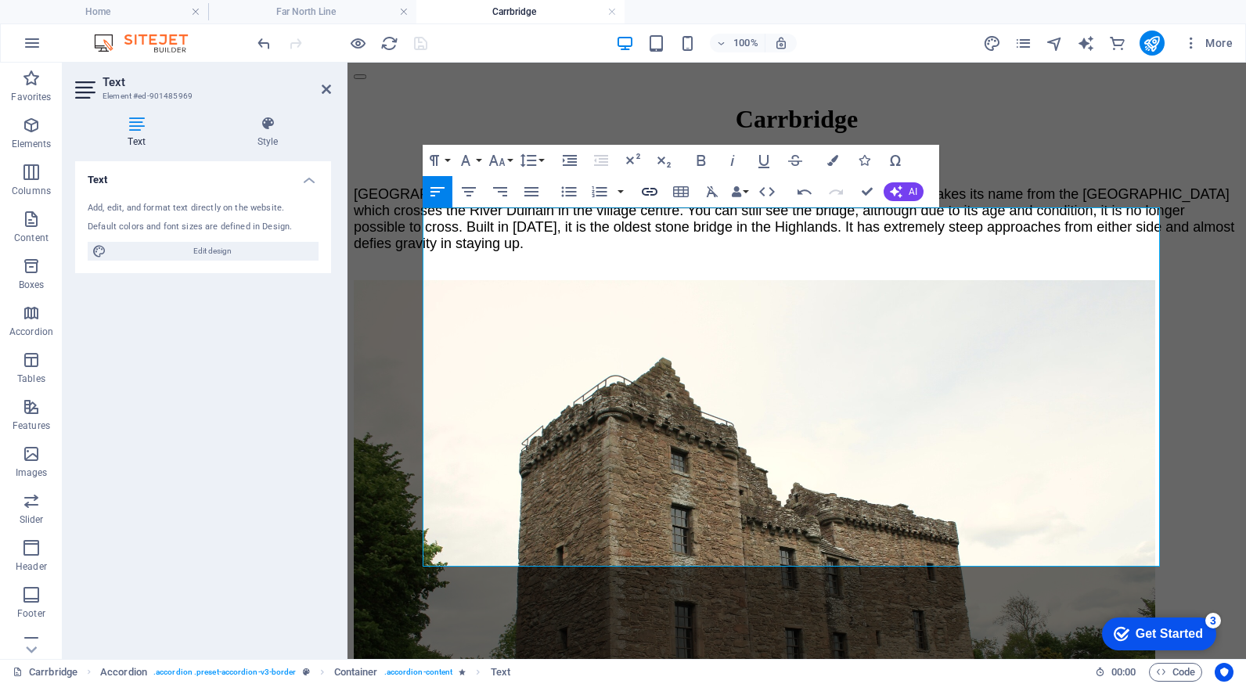
click at [648, 191] on icon "button" at bounding box center [649, 191] width 19 height 19
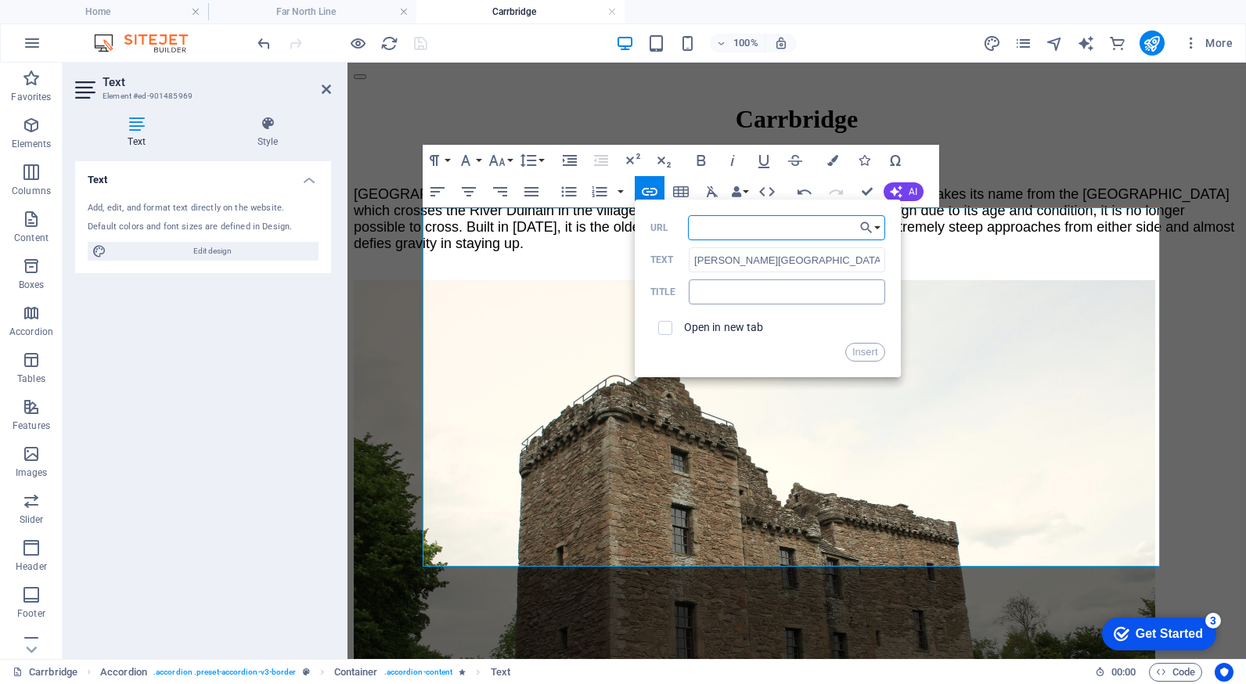
paste input "[URL][DOMAIN_NAME]"
type input "[URL][DOMAIN_NAME]"
click at [667, 321] on input "checkbox" at bounding box center [663, 325] width 14 height 14
drag, startPoint x: 667, startPoint y: 321, endPoint x: 692, endPoint y: 327, distance: 25.0
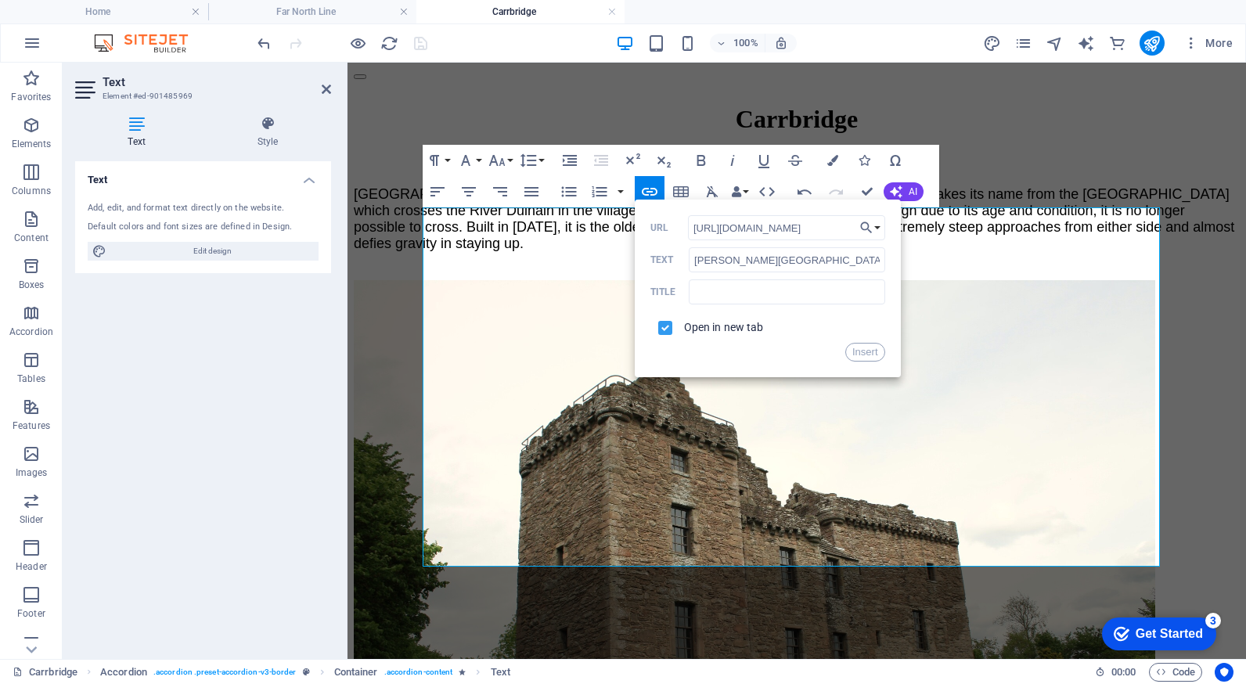
click at [667, 321] on input "checkbox" at bounding box center [663, 325] width 14 height 14
click at [663, 328] on input "checkbox" at bounding box center [663, 325] width 14 height 14
checkbox input "true"
click at [858, 347] on button "Insert" at bounding box center [865, 352] width 40 height 19
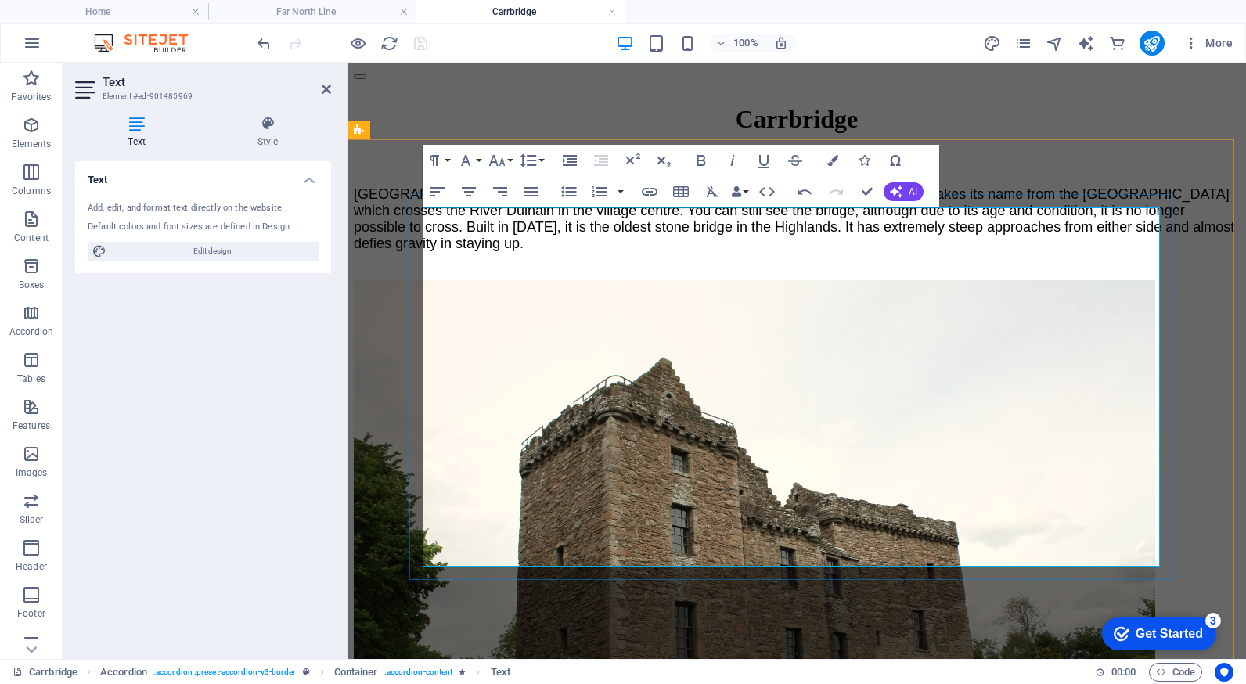
drag, startPoint x: 494, startPoint y: 555, endPoint x: 588, endPoint y: 554, distance: 94.7
type input "4.2 on Google"
checkbox input "false"
click at [654, 196] on icon "button" at bounding box center [649, 191] width 19 height 19
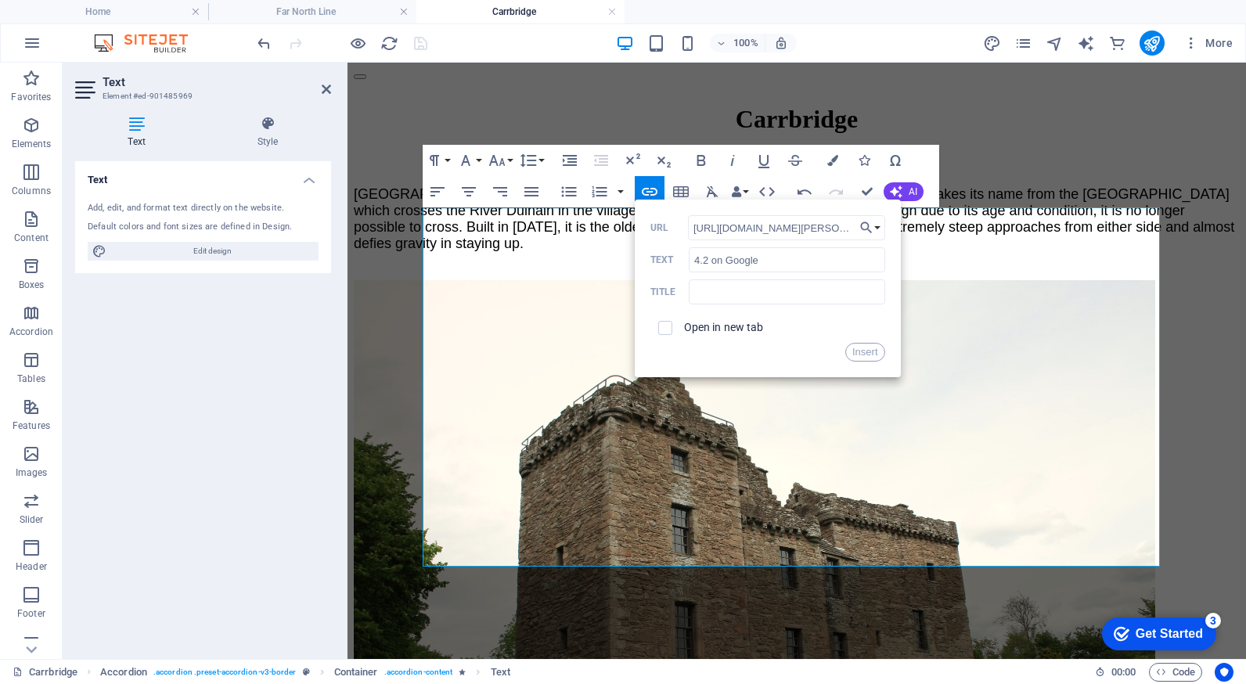
scroll to position [0, 3299]
type input "[URL][DOMAIN_NAME][PERSON_NAME]"
click at [667, 331] on input "checkbox" at bounding box center [663, 325] width 14 height 14
checkbox input "true"
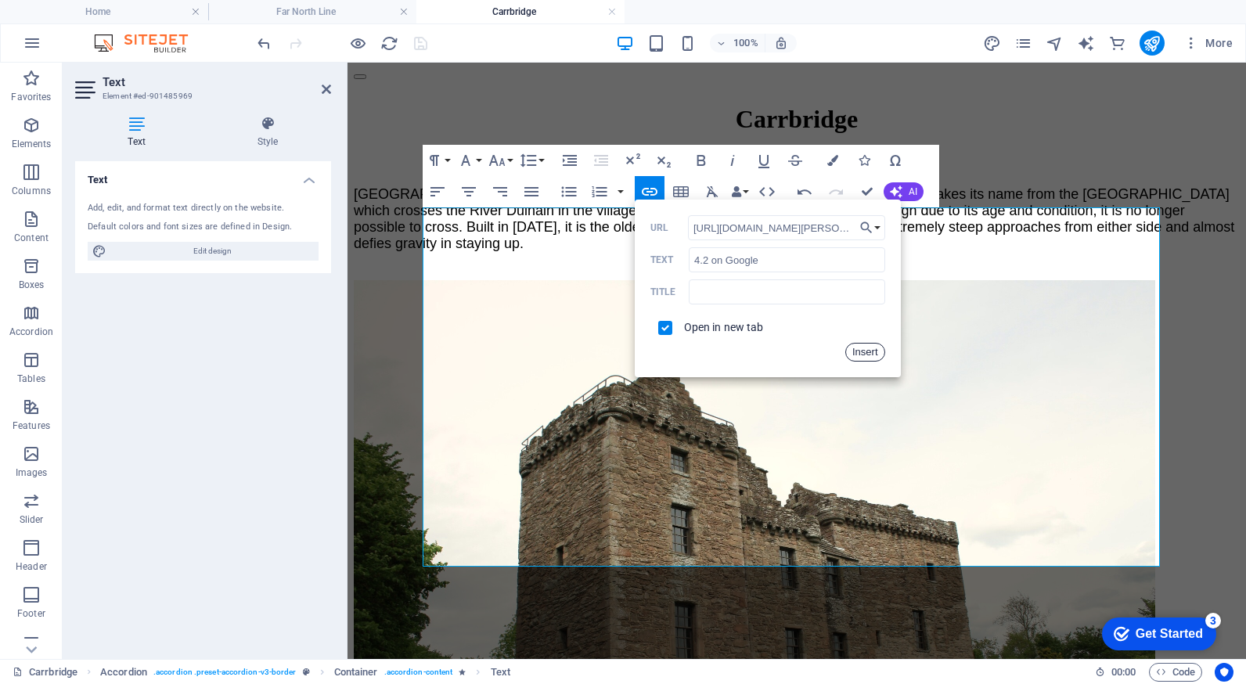
click at [865, 356] on button "Insert" at bounding box center [865, 352] width 40 height 19
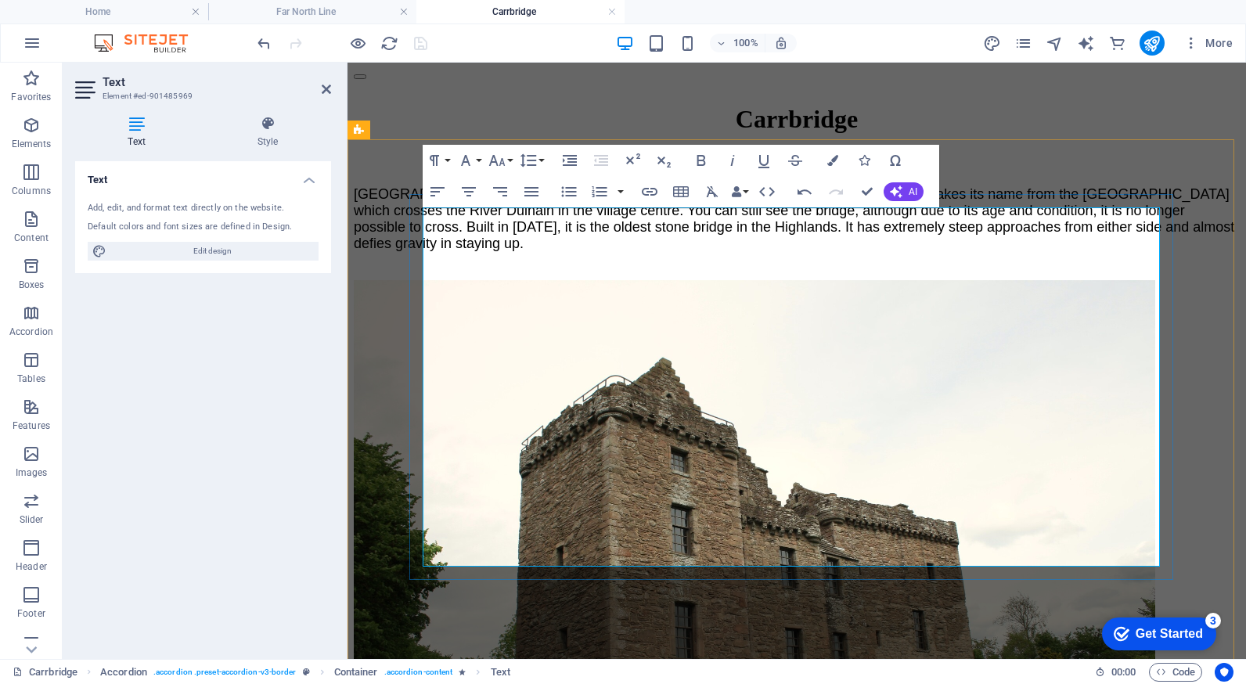
drag, startPoint x: 602, startPoint y: 555, endPoint x: 727, endPoint y: 556, distance: 124.4
type input "3.7 on TripAdvisor"
checkbox input "false"
click at [652, 192] on icon "button" at bounding box center [650, 192] width 16 height 8
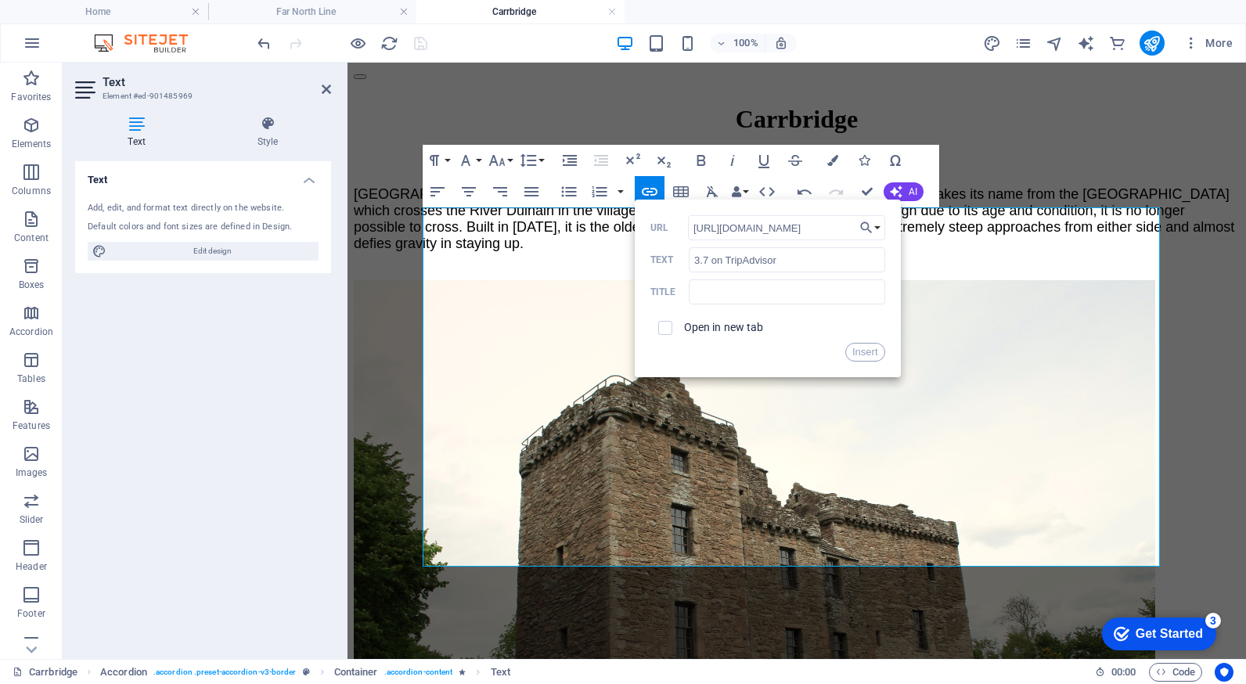
scroll to position [0, 638]
type input "[URL][DOMAIN_NAME]"
click at [663, 325] on input "checkbox" at bounding box center [663, 325] width 14 height 14
checkbox input "true"
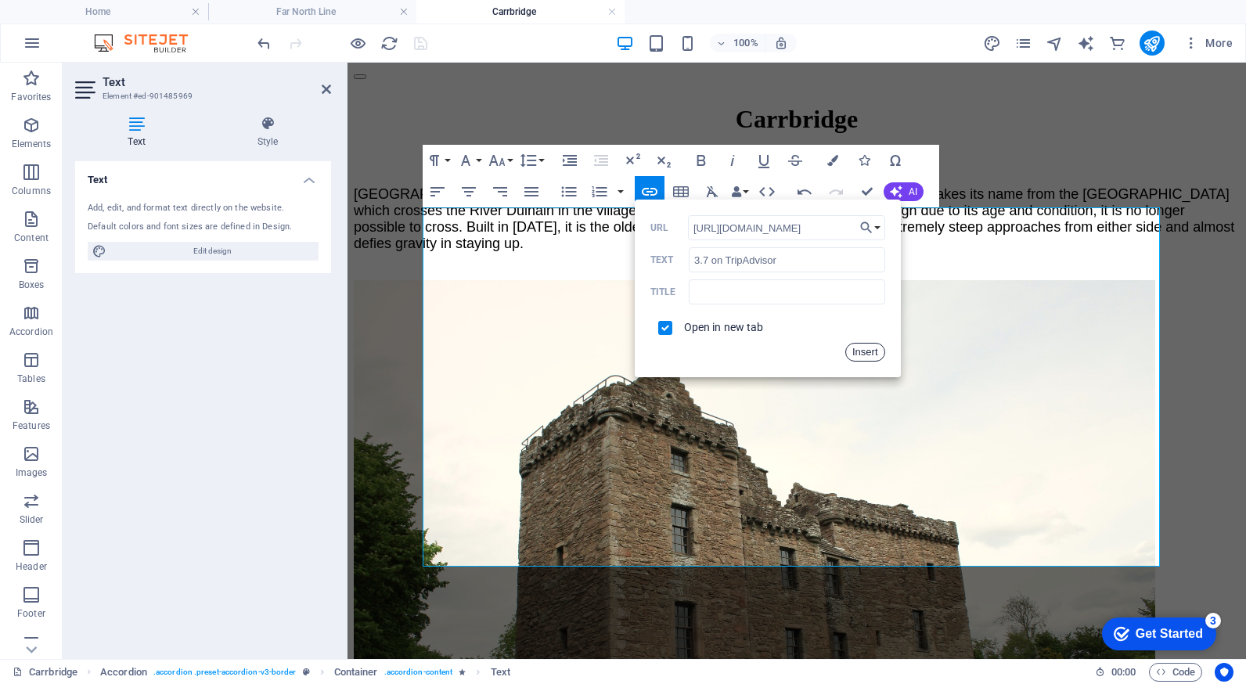
click at [852, 352] on button "Insert" at bounding box center [865, 352] width 40 height 19
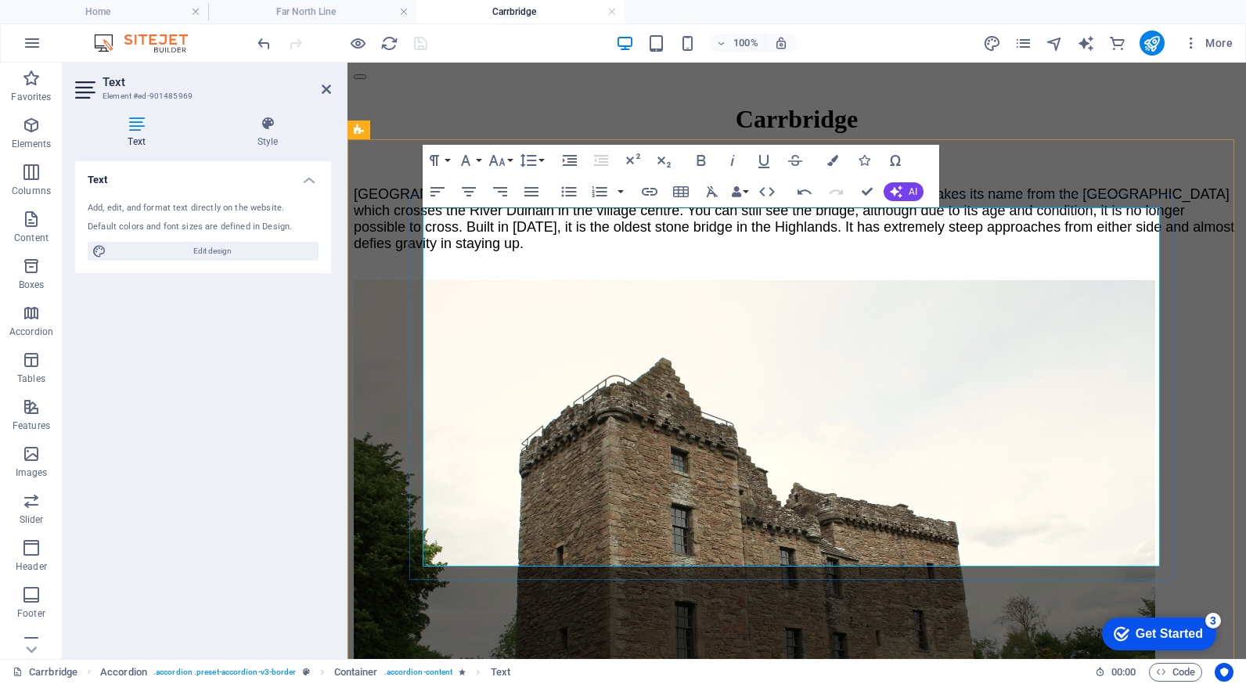
drag, startPoint x: 701, startPoint y: 512, endPoint x: 776, endPoint y: 519, distance: 75.4
type input "Stagecoach"
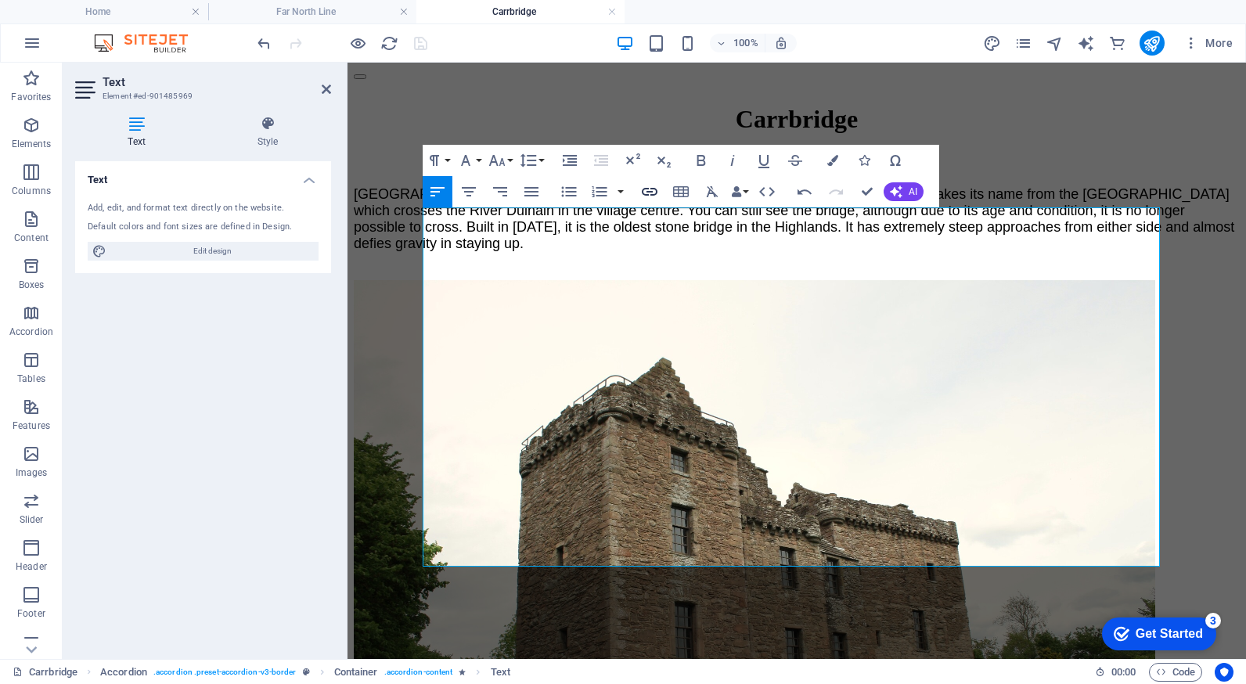
checkbox input "false"
click at [645, 189] on icon "button" at bounding box center [650, 192] width 16 height 8
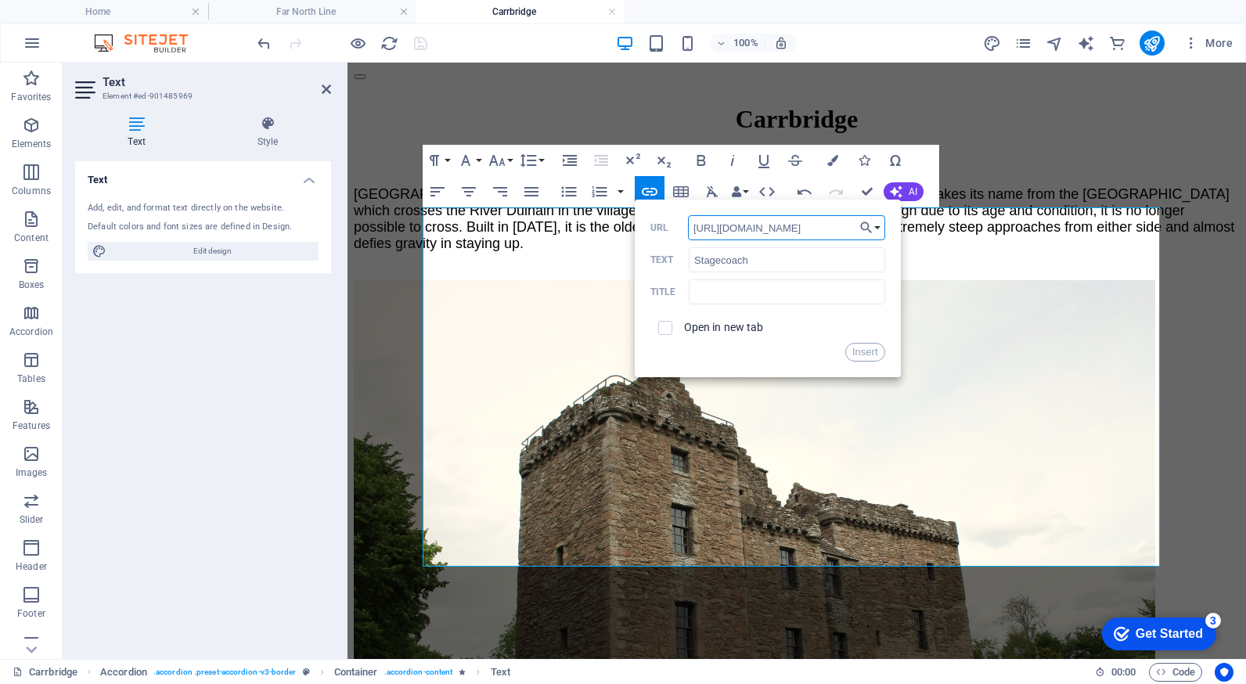
scroll to position [0, 37]
type input "[URL][DOMAIN_NAME]"
click at [663, 325] on input "checkbox" at bounding box center [663, 325] width 14 height 14
checkbox input "true"
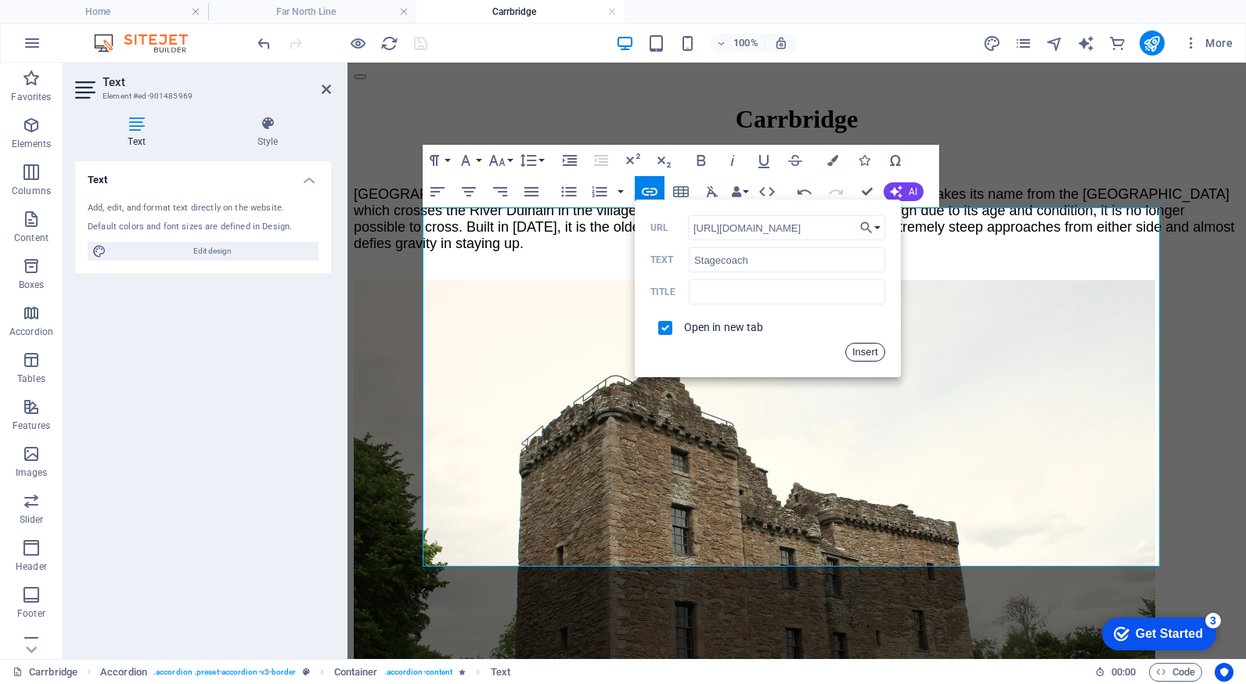
click at [854, 354] on button "Insert" at bounding box center [865, 352] width 40 height 19
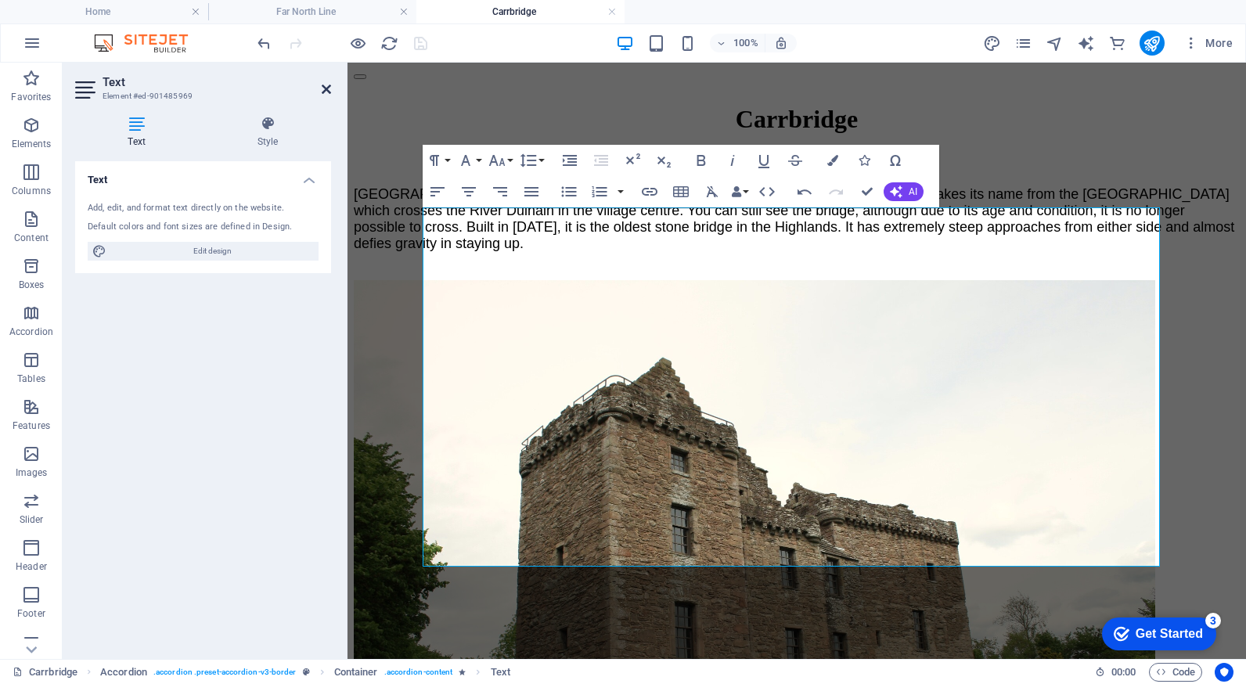
click at [329, 87] on icon at bounding box center [326, 89] width 9 height 13
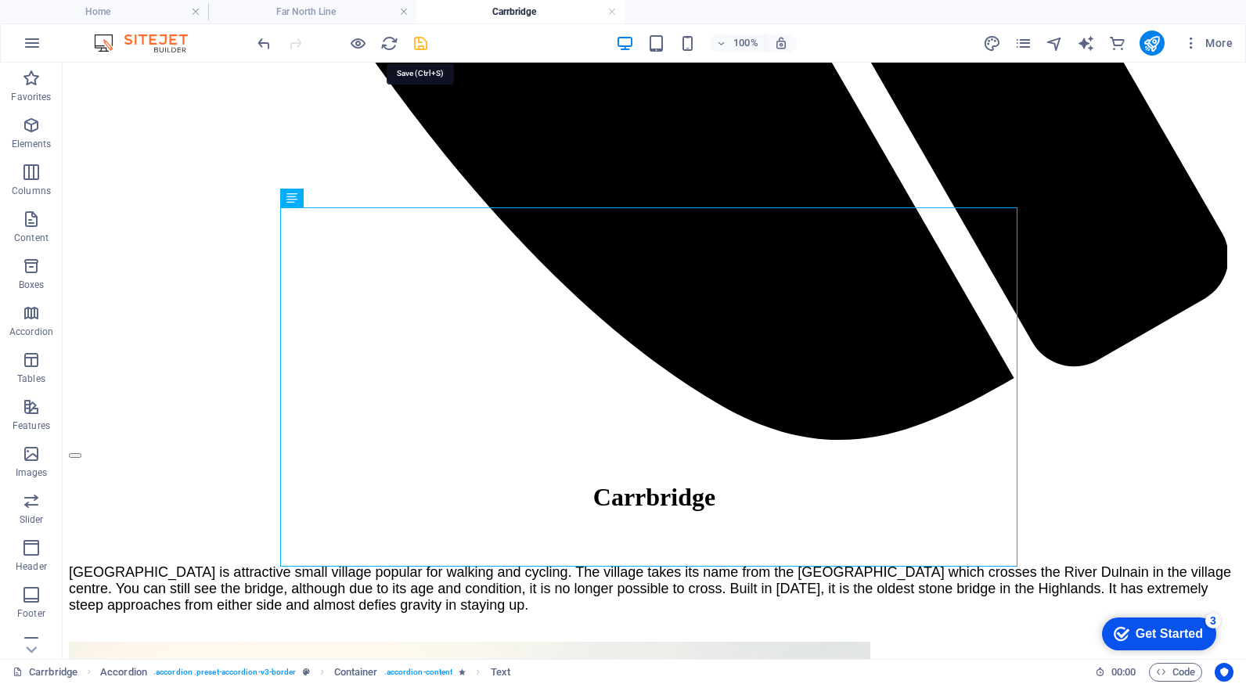
click at [419, 43] on icon "save" at bounding box center [421, 43] width 18 height 18
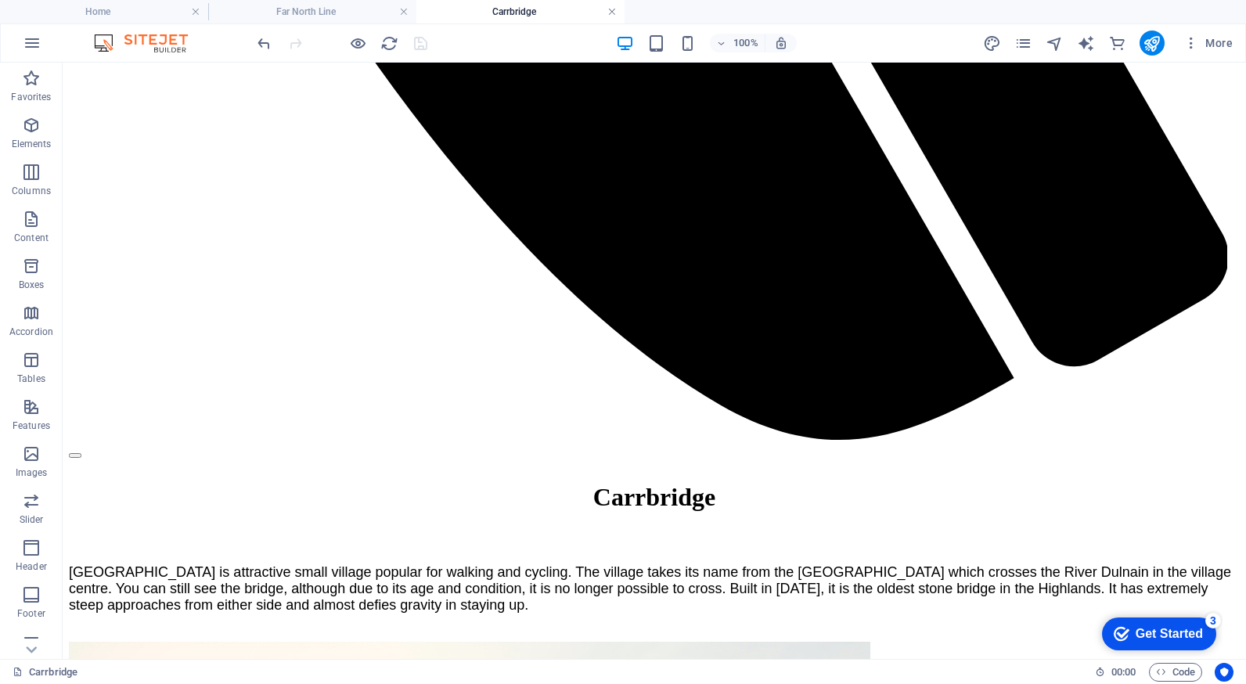
click at [612, 13] on link at bounding box center [611, 12] width 9 height 15
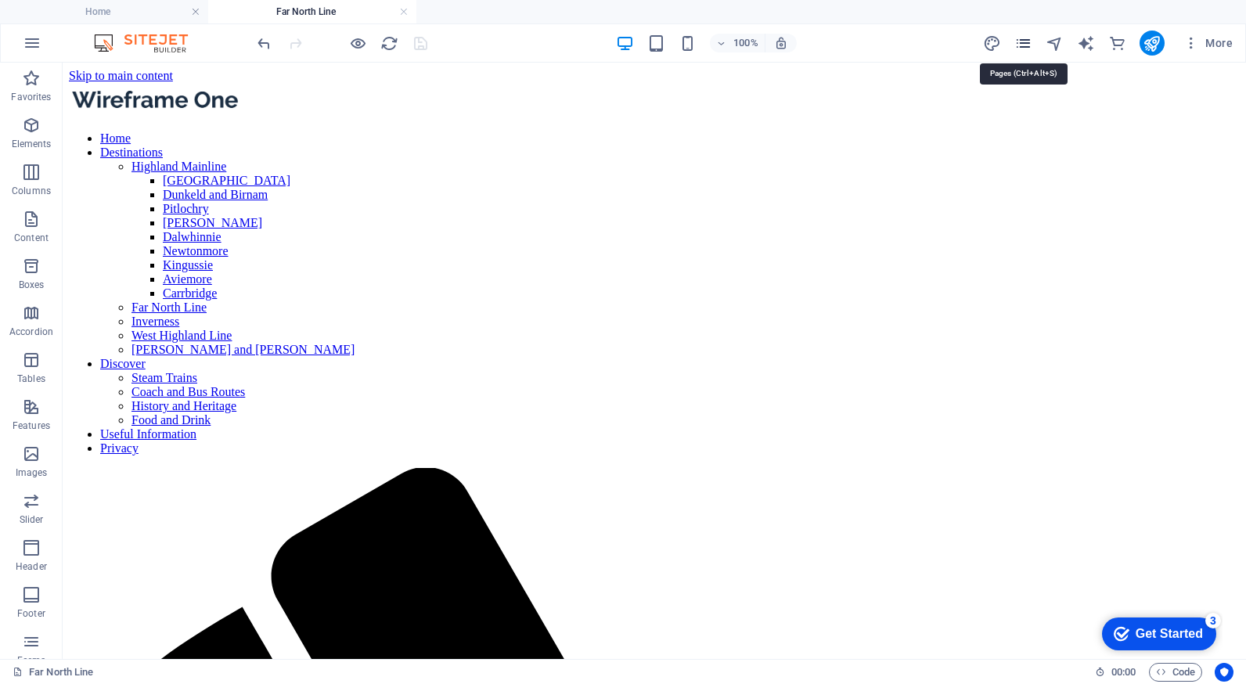
click at [1022, 39] on icon "pages" at bounding box center [1023, 43] width 18 height 18
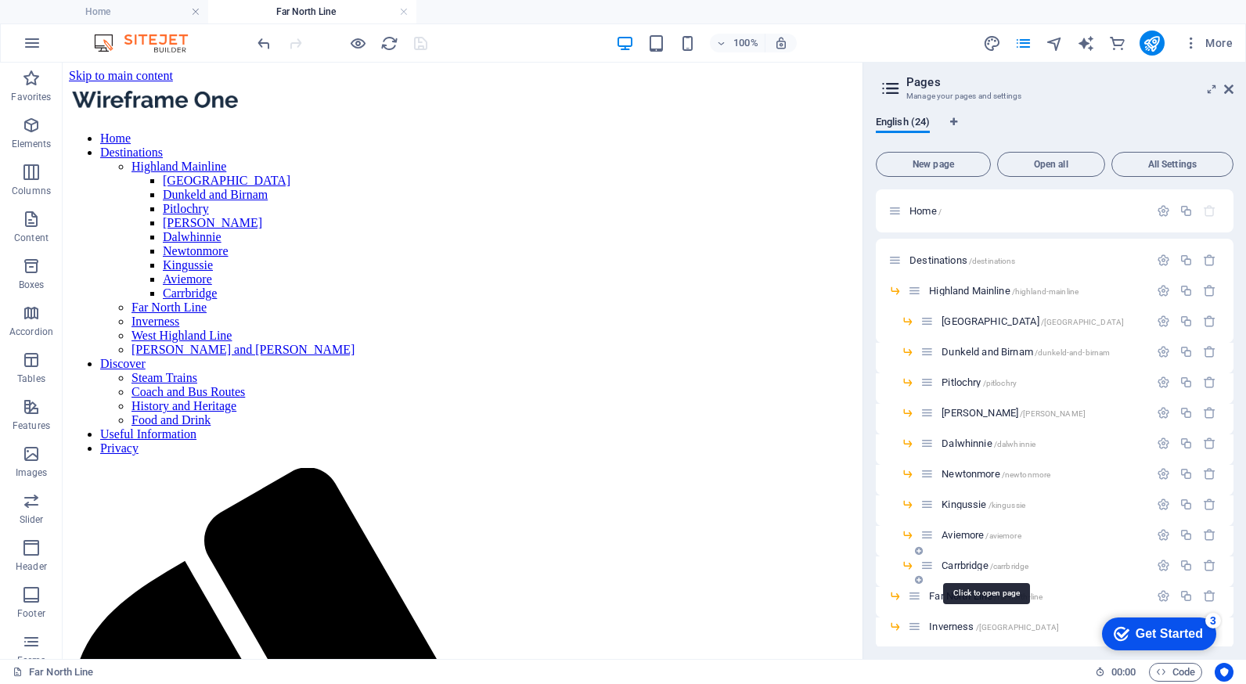
click at [969, 566] on span "Carrbridge /[GEOGRAPHIC_DATA]" at bounding box center [984, 565] width 87 height 12
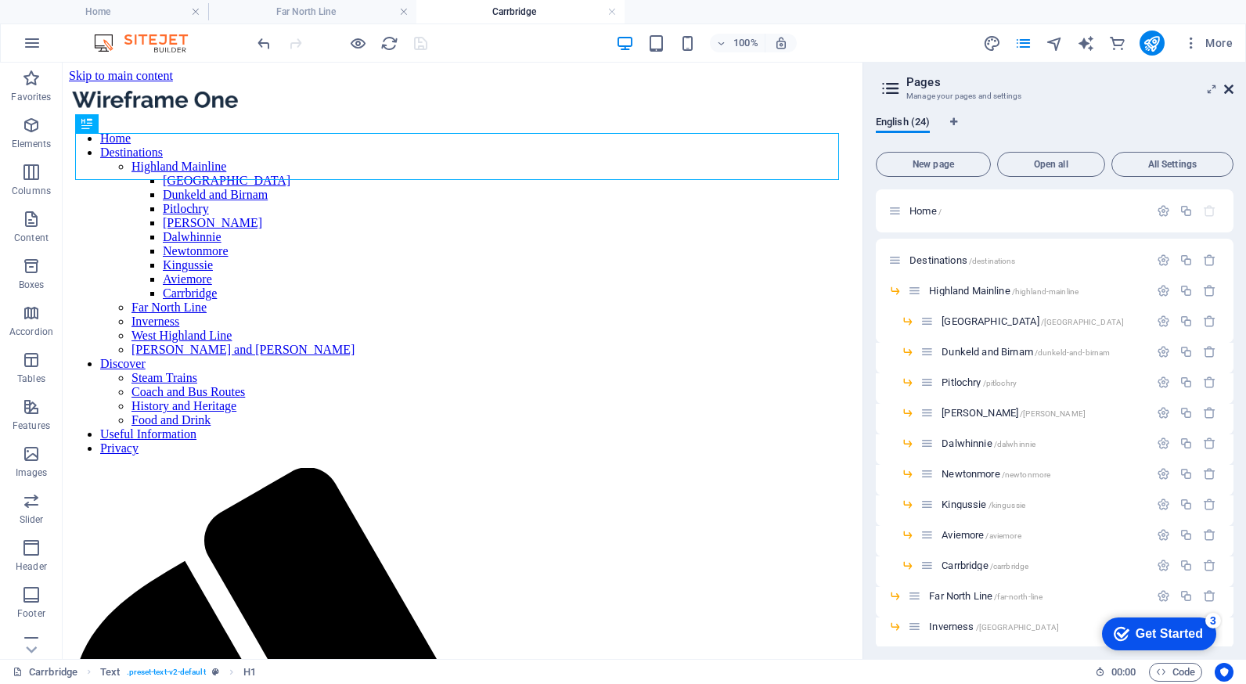
click at [1232, 88] on icon at bounding box center [1228, 89] width 9 height 13
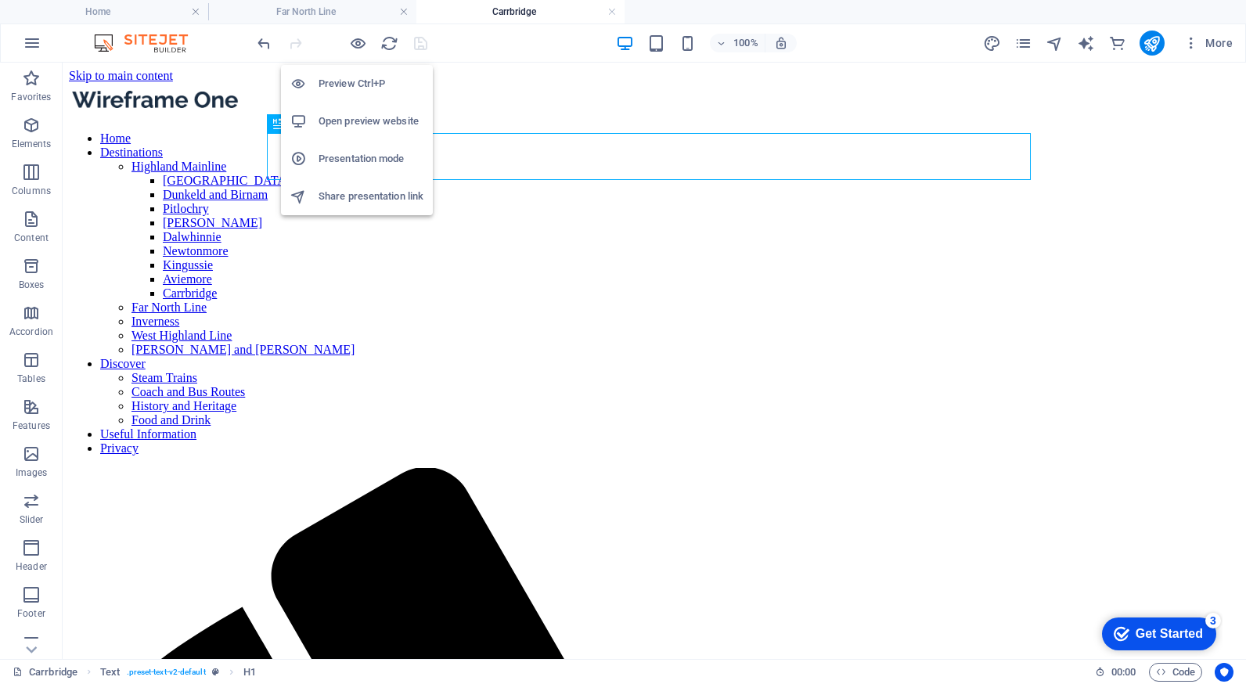
click at [346, 120] on h6 "Open preview website" at bounding box center [370, 121] width 105 height 19
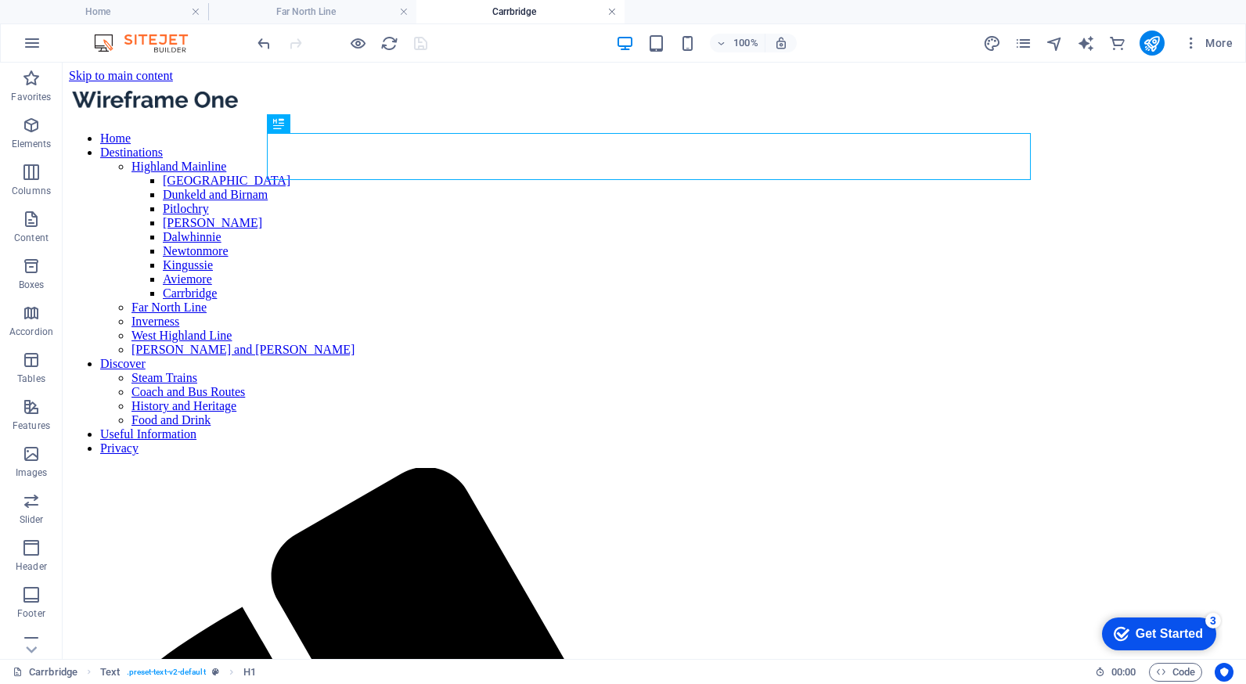
click at [610, 11] on link at bounding box center [611, 12] width 9 height 15
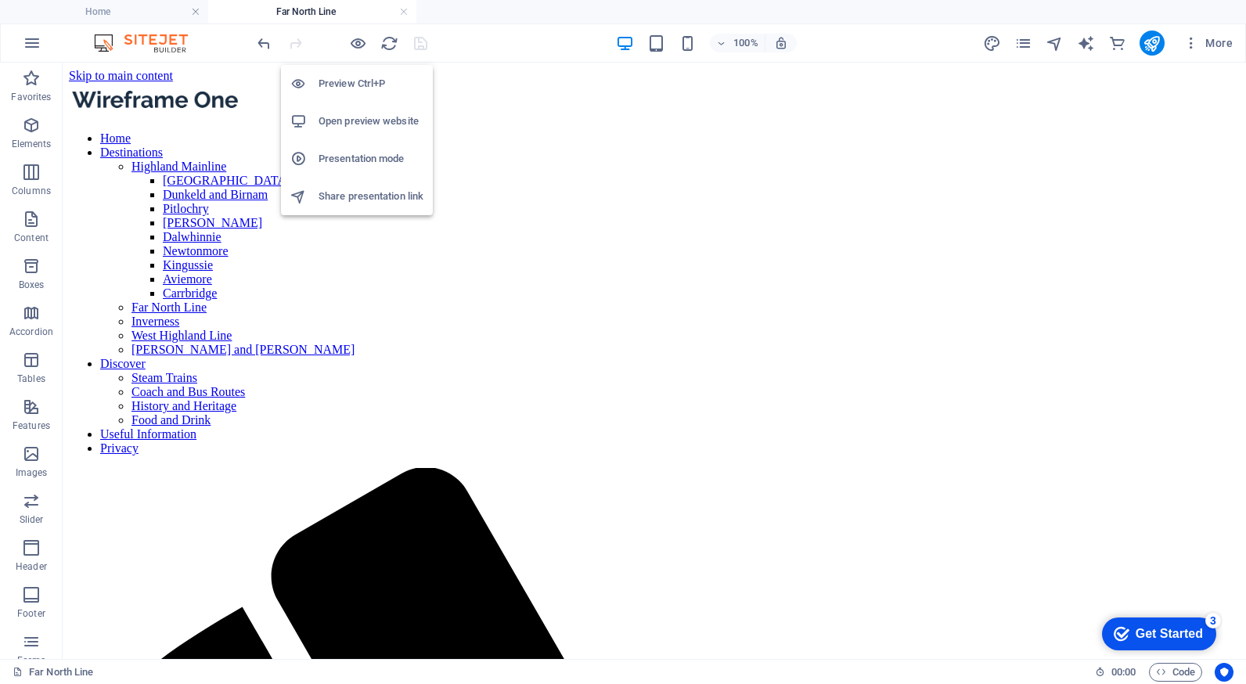
click at [351, 117] on h6 "Open preview website" at bounding box center [370, 121] width 105 height 19
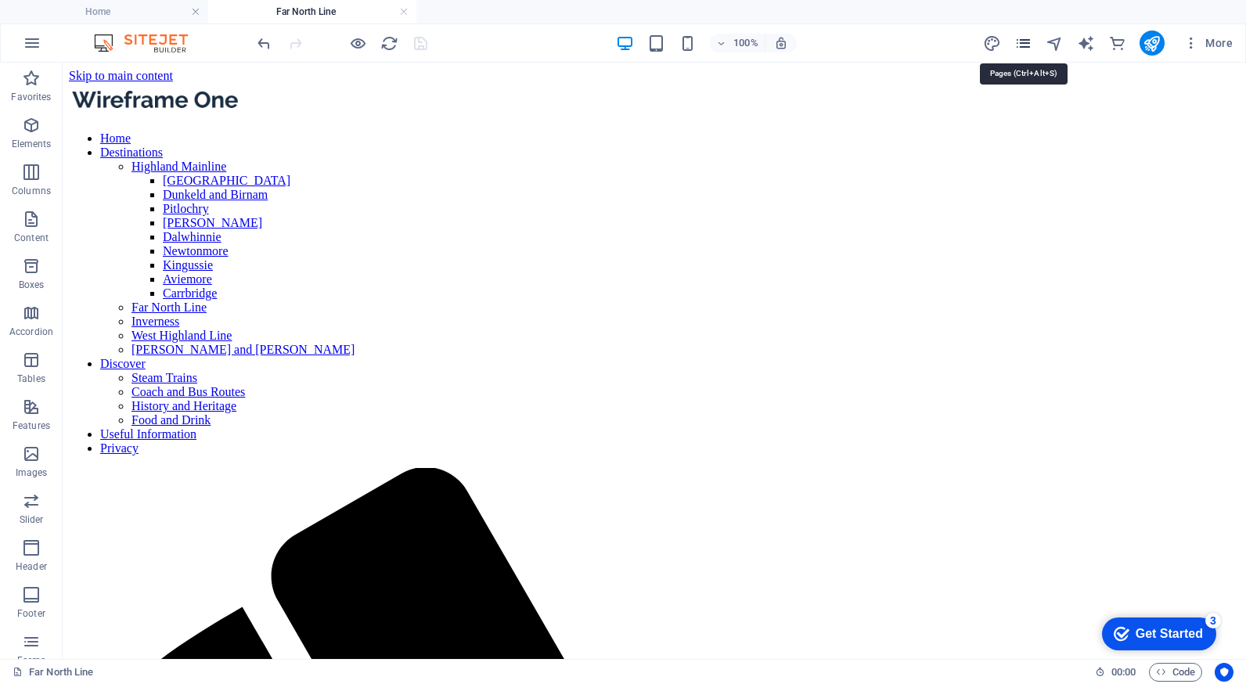
click at [1024, 45] on icon "pages" at bounding box center [1023, 43] width 18 height 18
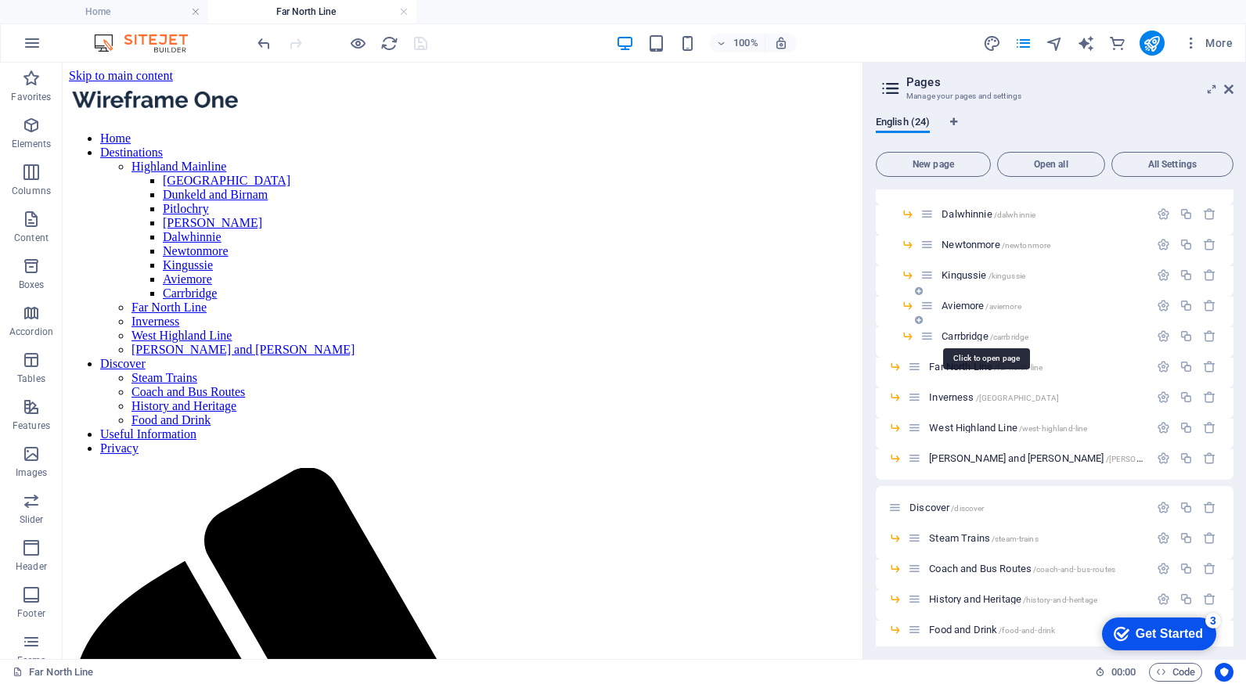
scroll to position [235, 0]
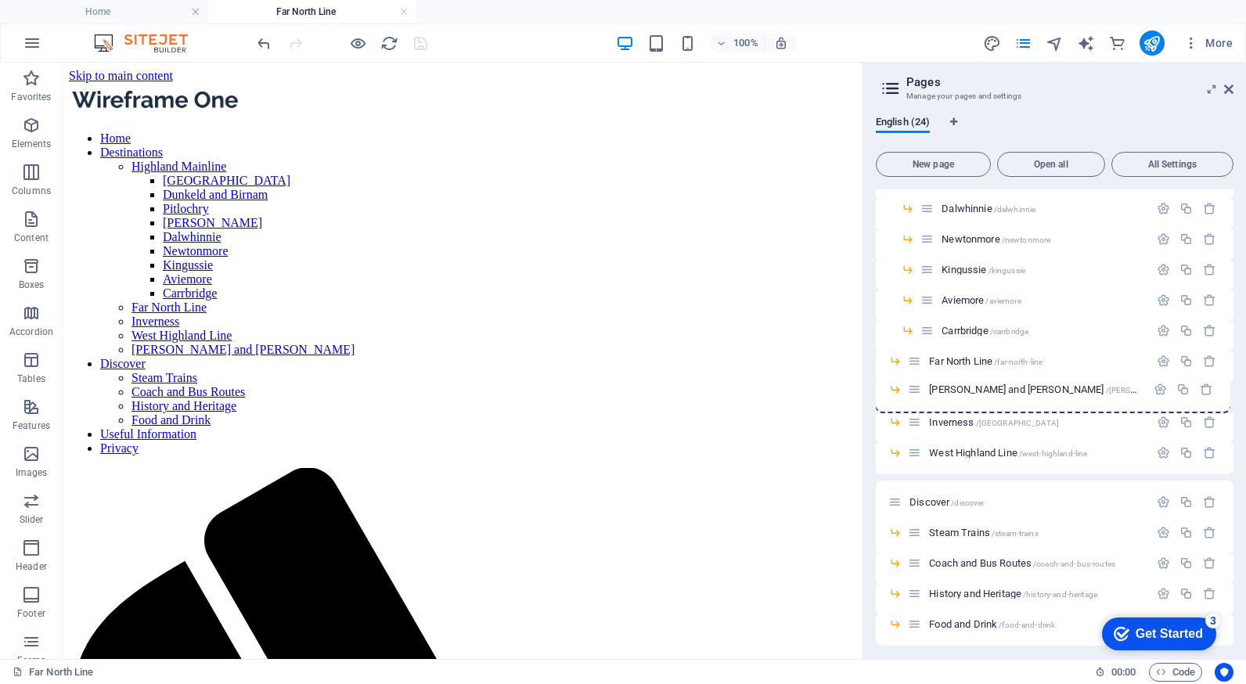
drag, startPoint x: 915, startPoint y: 454, endPoint x: 915, endPoint y: 386, distance: 68.1
click at [915, 386] on div "Home / Destinations /destinations [GEOGRAPHIC_DATA] /[GEOGRAPHIC_DATA]-[GEOGRAP…" at bounding box center [1054, 359] width 358 height 808
click at [950, 389] on span "[PERSON_NAME] and [PERSON_NAME] /[PERSON_NAME]-line-and-[PERSON_NAME][GEOGRAPHI…" at bounding box center [1138, 392] width 418 height 12
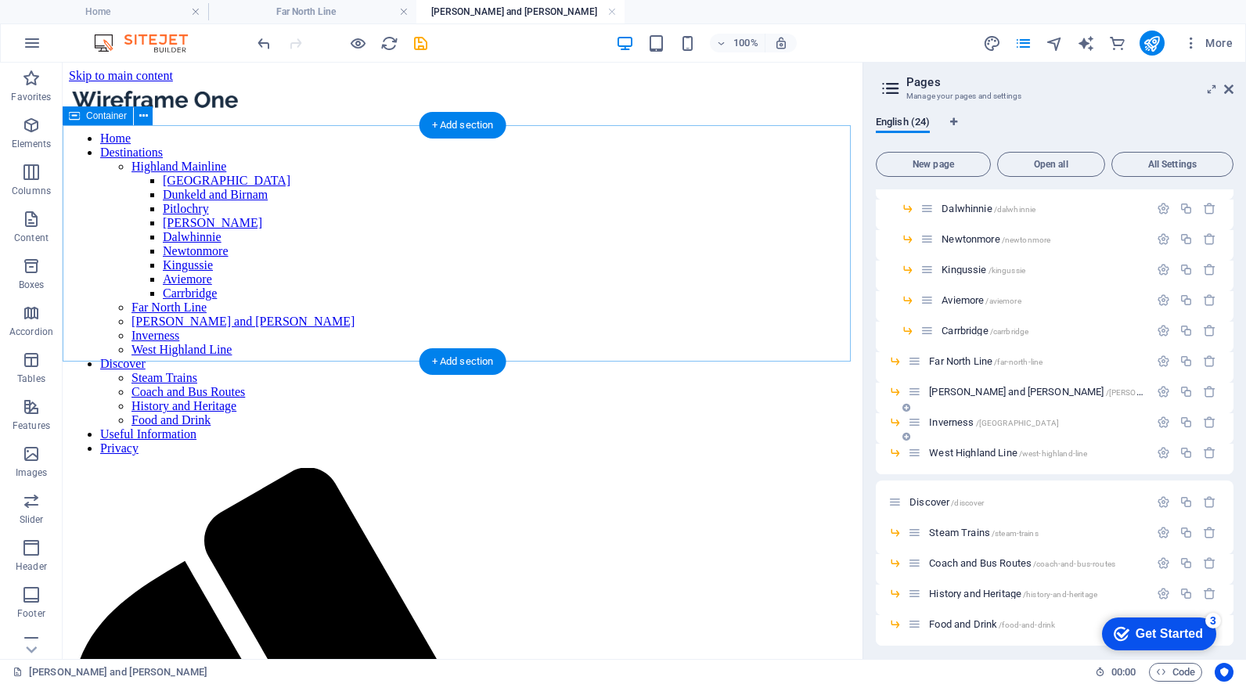
scroll to position [0, 0]
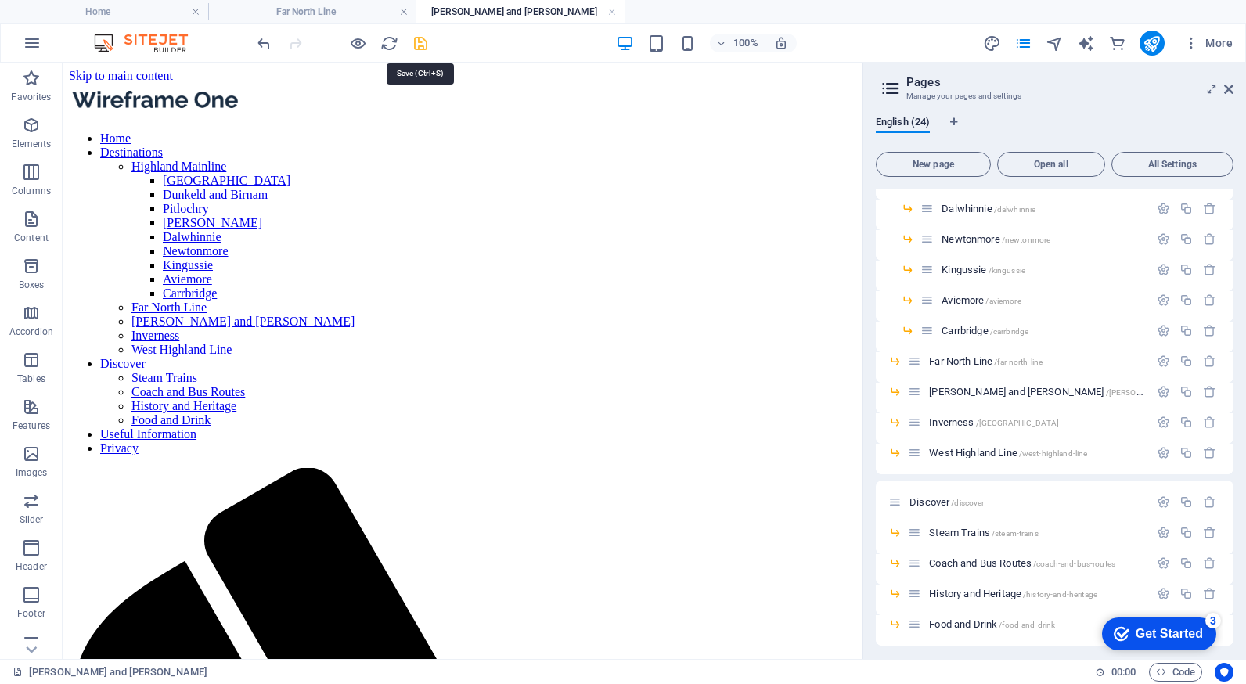
click at [422, 44] on icon "save" at bounding box center [421, 43] width 18 height 18
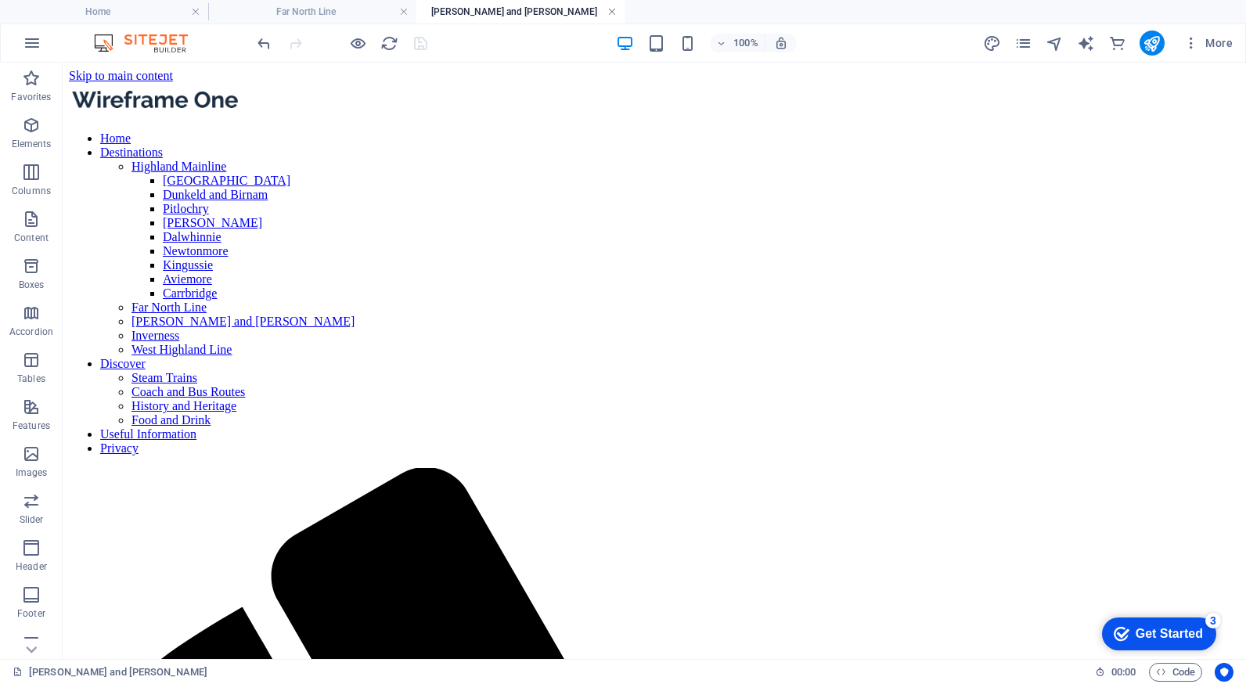
click at [611, 12] on link at bounding box center [611, 12] width 9 height 15
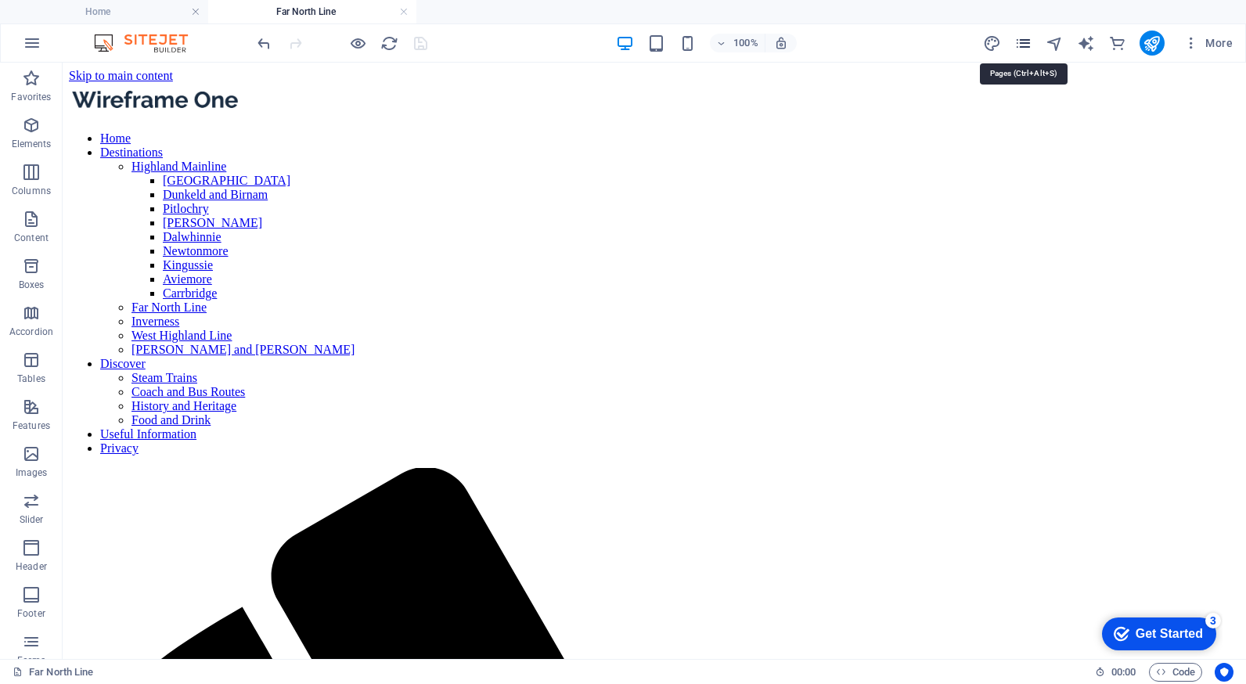
click at [1017, 41] on icon "pages" at bounding box center [1023, 43] width 18 height 18
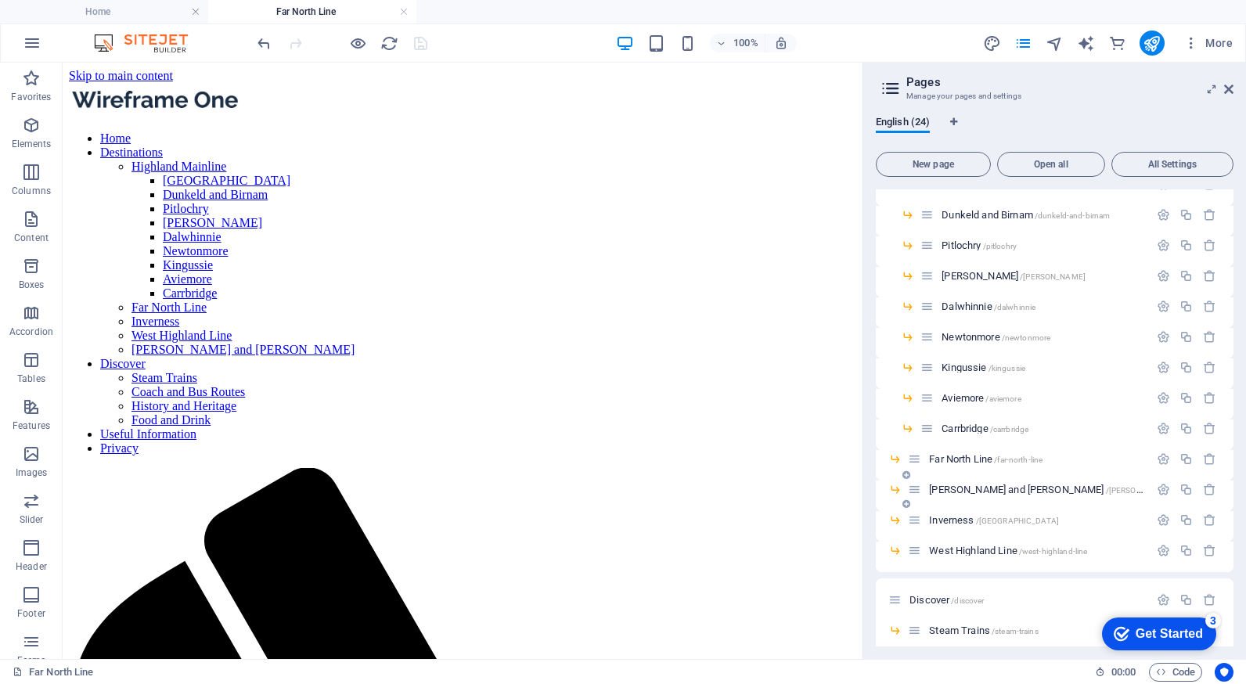
scroll to position [156, 0]
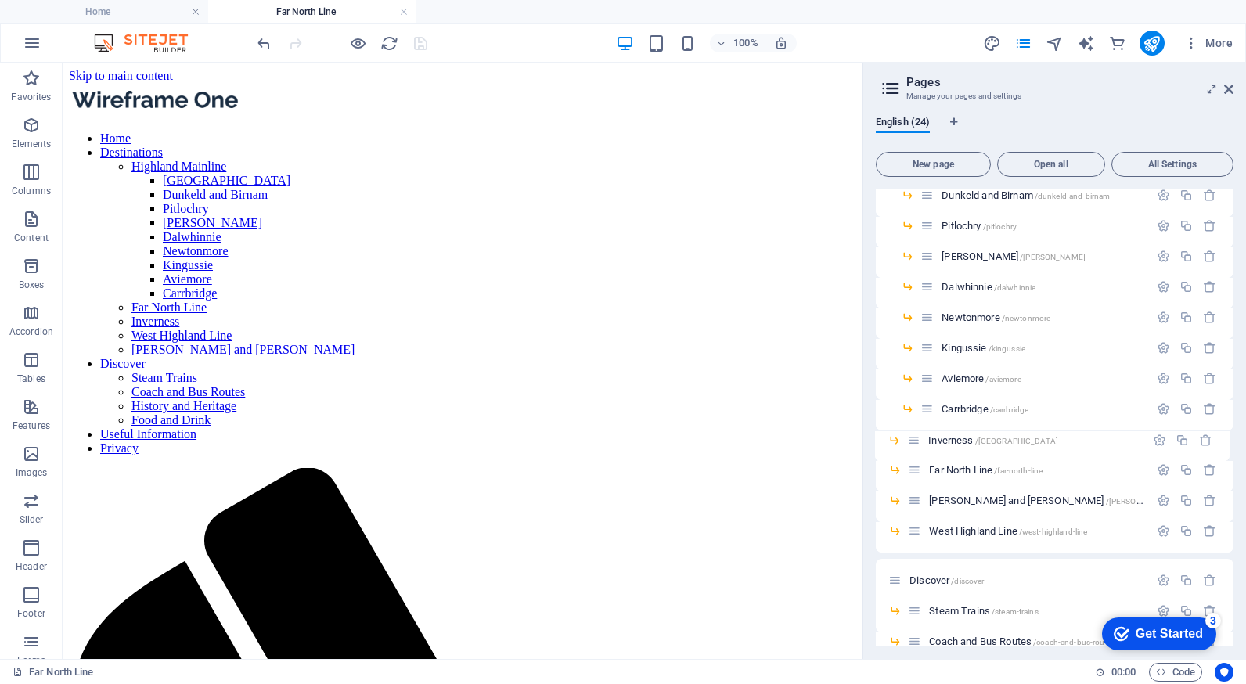
drag, startPoint x: 915, startPoint y: 500, endPoint x: 915, endPoint y: 436, distance: 64.2
click at [915, 436] on div "Home / Destinations /destinations [GEOGRAPHIC_DATA] /[GEOGRAPHIC_DATA]-[GEOGRAP…" at bounding box center [1054, 437] width 358 height 808
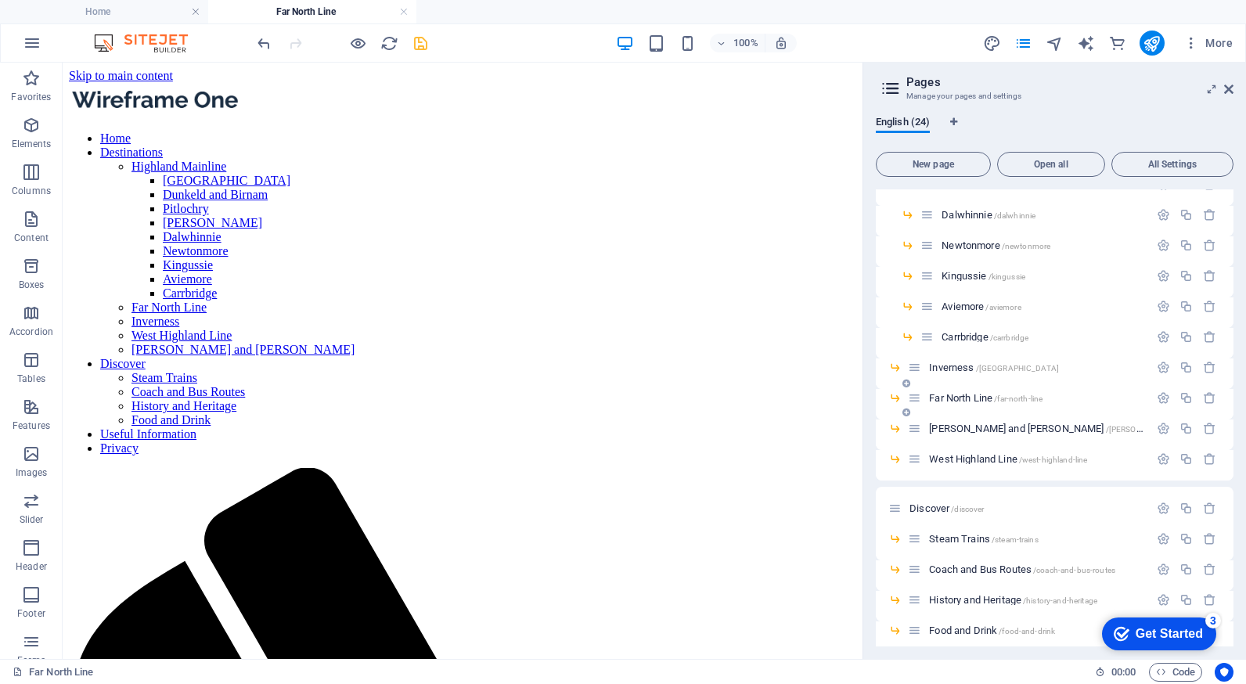
scroll to position [313, 0]
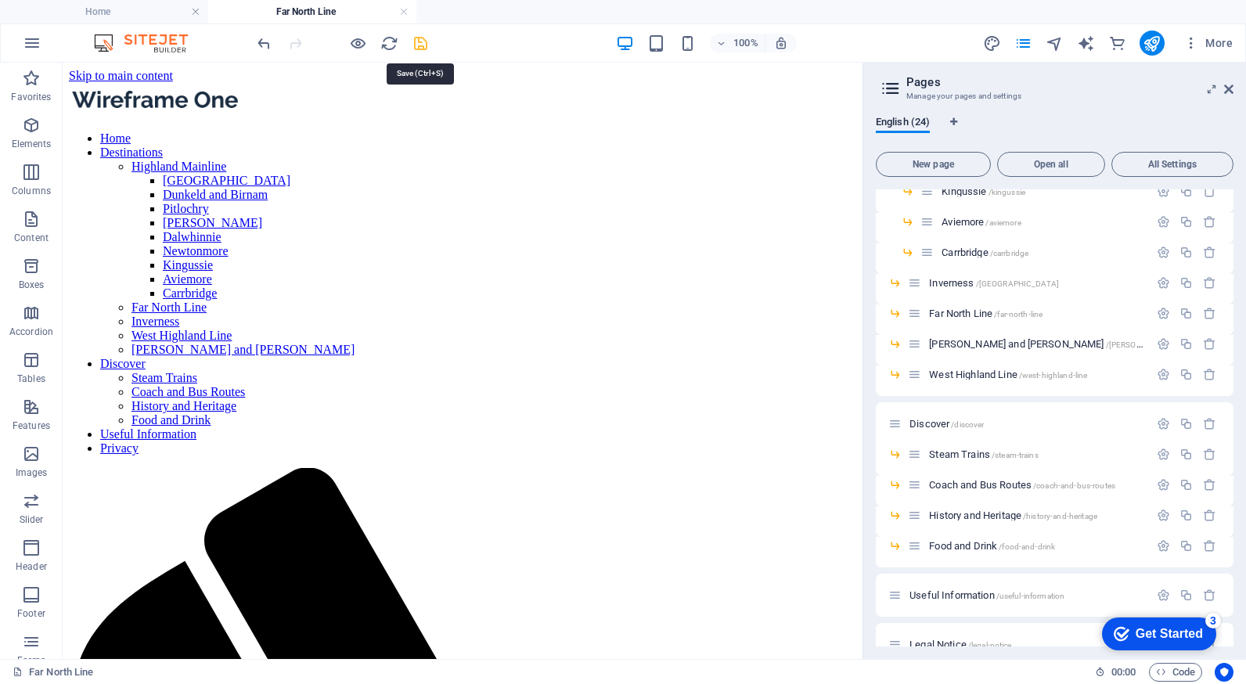
click at [422, 45] on icon "save" at bounding box center [421, 43] width 18 height 18
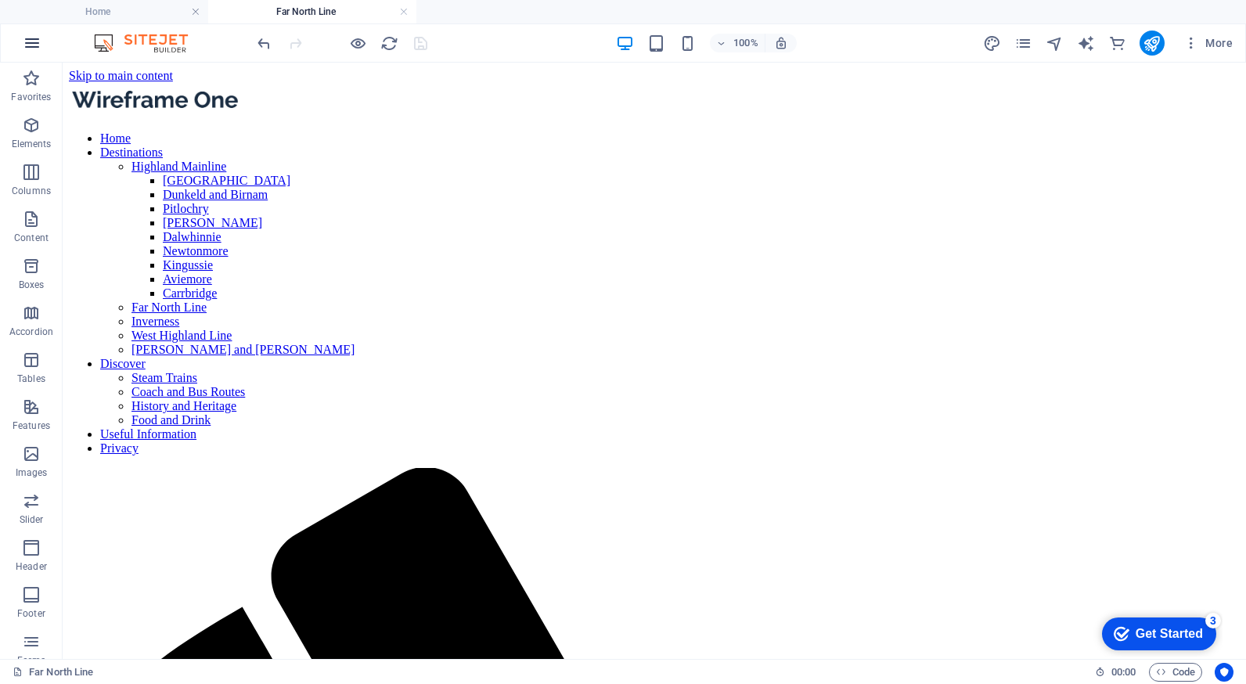
click at [37, 43] on icon "button" at bounding box center [32, 43] width 19 height 19
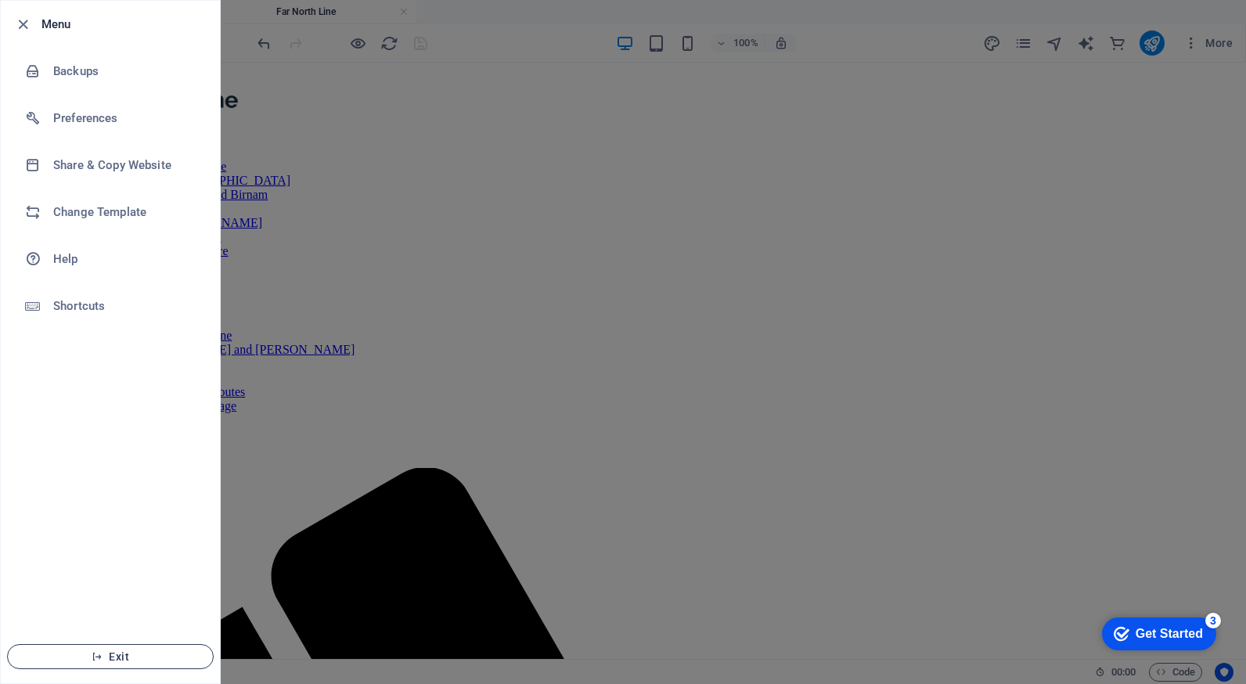
click at [113, 657] on span "Exit" at bounding box center [110, 656] width 180 height 13
